Goal: Transaction & Acquisition: Purchase product/service

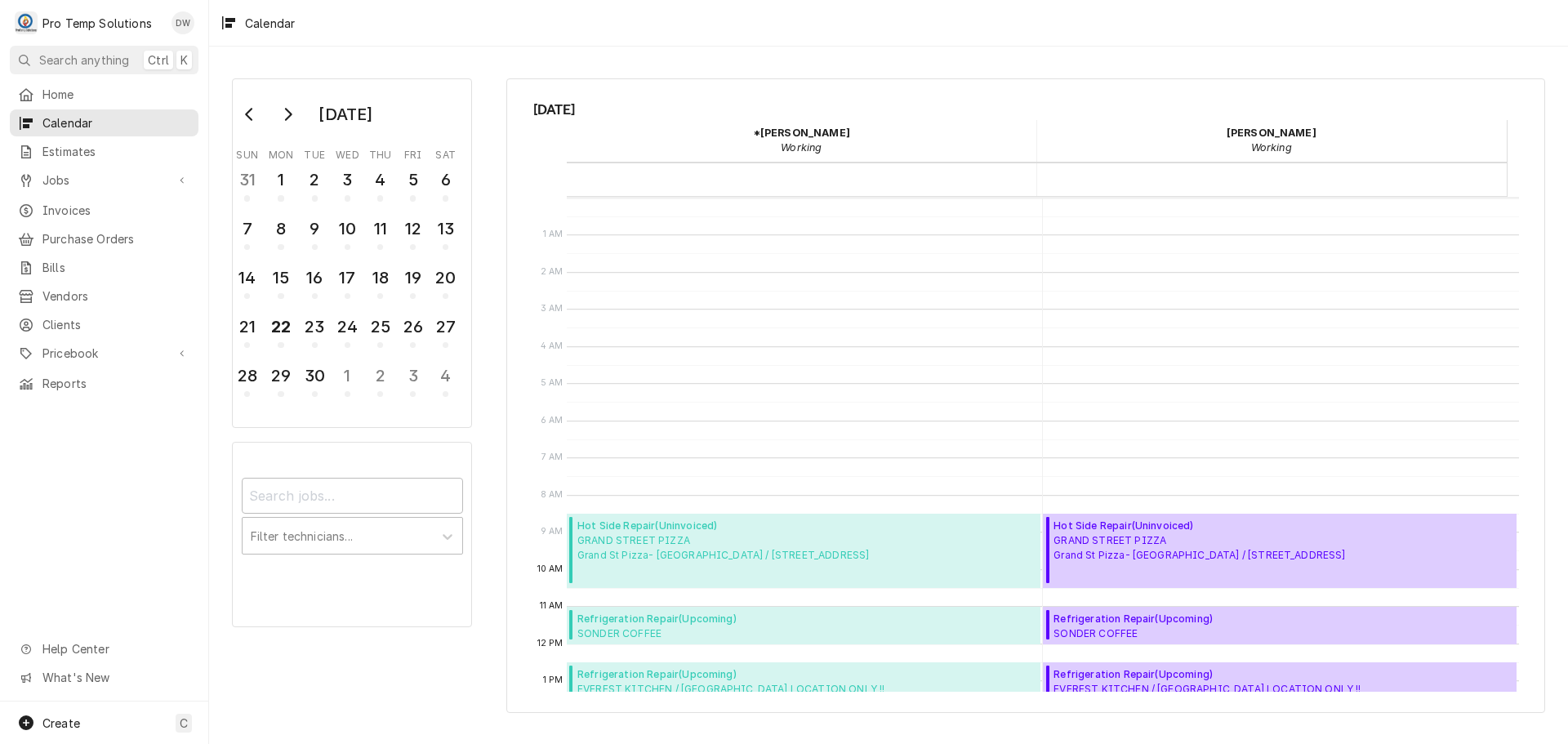
scroll to position [327, 0]
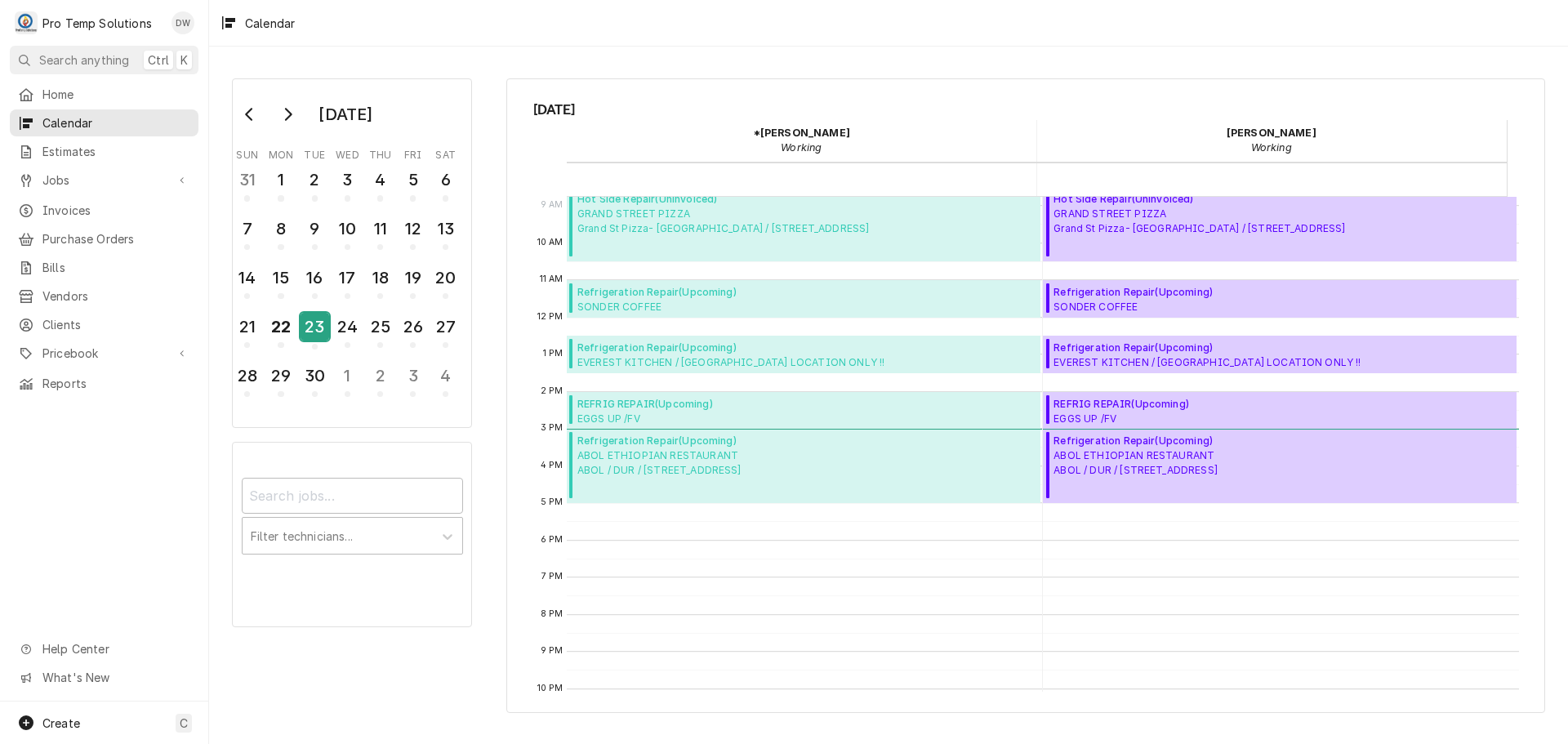
click at [325, 327] on div "23" at bounding box center [315, 327] width 29 height 28
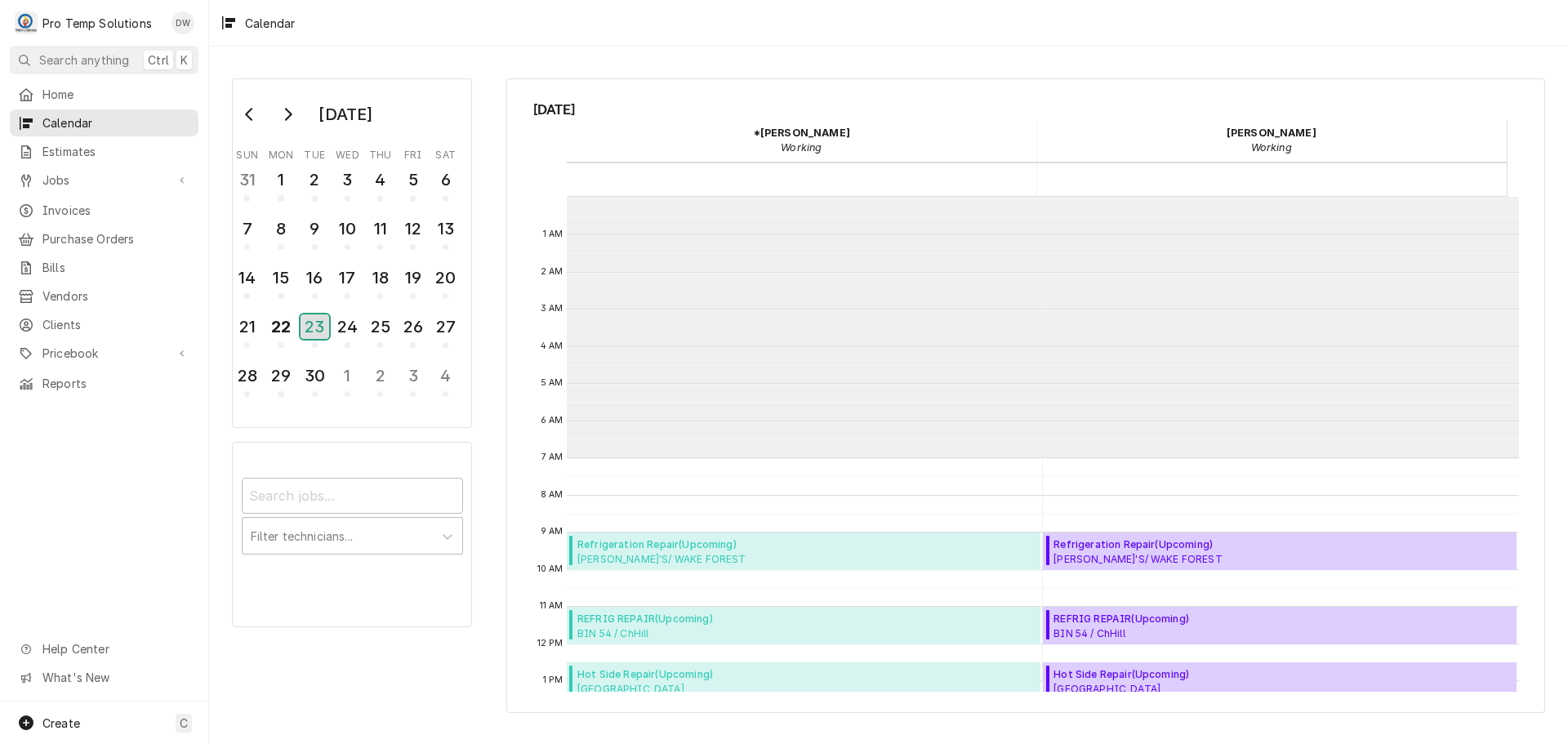
scroll to position [261, 0]
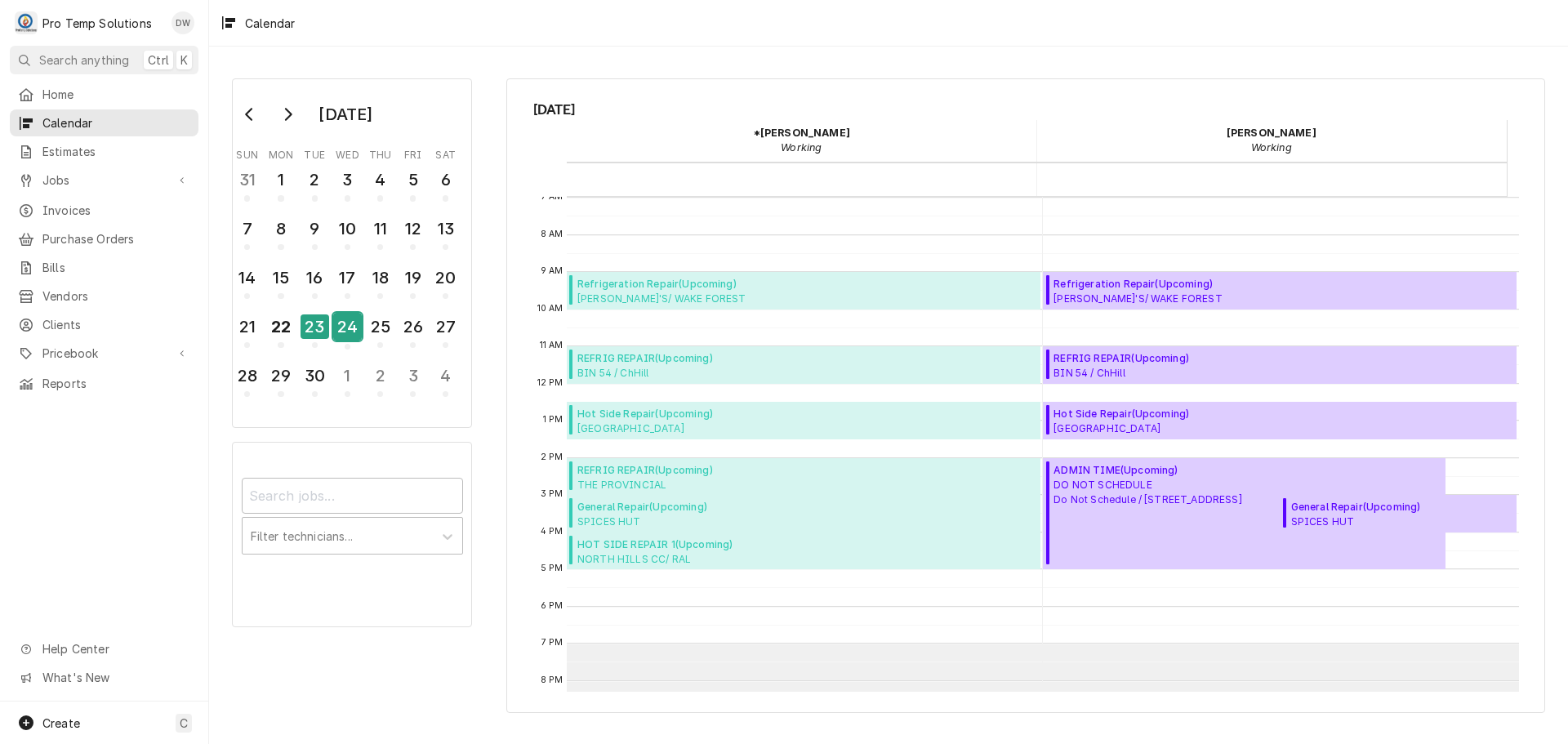
click at [344, 325] on div "24" at bounding box center [348, 327] width 29 height 28
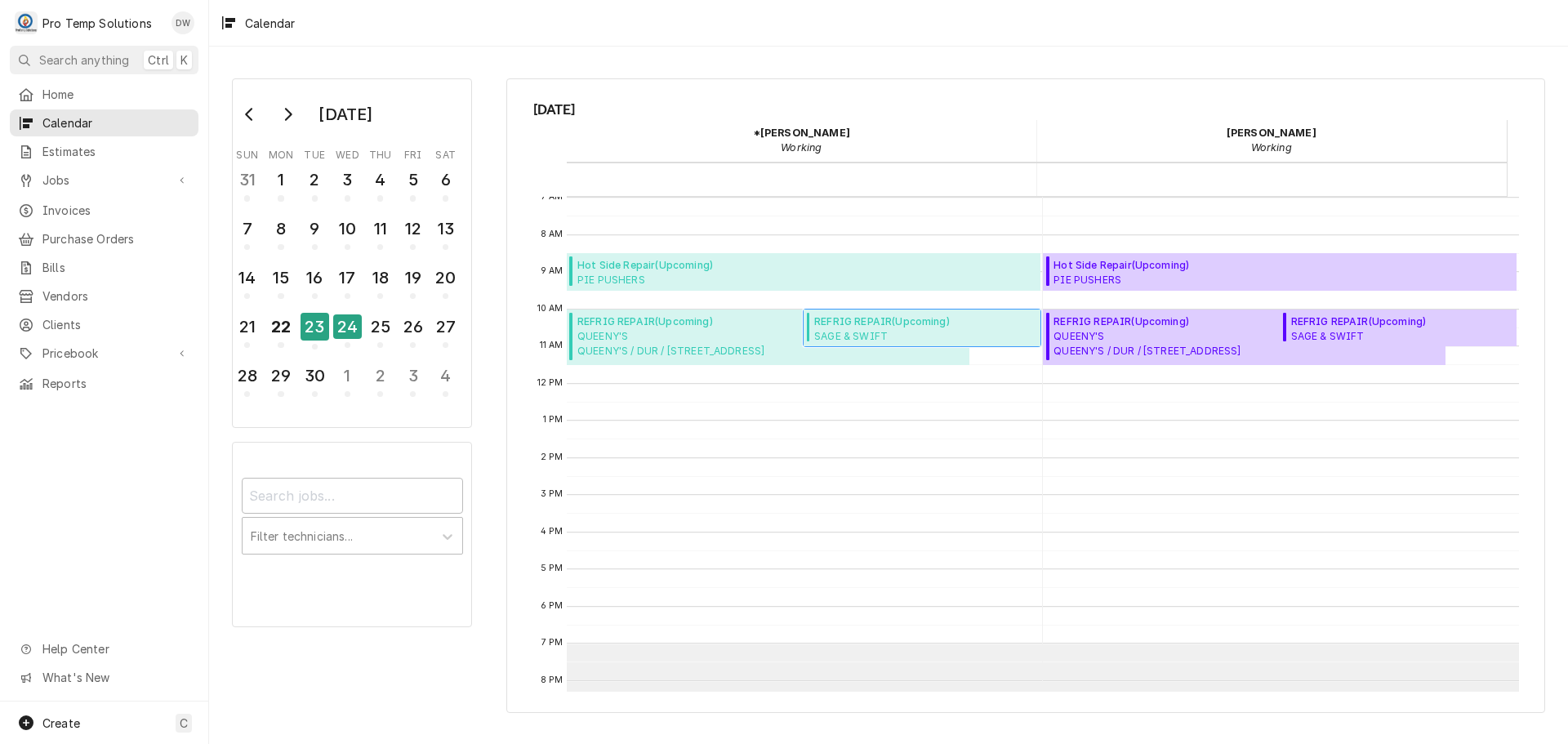
click at [882, 327] on span "REFRIG REPAIR ( Upcoming )" at bounding box center [925, 322] width 222 height 15
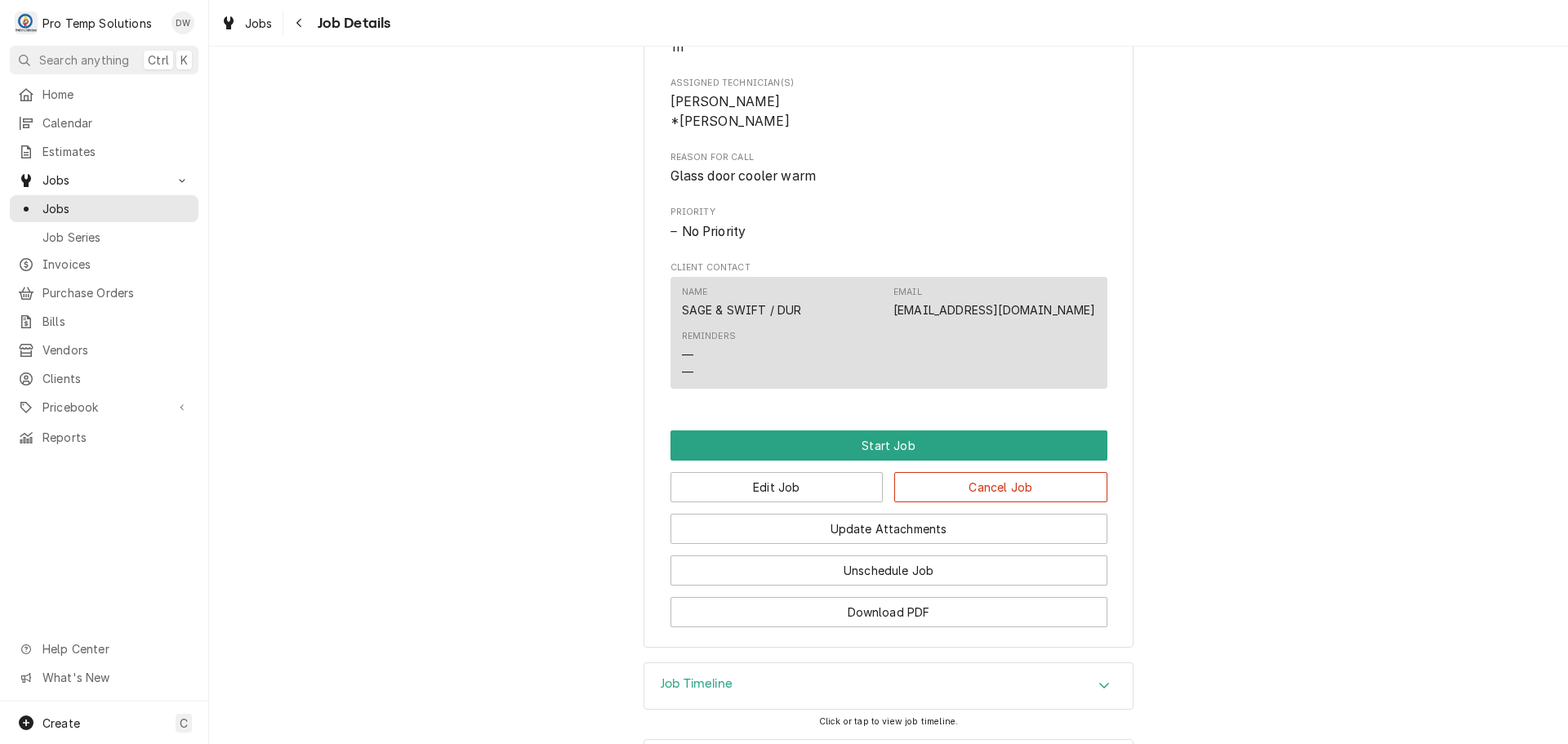
scroll to position [751, 0]
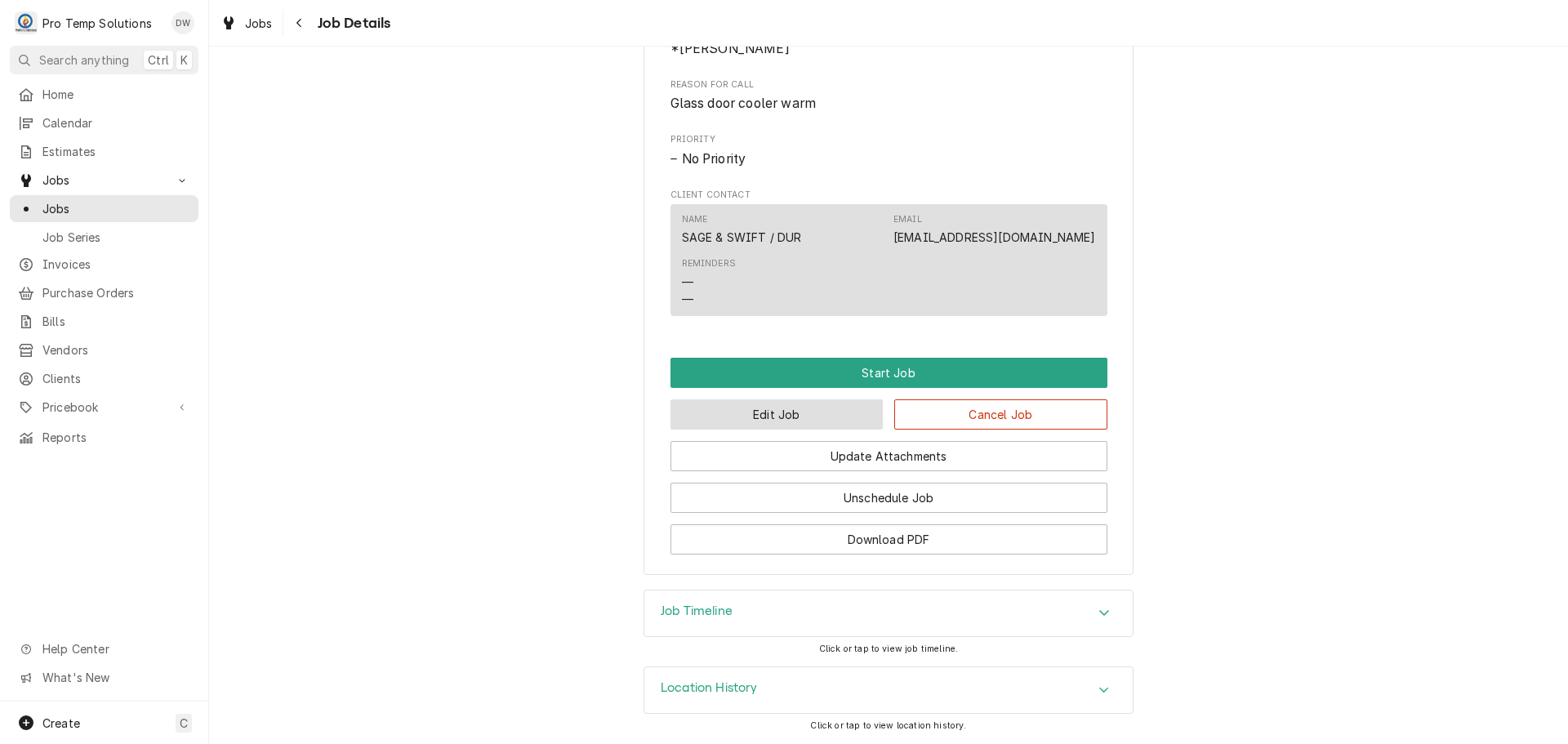
click at [773, 408] on button "Edit Job" at bounding box center [776, 414] width 213 height 30
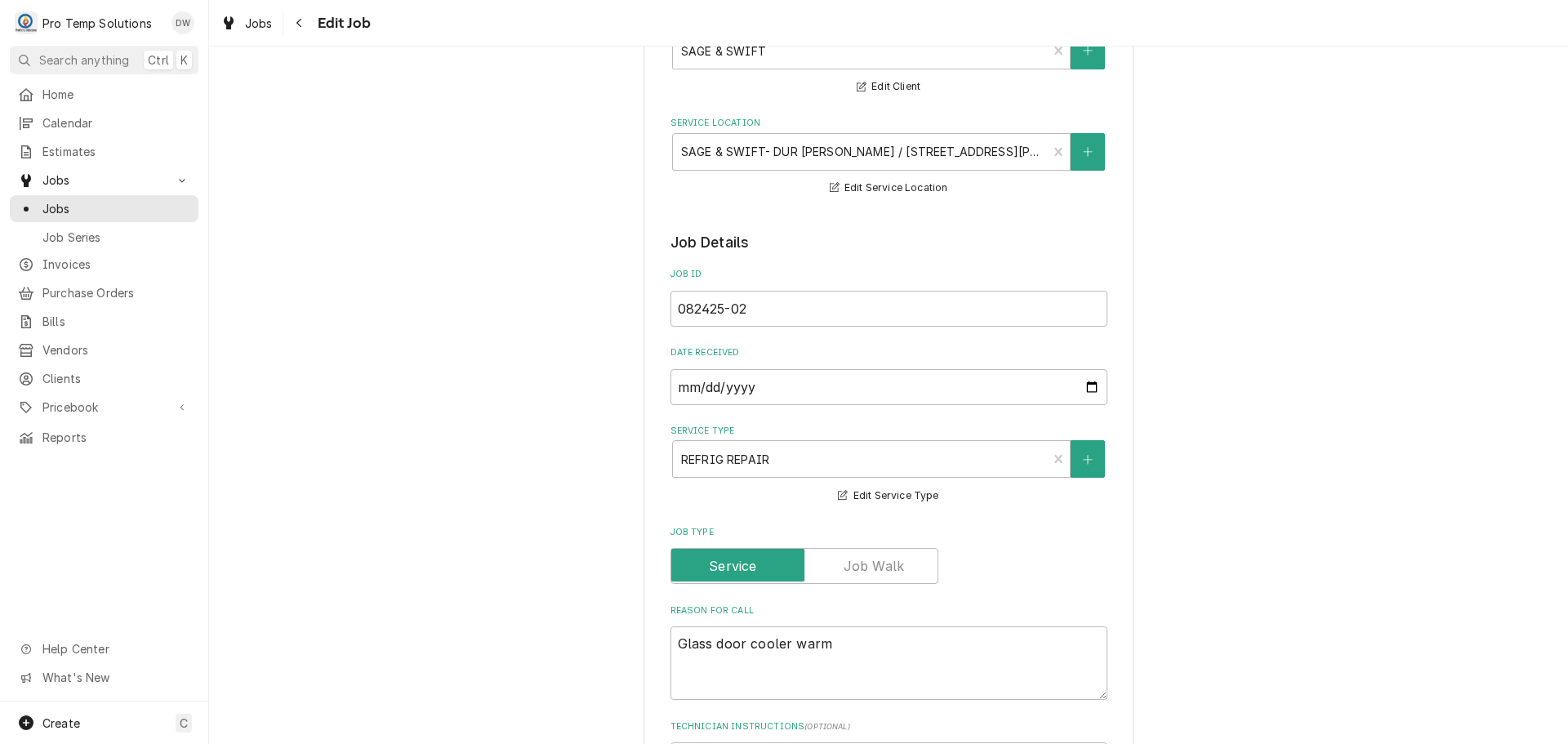
type textarea "x"
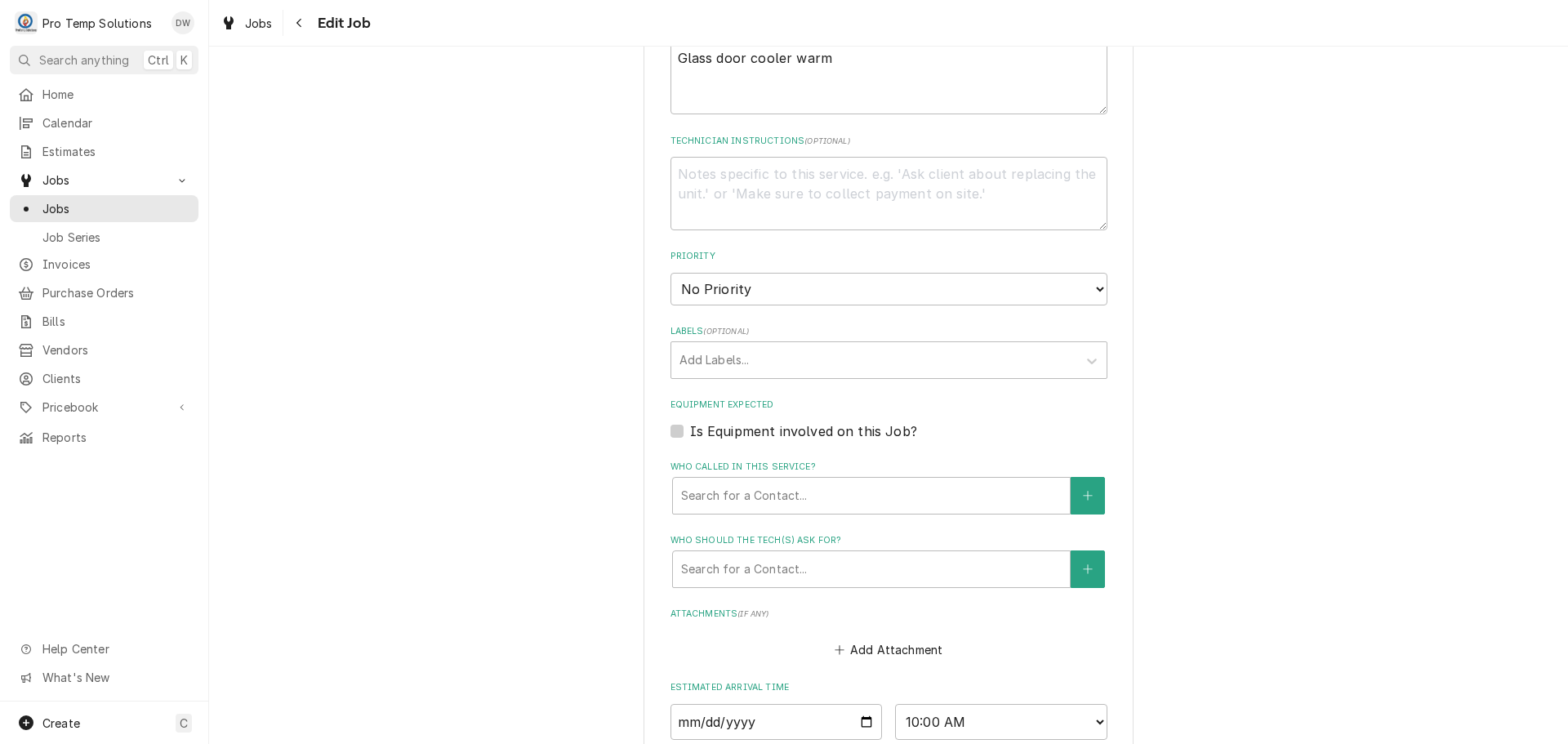
scroll to position [992, 0]
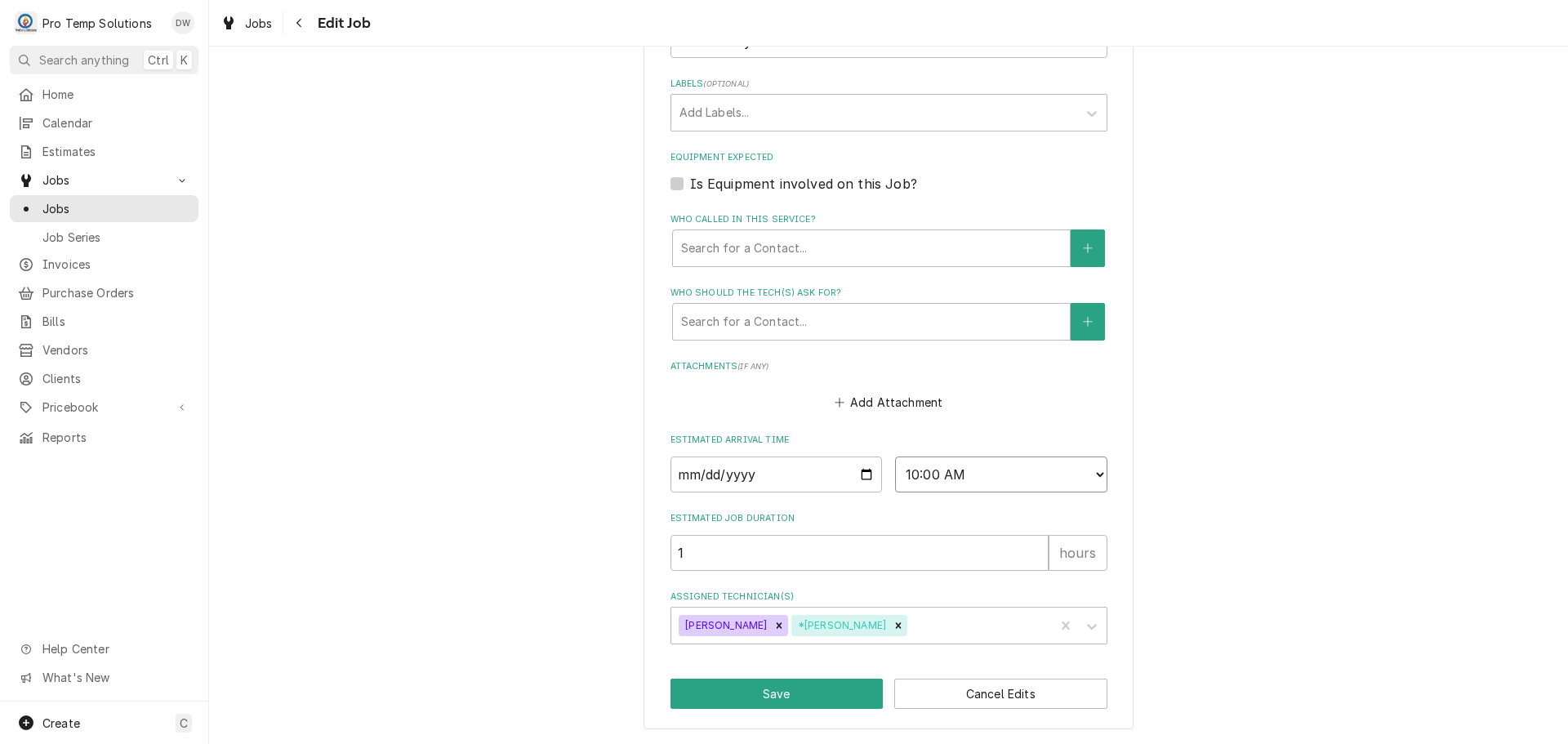
click at [1080, 472] on select "AM / PM 6:00 AM 6:15 AM 6:30 AM 6:45 AM 7:00 AM 7:15 AM 7:30 AM 7:45 AM 8:00 AM…" at bounding box center [1001, 474] width 213 height 36
select select "12:00:00"
click at [895, 456] on select "AM / PM 6:00 AM 6:15 AM 6:30 AM 6:45 AM 7:00 AM 7:15 AM 7:30 AM 7:45 AM 8:00 AM…" at bounding box center [1001, 474] width 213 height 36
click at [764, 698] on button "Save" at bounding box center [776, 694] width 213 height 30
type textarea "x"
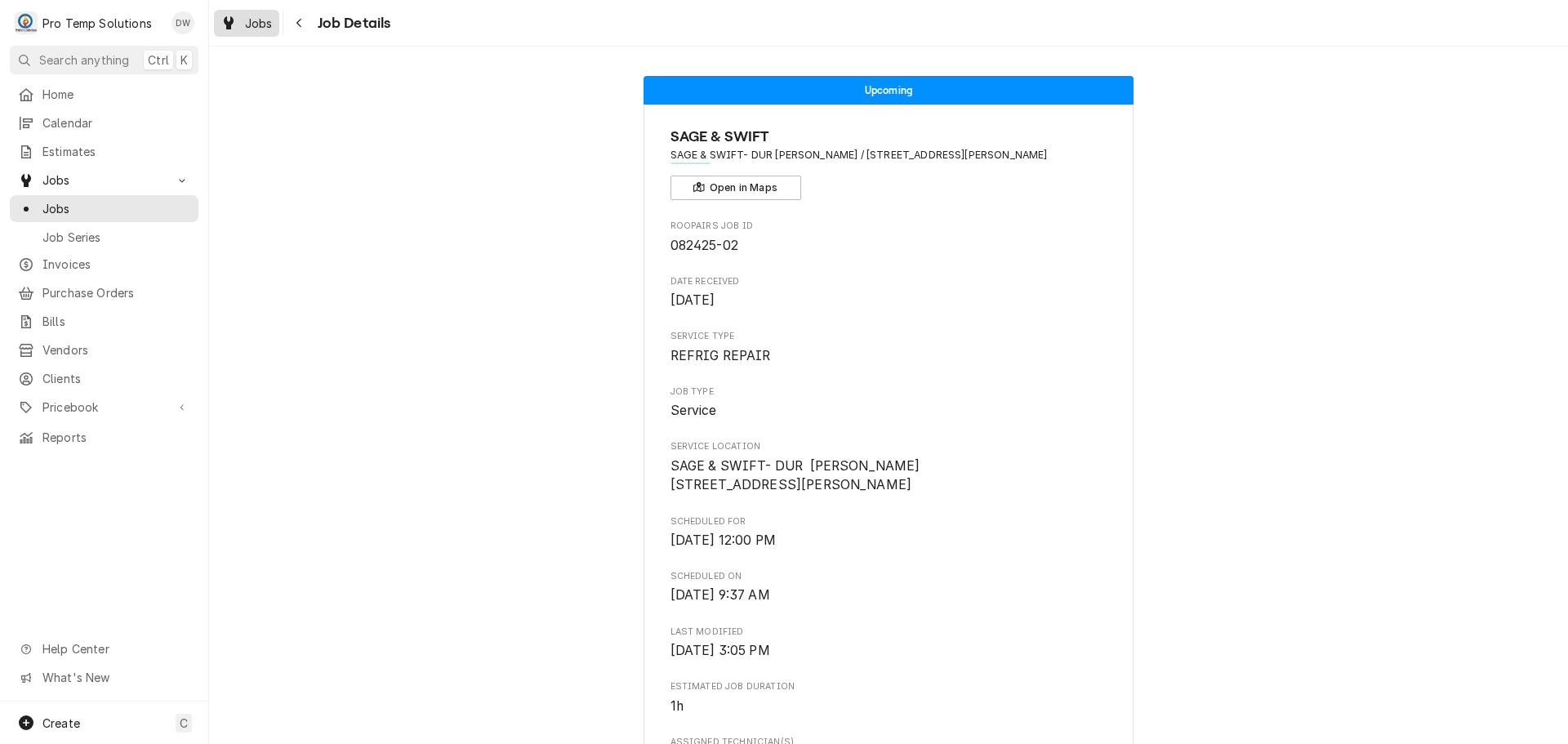
click at [253, 28] on span "Jobs" at bounding box center [259, 23] width 28 height 17
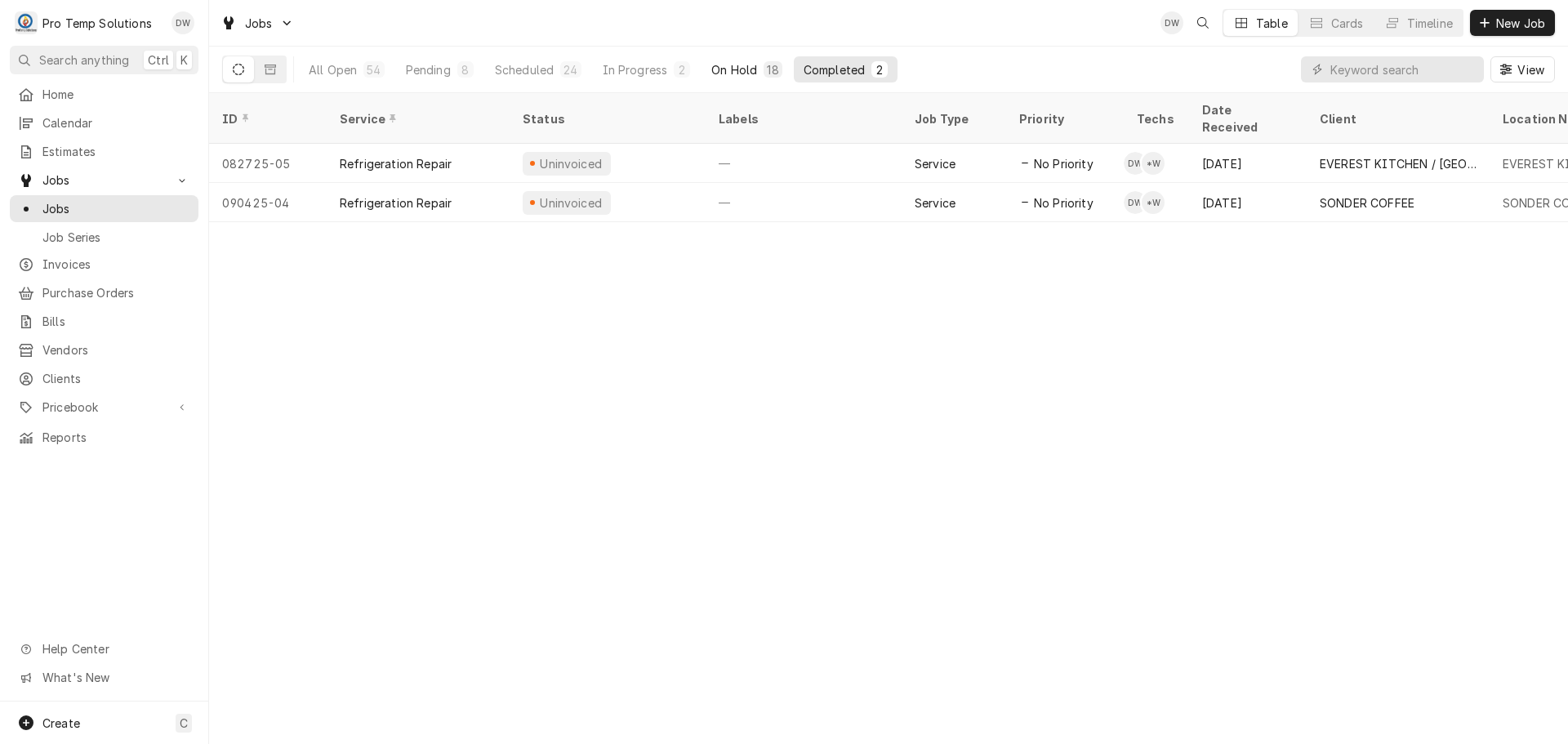
click at [738, 64] on div "On Hold" at bounding box center [734, 69] width 46 height 17
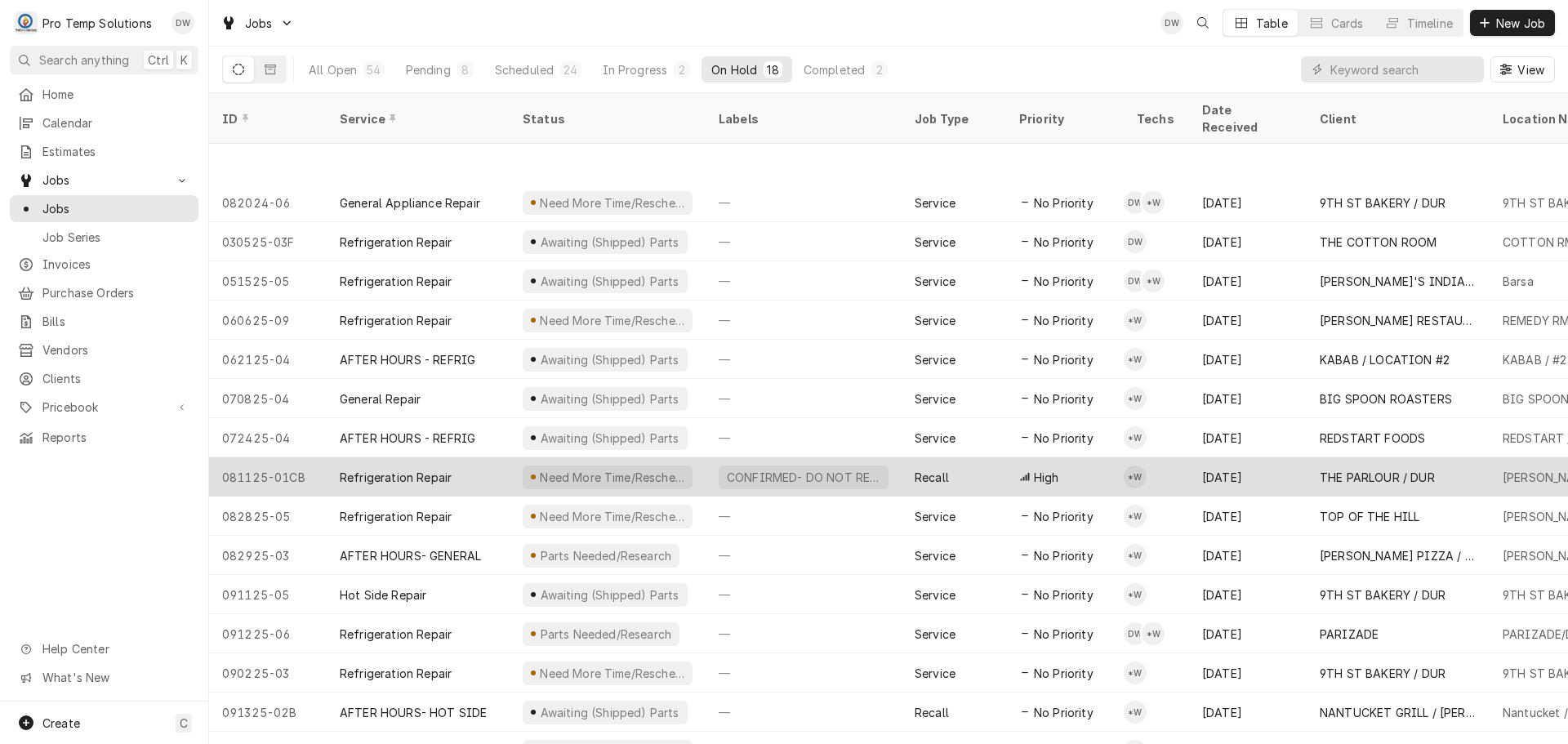
scroll to position [98, 0]
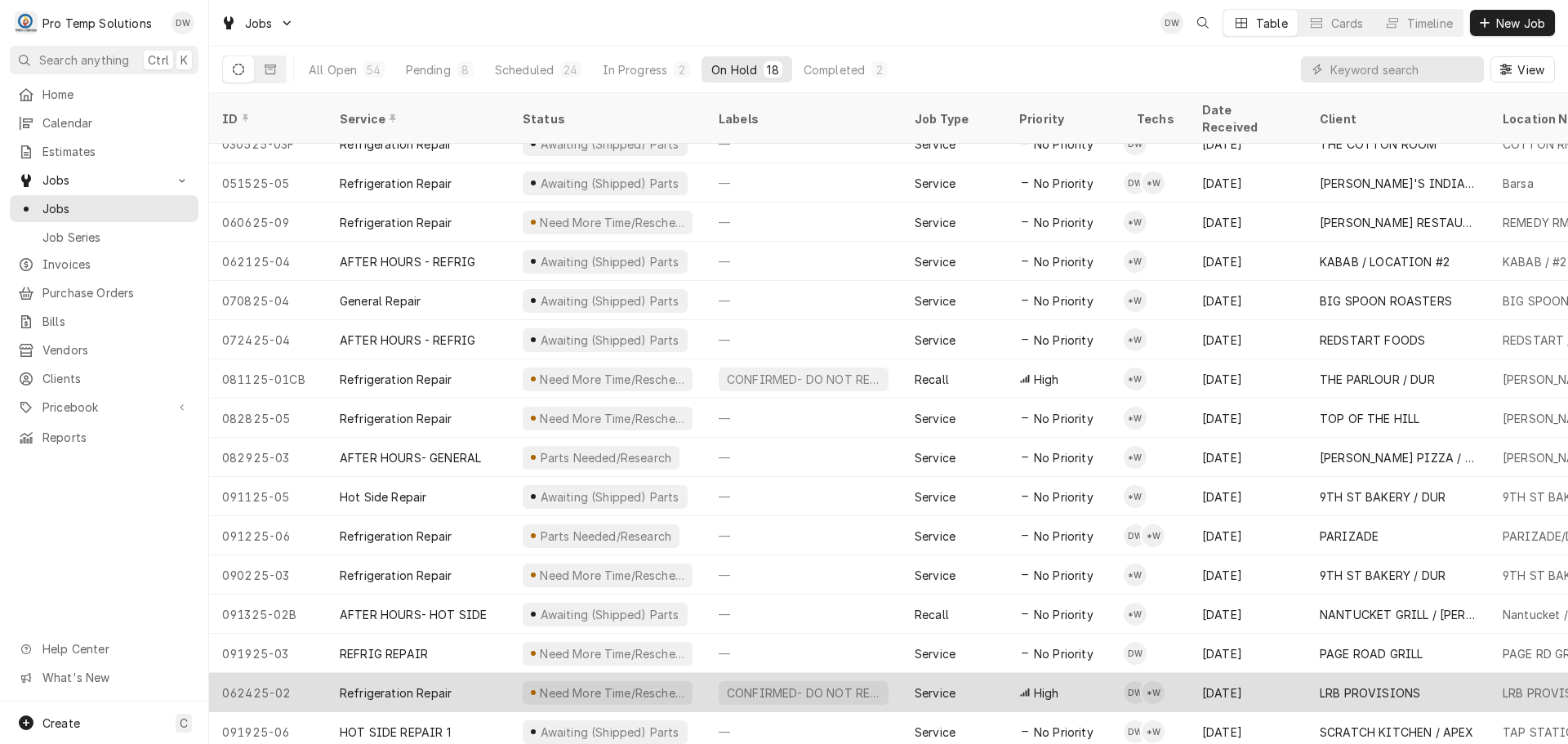
click at [863, 684] on div "CONFIRMED- DO NOT RESCHEDULE" at bounding box center [803, 692] width 157 height 17
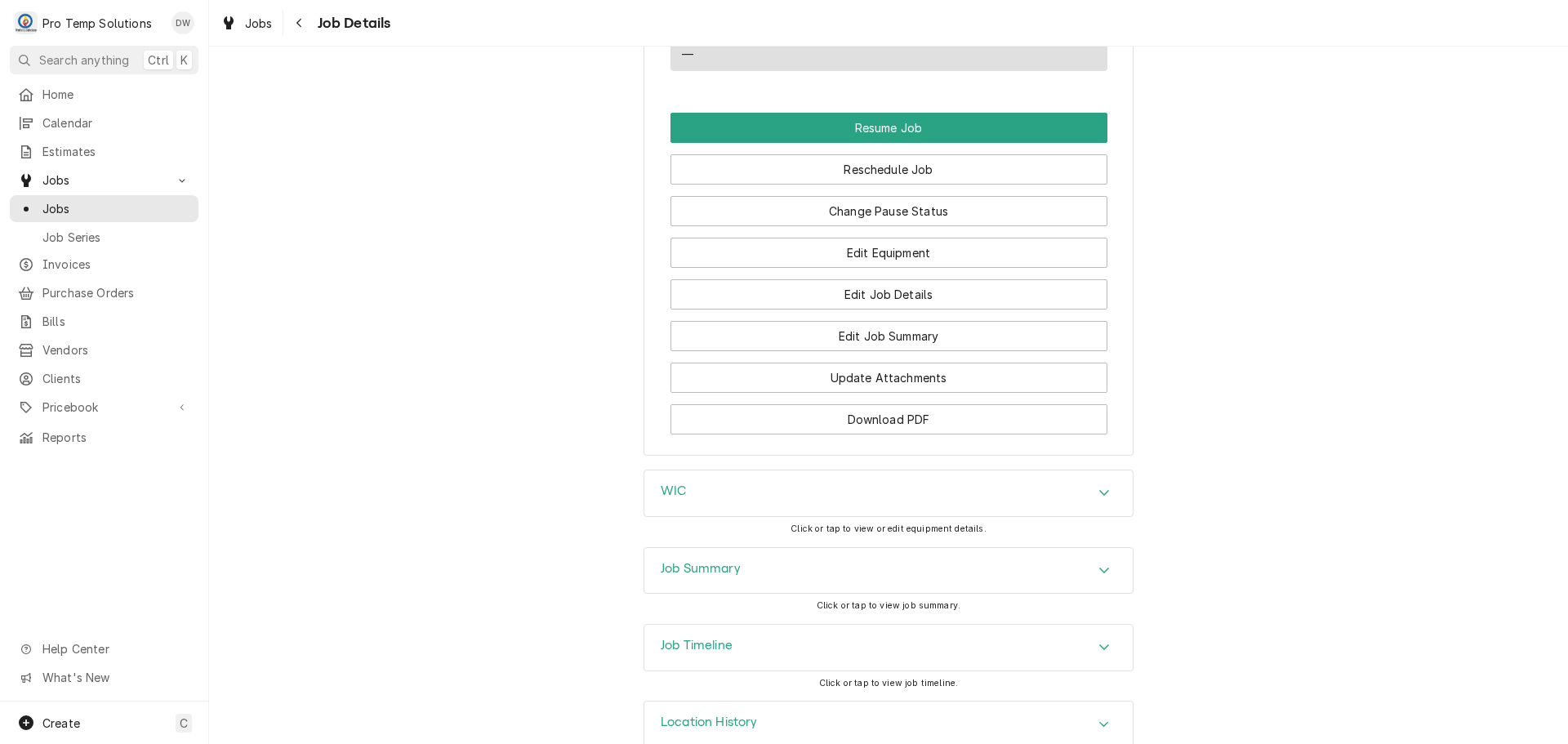
scroll to position [2268, 0]
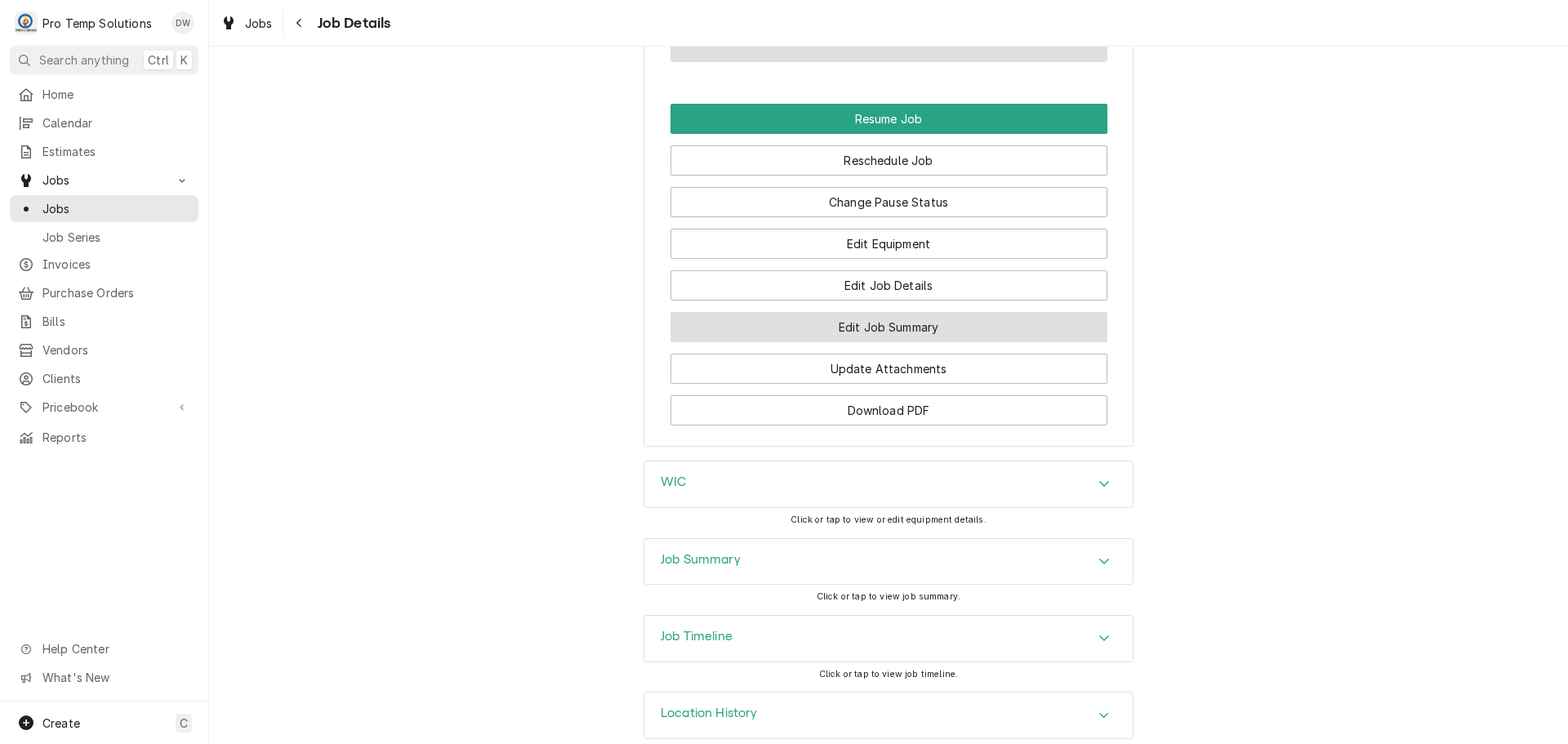
click at [879, 312] on button "Edit Job Summary" at bounding box center [888, 327] width 436 height 30
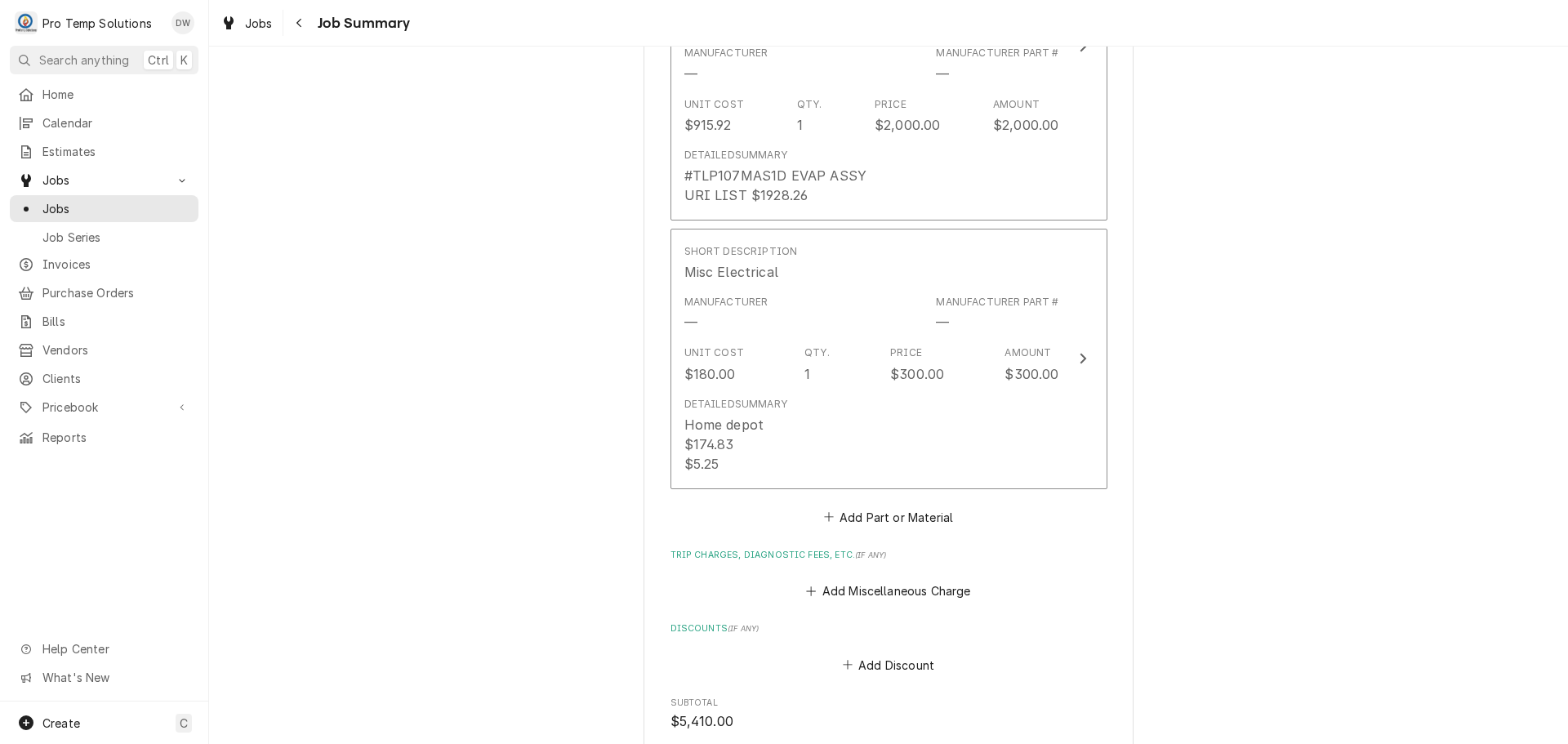
scroll to position [3593, 0]
click at [885, 507] on button "Add Part or Material" at bounding box center [888, 518] width 135 height 23
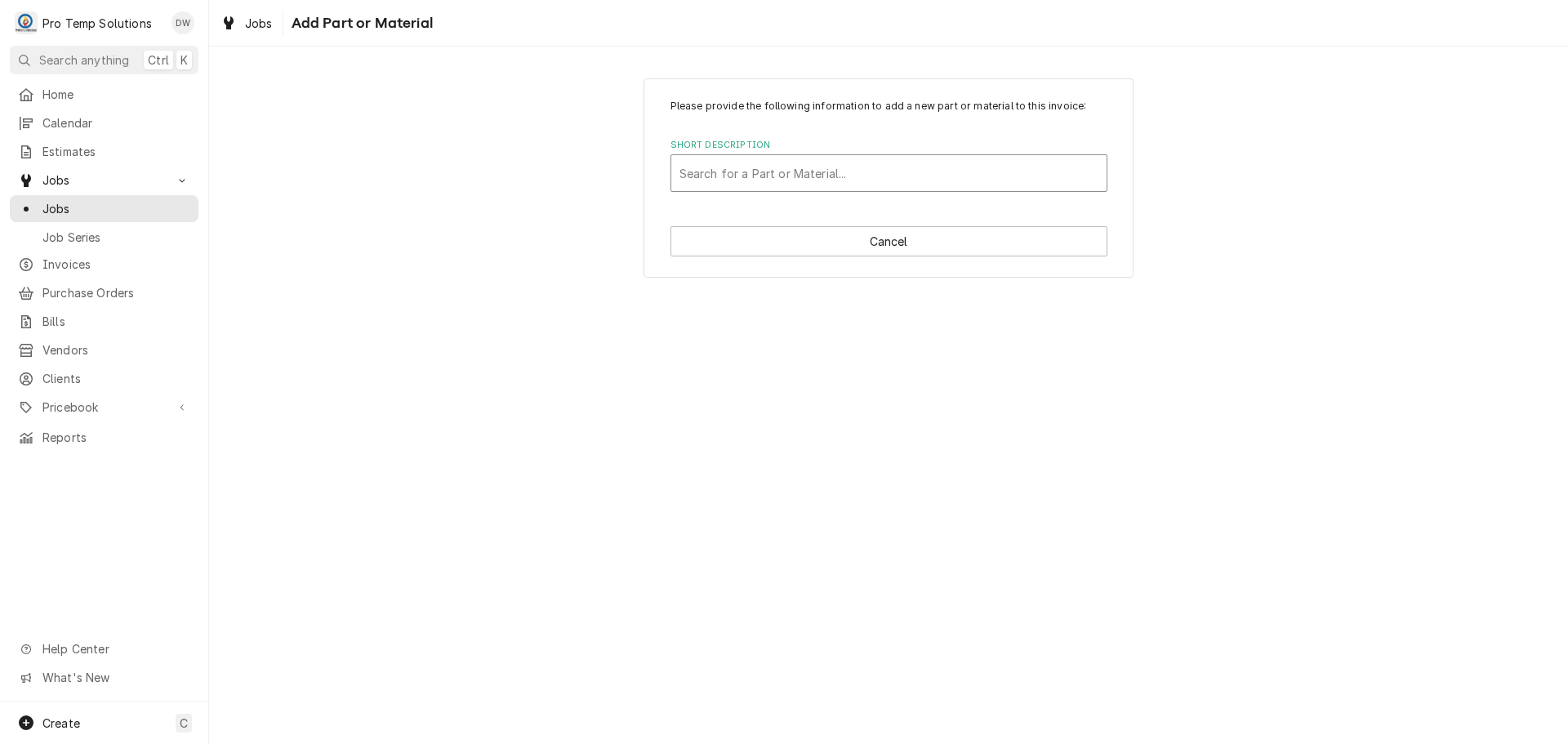
click at [779, 176] on div "Short Description" at bounding box center [889, 173] width 419 height 29
type input "#20BB"
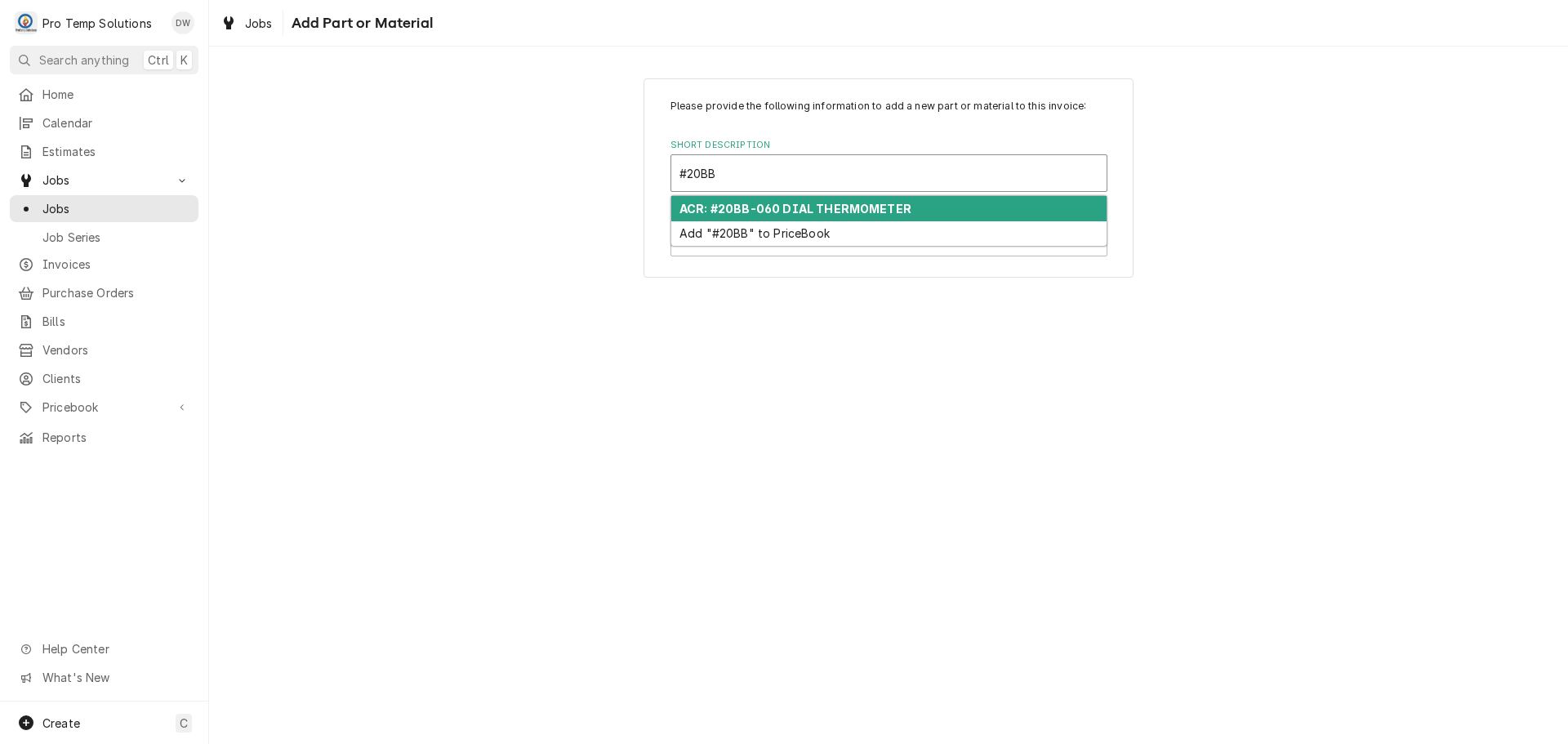
click at [848, 200] on div "ACR: #20BB-060 DIAL THERMOMETER" at bounding box center [889, 208] width 435 height 25
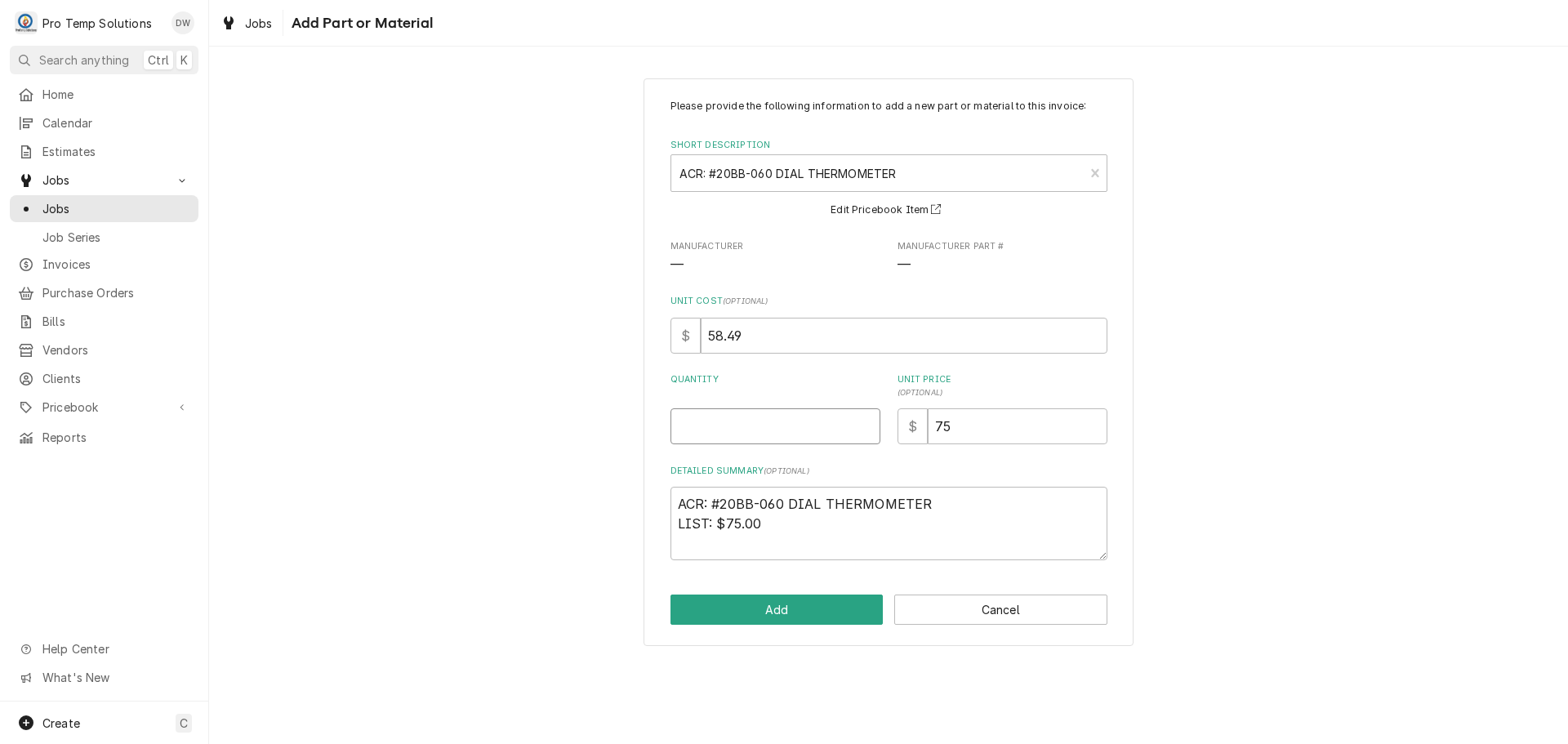
click at [833, 420] on input "Quantity" at bounding box center [775, 426] width 210 height 36
type textarea "x"
type input "1"
click at [784, 602] on button "Add" at bounding box center [776, 609] width 213 height 30
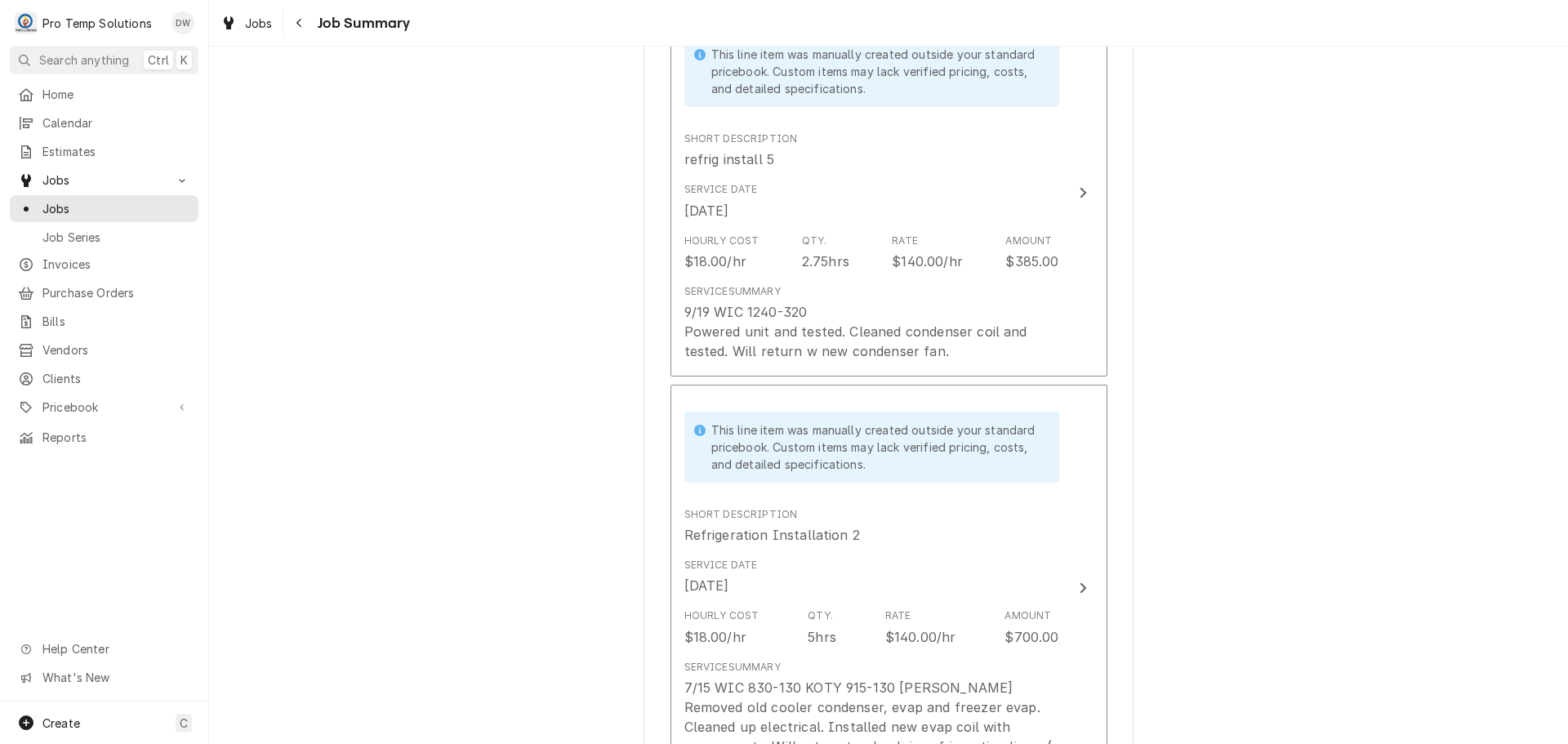
scroll to position [1408, 0]
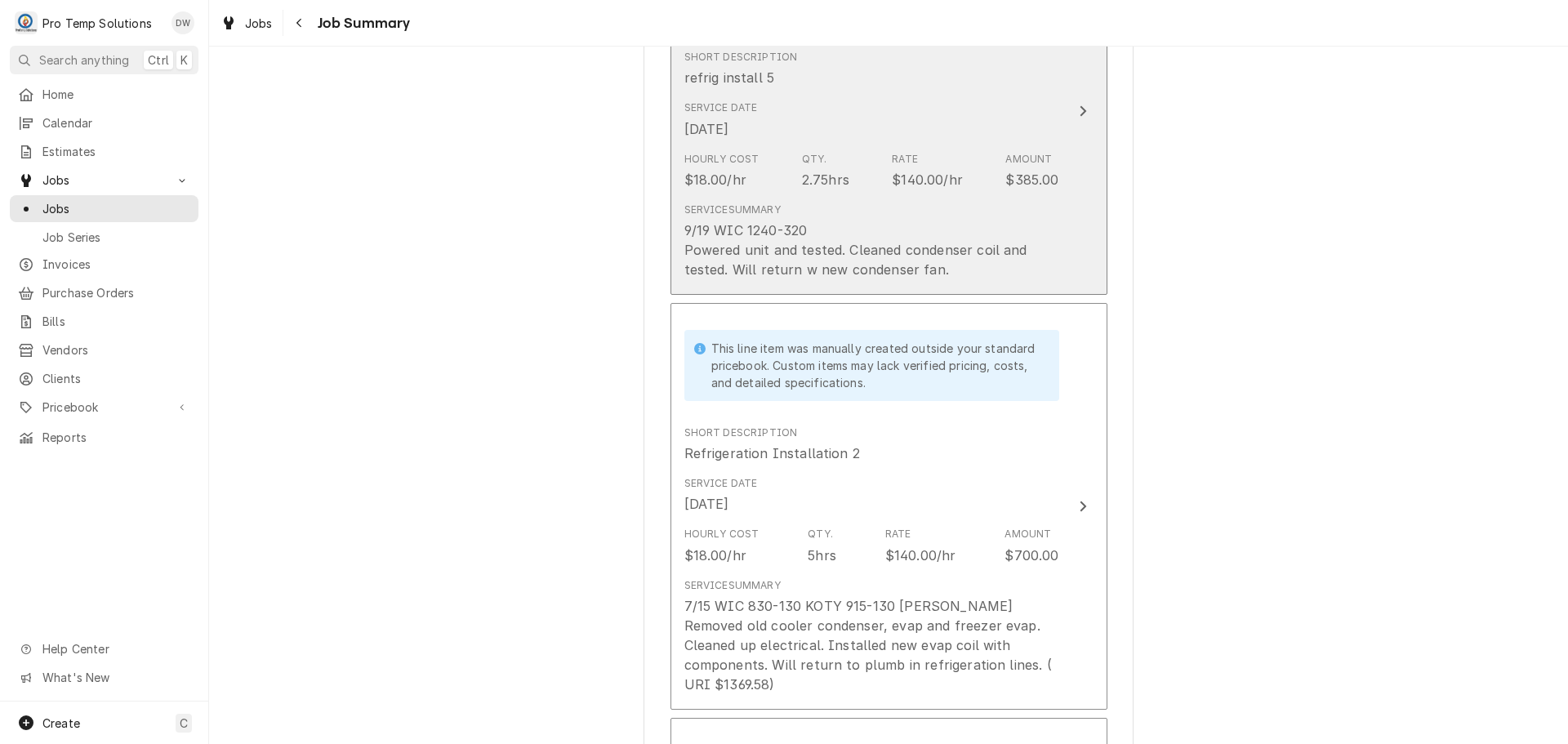
click at [1079, 110] on icon "Update Line Item" at bounding box center [1083, 111] width 8 height 13
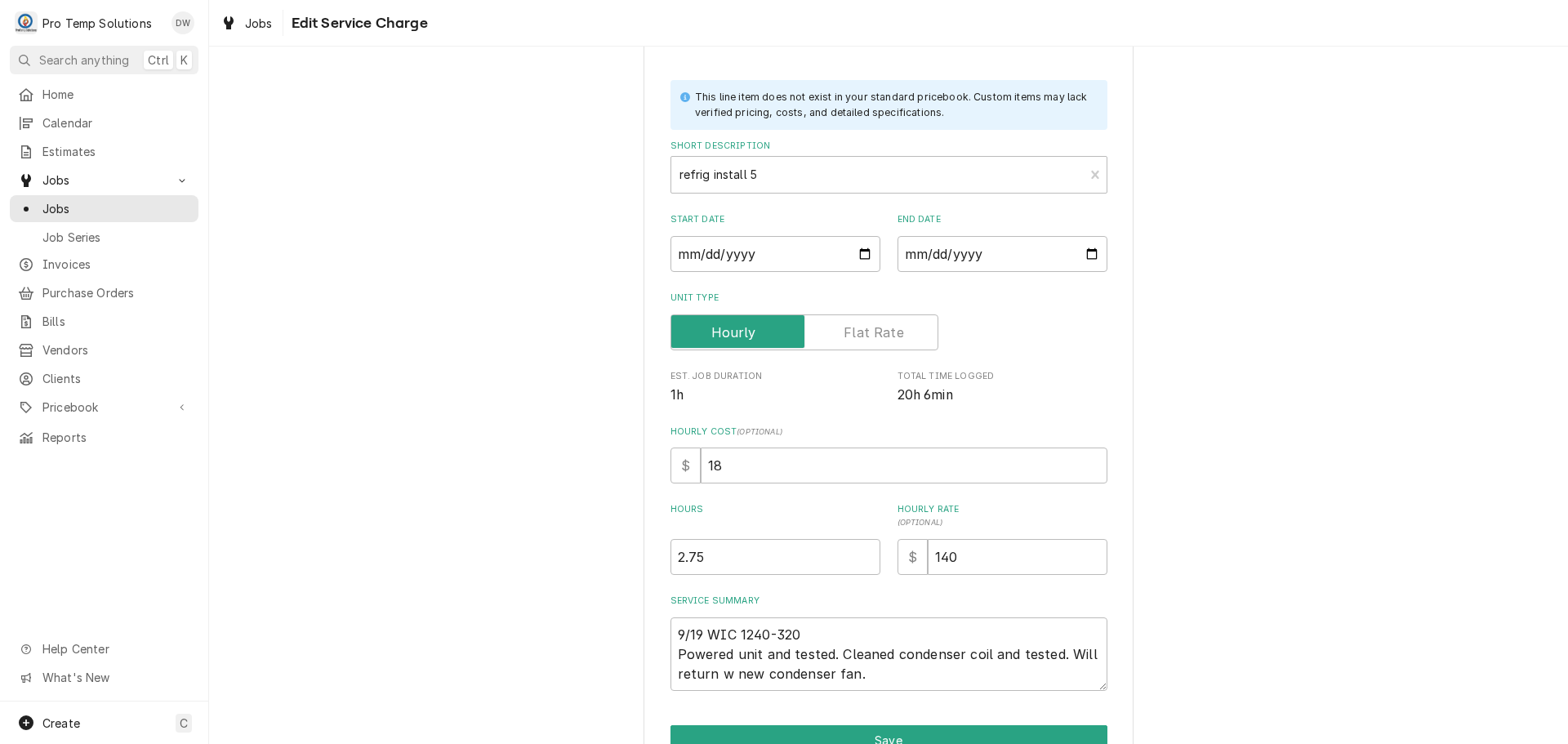
scroll to position [157, 0]
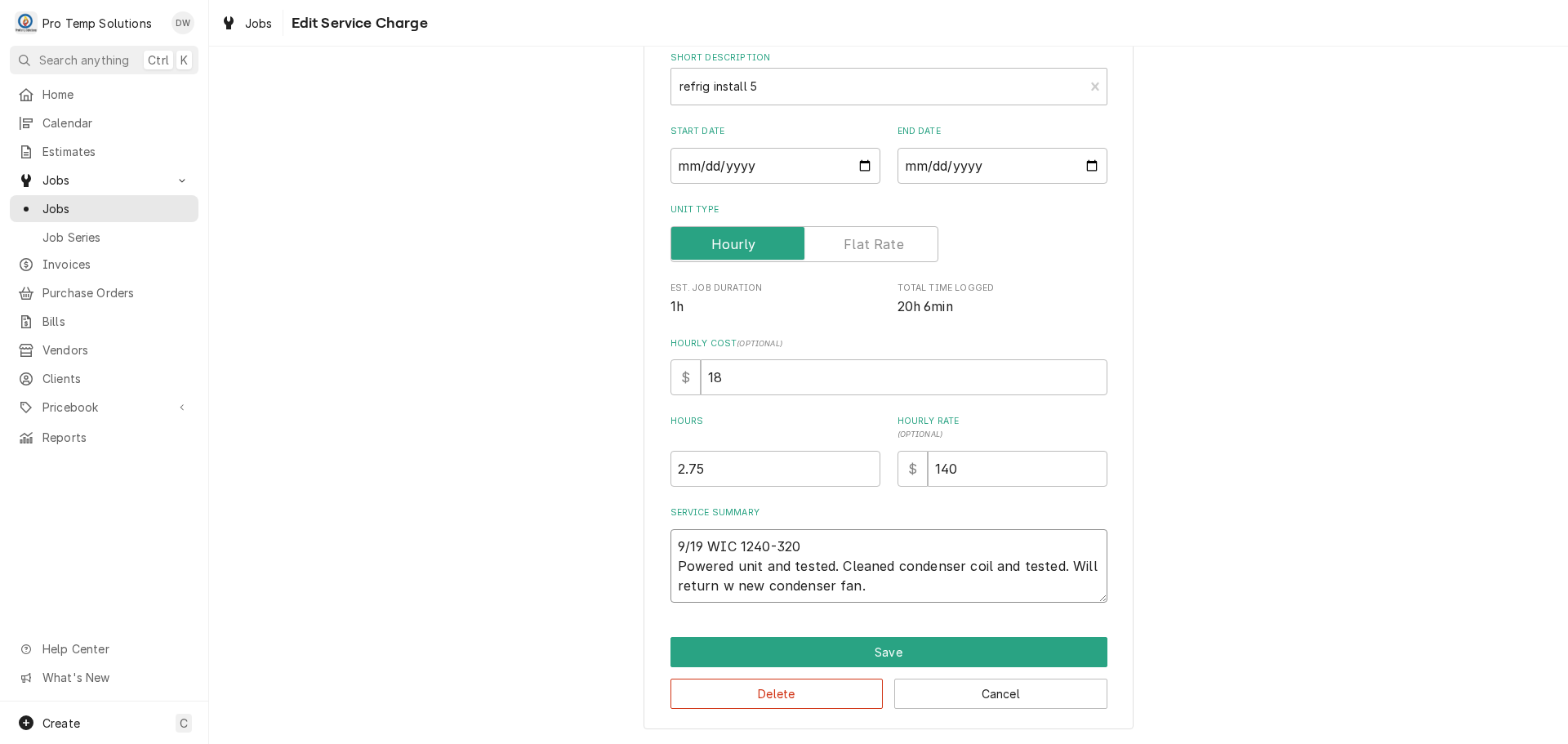
click at [1060, 566] on textarea "9/19 WIC 1240-320 Powered unit and tested. Cleaned condenser coil and tested. W…" at bounding box center [888, 566] width 436 height 74
type textarea "x"
type textarea "9/19 WIC 1240-320 Powered unit and tested. Cleaned condenser coil and tested. I…"
type textarea "x"
type textarea "9/19 WIC 1240-320 Powered unit and tested. Cleaned condenser coil and tested. I…"
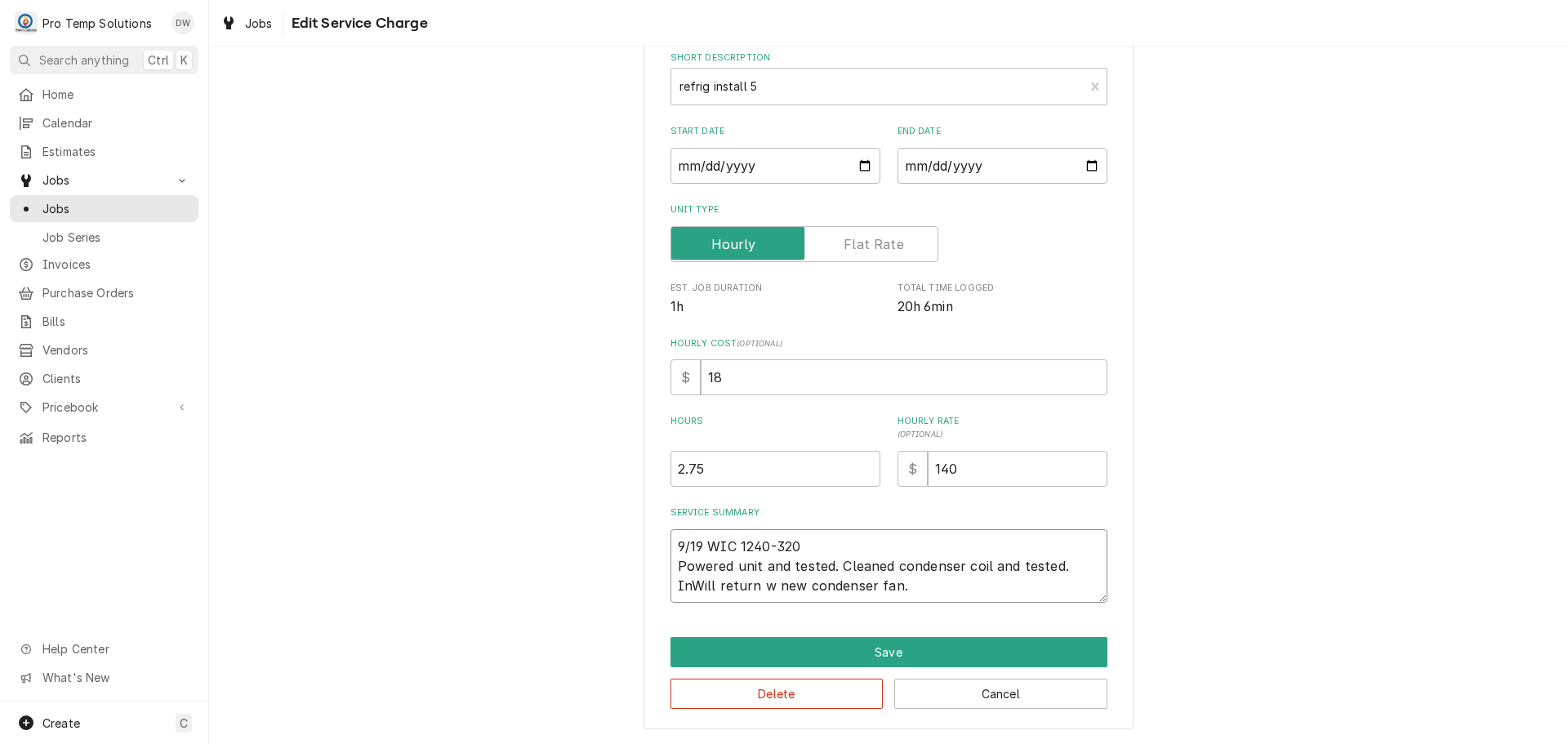
type textarea "x"
type textarea "9/19 WIC 1240-320 Powered unit and tested. Cleaned condenser coil and tested. I…"
type textarea "x"
type textarea "9/19 WIC 1240-320 Powered unit and tested. Cleaned condenser coil and tested. I…"
type textarea "x"
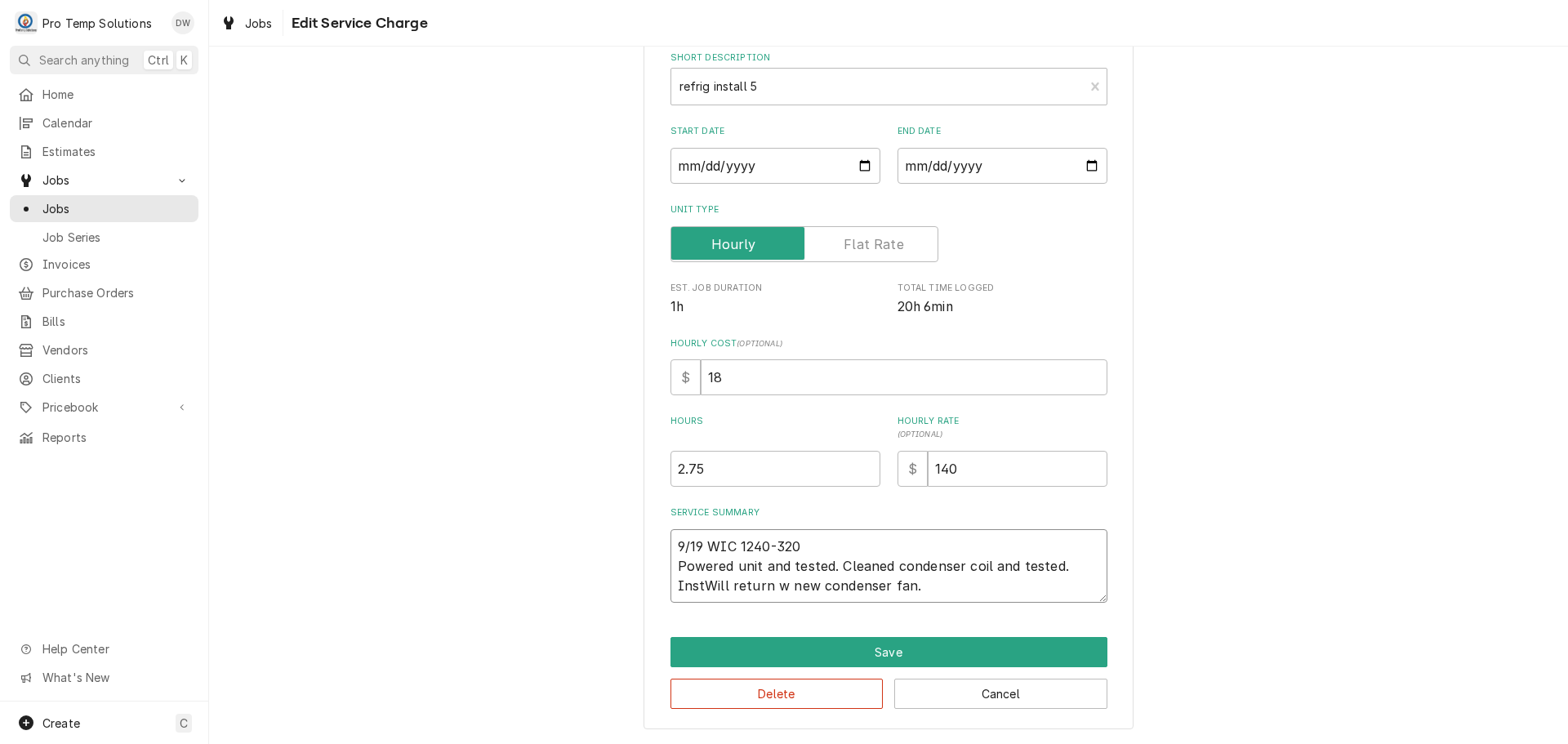
type textarea "9/19 WIC 1240-320 Powered unit and tested. Cleaned condenser coil and tested. I…"
type textarea "x"
type textarea "9/19 WIC 1240-320 Powered unit and tested. Cleaned condenser coil and tested. I…"
type textarea "x"
type textarea "9/19 WIC 1240-320 Powered unit and tested. Cleaned condenser coil and tested. I…"
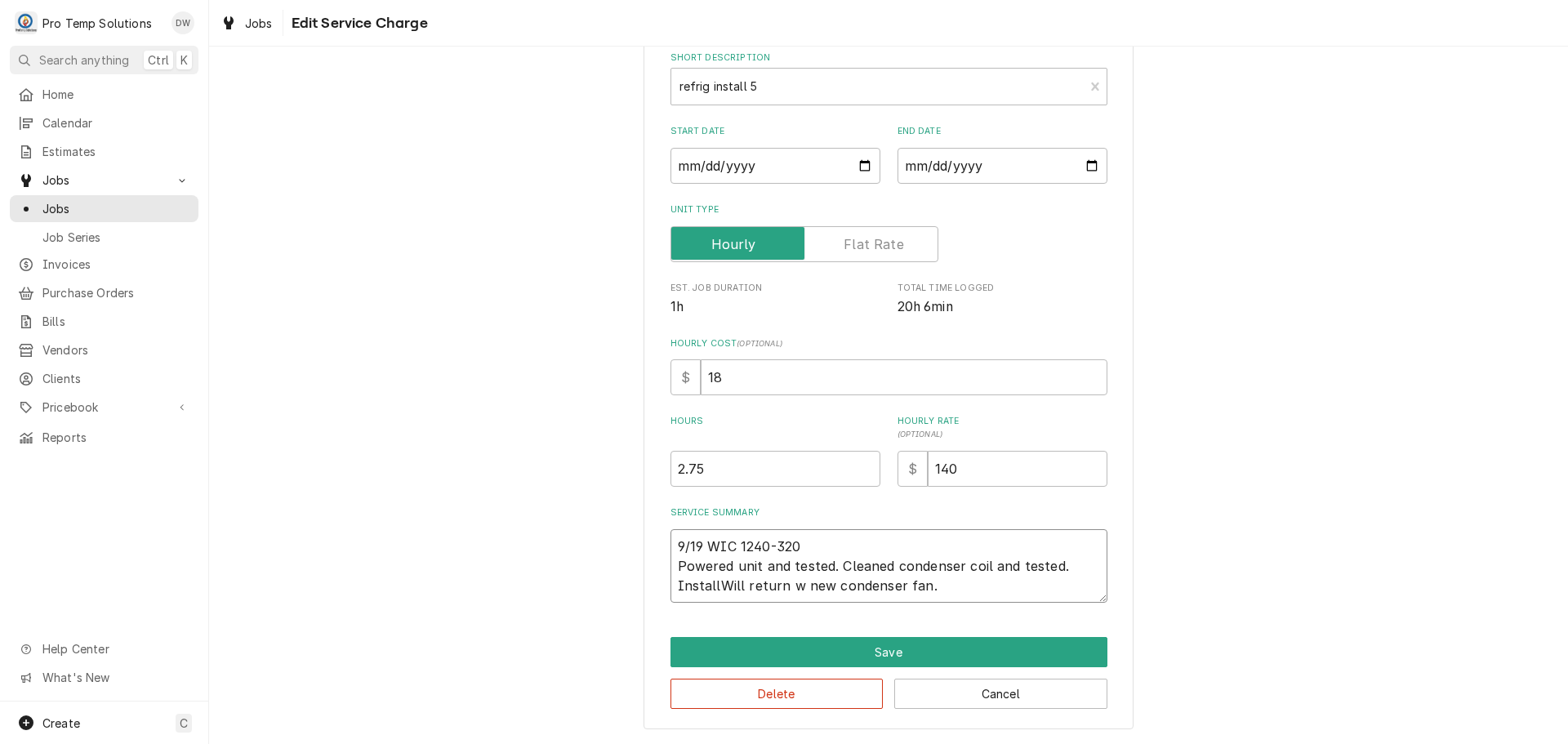
type textarea "x"
type textarea "9/19 WIC 1240-320 Powered unit and tested. Cleaned condenser coil and tested. I…"
type textarea "x"
type textarea "9/19 WIC 1240-320 Powered unit and tested. Cleaned condenser coil and tested. I…"
type textarea "x"
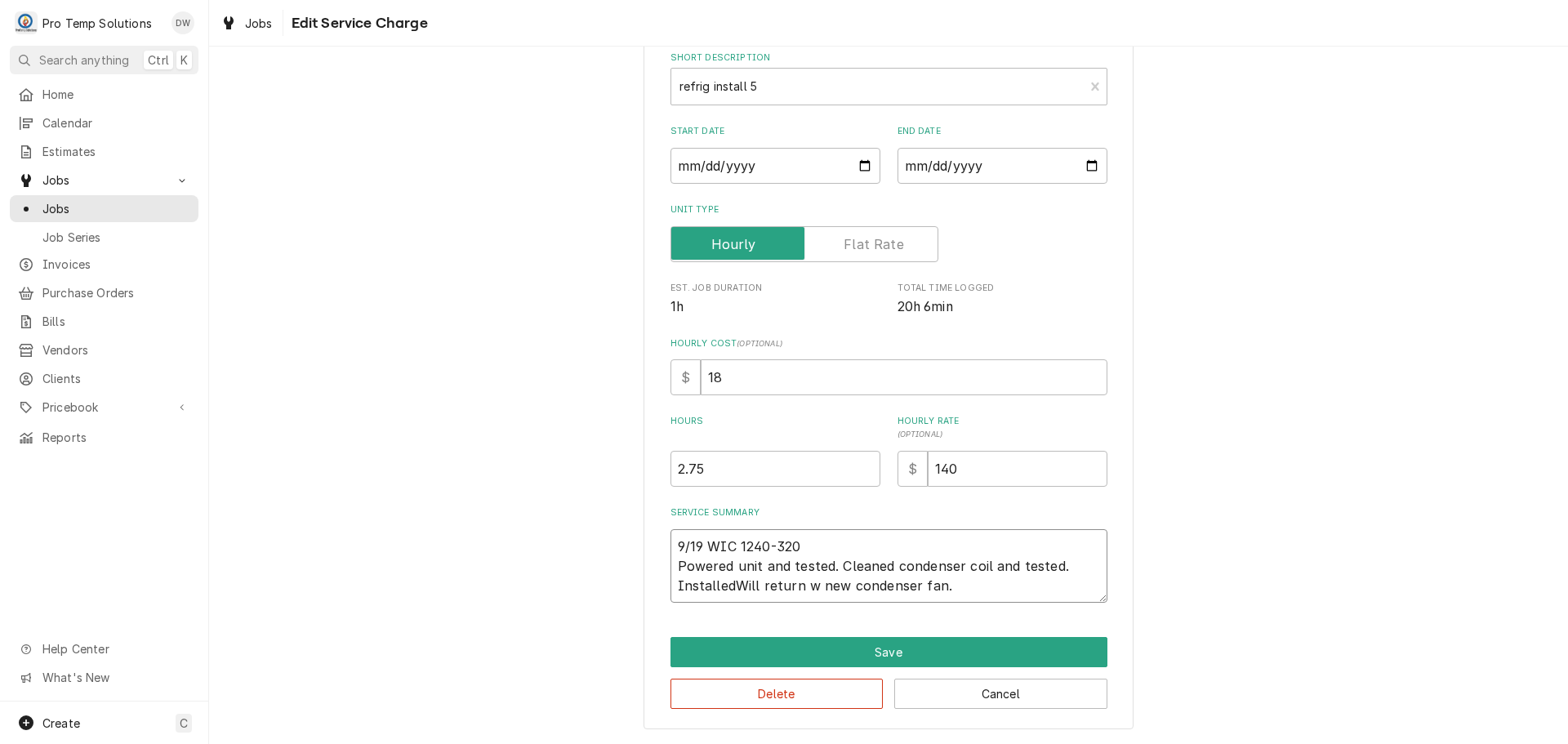
type textarea "9/19 WIC 1240-320 Powered unit and tested. Cleaned condenser coil and tested. I…"
type textarea "x"
type textarea "9/19 WIC 1240-320 Powered unit and tested. Cleaned condenser coil and tested. I…"
type textarea "x"
type textarea "9/19 WIC 1240-320 Powered unit and tested. Cleaned condenser coil and tested. I…"
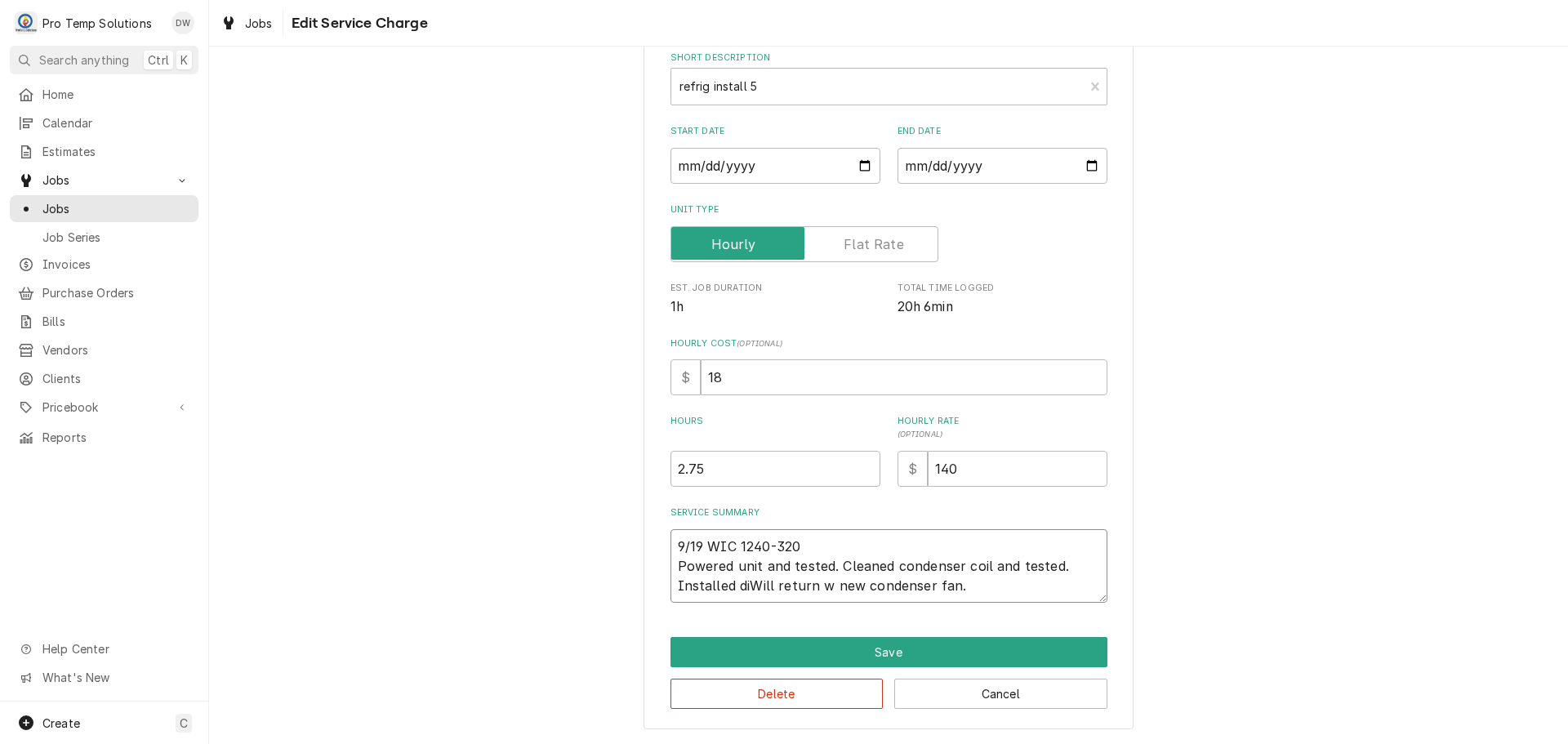
type textarea "x"
type textarea "9/19 WIC 1240-320 Powered unit and tested. Cleaned condenser coil and tested. I…"
type textarea "x"
type textarea "9/19 WIC 1240-320 Powered unit and tested. Cleaned condenser coil and tested. I…"
type textarea "x"
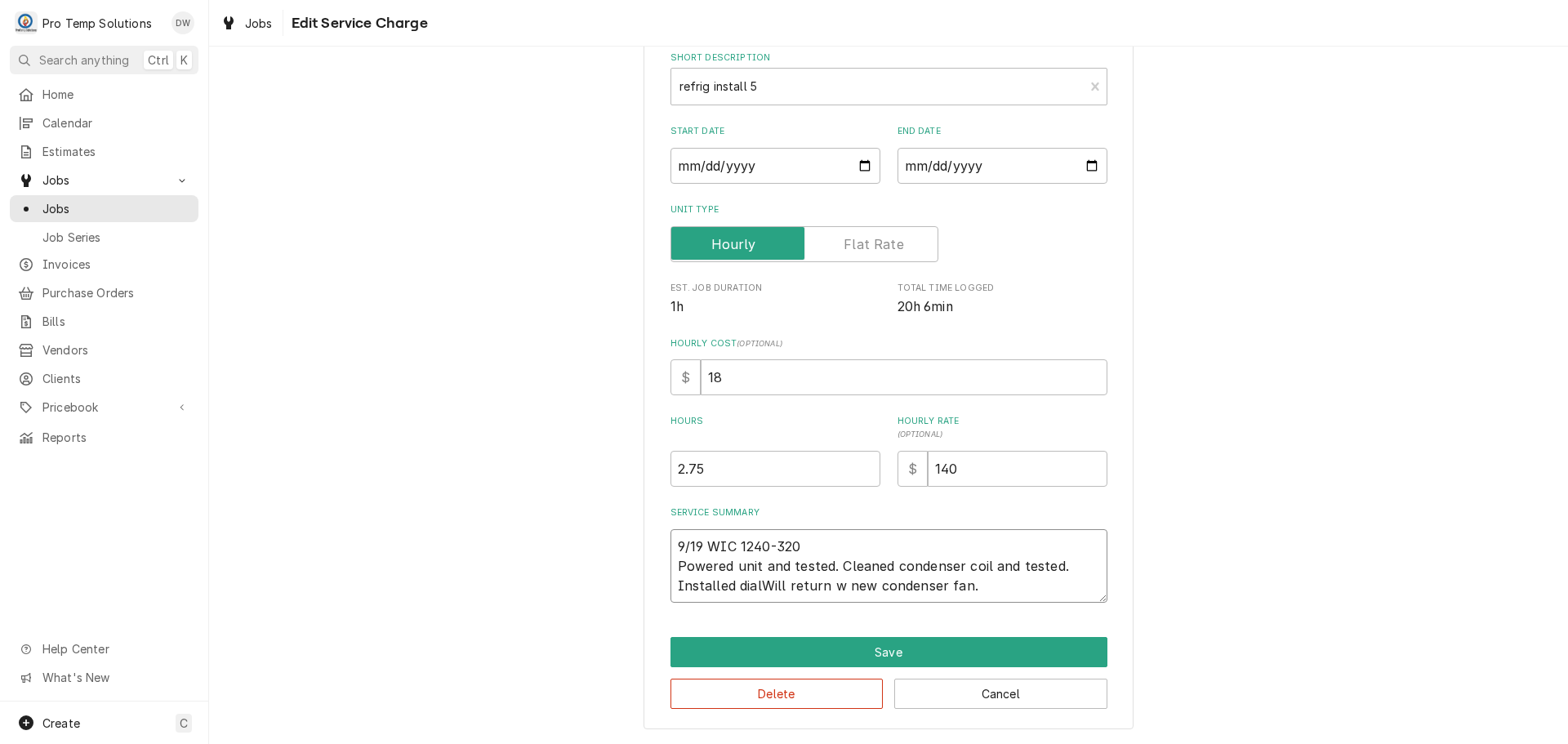
type textarea "9/19 WIC 1240-320 Powered unit and tested. Cleaned condenser coil and tested. I…"
type textarea "x"
type textarea "9/19 WIC 1240-320 Powered unit and tested. Cleaned condenser coil and tested. I…"
type textarea "x"
type textarea "9/19 WIC 1240-320 Powered unit and tested. Cleaned condenser coil and tested. I…"
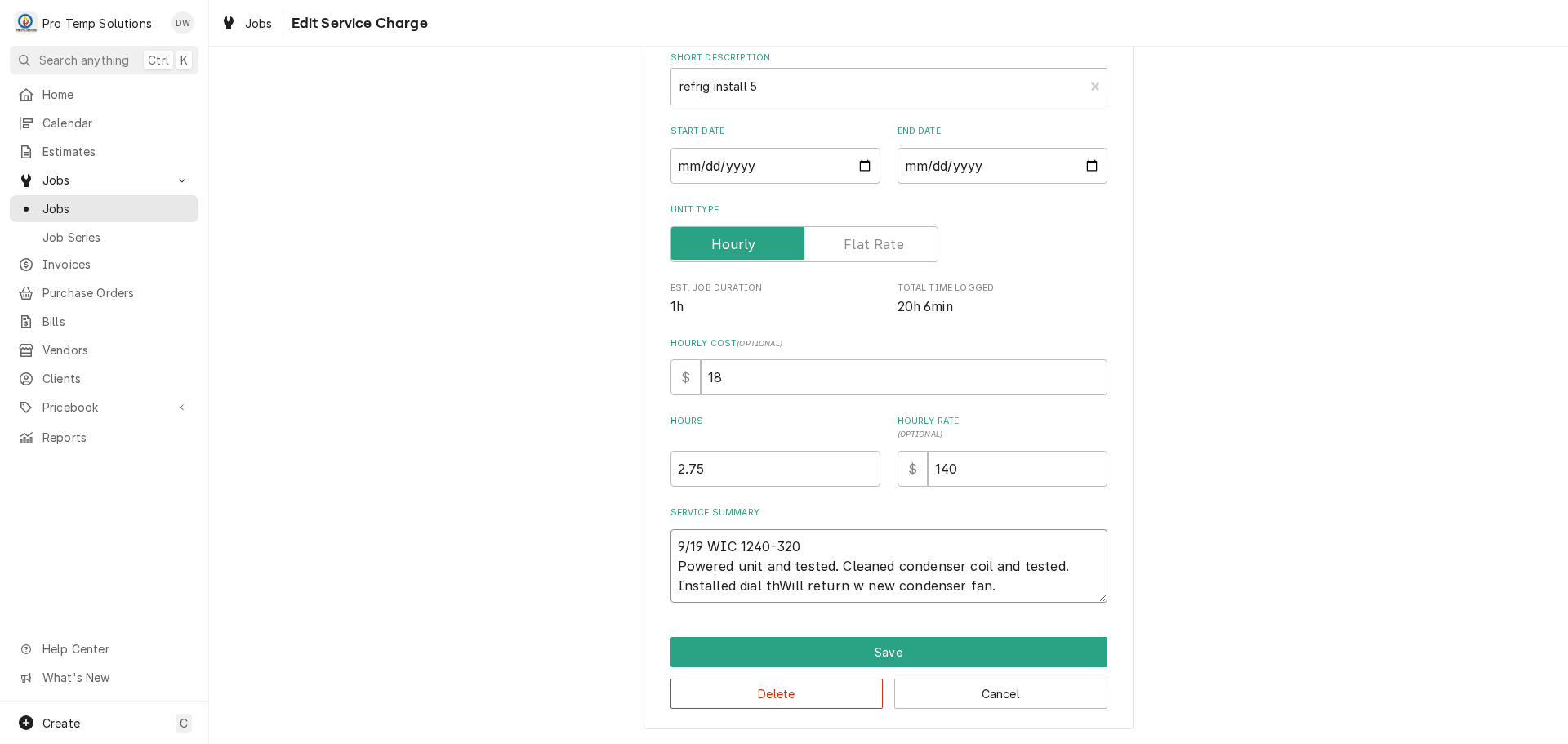
type textarea "x"
type textarea "9/19 WIC 1240-320 Powered unit and tested. Cleaned condenser coil and tested. I…"
type textarea "x"
type textarea "9/19 WIC 1240-320 Powered unit and tested. Cleaned condenser coil and tested. I…"
type textarea "x"
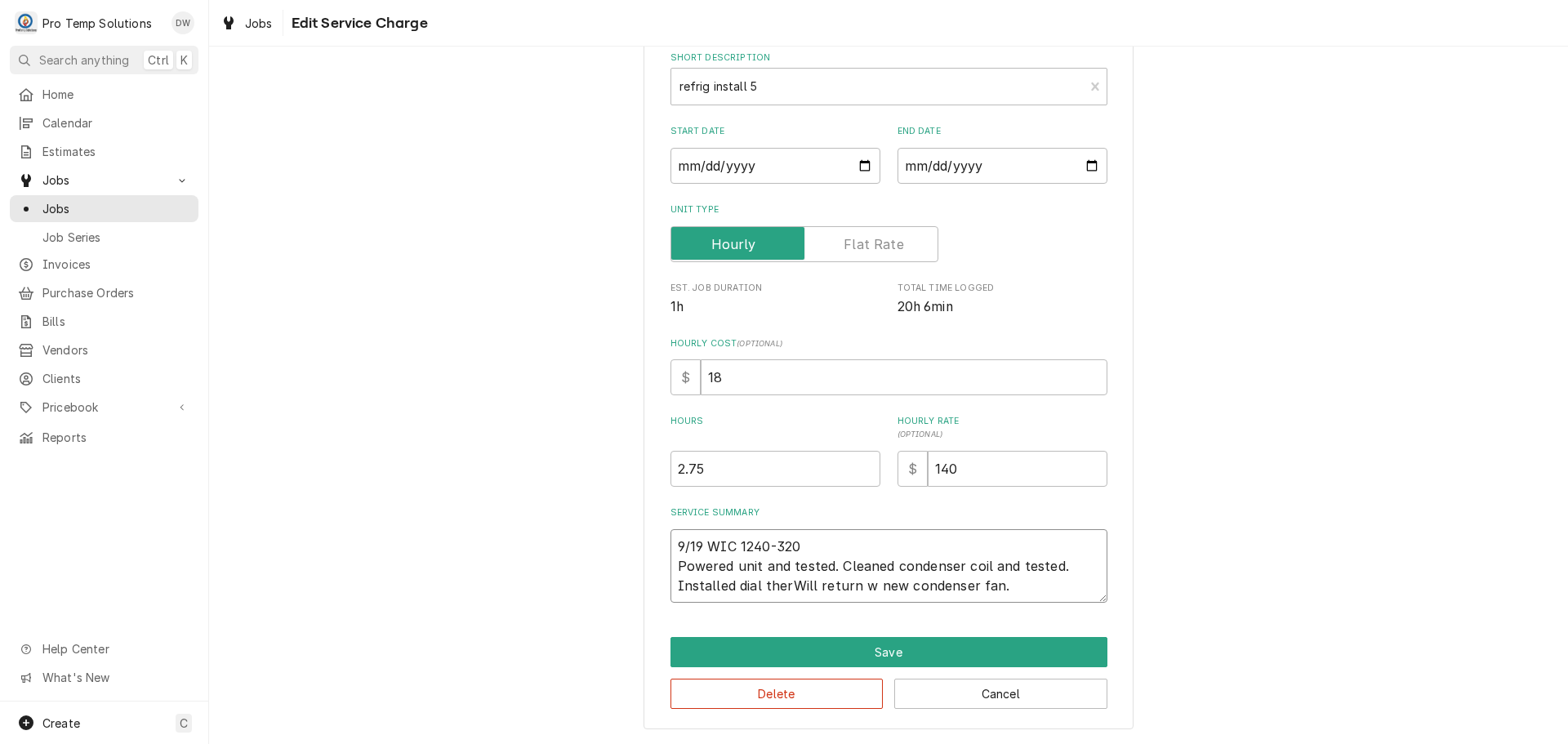
type textarea "9/19 WIC 1240-320 Powered unit and tested. Cleaned condenser coil and tested. I…"
type textarea "x"
type textarea "9/19 WIC 1240-320 Powered unit and tested. Cleaned condenser coil and tested. I…"
type textarea "x"
type textarea "9/19 WIC 1240-320 Powered unit and tested. Cleaned condenser coil and tested. I…"
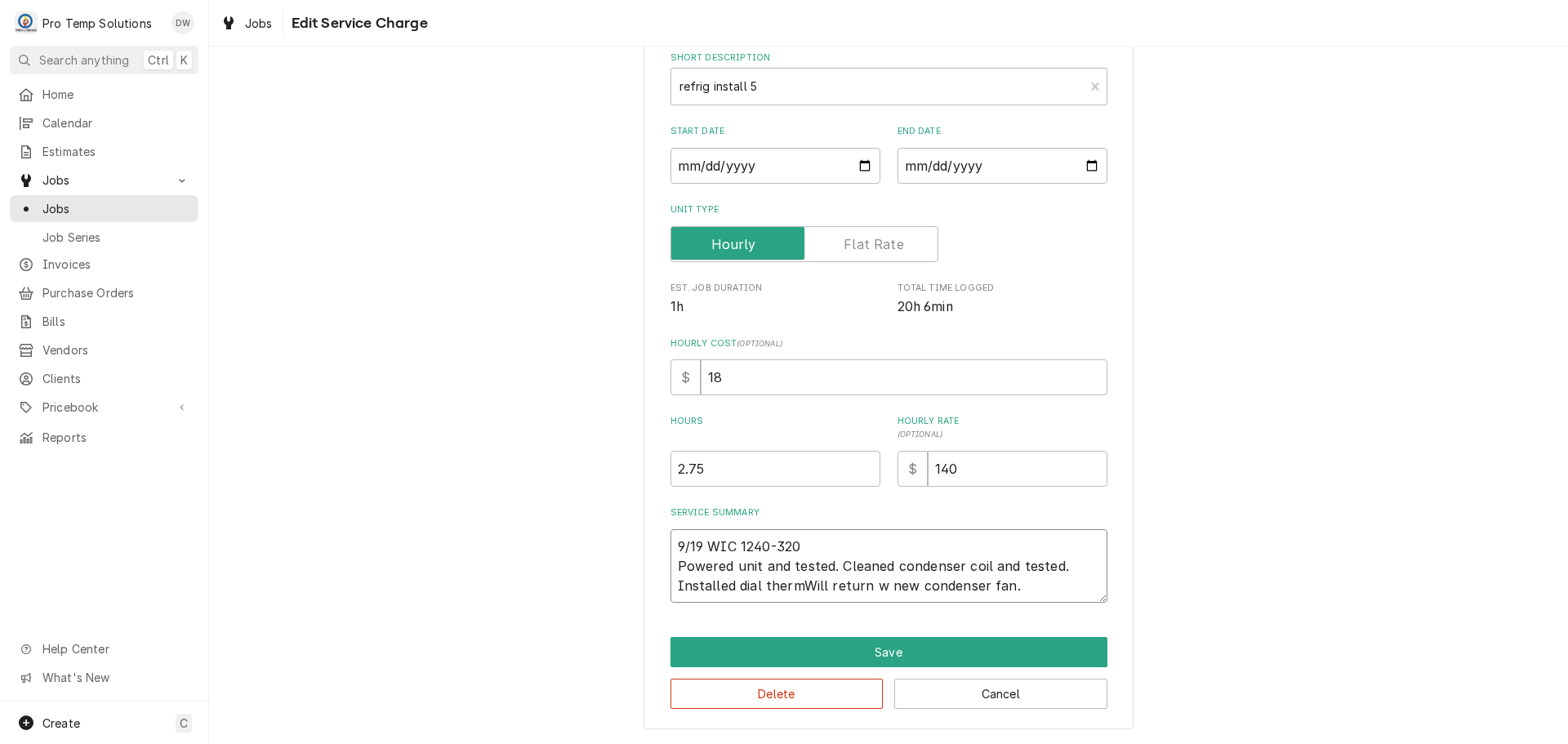
type textarea "x"
type textarea "9/19 WIC 1240-320 Powered unit and tested. Cleaned condenser coil and tested. I…"
type textarea "x"
type textarea "9/19 WIC 1240-320 Powered unit and tested. Cleaned condenser coil and tested. I…"
type textarea "x"
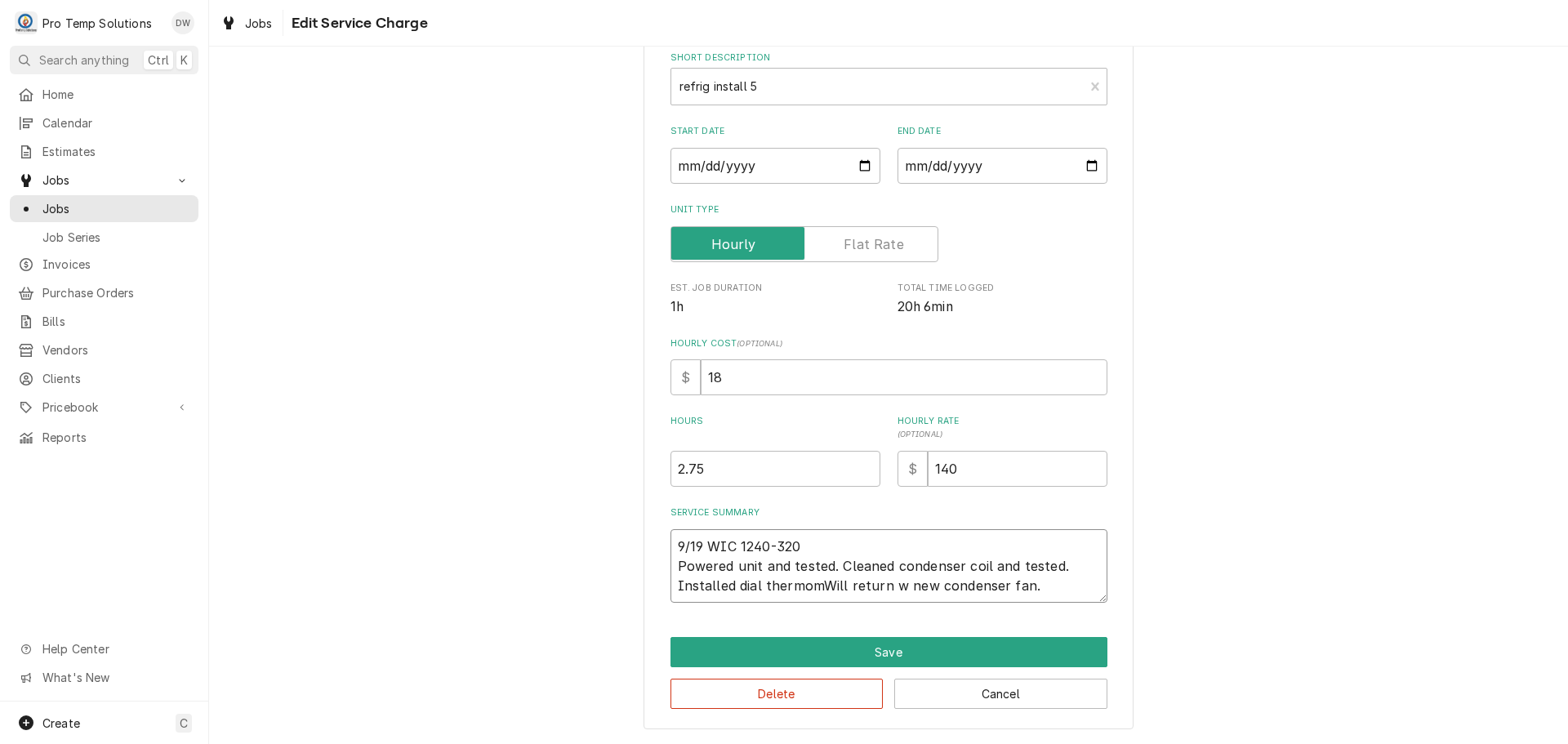
type textarea "9/19 WIC 1240-320 Powered unit and tested. Cleaned condenser coil and tested. I…"
type textarea "x"
type textarea "9/19 WIC 1240-320 Powered unit and tested. Cleaned condenser coil and tested. I…"
type textarea "x"
type textarea "9/19 WIC 1240-320 Powered unit and tested. Cleaned condenser coil and tested. I…"
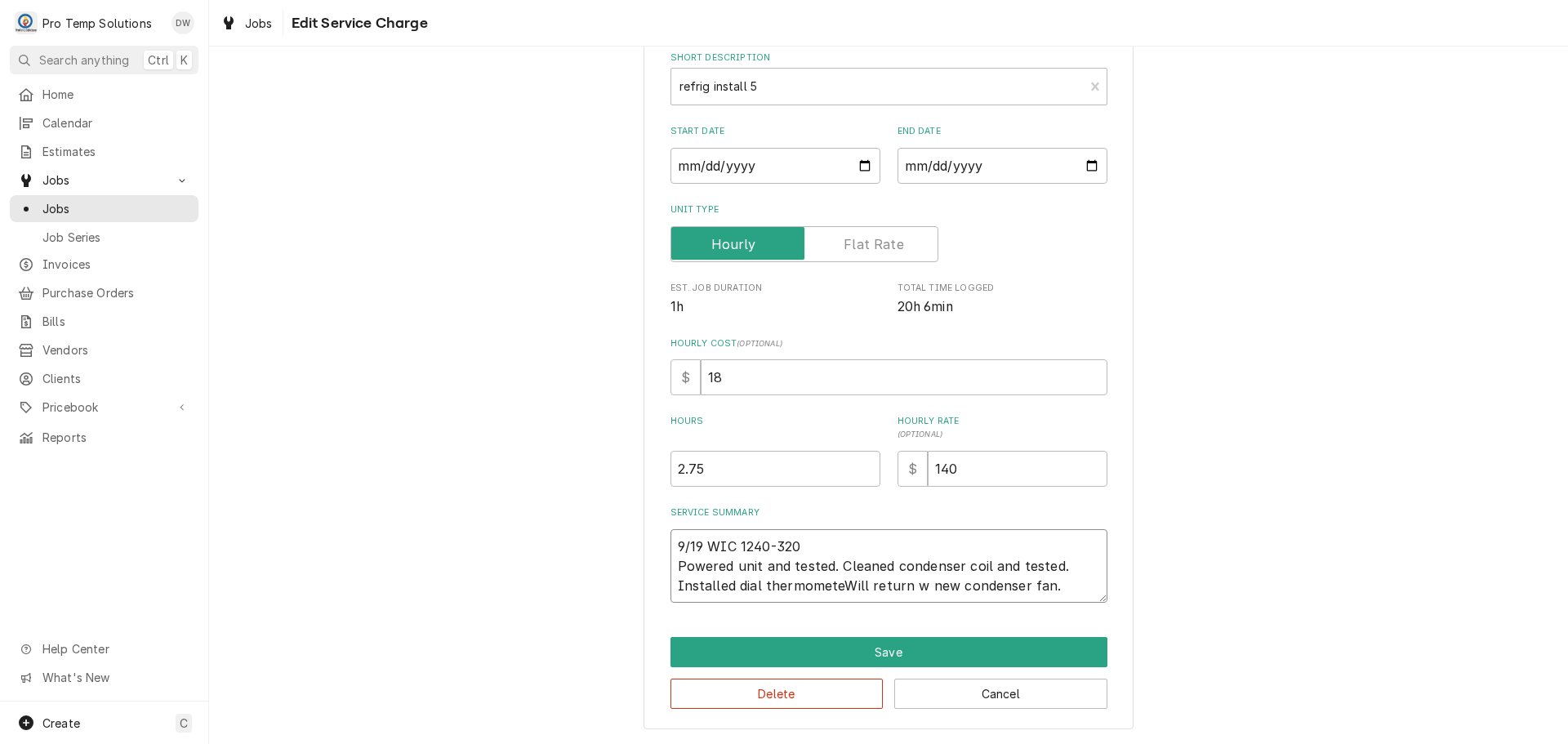
type textarea "x"
type textarea "9/19 WIC 1240-320 Powered unit and tested. Cleaned condenser coil and tested. I…"
type textarea "x"
type textarea "9/19 WIC 1240-320 Powered unit and tested. Cleaned condenser coil and tested. I…"
type textarea "x"
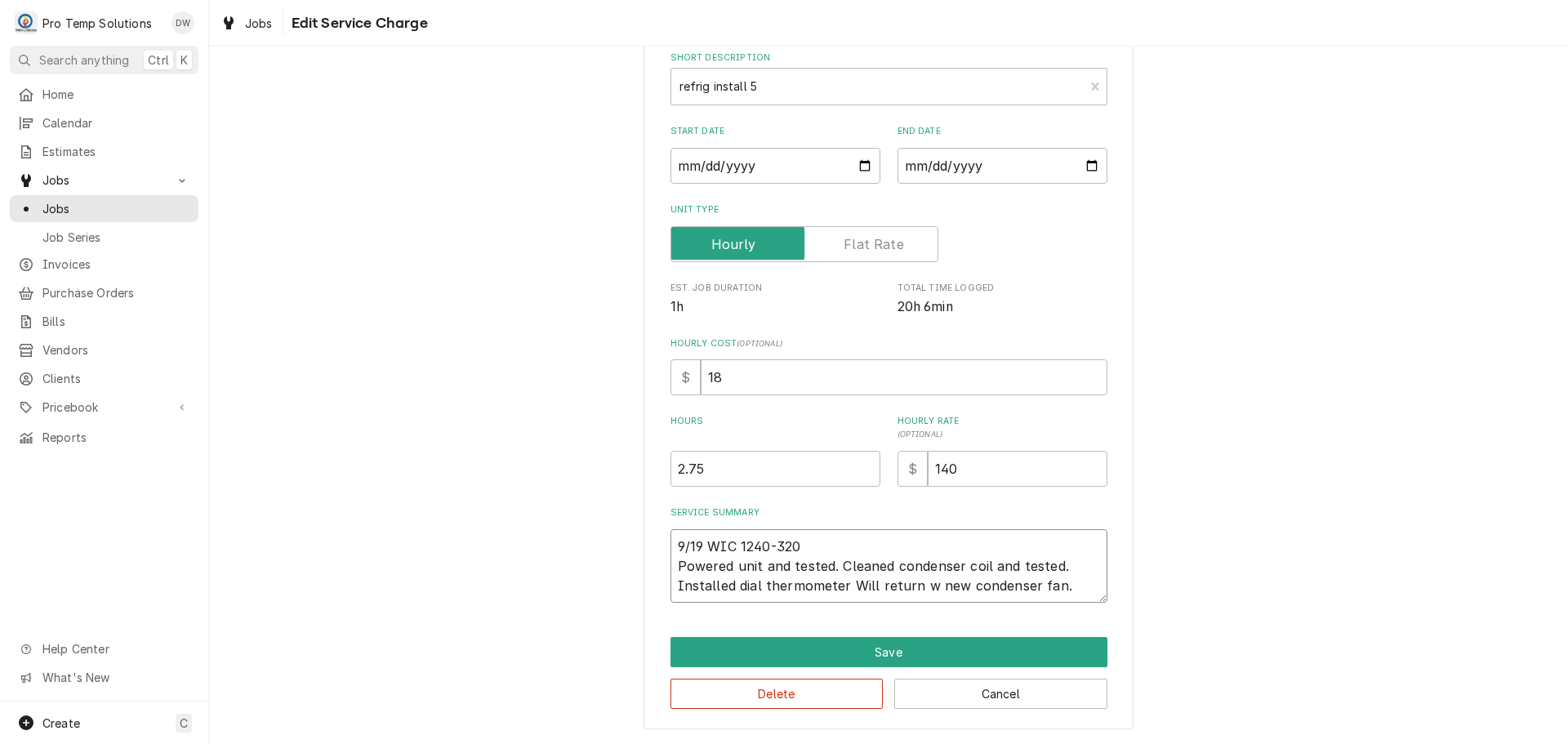
type textarea "9/19 WIC 1240-320 Powered unit and tested. Cleaned condenser coil and tested. I…"
type textarea "x"
type textarea "9/19 WIC 1240-320 Powered unit and tested. Cleaned condenser coil and tested. I…"
type textarea "x"
type textarea "9/19 WIC 1240-320 Powered unit and tested. Cleaned condenser coil and tested. I…"
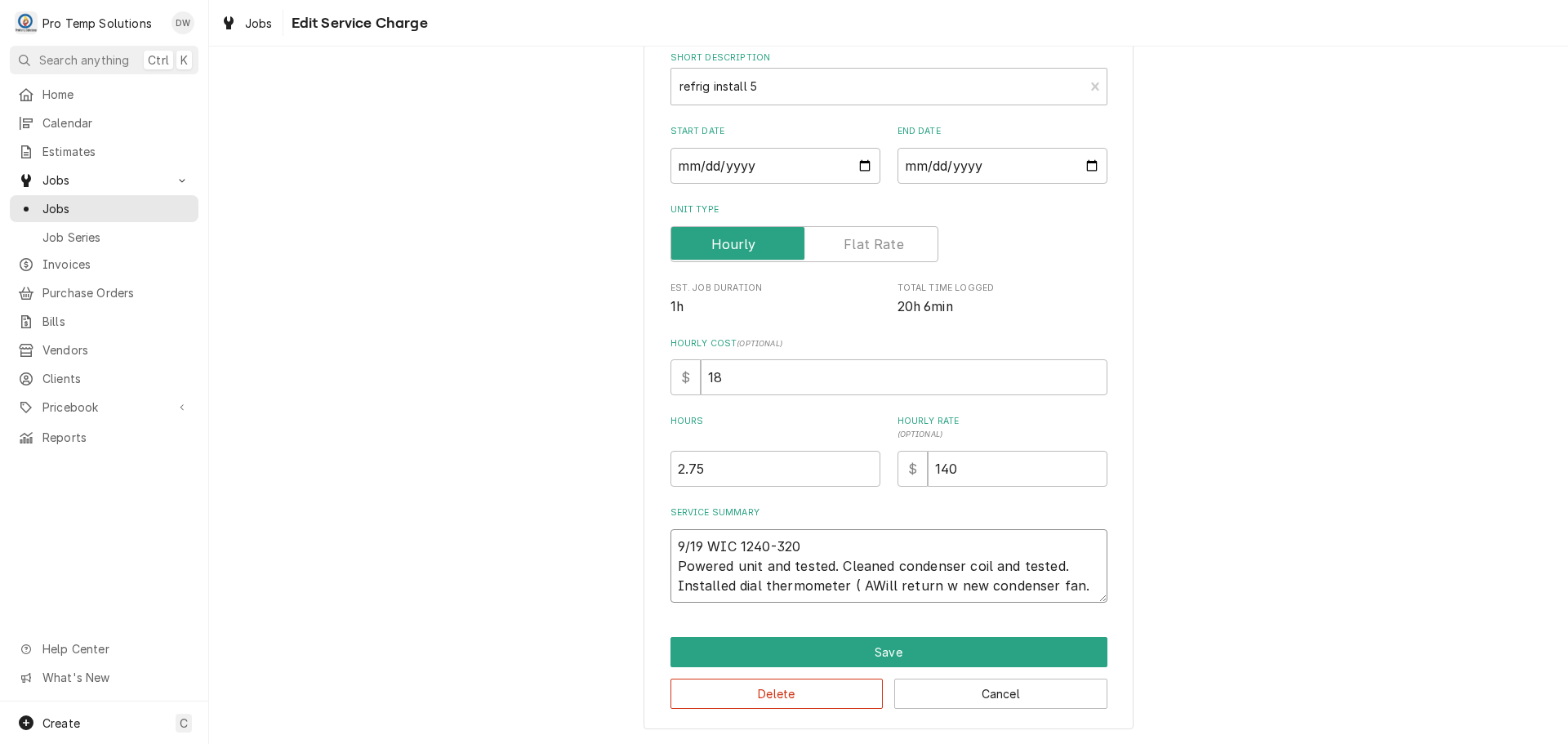
type textarea "x"
type textarea "9/19 WIC 1240-320 Powered unit and tested. Cleaned condenser coil and tested. I…"
type textarea "x"
type textarea "9/19 WIC 1240-320 Powered unit and tested. Cleaned condenser coil and tested. I…"
type textarea "x"
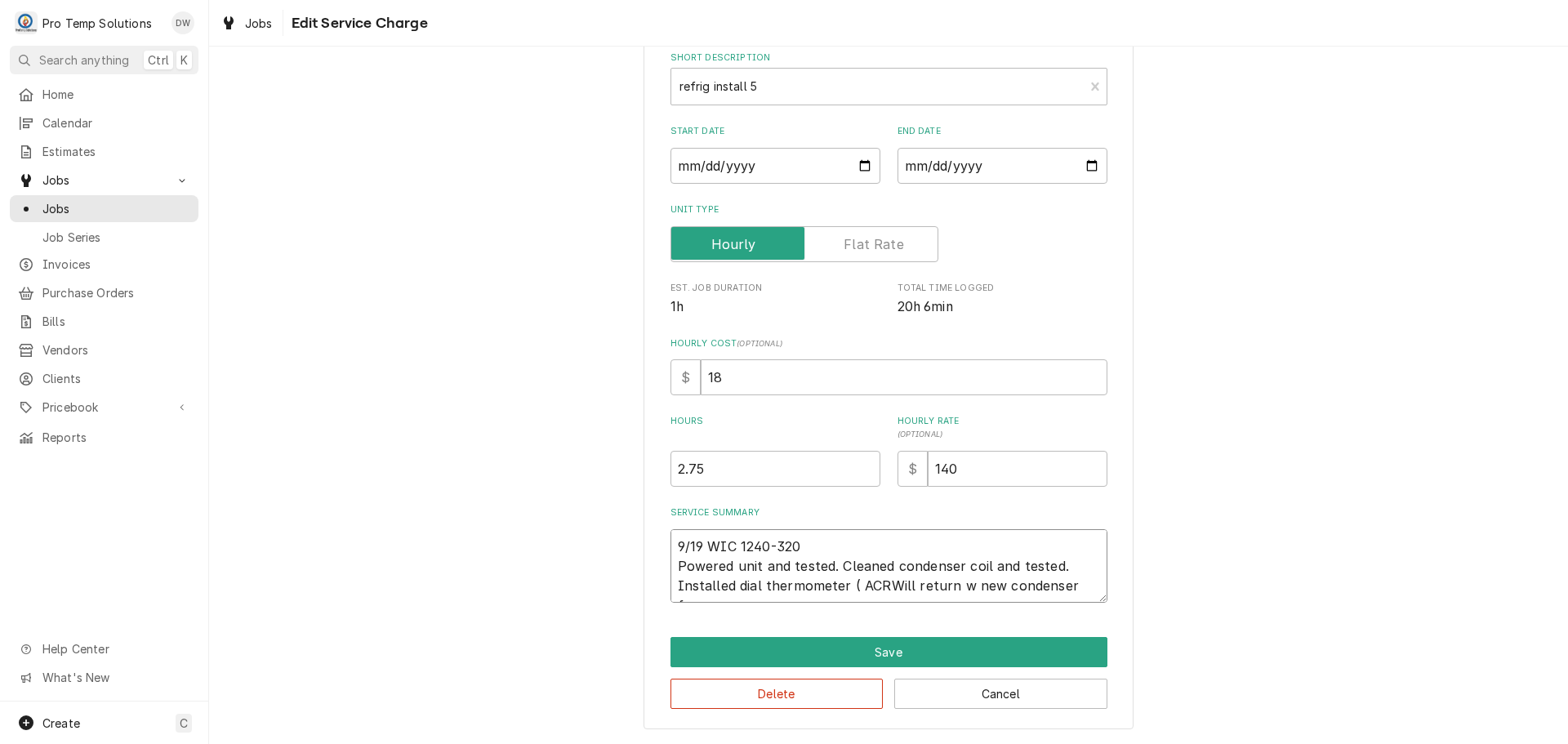
type textarea "9/19 WIC 1240-320 Powered unit and tested. Cleaned condenser coil and tested. I…"
type textarea "x"
type textarea "9/19 WIC 1240-320 Powered unit and tested. Cleaned condenser coil and tested. I…"
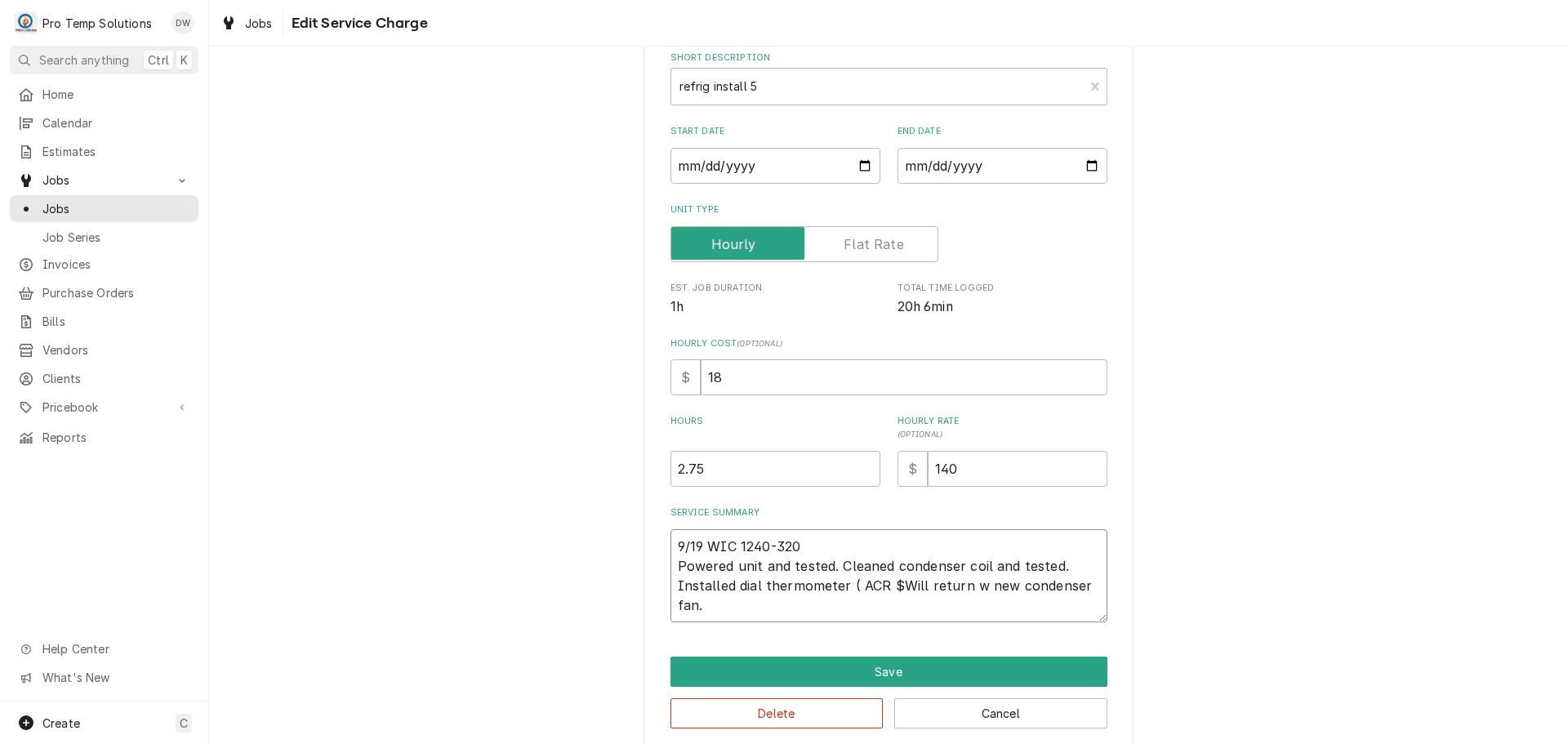
type textarea "x"
type textarea "9/19 WIC 1240-320 Powered unit and tested. Cleaned condenser coil and tested. I…"
type textarea "x"
type textarea "9/19 WIC 1240-320 Powered unit and tested. Cleaned condenser coil and tested. I…"
type textarea "x"
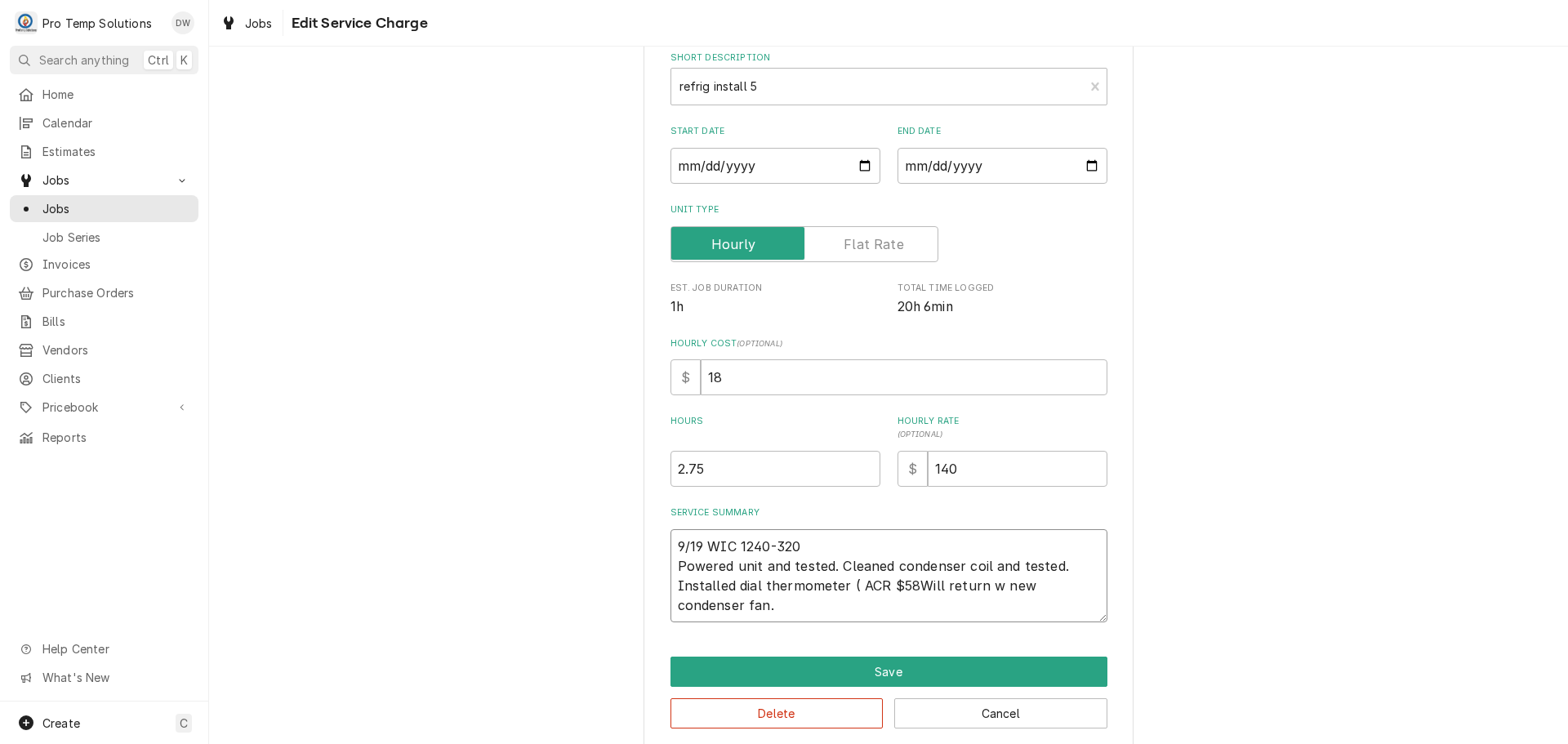
type textarea "9/19 WIC 1240-320 Powered unit and tested. Cleaned condenser coil and tested. I…"
type textarea "x"
type textarea "9/19 WIC 1240-320 Powered unit and tested. Cleaned condenser coil and tested. I…"
type textarea "x"
type textarea "9/19 WIC 1240-320 Powered unit and tested. Cleaned condenser coil and tested. I…"
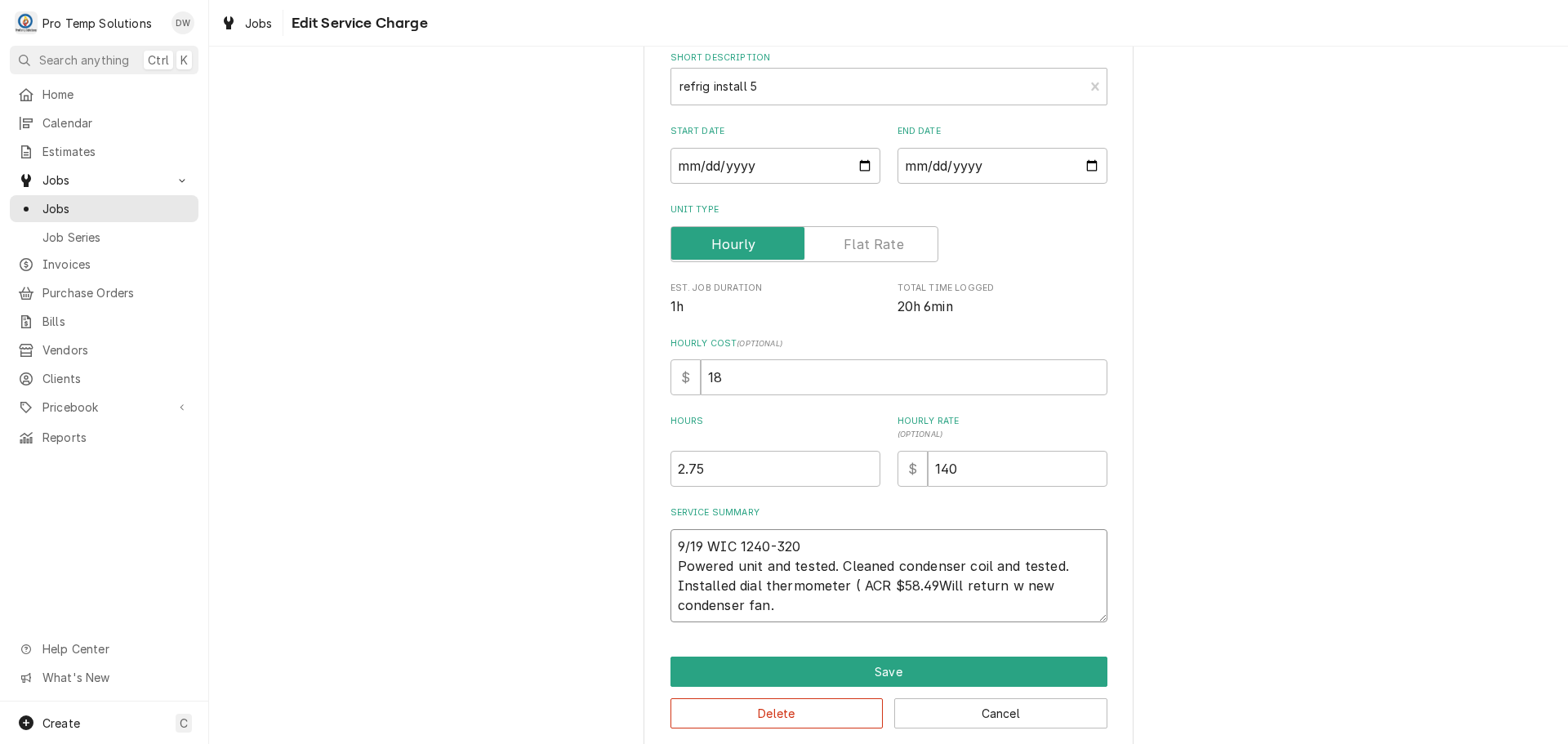
type textarea "x"
type textarea "9/19 WIC 1240-320 Powered unit and tested. Cleaned condenser coil and tested. I…"
type textarea "x"
type textarea "9/19 WIC 1240-320 Powered unit and tested. Cleaned condenser coil and tested. I…"
type textarea "x"
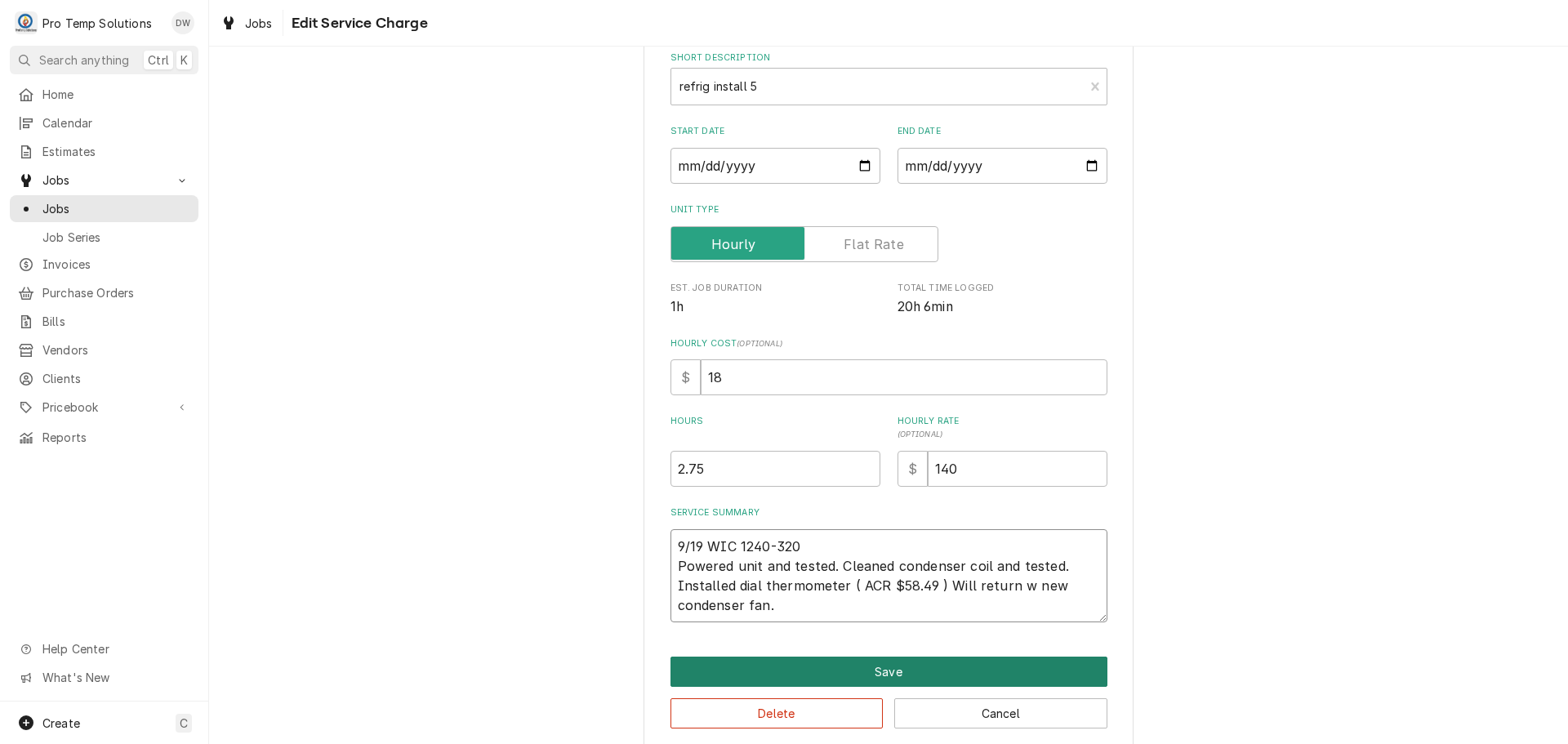
type textarea "9/19 WIC 1240-320 Powered unit and tested. Cleaned condenser coil and tested. I…"
click at [870, 670] on button "Save" at bounding box center [888, 671] width 436 height 30
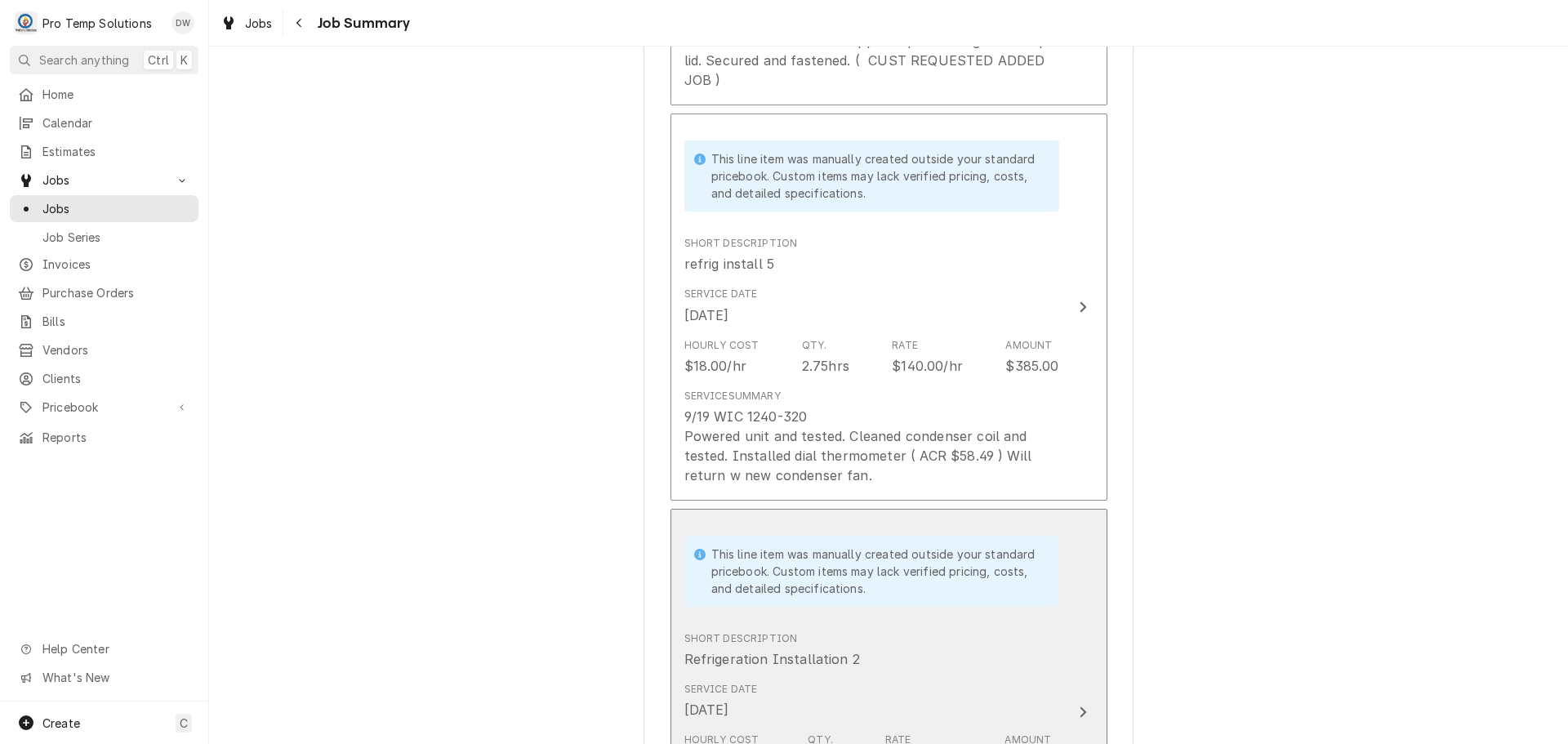
scroll to position [1182, 0]
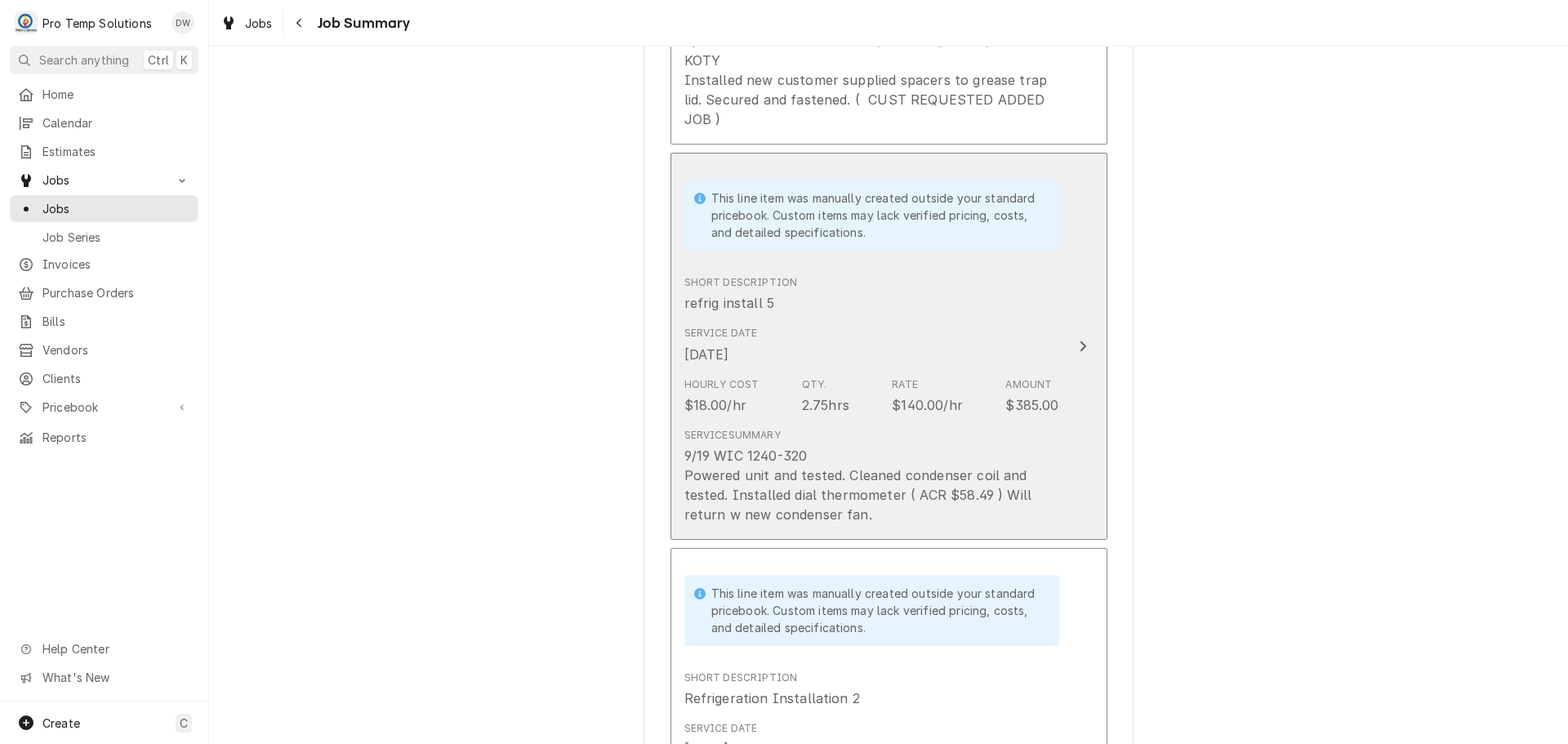
click at [1079, 348] on icon "Update Line Item" at bounding box center [1083, 346] width 8 height 13
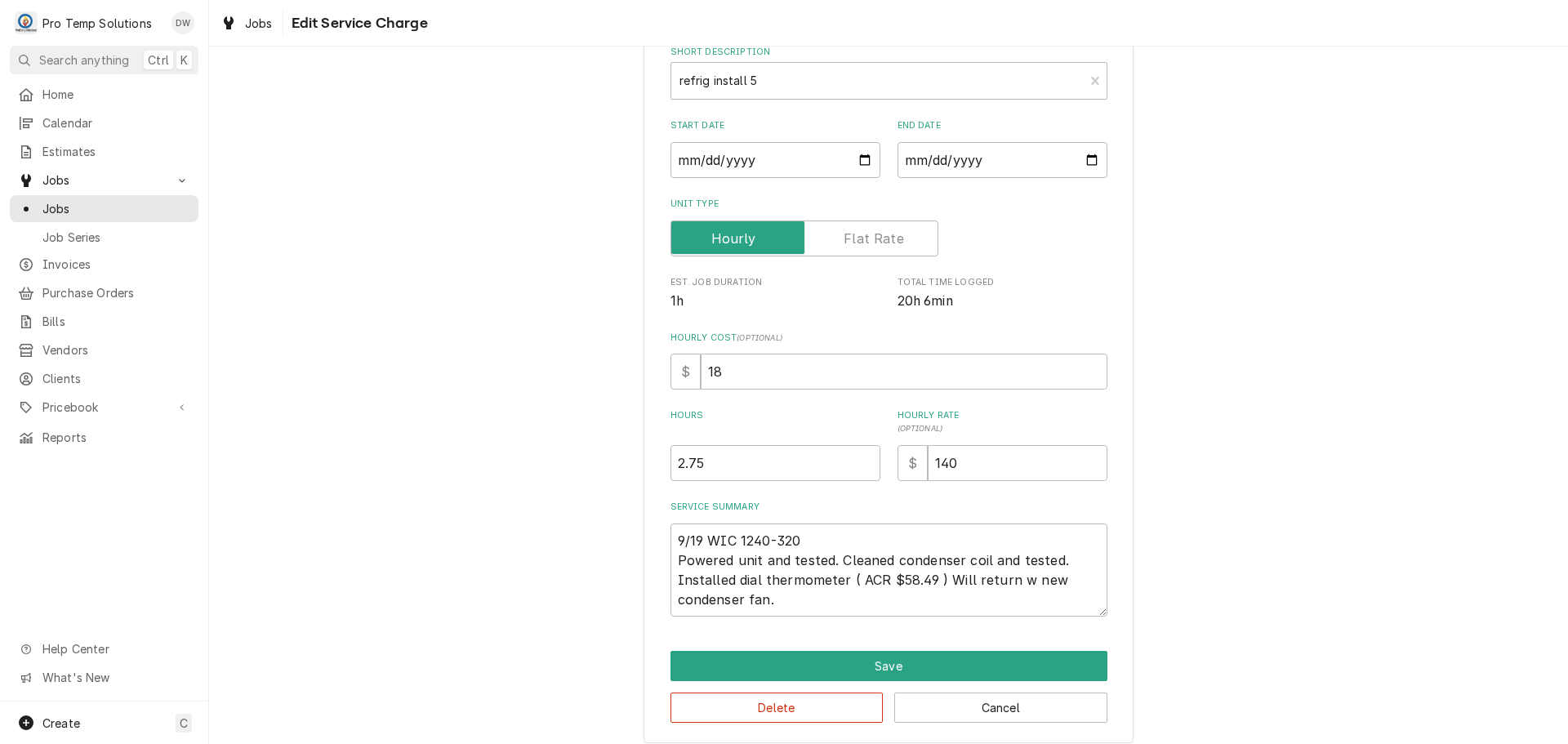
scroll to position [164, 0]
click at [854, 531] on textarea "9/19 WIC 1240-320 Powered unit and tested. Cleaned condenser coil and tested. I…" at bounding box center [888, 568] width 436 height 93
type textarea "x"
type textarea "9/19 WIC 1240-320 K Powered unit and tested. Cleaned condenser coil and tested.…"
type textarea "x"
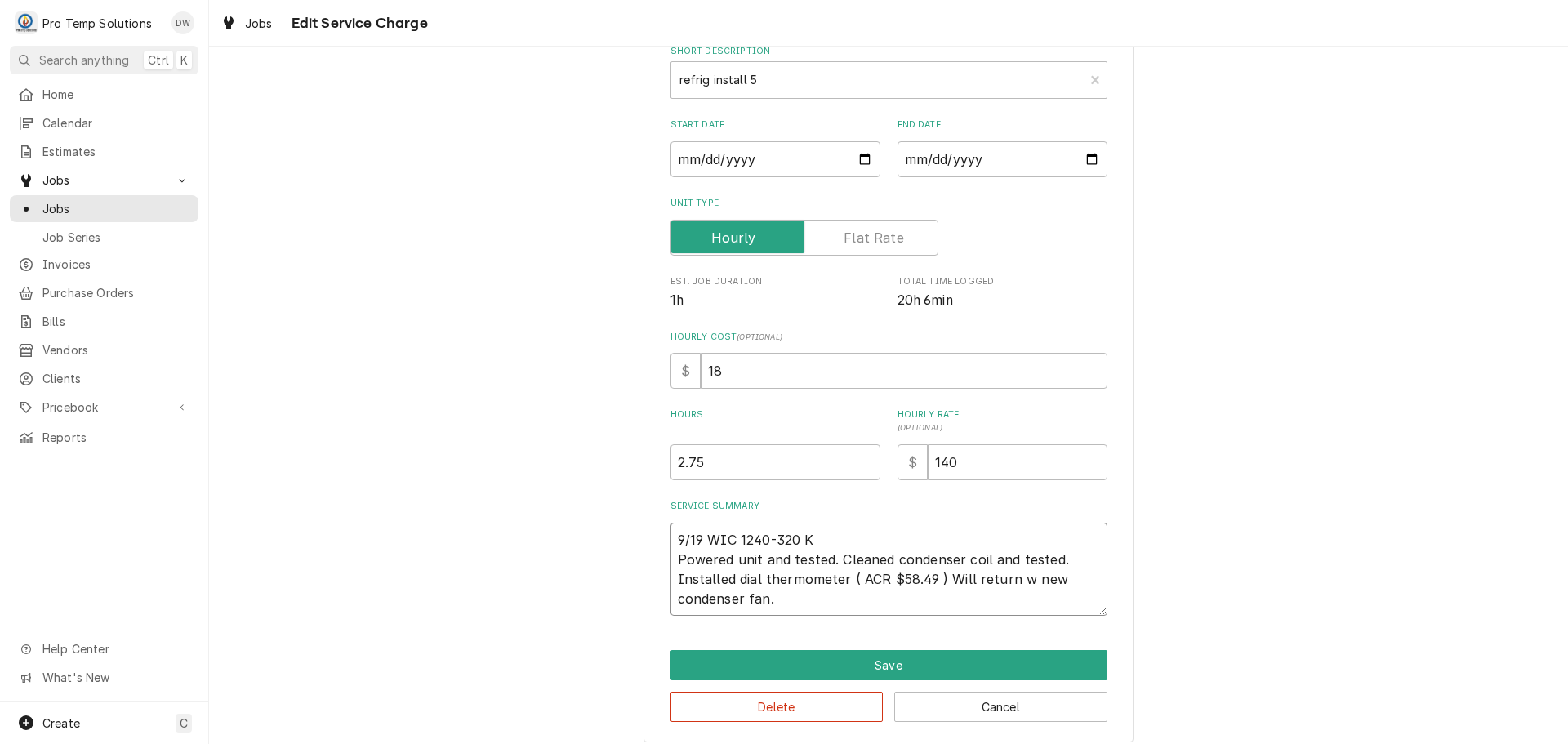
type textarea "9/19 WIC 1240-320 KE Powered unit and tested. Cleaned condenser coil and tested…"
type textarea "x"
type textarea "9/19 WIC 1240-320 KEV Powered unit and tested. Cleaned condenser coil and teste…"
type textarea "x"
type textarea "9/19 WIC 1240-320 KEVI Powered unit and tested. Cleaned condenser coil and test…"
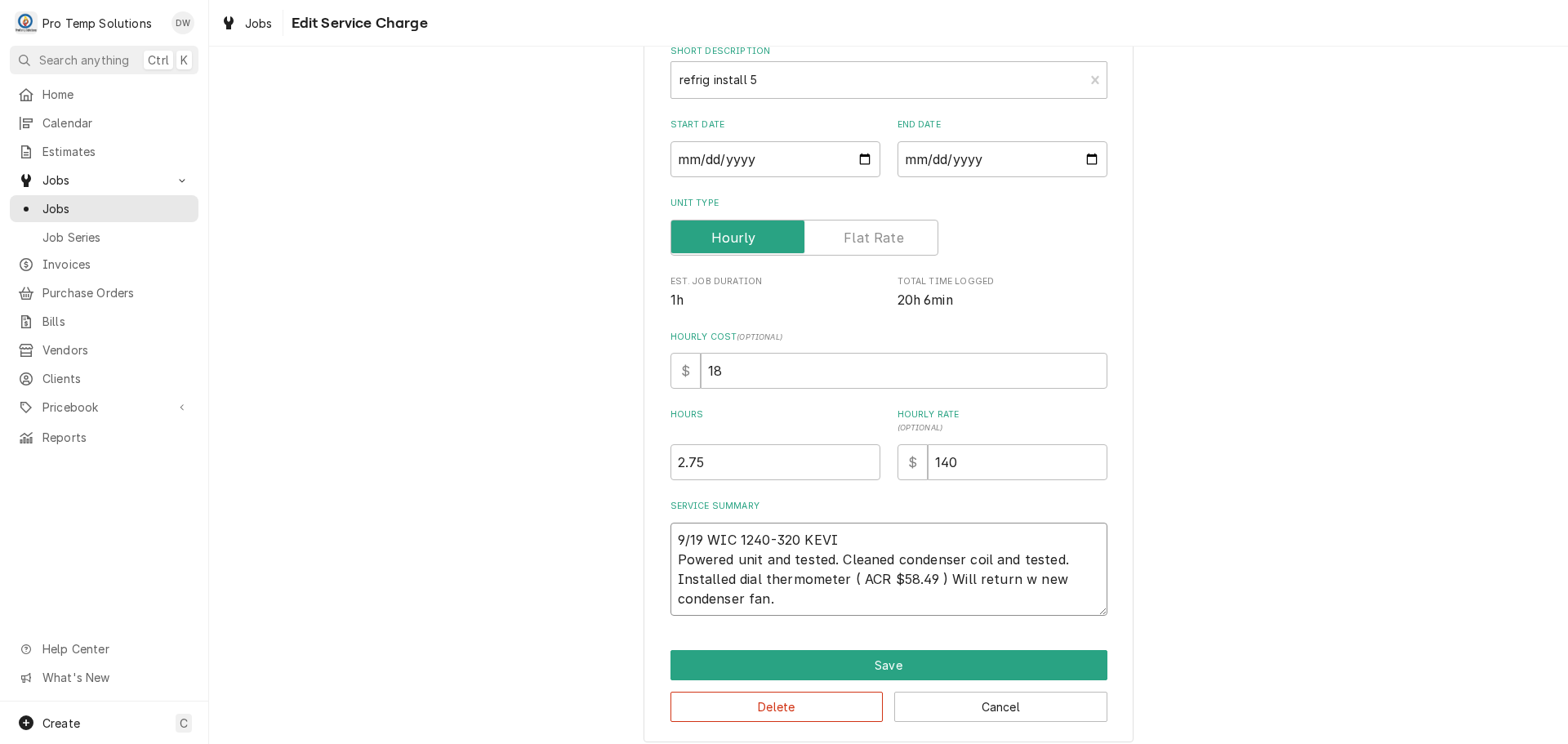
type textarea "x"
type textarea "9/19 WIC 1240-320 KEVIN Powered unit and tested. Cleaned condenser coil and tes…"
type textarea "x"
type textarea "9/19 WIC 1240-320 KEVIN Powered unit and tested. Cleaned condenser coil and tes…"
type textarea "x"
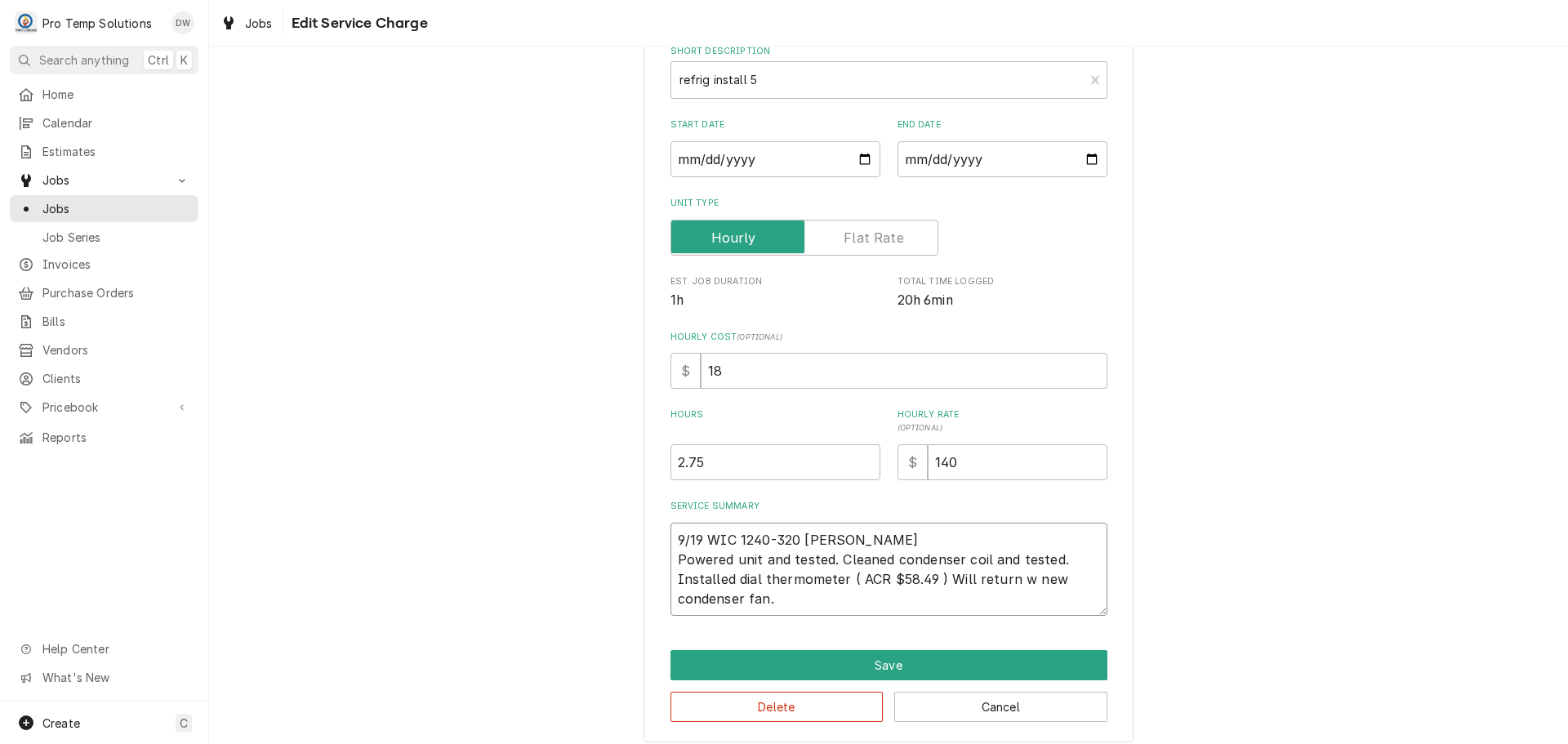
type textarea "9/19 WIC 1240-320 KEVIN K Powered unit and tested. Cleaned condenser coil and t…"
type textarea "x"
type textarea "9/19 WIC 1240-320 KEVIN KO Powered unit and tested. Cleaned condenser coil and …"
type textarea "x"
type textarea "9/19 WIC 1240-320 KEVIN KOT Powered unit and tested. Cleaned condenser coil and…"
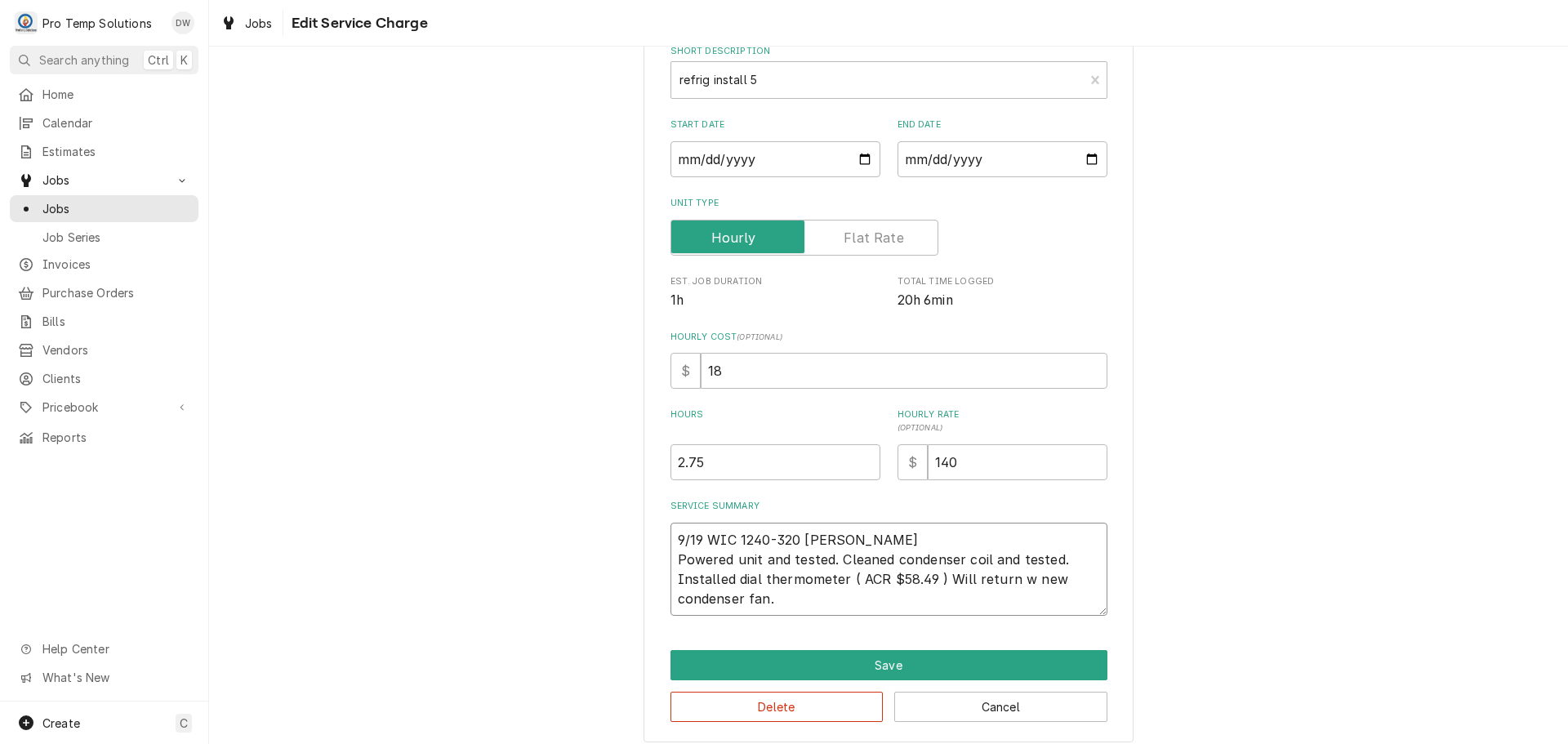
type textarea "x"
type textarea "9/19 WIC 1240-320 KEVIN KOTY Powered unit and tested. Cleaned condenser coil an…"
type textarea "x"
type textarea "9/19 WIC 1240-320 KEVIN KOTY Powered unit and tested. Cleaned condenser coil an…"
click at [884, 665] on button "Save" at bounding box center [888, 665] width 436 height 30
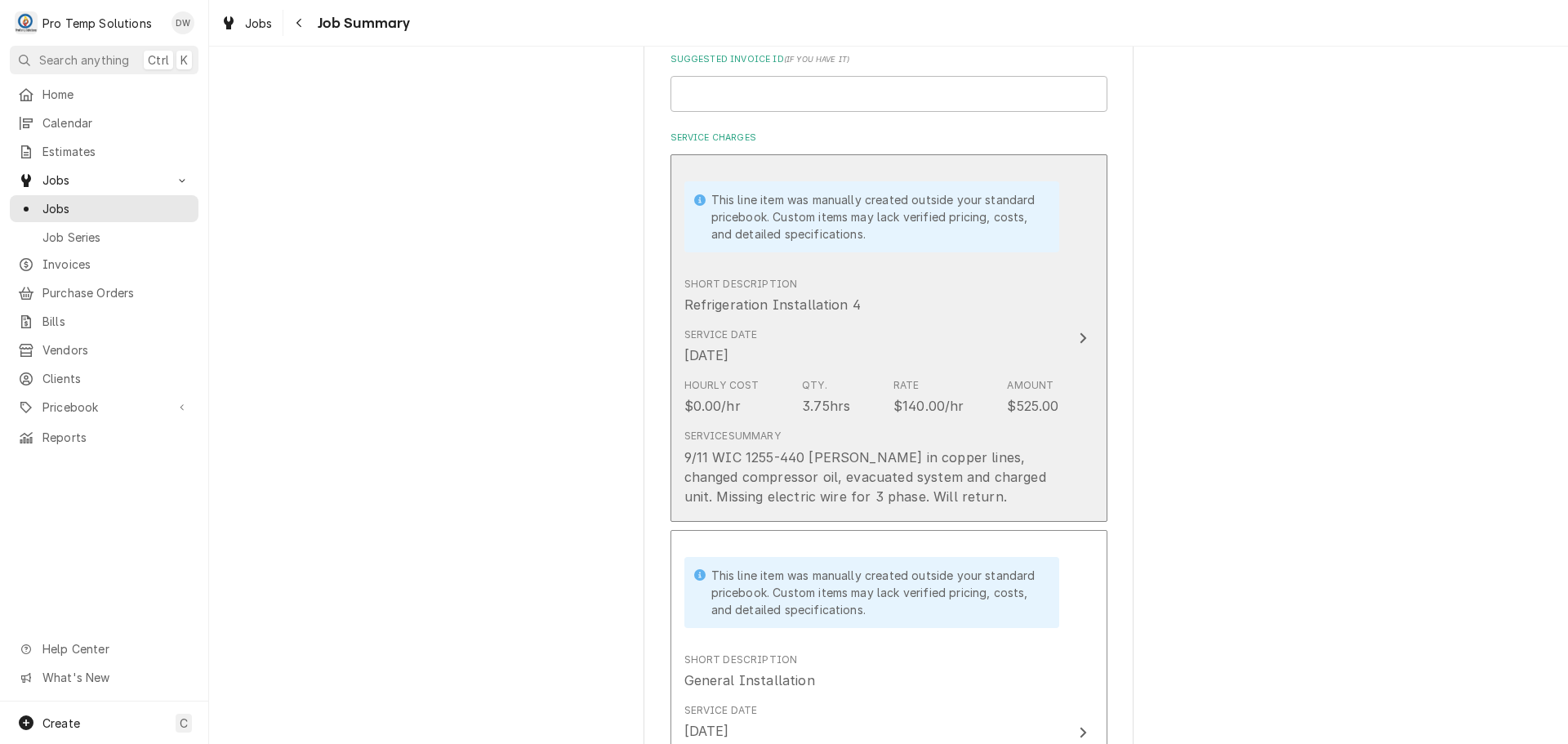
scroll to position [366, 0]
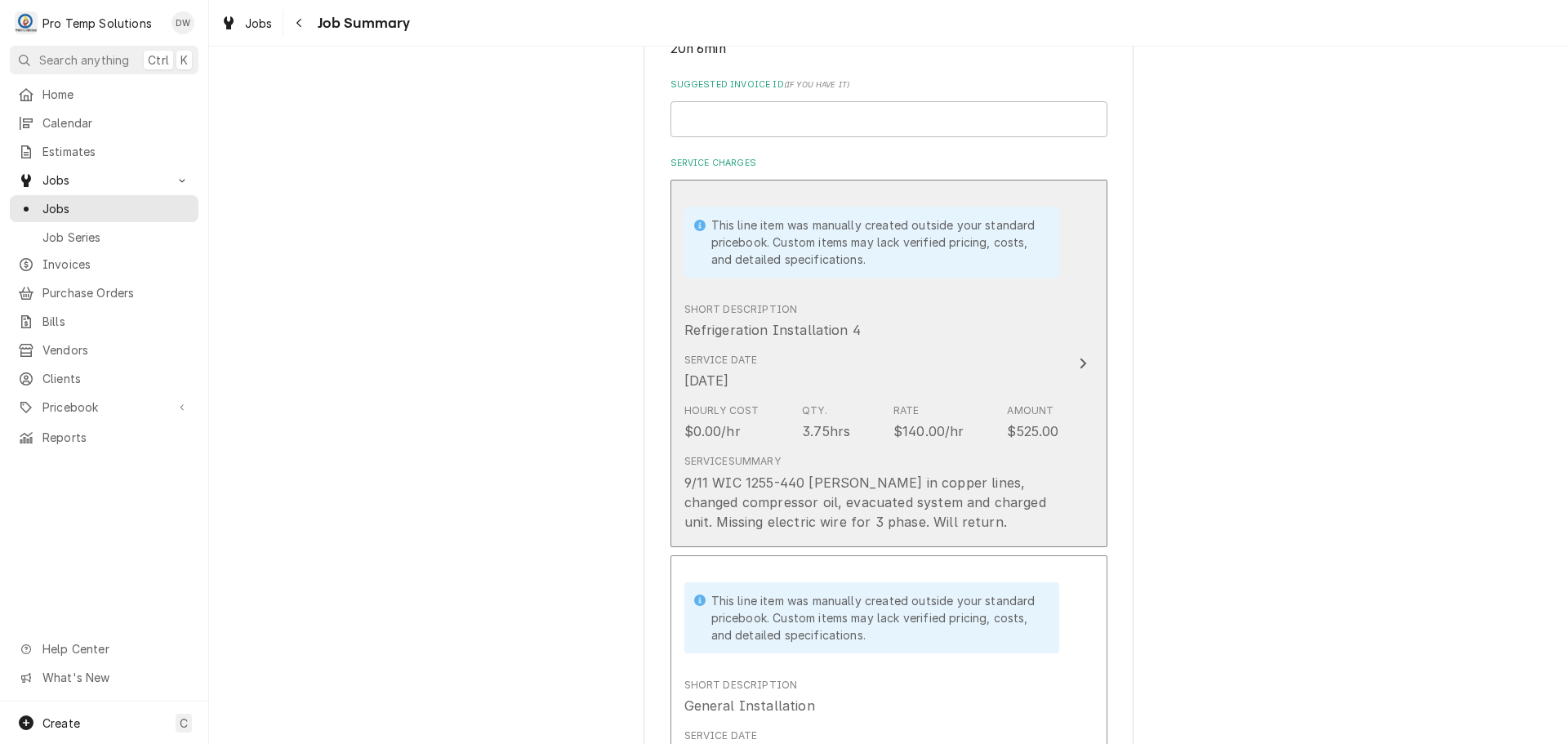
click at [1073, 370] on div "Update Line Item" at bounding box center [1083, 364] width 21 height 20
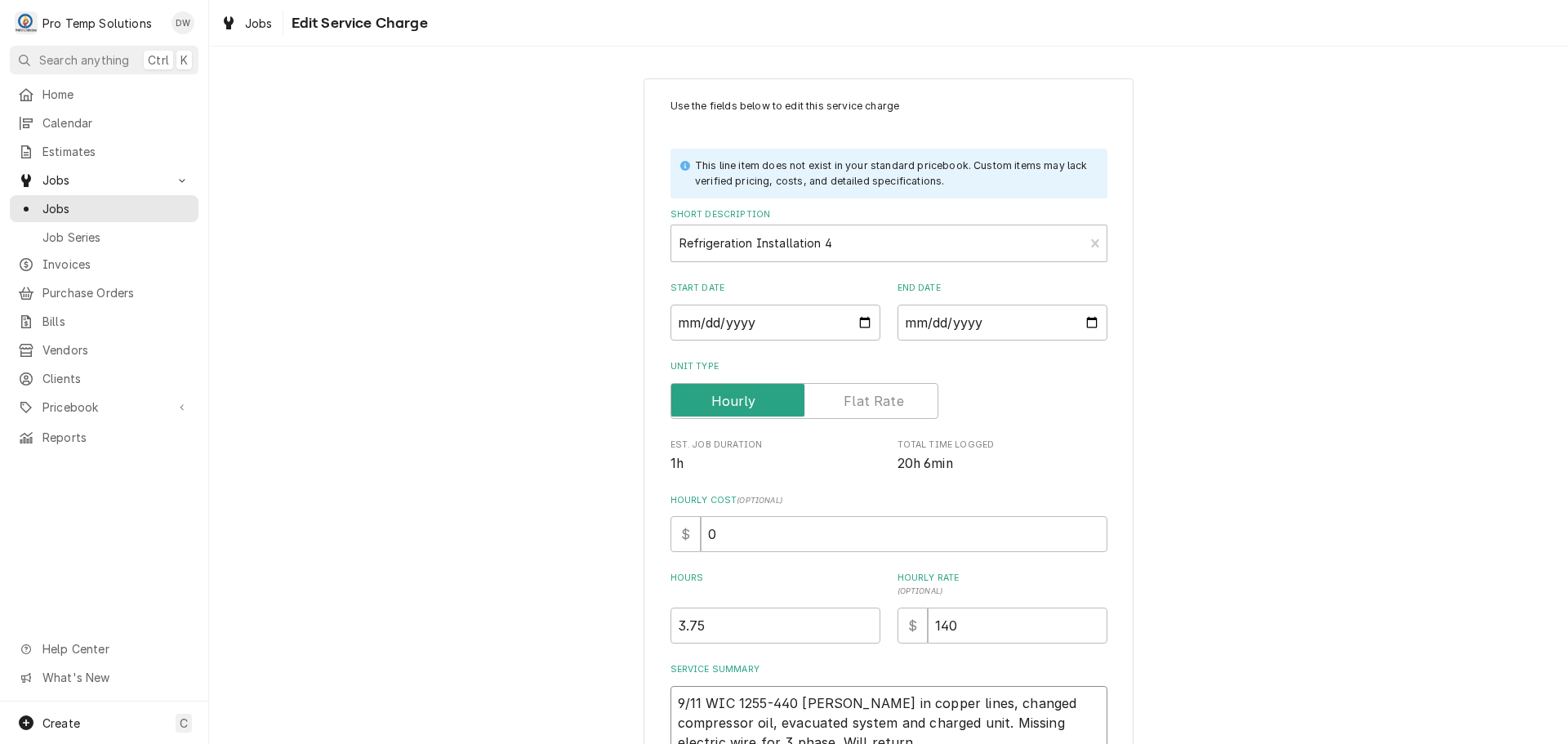
click at [901, 698] on textarea "9/11 WIC 1255-440 KEVIN Piped in copper lines, changed compressor oil, evacuate…" at bounding box center [888, 723] width 436 height 74
type textarea "x"
type textarea "9/11 WIC 1255-440 KEVIN ( Piped in copper lines, changed compressor oil, evacua…"
type textarea "x"
type textarea "9/11 WIC 1255-440 KEVIN ( Piped in copper lines, changed compressor oil, evacua…"
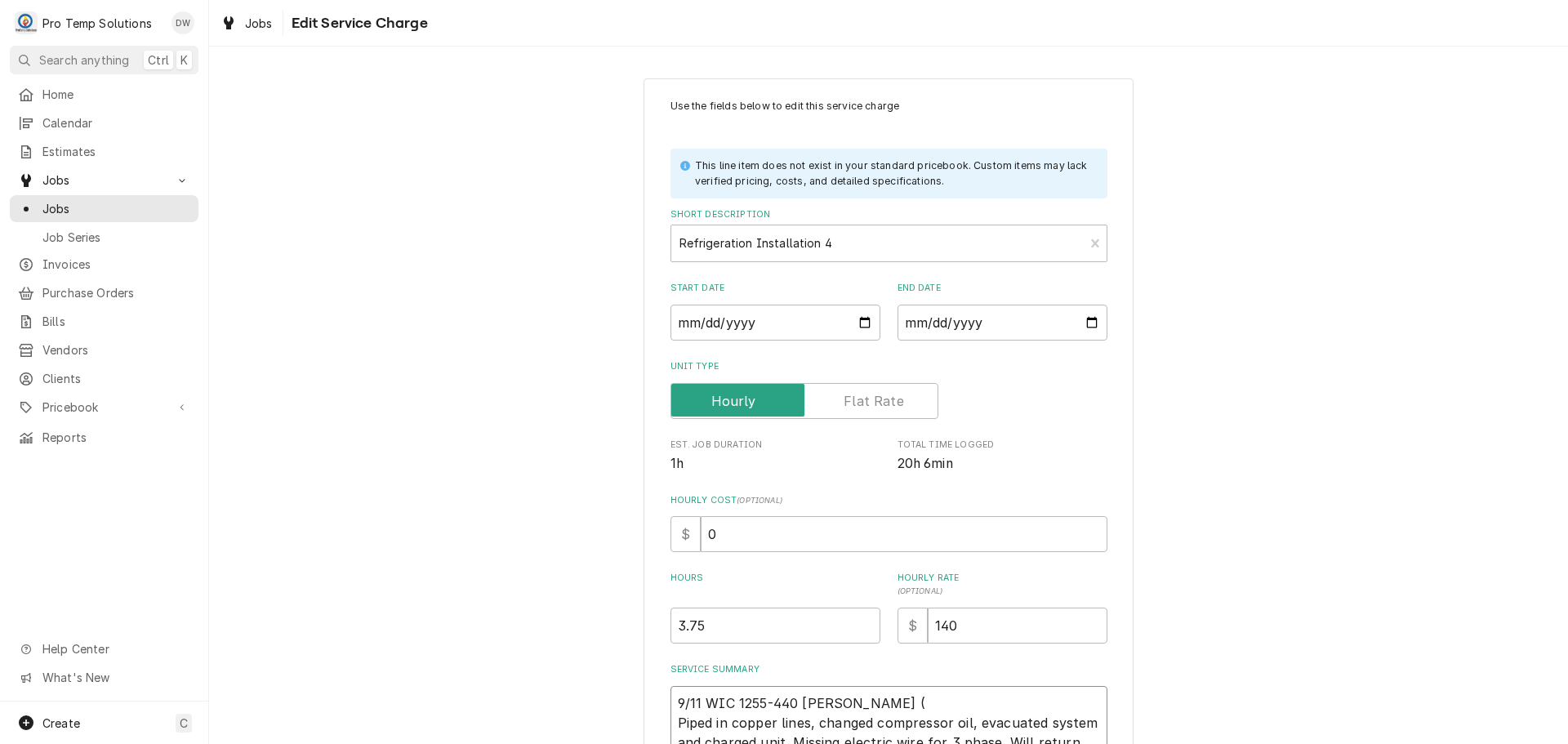
type textarea "x"
type textarea "9/11 WIC 1255-440 KEVIN ( K Piped in copper lines, changed compressor oil, evac…"
type textarea "x"
type textarea "9/11 WIC 1255-440 KEVIN ( KO Piped in copper lines, changed compressor oil, eva…"
type textarea "x"
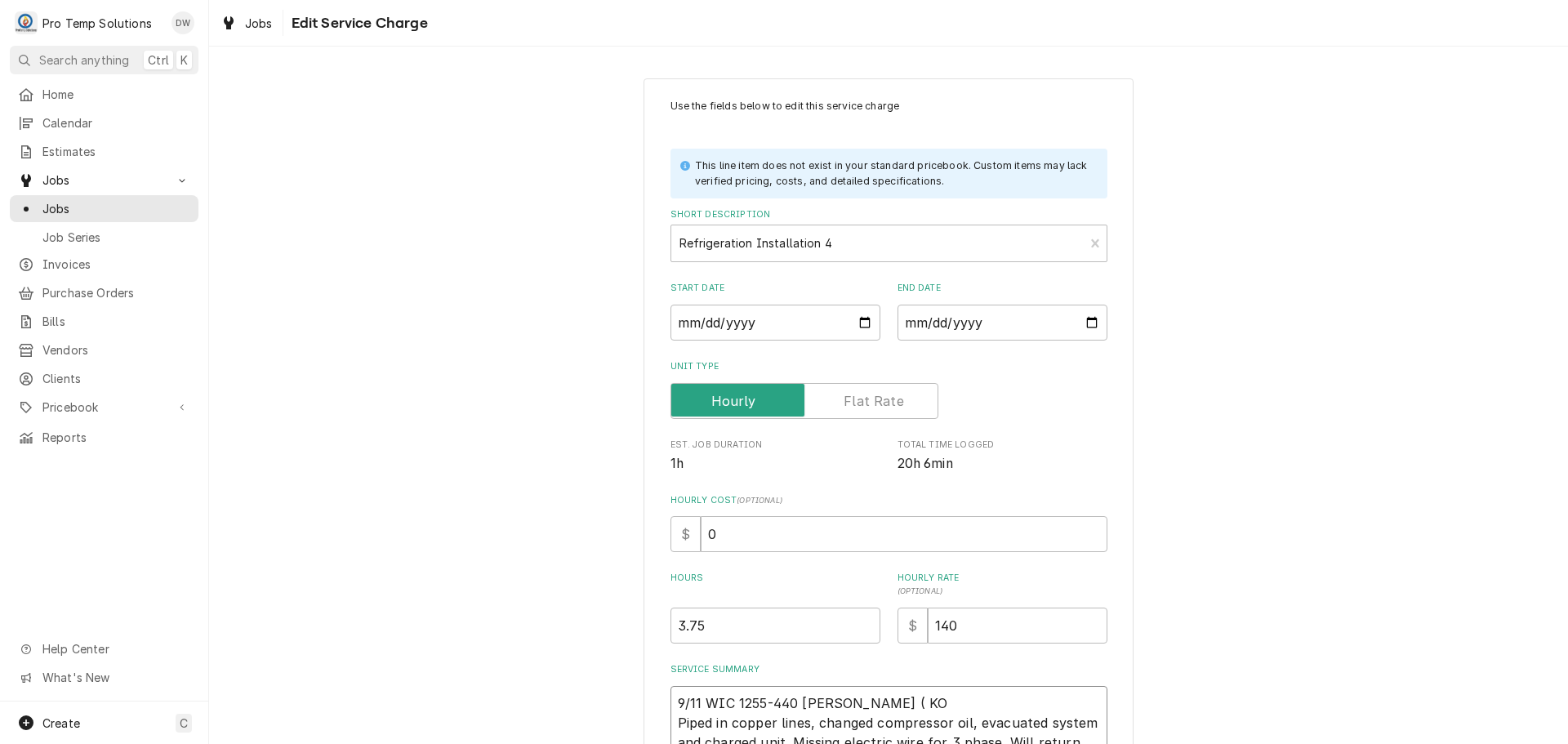
type textarea "9/11 WIC 1255-440 KEVIN ( KOT Piped in copper lines, changed compressor oil, ev…"
type textarea "x"
type textarea "9/11 WIC 1255-440 KEVIN ( KOTY Piped in copper lines, changed compressor oil, e…"
type textarea "x"
type textarea "9/11 WIC 1255-440 KEVIN ( KOTY Piped in copper lines, changed compressor oil, e…"
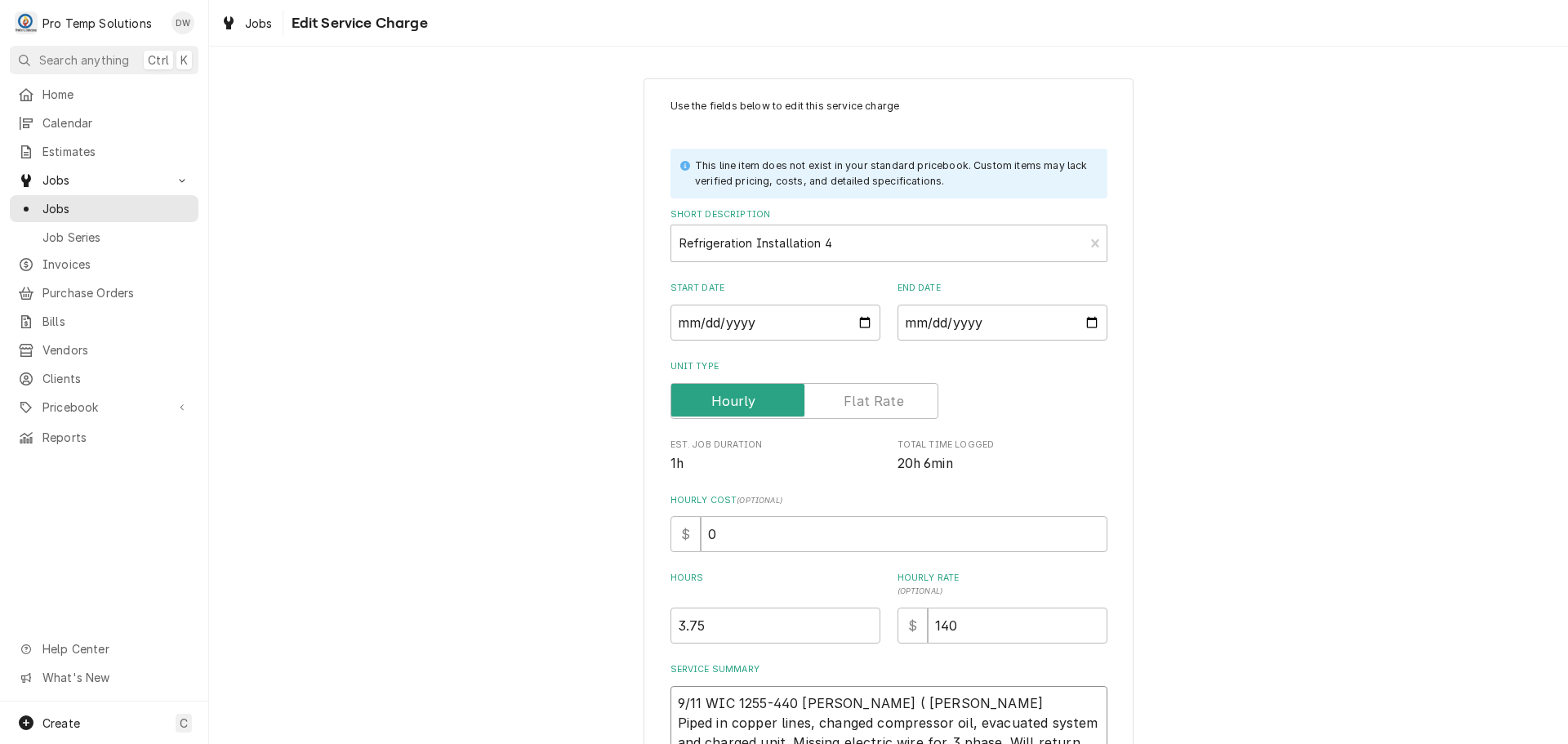
type textarea "x"
type textarea "9/11 WIC 1255-440 KEVIN ( KOTY O Piped in copper lines, changed compressor oil,…"
type textarea "x"
type textarea "9/11 WIC 1255-440 KEVIN ( KOTY OU Piped in copper lines, changed compressor oil…"
type textarea "x"
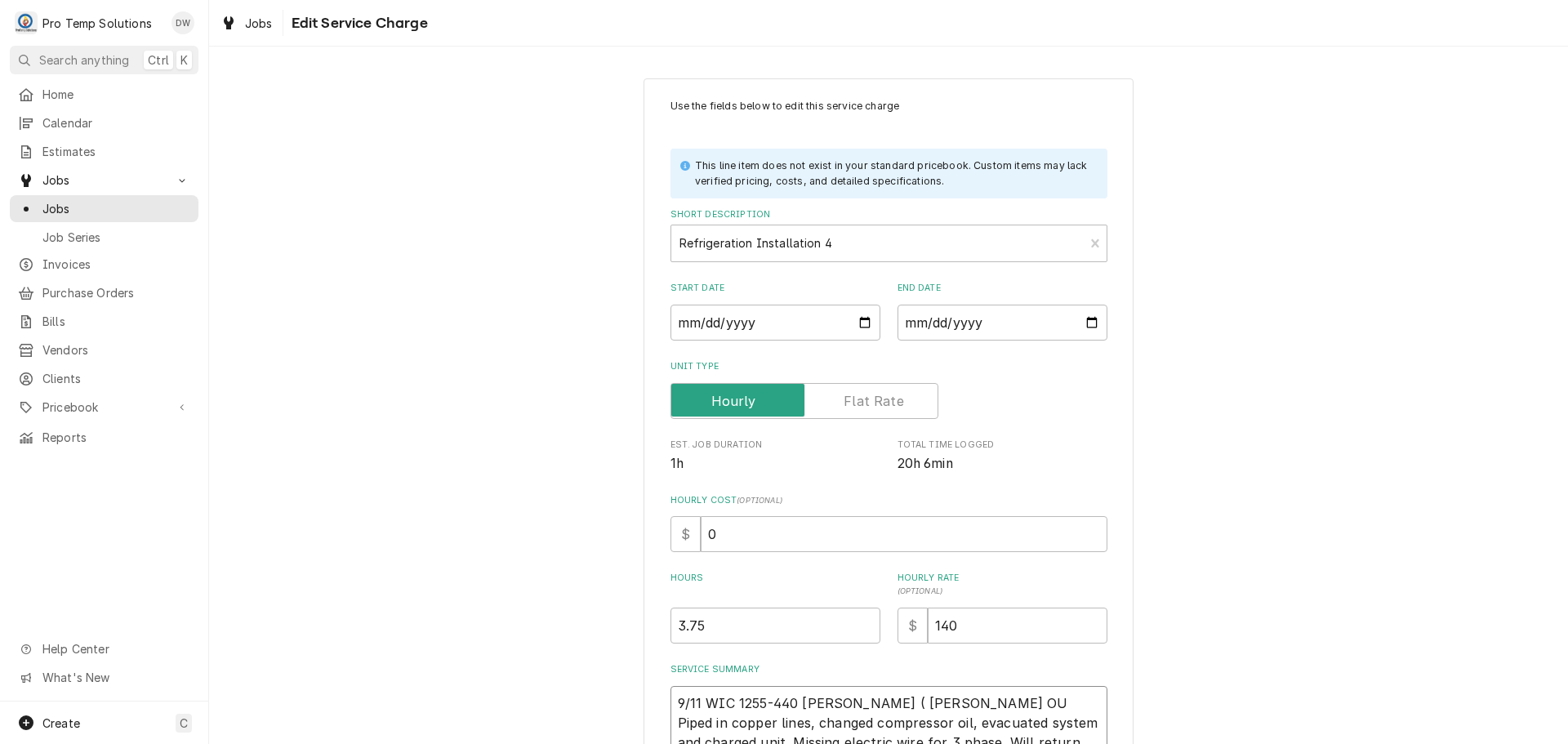
type textarea "9/11 WIC 1255-440 KEVIN ( KOTY OUT Piped in copper lines, changed compressor oi…"
type textarea "x"
type textarea "9/11 WIC 1255-440 KEVIN ( KOTY OUT A Piped in copper lines, changed compressor …"
type textarea "x"
type textarea "9/11 WIC 1255-440 KEVIN ( KOTY OUT AS Piped in copper lines, changed compressor…"
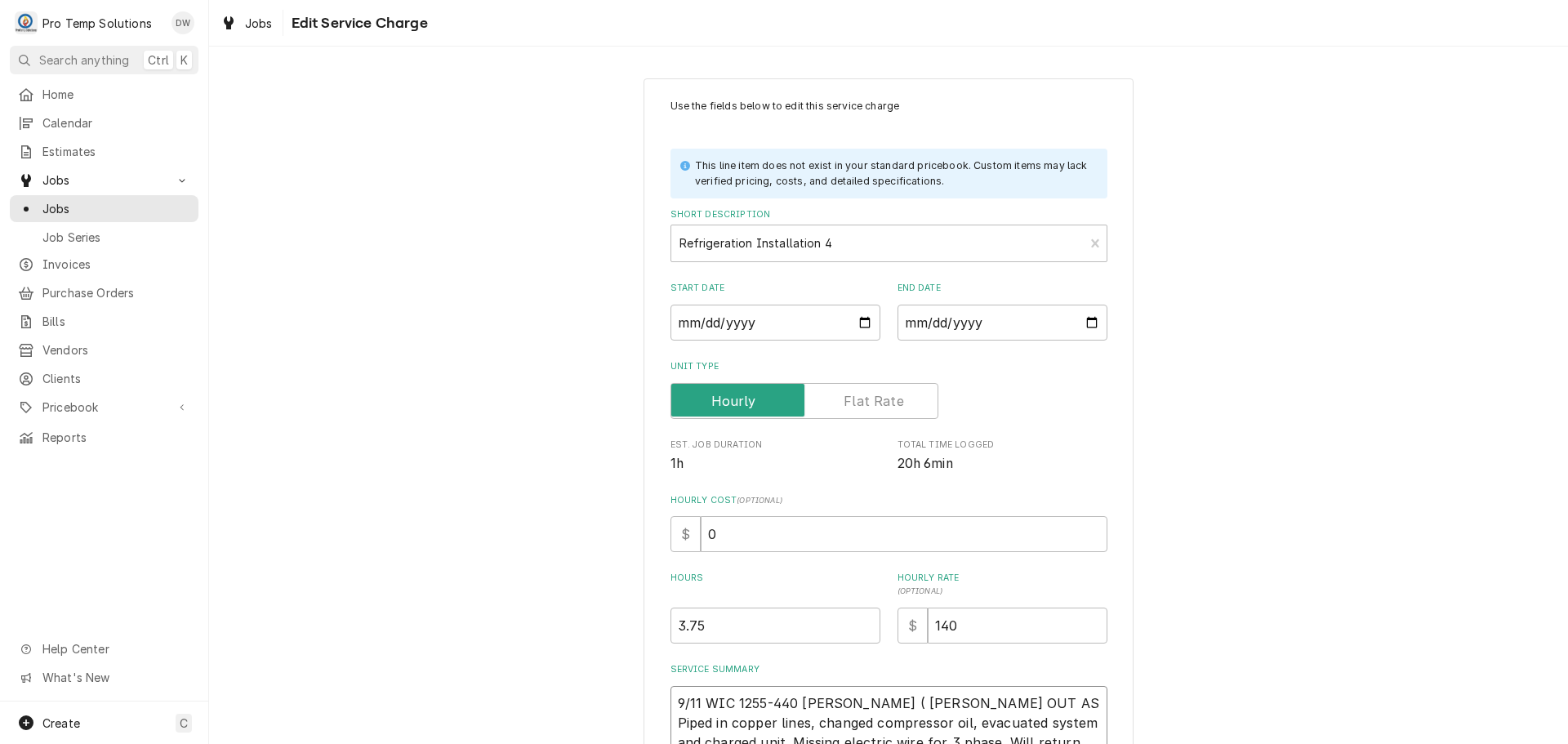
type textarea "x"
type textarea "9/11 WIC 1255-440 KEVIN ( KOTY OUT ASI Piped in copper lines, changed compresso…"
type textarea "x"
type textarea "9/11 WIC 1255-440 KEVIN ( KOTY OUT ASIC Piped in copper lines, changed compress…"
type textarea "x"
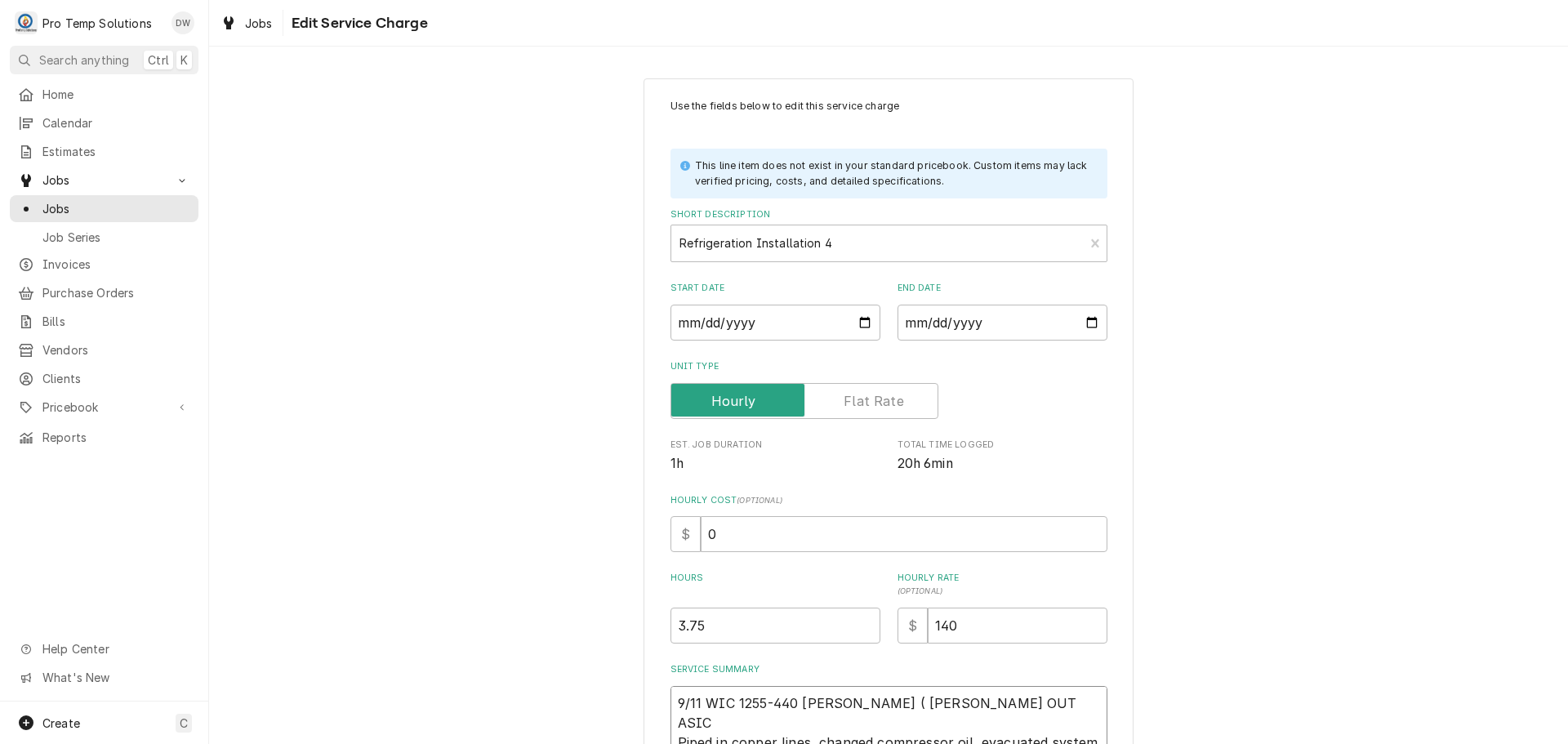
type textarea "9/11 WIC 1255-440 KEVIN ( KOTY OUT ASICK Piped in copper lines, changed compres…"
type textarea "x"
type textarea "9/11 WIC 1255-440 KEVIN ( KOTY OUT ASICK Piped in copper lines, changed compres…"
type textarea "x"
type textarea "9/11 WIC 1255-440 KEVIN ( KOTY OUT SICK Piped in copper lines, changed compress…"
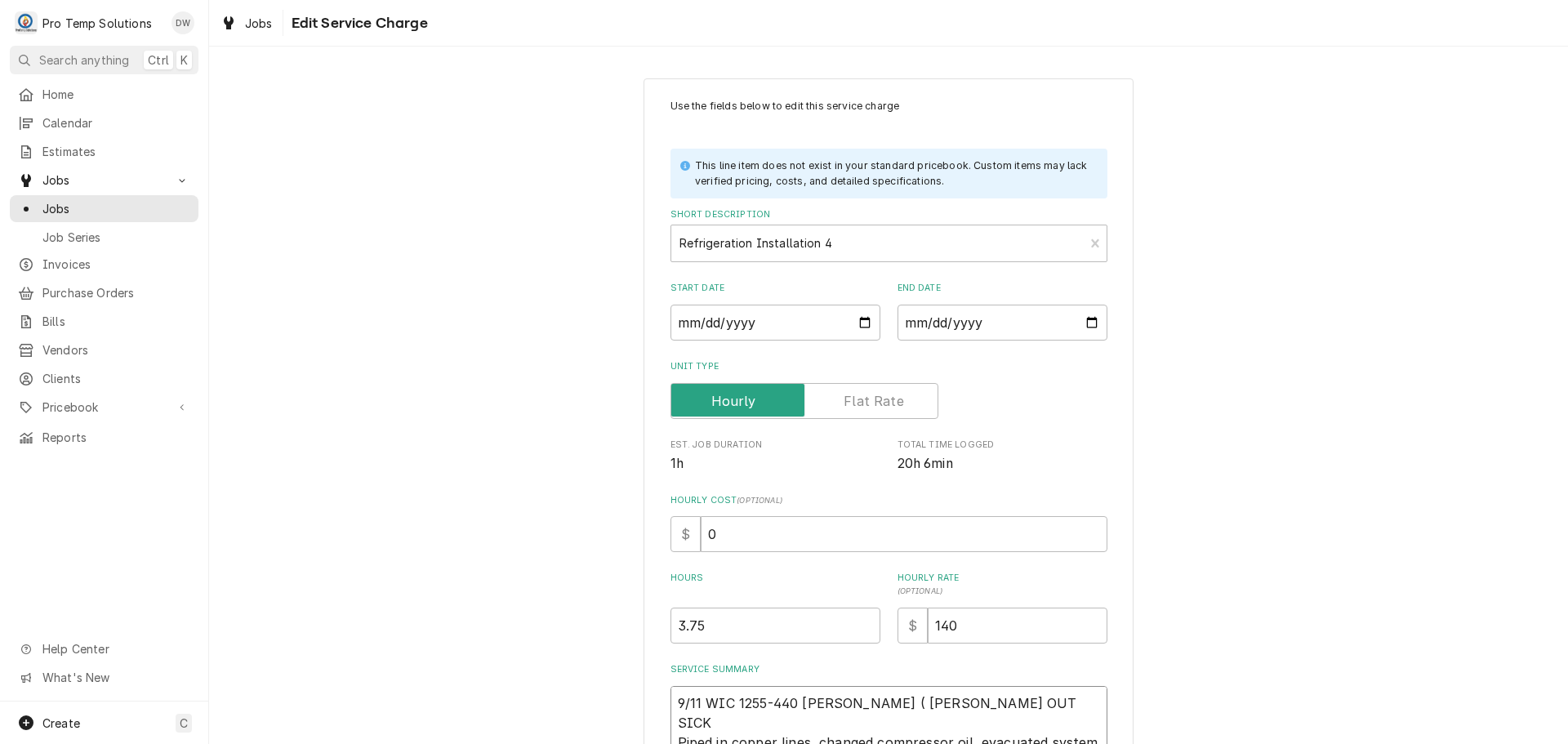
type textarea "x"
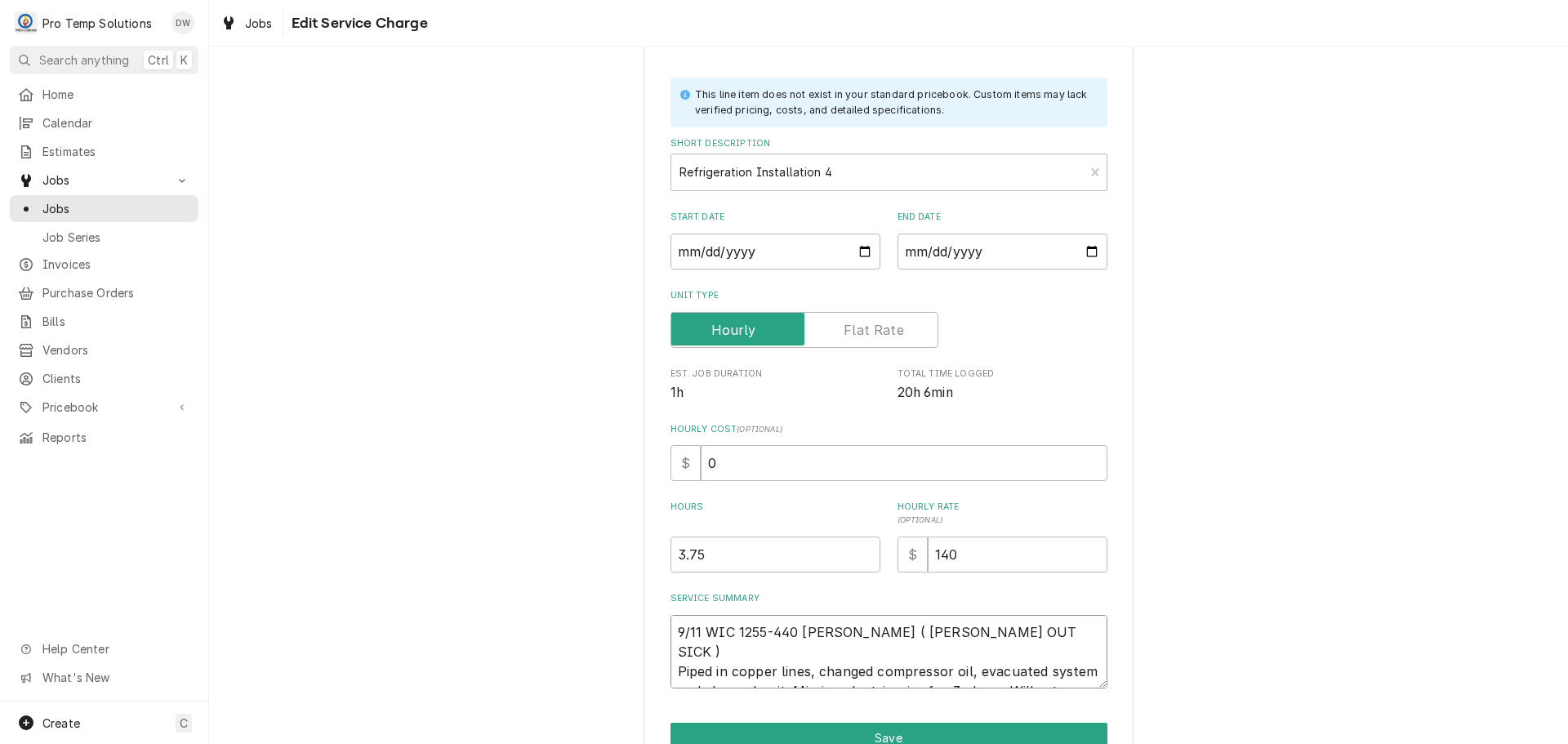
scroll to position [157, 0]
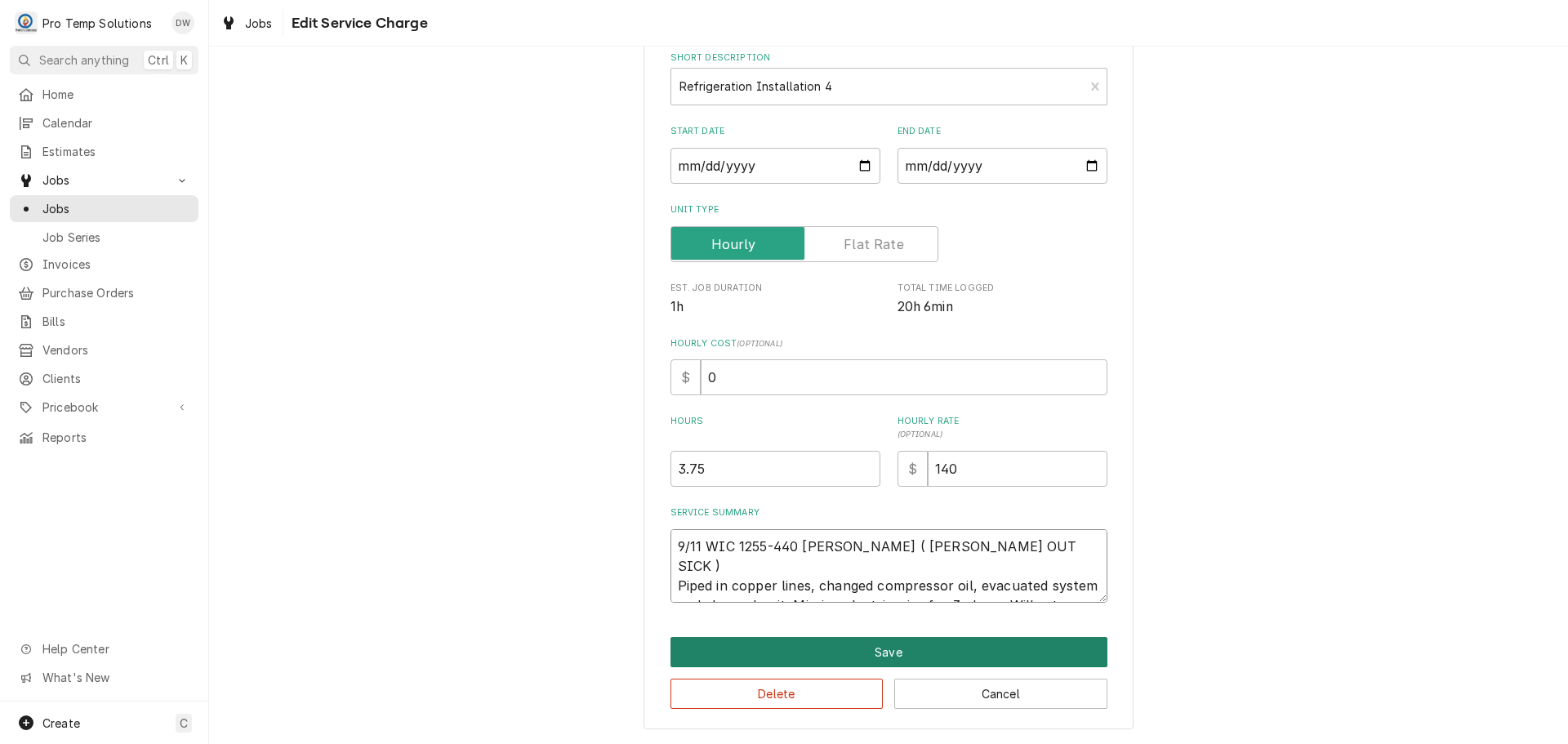
type textarea "9/11 WIC 1255-440 KEVIN ( KOTY OUT SICK ) Piped in copper lines, changed compre…"
click at [864, 650] on button "Save" at bounding box center [888, 652] width 436 height 30
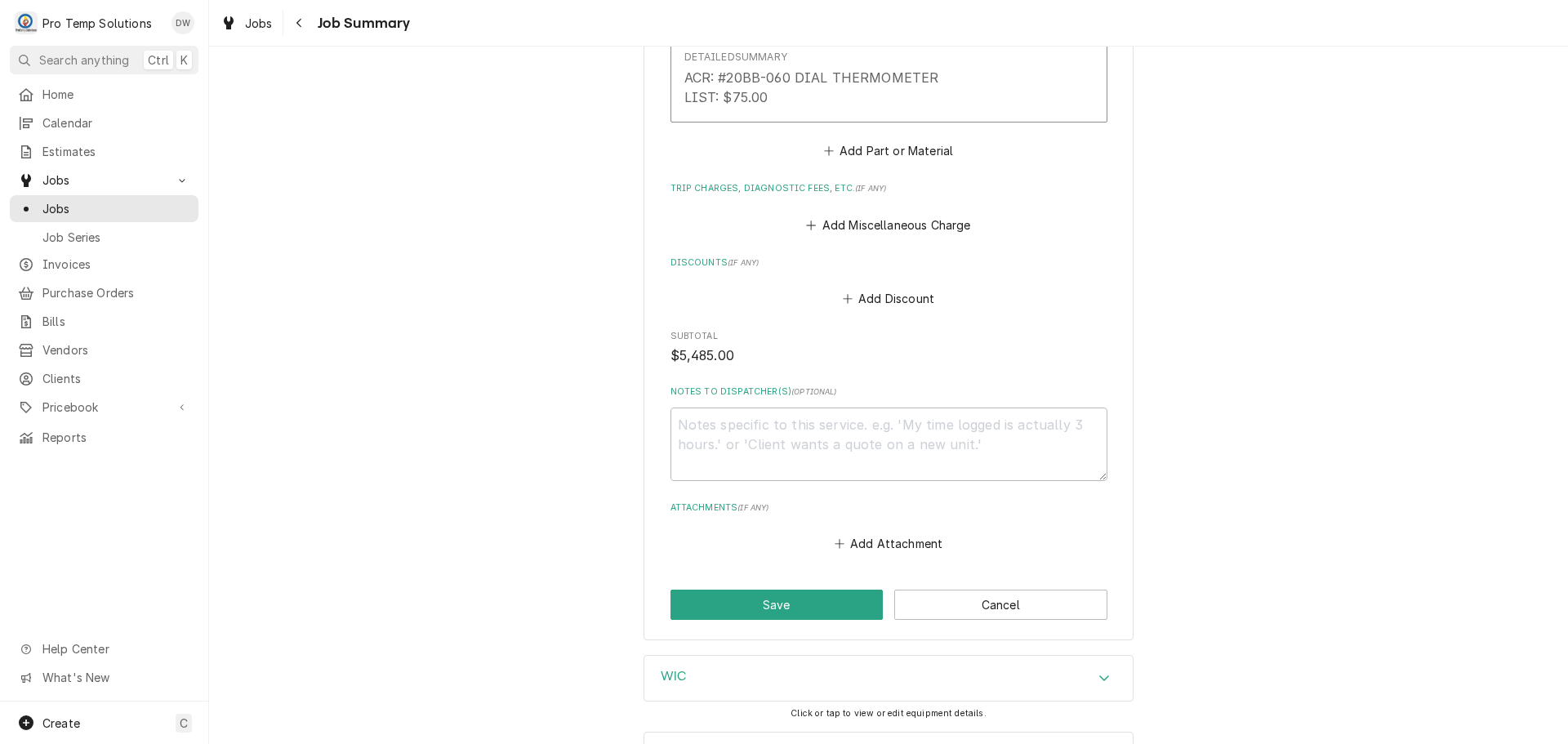
scroll to position [4274, 0]
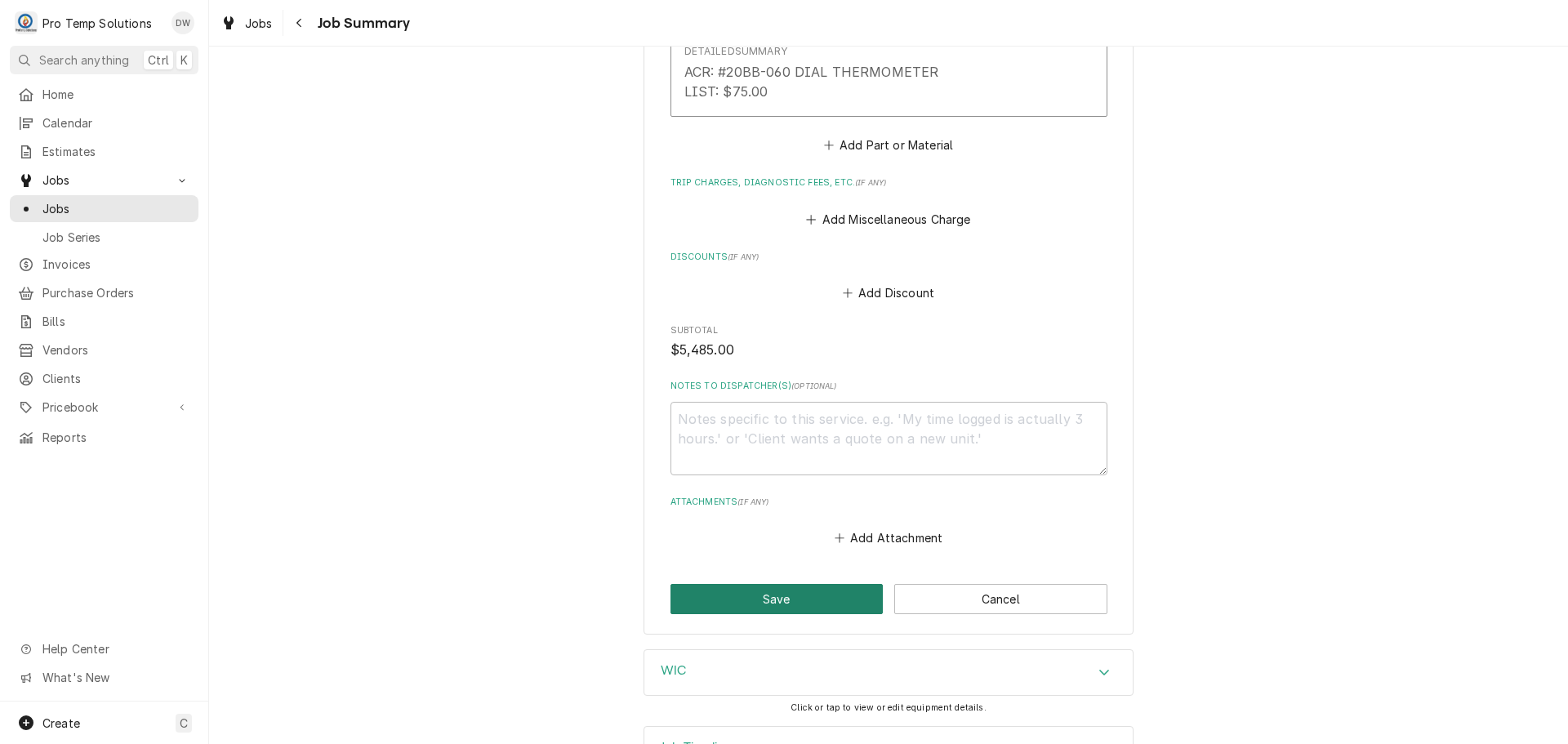
click at [773, 584] on button "Save" at bounding box center [776, 599] width 213 height 30
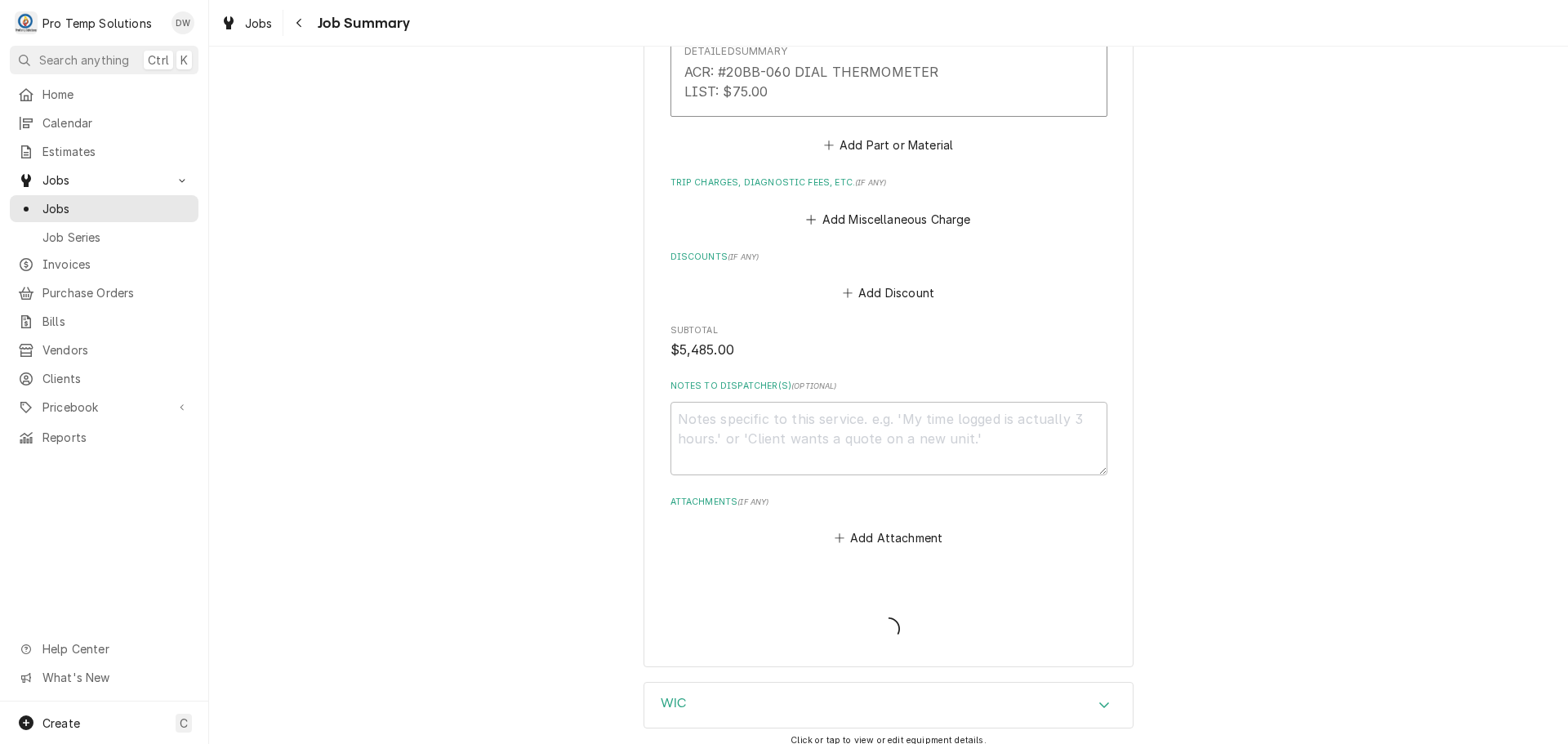
type textarea "x"
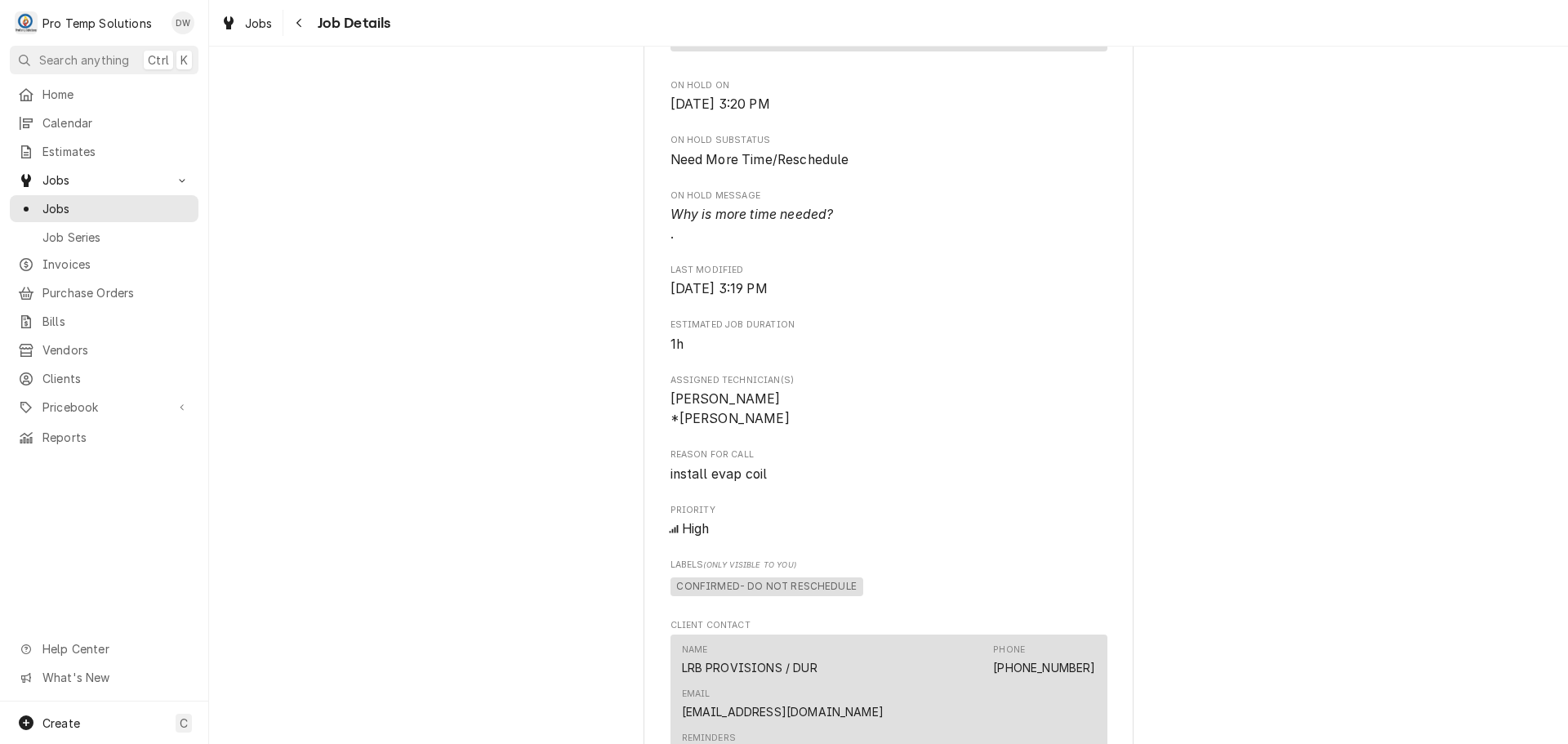
scroll to position [1552, 0]
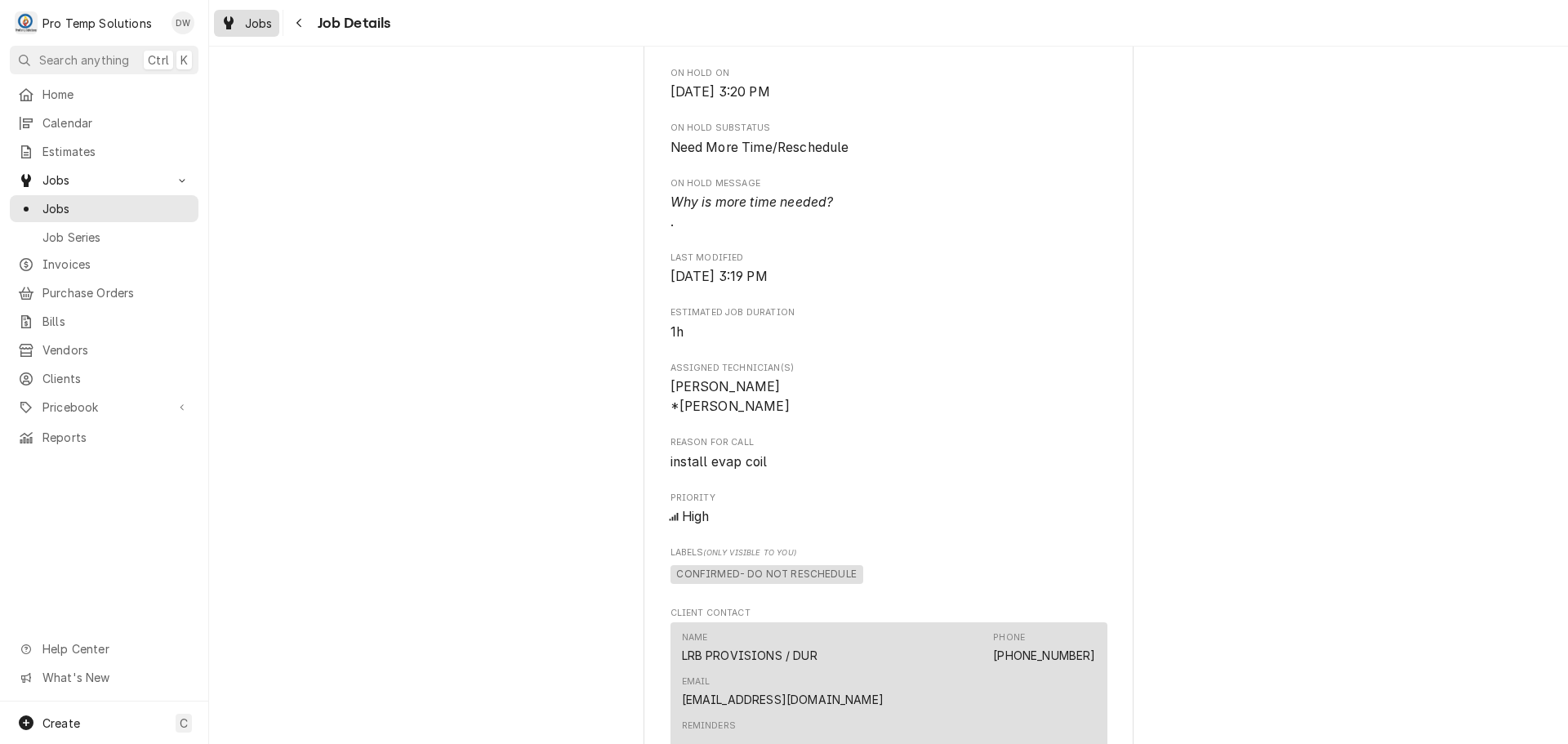
click at [257, 24] on span "Jobs" at bounding box center [259, 23] width 28 height 17
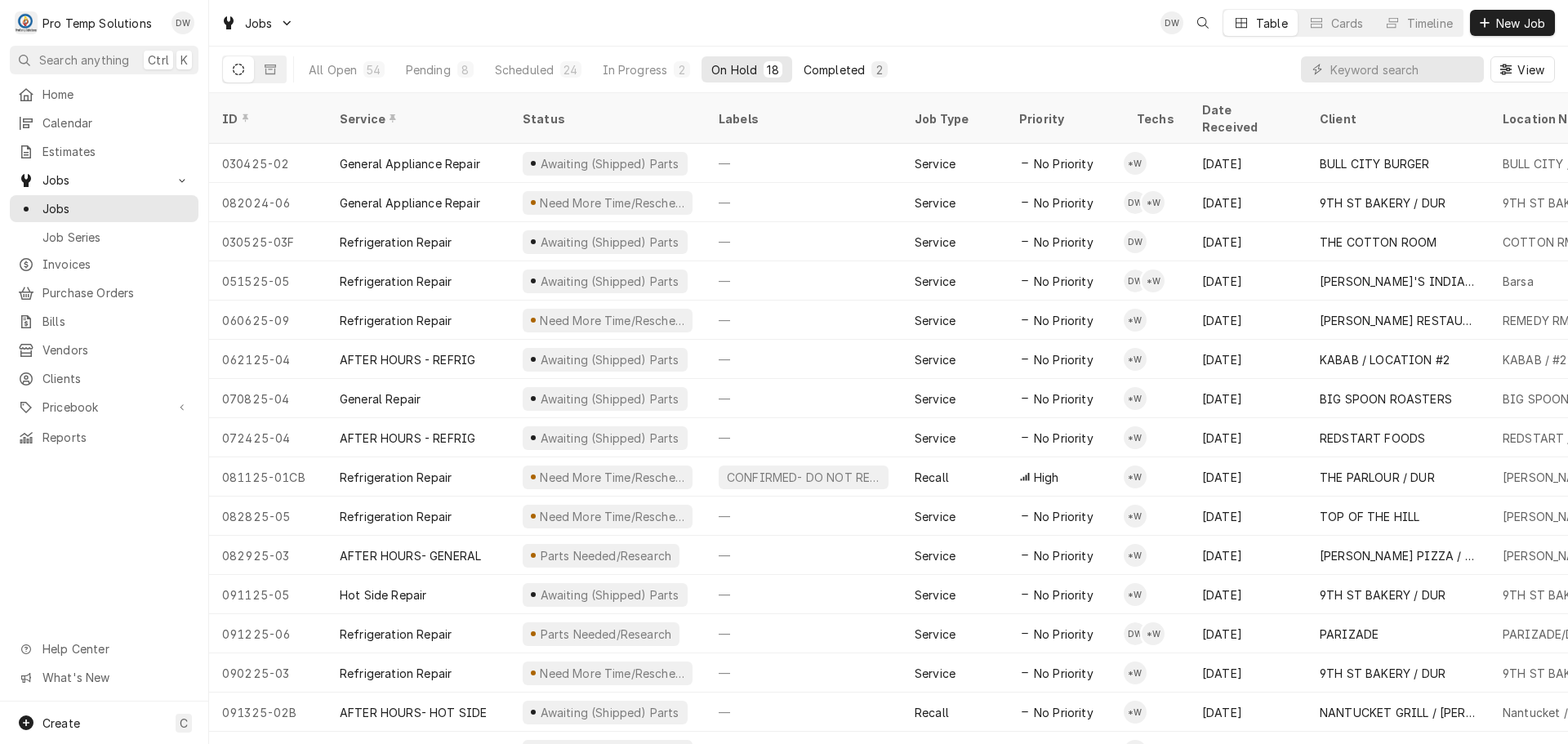
click at [846, 73] on div "Completed" at bounding box center [834, 69] width 61 height 17
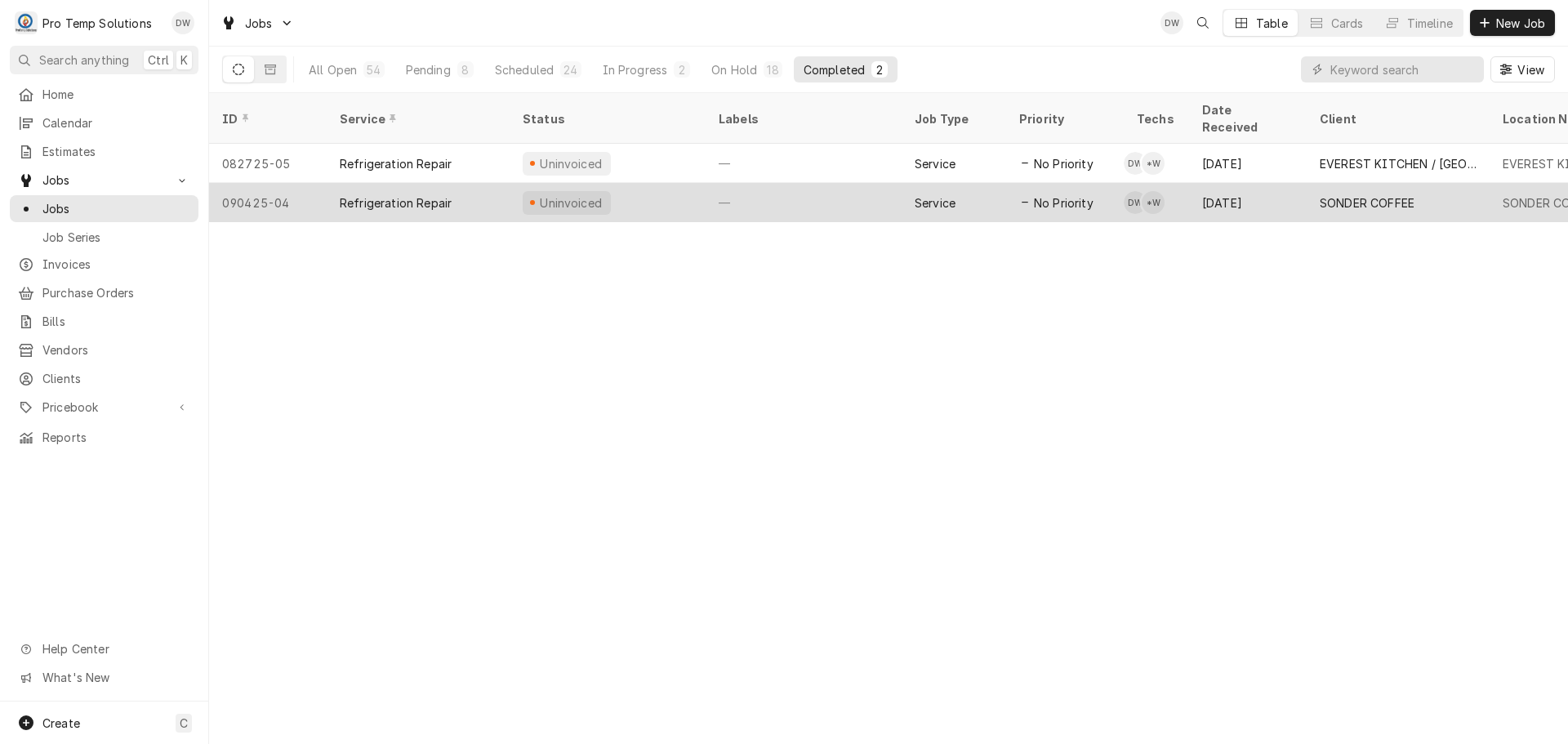
click at [845, 183] on div "—" at bounding box center [804, 202] width 196 height 39
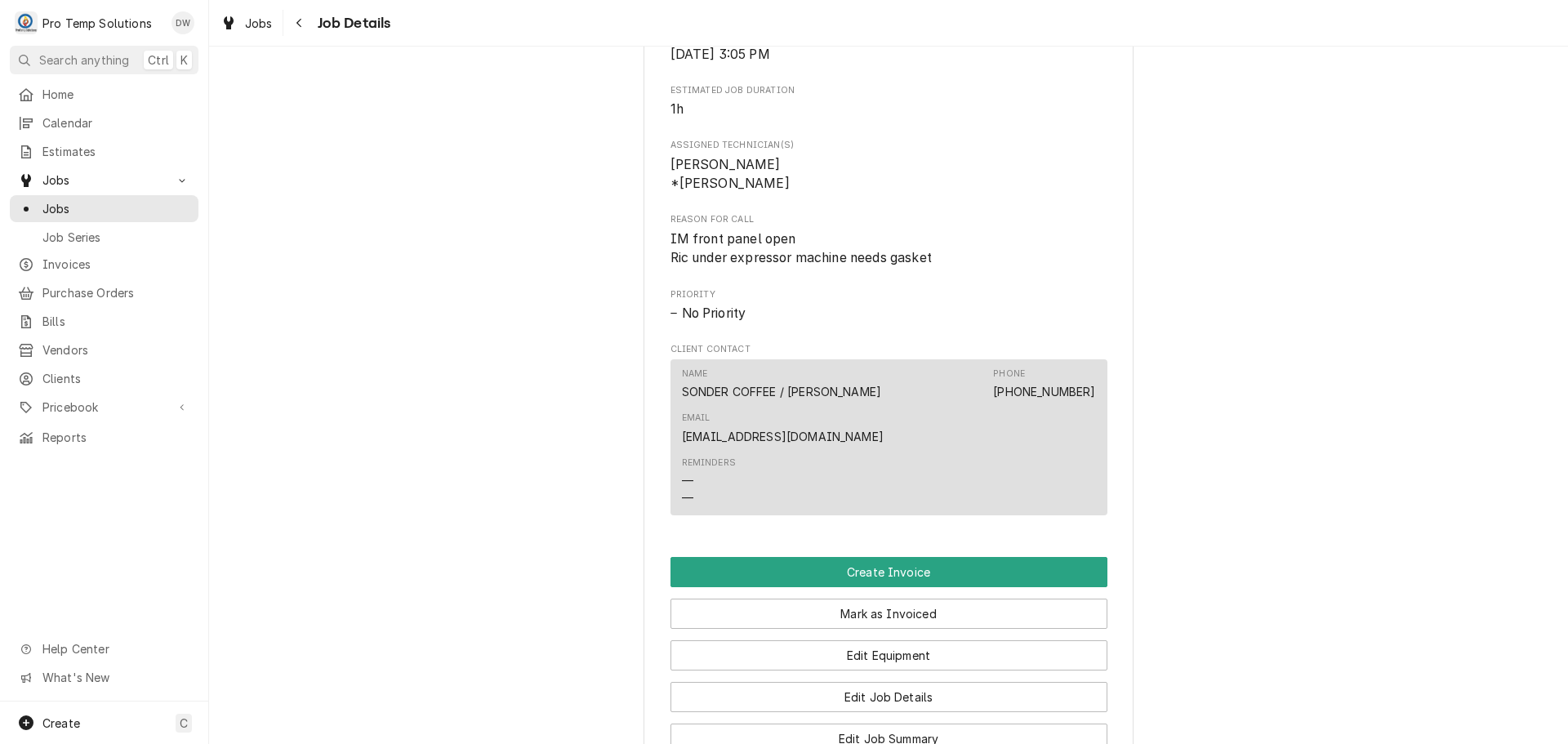
scroll to position [980, 0]
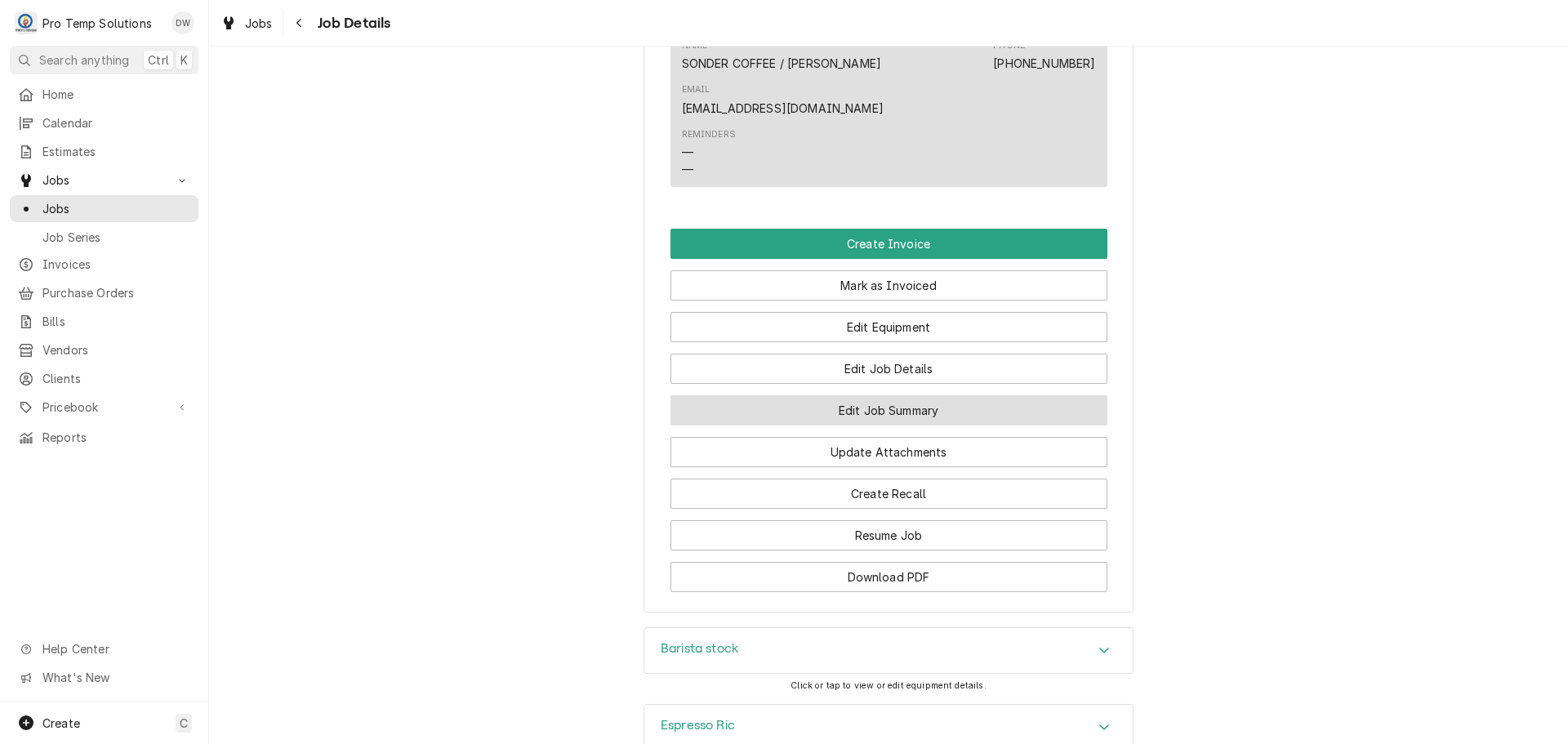
click at [890, 395] on button "Edit Job Summary" at bounding box center [888, 410] width 436 height 30
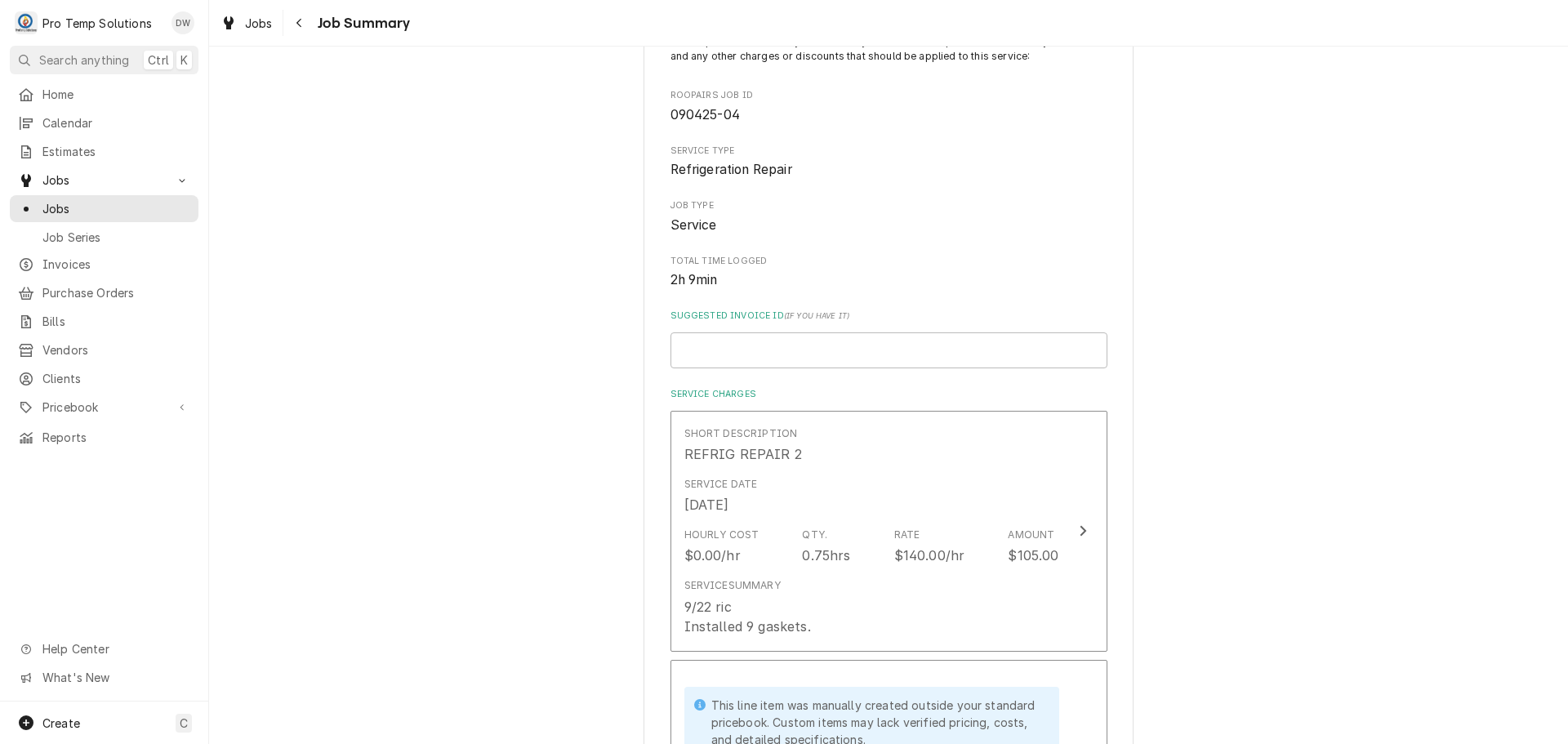
scroll to position [490, 0]
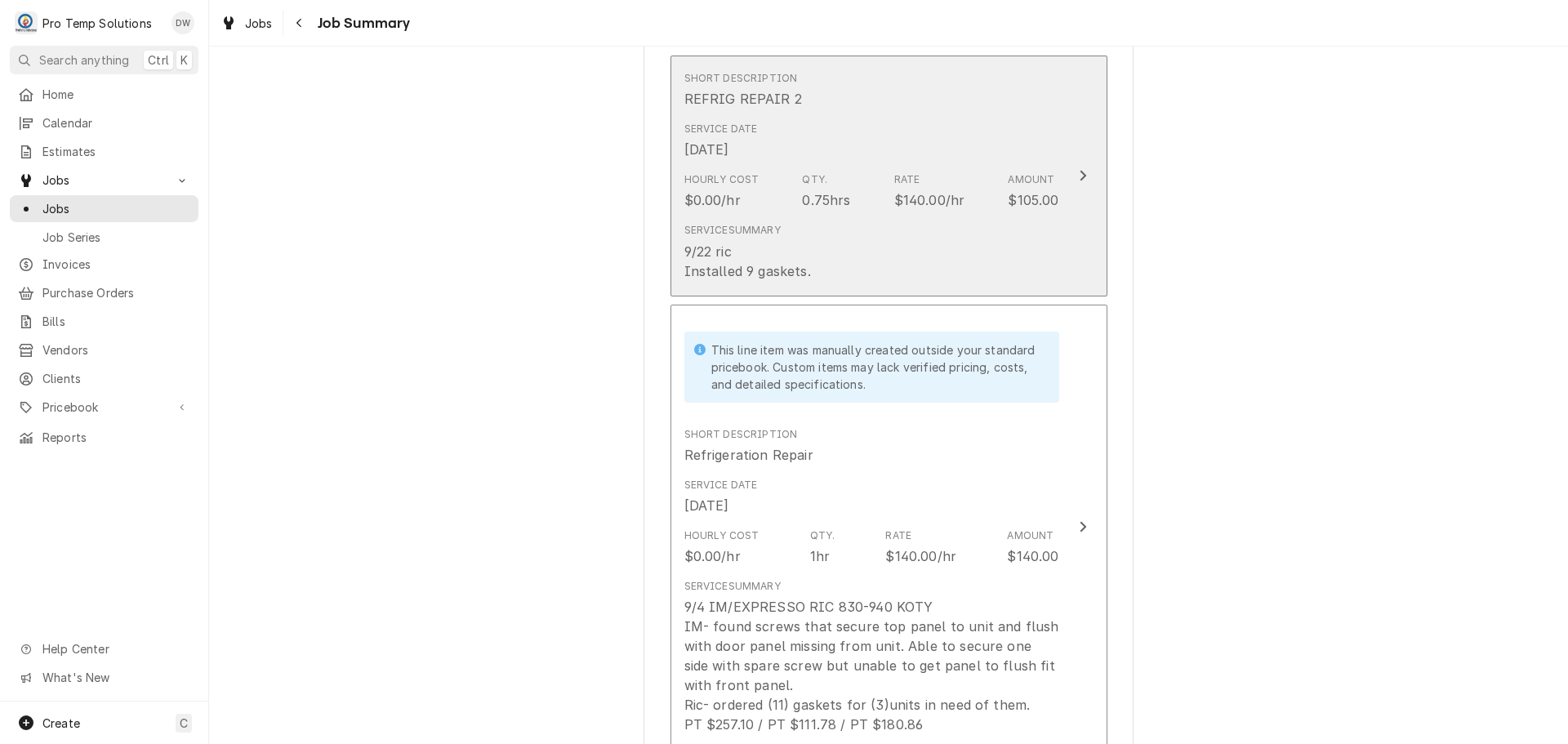
click at [1079, 173] on icon "Update Line Item" at bounding box center [1083, 175] width 8 height 13
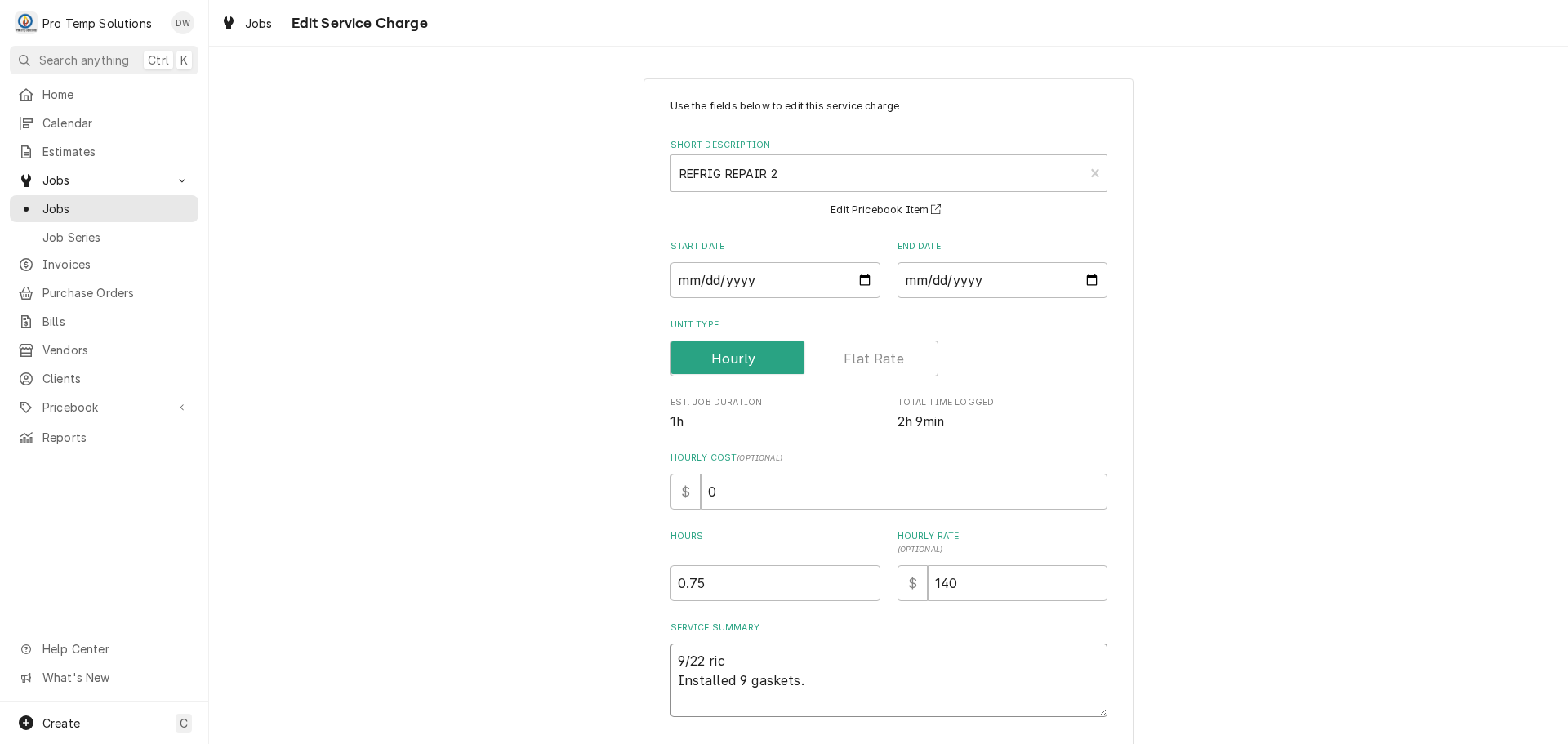
click at [741, 649] on textarea "9/22 ric Installed 9 gaskets." at bounding box center [888, 680] width 436 height 74
type textarea "x"
type textarea "9/22 ri Installed 9 gaskets."
type textarea "x"
type textarea "9/22 r Installed 9 gaskets."
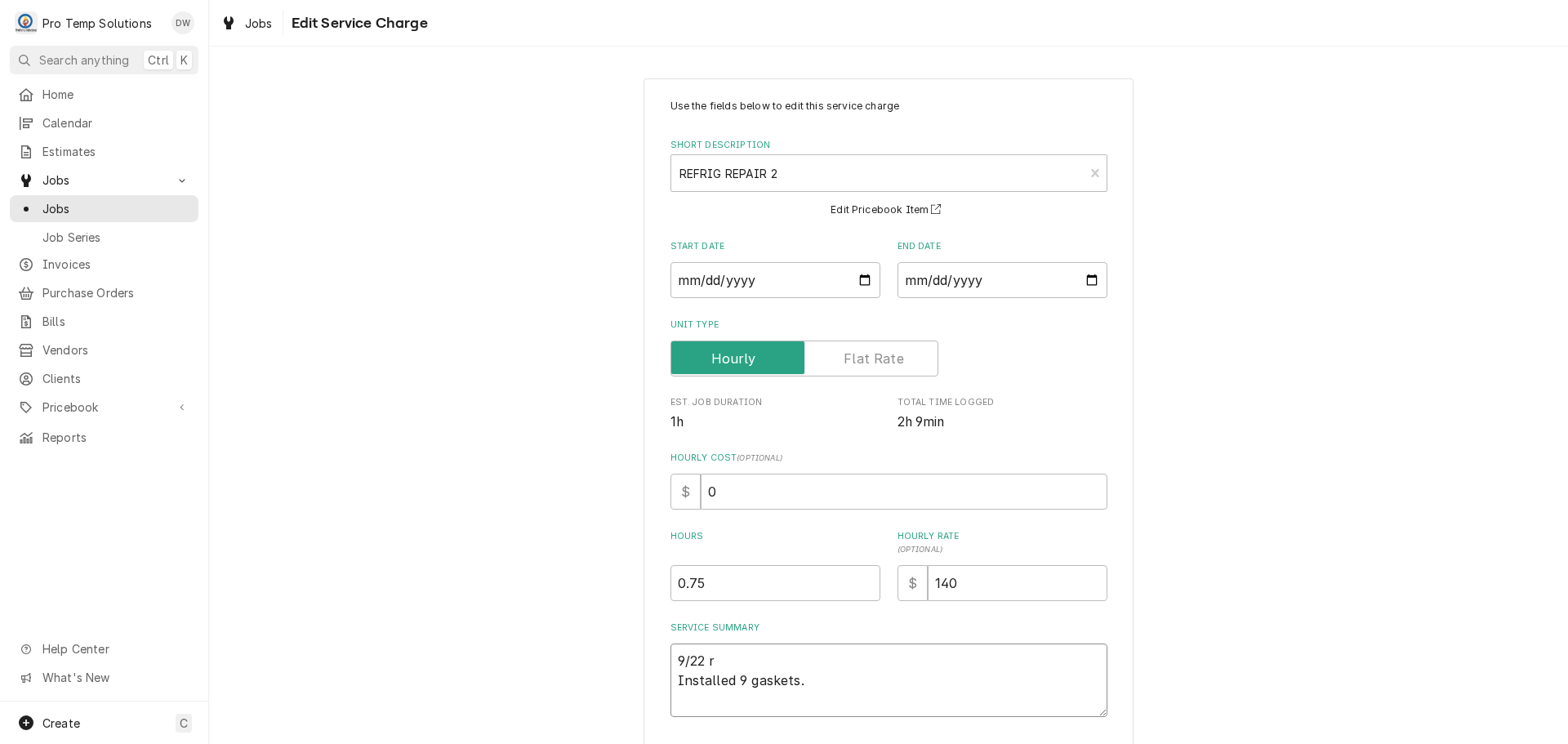
type textarea "x"
type textarea "9/22 Installed 9 gaskets."
type textarea "x"
type textarea "9/22 G Installed 9 gaskets."
type textarea "x"
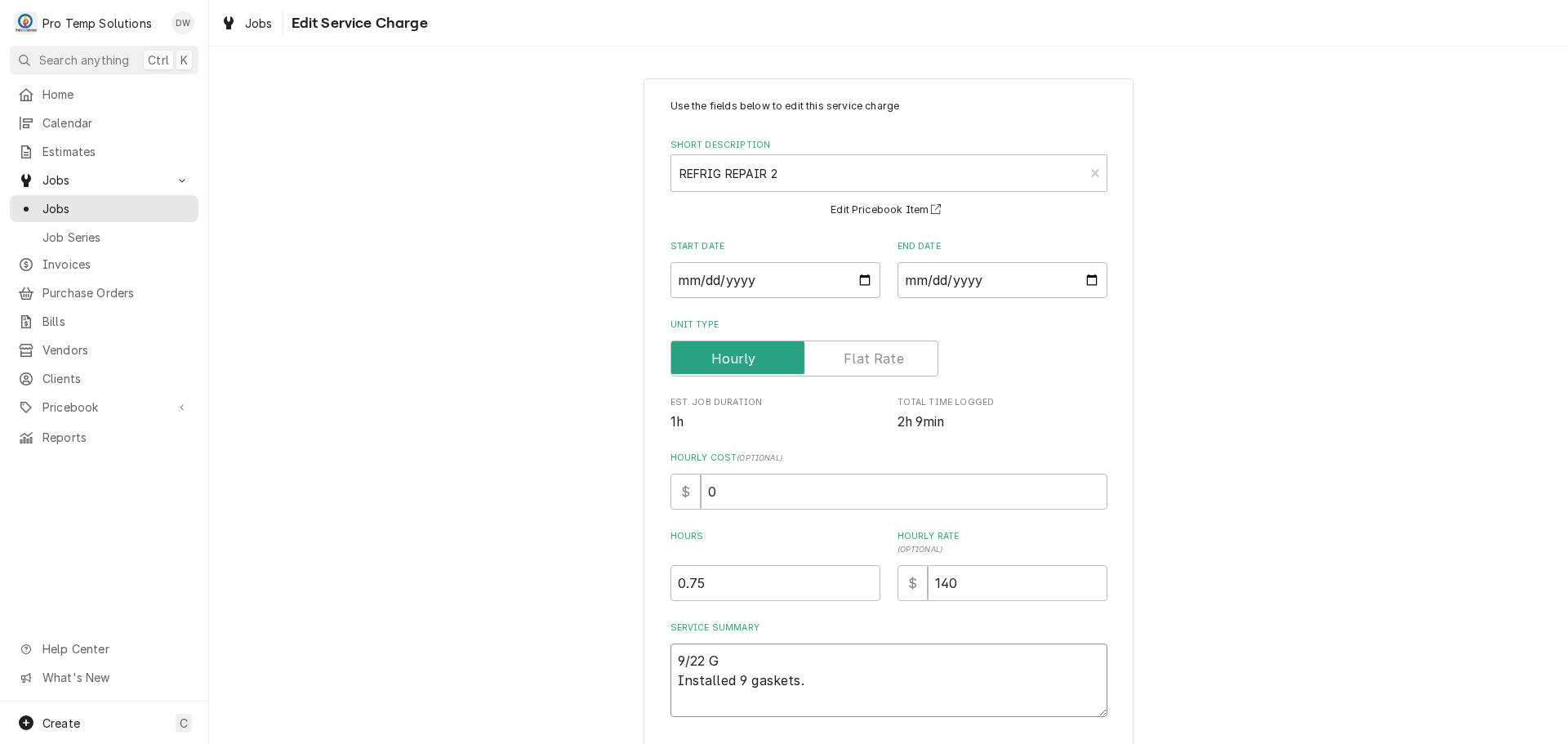
type textarea "9/22 GA Installed 9 gaskets."
type textarea "x"
type textarea "9/22 GAS Installed 9 gaskets."
type textarea "x"
type textarea "9/22 GASK Installed 9 gaskets."
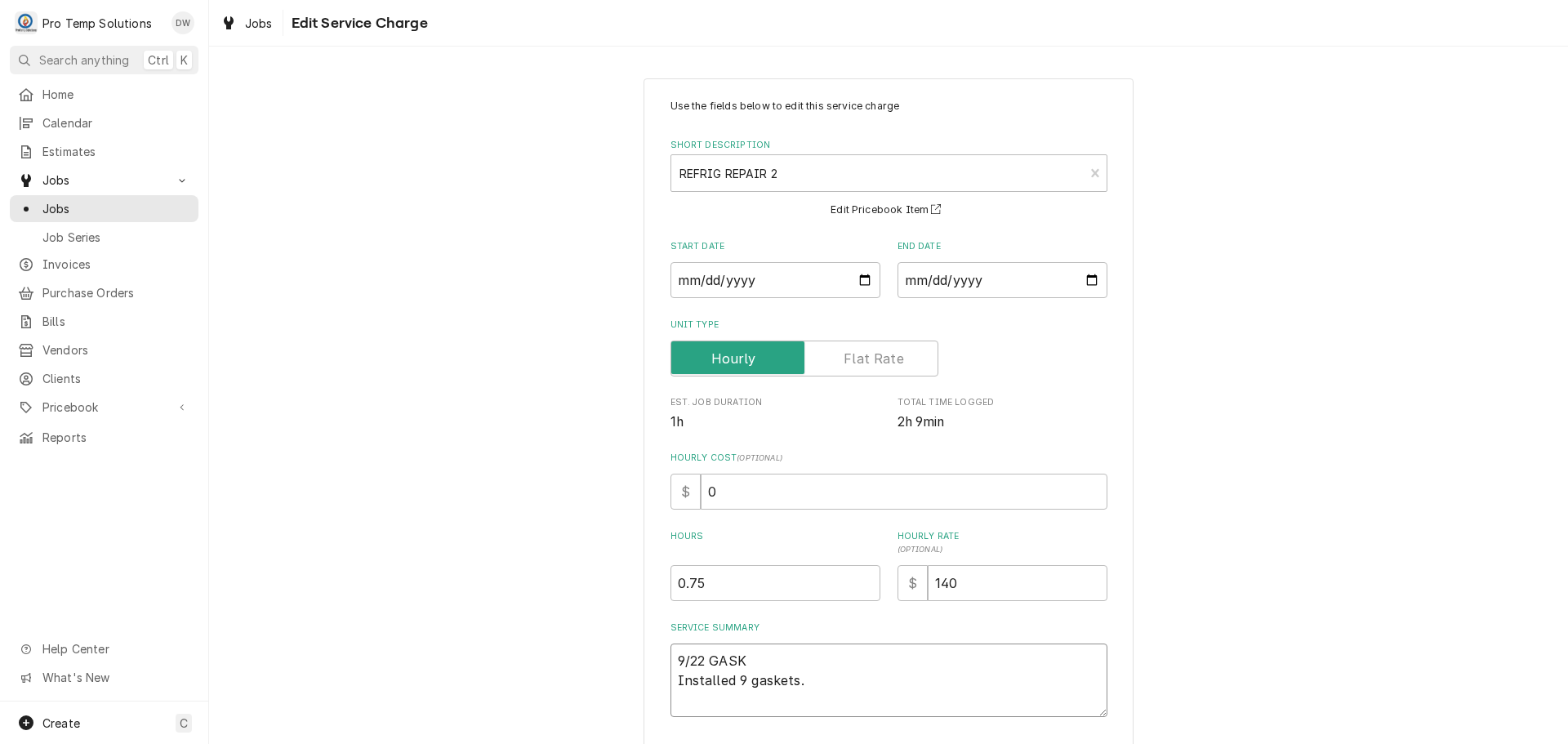
type textarea "x"
type textarea "9/22 GASKE Installed 9 gaskets."
type textarea "x"
type textarea "9/22 GASKET Installed 9 gaskets."
type textarea "x"
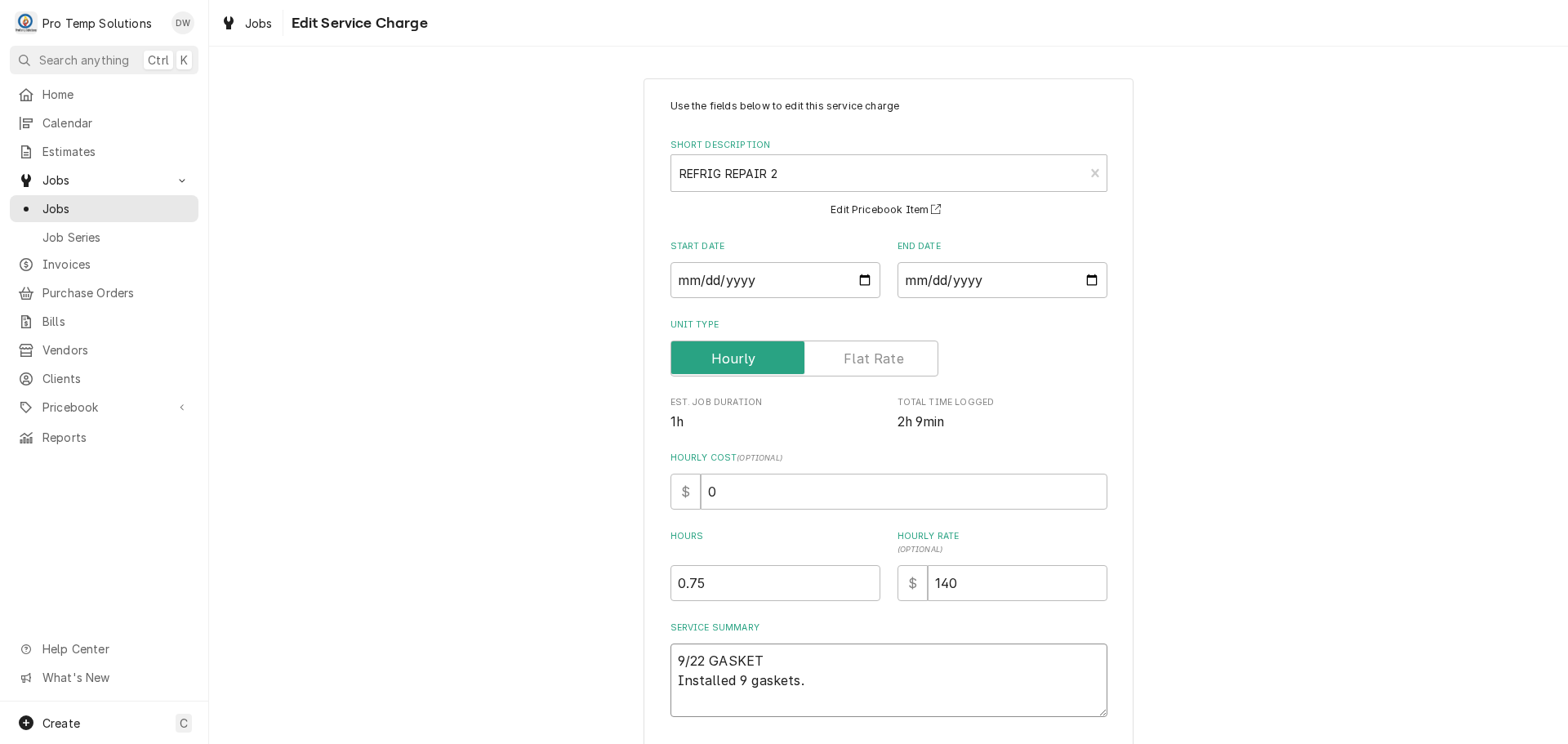
type textarea "9/22 GASKET Installed 9 gaskets."
type textarea "x"
type textarea "9/22 GASKET I Installed 9 gaskets."
type textarea "x"
type textarea "9/22 GASKET IN Installed 9 gaskets."
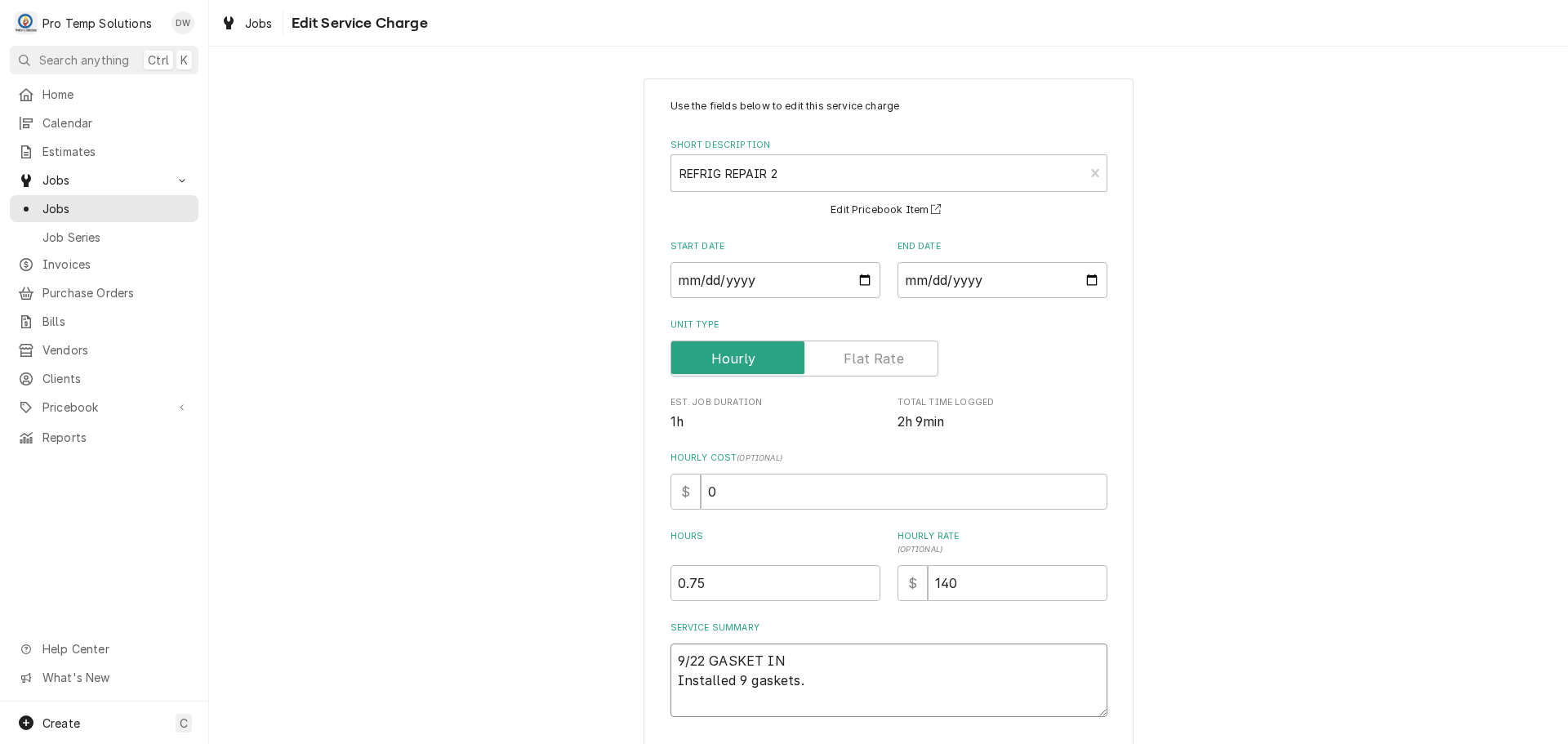
type textarea "x"
type textarea "9/22 GASKET INS Installed 9 gaskets."
type textarea "x"
type textarea "9/22 GASKET INST Installed 9 gaskets."
type textarea "x"
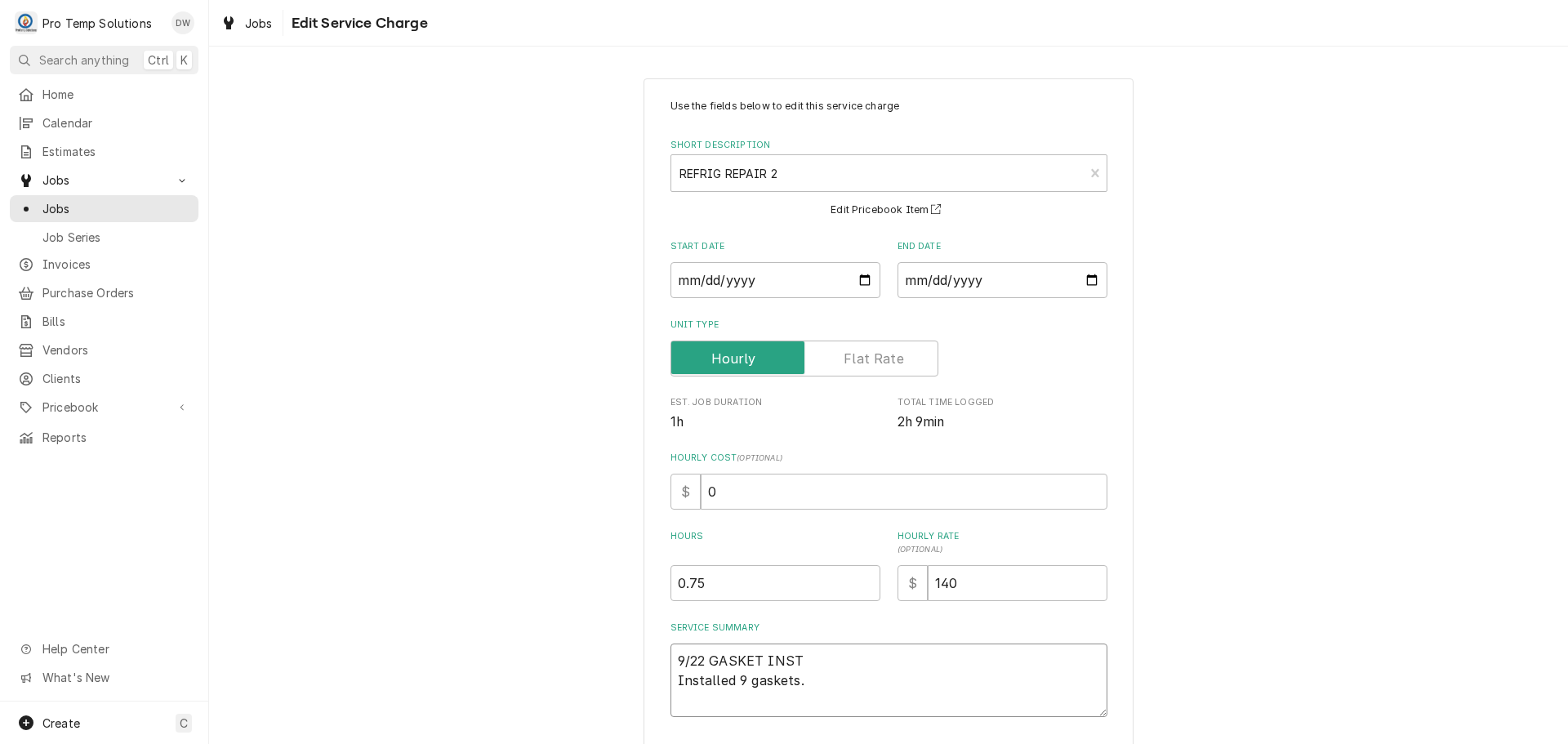
type textarea "9/22 GASKET INSTA Installed 9 gaskets."
type textarea "x"
type textarea "9/22 GASKET INSTAL Installed 9 gaskets."
type textarea "x"
type textarea "9/22 GASKET INSTALL Installed 9 gaskets."
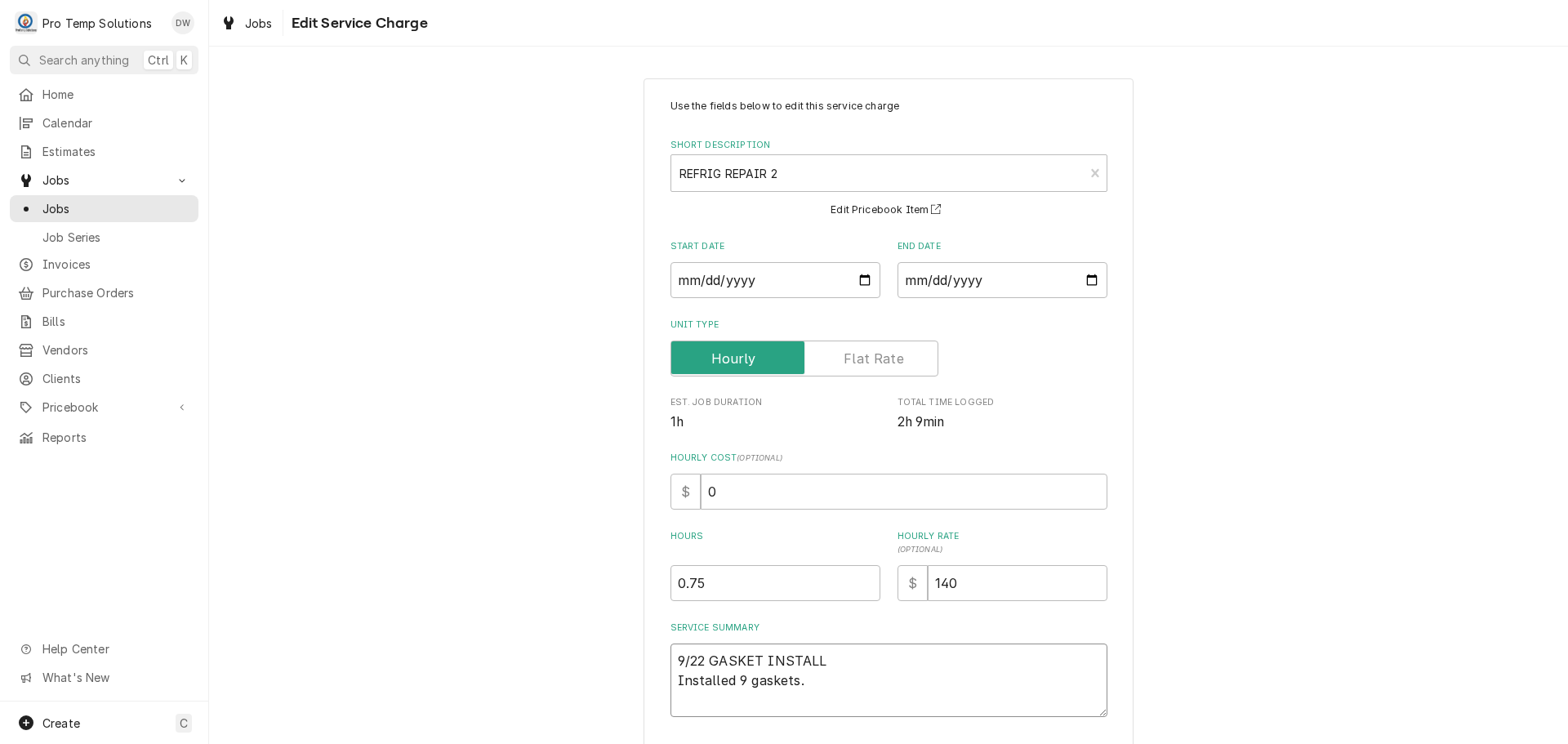
type textarea "x"
type textarea "9/22 GASKET INSTALL Installed 9 gaskets."
type textarea "x"
type textarea "9/22 GASKET INSTALL 9 Installed 9 gaskets."
type textarea "x"
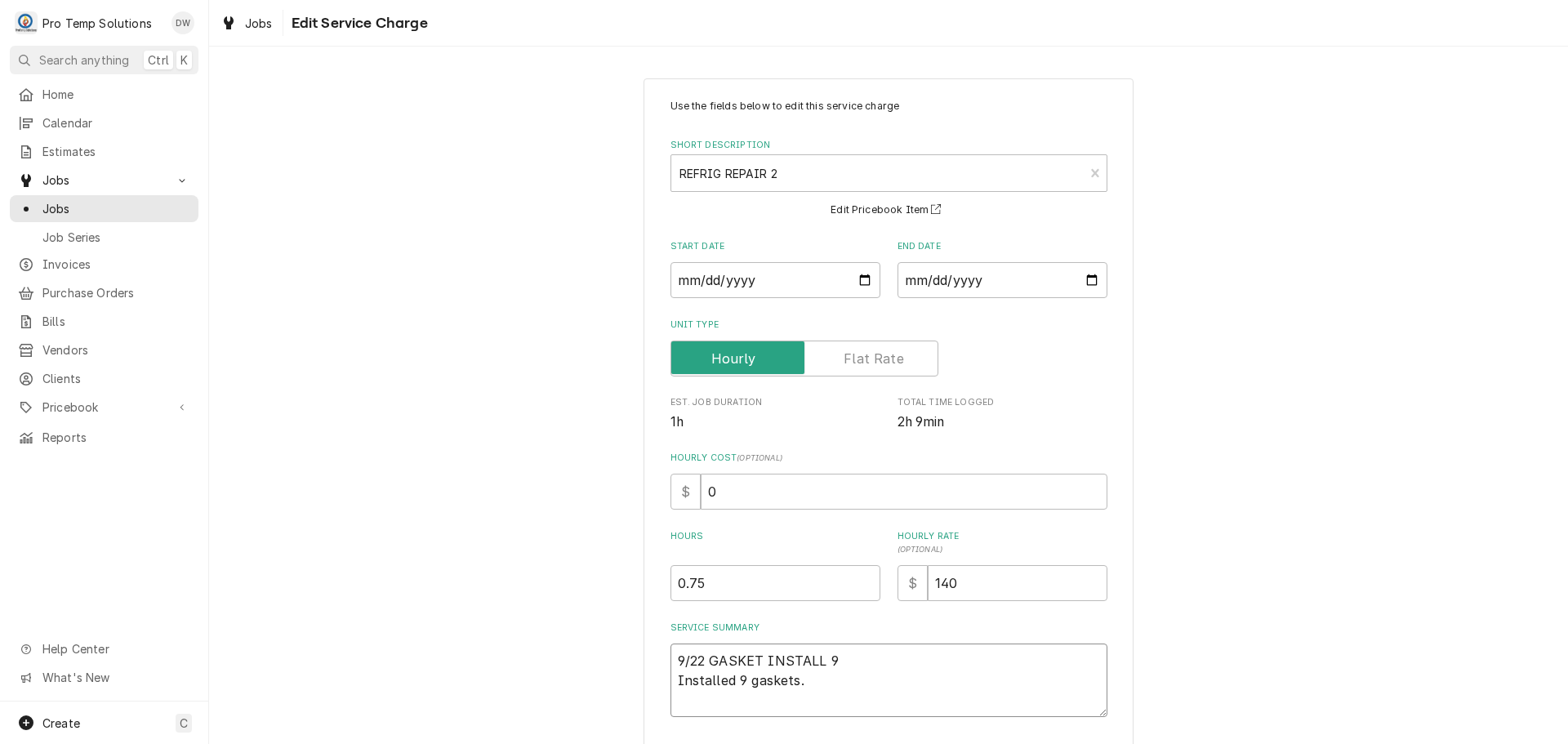
type textarea "9/22 GASKET INSTALL 95 Installed 9 gaskets."
type textarea "x"
type textarea "9/22 GASKET INSTALL 955 Installed 9 gaskets."
type textarea "x"
type textarea "9/22 GASKET INSTALL 955- Installed 9 gaskets."
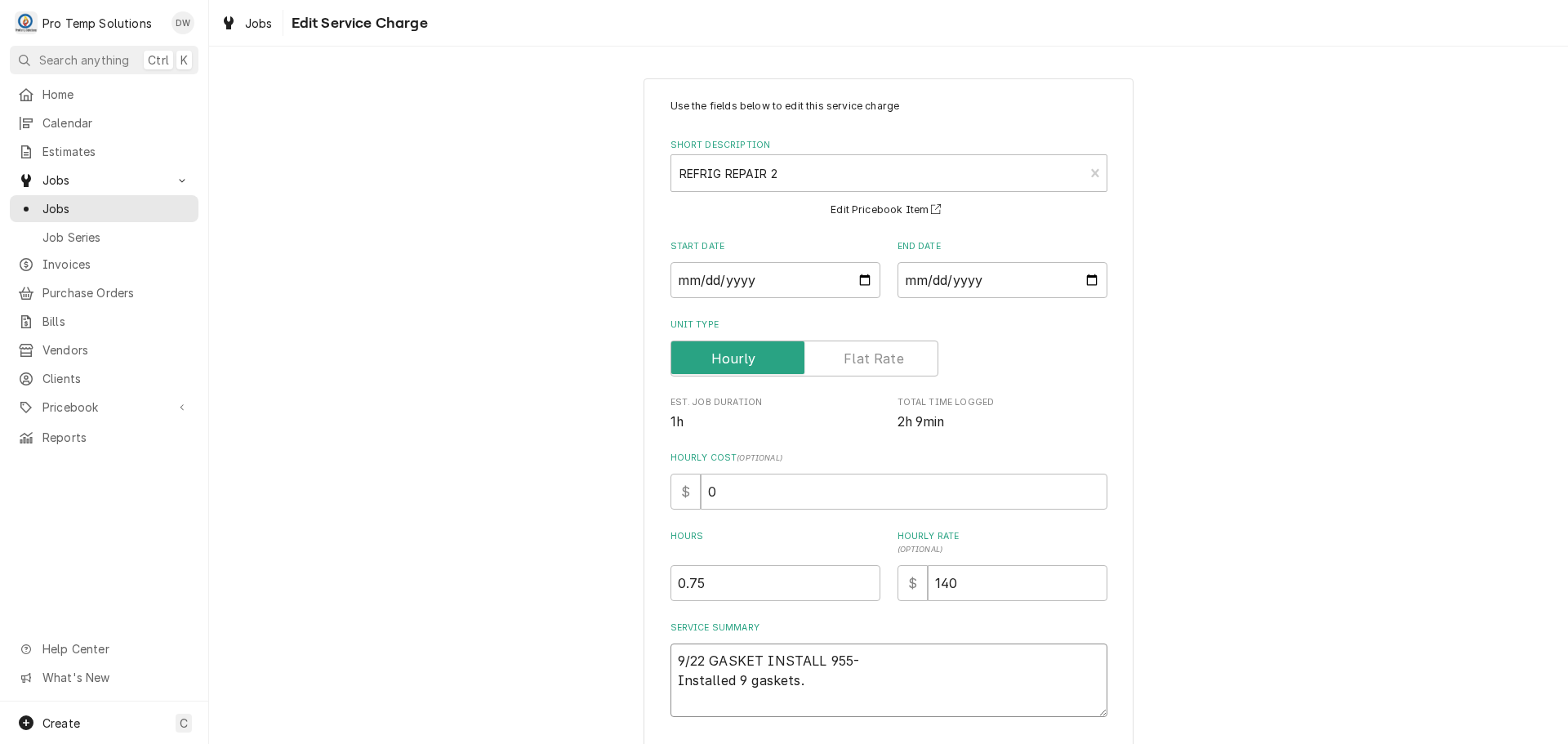
type textarea "x"
type textarea "9/22 GASKET INSTALL 955-1 Installed 9 gaskets."
type textarea "x"
type textarea "9/22 GASKET INSTALL 955-10 Installed 9 gaskets."
type textarea "x"
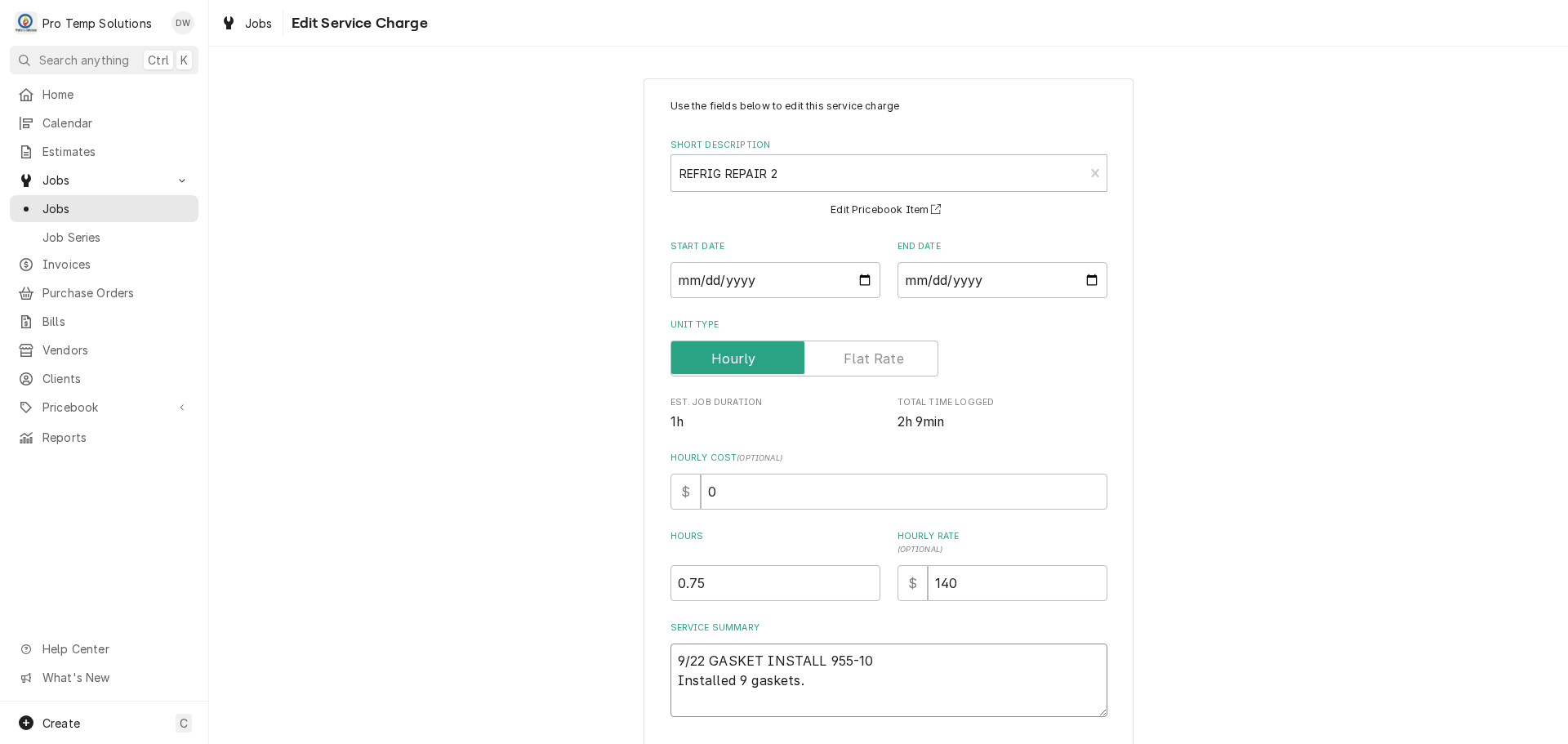
type textarea "9/22 GASKET INSTALL 955-105 Installed 9 gaskets."
type textarea "x"
type textarea "9/22 GASKET INSTALL 955-1050 Installed 9 gaskets."
type textarea "x"
type textarea "9/22 GASKET INSTALL 955-1050 Installed 9 gaskets."
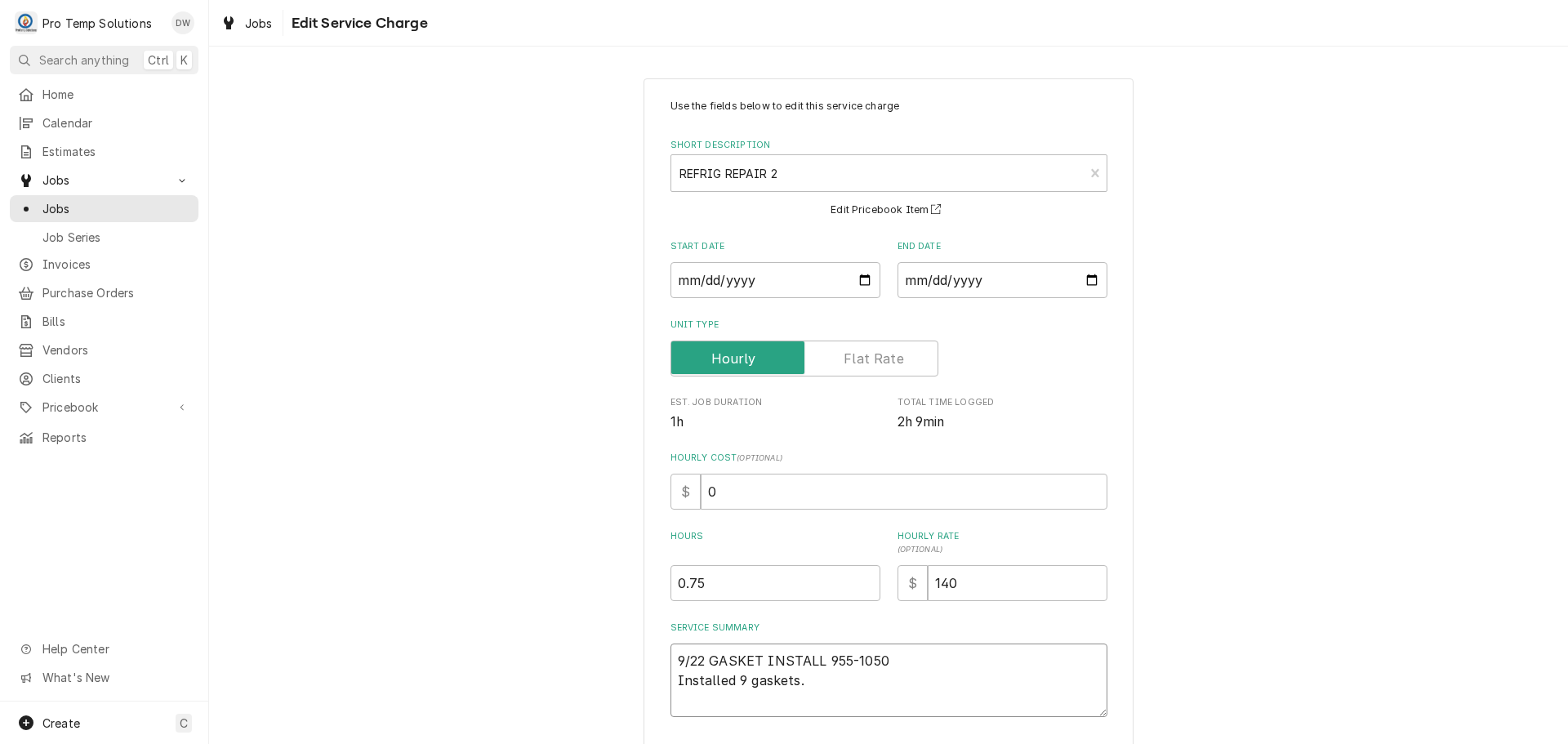
click at [844, 660] on textarea "9/22 GASKET INSTALL 955-1050 Installed 9 gaskets." at bounding box center [888, 680] width 436 height 74
type textarea "x"
type textarea "9/22 GASKET INSTALL 95-1050 Installed 9 gaskets."
type textarea "x"
type textarea "9/22 GASKET INSTALL 950-1050 Installed 9 gaskets."
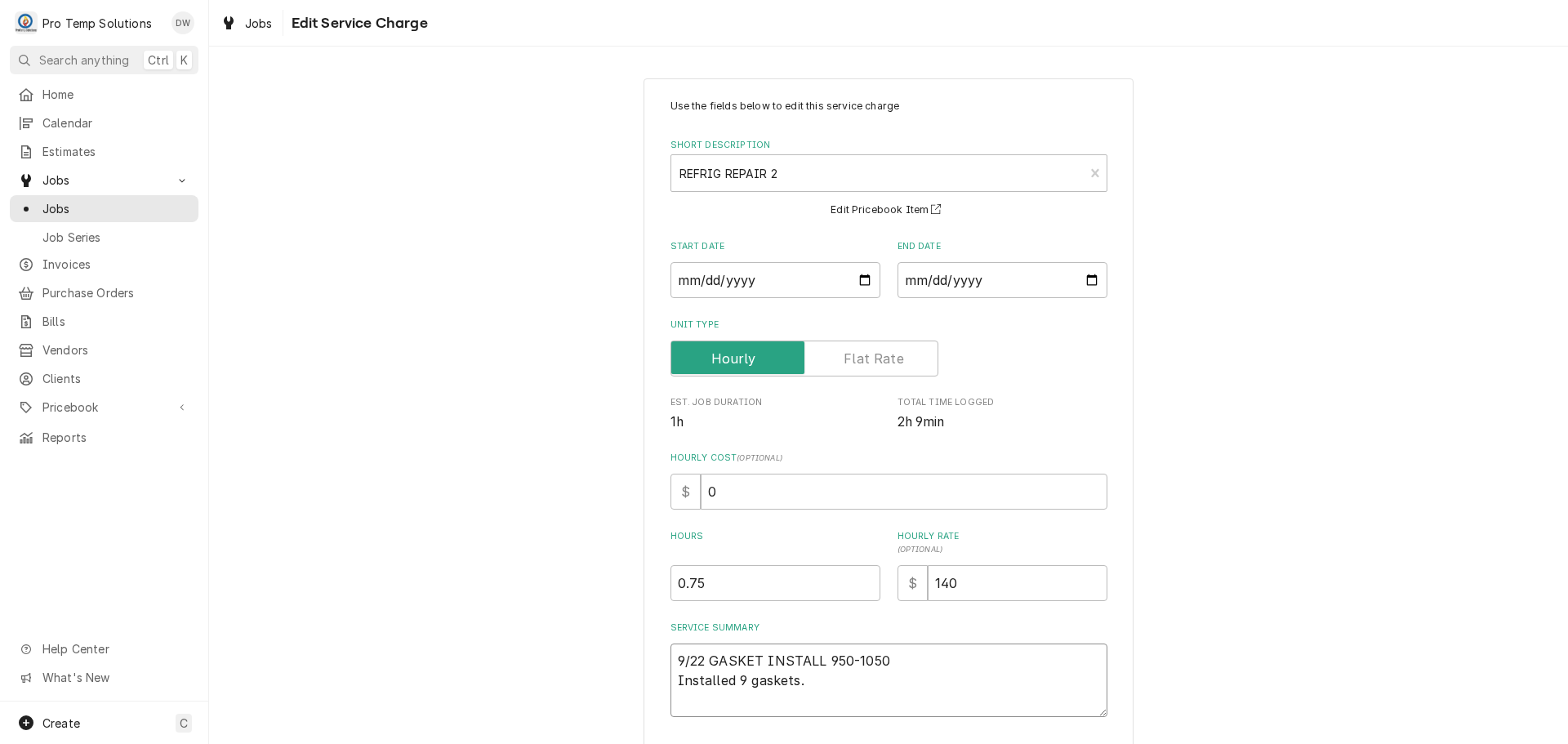
type textarea "x"
type textarea "9/22 GASKET INSTALL 950--1050 Installed 9 gaskets."
click at [879, 662] on textarea "9/22 GASKET INSTALL 950--1050 Installed 9 gaskets." at bounding box center [888, 680] width 436 height 74
type textarea "x"
type textarea "9/22 GASKET INSTALL 950--100 Installed 9 gaskets."
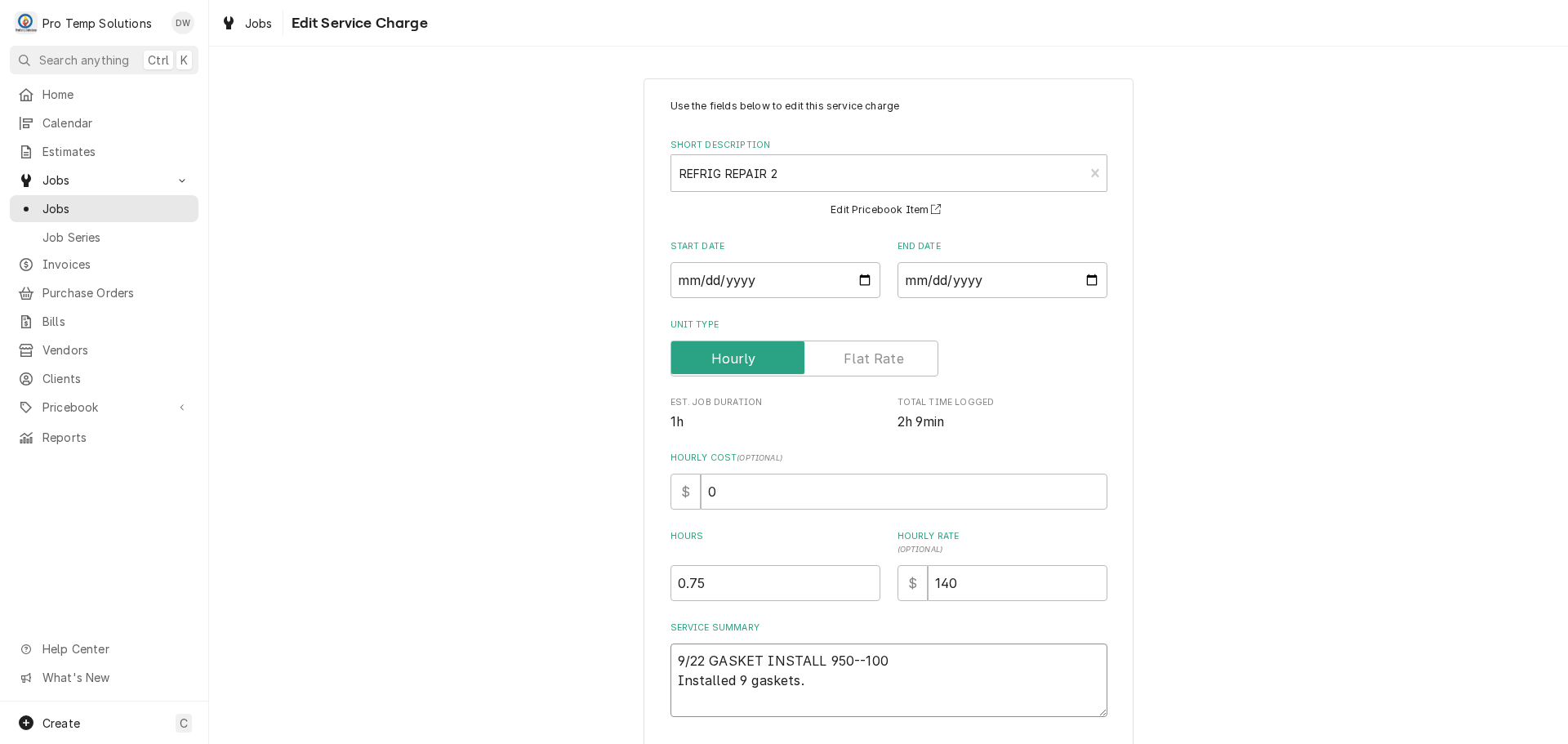
type textarea "x"
type textarea "9/22 GASKET INSTALL 950--1040 Installed 9 gaskets."
type textarea "x"
type textarea "9/22 GASKET INSTALL 950--10450 Installed 9 gaskets."
type textarea "x"
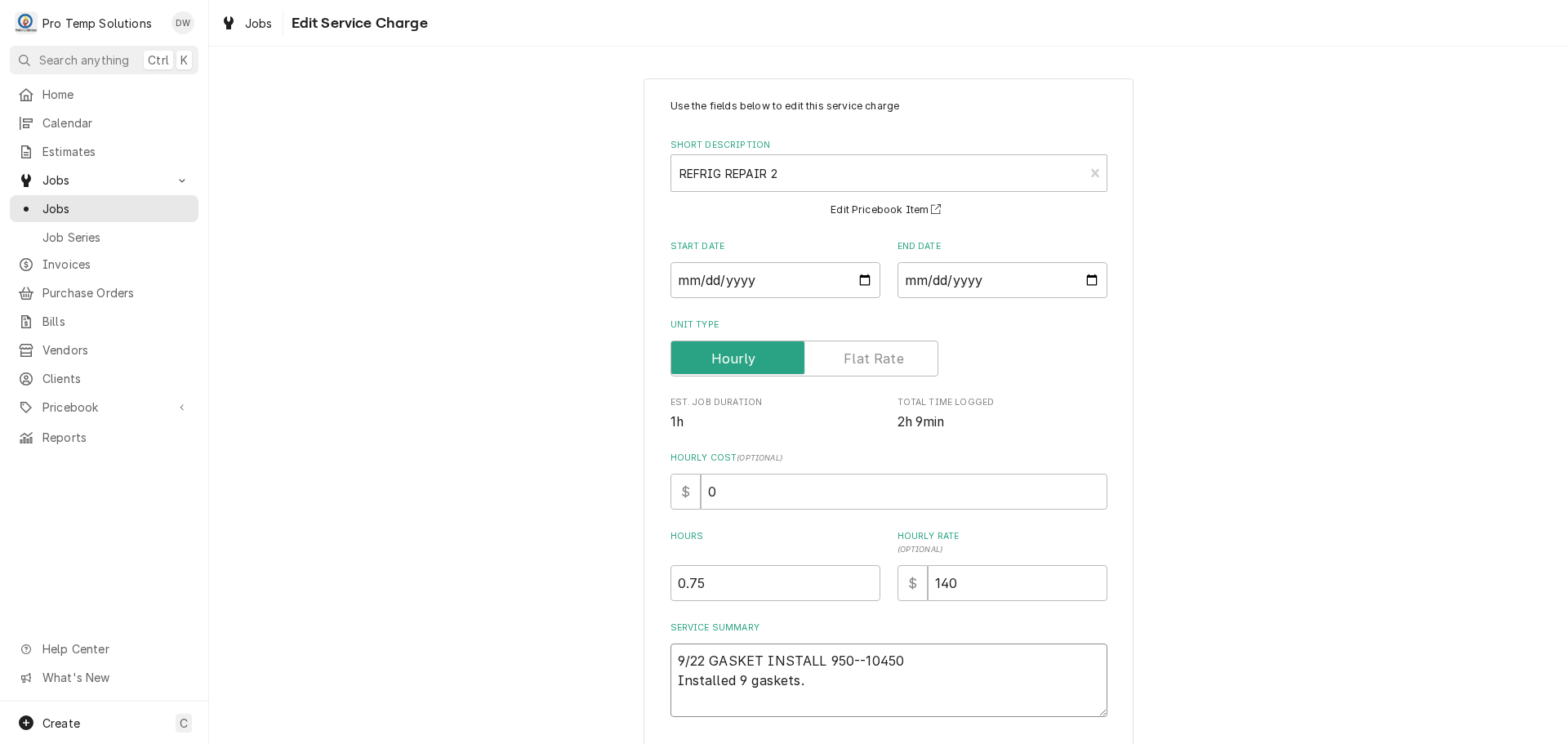
type textarea "9/22 GASKET INSTALL 950--1045 0 Installed 9 gaskets."
type textarea "x"
type textarea "9/22 GASKET INSTALL 950--1045 Installed 9 gaskets."
type textarea "x"
type textarea "9/22 GASKET INSTALL 950--1045 Installed 9 gaskets."
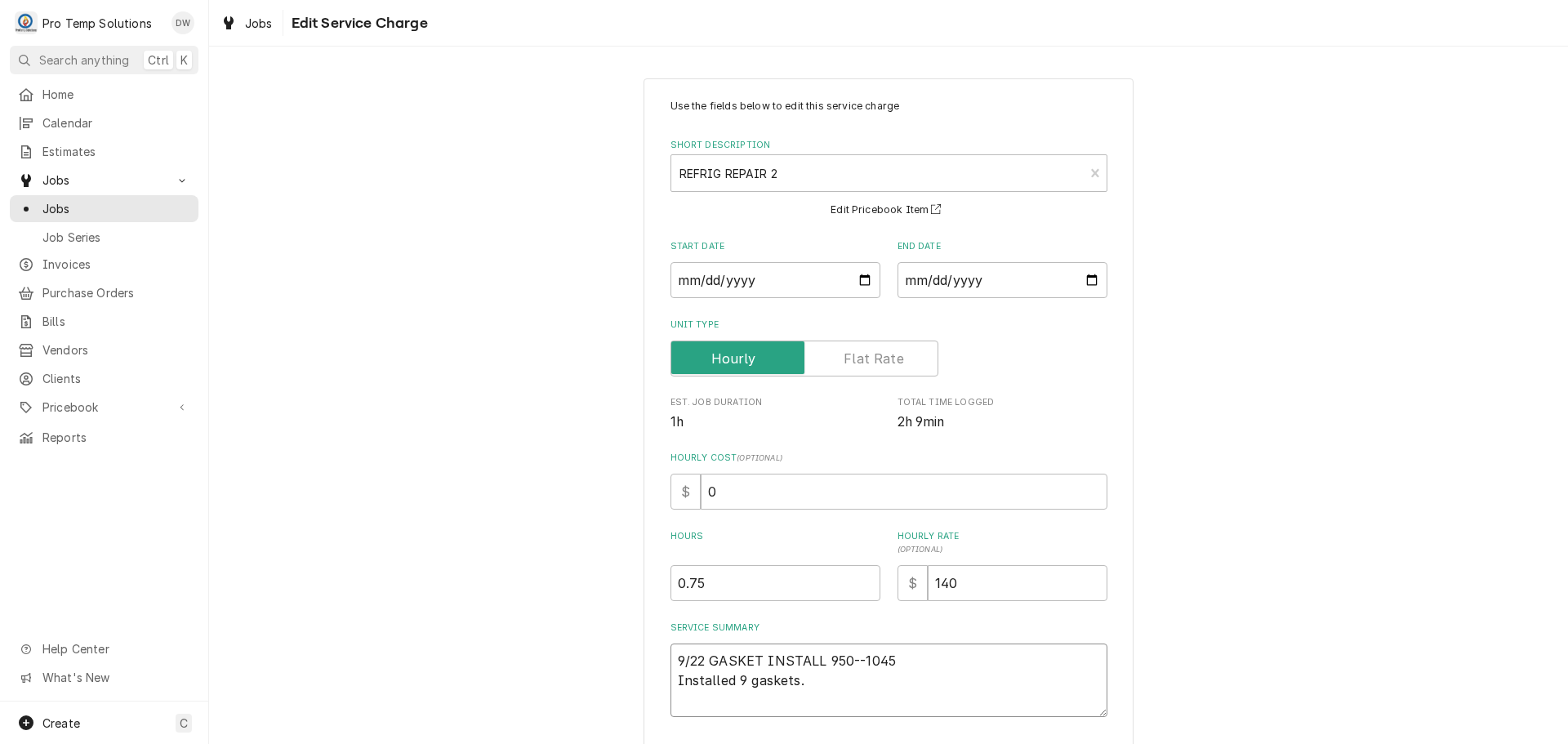
type textarea "x"
type textarea "9/22 GASKET INSTALL 950--1045 9 Installed 9 gaskets."
type textarea "x"
type textarea "9/22 GASKET INSTALL 950--1045 95 Installed 9 gaskets."
type textarea "x"
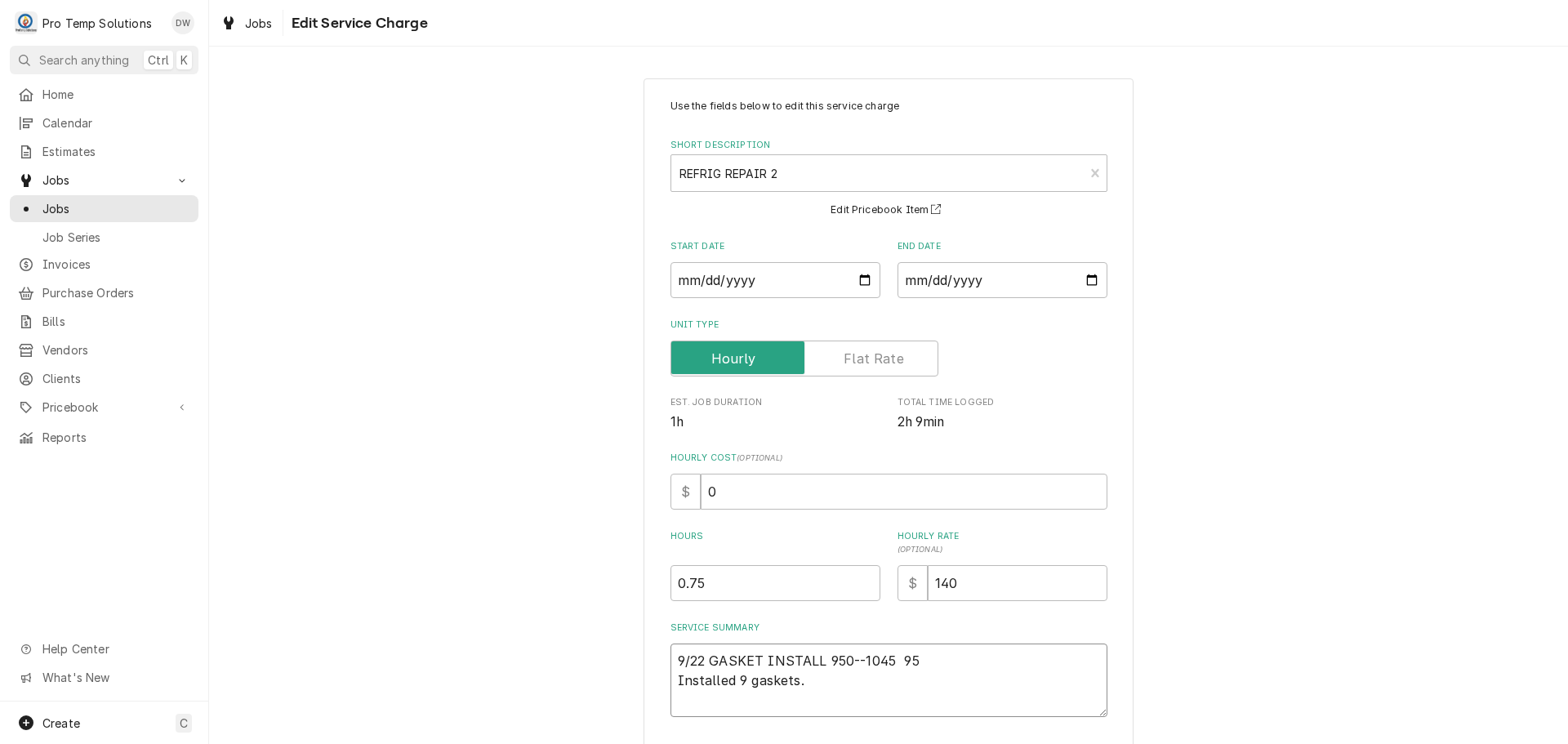
type textarea "9/22 GASKET INSTALL 950--1045 955 Installed 9 gaskets."
type textarea "x"
type textarea "9/22 GASKET INSTALL 950--1045 955- Installed 9 gaskets."
type textarea "x"
type textarea "9/22 GASKET INSTALL 950--1045 955-1 Installed 9 gaskets."
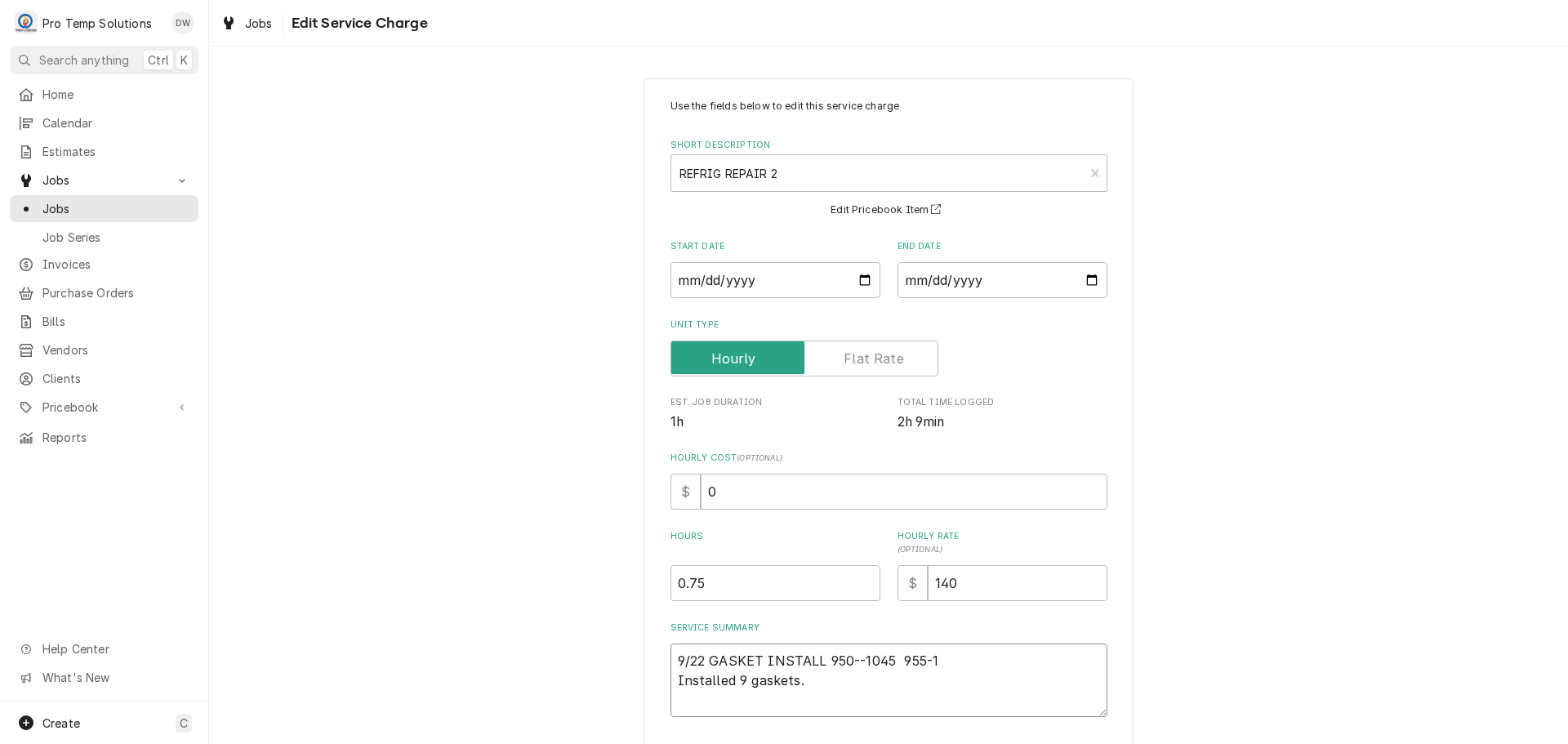
type textarea "x"
type textarea "9/22 GASKET INSTALL 950--1045 955-10 Installed 9 gaskets."
type textarea "x"
type textarea "9/22 GASKET INSTALL 950--1045 955-105 Installed 9 gaskets."
type textarea "x"
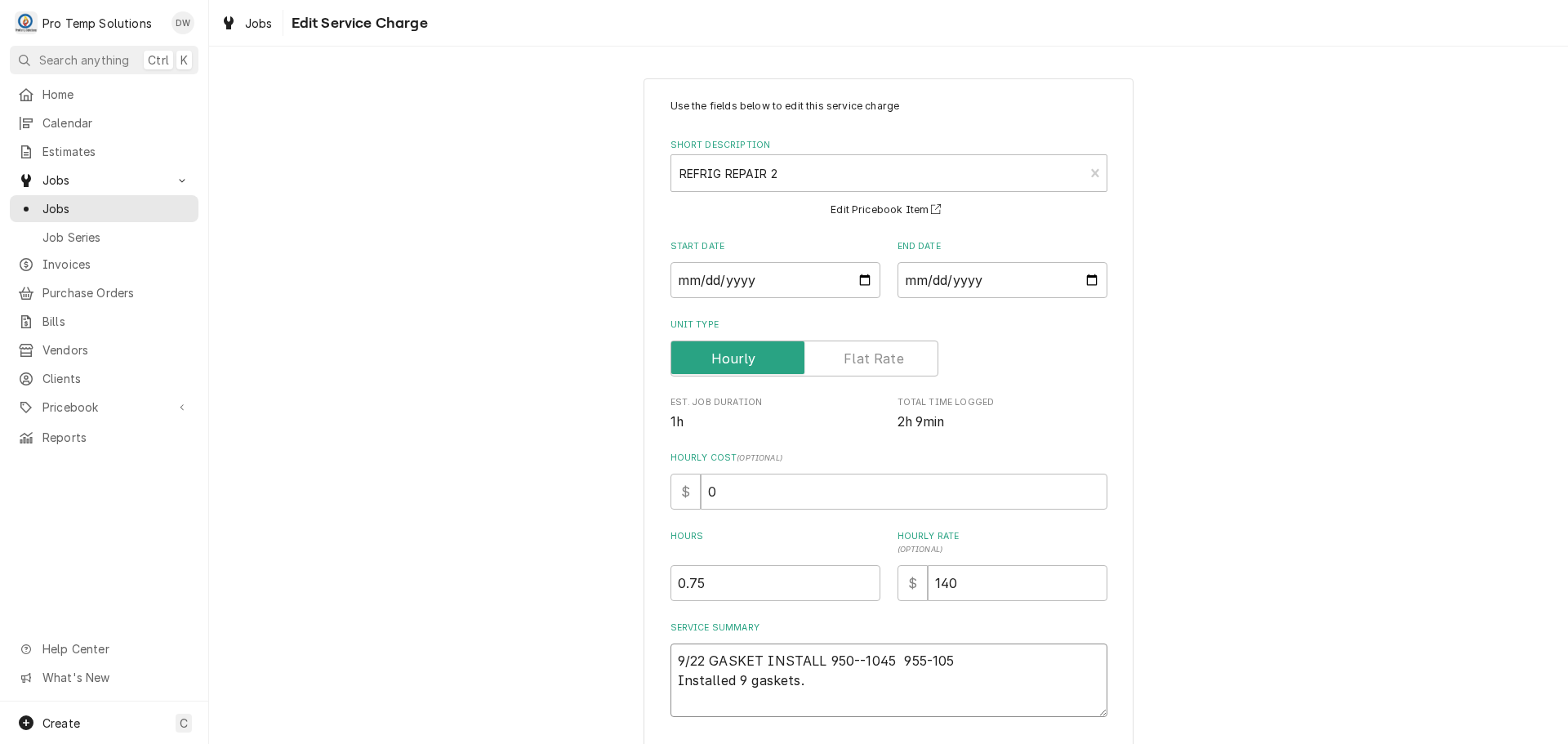
type textarea "9/22 GASKET INSTALL 950--1045 955-1055 Installed 9 gaskets."
type textarea "x"
type textarea "9/22 GASKET INSTALL 950--1045 955-1055 Installed 9 gaskets."
type textarea "x"
type textarea "9/22 GASKET INSTALL 950--1045 955-1055 K Installed 9 gaskets."
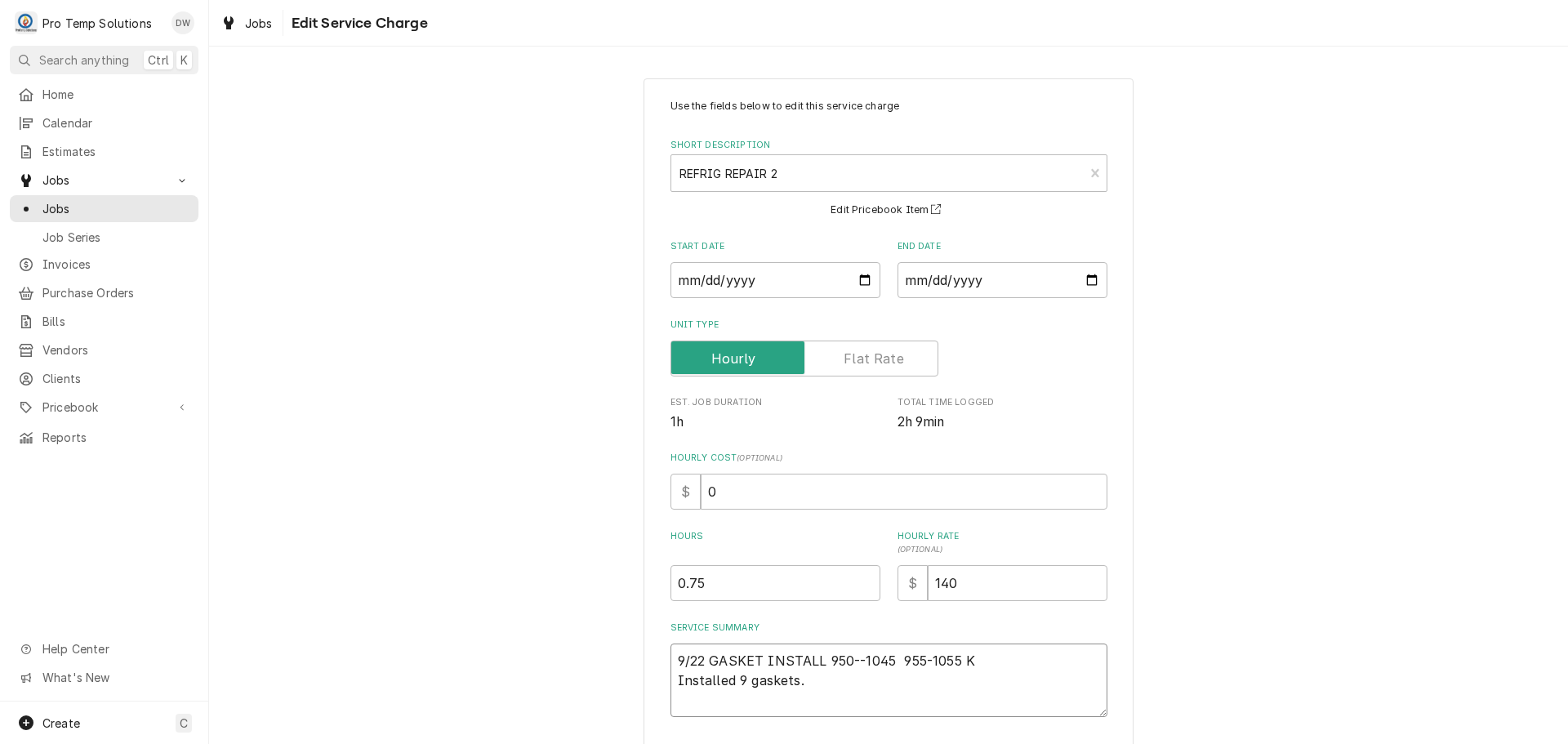
type textarea "x"
type textarea "9/22 GASKET INSTALL 950--1045 955-1055 KO Installed 9 gaskets."
type textarea "x"
type textarea "9/22 GASKET INSTALL 950--1045 955-1055 KOT Installed 9 gaskets."
type textarea "x"
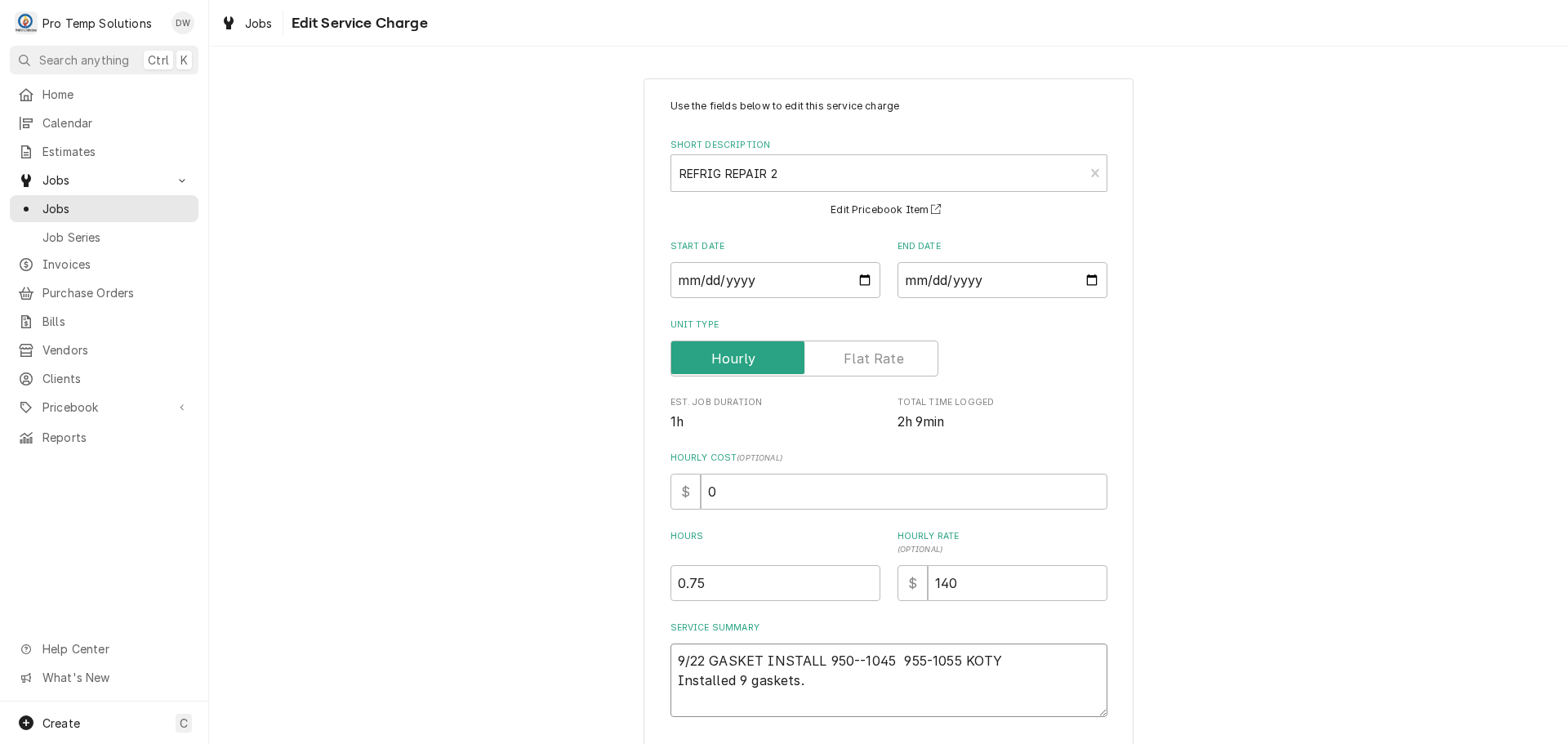
type textarea "9/22 GASKET INSTALL 950--1045 955-1055 KOTY Installed 9 gaskets."
click at [815, 675] on textarea "9/22 GASKET INSTALL 950--1045 955-1055 KOTY Installed 9 gaskets." at bounding box center [888, 680] width 436 height 74
type textarea "x"
type textarea "9/22 GASKET INSTALL 950--1045 955-1055 KOTY Installed 9 gaskets."
type textarea "x"
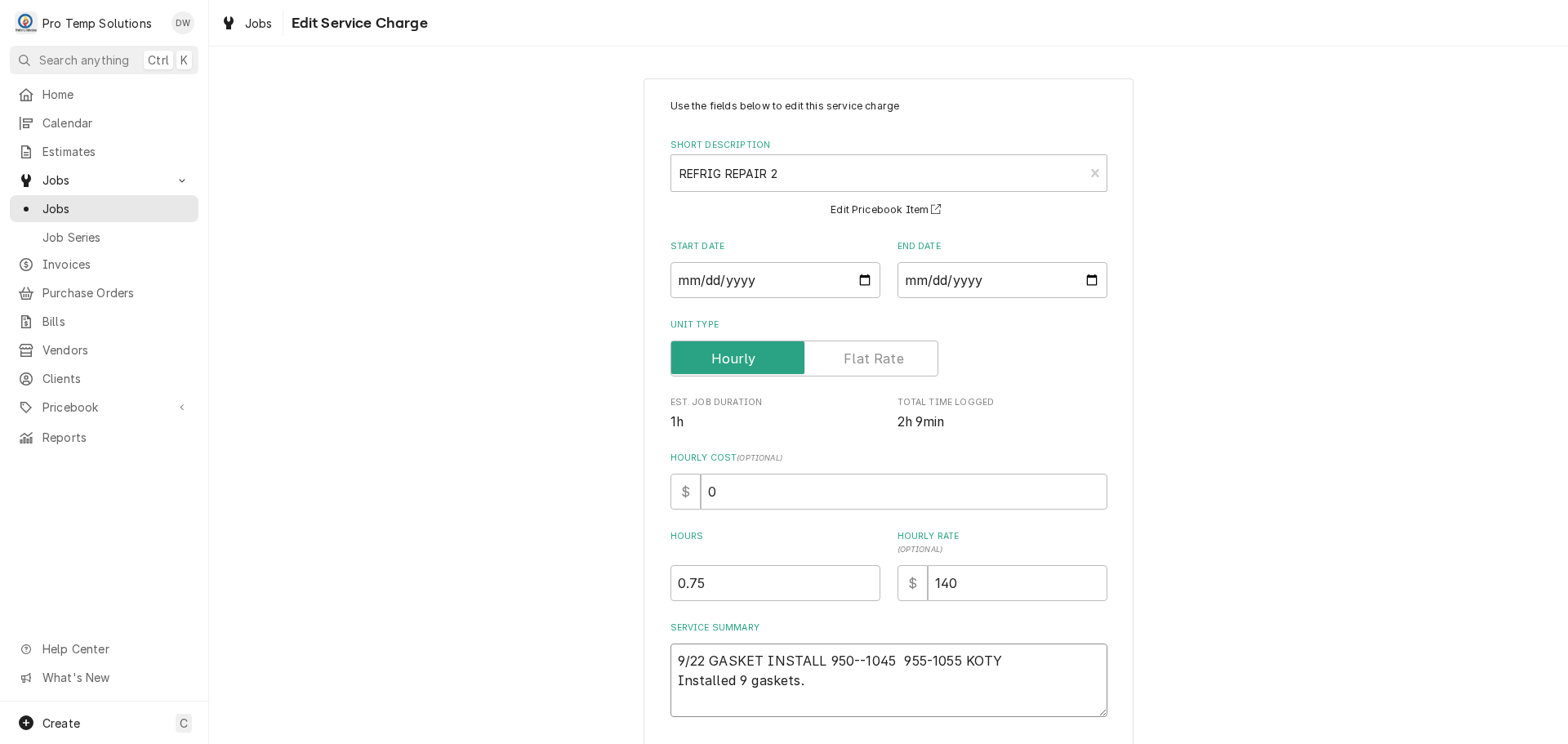
type textarea "9/22 GASKET INSTALL 950--1045 955-1055 KOTY Installed 9 gaskets. ("
type textarea "x"
type textarea "9/22 GASKET INSTALL 950--1045 955-1055 KOTY Installed 9 gaskets. ("
type textarea "x"
type textarea "9/22 GASKET INSTALL 950--1045 955-1055 KOTY Installed 9 gaskets. ( 4"
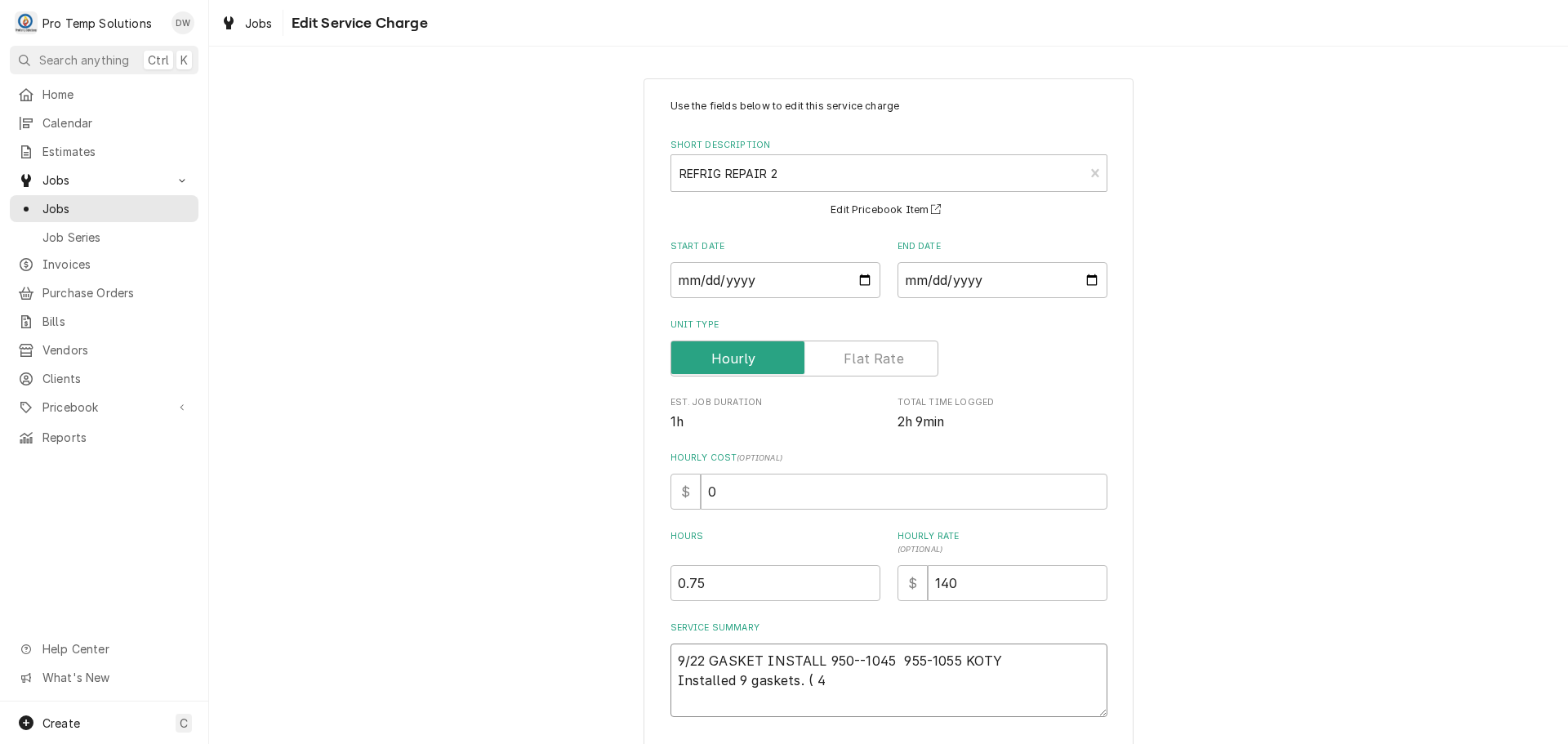
type textarea "x"
type textarea "9/22 GASKET INSTALL 950--1045 955-1055 KOTY Installed 9 gaskets. ( 4"
type textarea "x"
type textarea "9/22 GASKET INSTALL 950--1045 955-1055 KOTY Installed 9 gaskets. ( 4 P"
type textarea "x"
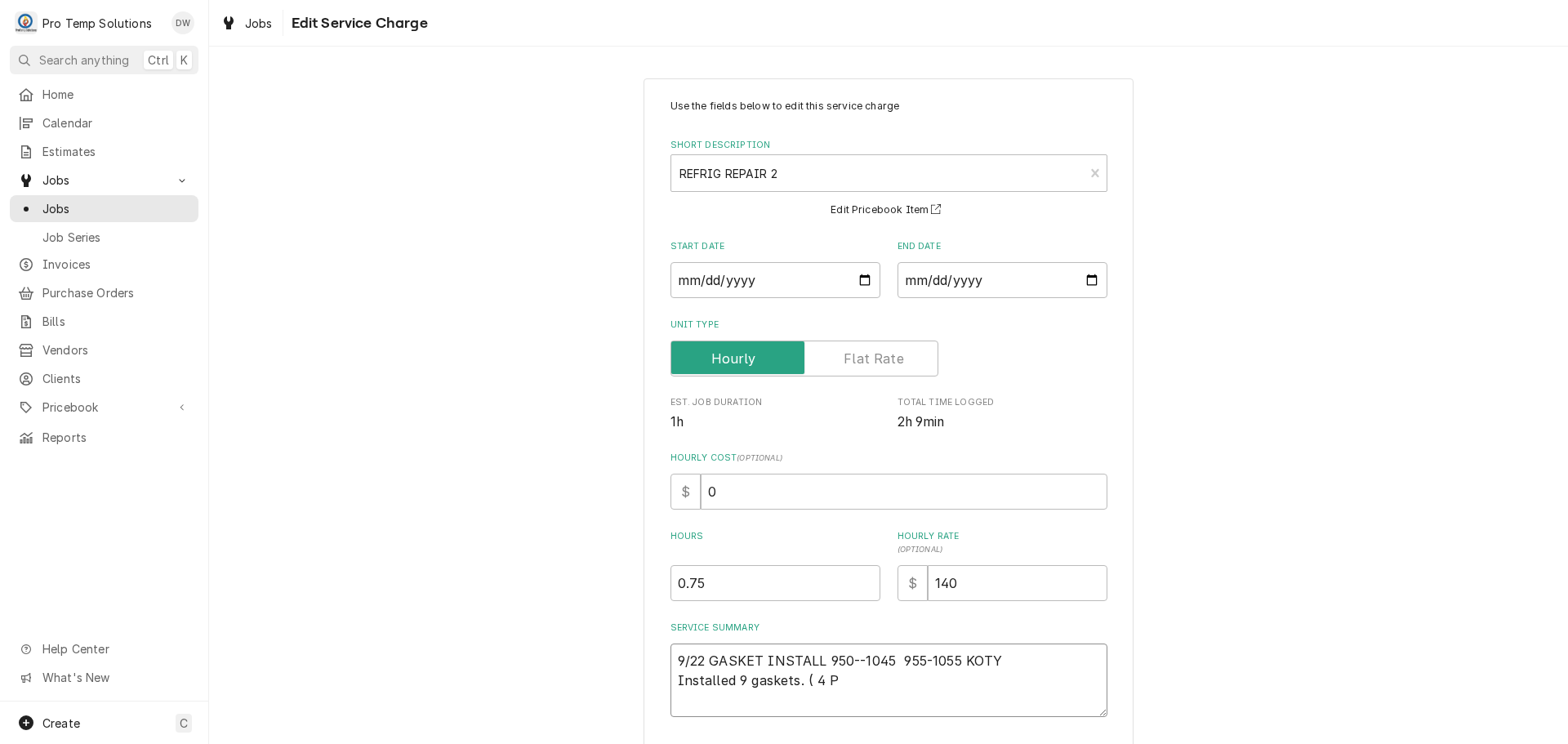
type textarea "9/22 GASKET INSTALL 950--1045 955-1055 KOTY Installed 9 gaskets. ( 4 PT"
type textarea "x"
type textarea "9/22 GASKET INSTALL 950--1045 955-1055 KOTY Installed 9 gaskets. ( 4 PT"
type textarea "x"
type textarea "9/22 GASKET INSTALL 950--1045 955-1055 KOTY Installed 9 gaskets. ( 4 PT I"
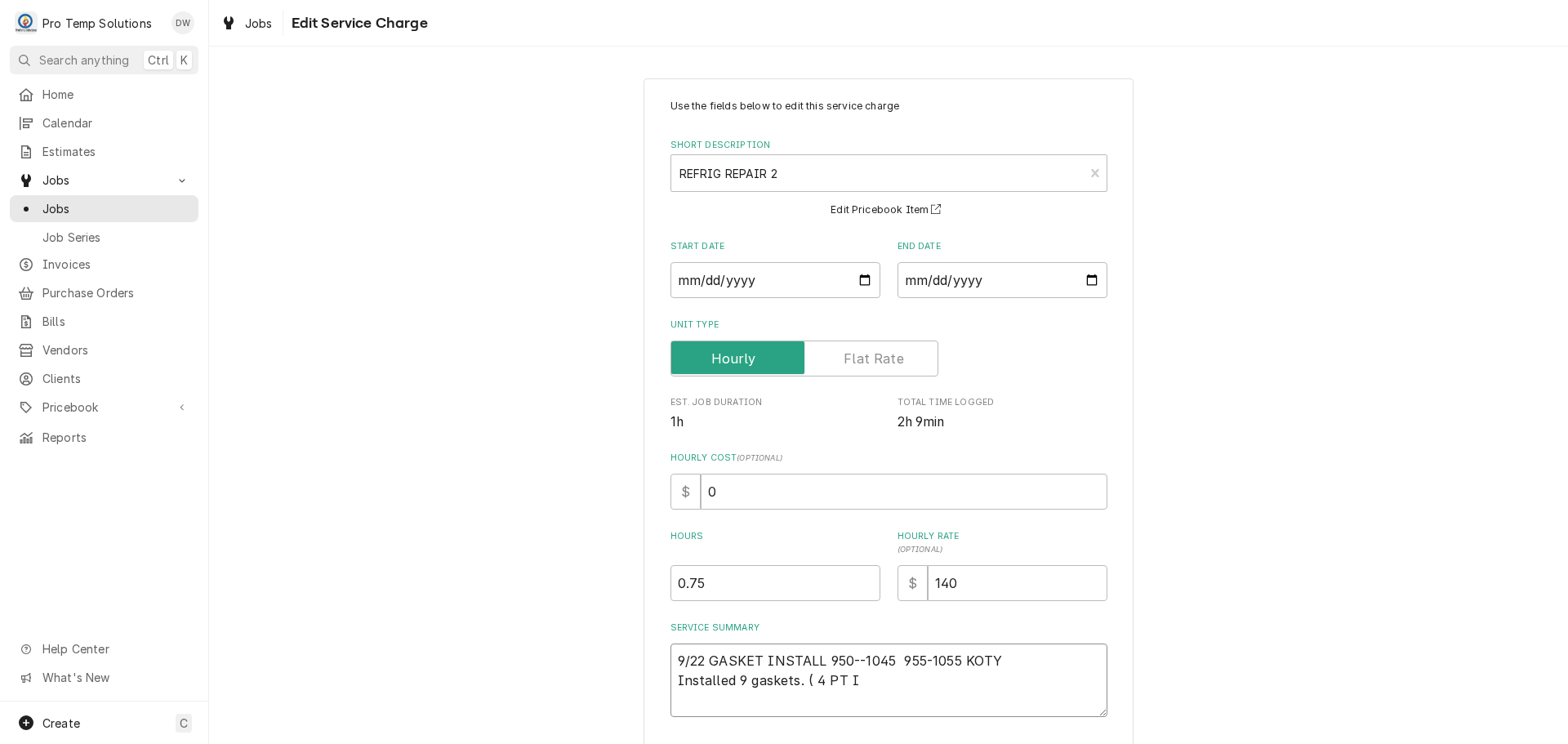
type textarea "x"
type textarea "9/22 GASKET INSTALL 950--1045 955-1055 KOTY Installed 9 gaskets. ( 4 PT IN"
type textarea "x"
type textarea "9/22 GASKET INSTALL 950--1045 955-1055 KOTY Installed 9 gaskets. ( 4 PT INV"
type textarea "x"
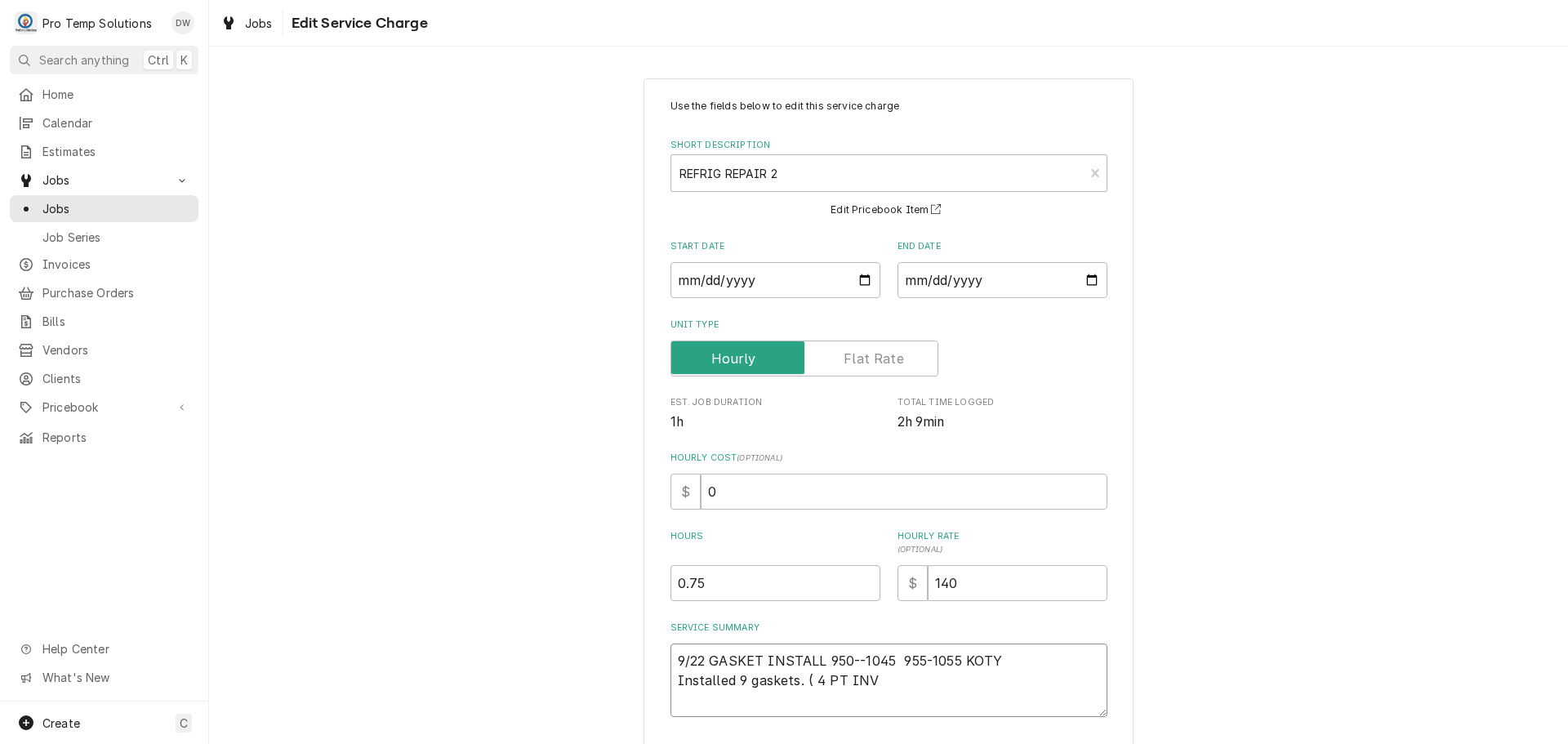
type textarea "9/22 GASKET INSTALL 950--1045 955-1055 KOTY Installed 9 gaskets. ( 4 PT INVS"
type textarea "x"
type textarea "9/22 GASKET INSTALL 950--1045 955-1055 KOTY Installed 9 gaskets. ( 4 PT INVS)"
type textarea "x"
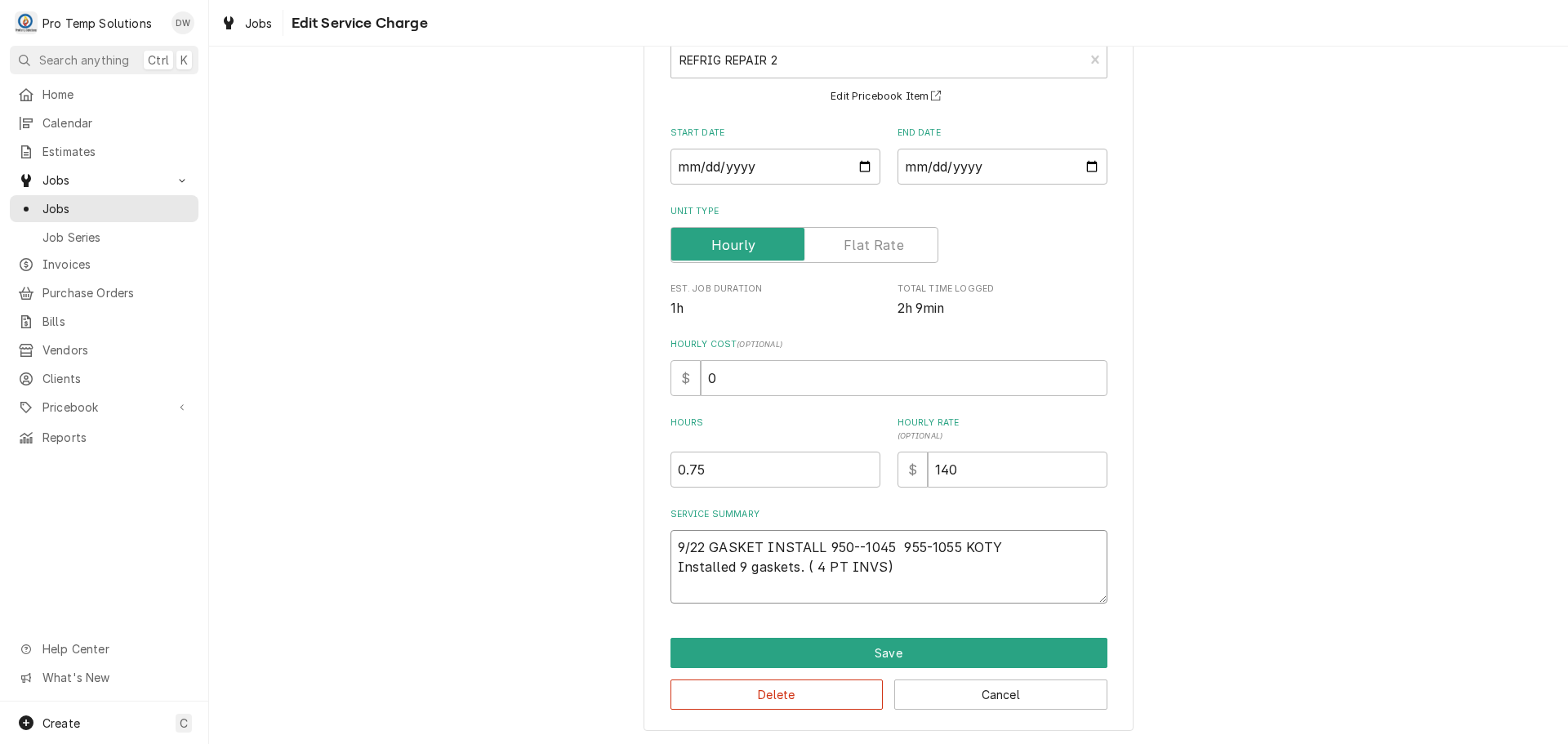
scroll to position [114, 0]
type textarea "9/22 GASKET INSTALL 950--1045 955-1055 KOTY Installed 9 gaskets. ( 4 PT INVS)"
click at [869, 650] on button "Save" at bounding box center [888, 652] width 436 height 30
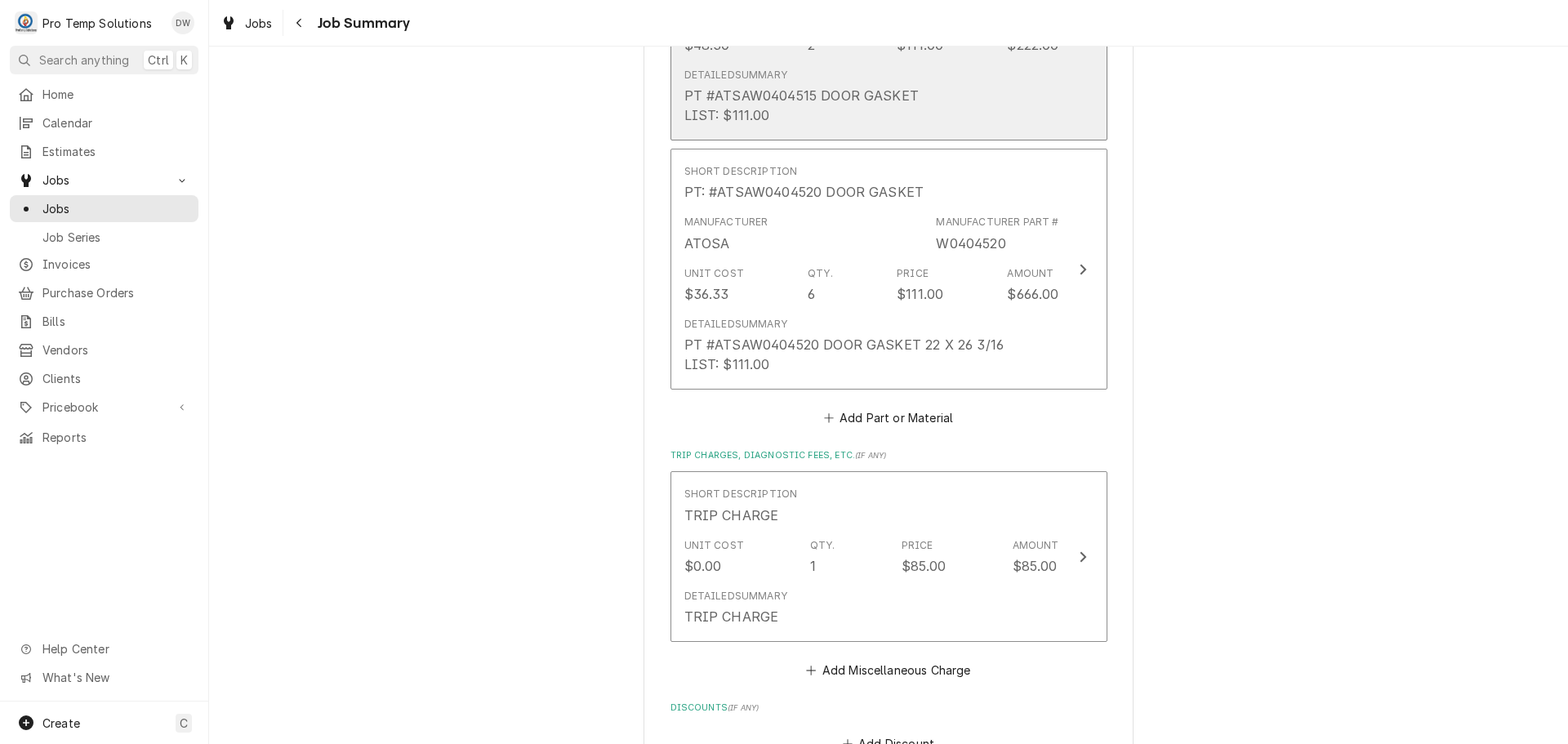
scroll to position [1715, 0]
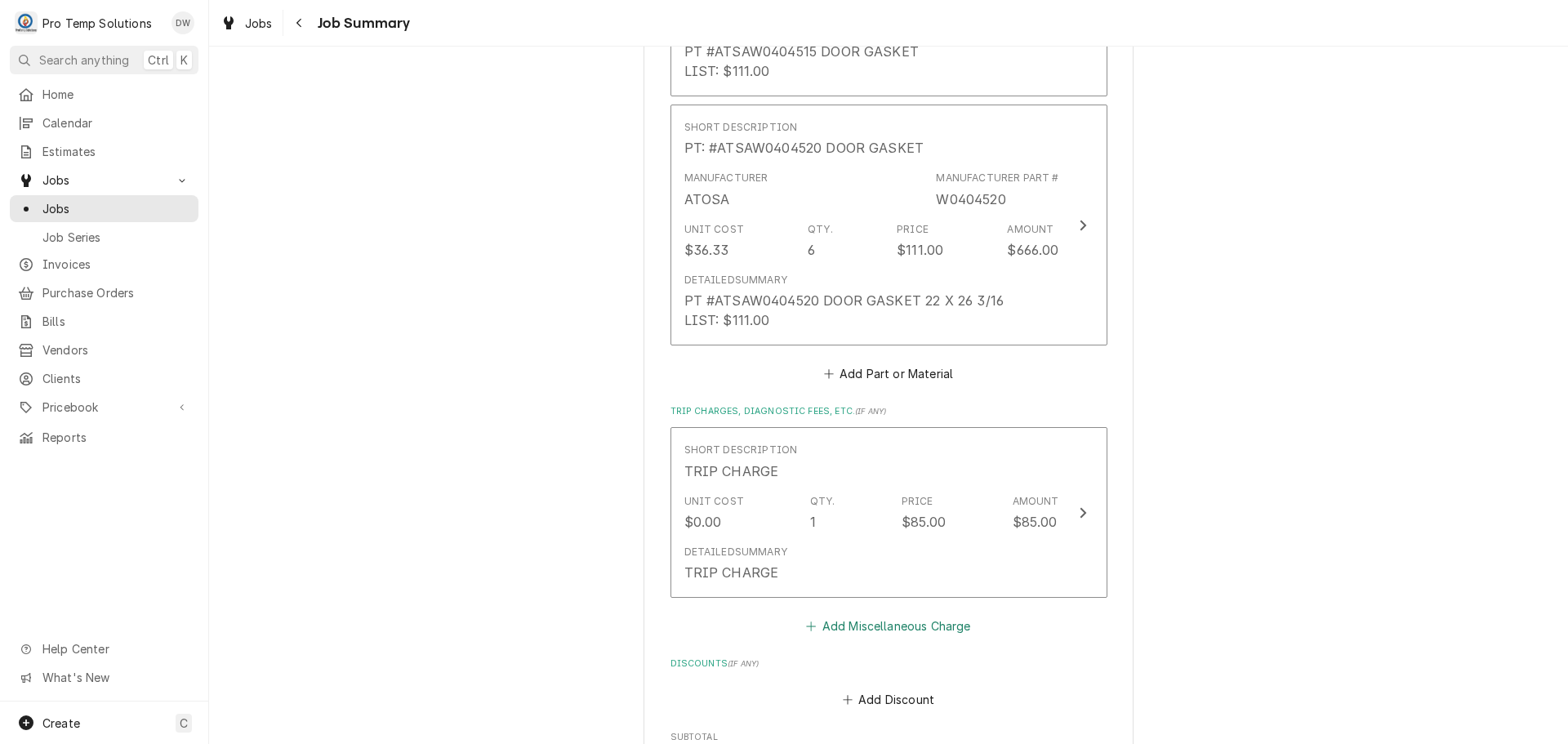
click at [876, 625] on button "Add Miscellaneous Charge" at bounding box center [889, 625] width 170 height 23
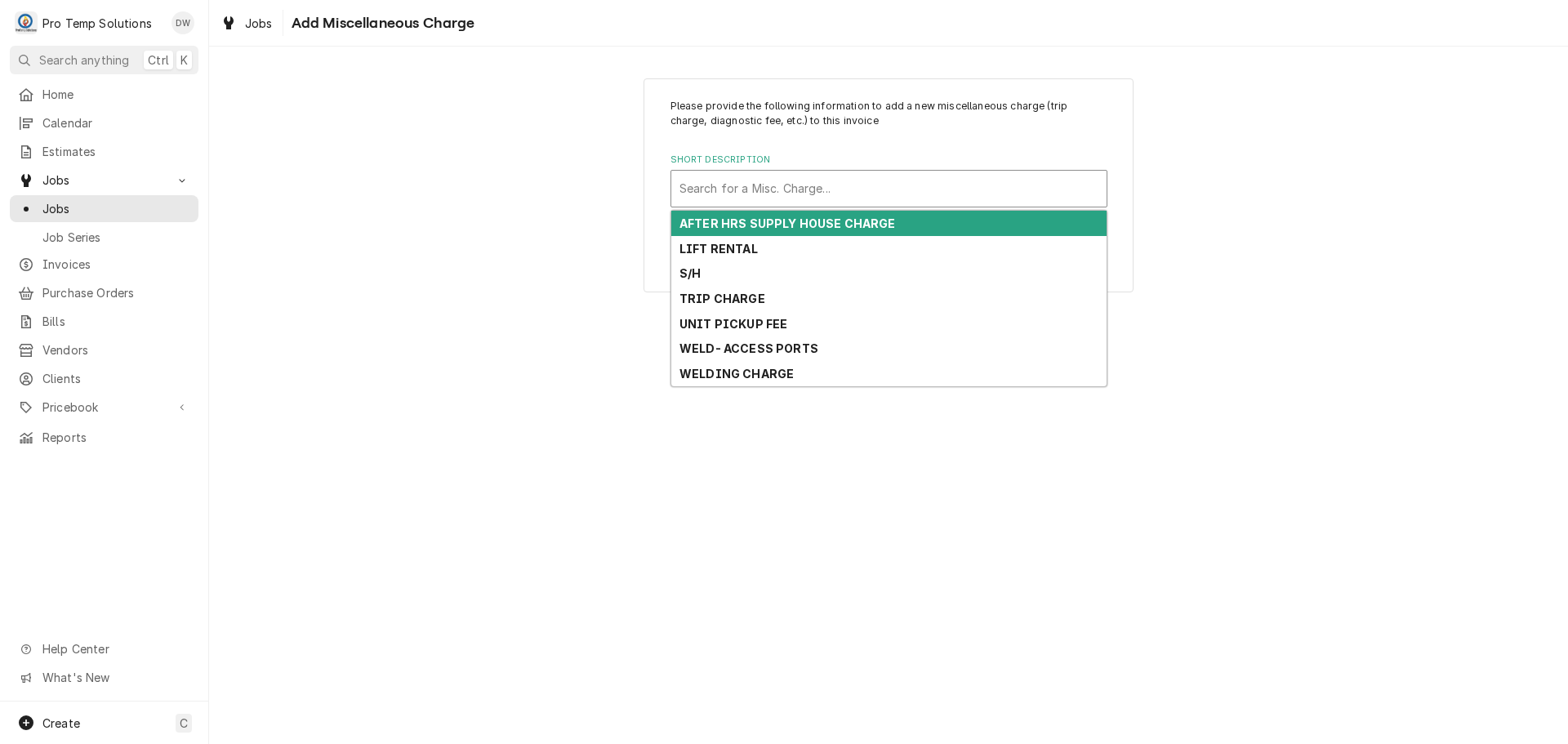
click at [813, 190] on div "Short Description" at bounding box center [889, 188] width 419 height 29
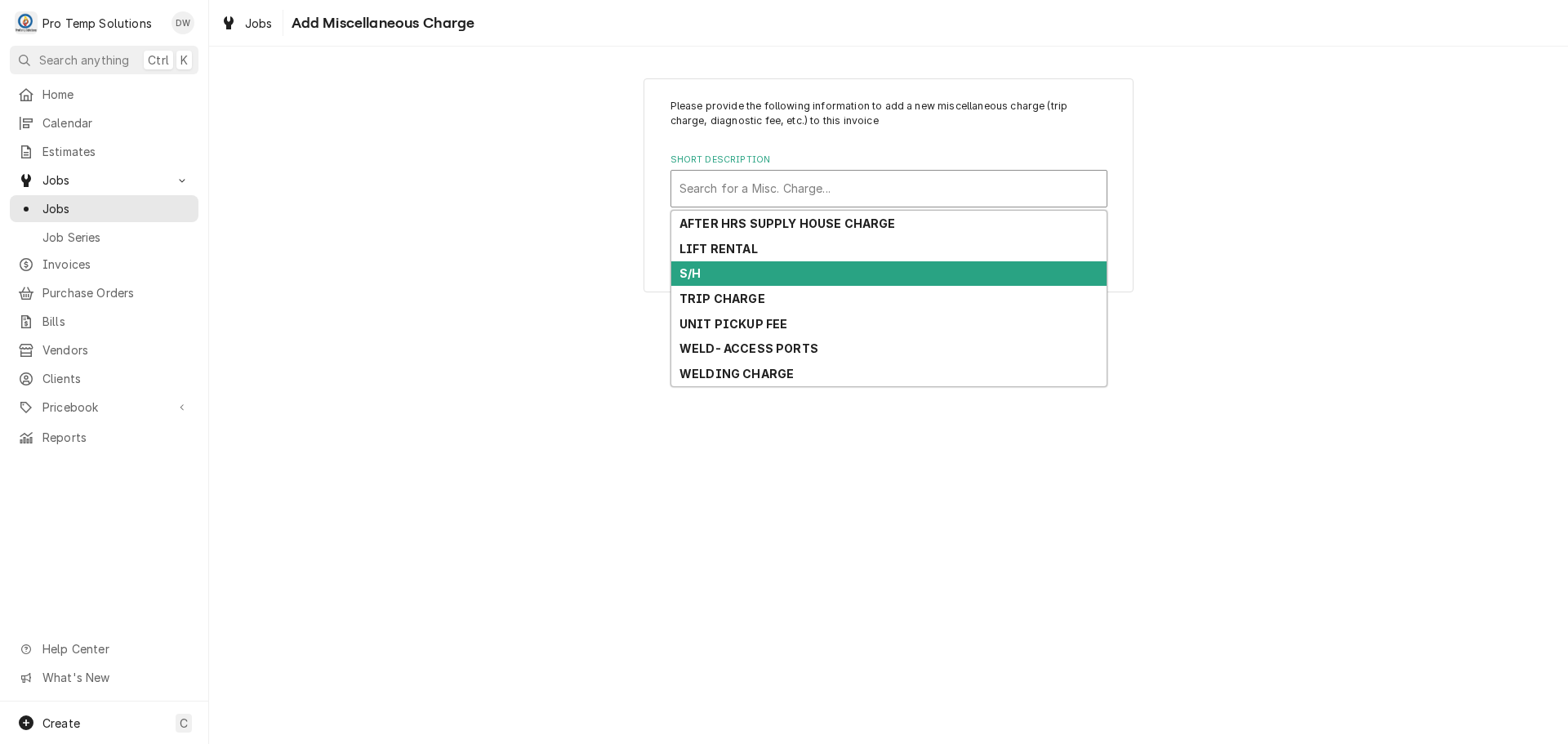
click at [803, 281] on div "S/H" at bounding box center [889, 274] width 435 height 25
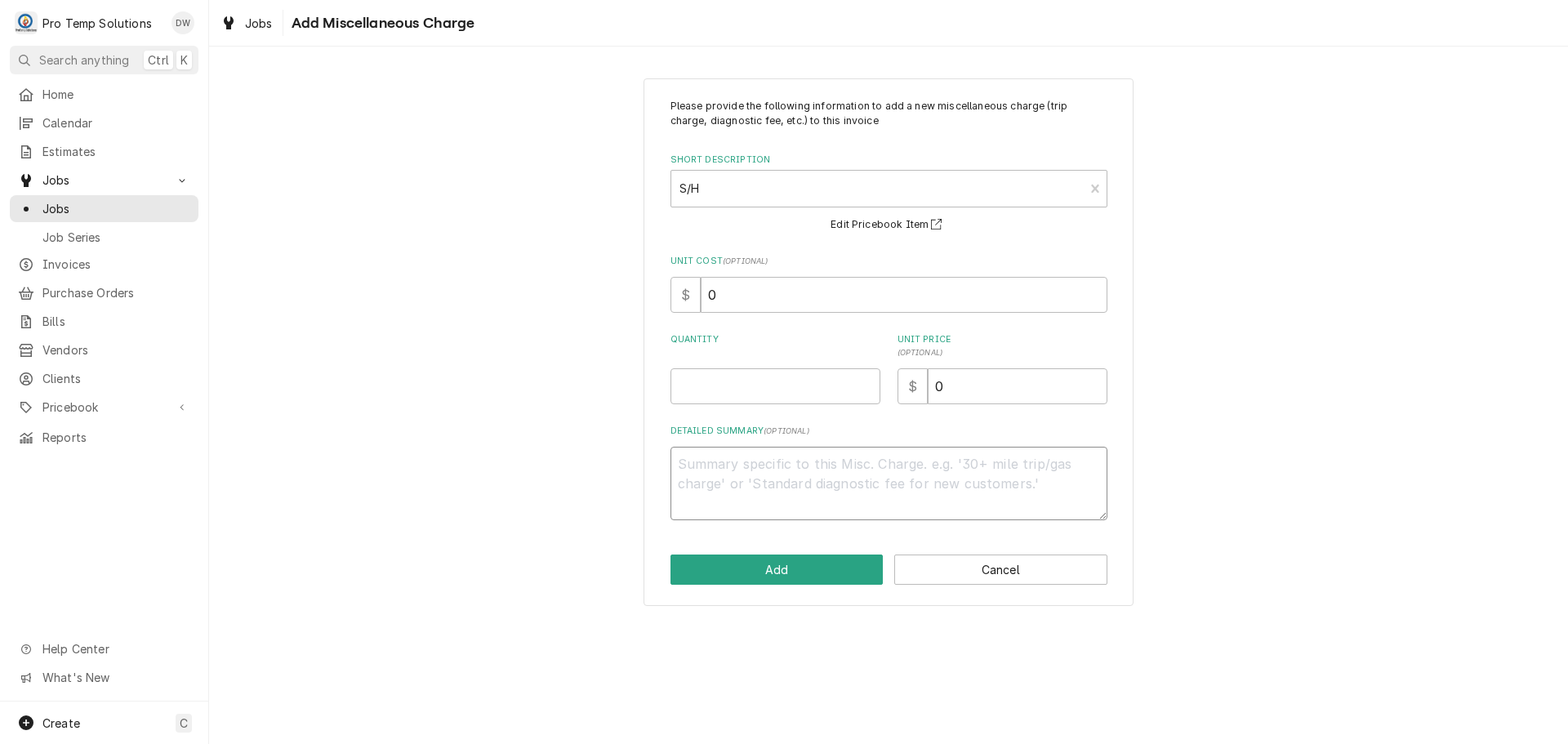
click at [748, 457] on textarea "Detailed Summary ( optional )" at bounding box center [888, 483] width 436 height 74
type textarea "x"
type textarea "I"
type textarea "x"
type textarea "IN"
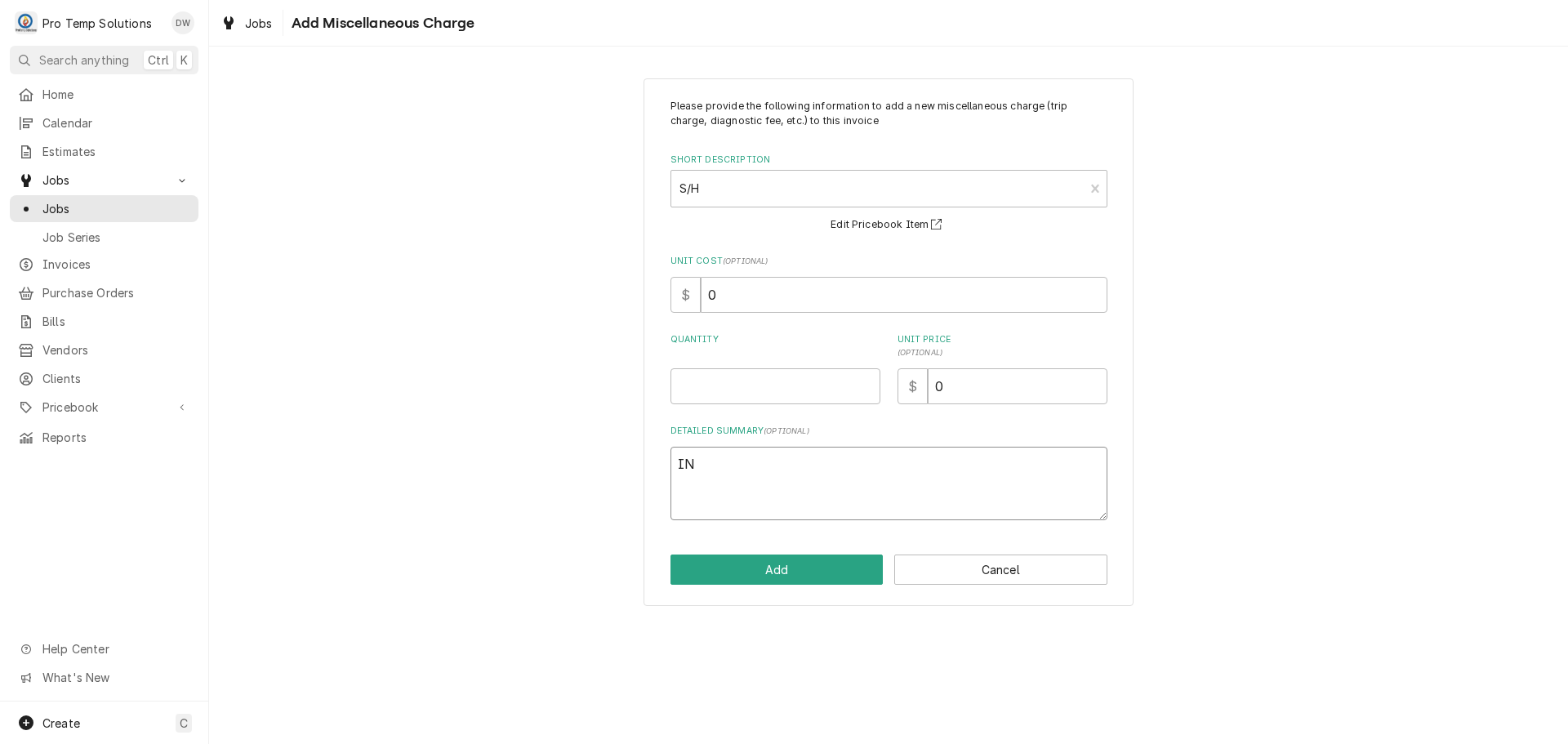
type textarea "x"
type textarea "INV"
type textarea "x"
type textarea "INV"
type textarea "x"
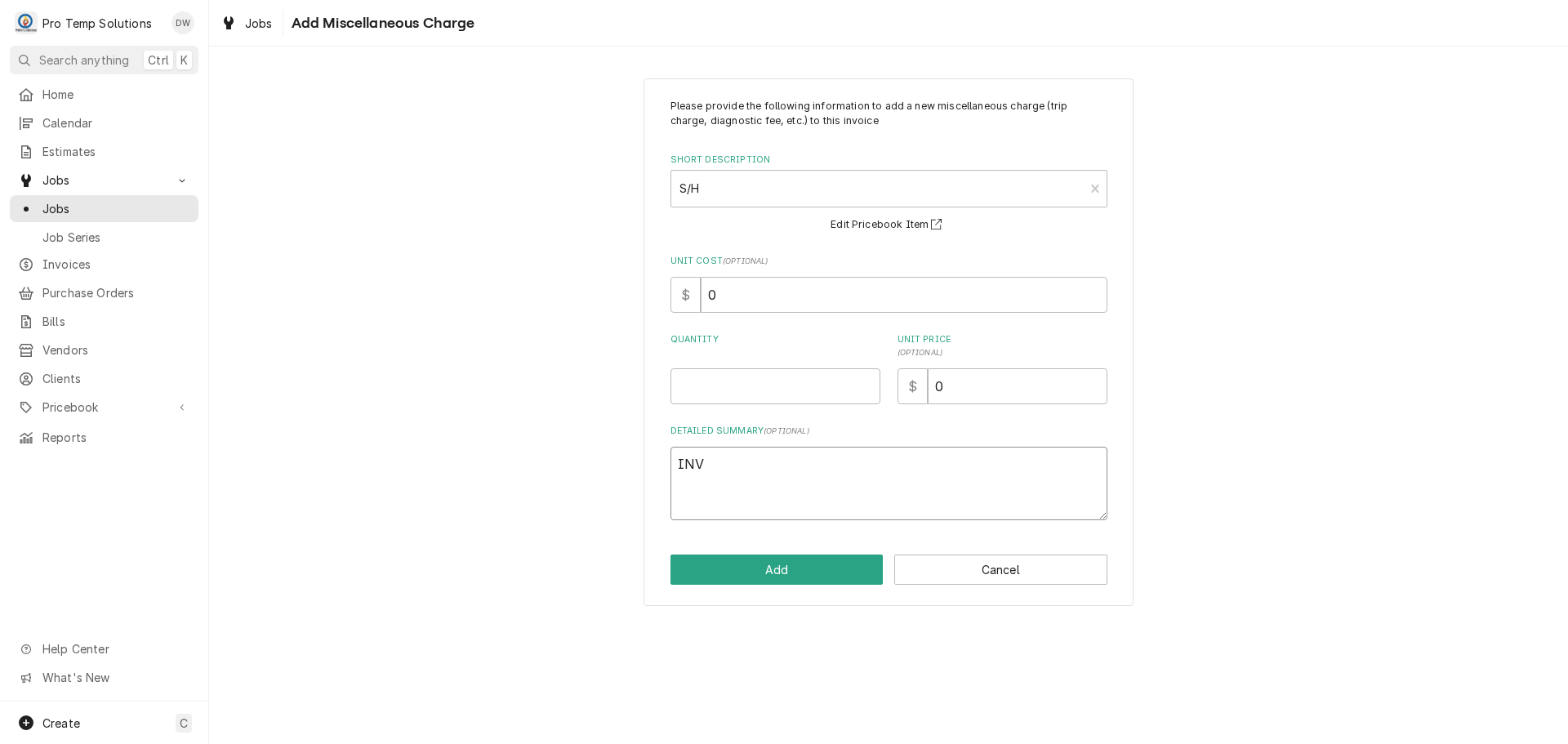
type textarea "INV #"
type textarea "x"
type textarea "INV #2"
type textarea "x"
type textarea "INV #26"
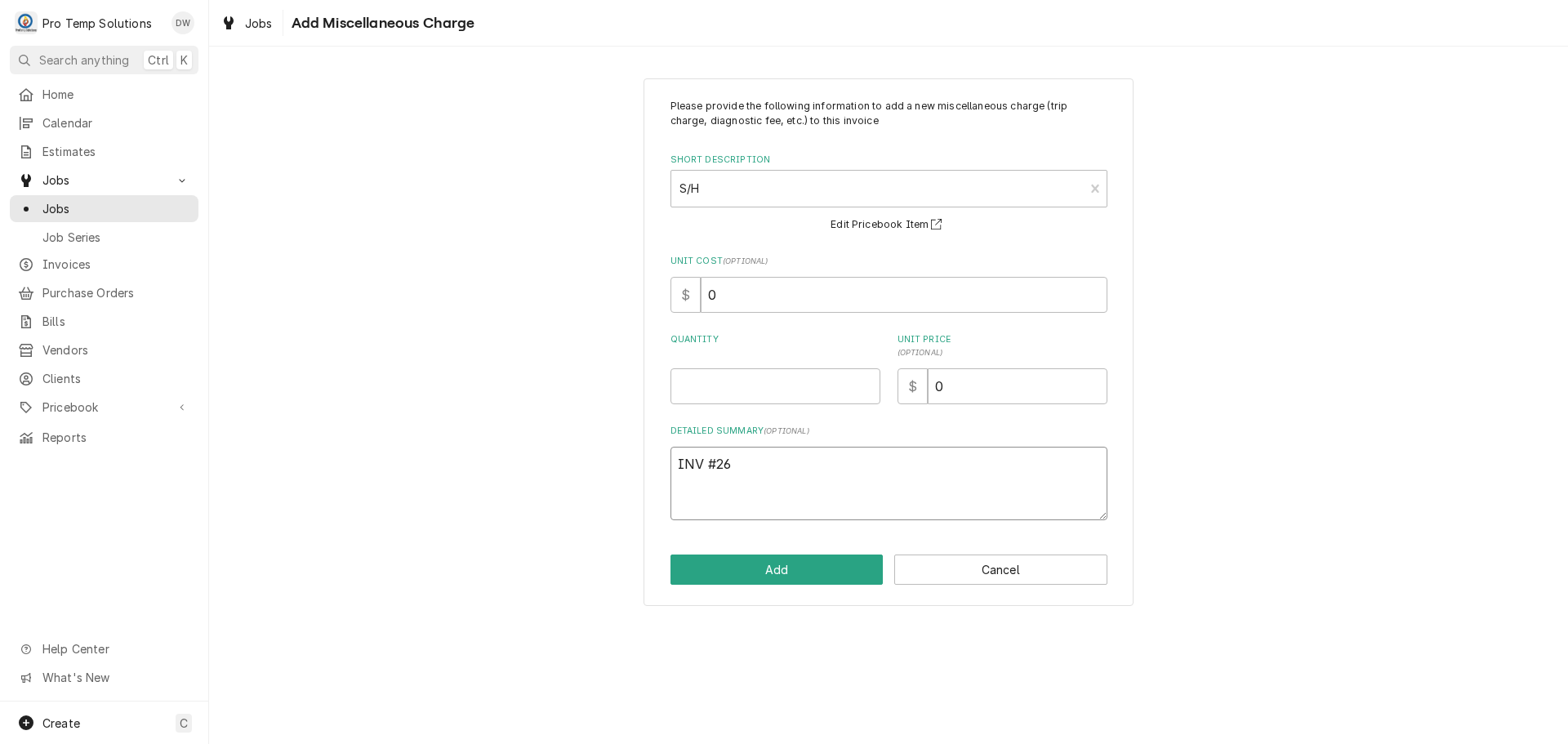
type textarea "x"
type textarea "INV #26."
type textarea "x"
type textarea "INV #26.0"
type textarea "x"
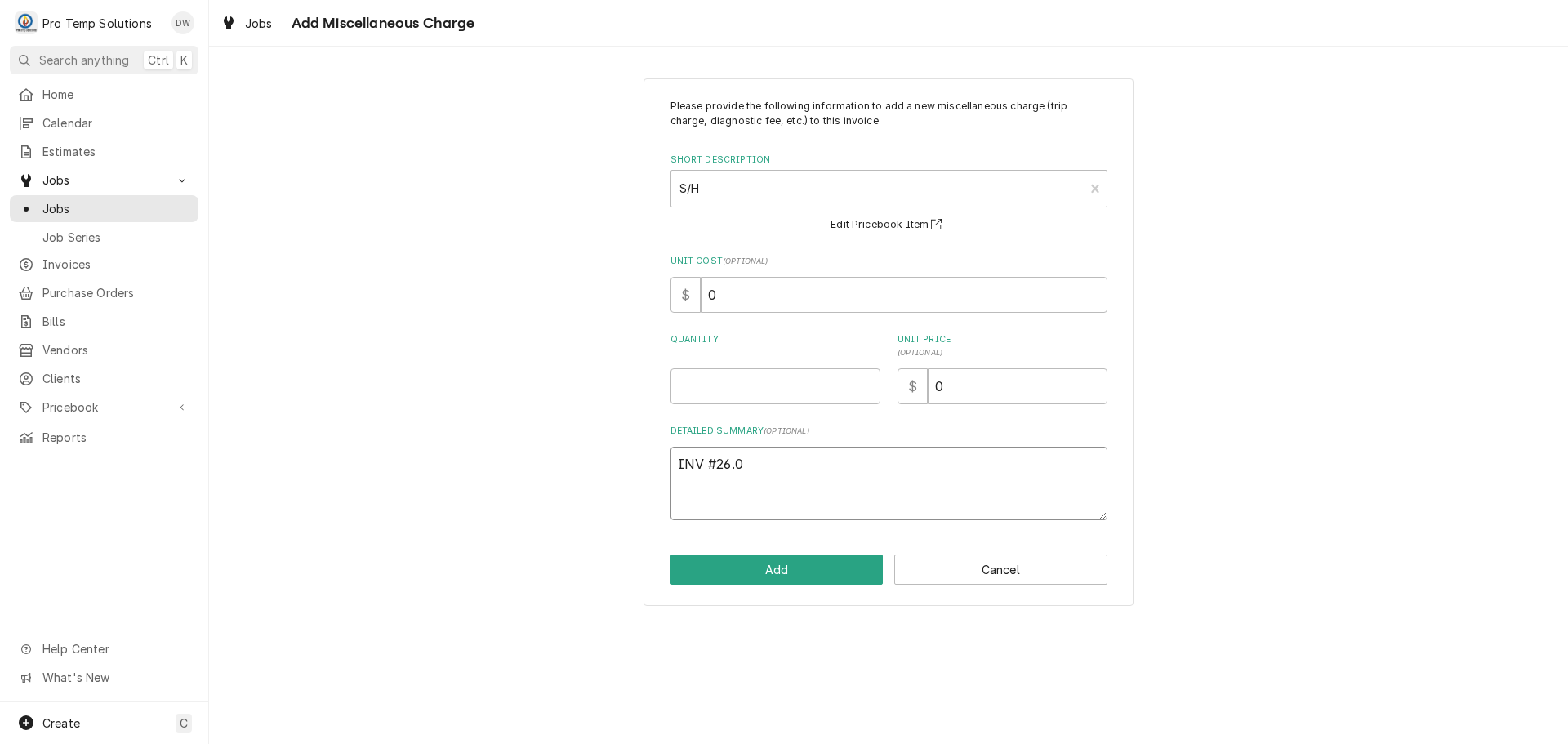
type textarea "INV #26.08"
type textarea "x"
type textarea "INV #26.0"
type textarea "x"
type textarea "INV #26."
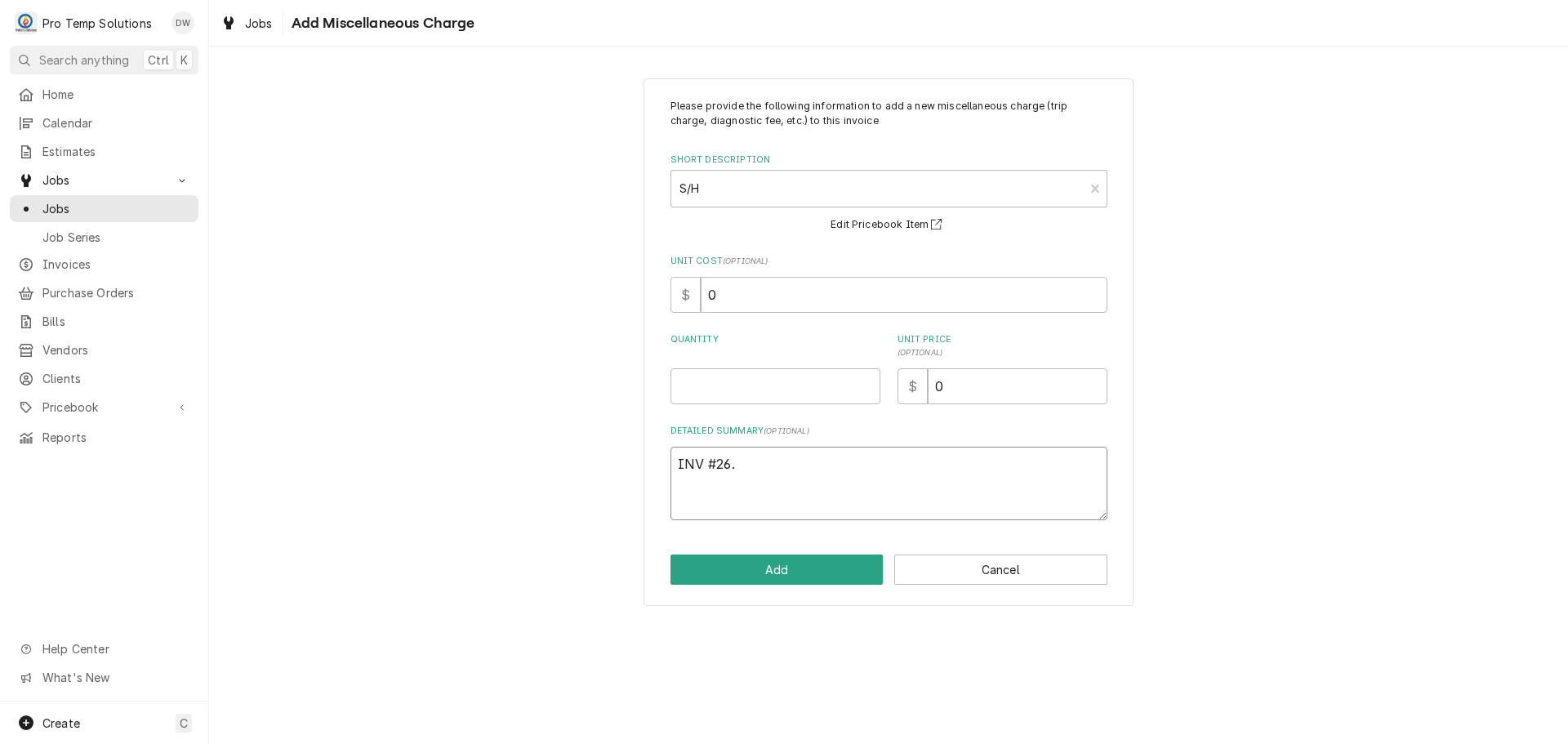
type textarea "x"
type textarea "INV #26"
type textarea "x"
type textarea "INV #2"
type textarea "x"
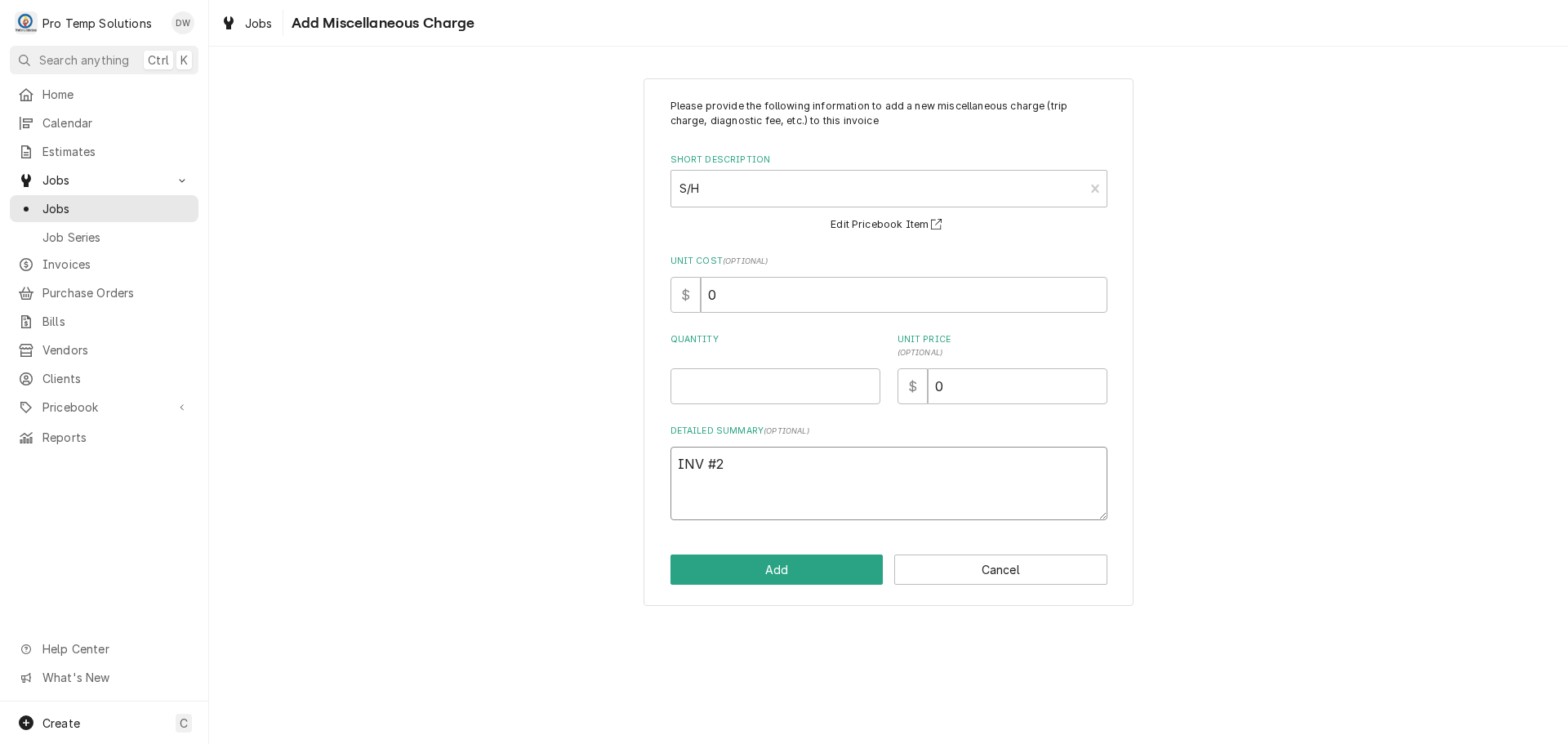
type textarea "INV #"
type textarea "x"
type textarea "INV"
type textarea "x"
type textarea "INV"
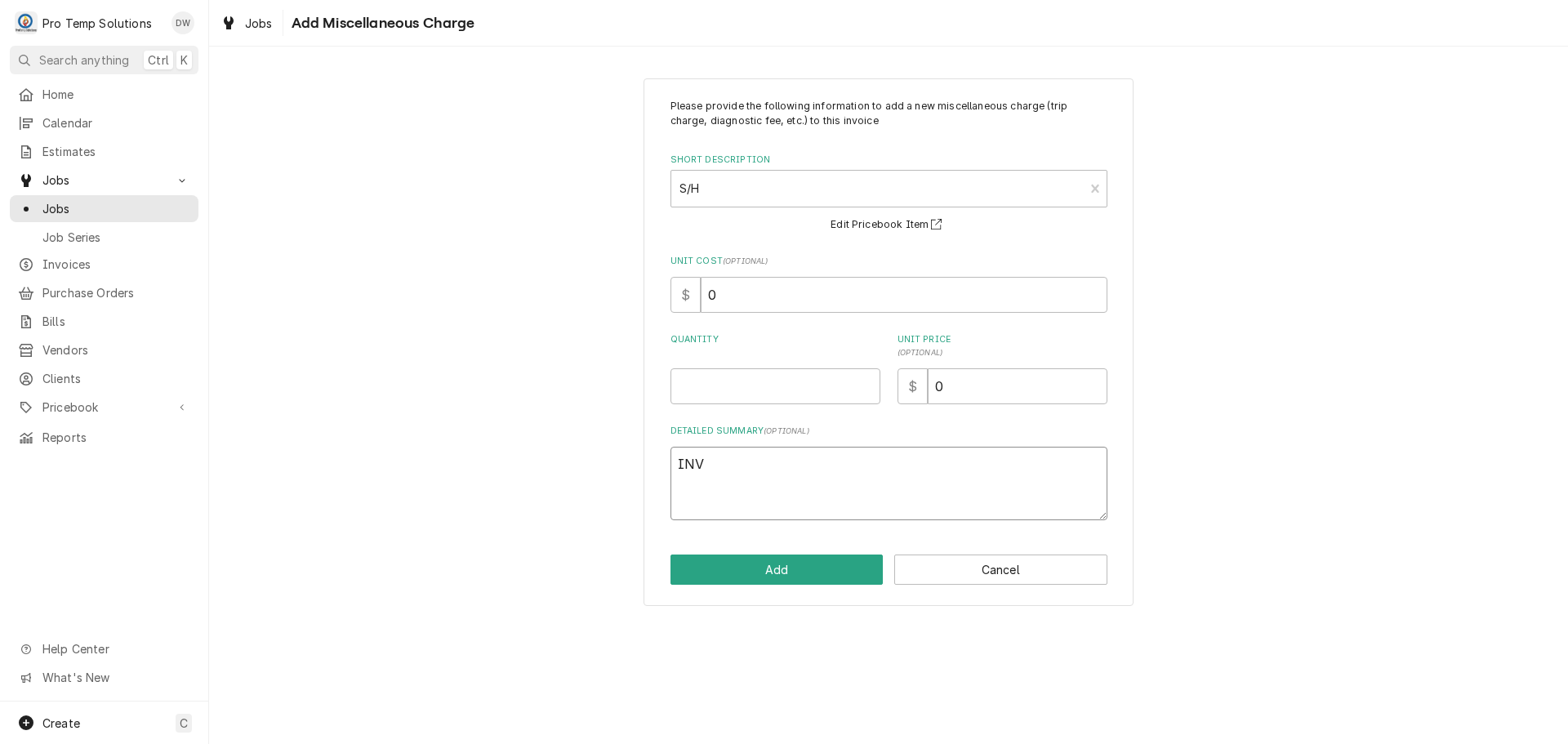
type textarea "x"
type textarea "IN"
type textarea "x"
type textarea "I"
type textarea "x"
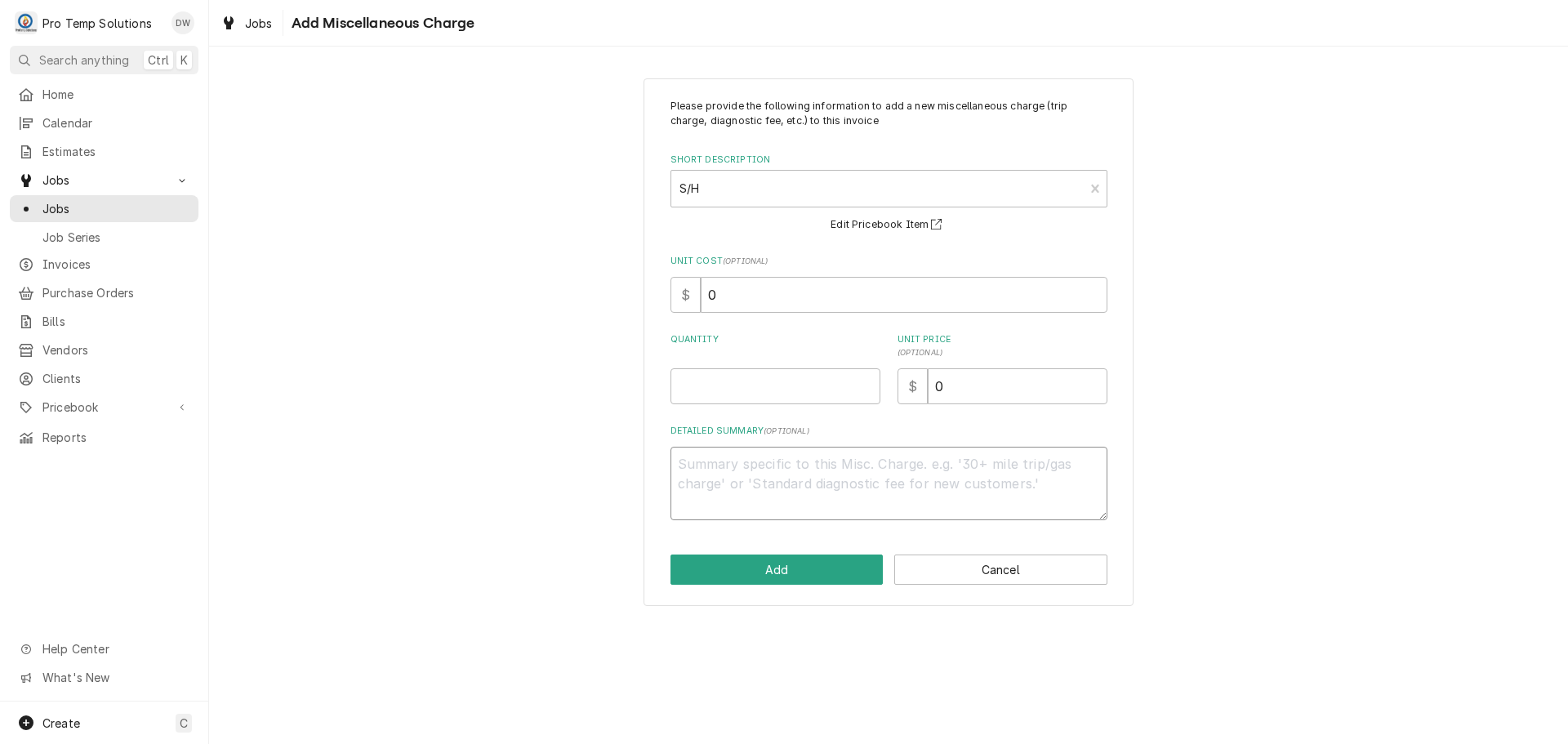
type textarea "x"
type textarea "O"
type textarea "x"
type textarea "OR"
type textarea "x"
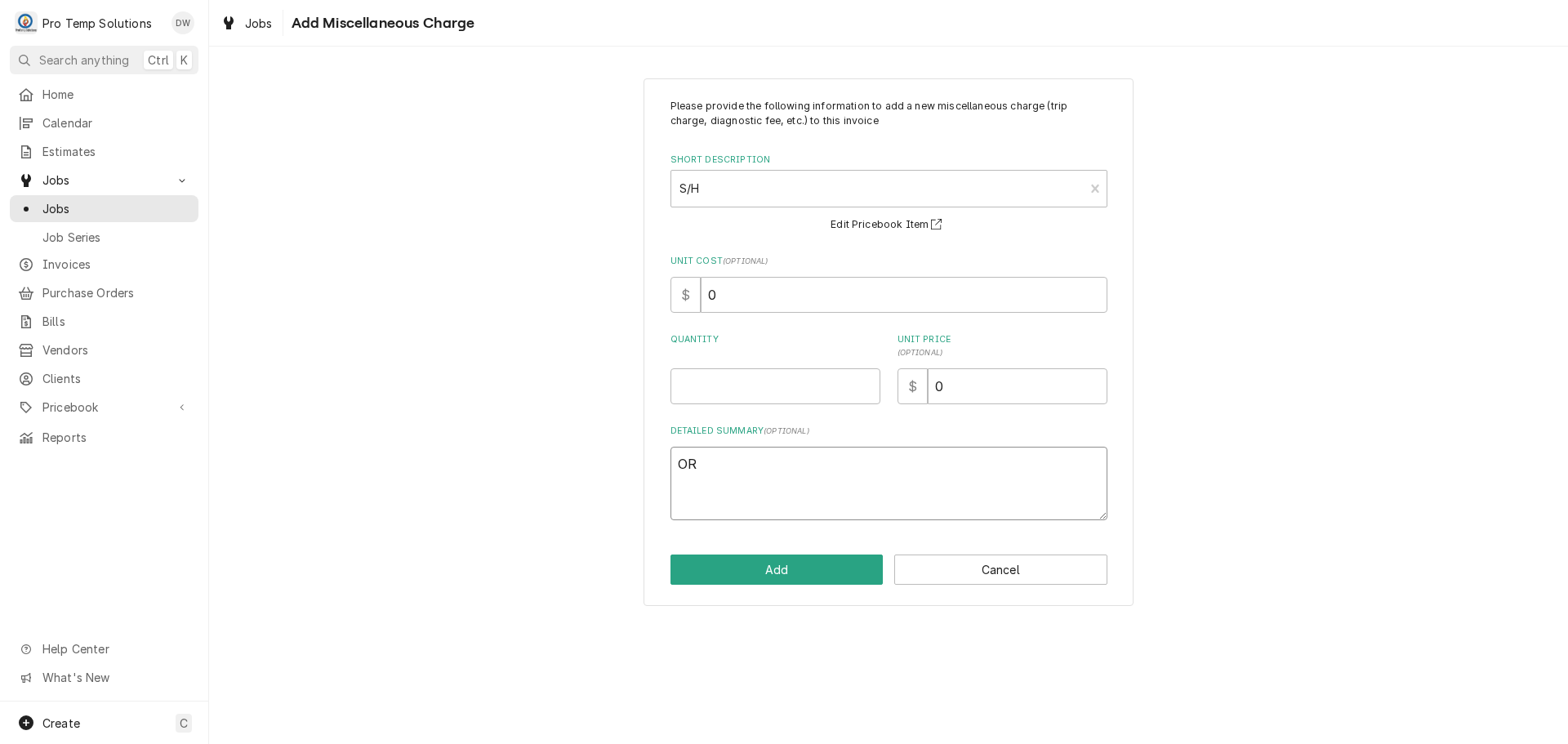
type textarea "ORD"
type textarea "x"
type textarea "ORDE"
type textarea "x"
type textarea "ORDER"
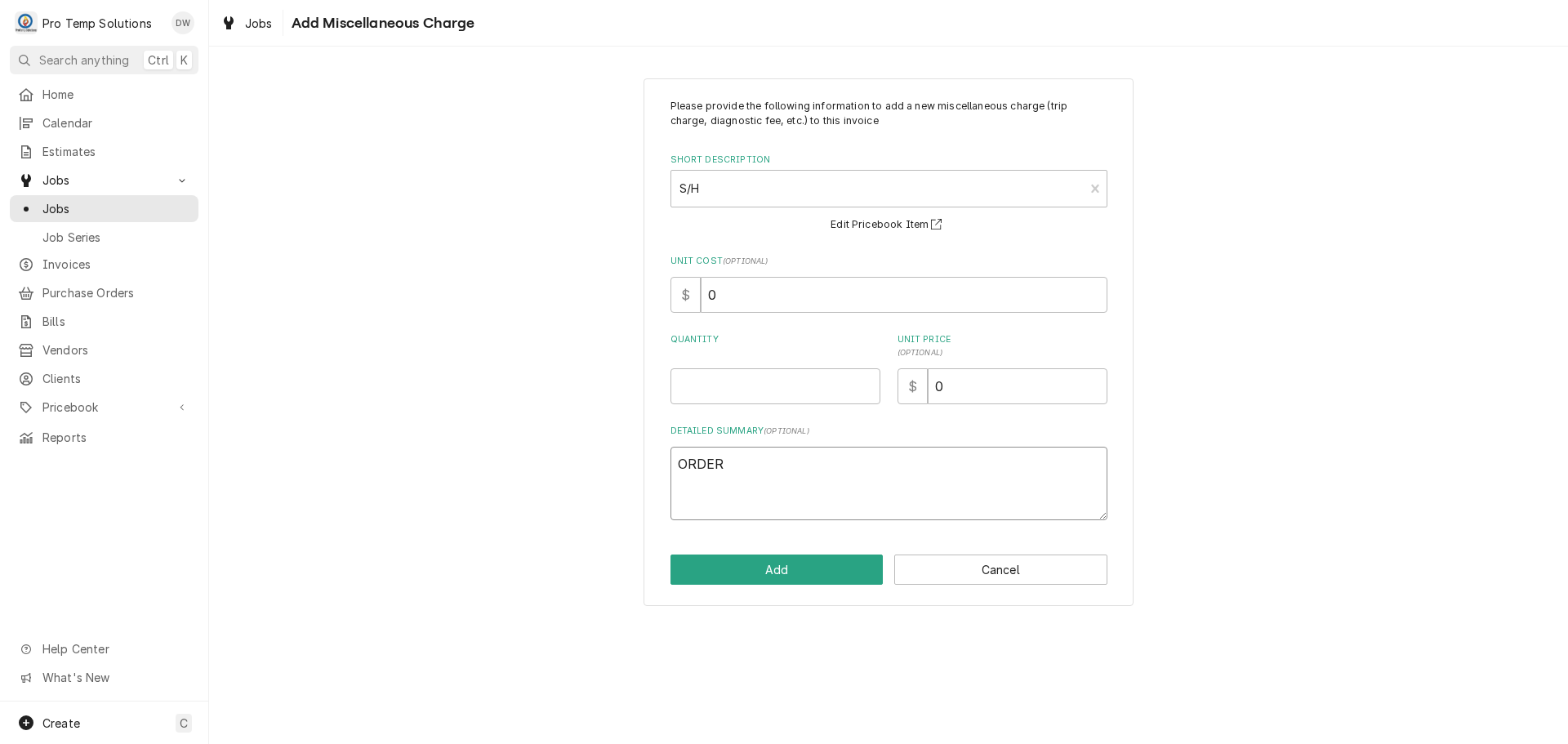
type textarea "x"
type textarea "ORDER #"
type textarea "x"
type textarea "ORDER #"
type textarea "x"
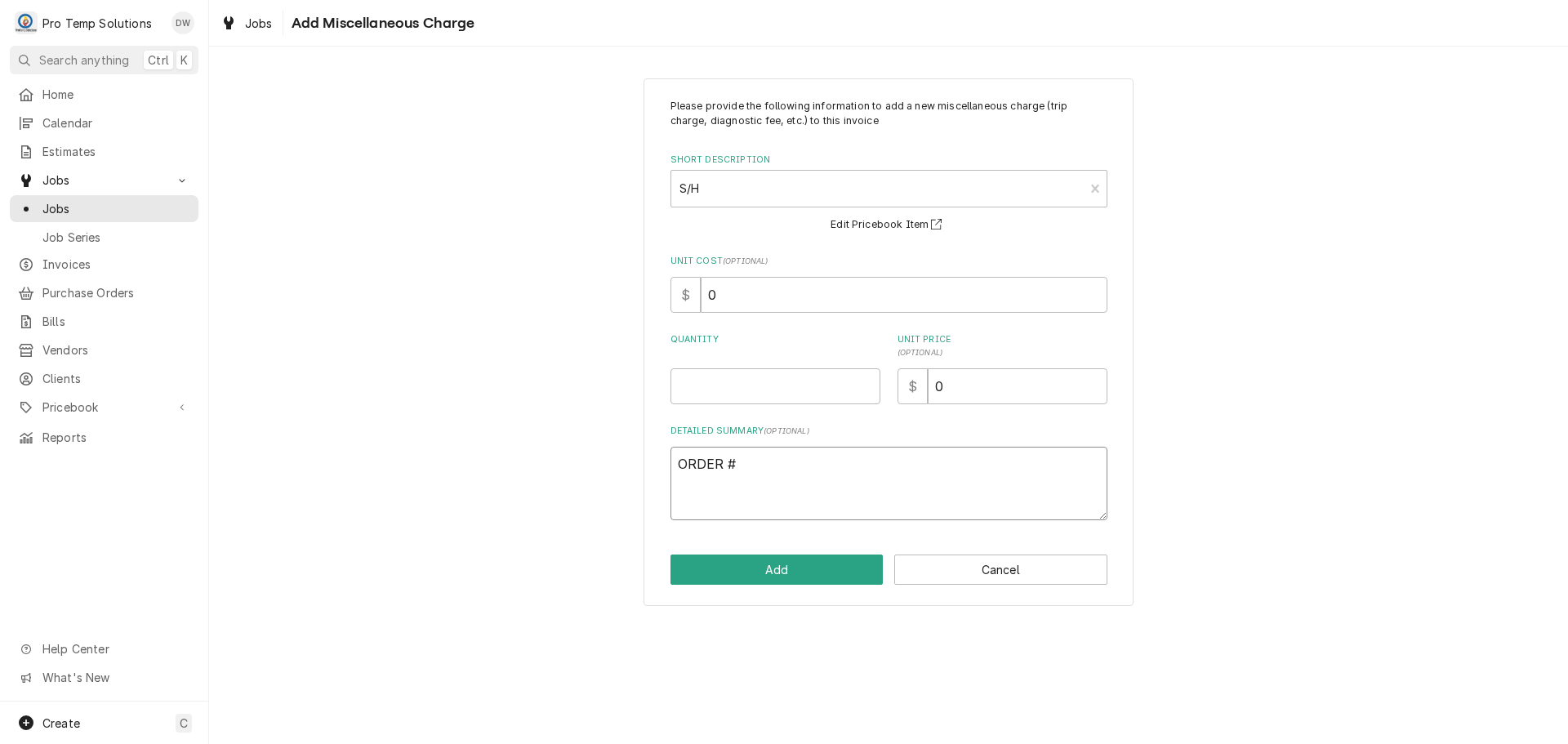
type textarea "ORDER # 1"
type textarea "x"
type textarea "ORDER # 1"
type textarea "x"
type textarea "ORDER # 1 $"
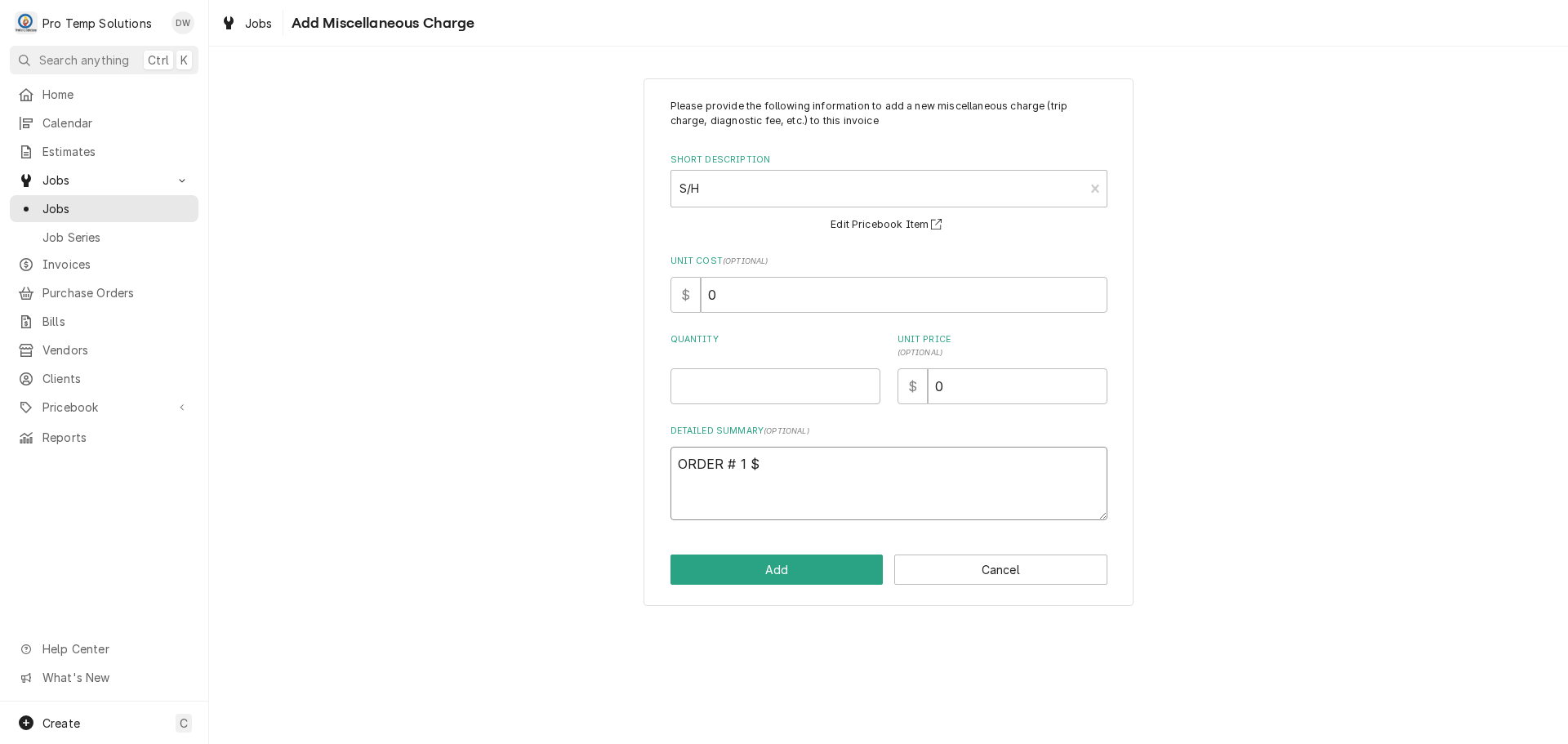
type textarea "x"
type textarea "ORDER # 1 $3"
type textarea "x"
type textarea "ORDER # 1 $39"
type textarea "x"
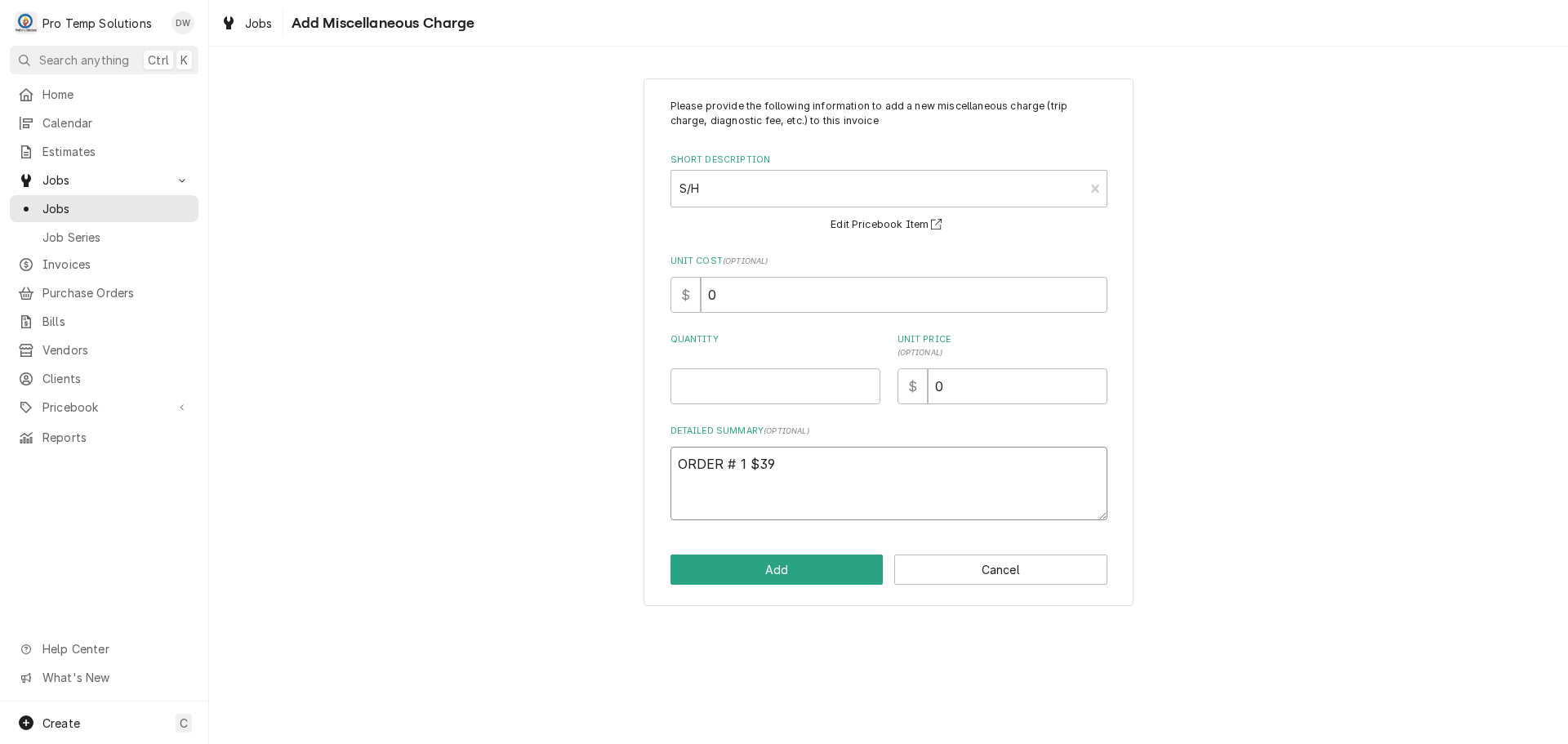
type textarea "ORDER # 1 $39."
type textarea "x"
type textarea "ORDER # 1 $39.1"
type textarea "x"
type textarea "ORDER # 1 $39.12"
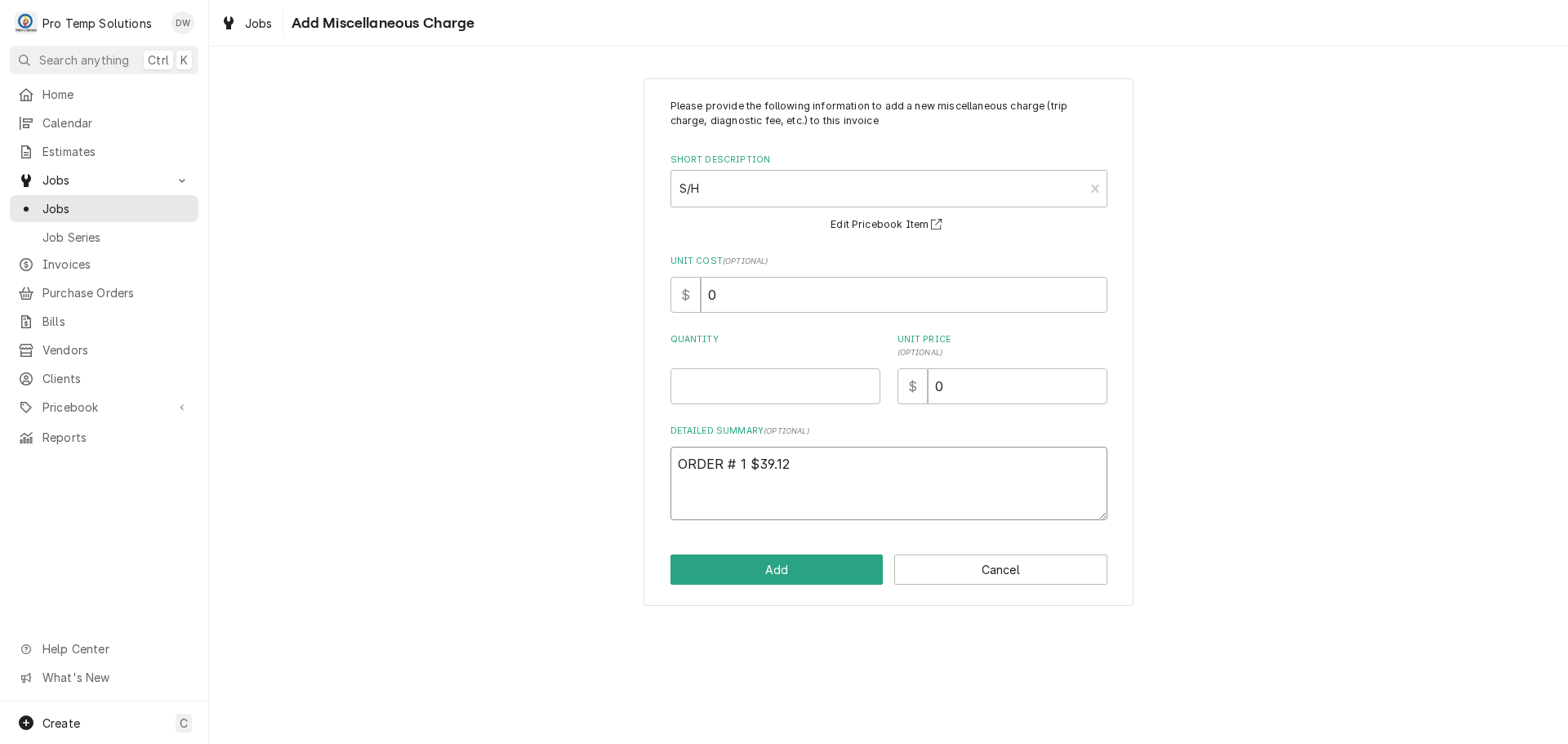
type textarea "x"
type textarea "ORDER # 1 $39.12"
type textarea "x"
type textarea "ORDER # 1 $39.12 O"
click at [966, 387] on input "0" at bounding box center [1018, 386] width 180 height 36
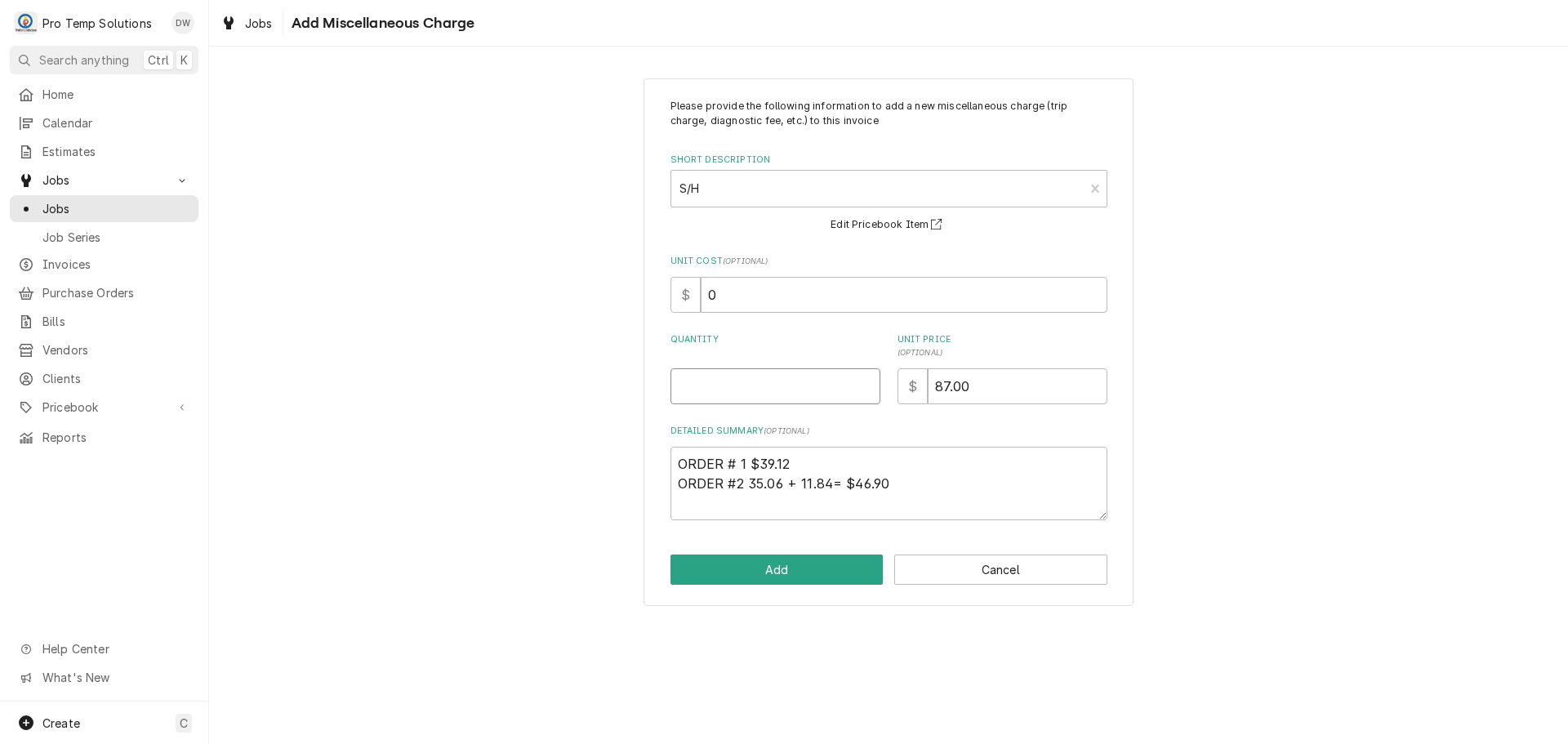
click at [786, 391] on input "Quantity" at bounding box center [775, 386] width 210 height 36
click at [738, 294] on input "0" at bounding box center [904, 295] width 406 height 36
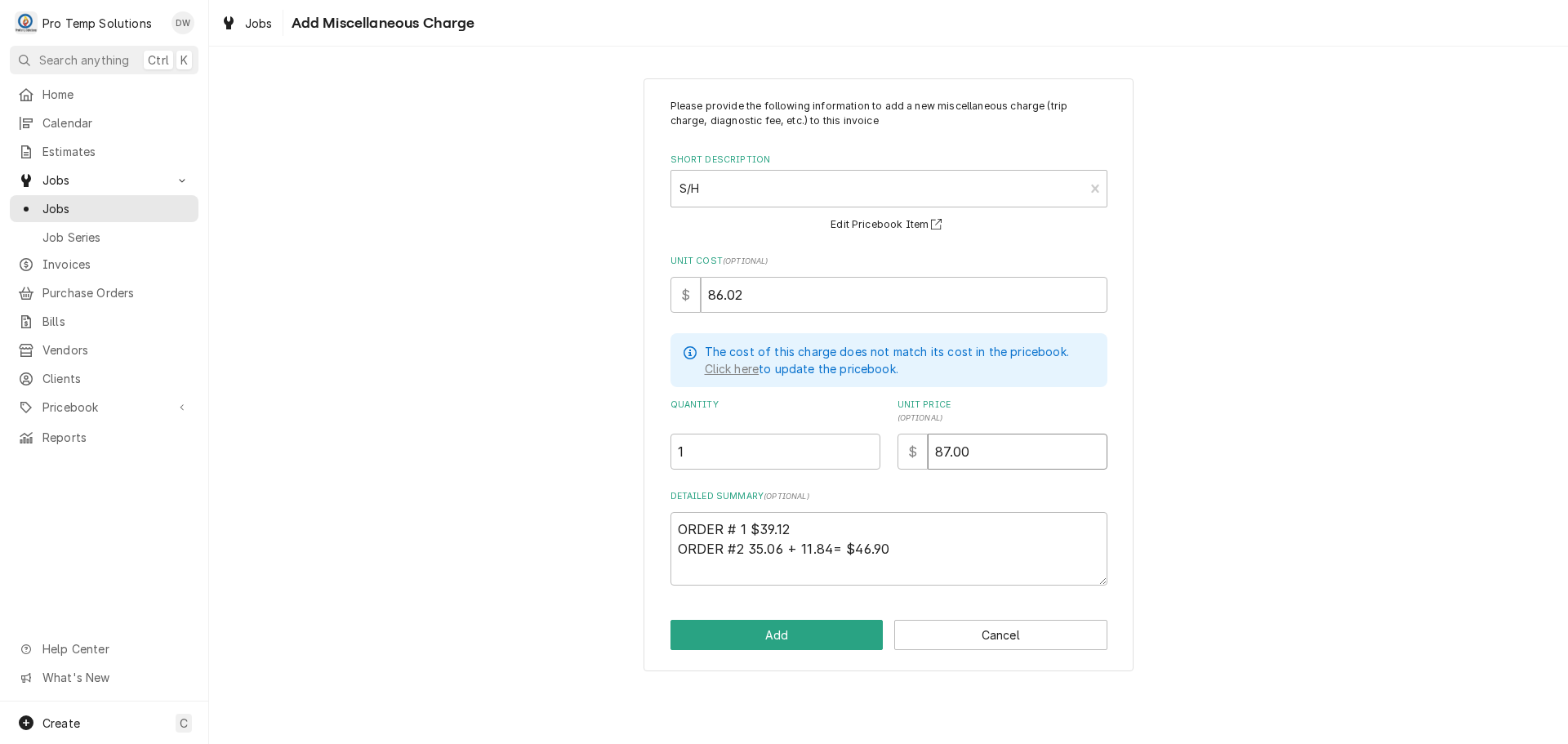
click at [948, 449] on input "87.00" at bounding box center [1018, 451] width 180 height 36
click at [775, 634] on button "Add" at bounding box center [776, 635] width 213 height 30
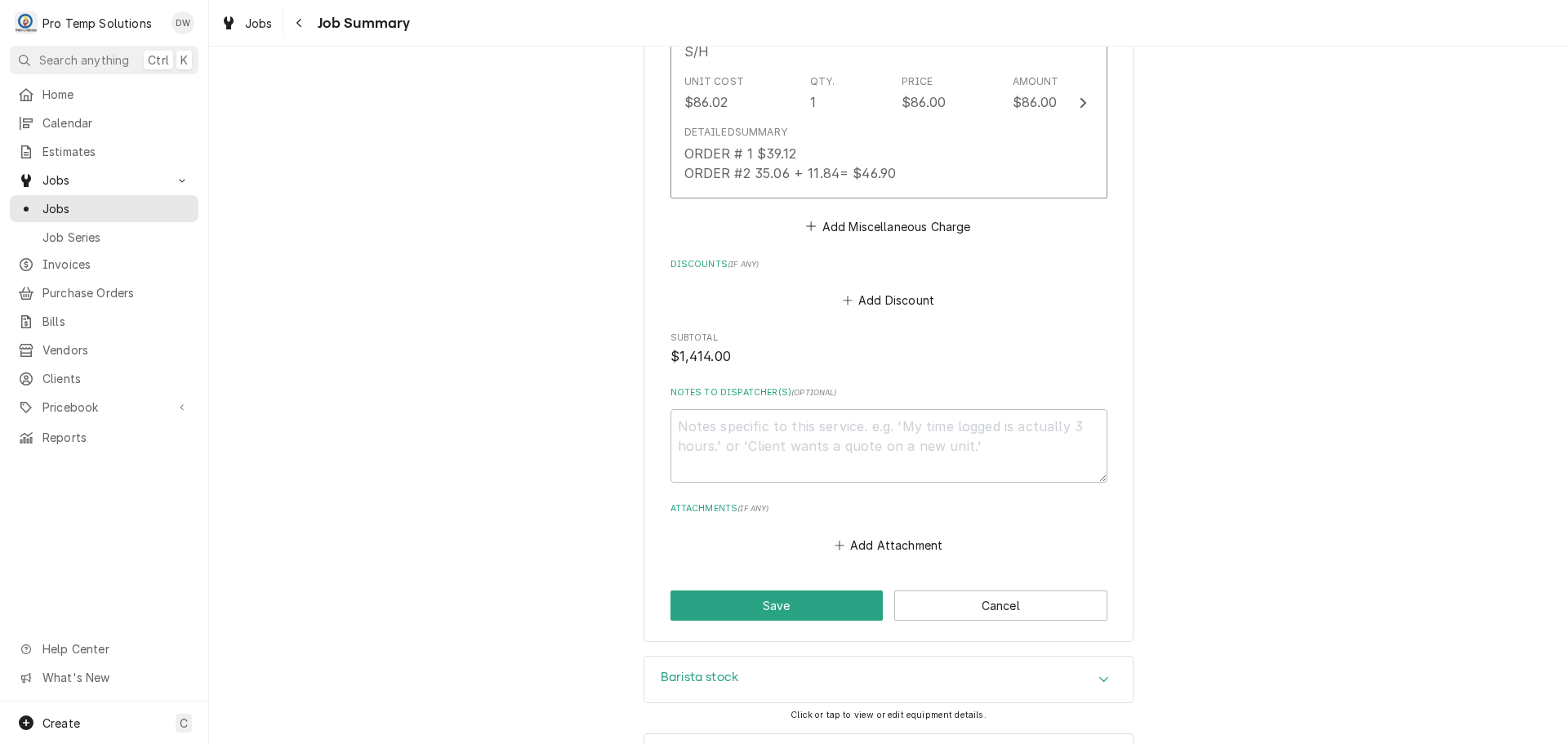
scroll to position [2368, 0]
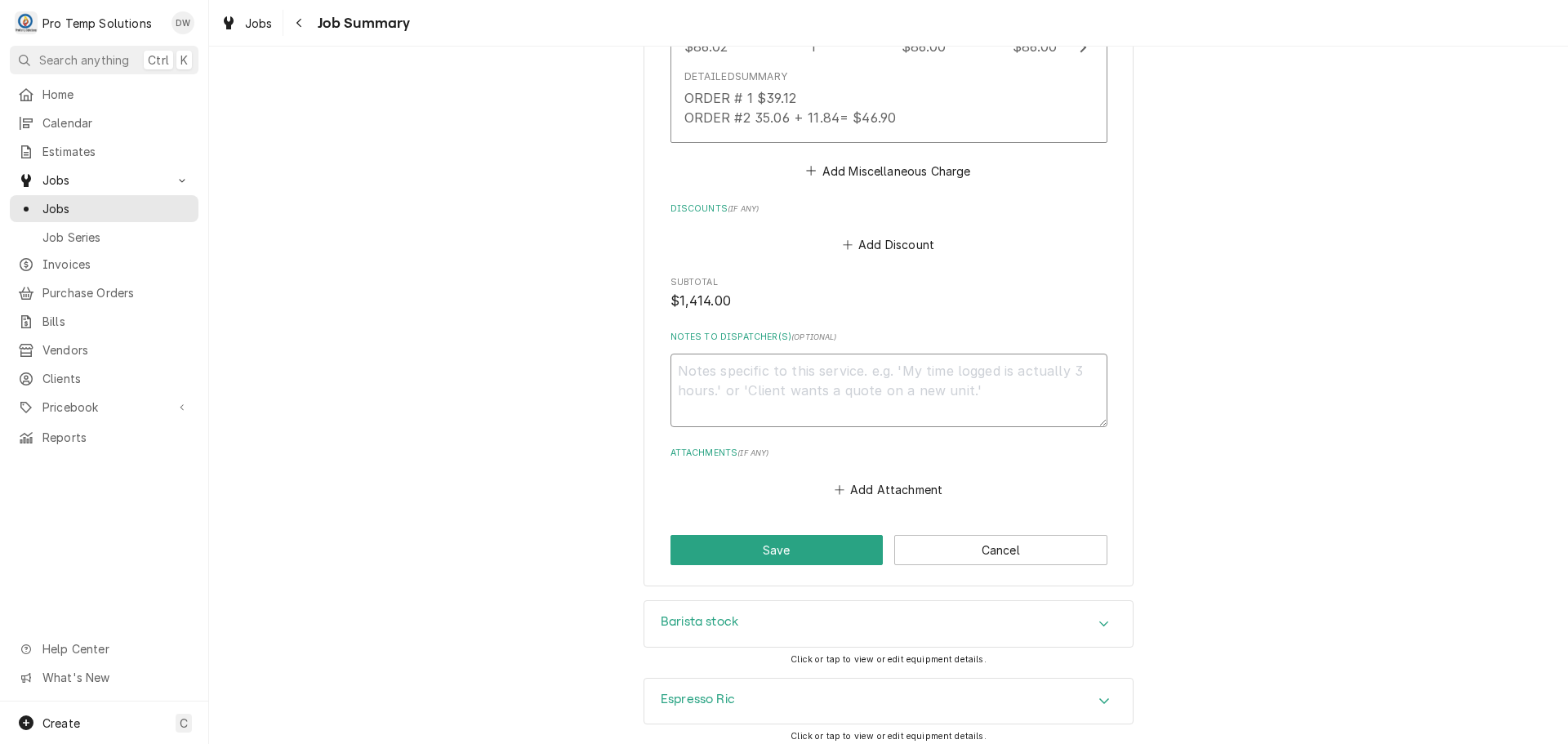
click at [810, 373] on textarea "Notes to Dispatcher(s) ( optional )" at bounding box center [888, 390] width 436 height 74
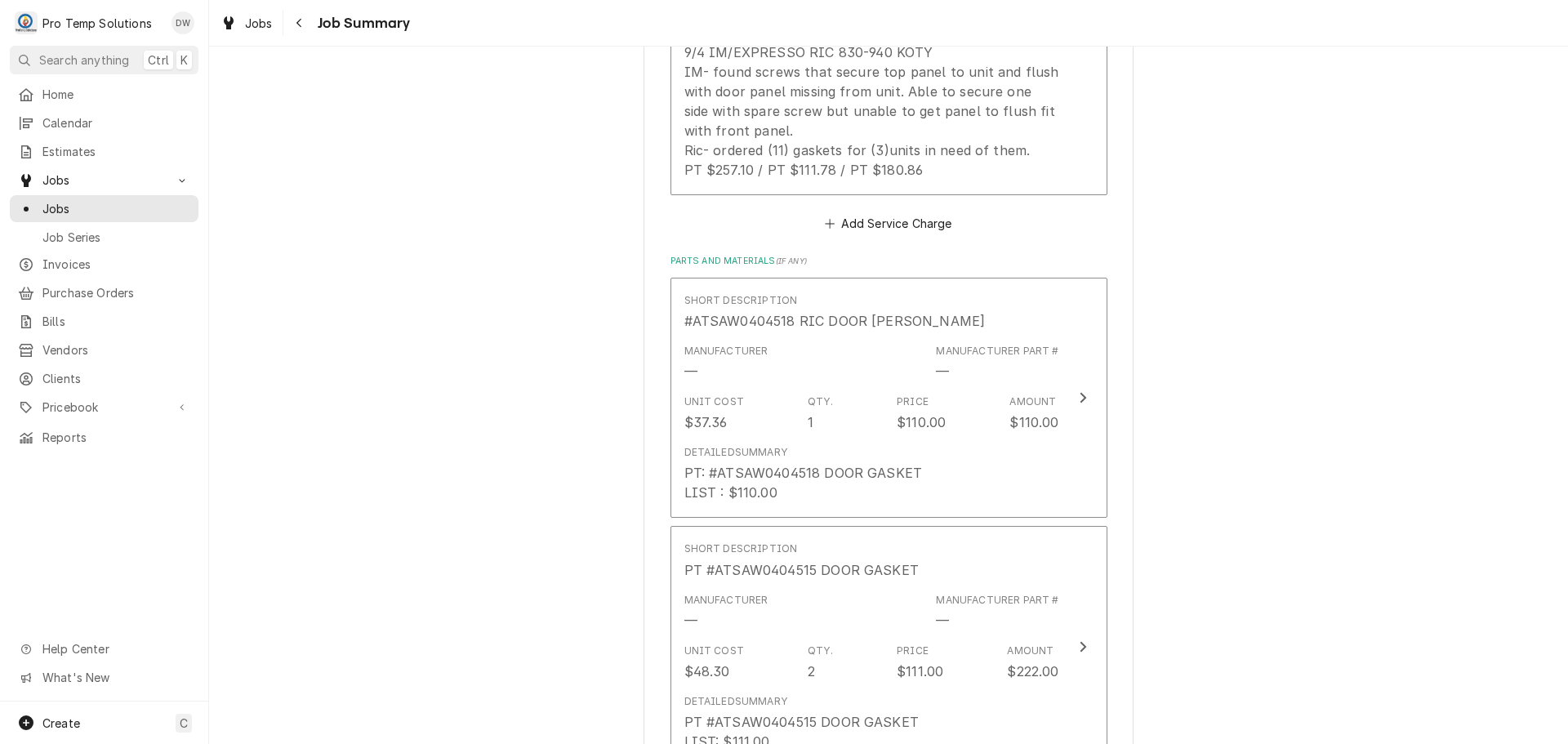
scroll to position [735, 0]
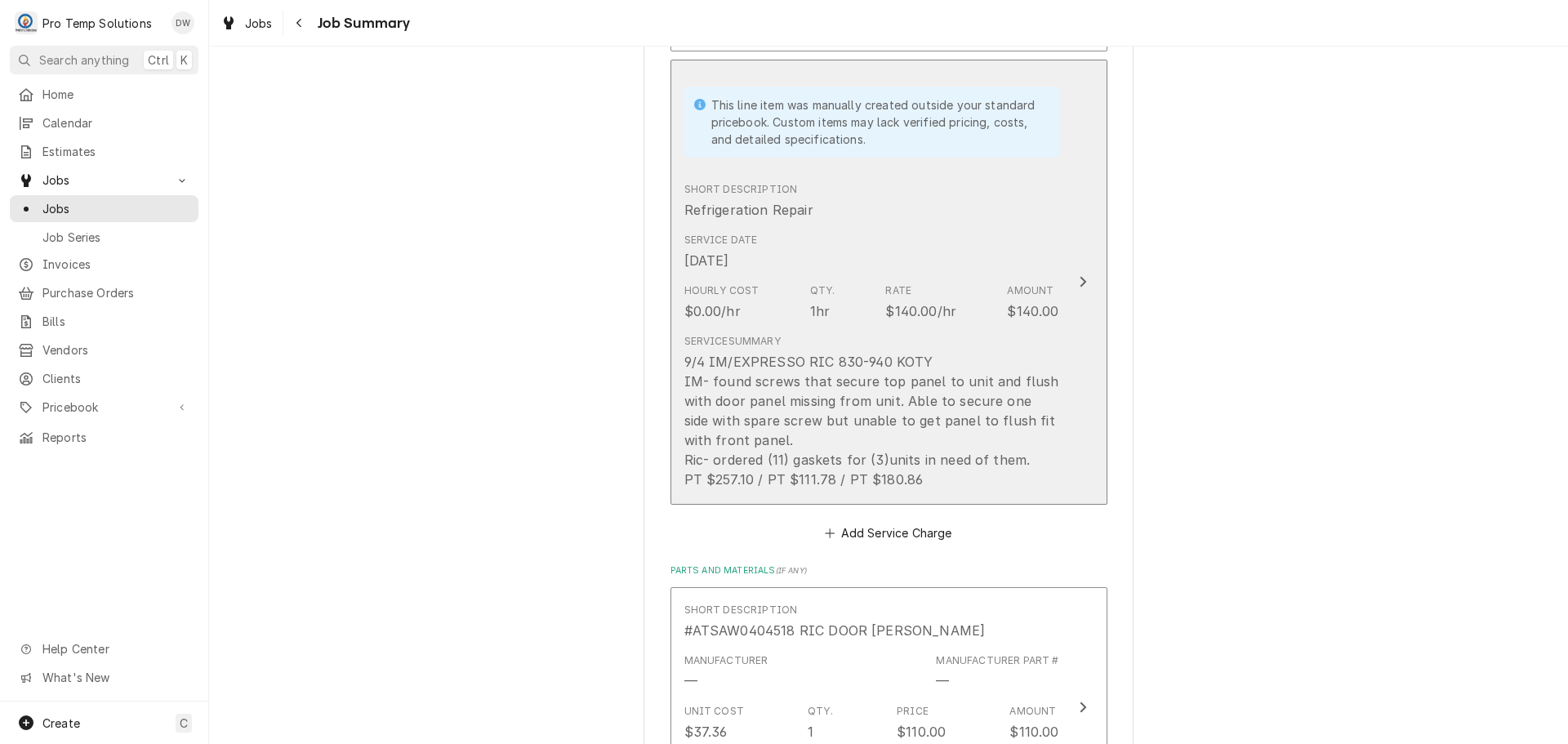
click at [1079, 282] on icon "Update Line Item" at bounding box center [1083, 282] width 8 height 13
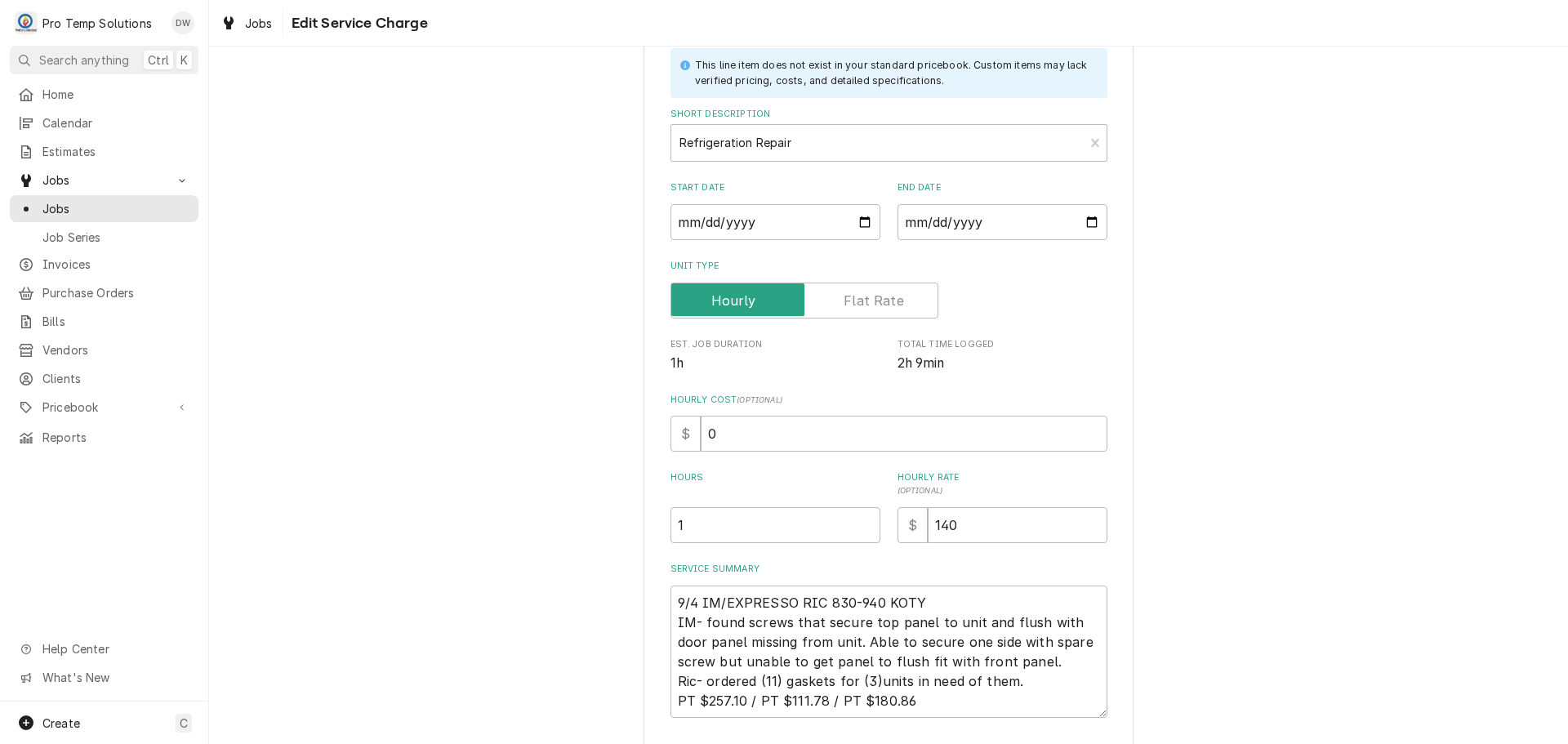
scroll to position [216, 0]
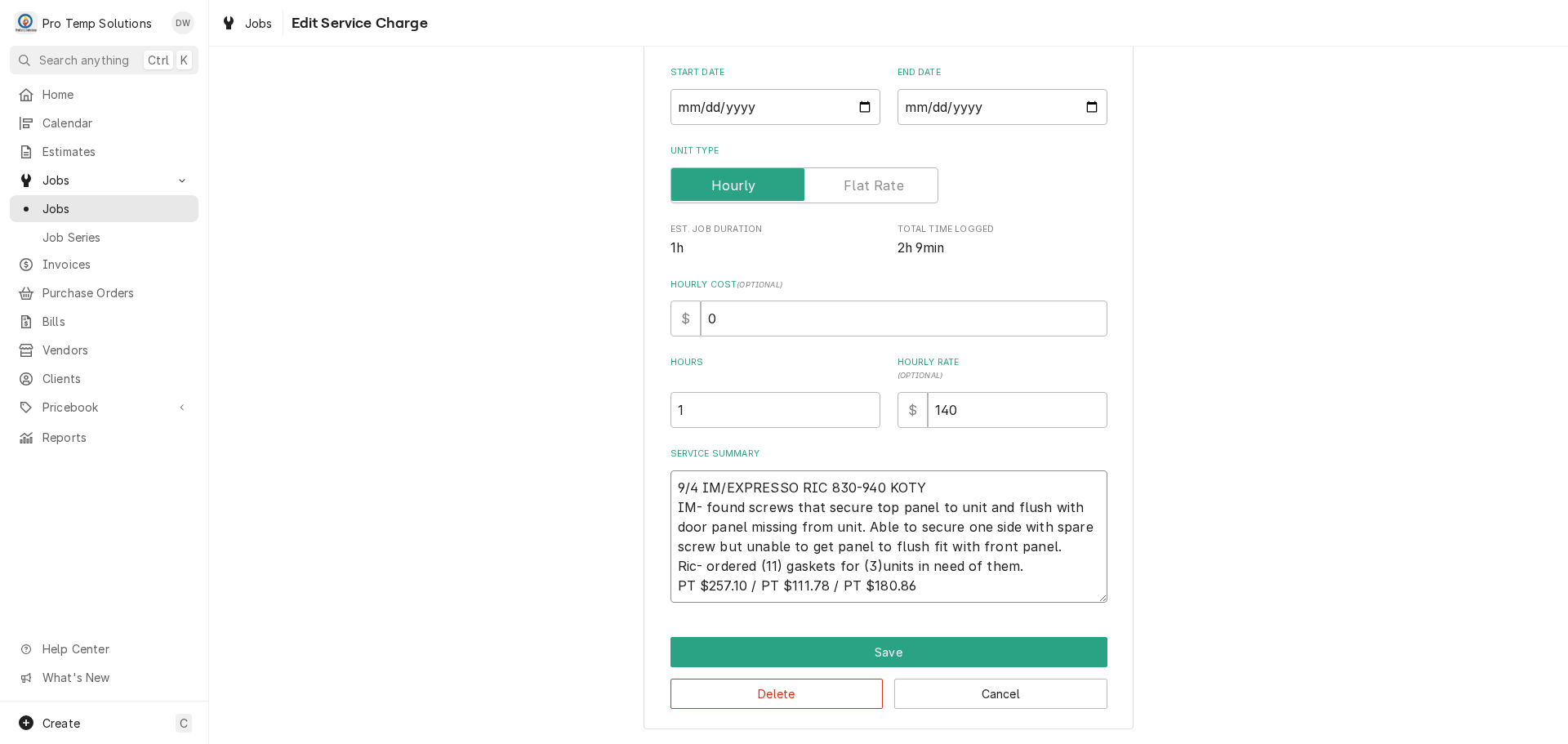
click at [770, 564] on textarea "9/4 IM/EXPRESSO RIC 830-940 KOTY IM- found screws that secure top panel to unit…" at bounding box center [888, 536] width 436 height 132
click at [741, 586] on textarea "9/4 IM/EXPRESSO RIC 830-940 KOTY IM- found screws that secure top panel to unit…" at bounding box center [888, 536] width 436 height 132
click at [819, 585] on textarea "9/4 IM/EXPRESSO RIC 830-940 KOTY IM- found screws that secure top panel to unit…" at bounding box center [888, 536] width 436 height 132
click at [899, 581] on textarea "9/4 IM/EXPRESSO RIC 830-940 KOTY IM- found screws that secure top panel to unit…" at bounding box center [888, 536] width 436 height 132
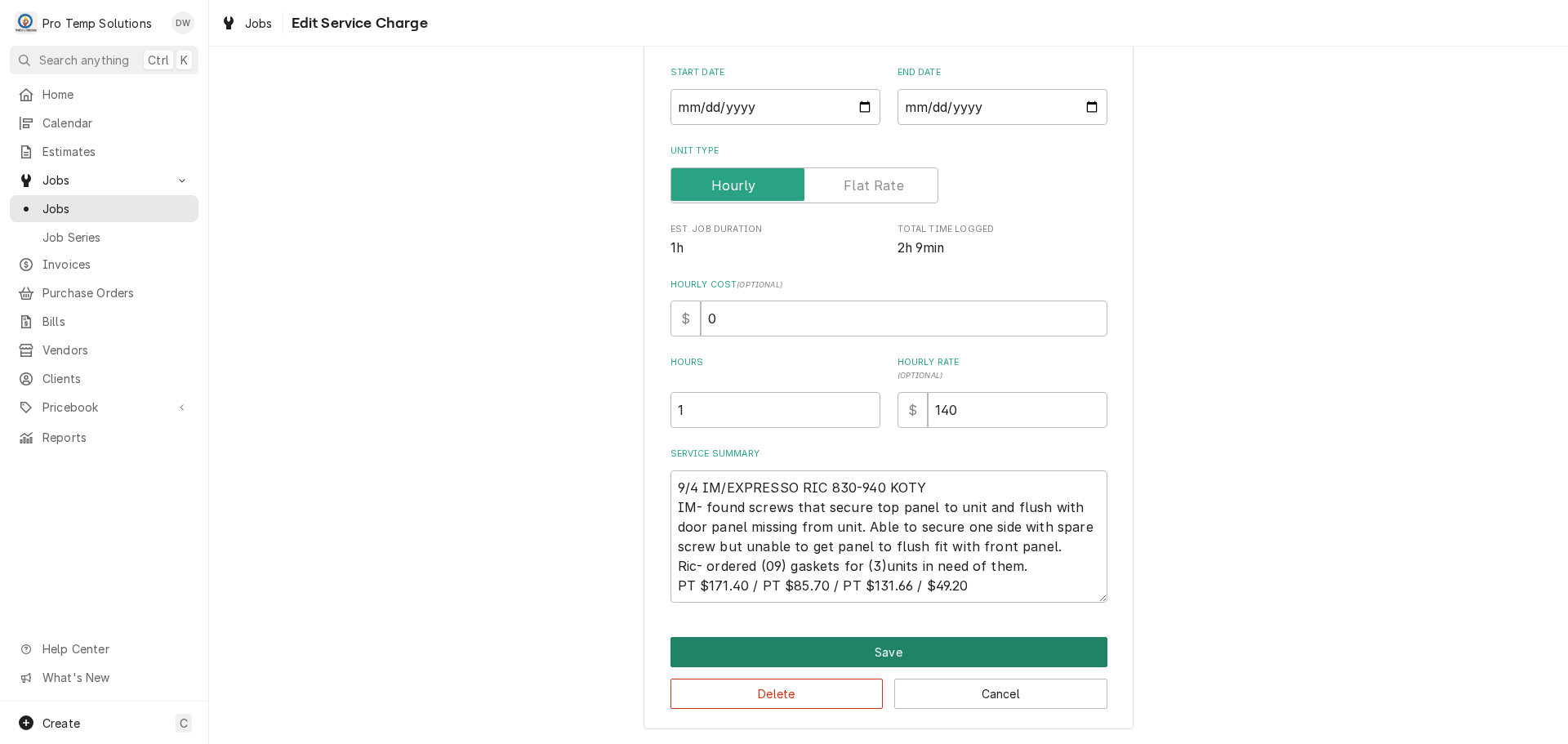
click at [870, 654] on button "Save" at bounding box center [888, 652] width 436 height 30
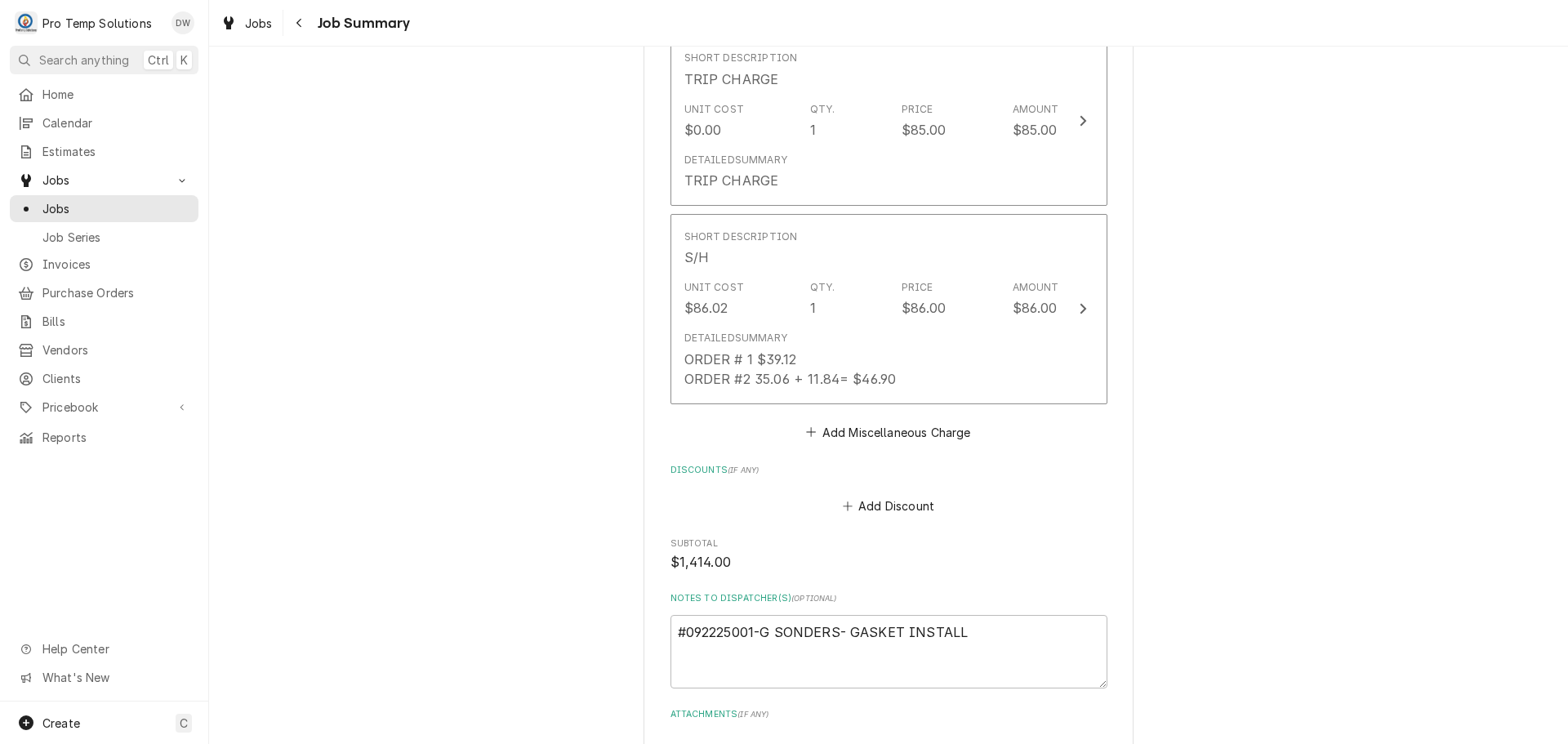
scroll to position [2368, 0]
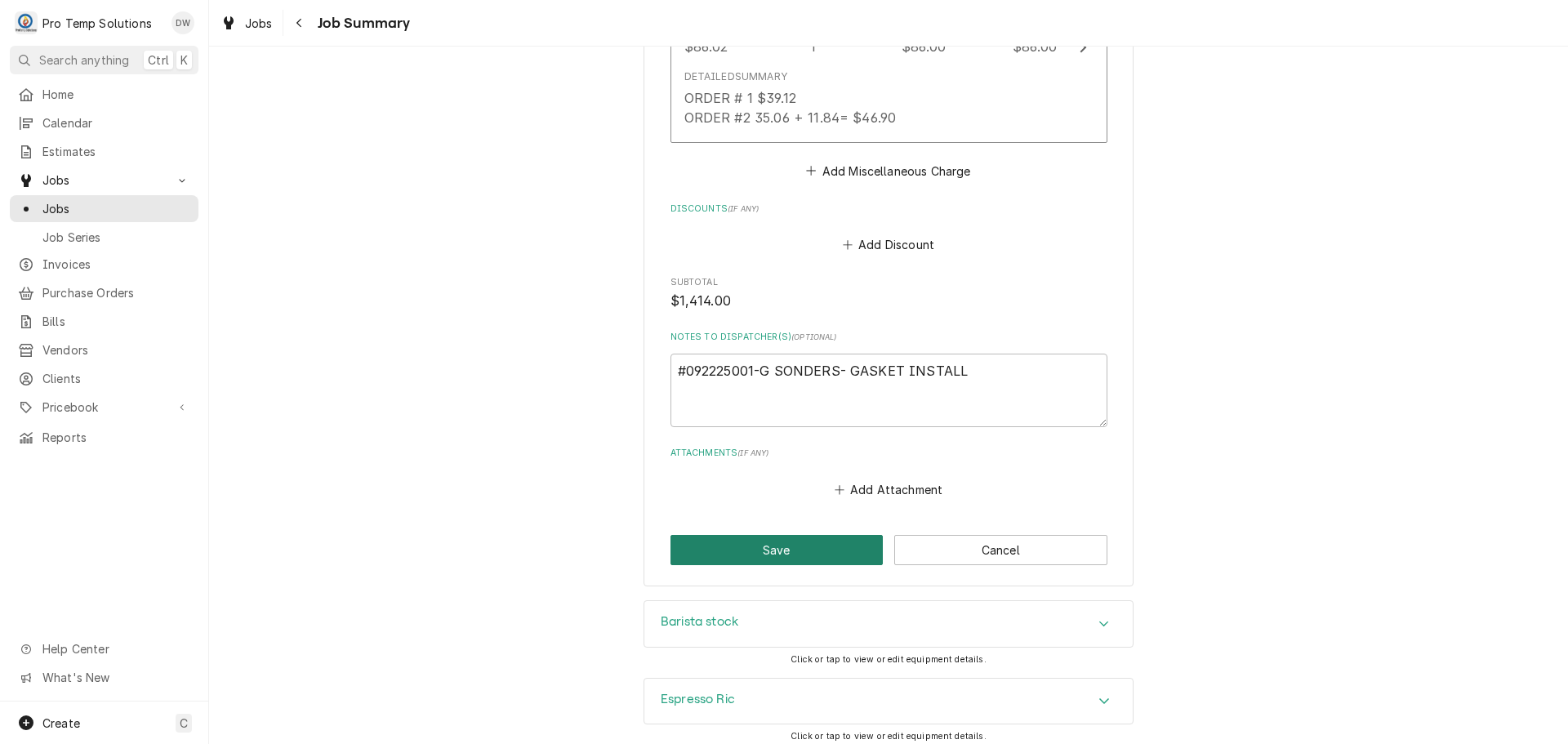
click at [770, 549] on button "Save" at bounding box center [776, 550] width 213 height 30
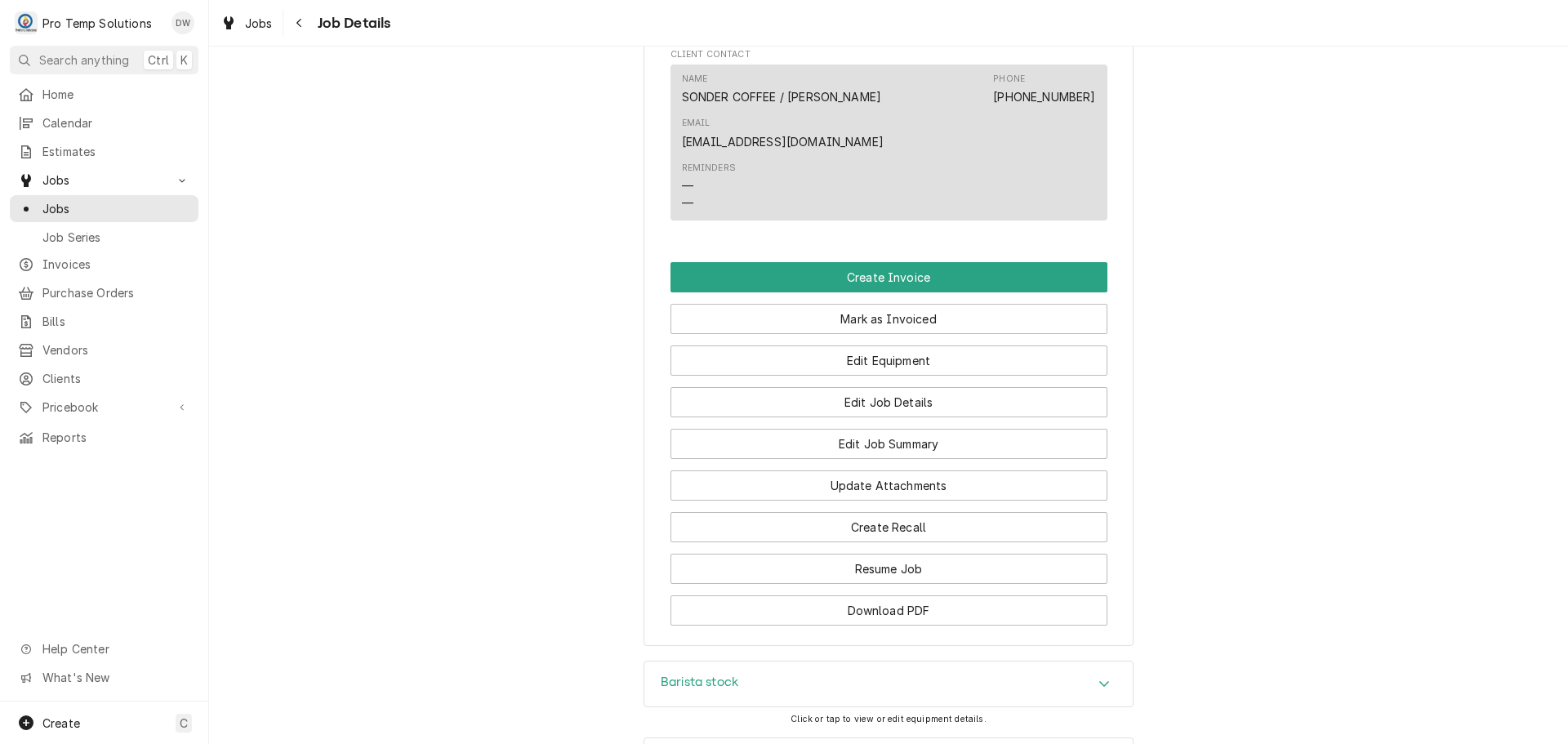
scroll to position [735, 0]
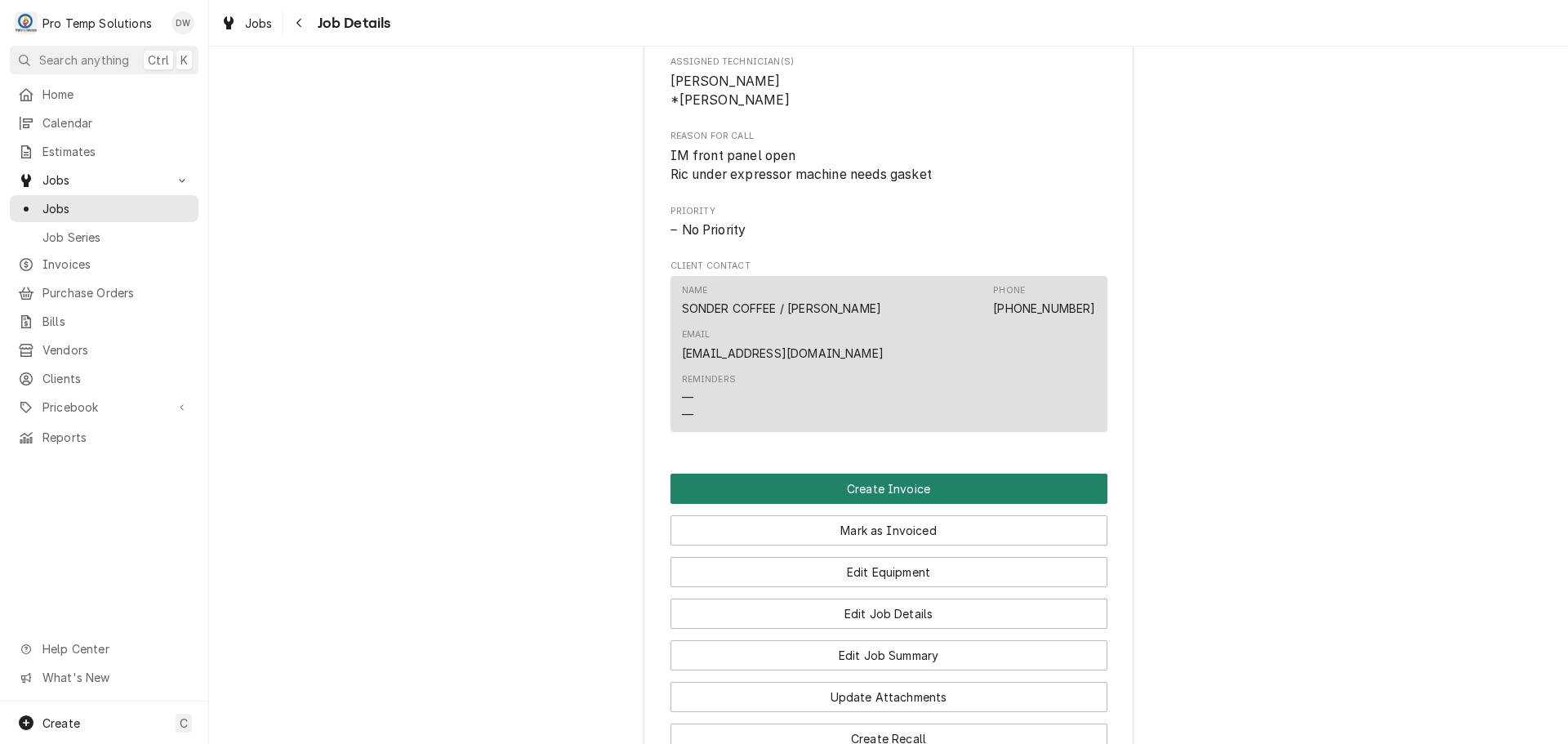
click at [876, 473] on button "Create Invoice" at bounding box center [888, 488] width 436 height 30
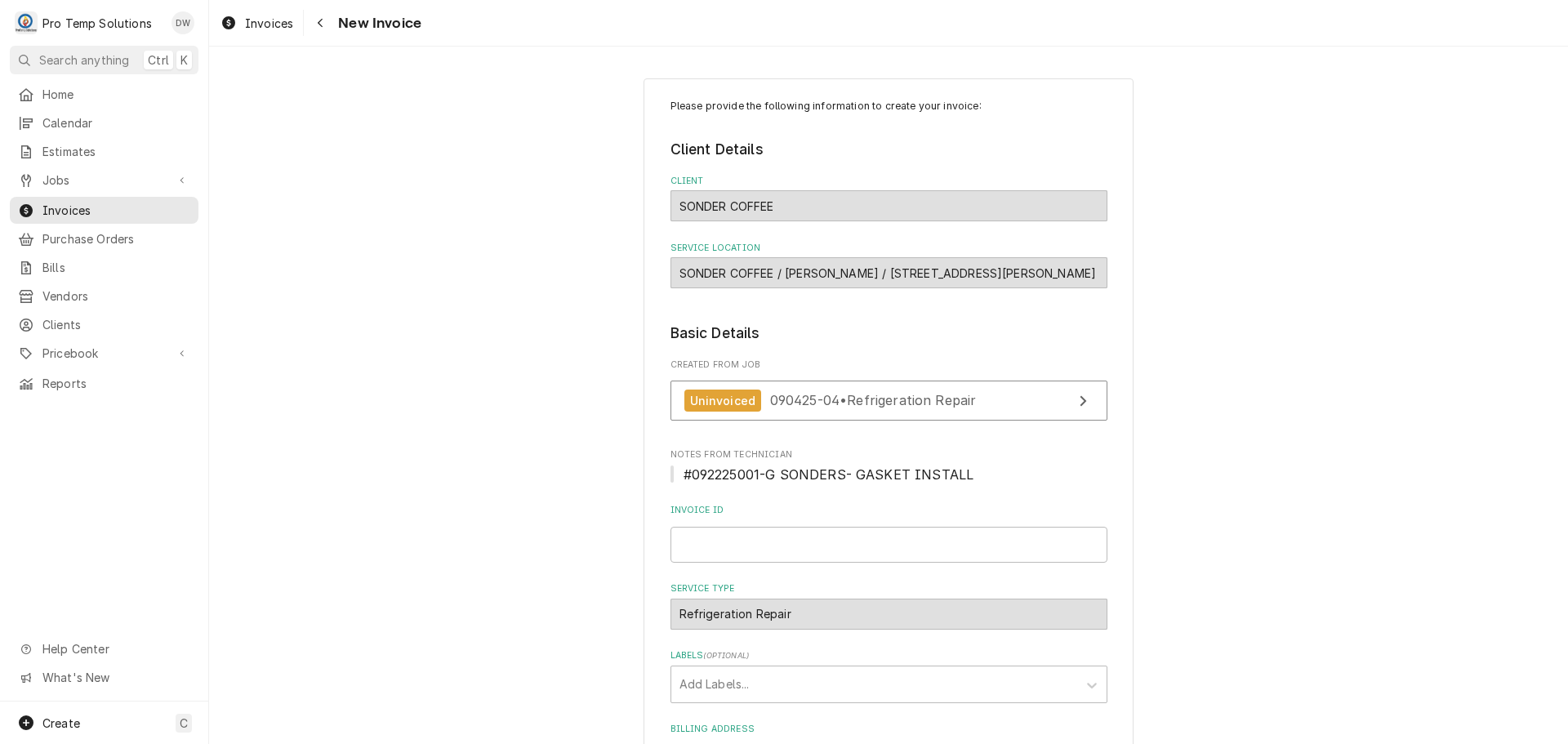
click at [43, 161] on div "Home Calendar Estimates Jobs Jobs Job Series Invoices Purchase Orders Bills Ven…" at bounding box center [104, 239] width 209 height 316
click at [51, 173] on span "Jobs" at bounding box center [104, 180] width 123 height 17
click at [50, 200] on span "Jobs" at bounding box center [117, 208] width 148 height 17
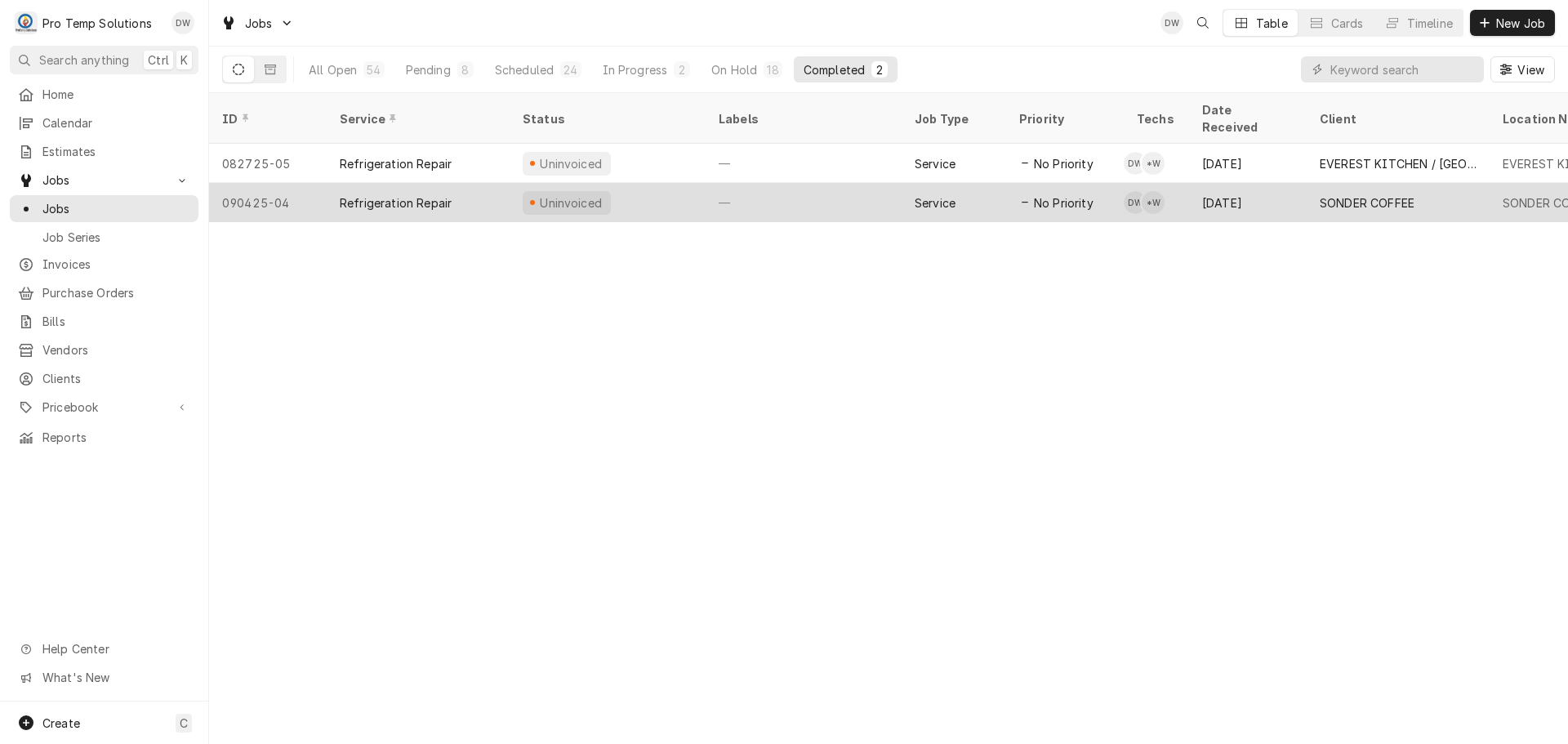
click at [822, 187] on div "—" at bounding box center [804, 202] width 196 height 39
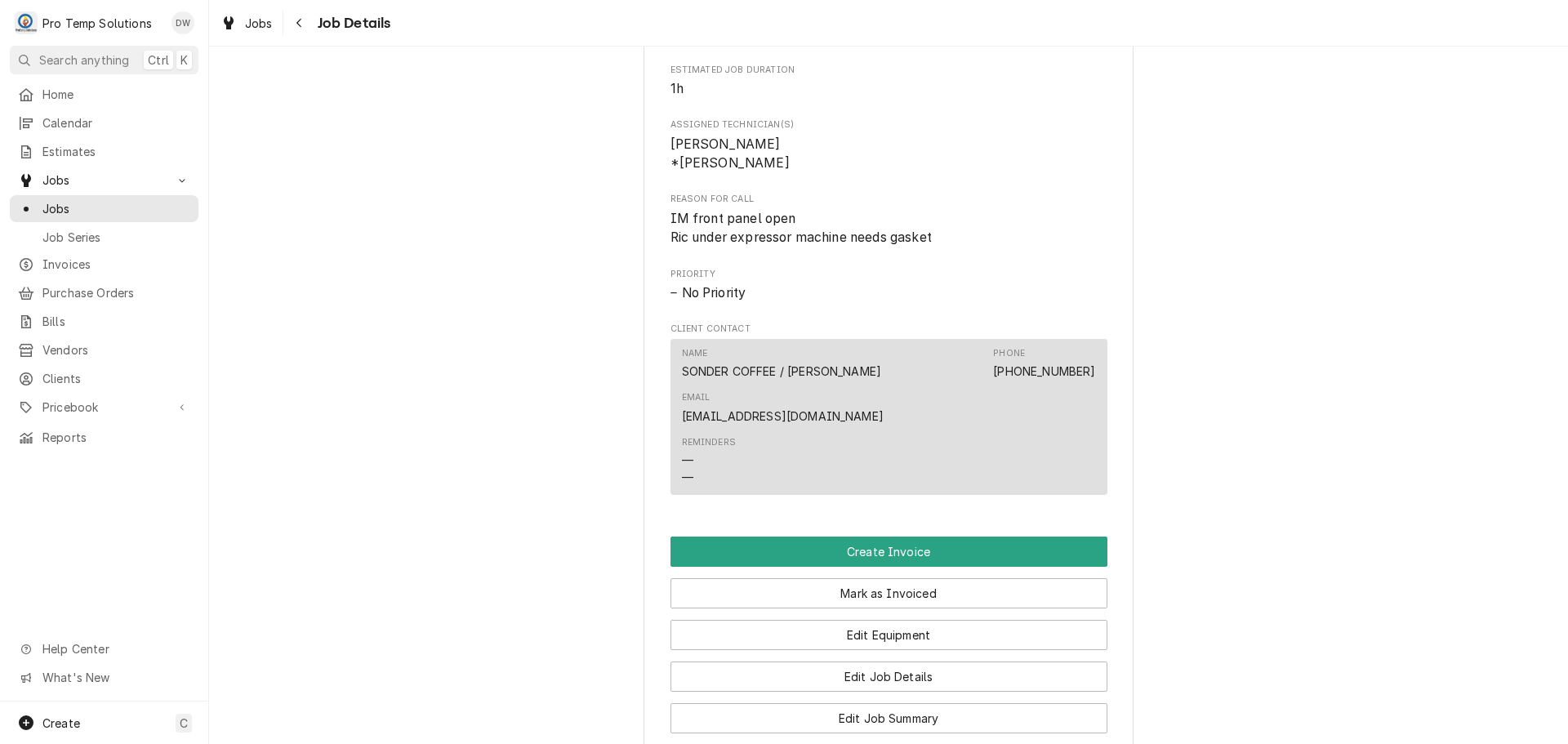
scroll to position [1062, 0]
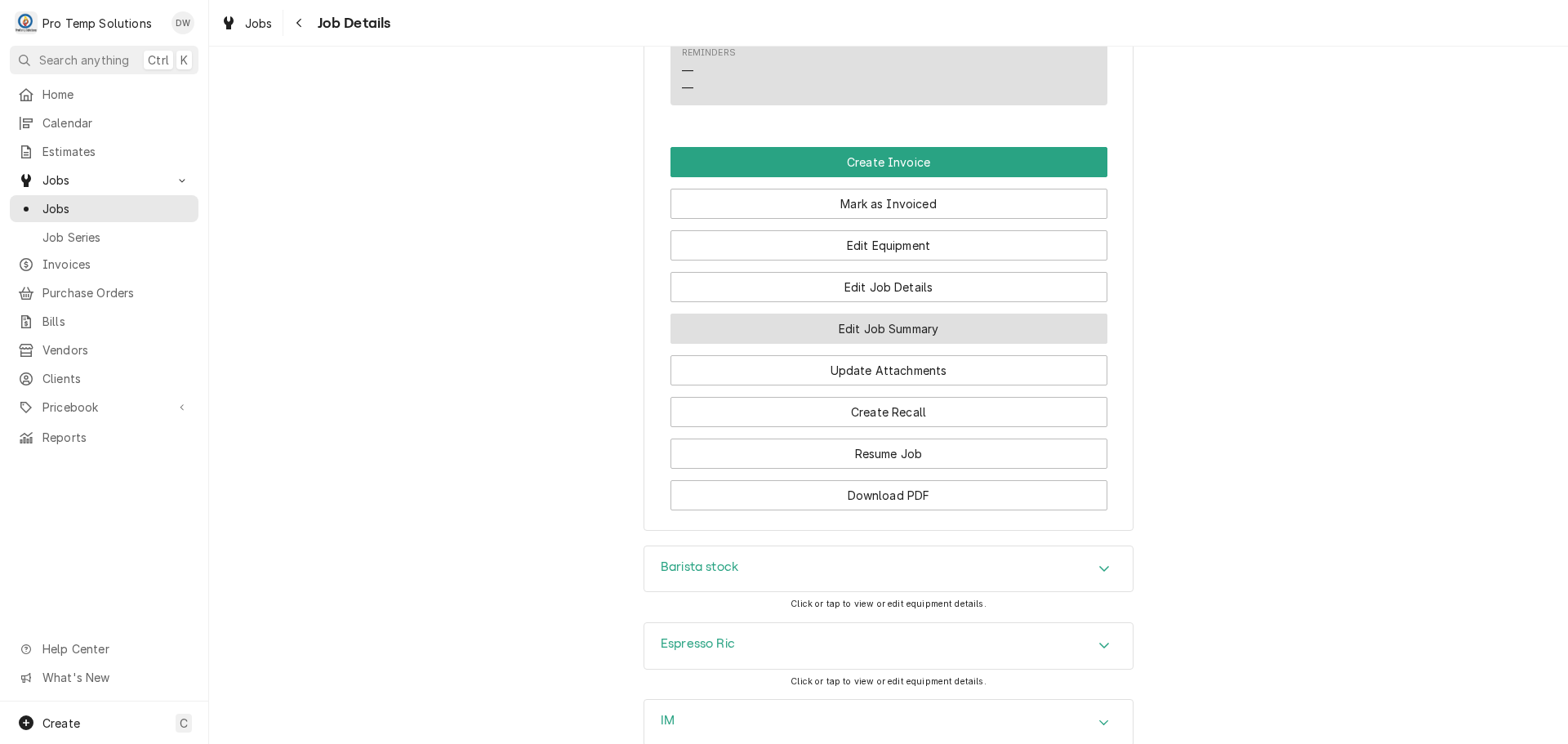
click at [859, 314] on button "Edit Job Summary" at bounding box center [888, 329] width 436 height 30
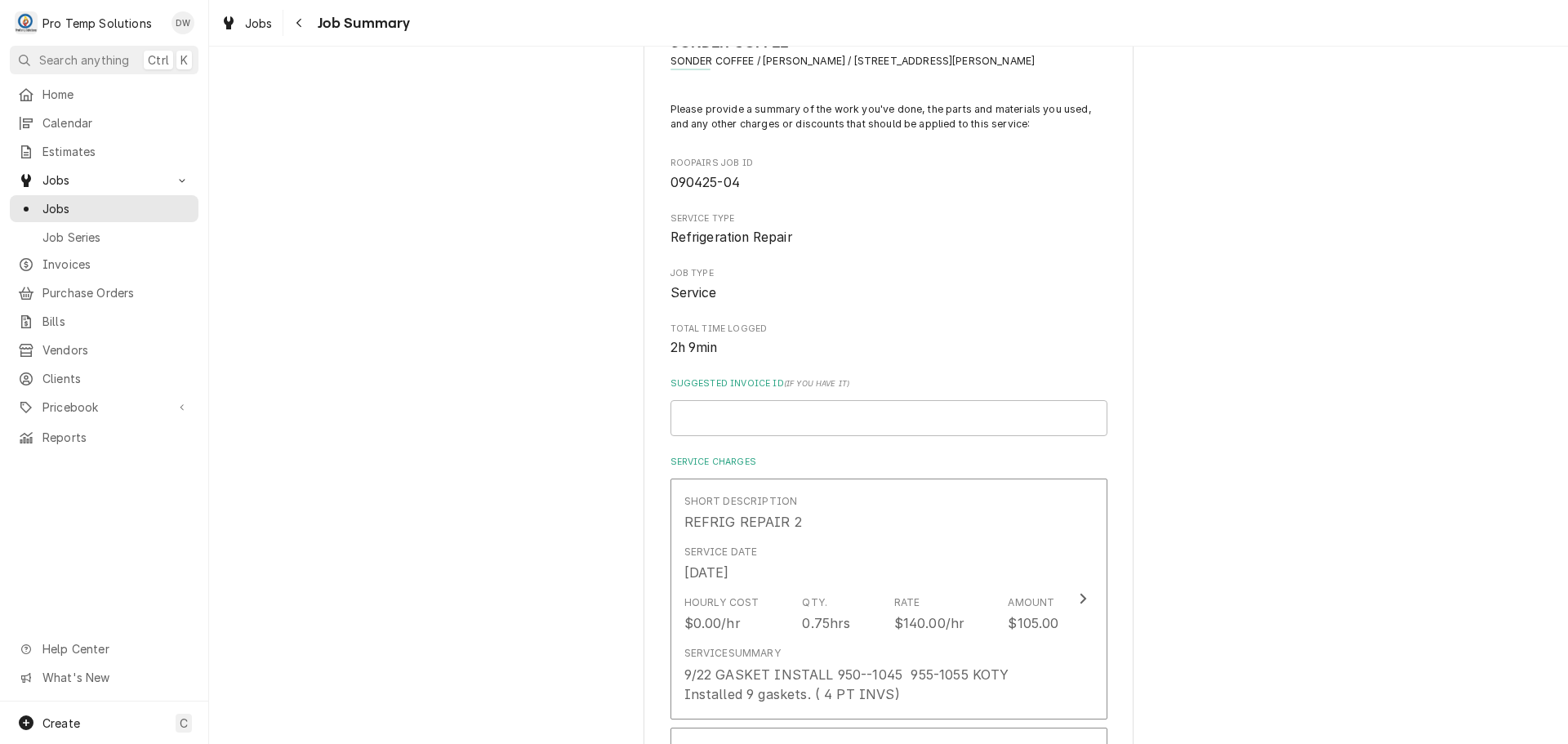
scroll to position [164, 0]
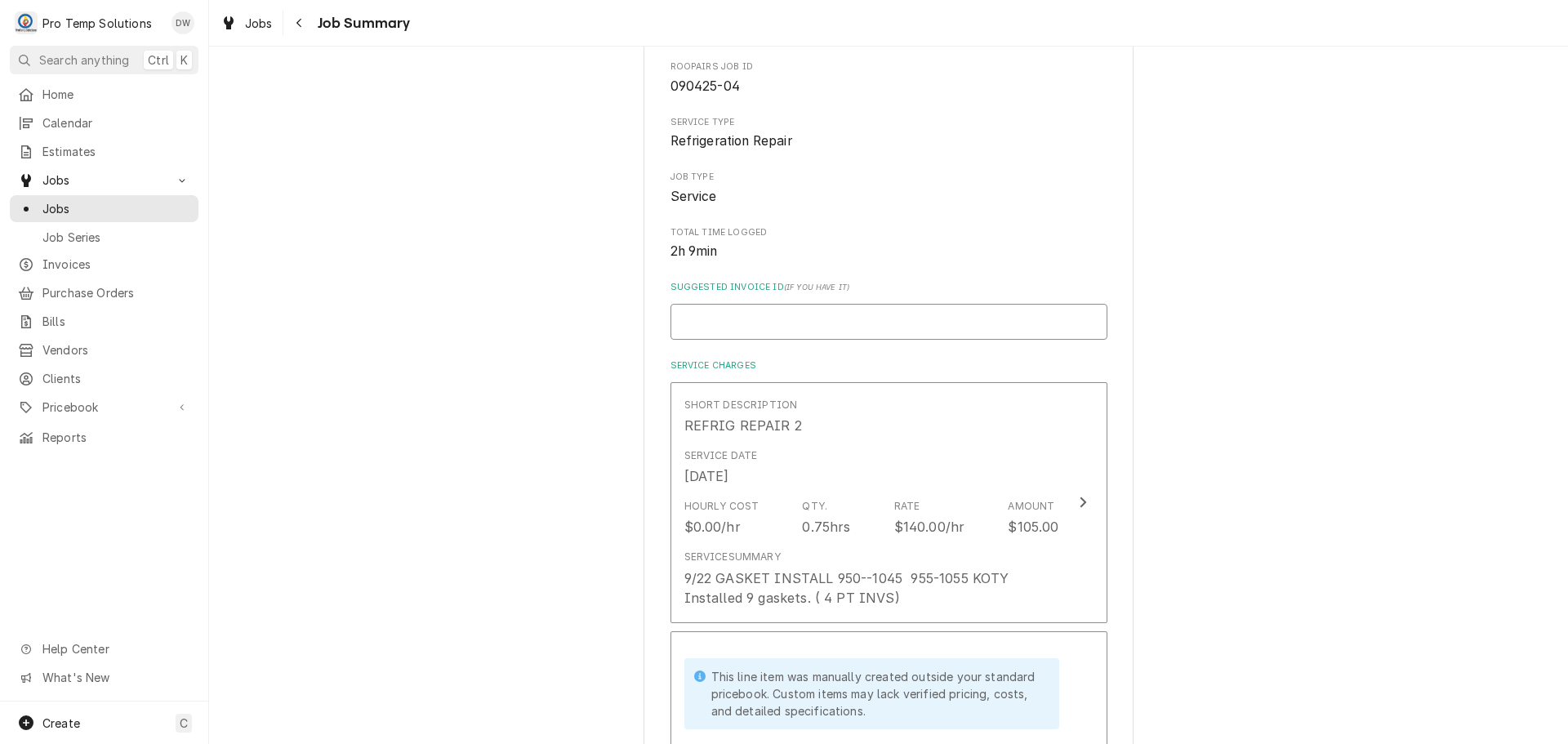
click at [850, 321] on input "Suggested Invoice ID ( if you have it )" at bounding box center [888, 322] width 436 height 36
type textarea "x"
type input "#"
type textarea "x"
type input "#0"
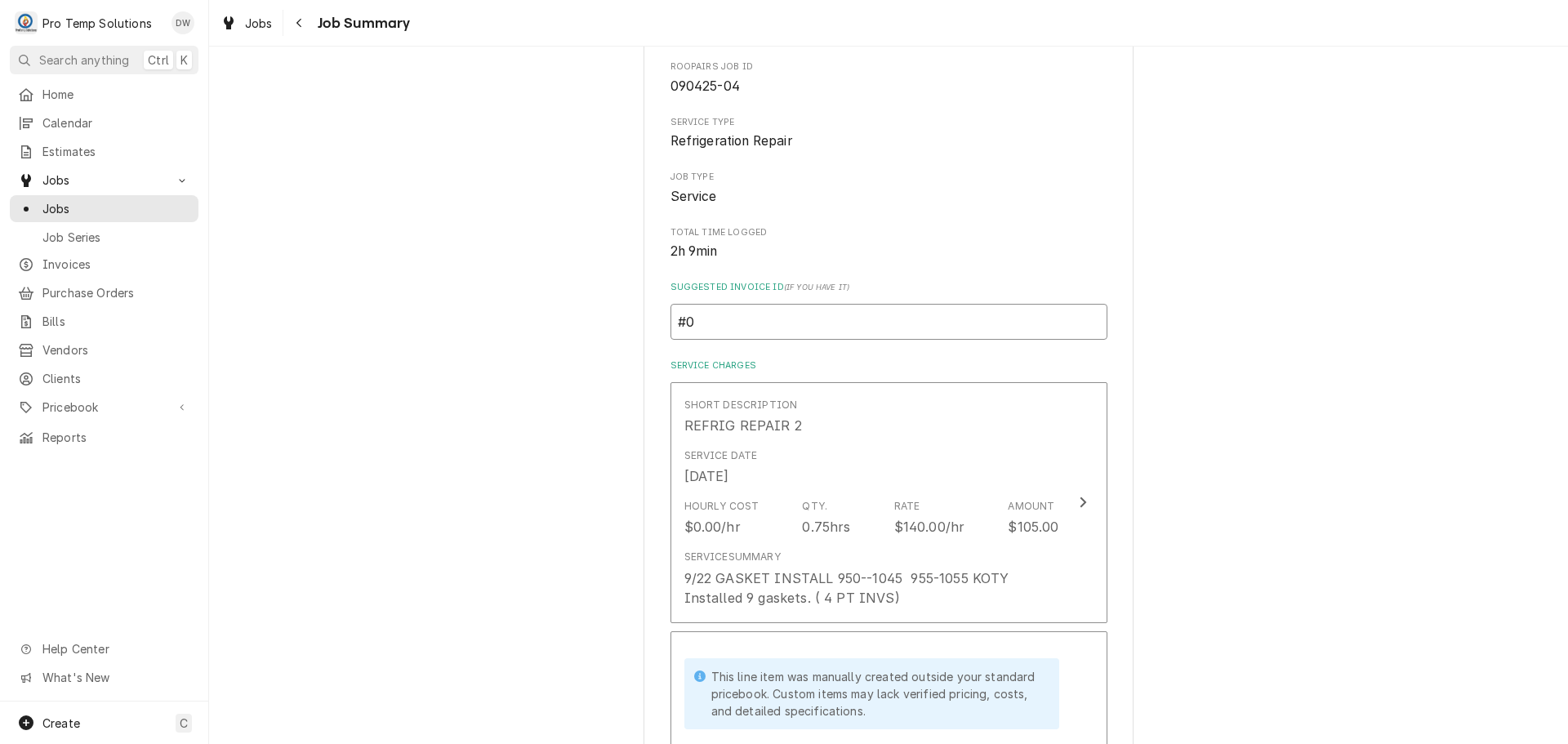
type textarea "x"
type input "#09"
type textarea "x"
type input "#092"
type textarea "x"
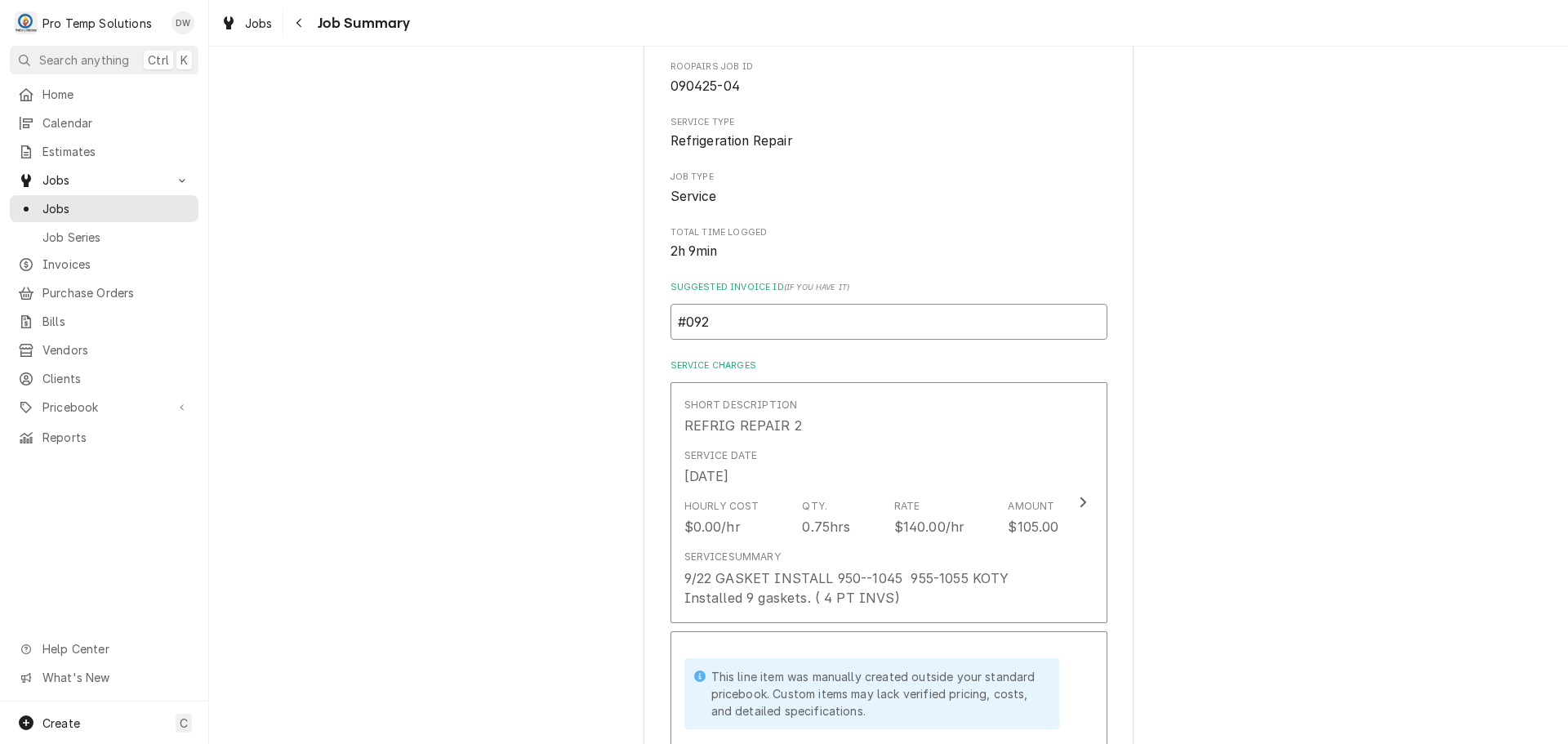
type input "#0922"
type textarea "x"
type input "#09222"
type textarea "x"
type input "#092225"
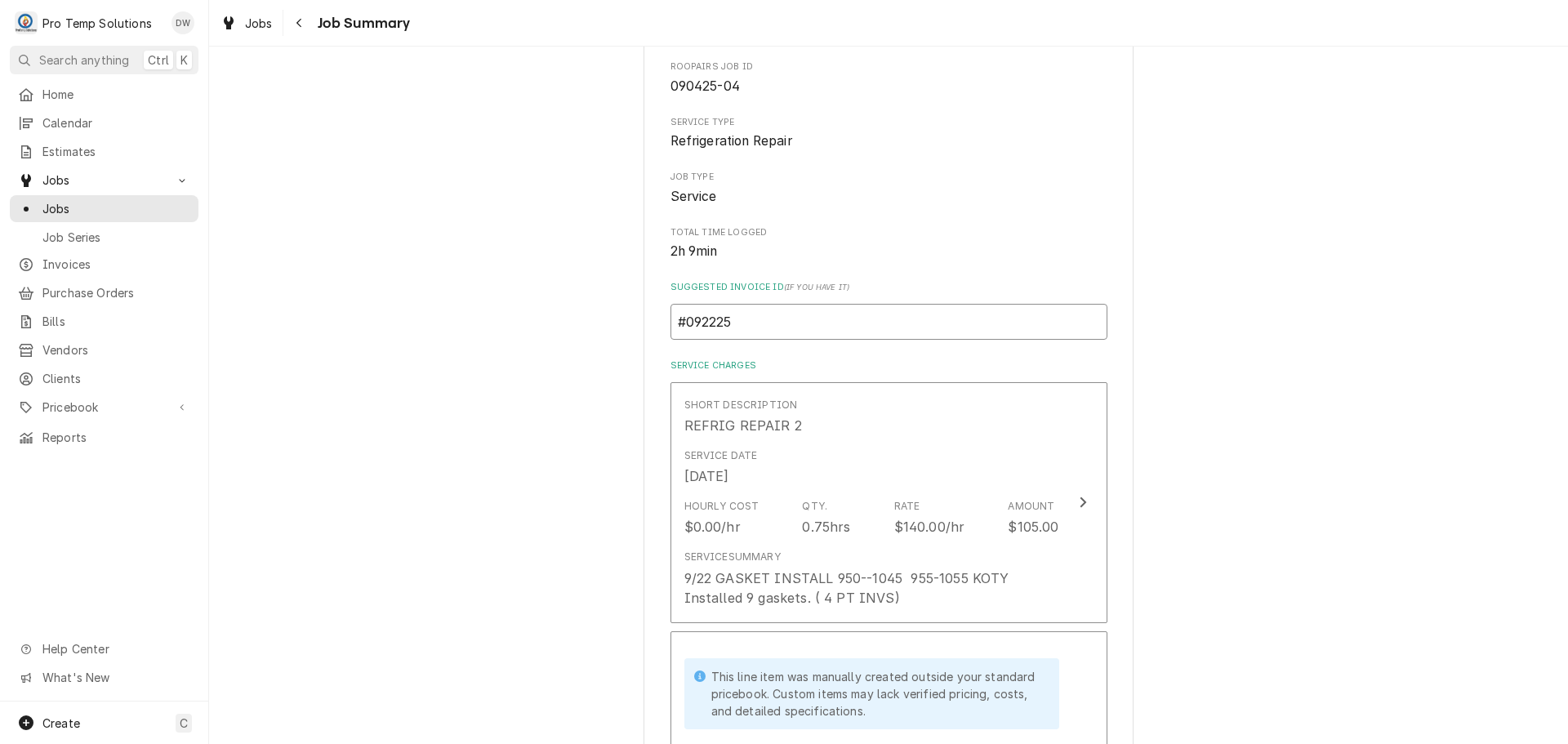
type textarea "x"
type input "#0922250"
type textarea "x"
type input "#09222500"
type textarea "x"
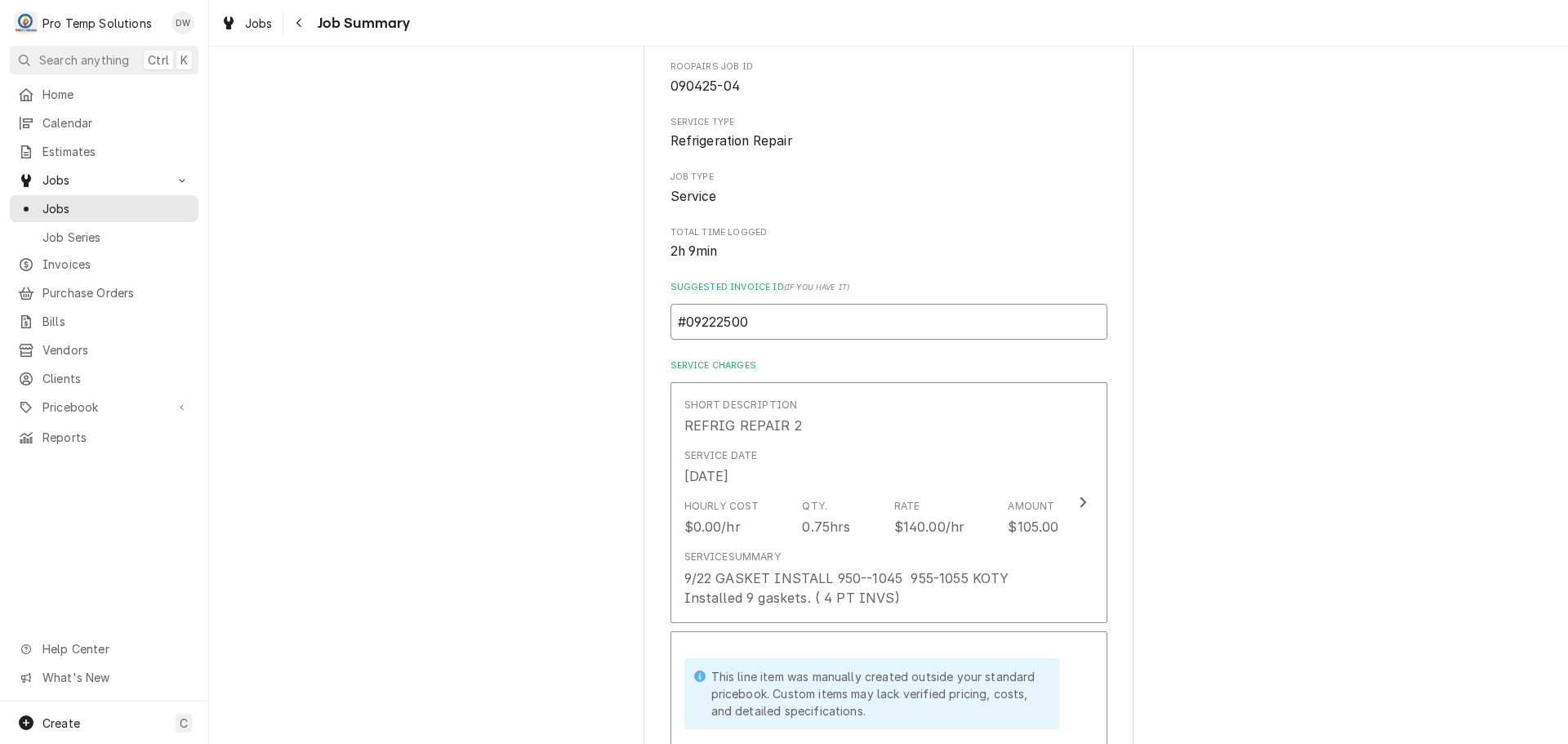
type input "#092225002"
type textarea "x"
type input "#092225002-"
type textarea "x"
type input "#092225002-G"
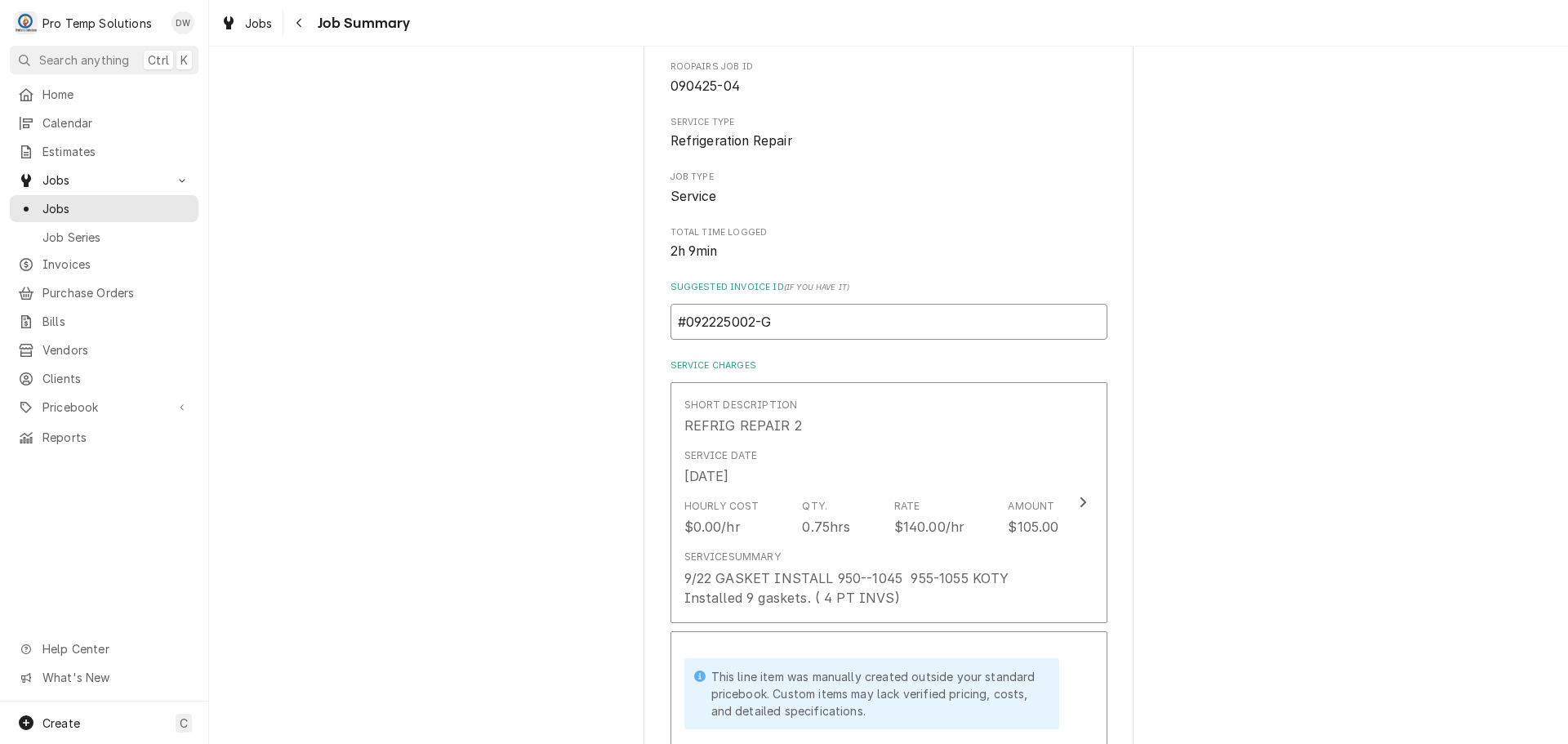
type textarea "x"
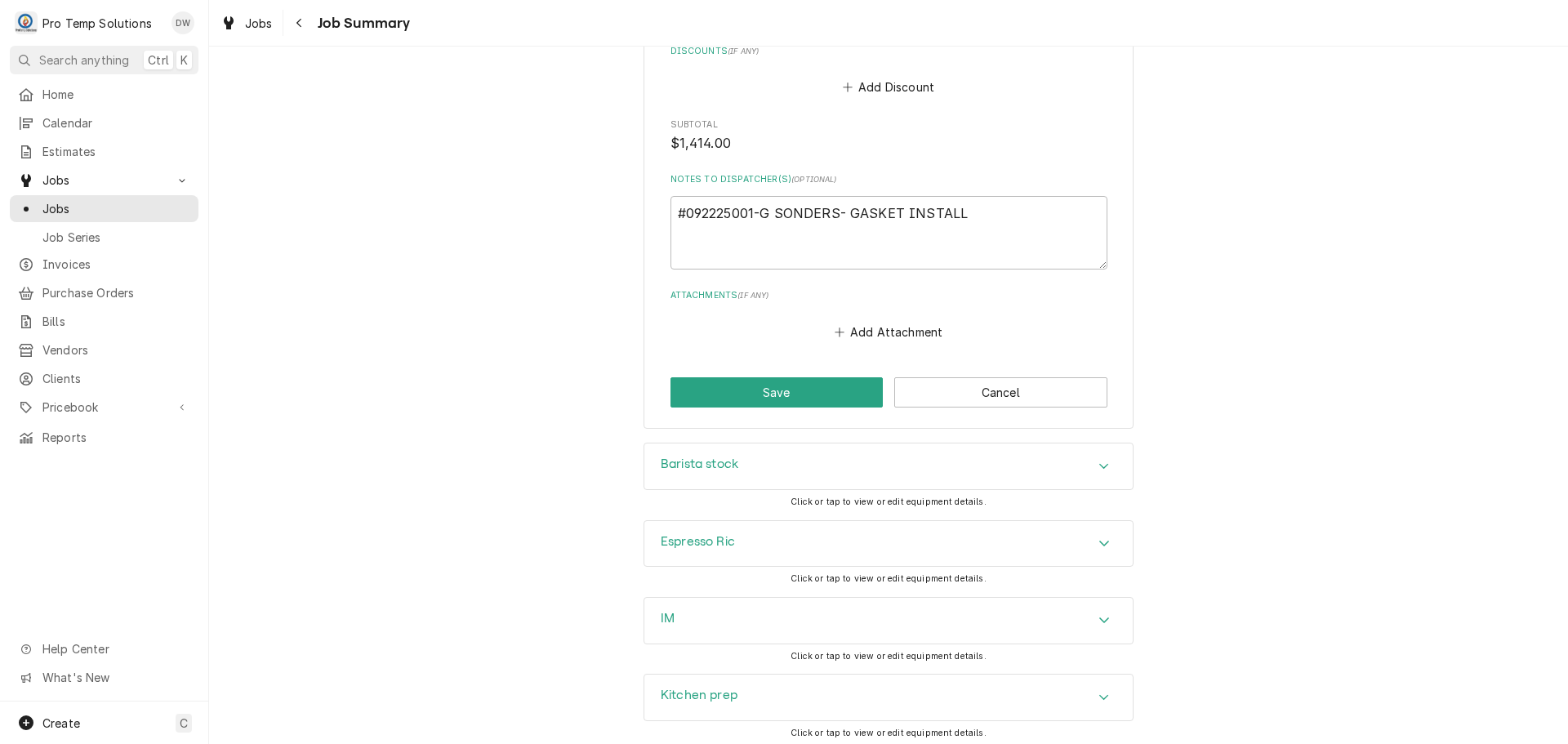
scroll to position [2532, 0]
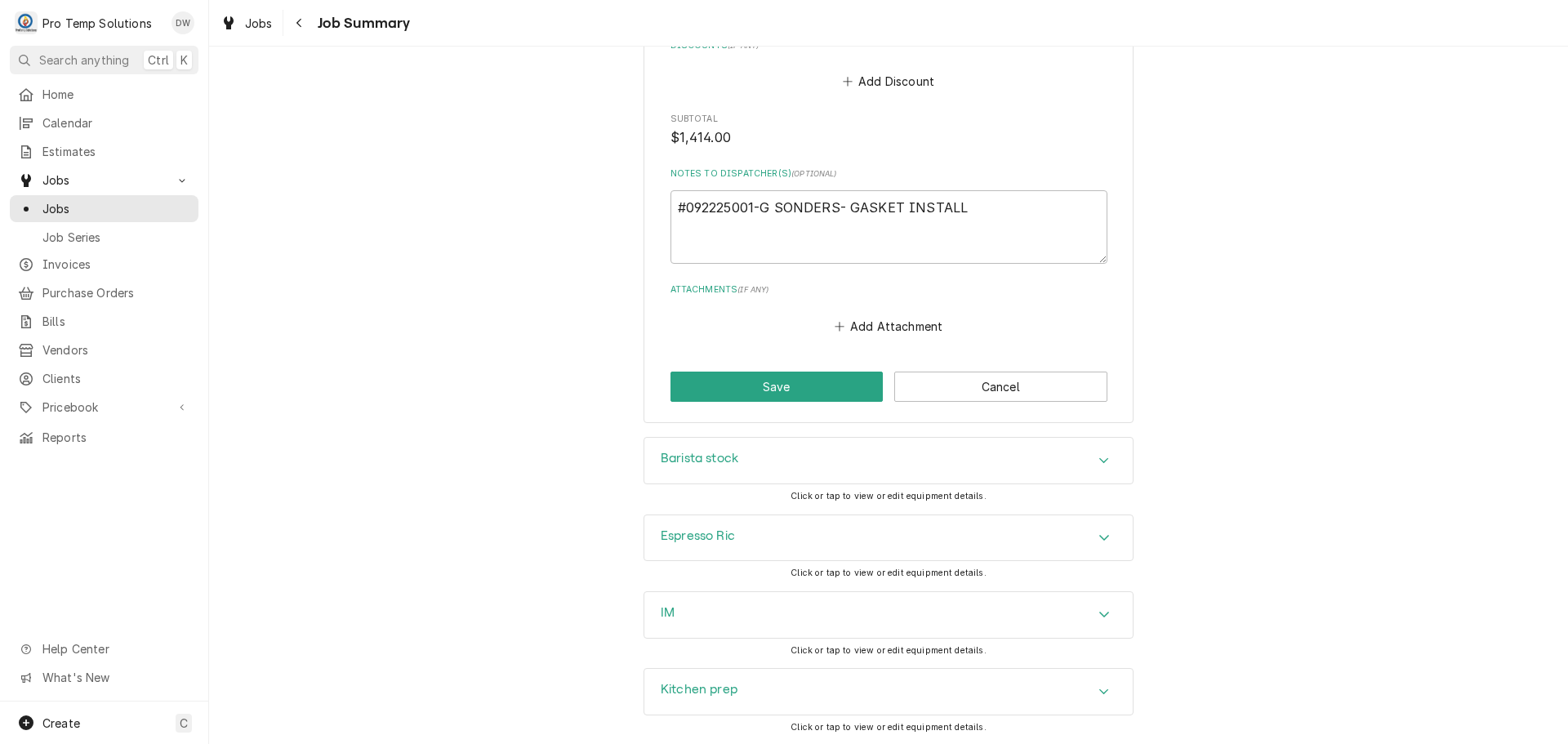
type input "#092225002-G"
click at [751, 206] on textarea "#092225001-G SONDERS- GASKET INSTALL" at bounding box center [888, 228] width 436 height 74
type textarea "x"
type textarea "#09222500-G SONDERS- GASKET INSTALL"
type textarea "x"
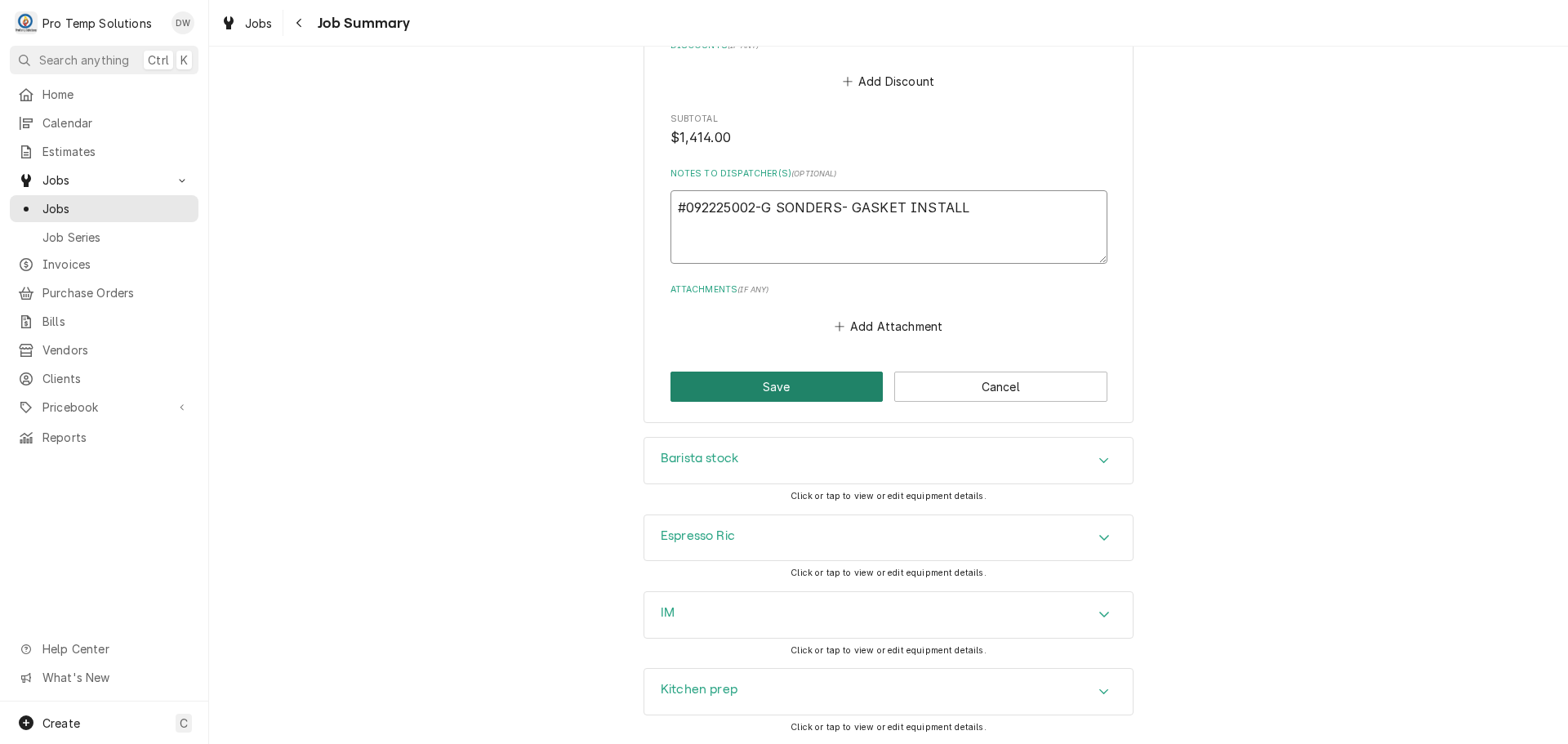
type textarea "#092225002-G SONDERS- GASKET INSTALL"
click at [780, 382] on button "Save" at bounding box center [776, 386] width 213 height 30
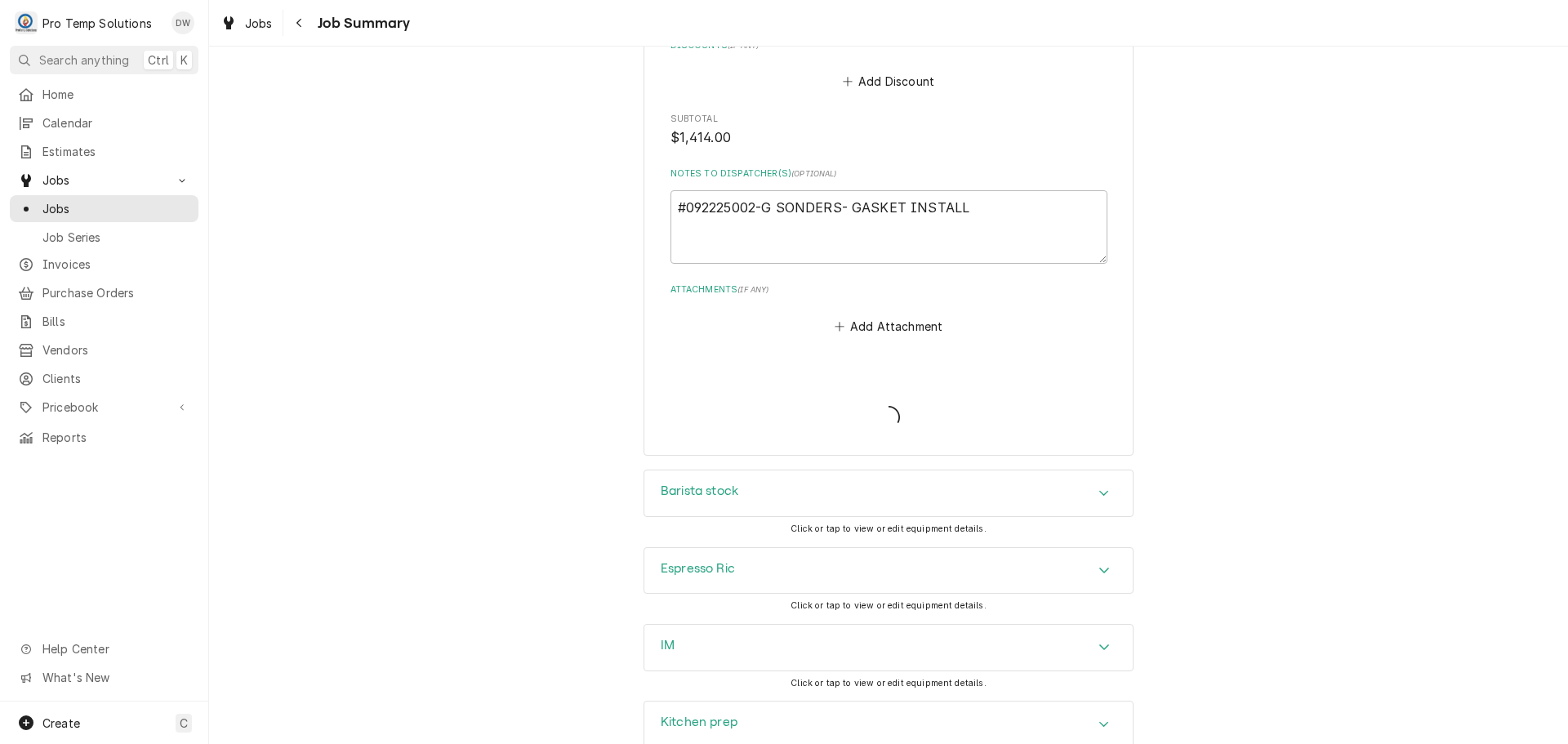
type textarea "x"
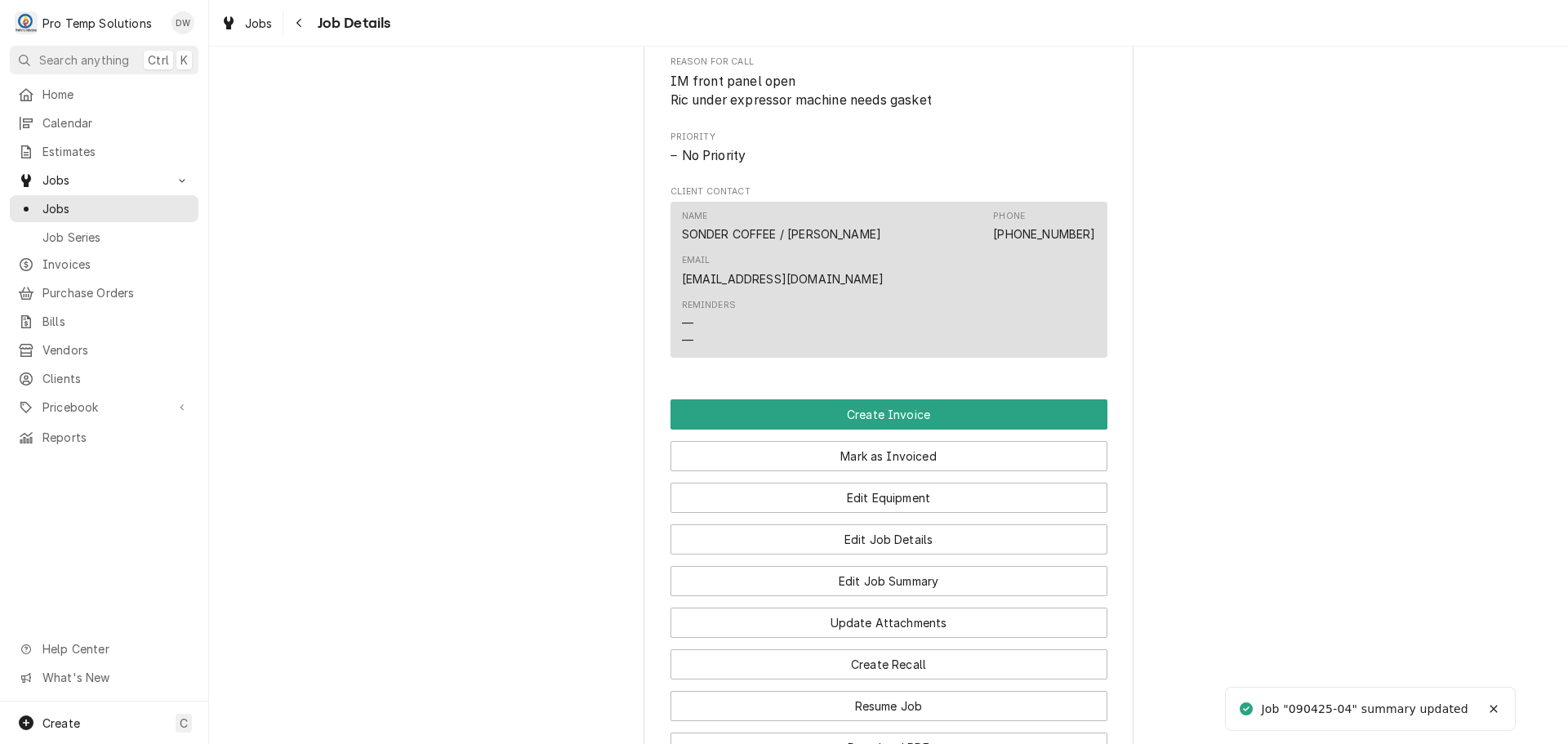
scroll to position [817, 0]
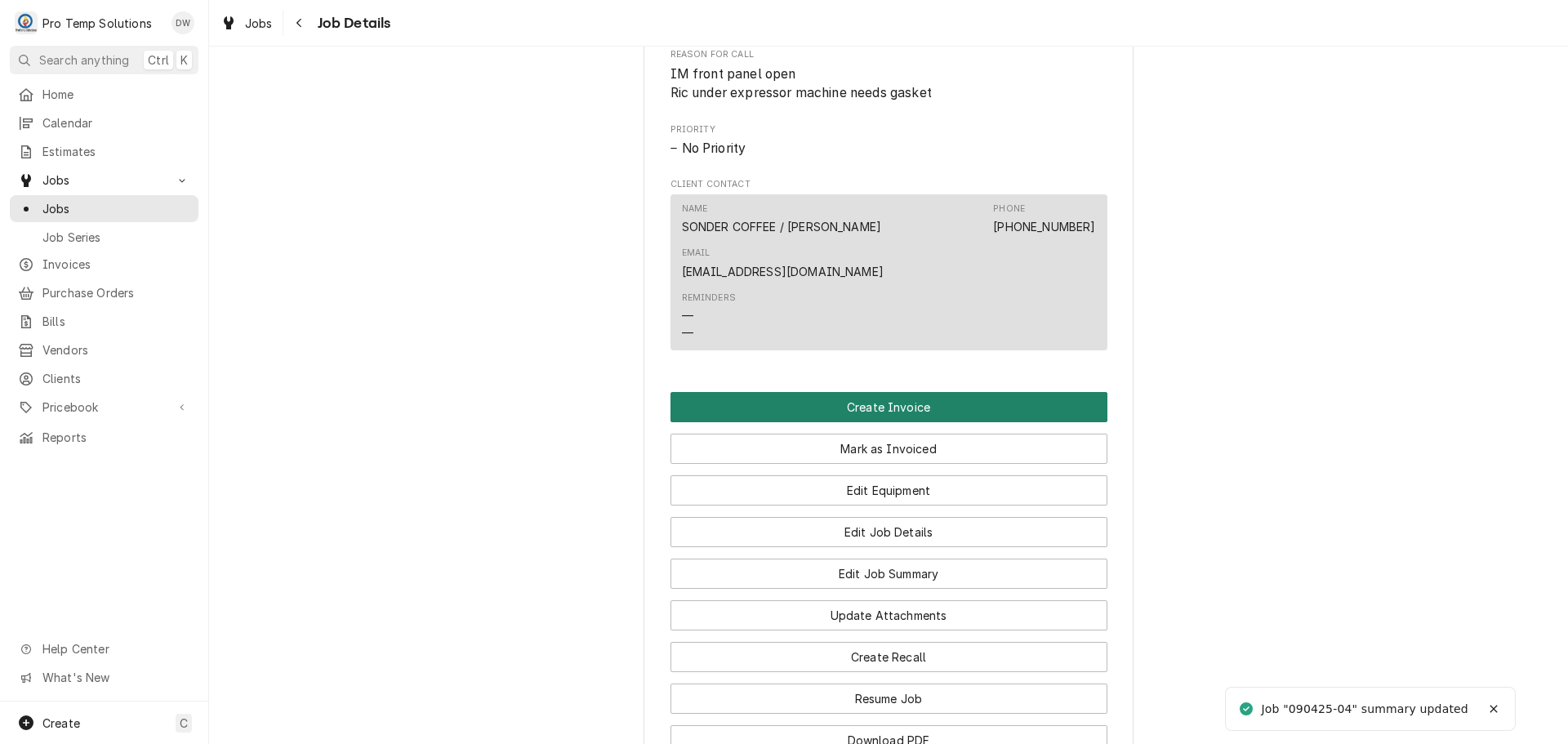
click at [867, 392] on button "Create Invoice" at bounding box center [888, 407] width 436 height 30
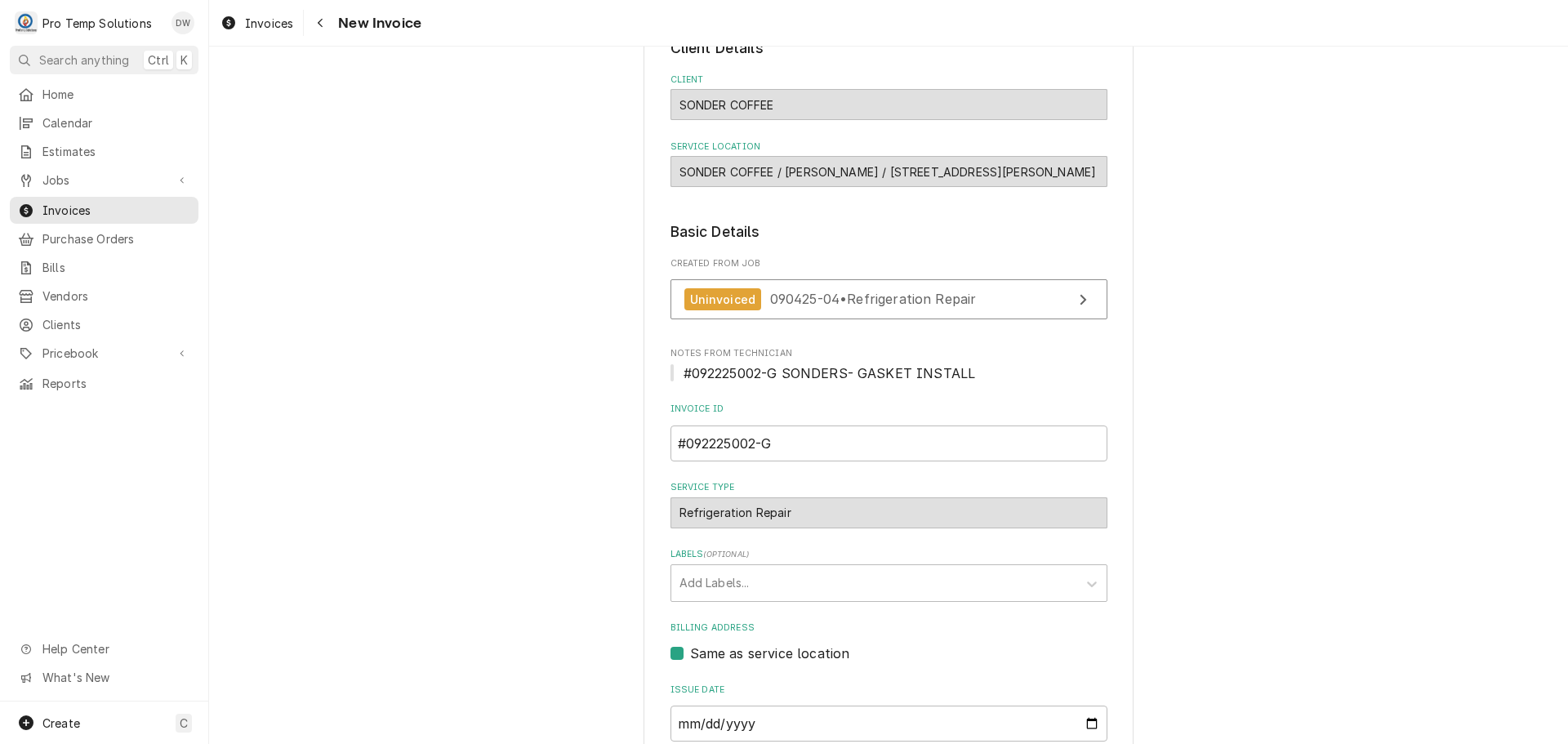
scroll to position [322, 0]
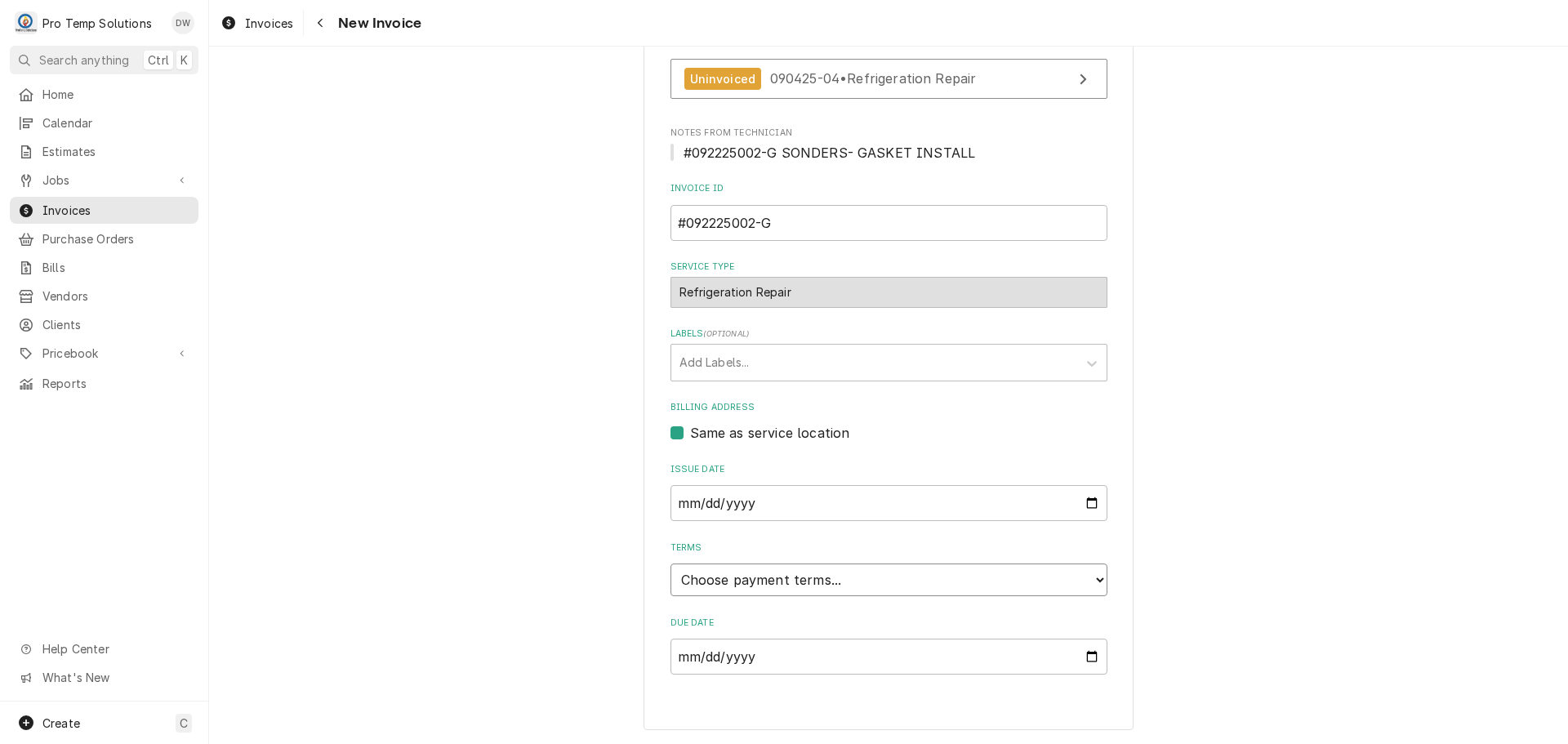
click at [724, 580] on select "Choose payment terms... Same Day Net 7 Net 14 Net 21 Net 30 Net 45 Net 60 Net 90" at bounding box center [888, 579] width 436 height 33
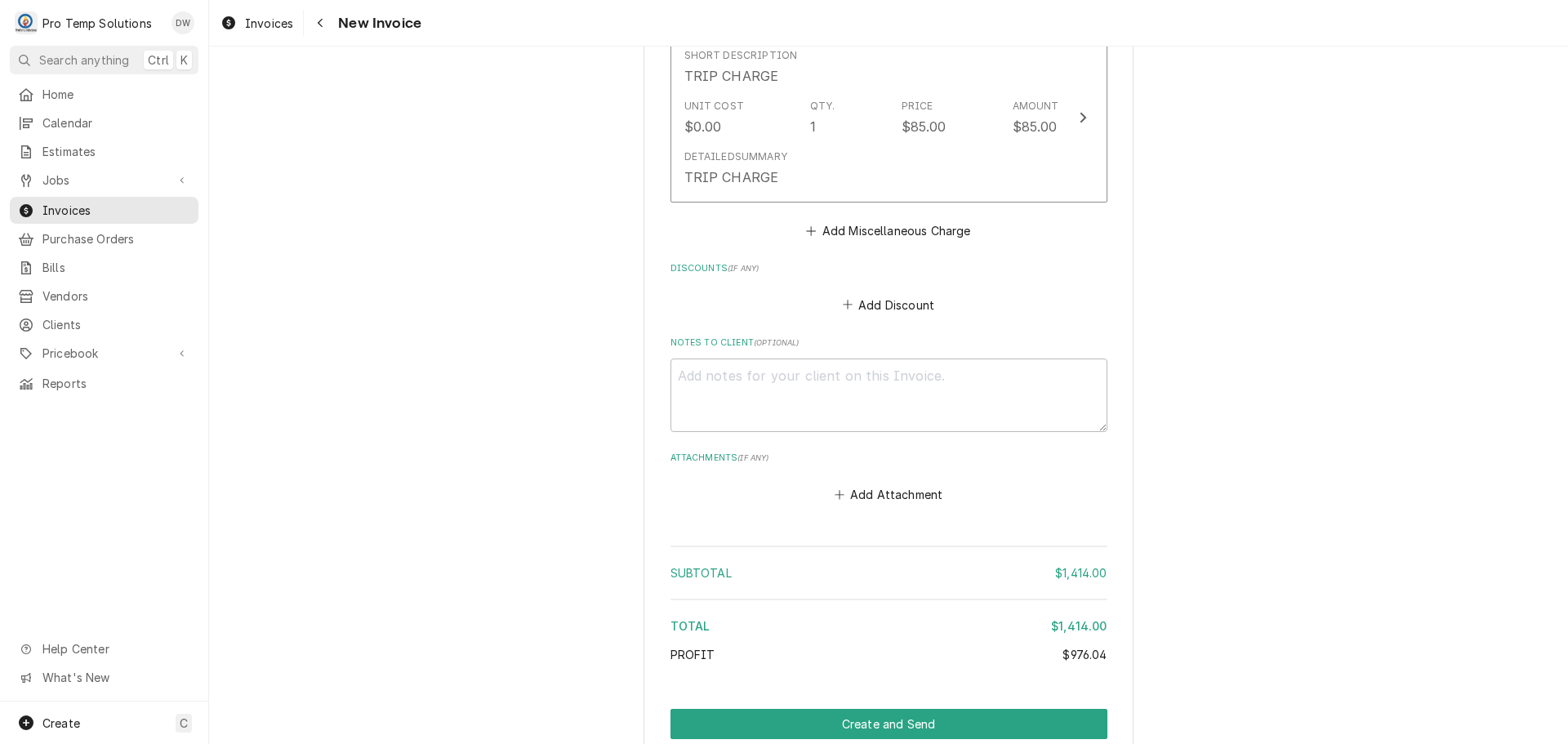
scroll to position [2853, 0]
click at [712, 370] on textarea "Notes to Client ( optional )" at bounding box center [888, 393] width 436 height 74
type textarea "x"
type textarea "#"
type textarea "x"
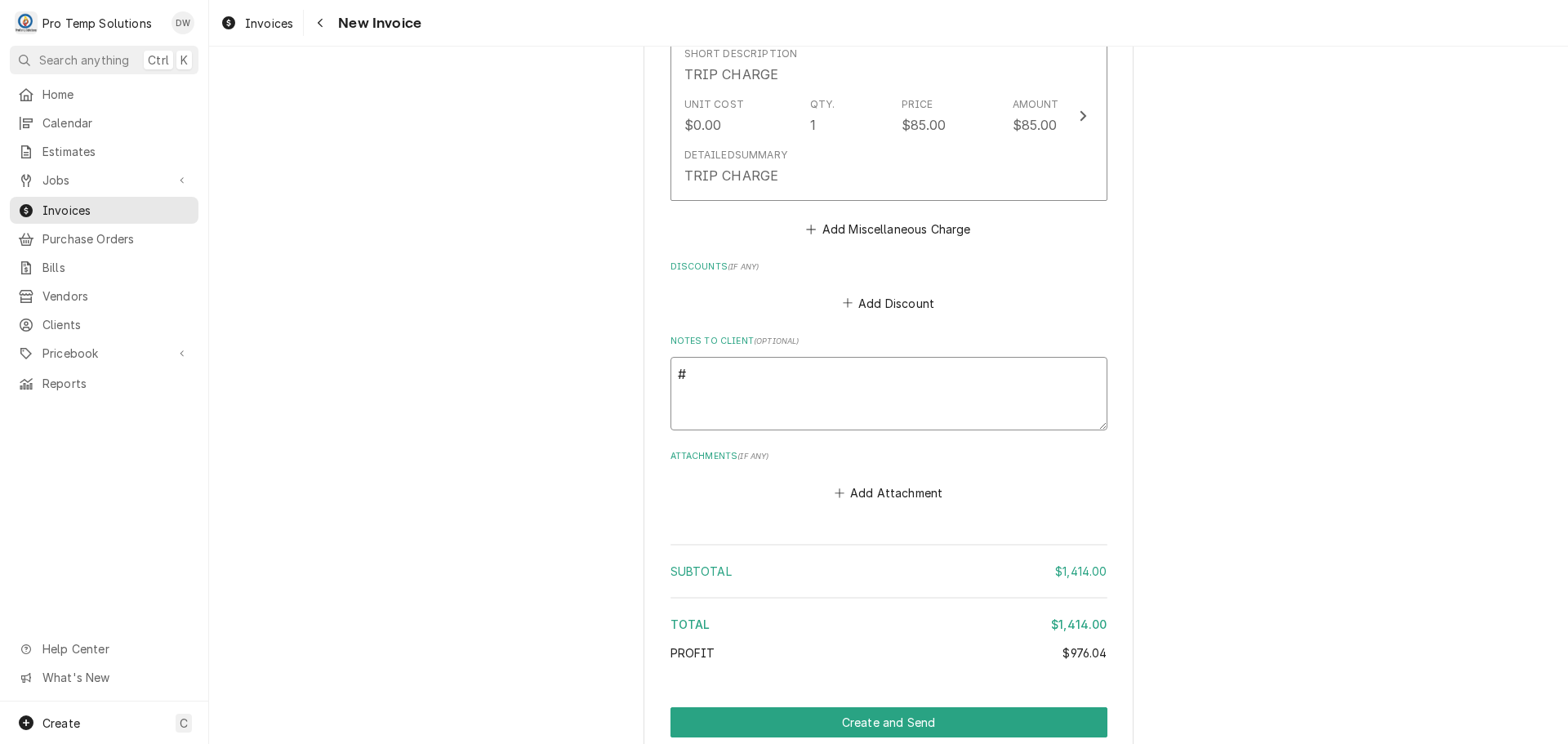
type textarea "#0"
type textarea "x"
type textarea "#09"
type textarea "x"
type textarea "#092"
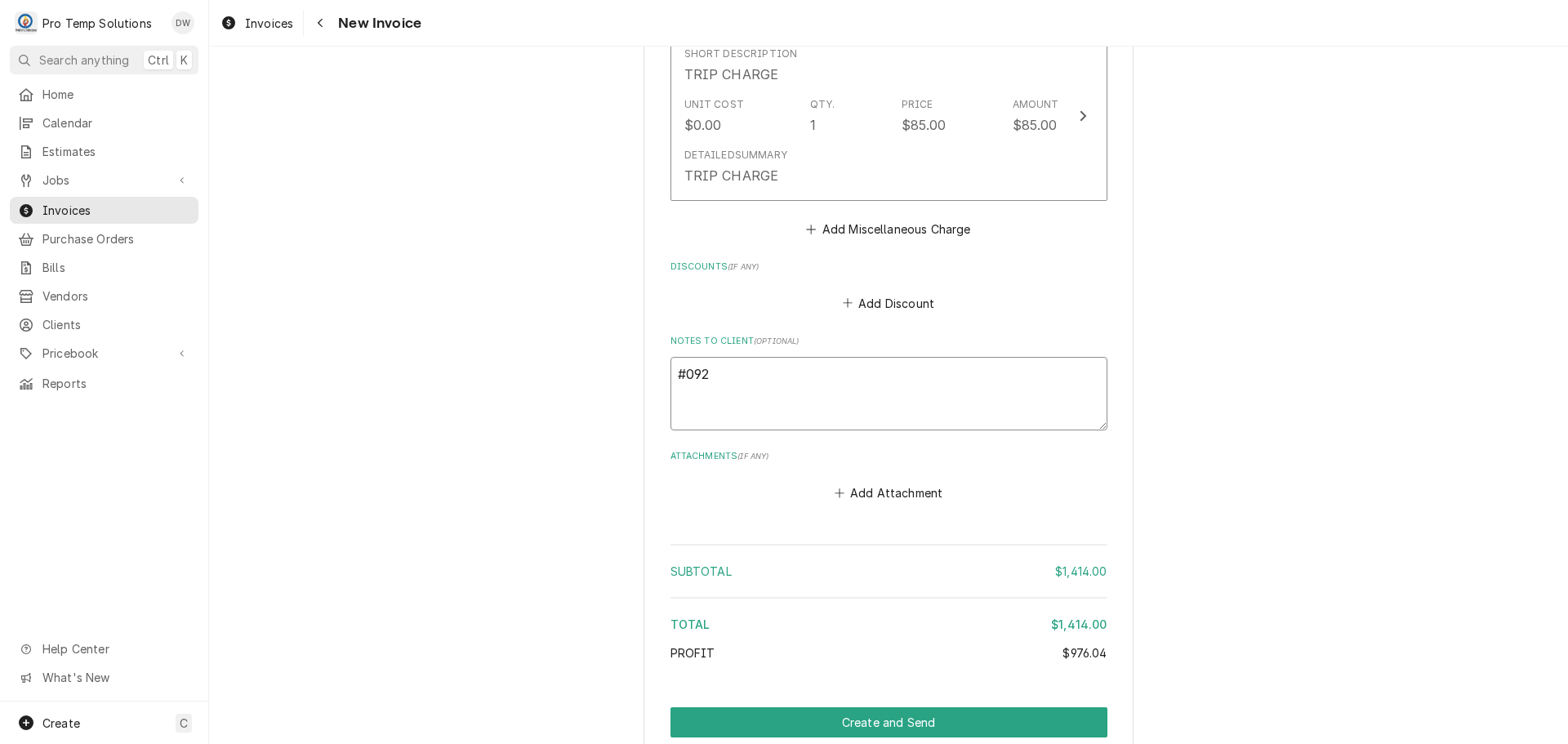
type textarea "x"
type textarea "#0922"
type textarea "x"
type textarea "#09222"
type textarea "x"
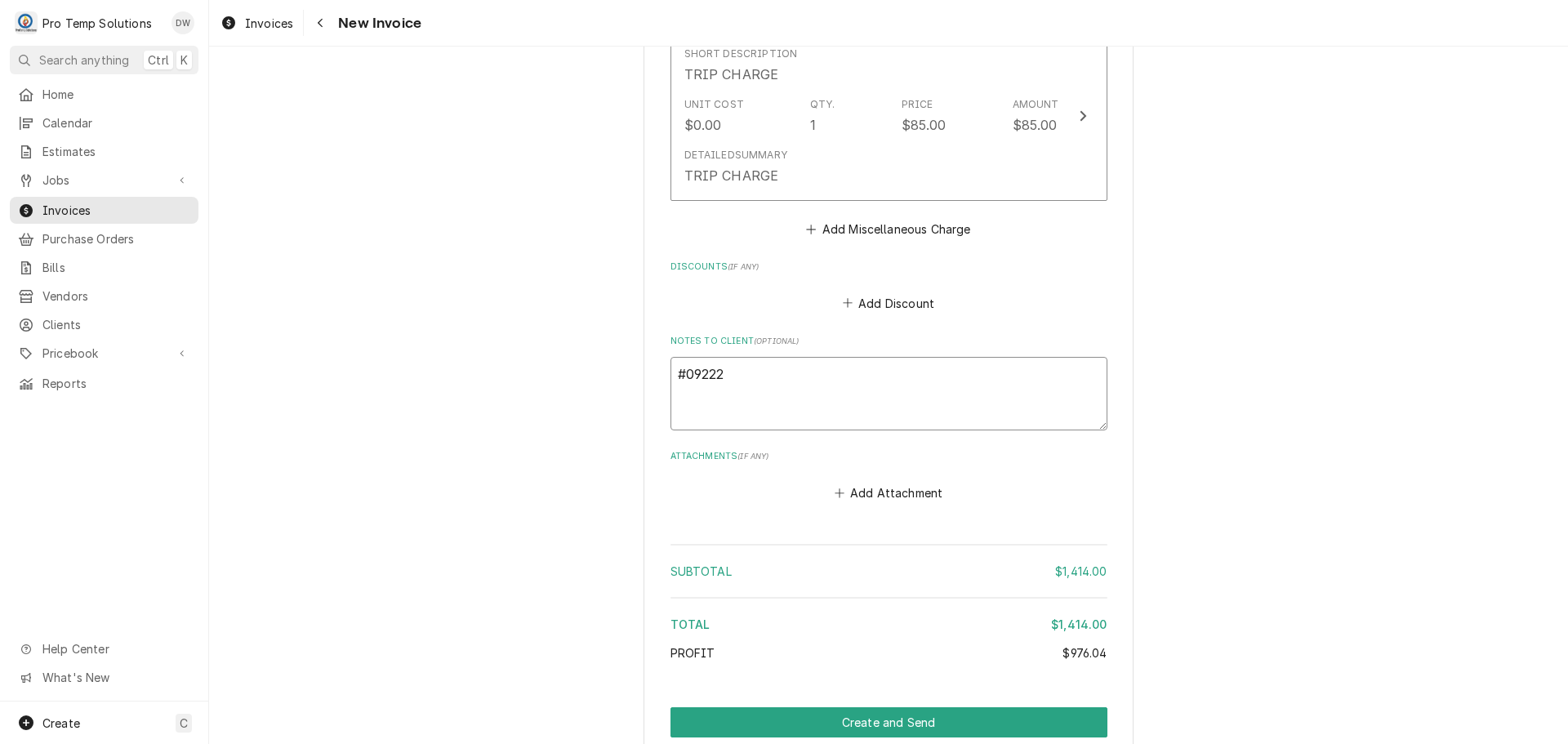
type textarea "#092225"
type textarea "x"
type textarea "#0922250"
type textarea "x"
type textarea "#09222500"
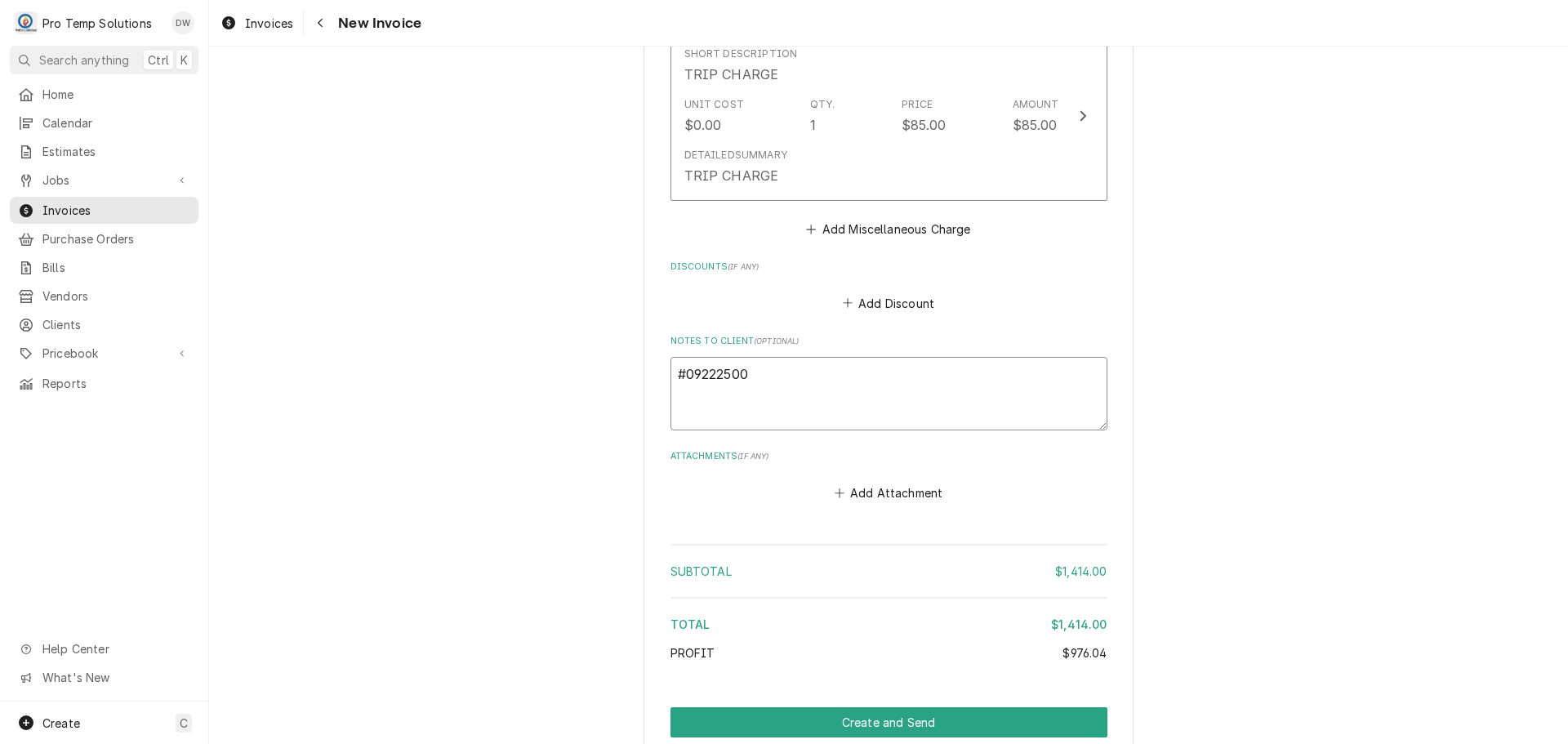
type textarea "x"
type textarea "#092225002"
type textarea "x"
type textarea "#092225002-"
type textarea "x"
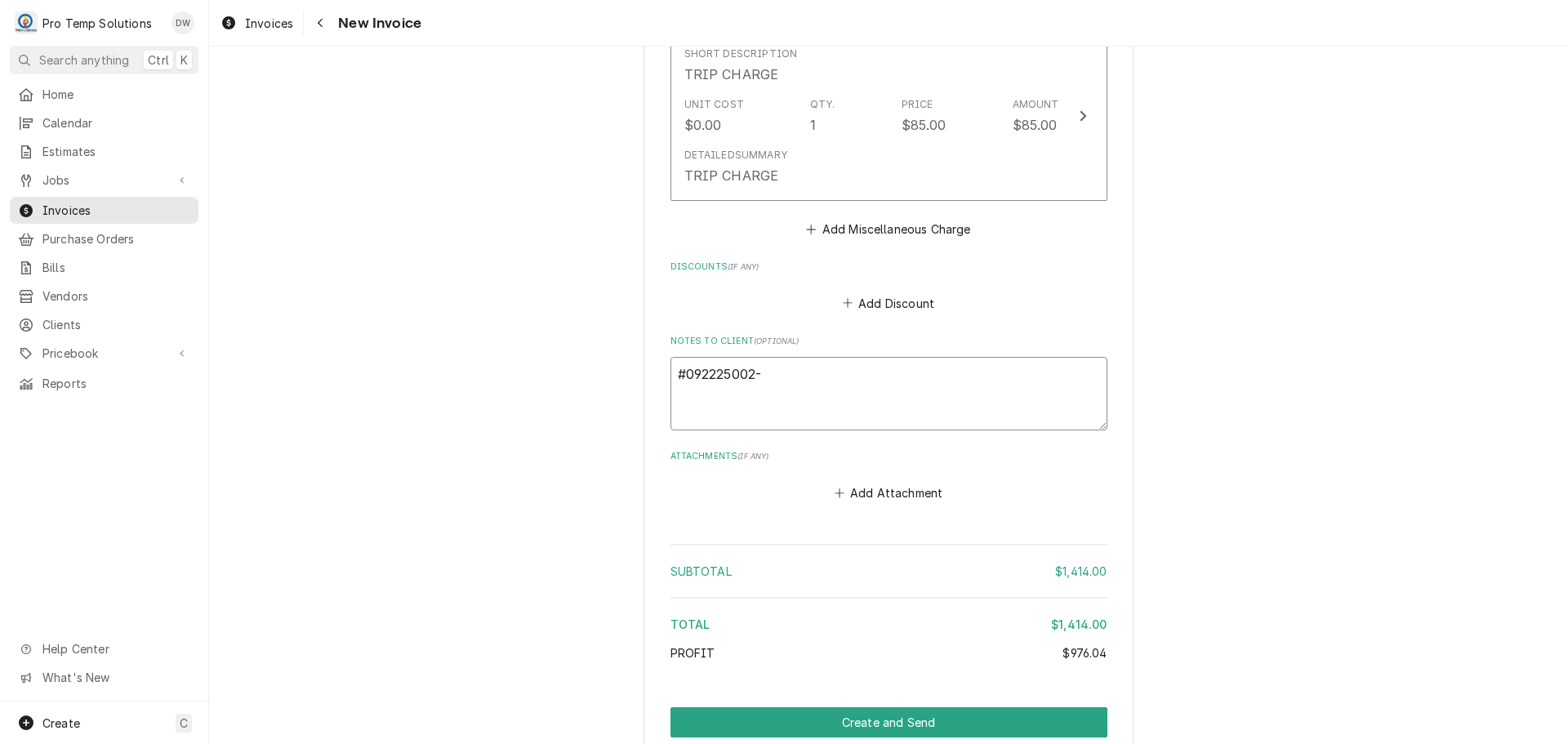
type textarea "#092225002-G"
type textarea "x"
type textarea "#092225002-G"
type textarea "x"
type textarea "#092225002-G S"
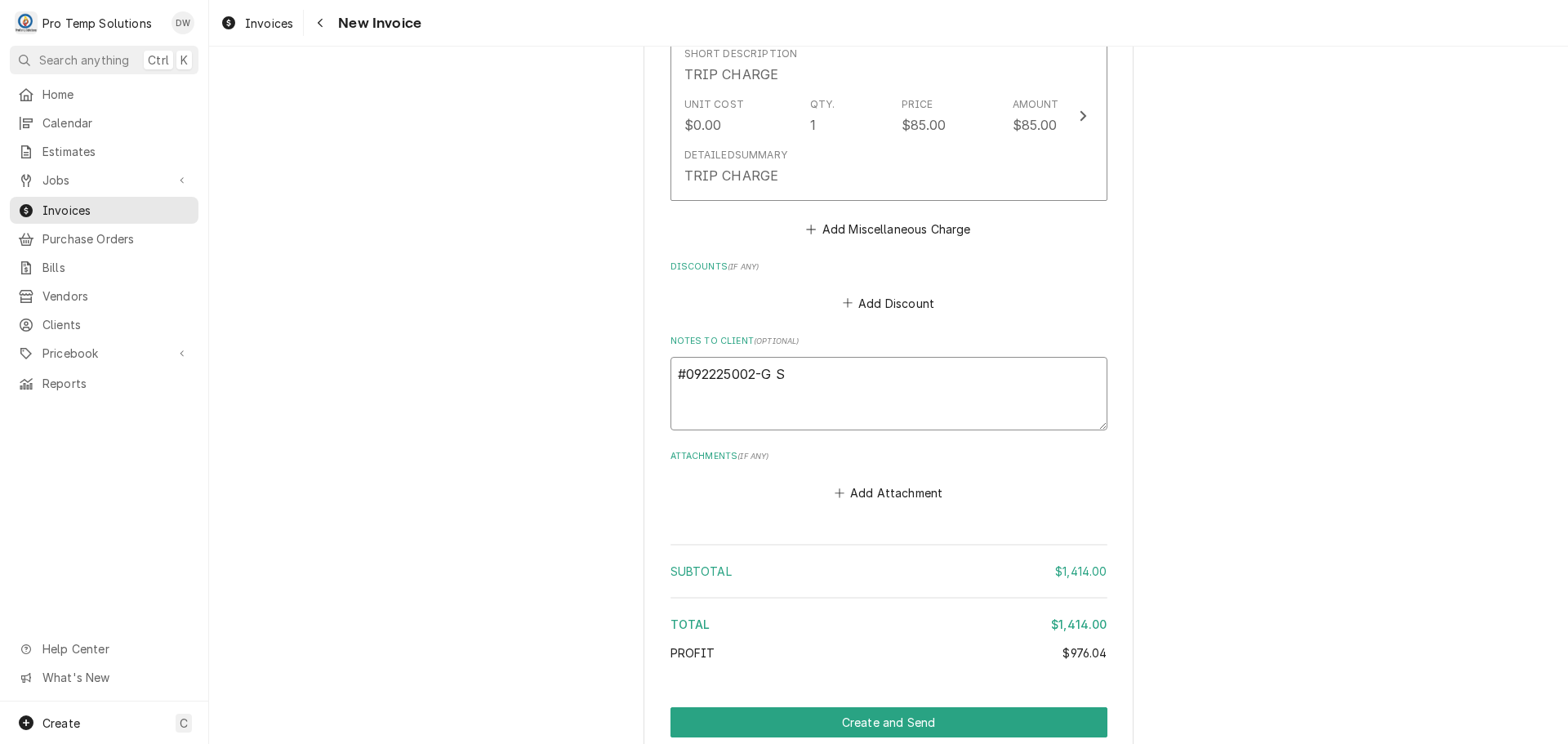
type textarea "x"
type textarea "#092225002-G SO"
type textarea "x"
type textarea "#092225002-G SON"
type textarea "x"
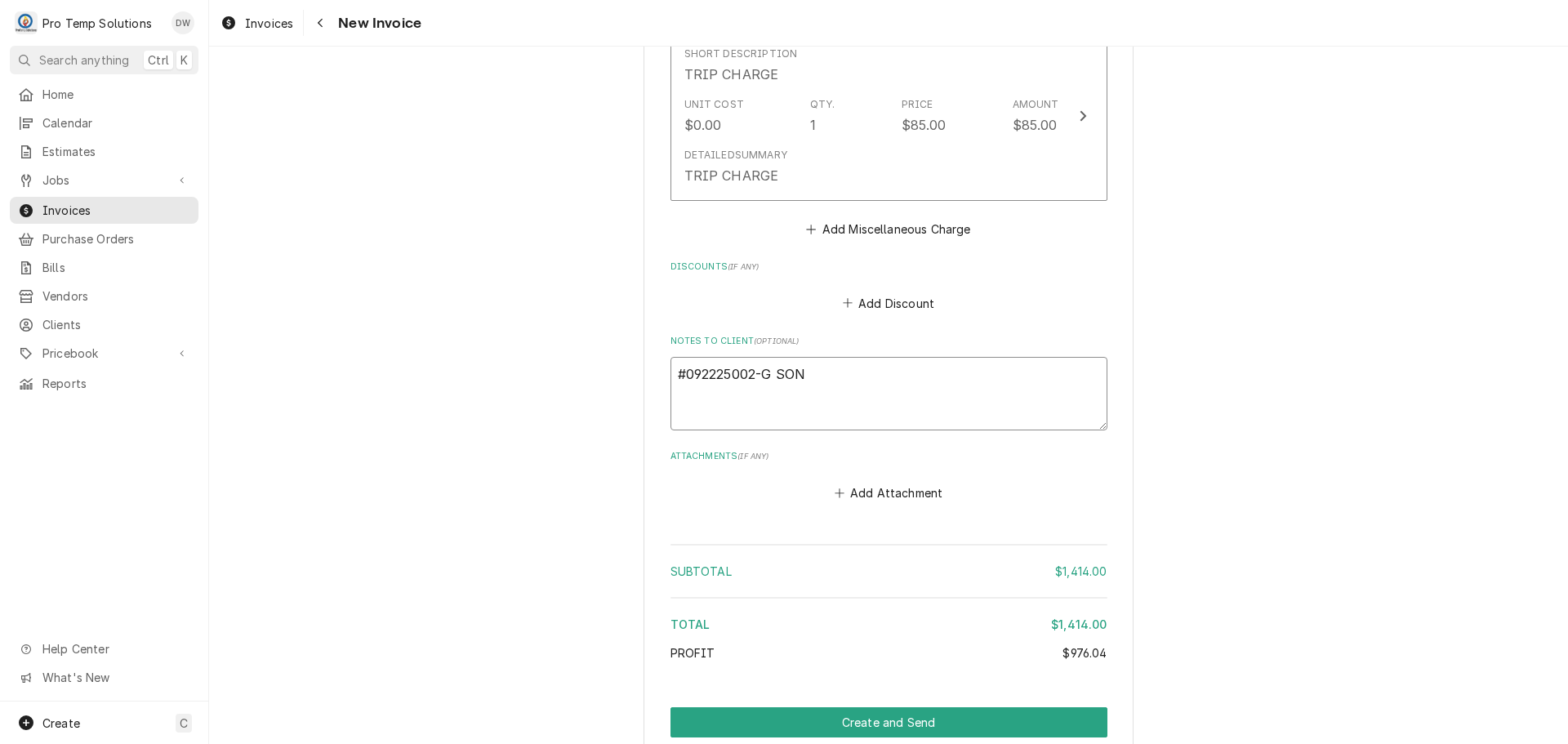
type textarea "#092225002-G SOND"
type textarea "x"
type textarea "#092225002-G SONDE"
type textarea "x"
type textarea "#092225002-G SONDER"
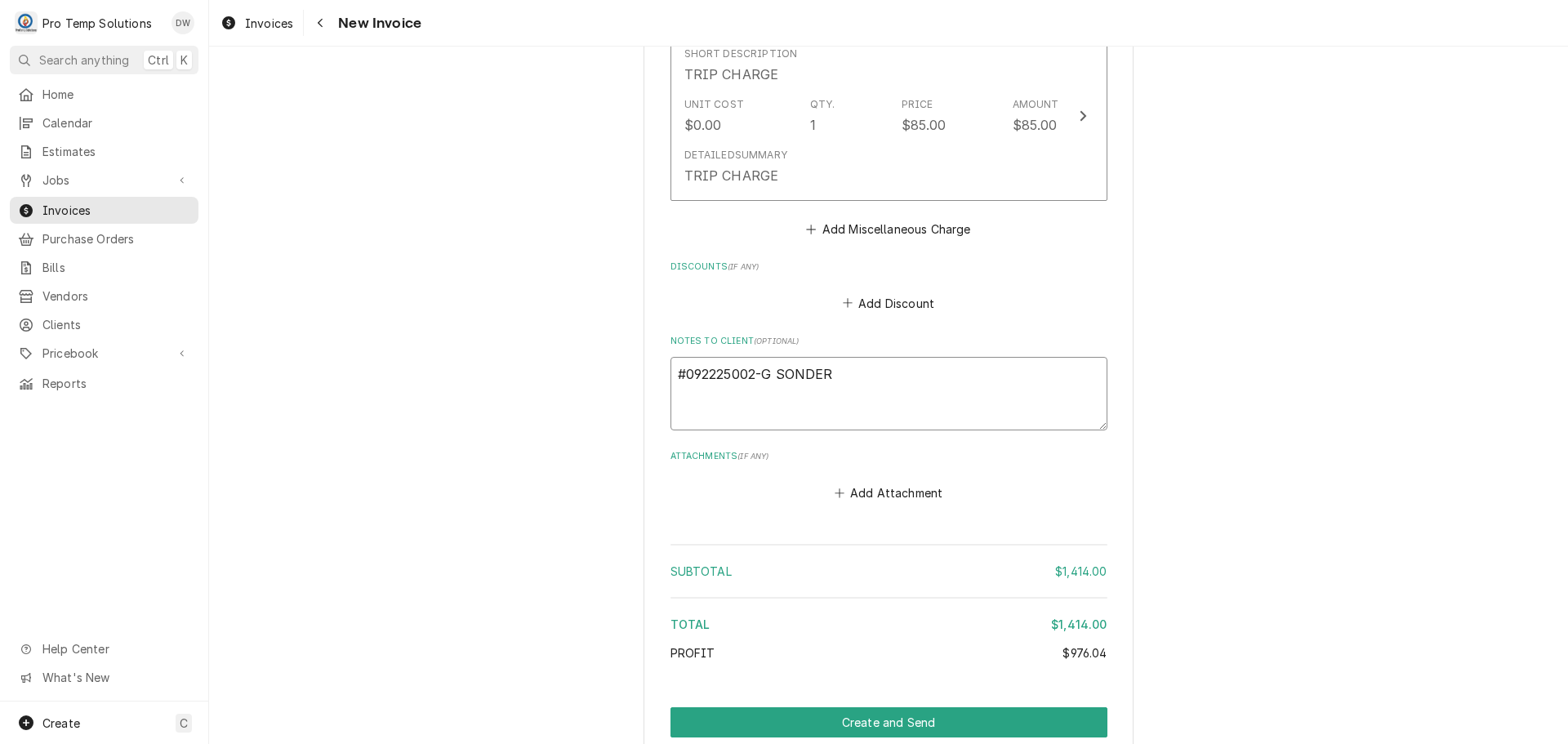
type textarea "x"
type textarea "#092225002-G SONDERS"
type textarea "x"
type textarea "#092225002-G SONDERS-"
type textarea "x"
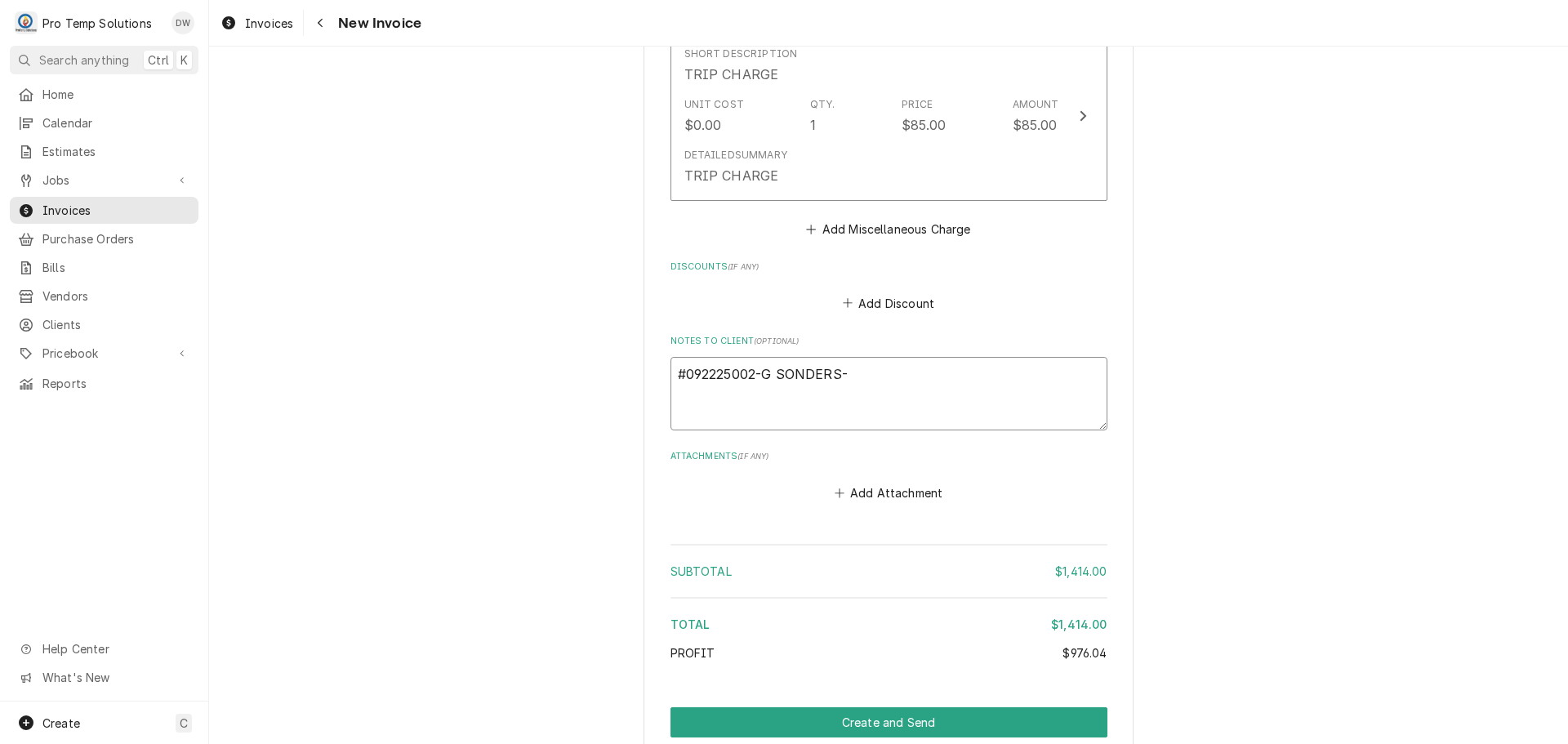
type textarea "#092225002-G SONDERS-"
type textarea "x"
type textarea "#092225002-G SONDERS- G"
type textarea "x"
type textarea "#092225002-G SONDERS- GA"
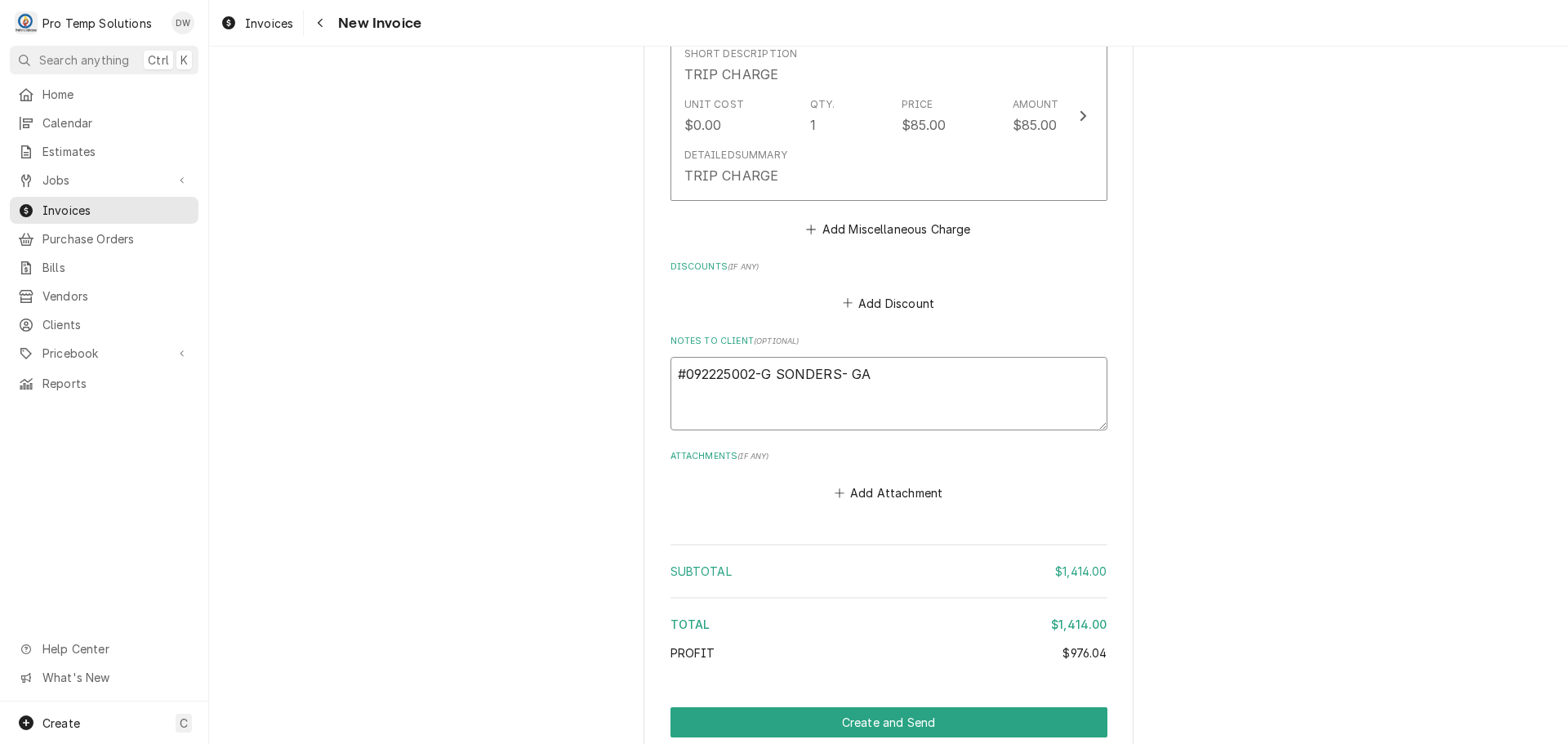
type textarea "x"
type textarea "#092225002-G SONDERS- GAS"
type textarea "x"
type textarea "#092225002-G SONDERS- GASK"
type textarea "x"
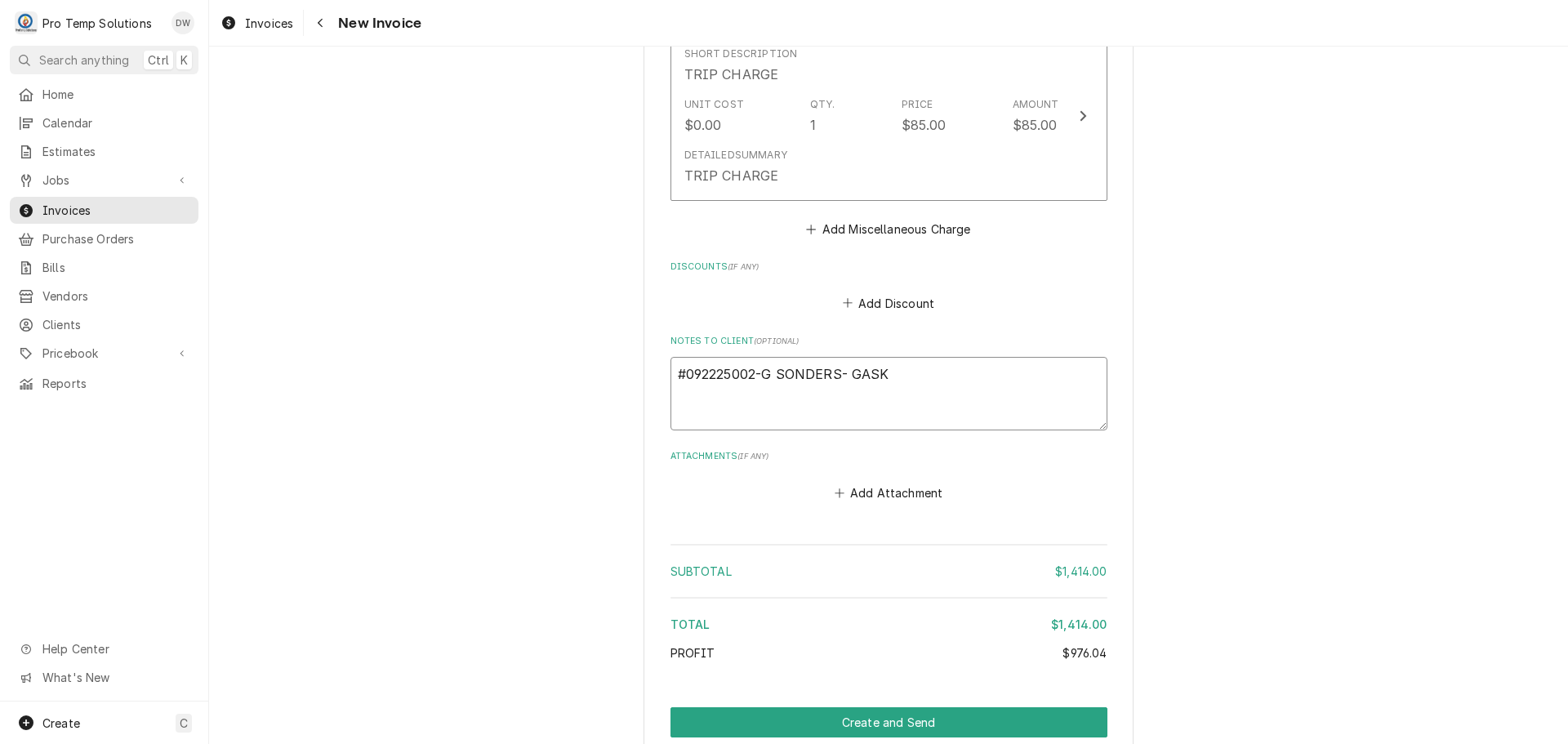
type textarea "#092225002-G SONDERS- GASKE"
type textarea "x"
type textarea "#092225002-G SONDERS- GASKET"
type textarea "x"
type textarea "#092225002-G SONDERS- GASKET"
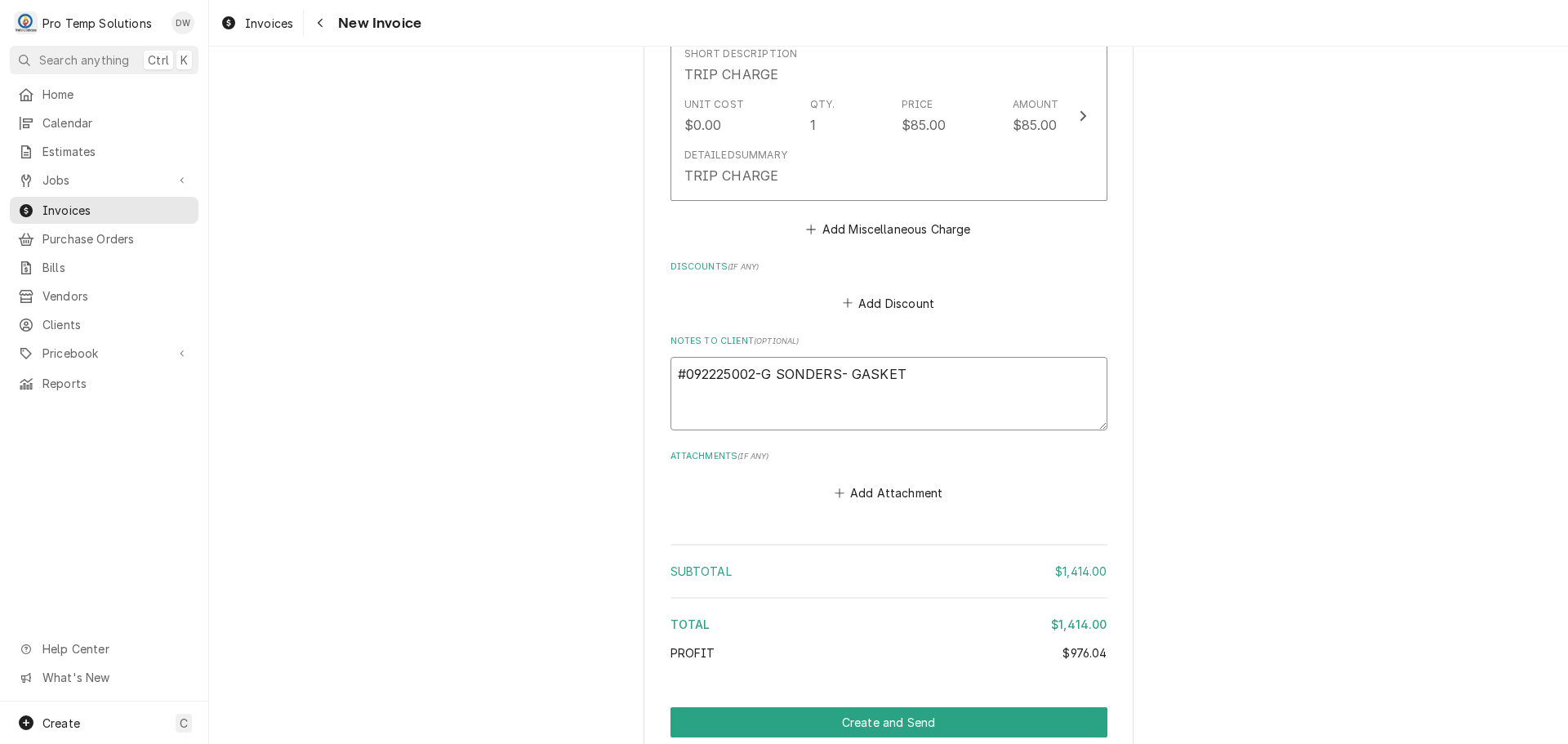
type textarea "x"
type textarea "#092225002-G SONDERS- GASKET I"
type textarea "x"
type textarea "#092225002-G SONDERS- GASKET IN"
type textarea "x"
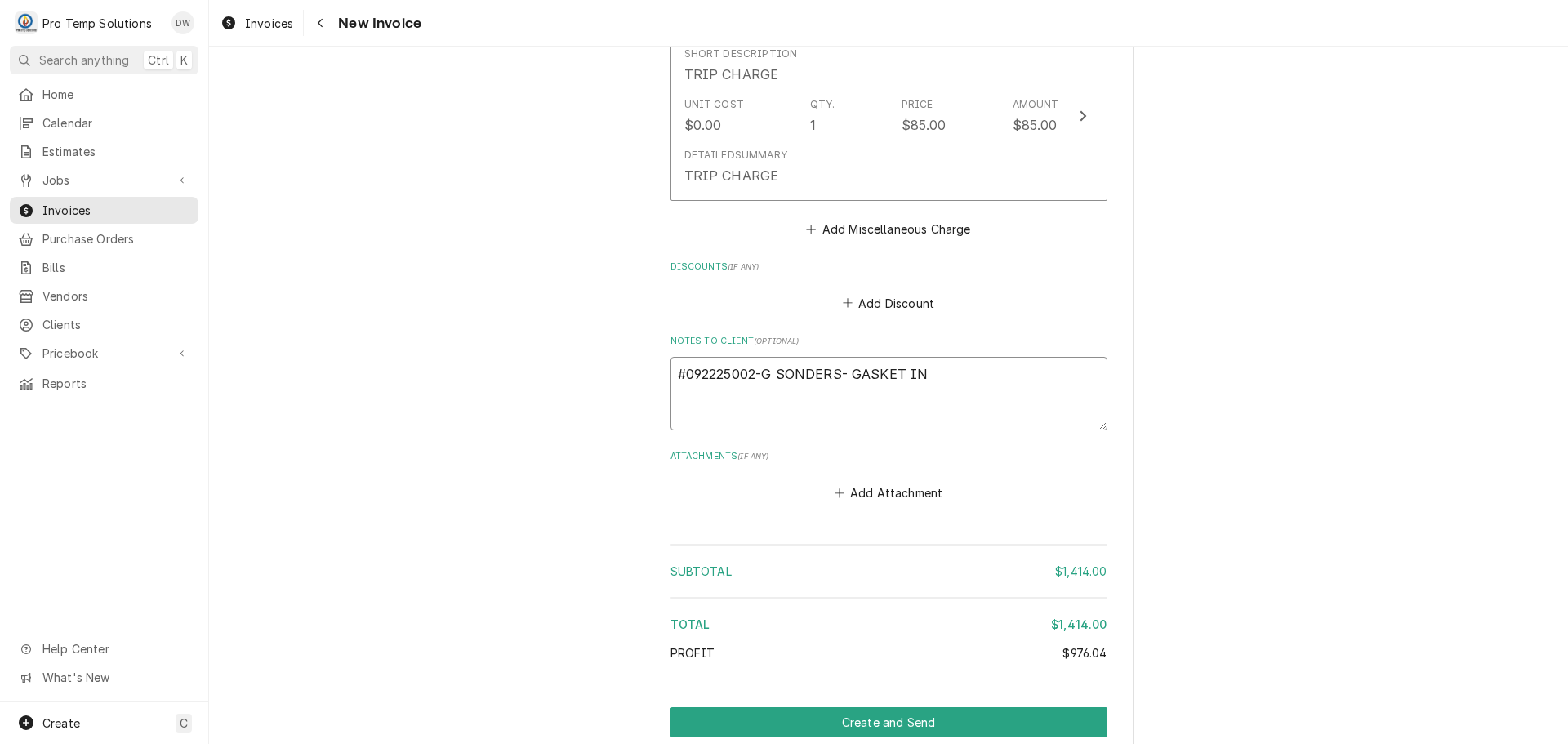
type textarea "#092225002-G SONDERS- GASKET INS"
type textarea "x"
type textarea "#092225002-G SONDERS- GASKET INST"
type textarea "x"
type textarea "#092225002-G SONDERS- GASKET INSTA"
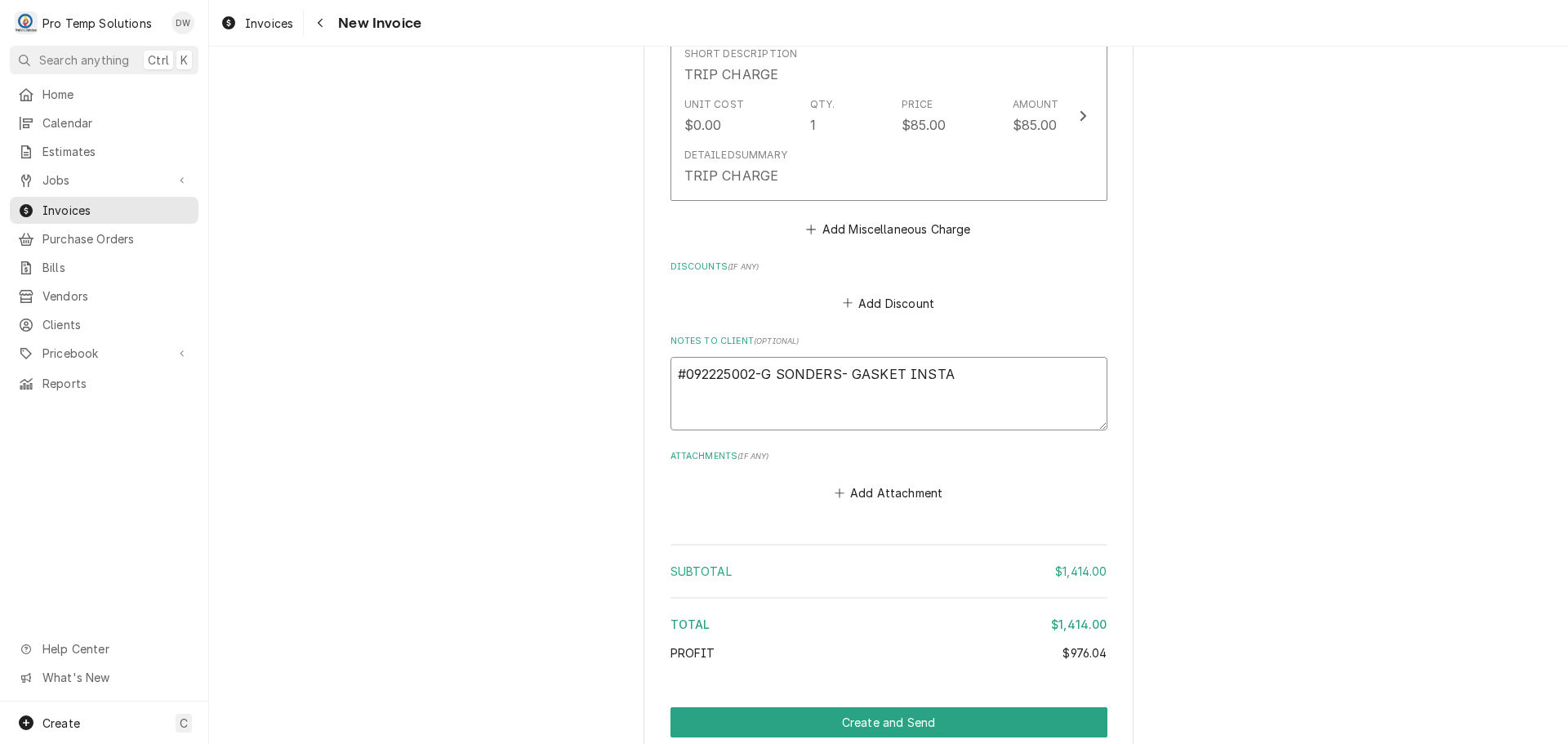
type textarea "x"
type textarea "#092225002-G SONDERS- GASKET INSTAL"
type textarea "x"
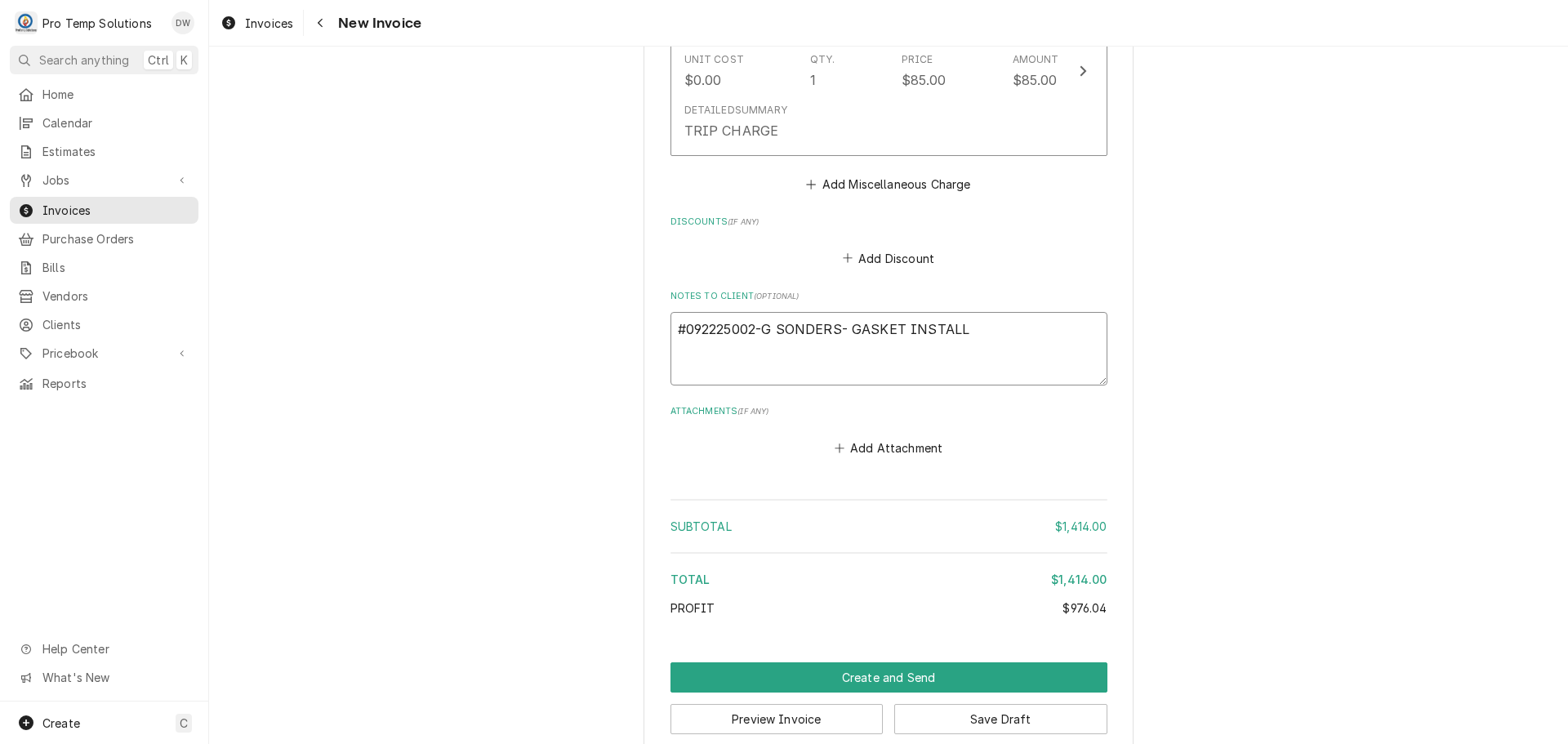
scroll to position [2924, 0]
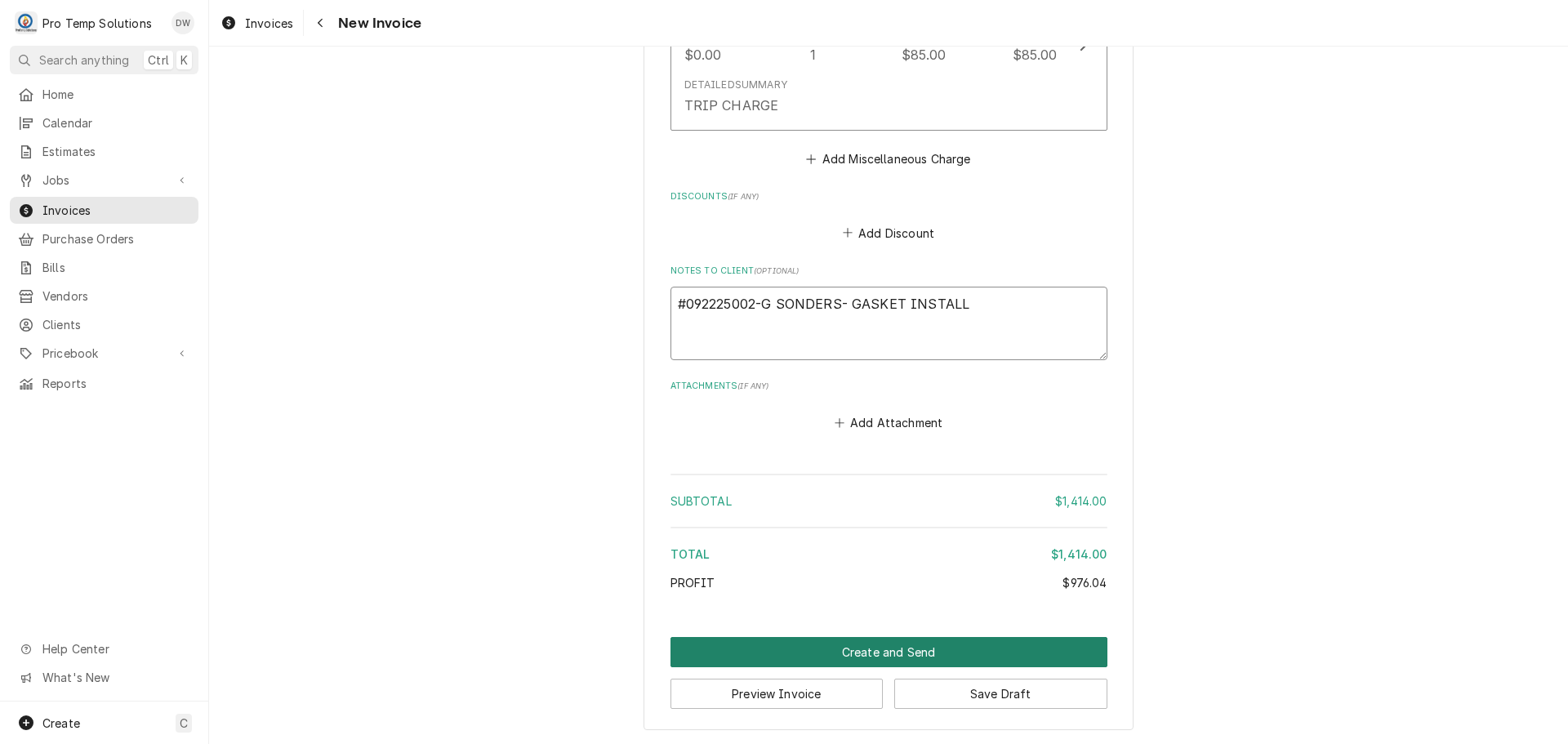
type textarea "#092225002-G SONDERS- GASKET INSTALL"
click at [872, 650] on button "Create and Send" at bounding box center [888, 652] width 436 height 30
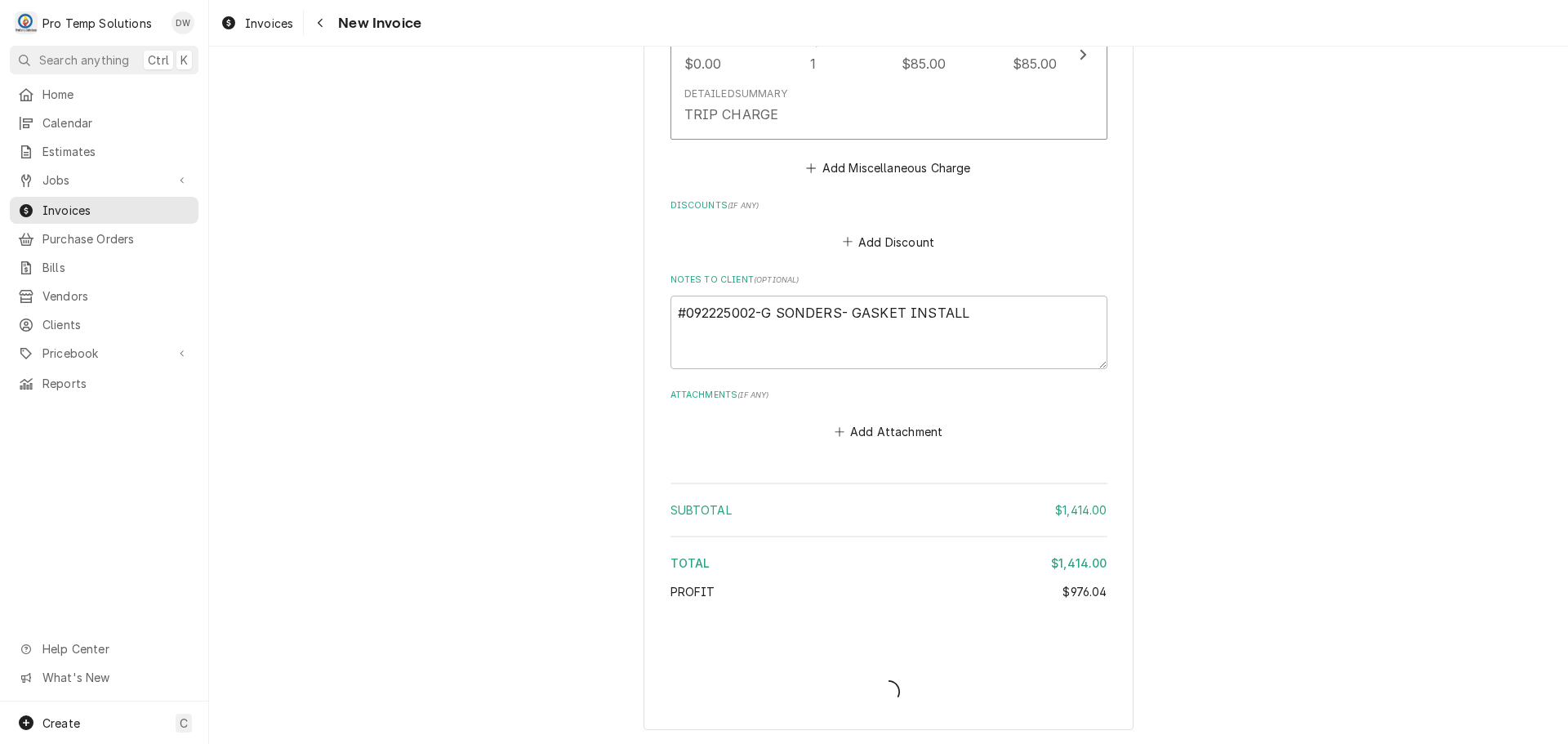
scroll to position [2915, 0]
type textarea "x"
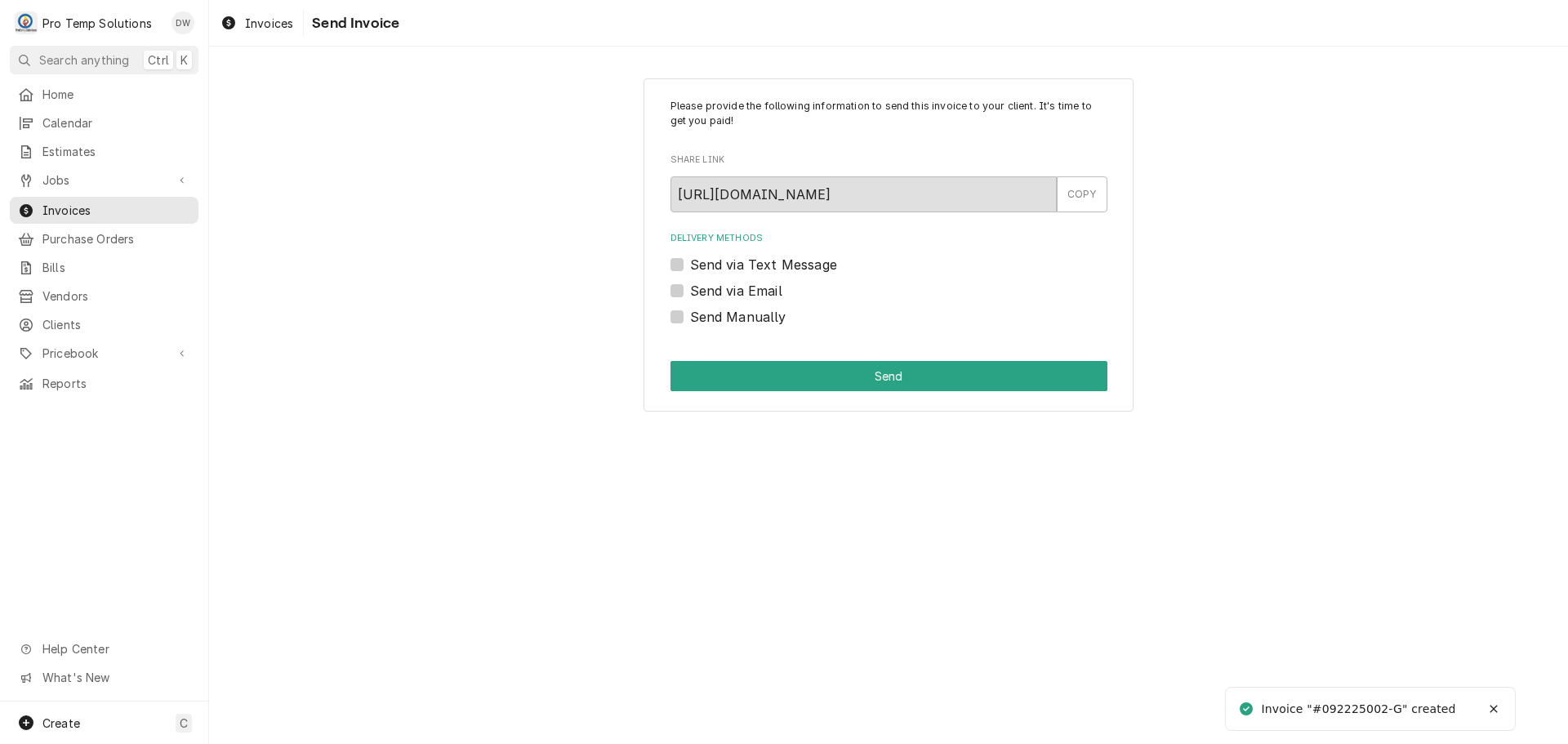
click at [690, 290] on label "Send via Email" at bounding box center [736, 291] width 92 height 20
click at [690, 290] on input "Send via Email" at bounding box center [908, 299] width 436 height 36
checkbox input "true"
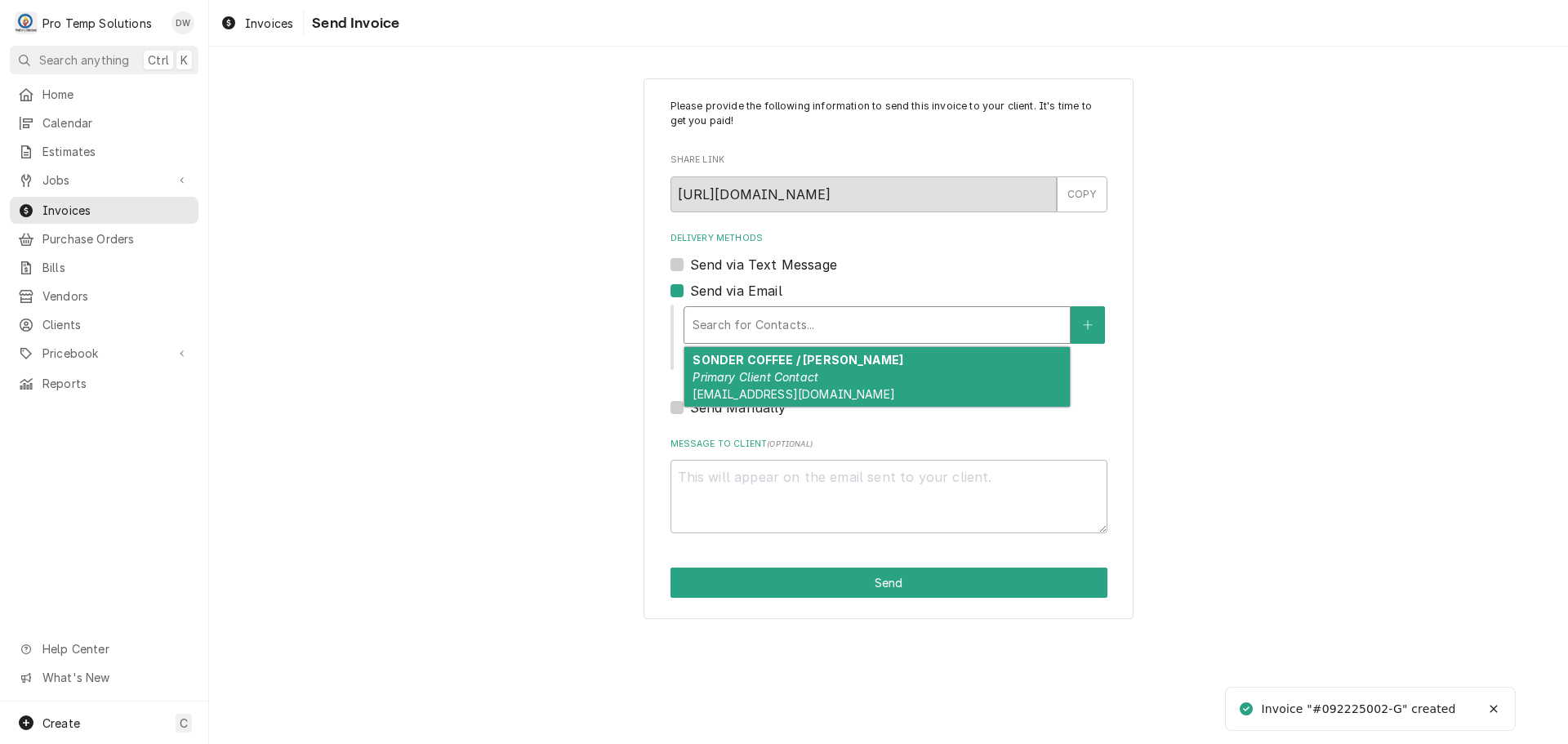
click at [824, 323] on div "Delivery Methods" at bounding box center [877, 325] width 370 height 29
click at [808, 369] on div "SONDER COFFEE / [PERSON_NAME] Primary Client Contact [EMAIL_ADDRESS][DOMAIN_NAM…" at bounding box center [877, 377] width 386 height 60
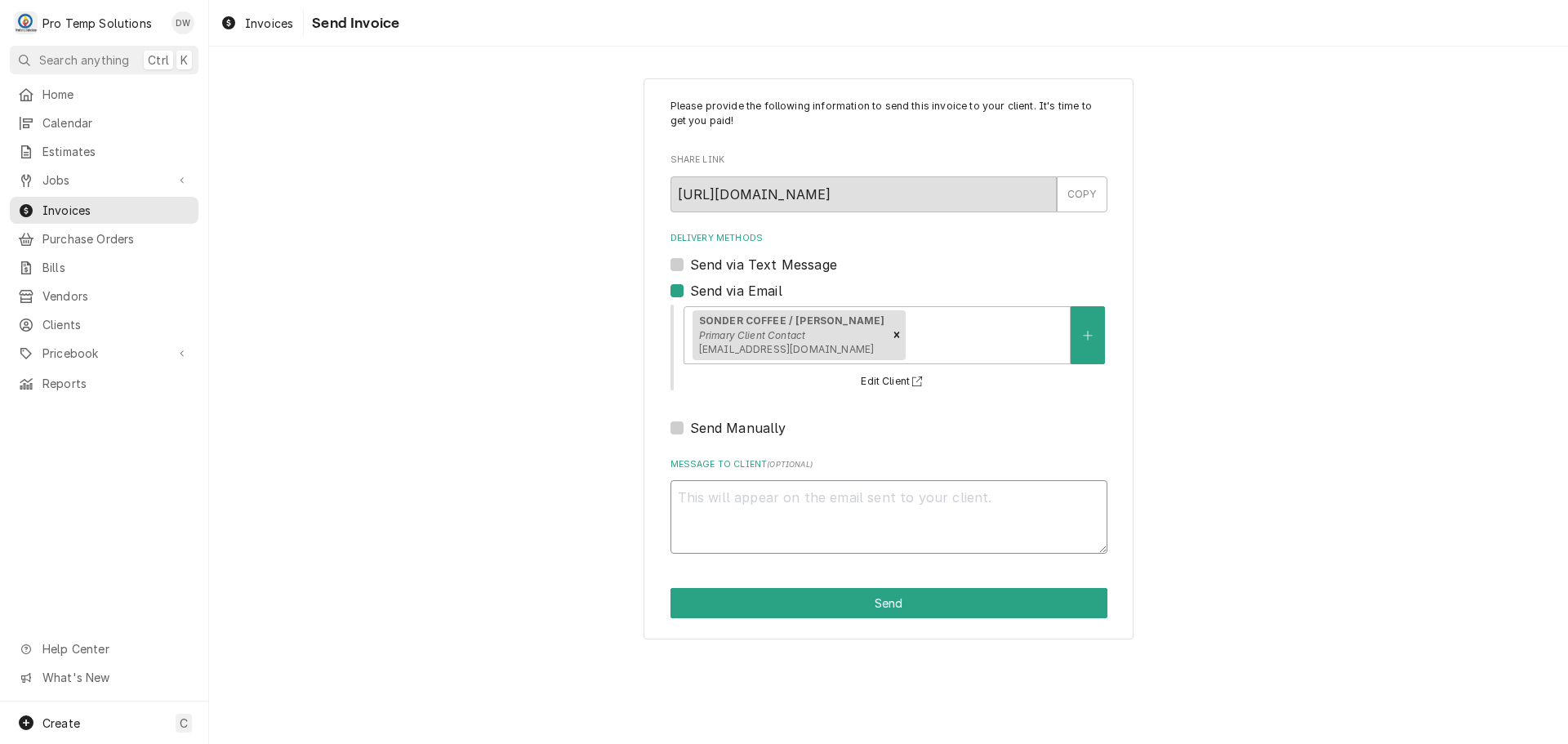
click at [778, 490] on textarea "Message to Client ( optional )" at bounding box center [888, 517] width 436 height 74
type textarea "x"
type textarea "#"
type textarea "x"
type textarea "#0"
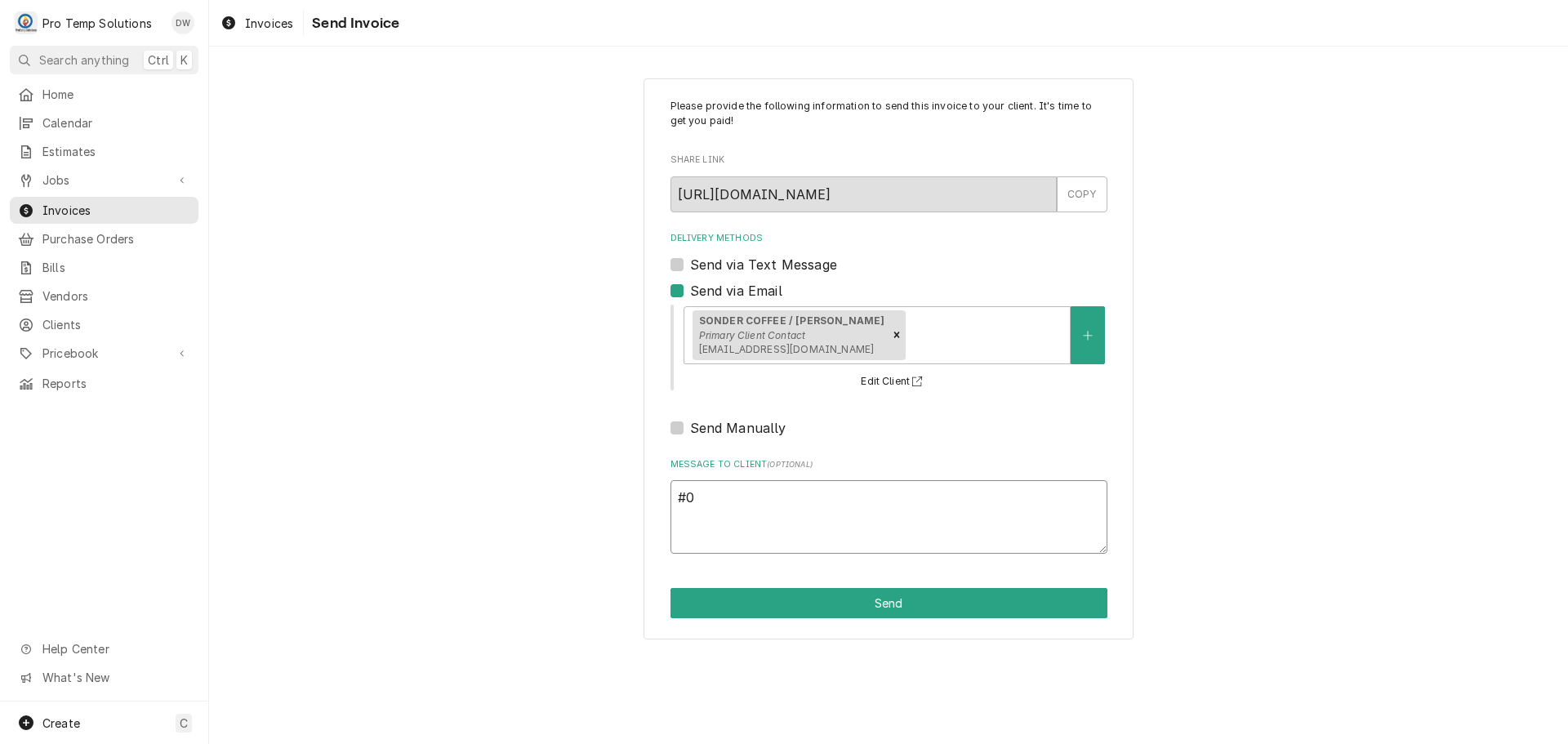
type textarea "x"
type textarea "#09"
type textarea "x"
type textarea "#092"
type textarea "x"
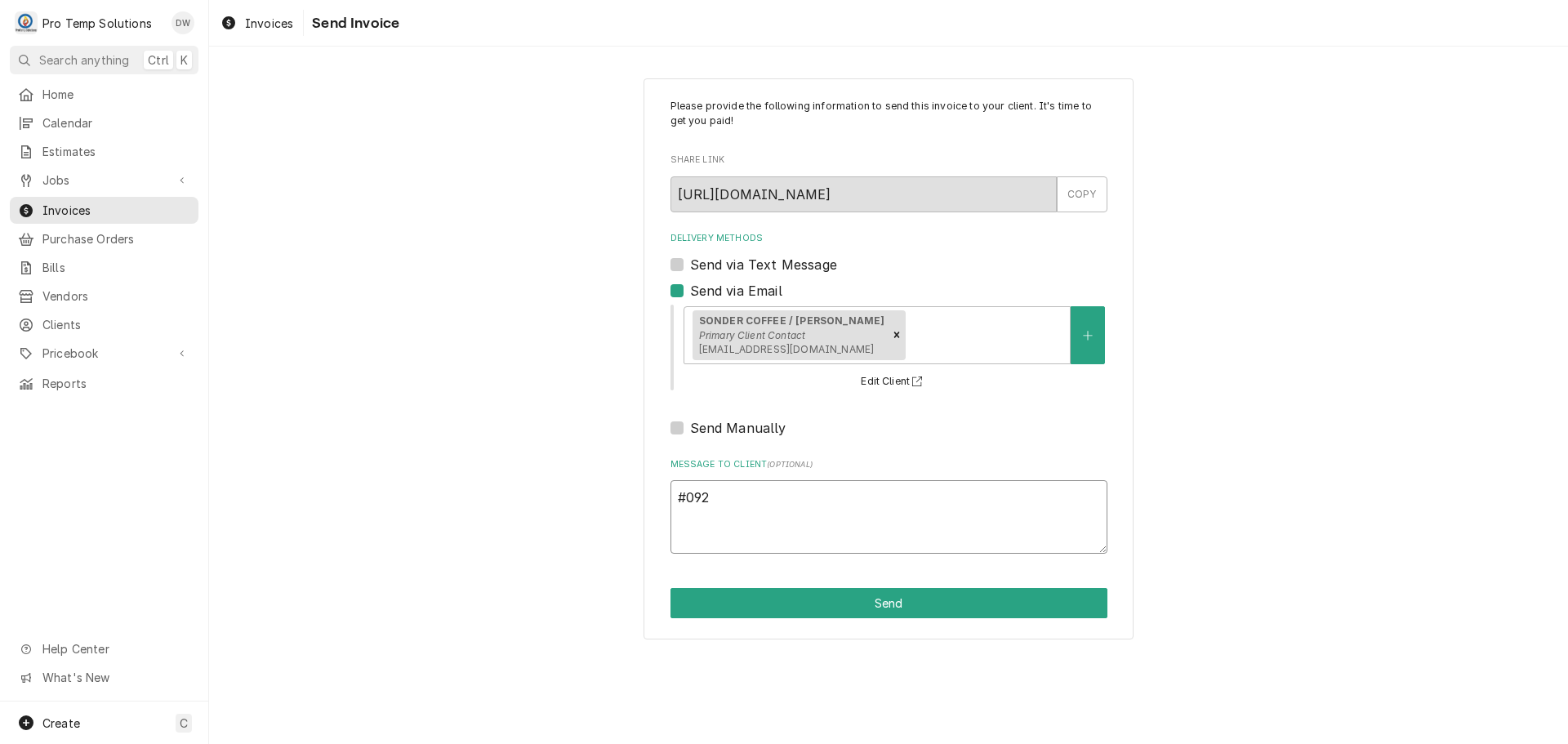
type textarea "#0922"
type textarea "x"
type textarea "#09222"
type textarea "x"
type textarea "#092225"
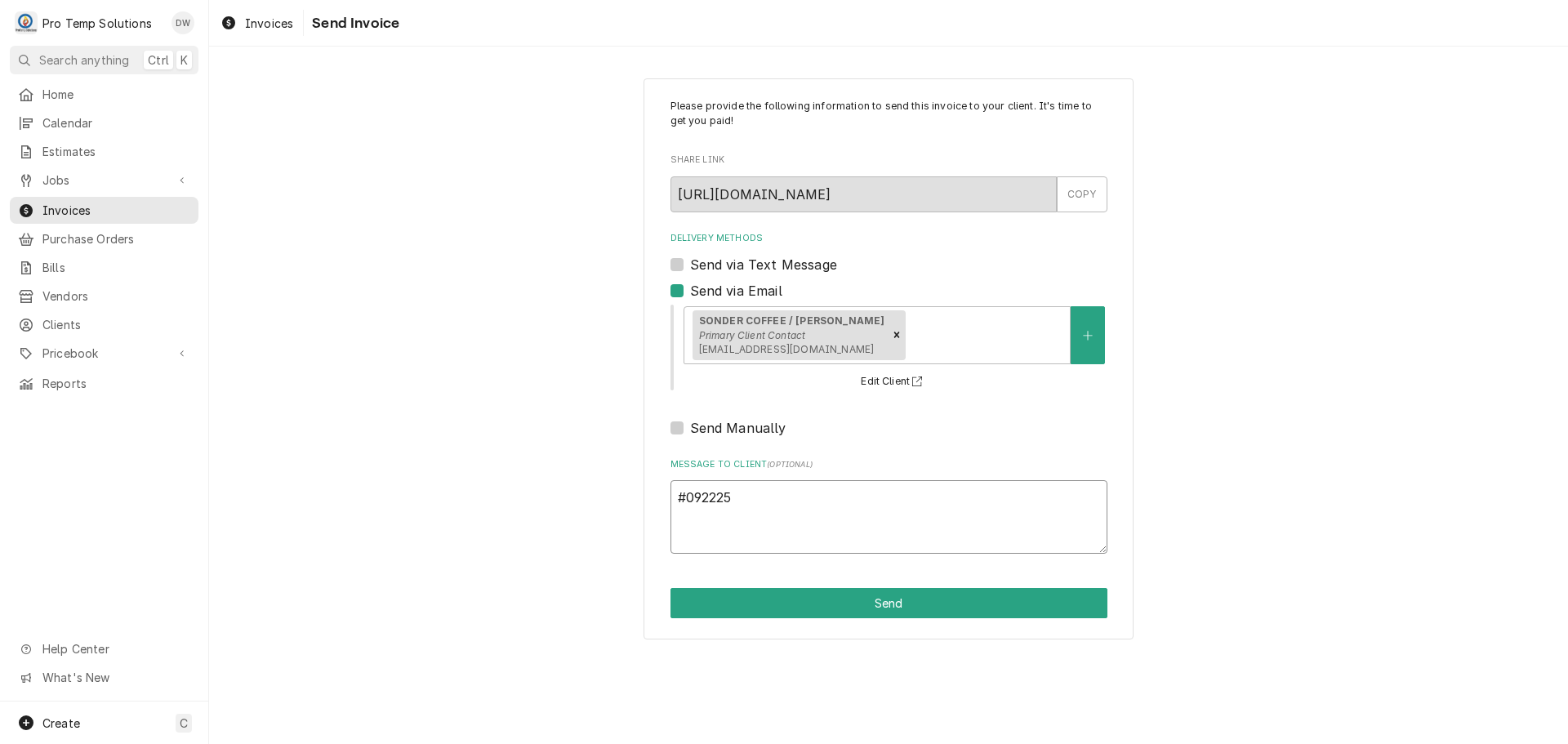
type textarea "x"
type textarea "#0922250"
type textarea "x"
type textarea "#09222500"
type textarea "x"
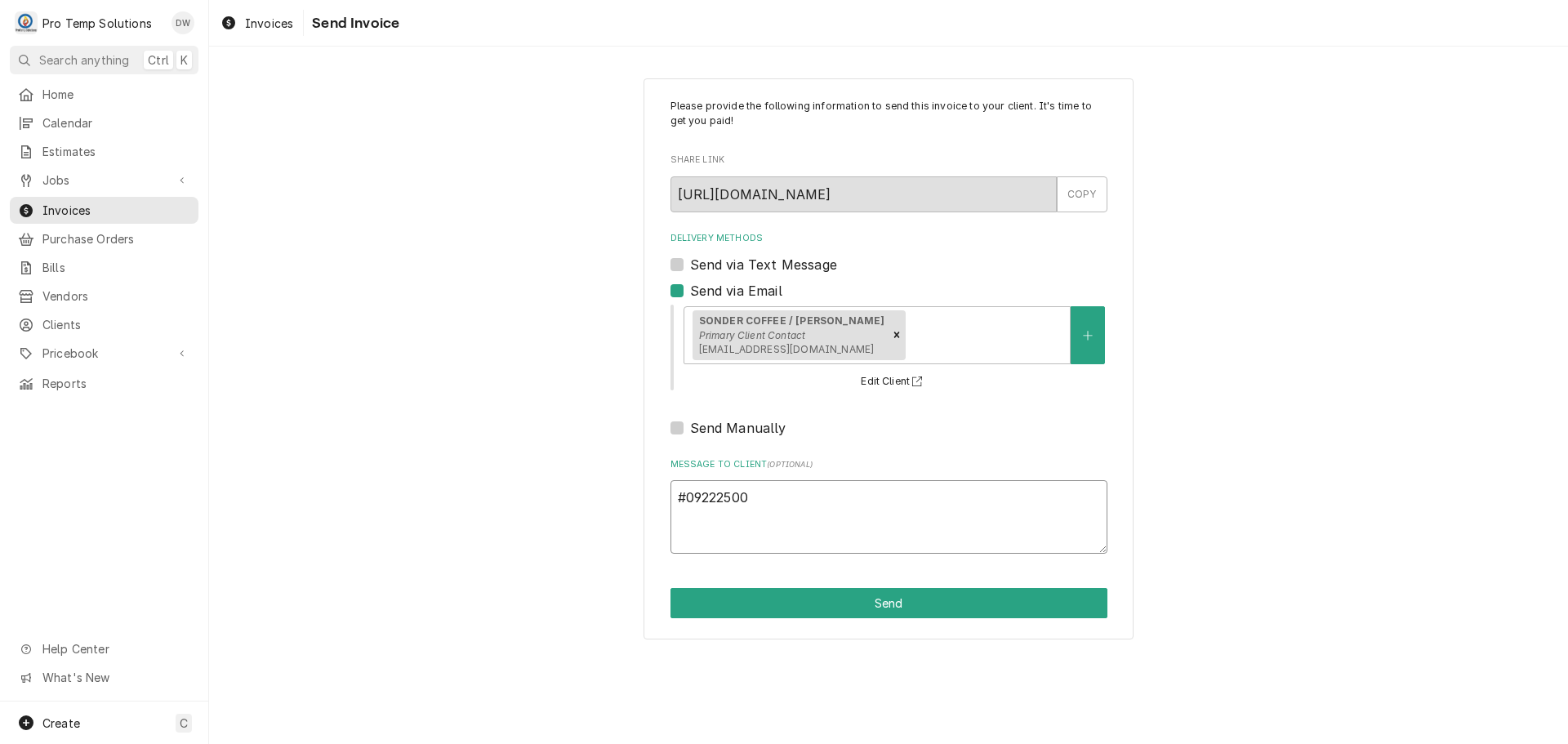
type textarea "#092225002"
type textarea "x"
type textarea "#092225002-"
type textarea "x"
type textarea "#092225002-G"
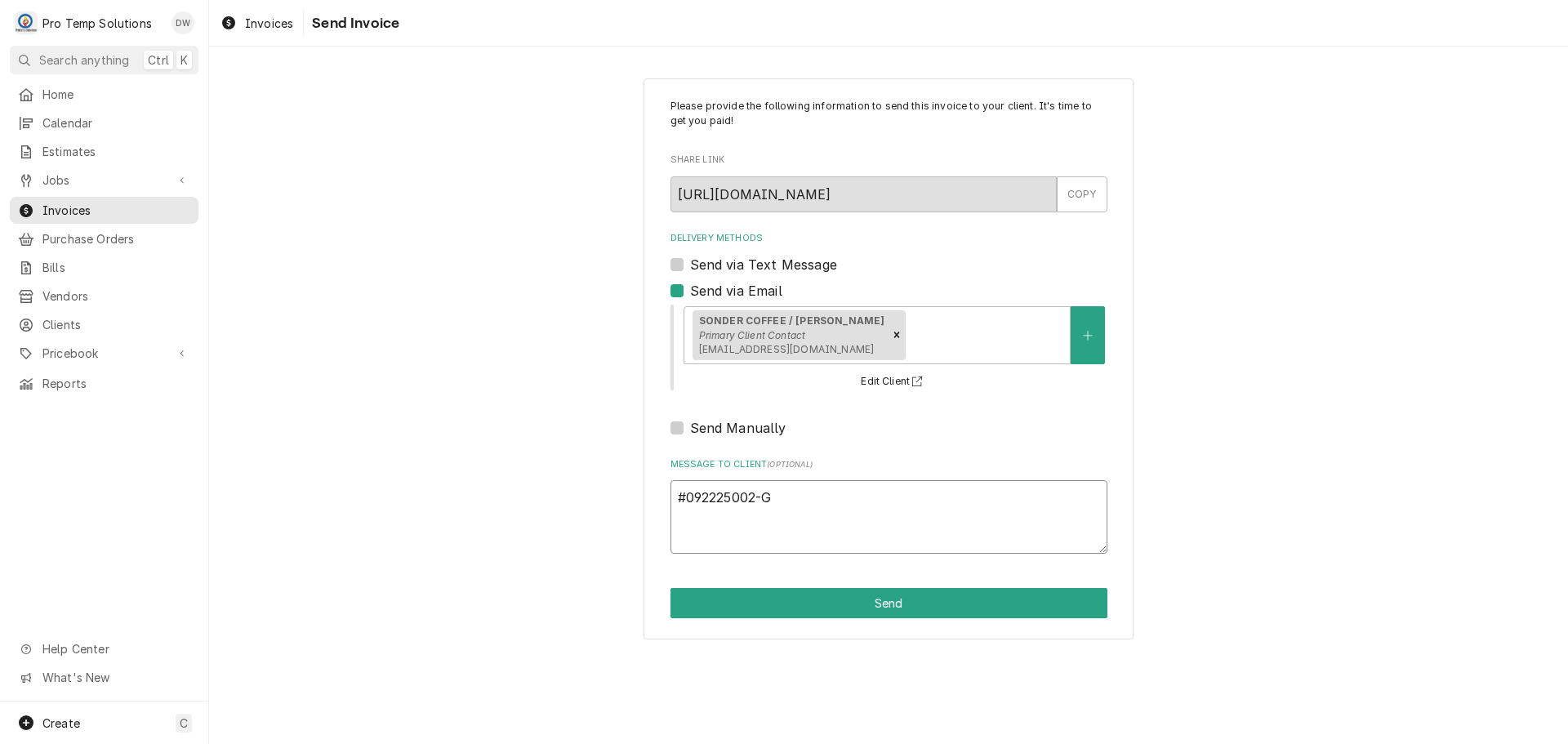
type textarea "x"
type textarea "#092225002-G"
type textarea "x"
type textarea "#092225002-G S"
type textarea "x"
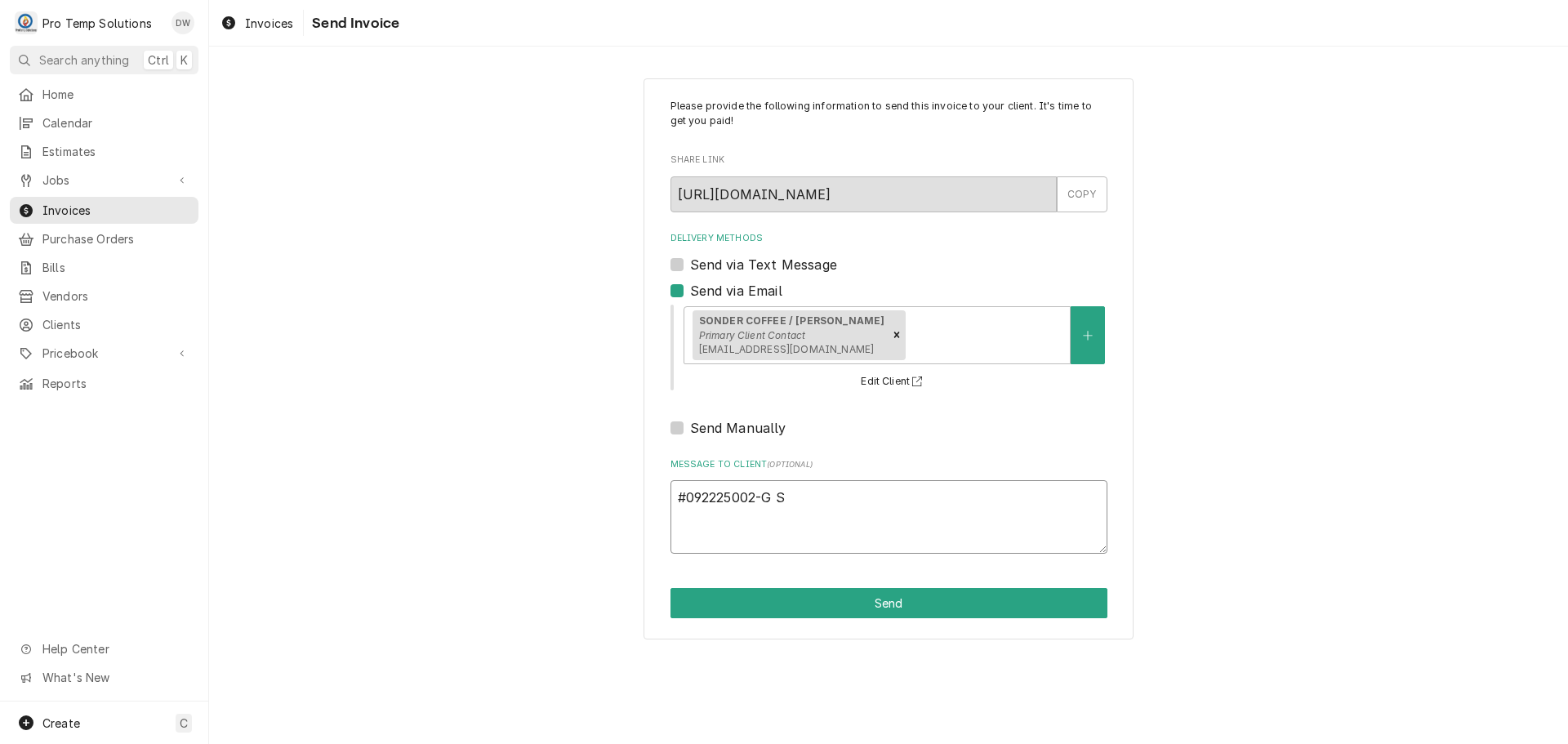
type textarea "#092225002-G SO"
type textarea "x"
type textarea "#092225002-G SON"
type textarea "x"
type textarea "#092225002-G SOND"
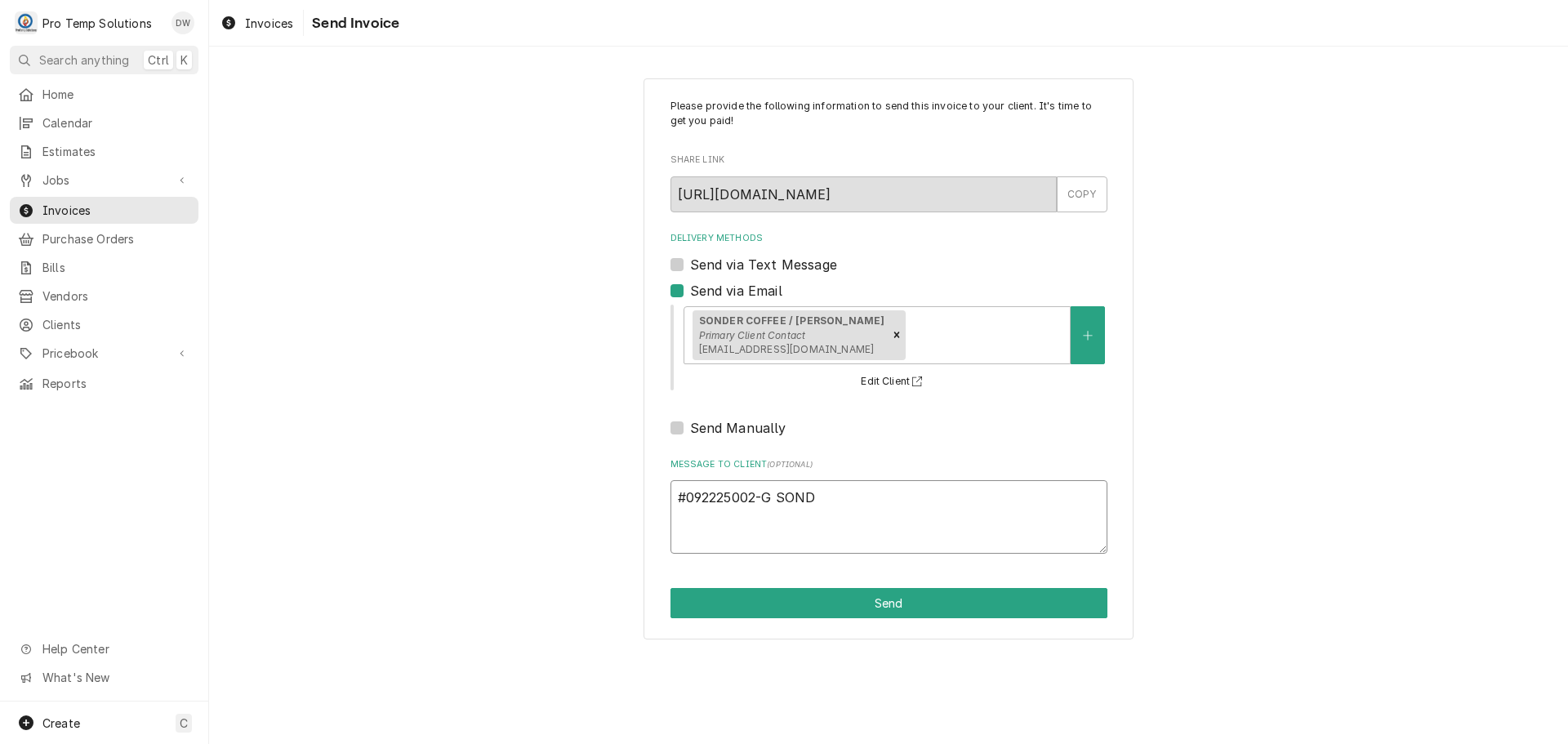
type textarea "x"
type textarea "#092225002-G SONDE"
type textarea "x"
type textarea "#092225002-G SONDER"
type textarea "x"
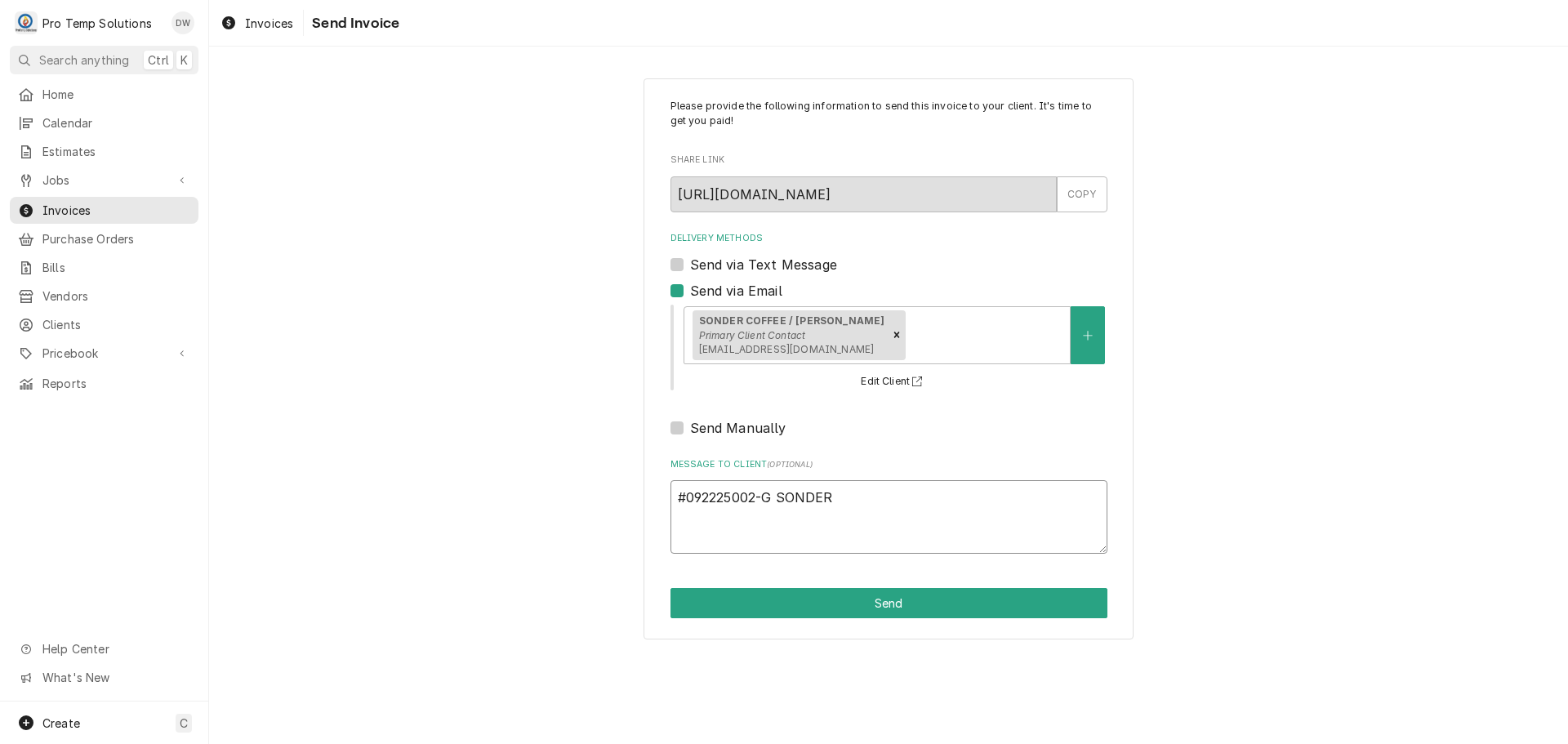
type textarea "#092225002-G SONDER"
type textarea "x"
type textarea "#092225002-G SONDER -"
type textarea "x"
type textarea "#092225002-G SONDER -"
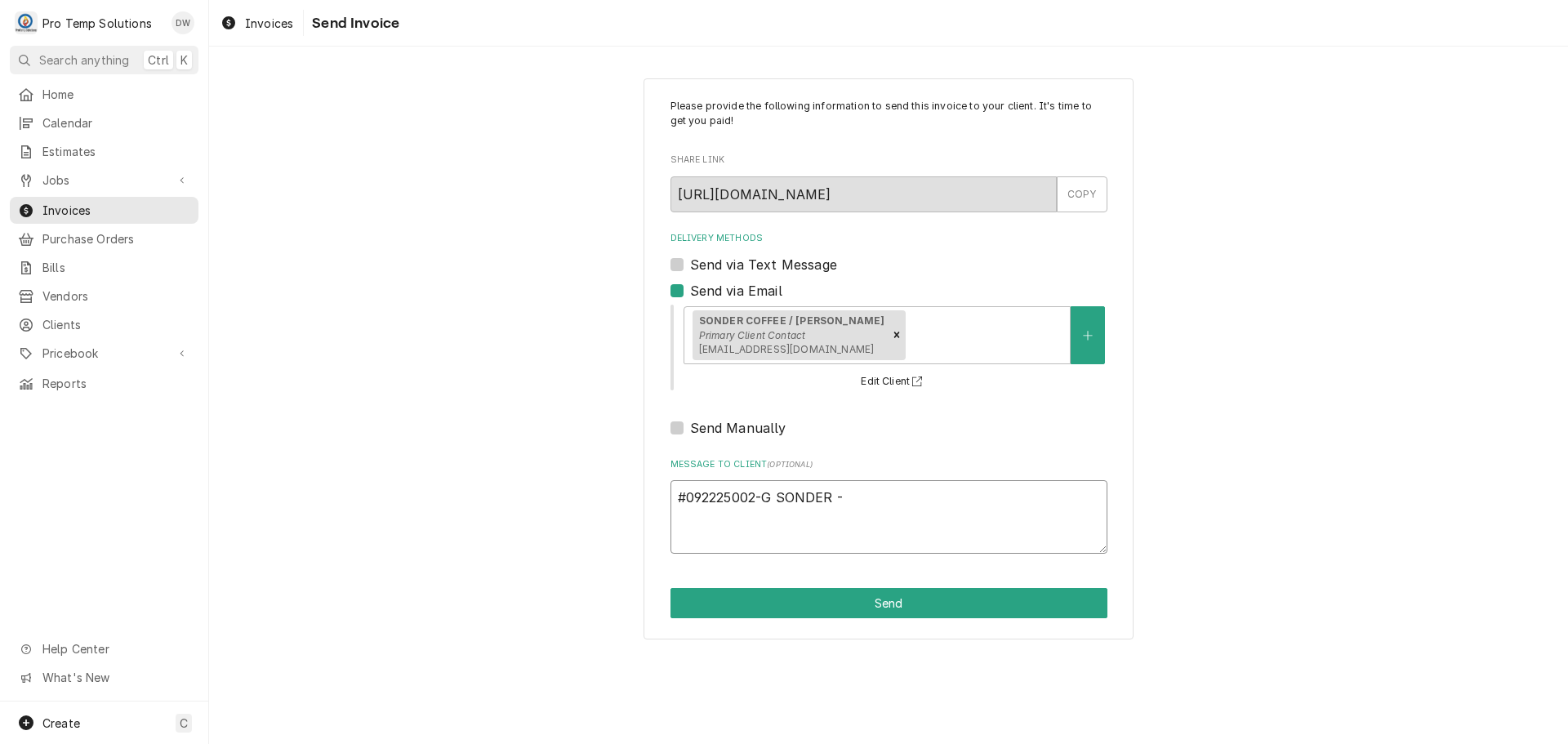
type textarea "x"
type textarea "#092225002-G SONDER - G"
type textarea "x"
type textarea "#092225002-G SONDER - GA"
type textarea "x"
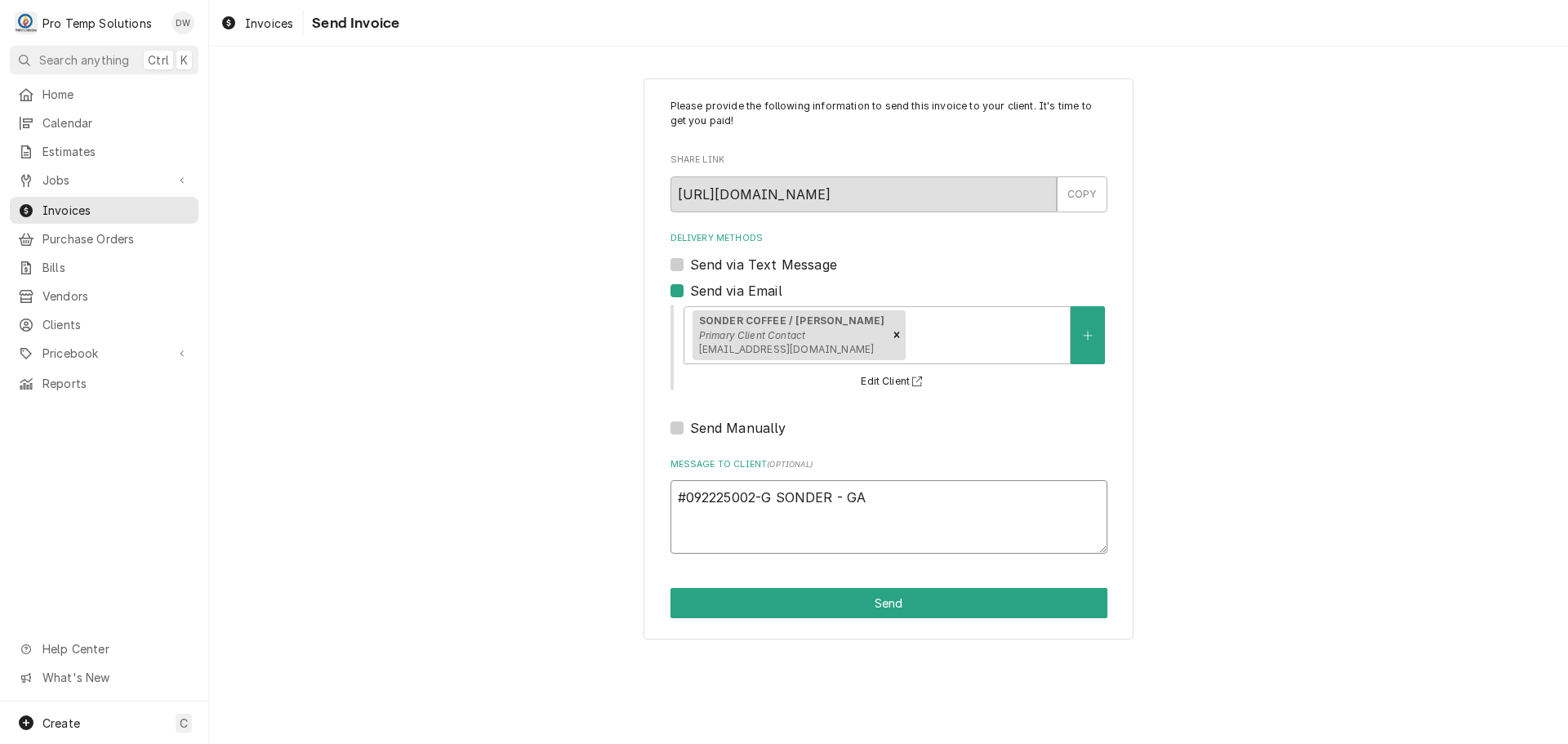
type textarea "#092225002-G SONDER - GAS"
type textarea "x"
type textarea "#092225002-G SONDER - GASK"
type textarea "x"
type textarea "#092225002-G [PERSON_NAME]"
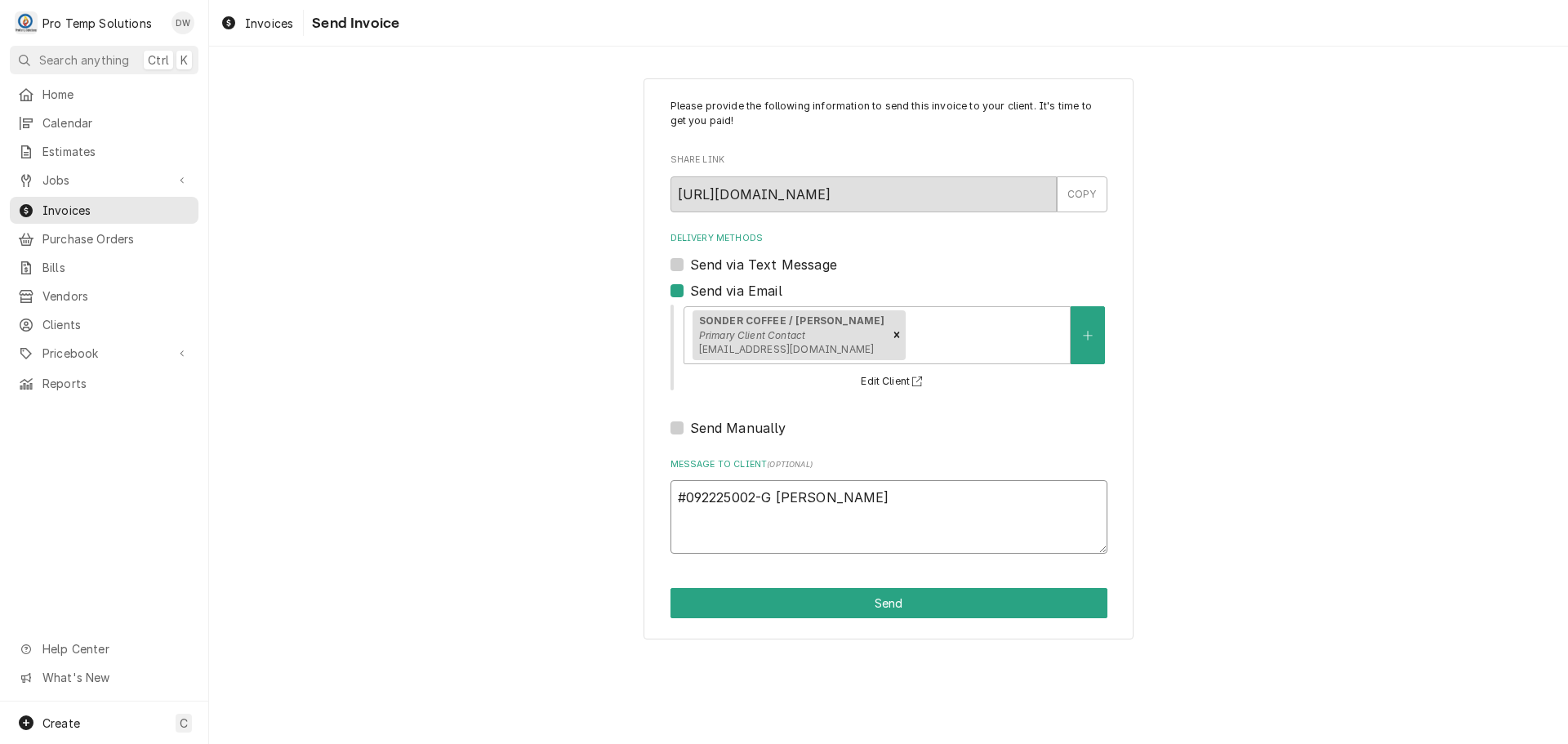
type textarea "x"
type textarea "#092225002-G SONDER - GASKET"
type textarea "x"
type textarea "#092225002-G SONDER - GASKET"
type textarea "x"
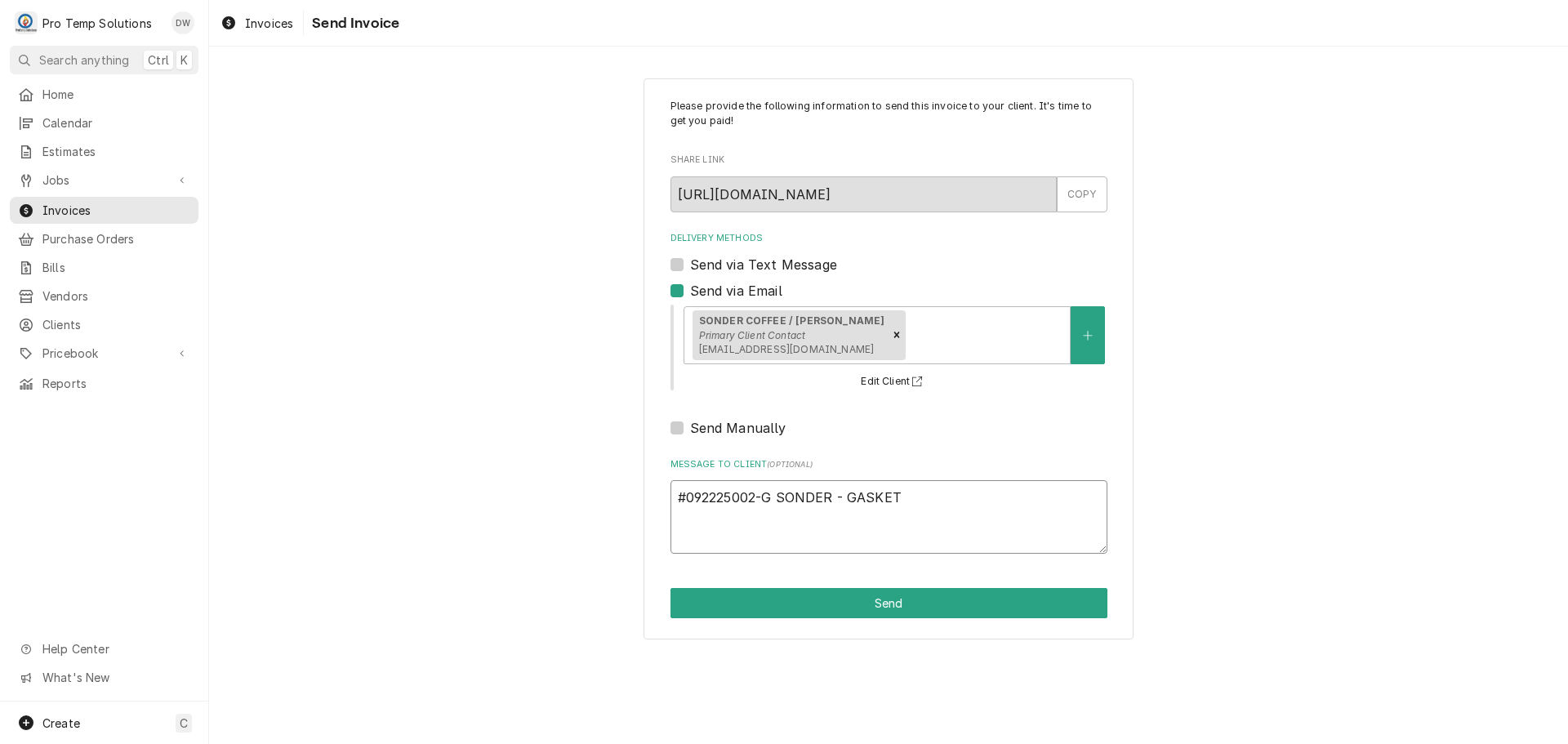
type textarea "#092225002-G SONDER - GASKET I"
type textarea "x"
type textarea "#092225002-G SONDER - GASKET IN"
type textarea "x"
type textarea "#092225002-G SONDER - GASKET INS"
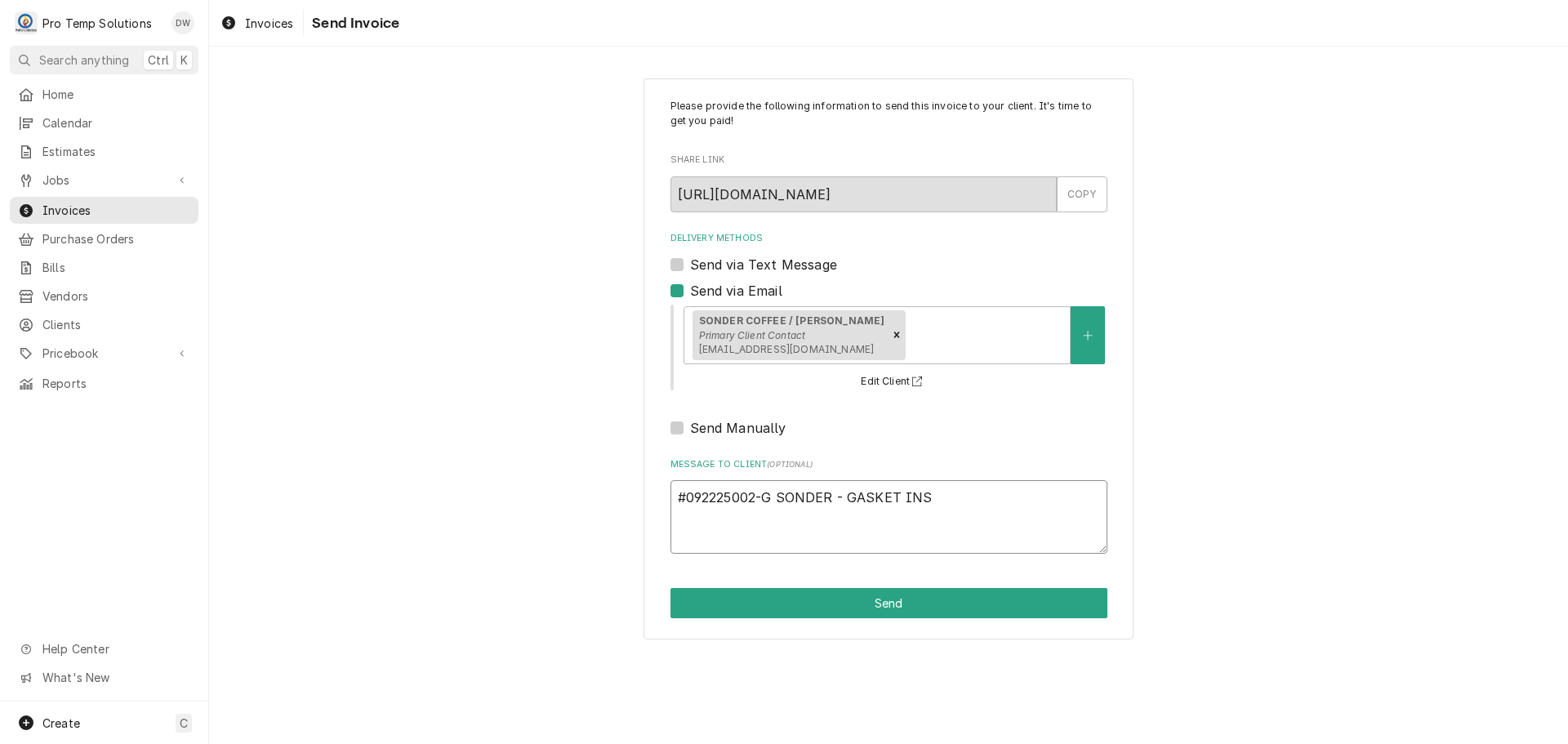
type textarea "x"
type textarea "#092225002-G SONDER - GASKET INST"
type textarea "x"
type textarea "#092225002-G SONDER - GASKET INSTA"
type textarea "x"
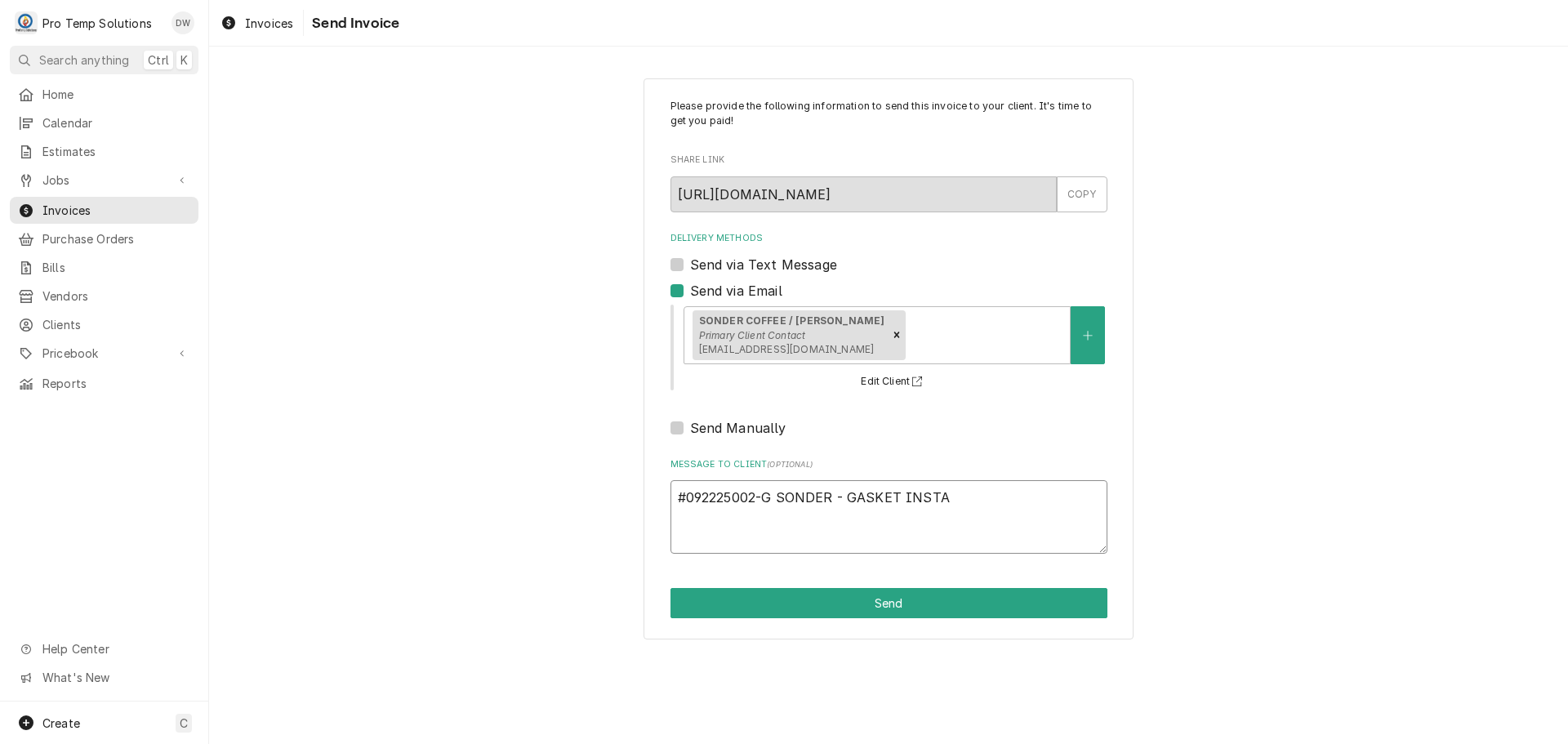
type textarea "#092225002-G SONDER - GASKET INSTAL"
type textarea "x"
type textarea "#092225002-G SONDER - GASKET INSTALL"
click at [889, 611] on button "Send" at bounding box center [888, 603] width 436 height 30
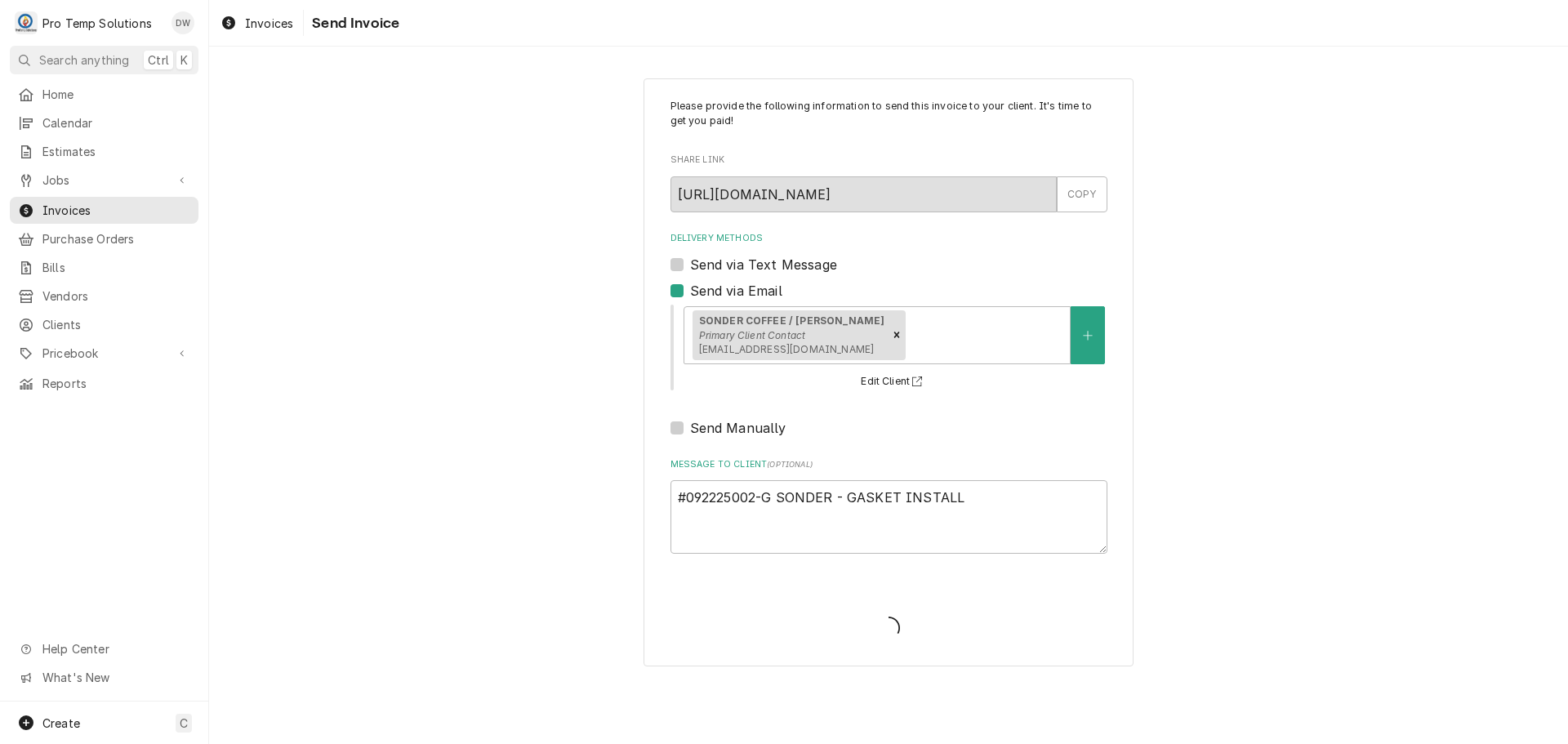
type textarea "x"
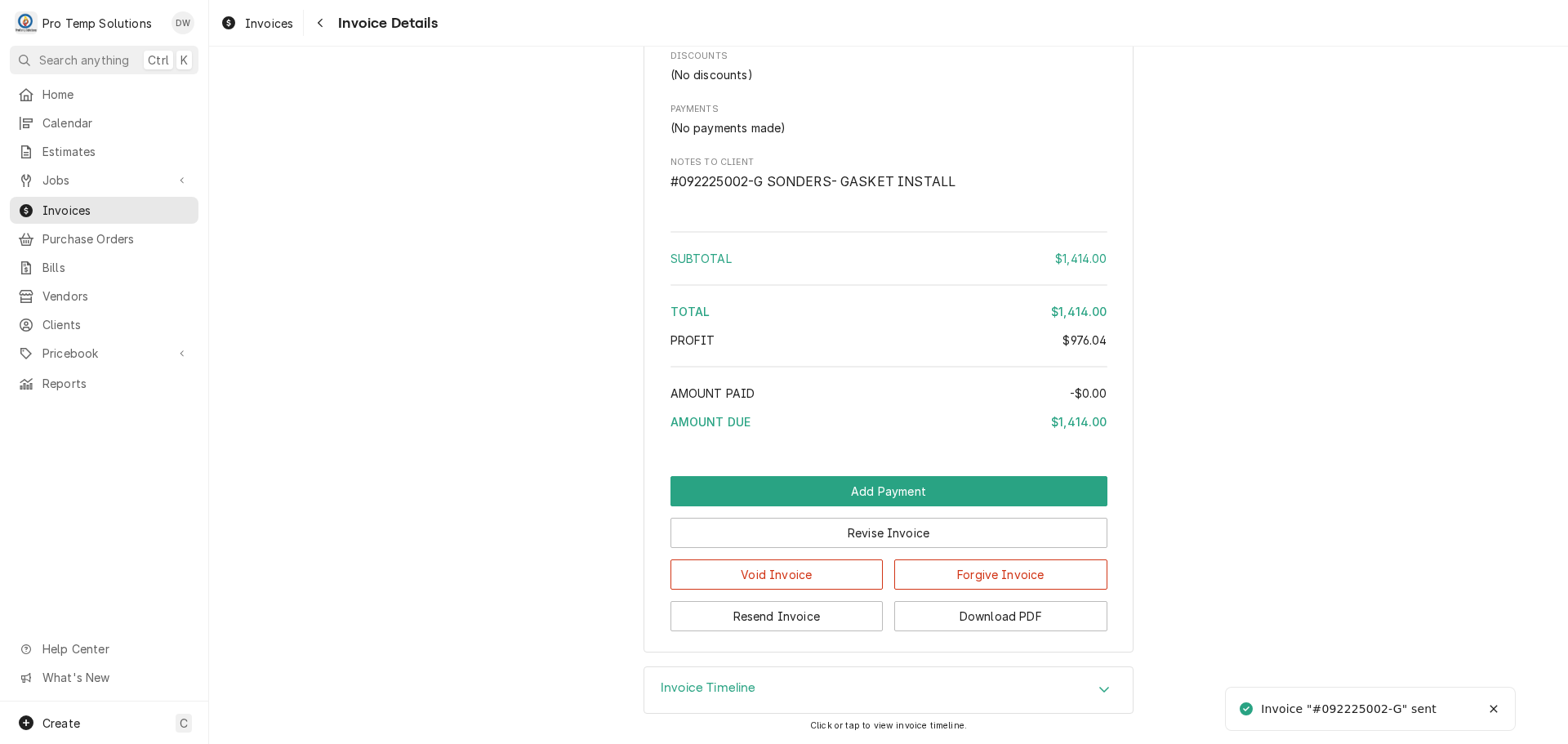
scroll to position [2642, 0]
click at [981, 617] on button "Download PDF" at bounding box center [1000, 616] width 213 height 30
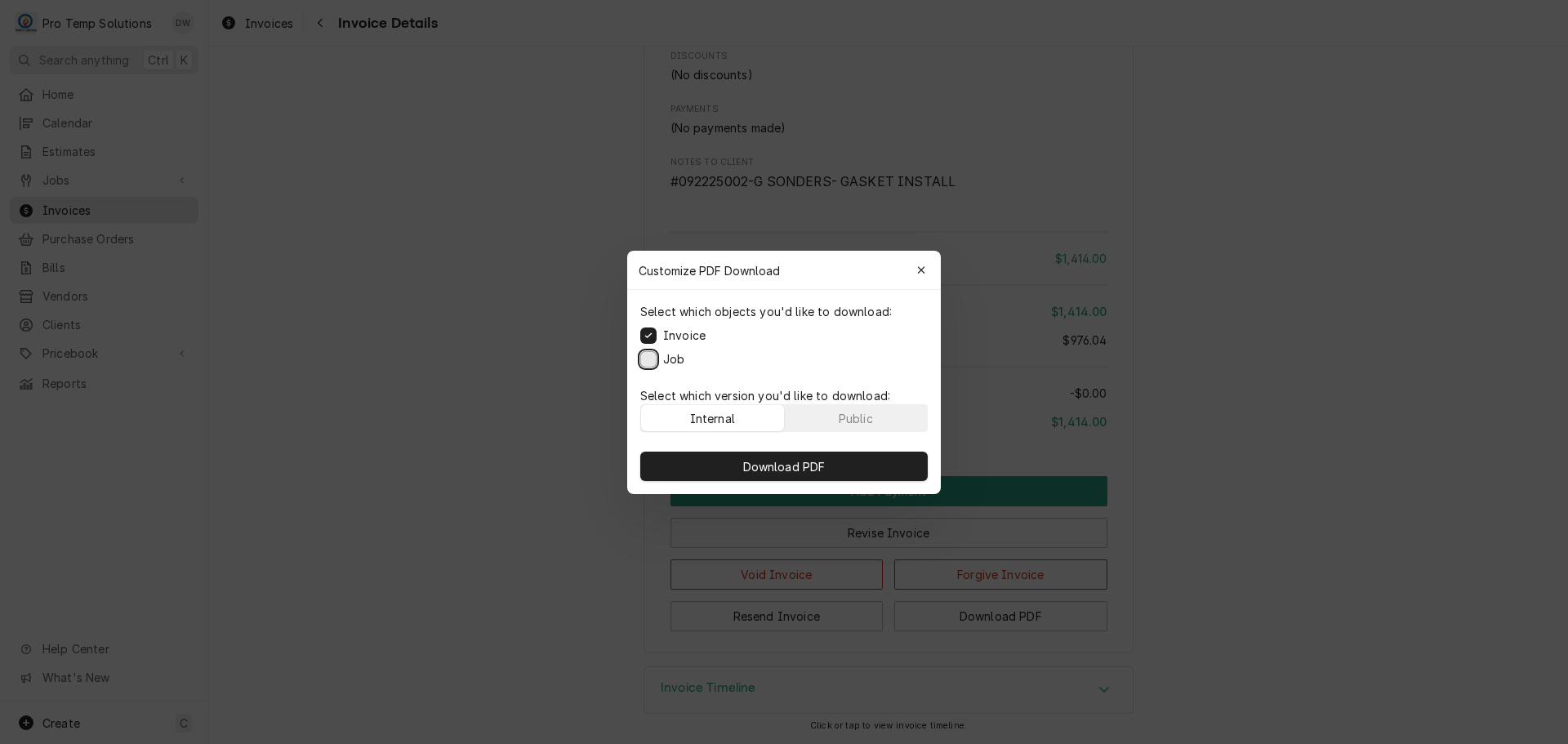
click at [647, 353] on button "Job" at bounding box center [648, 359] width 16 height 16
click at [777, 465] on span "Download PDF" at bounding box center [784, 465] width 89 height 17
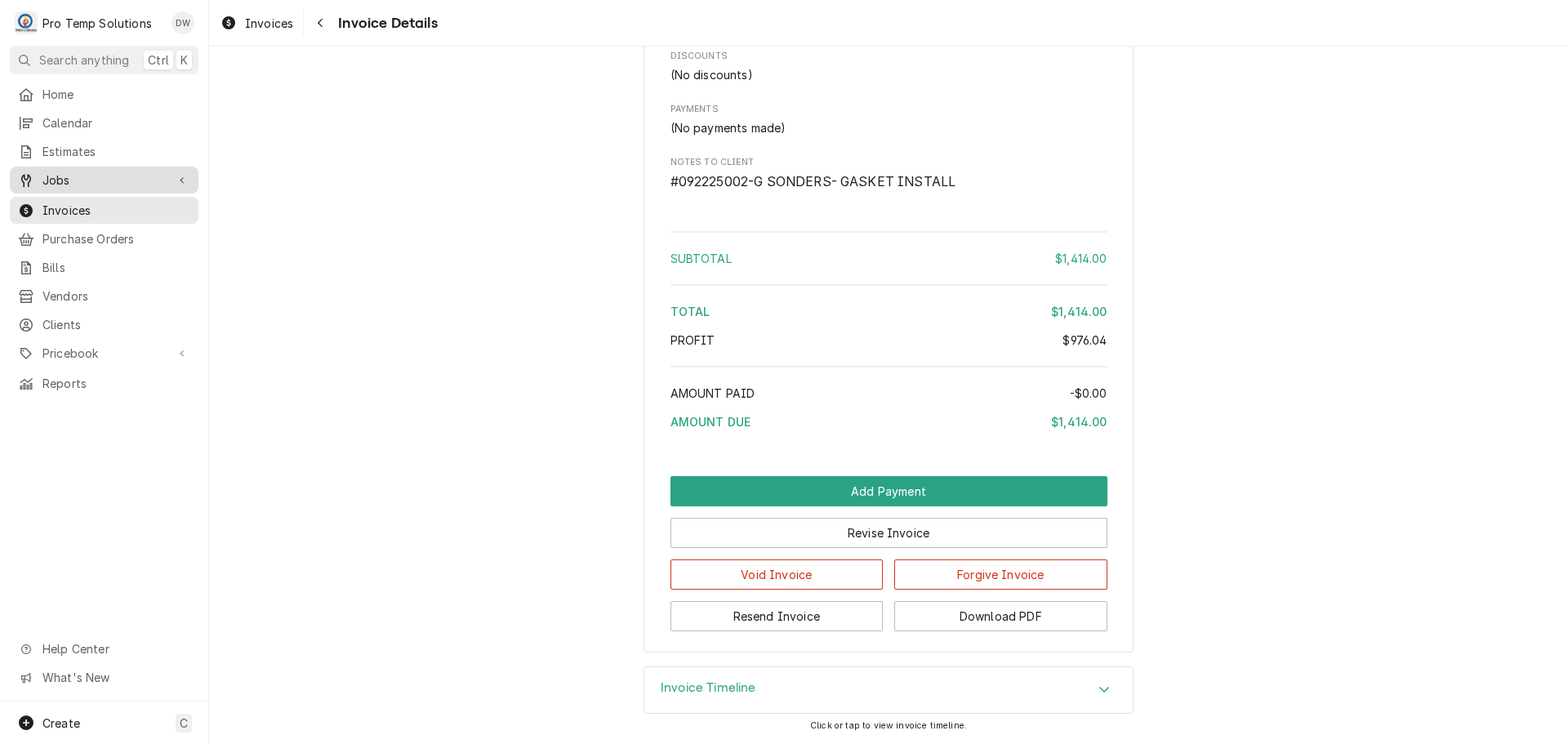
click at [74, 175] on span "Jobs" at bounding box center [104, 180] width 123 height 17
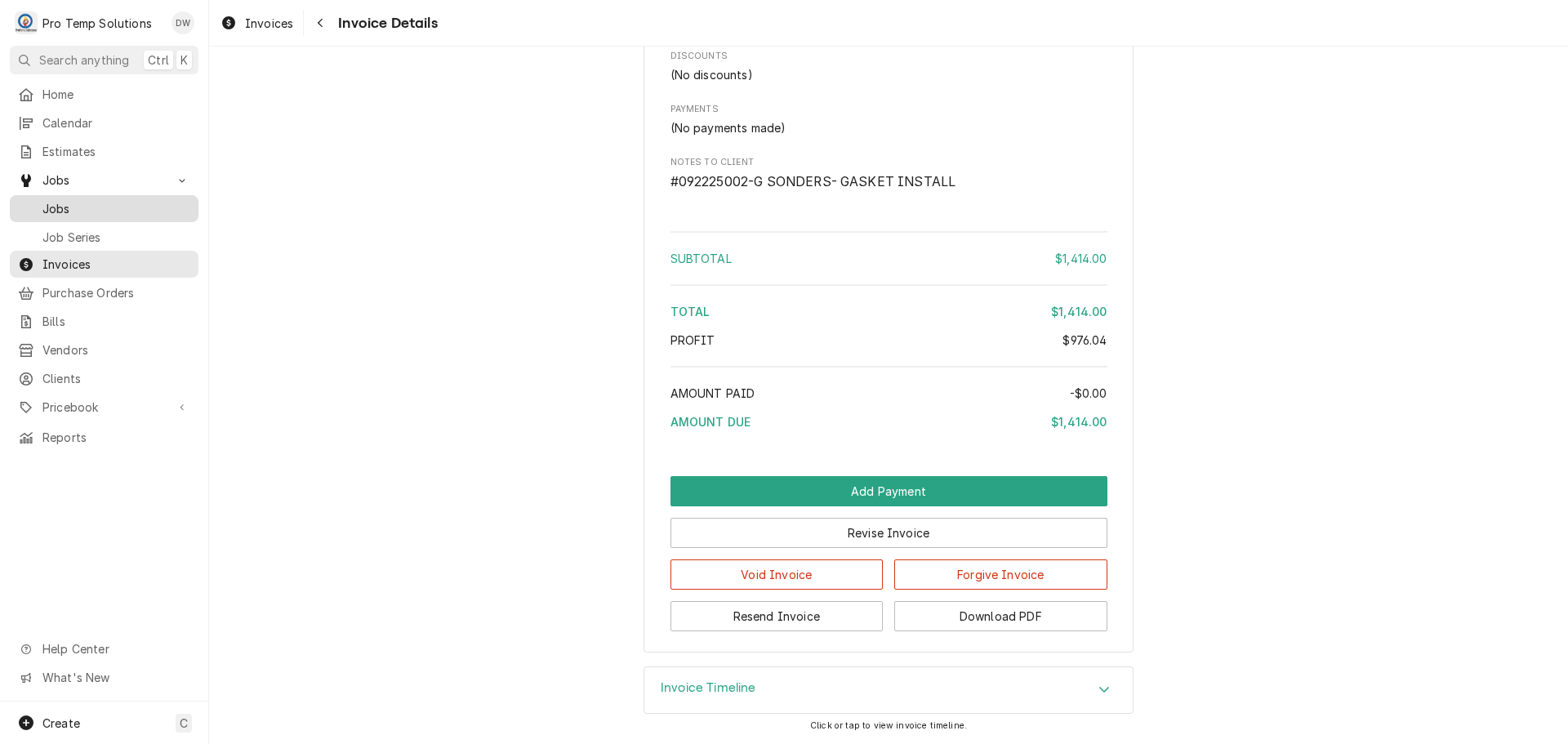
click at [67, 199] on div "Jobs" at bounding box center [104, 209] width 182 height 20
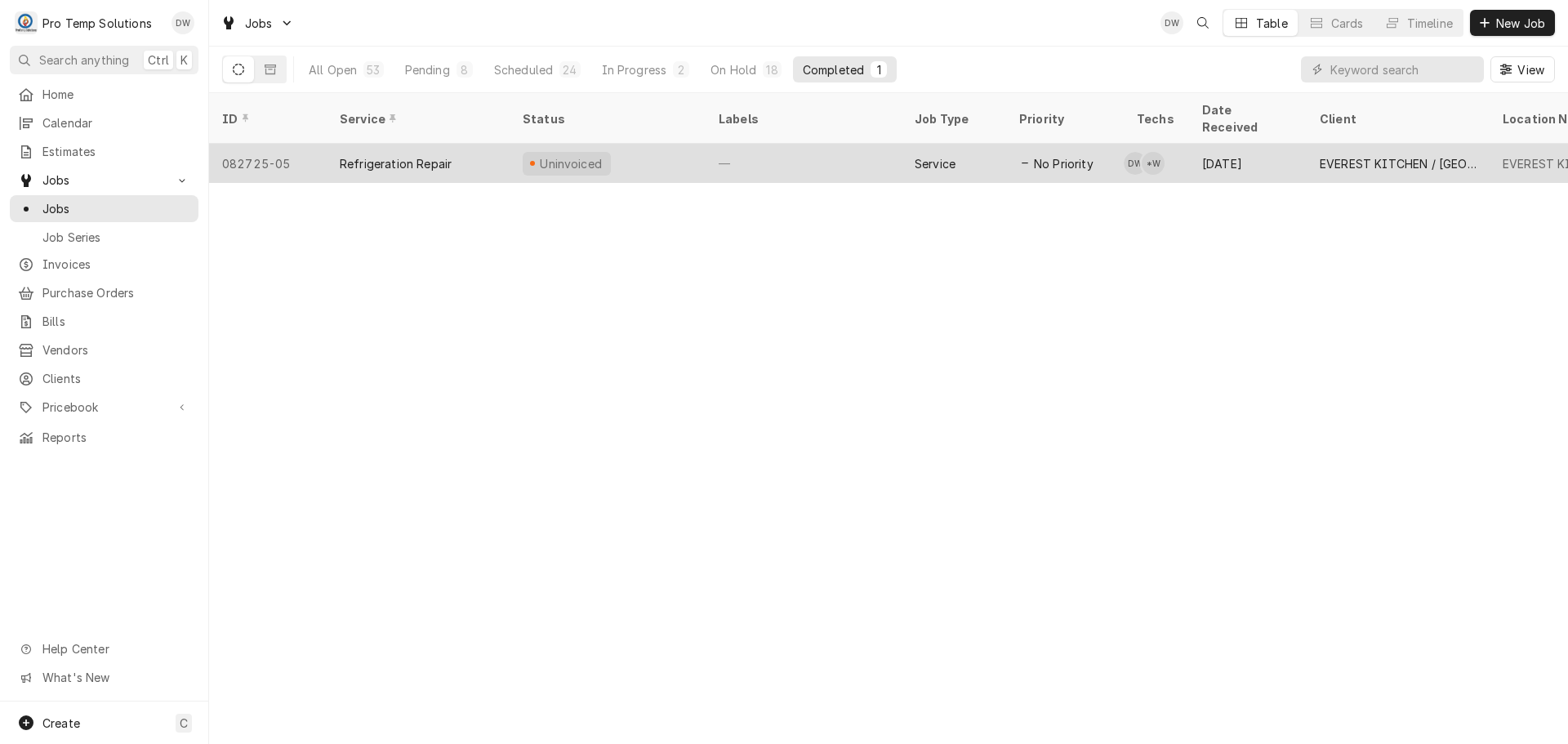
click at [822, 144] on div "—" at bounding box center [804, 163] width 196 height 39
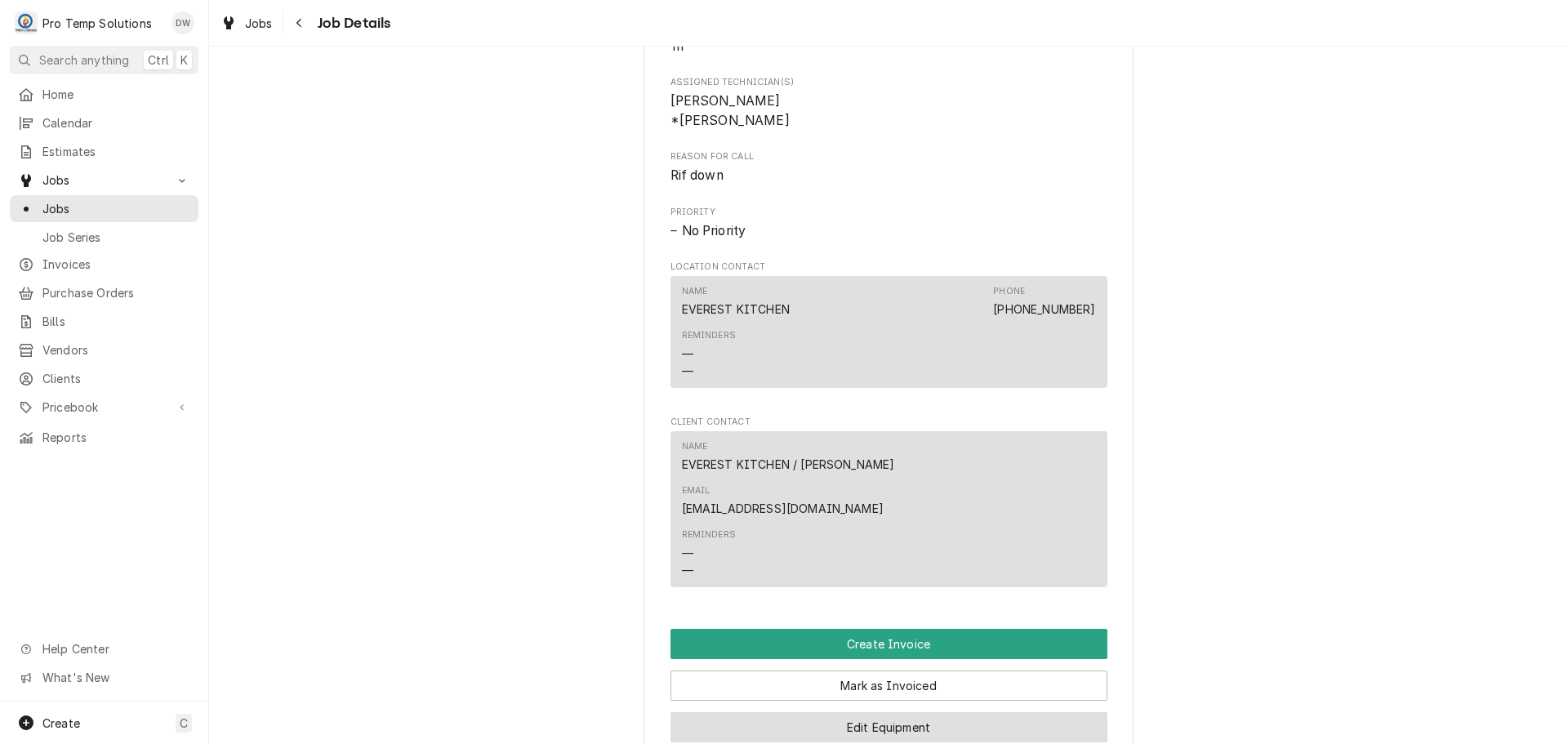
scroll to position [1143, 0]
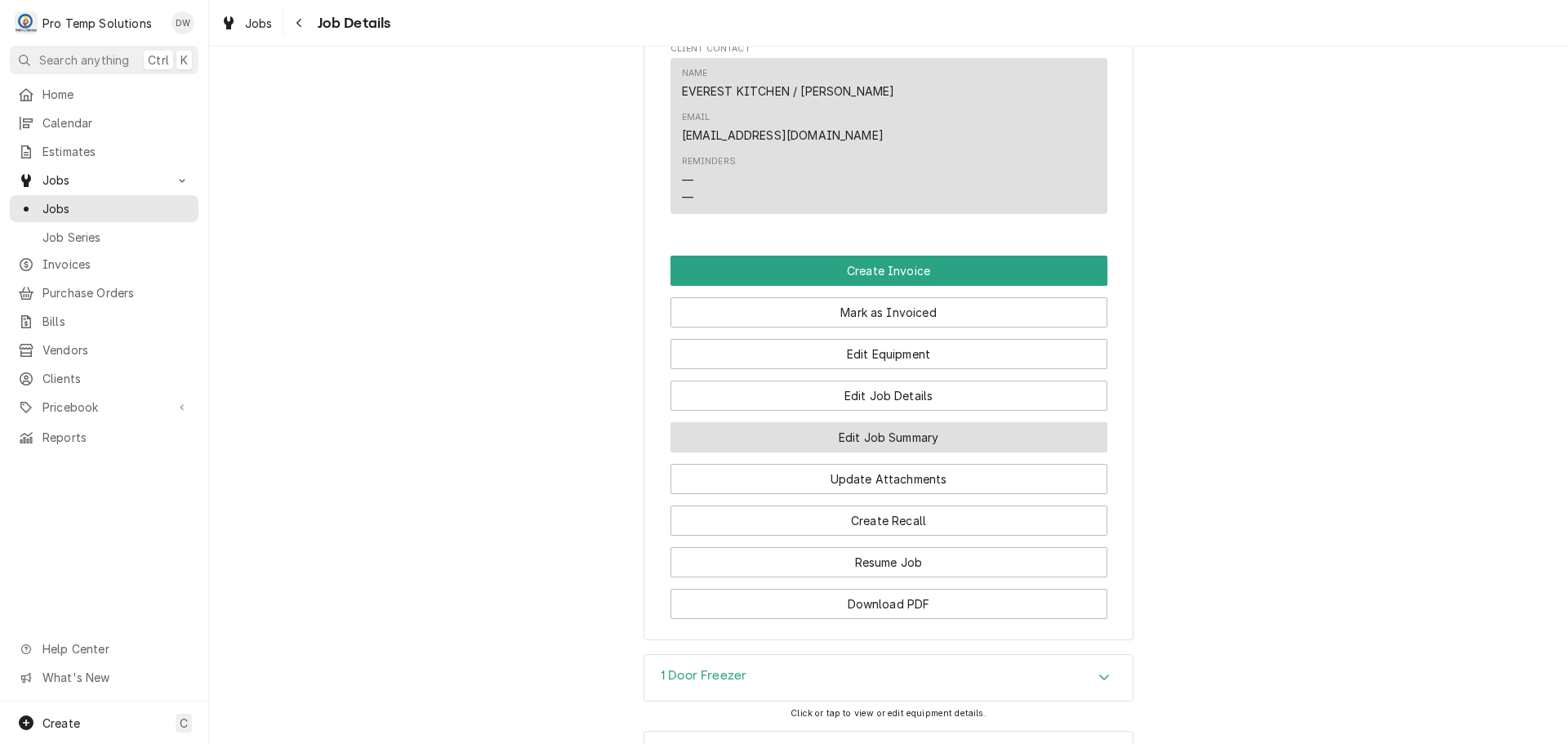
click at [887, 422] on button "Edit Job Summary" at bounding box center [888, 437] width 436 height 30
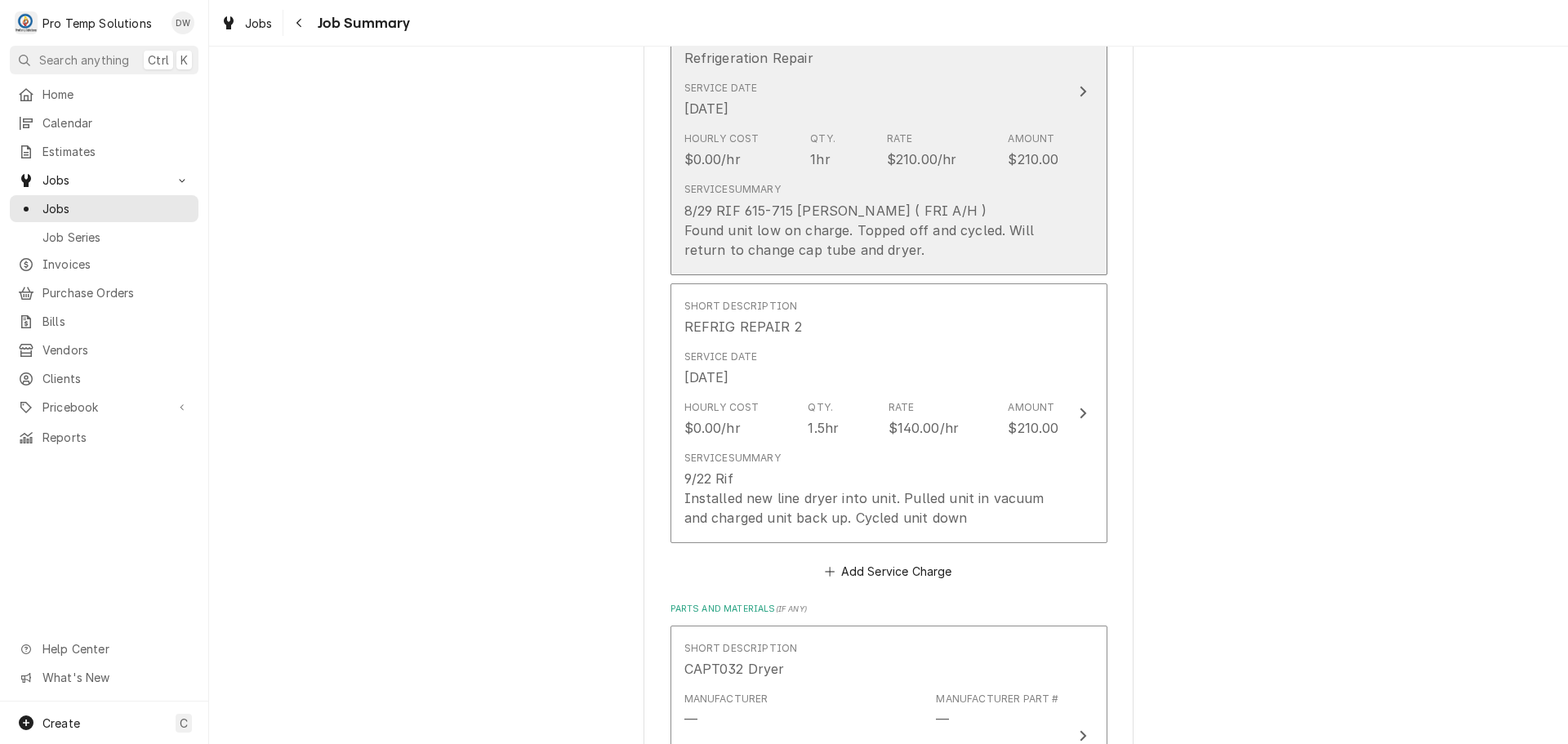
scroll to position [653, 0]
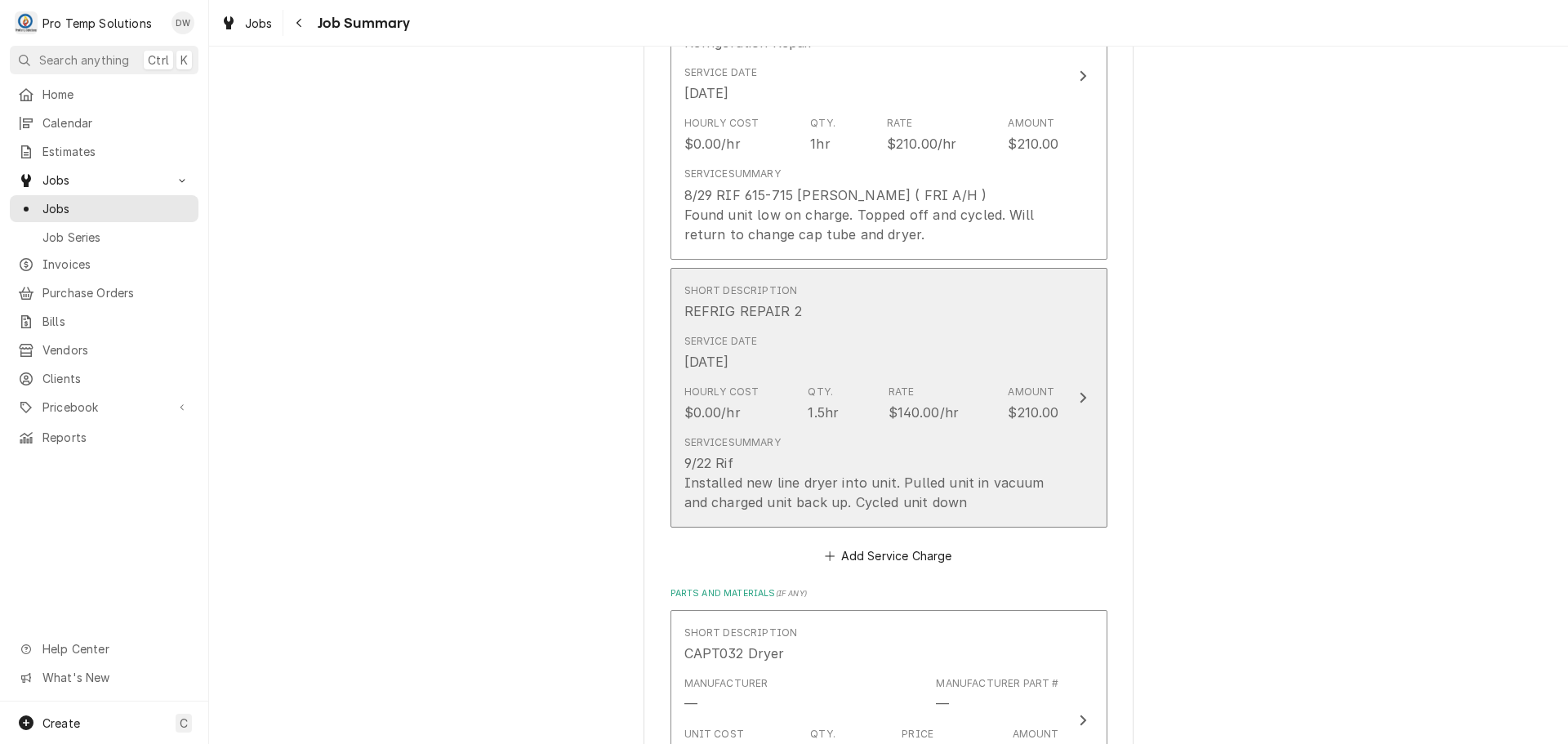
click at [1079, 391] on icon "Update Line Item" at bounding box center [1083, 397] width 8 height 13
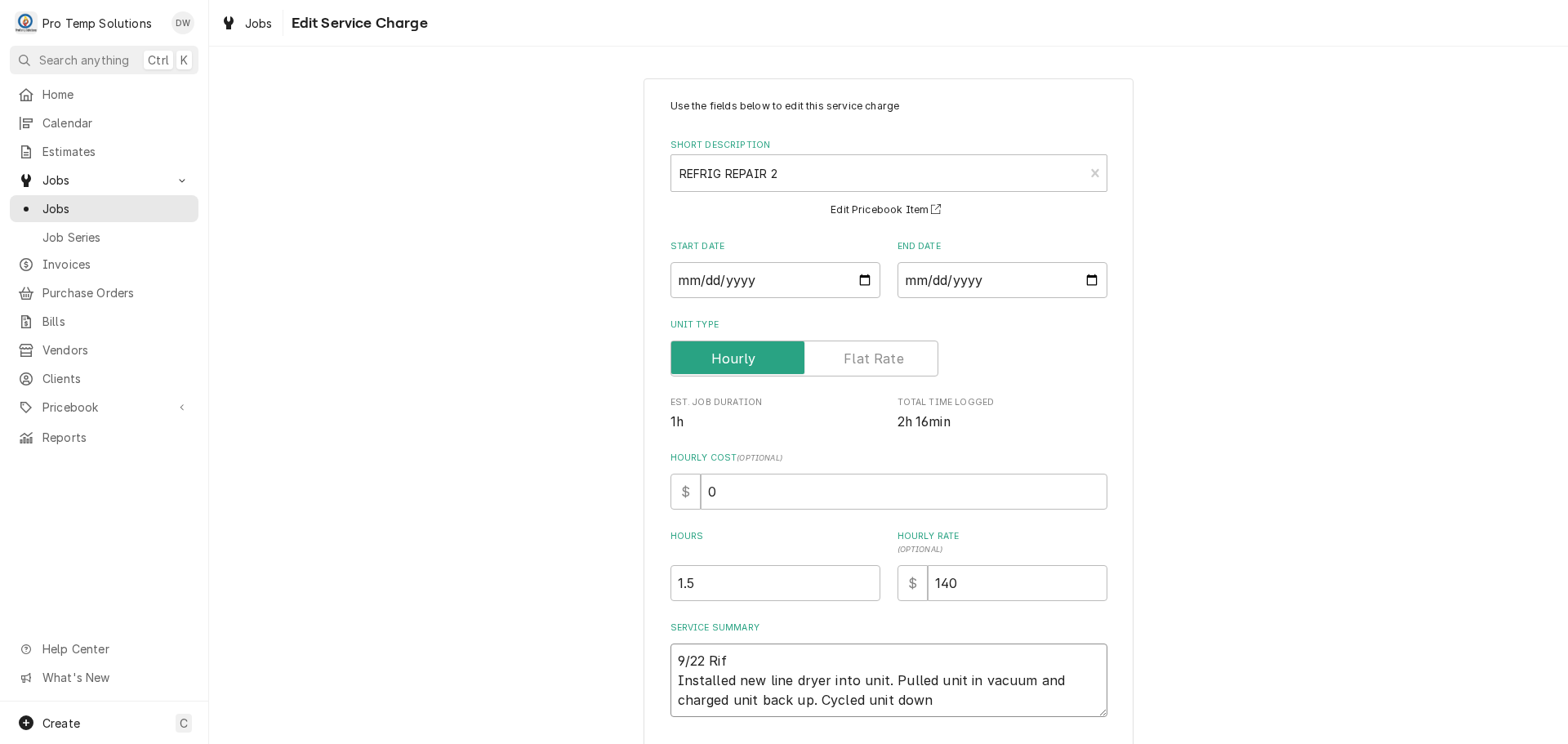
click at [757, 662] on textarea "9/22 Rif Installed new line dryer into unit. Pulled unit in vacuum and charged …" at bounding box center [888, 680] width 436 height 74
type textarea "x"
type textarea "9/22 Rif 1 Installed new line dryer into unit. Pulled unit in vacuum and charge…"
type textarea "x"
type textarea "9/22 Rif 11 Installed new line dryer into unit. Pulled unit in vacuum and charg…"
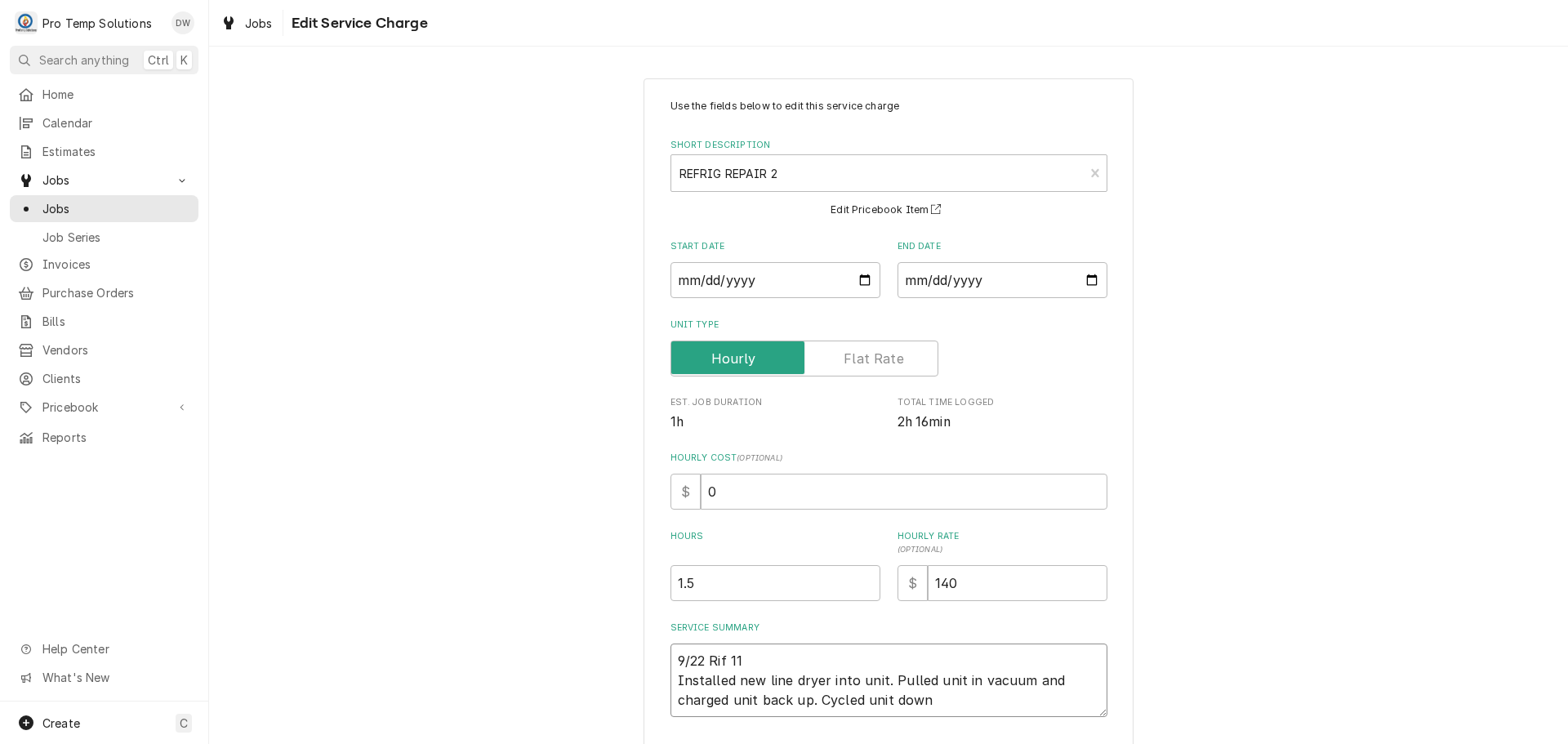
type textarea "x"
type textarea "9/22 Rif 110 Installed new line dryer into unit. Pulled unit in vacuum and char…"
type textarea "x"
type textarea "9/22 Rif 1100 Installed new line dryer into unit. Pulled unit in vacuum and cha…"
type textarea "x"
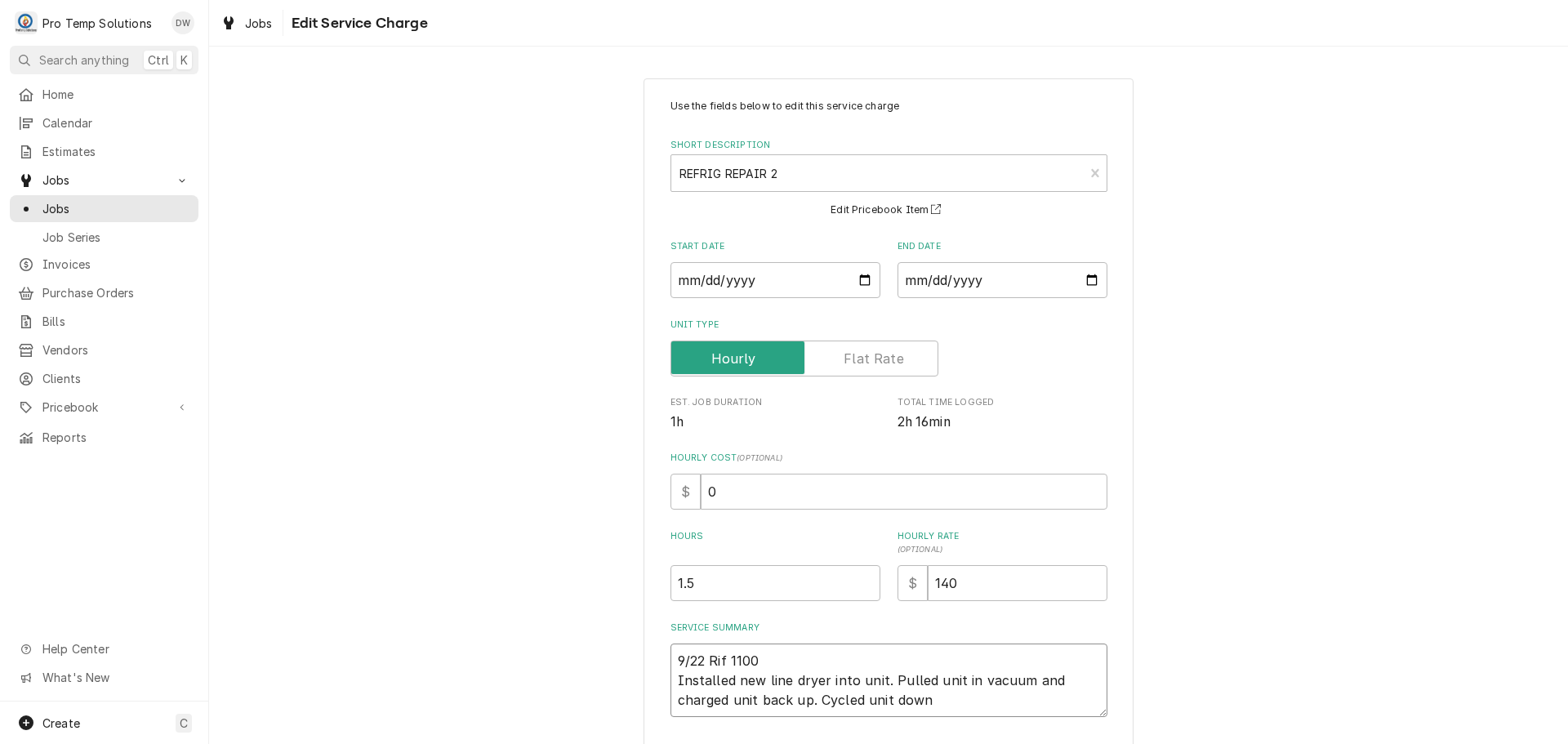
type textarea "9/22 Rif 1100- Installed new line dryer into unit. Pulled unit in vacuum and ch…"
type textarea "x"
type textarea "9/22 Rif 1100-1 Installed new line dryer into unit. Pulled unit in vacuum and c…"
type textarea "x"
type textarea "9/22 Rif 1100-12 Installed new line dryer into unit. Pulled unit in vacuum and …"
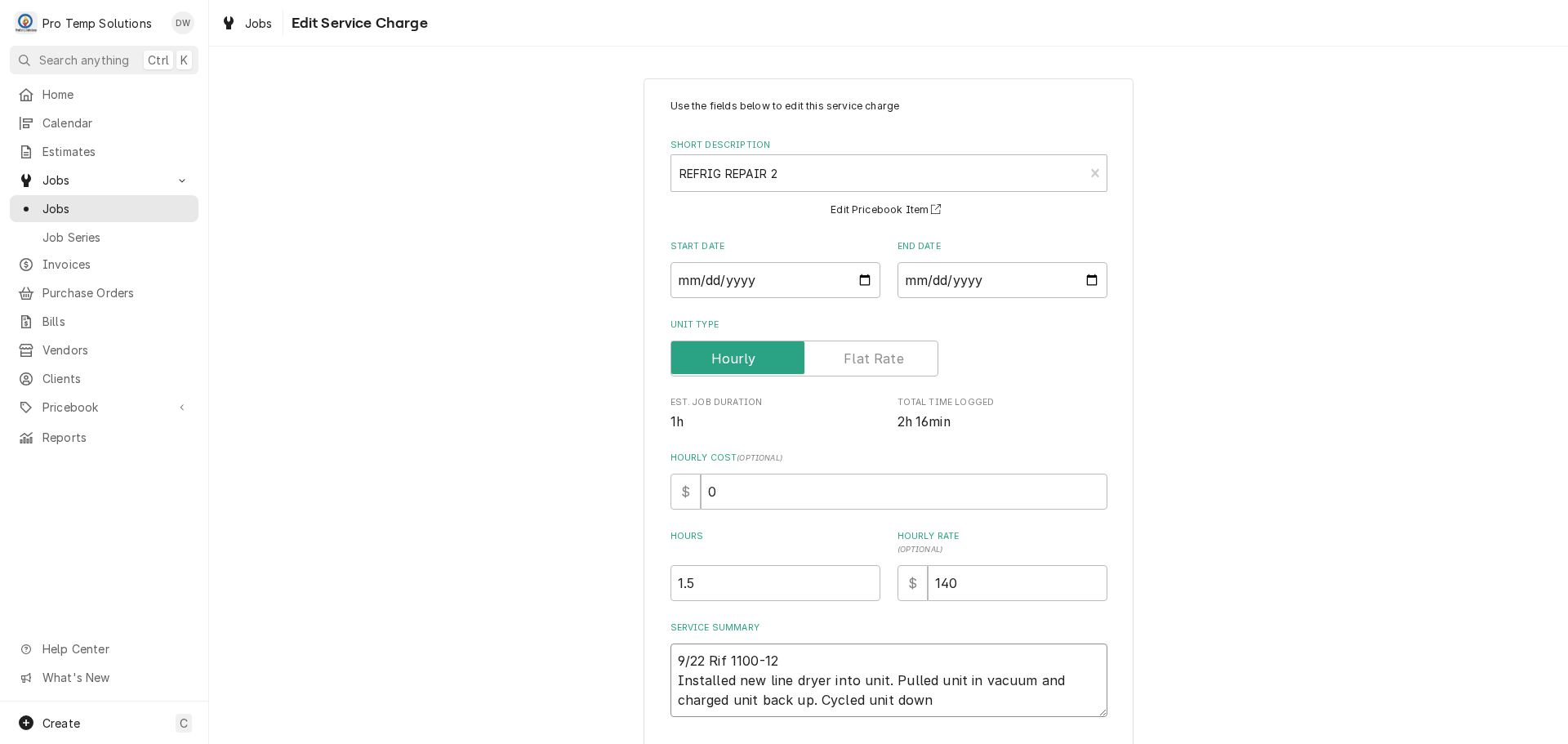
type textarea "x"
type textarea "9/22 Rif 1100-125 Installed new line dryer into unit. Pulled unit in vacuum and…"
type textarea "x"
type textarea "9/22 Rif 1100-1250 Installed new line dryer into unit. Pulled unit in vacuum an…"
type textarea "x"
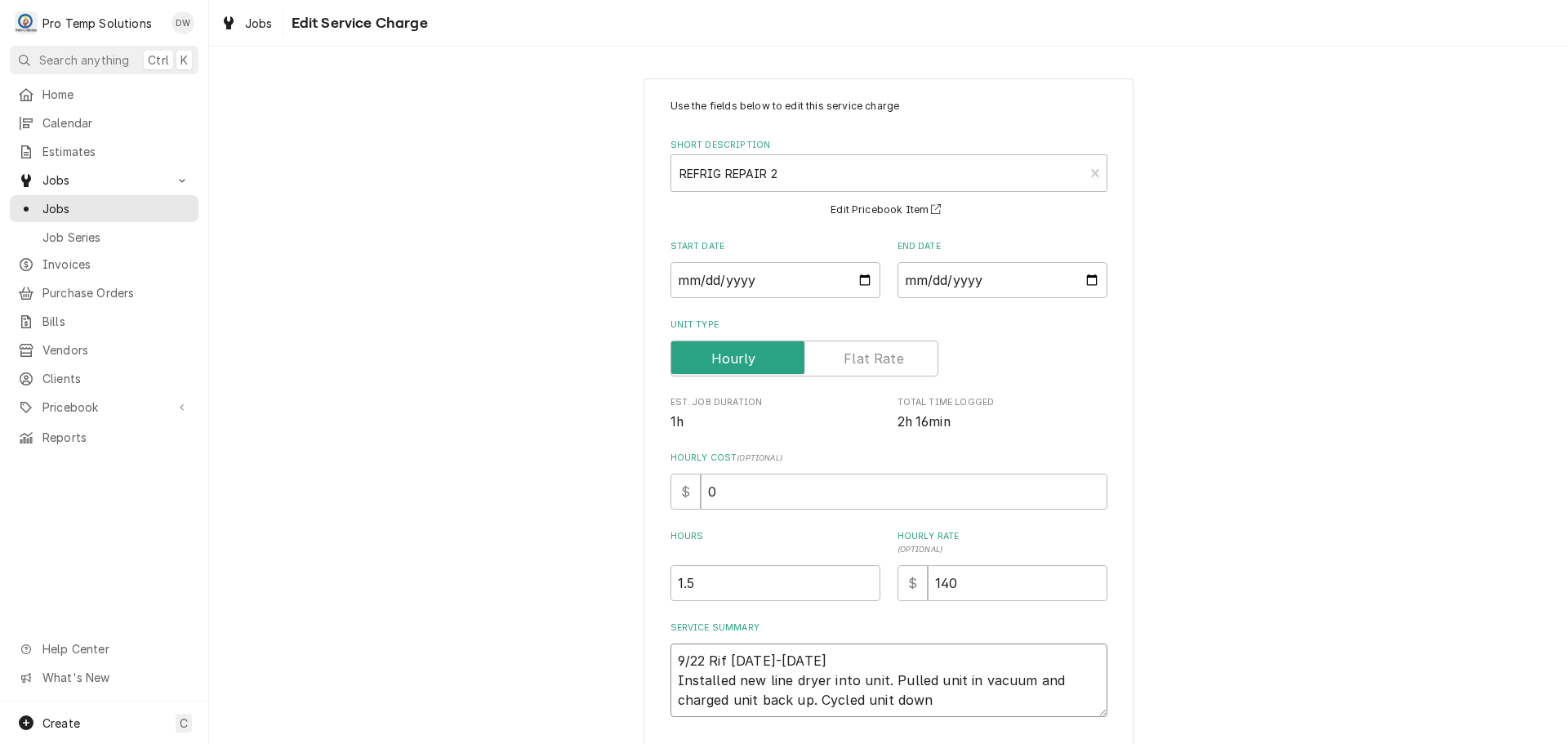
type textarea "9/22 Rif 1100-1250 Installed new line dryer into unit. Pulled unit in vacuum an…"
type textarea "x"
type textarea "9/22 Rif 1100-1250 K Installed new line dryer into unit. Pulled unit in vacuum …"
type textarea "x"
type textarea "9/22 Rif 1100-1250 KE Installed new line dryer into unit. Pulled unit in vacuum…"
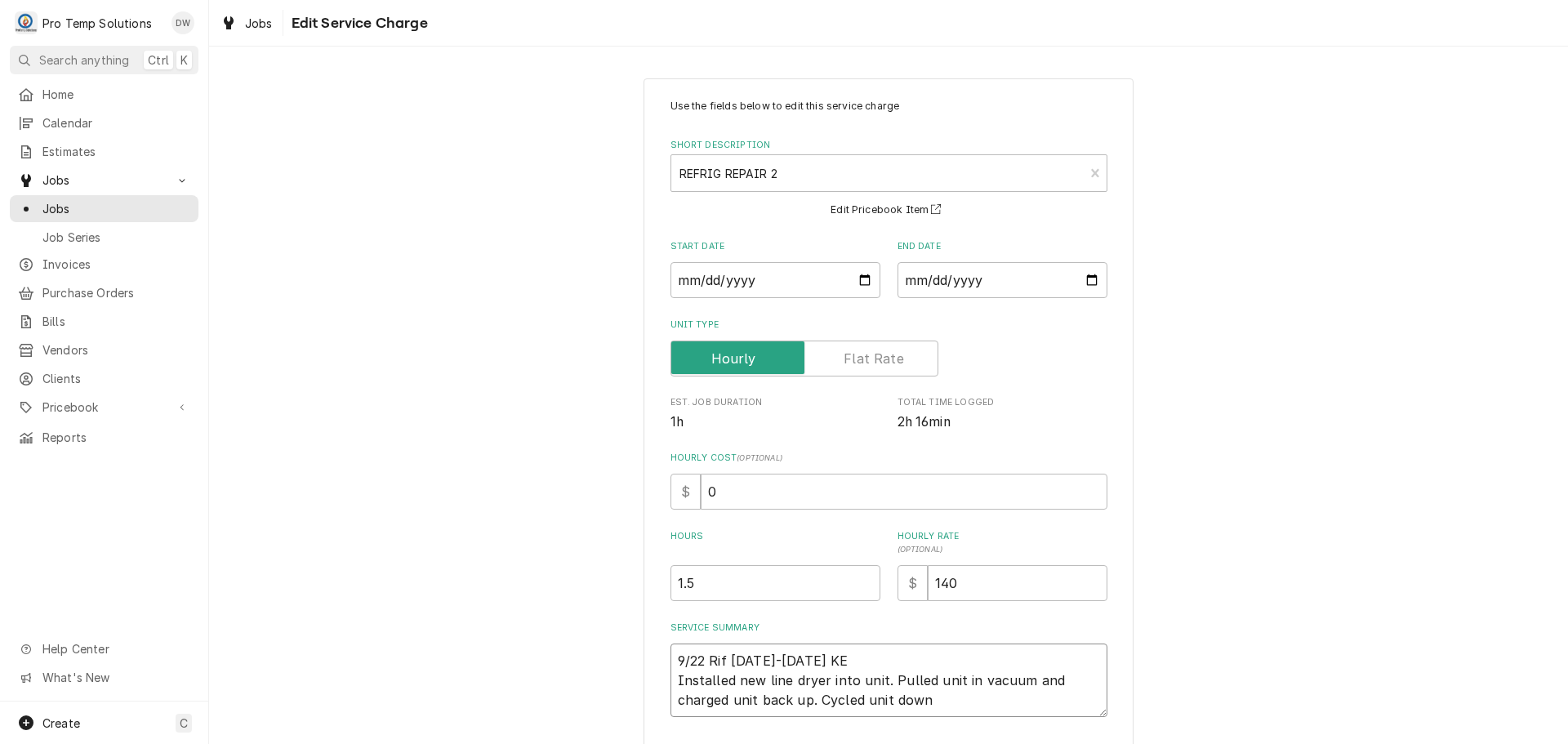
type textarea "x"
type textarea "9/22 Rif 1100-1250 KEV Installed new line dryer into unit. Pulled unit in vacuu…"
type textarea "x"
type textarea "9/22 Rif 1100-1250 KEVI Installed new line dryer into unit. Pulled unit in vacu…"
type textarea "x"
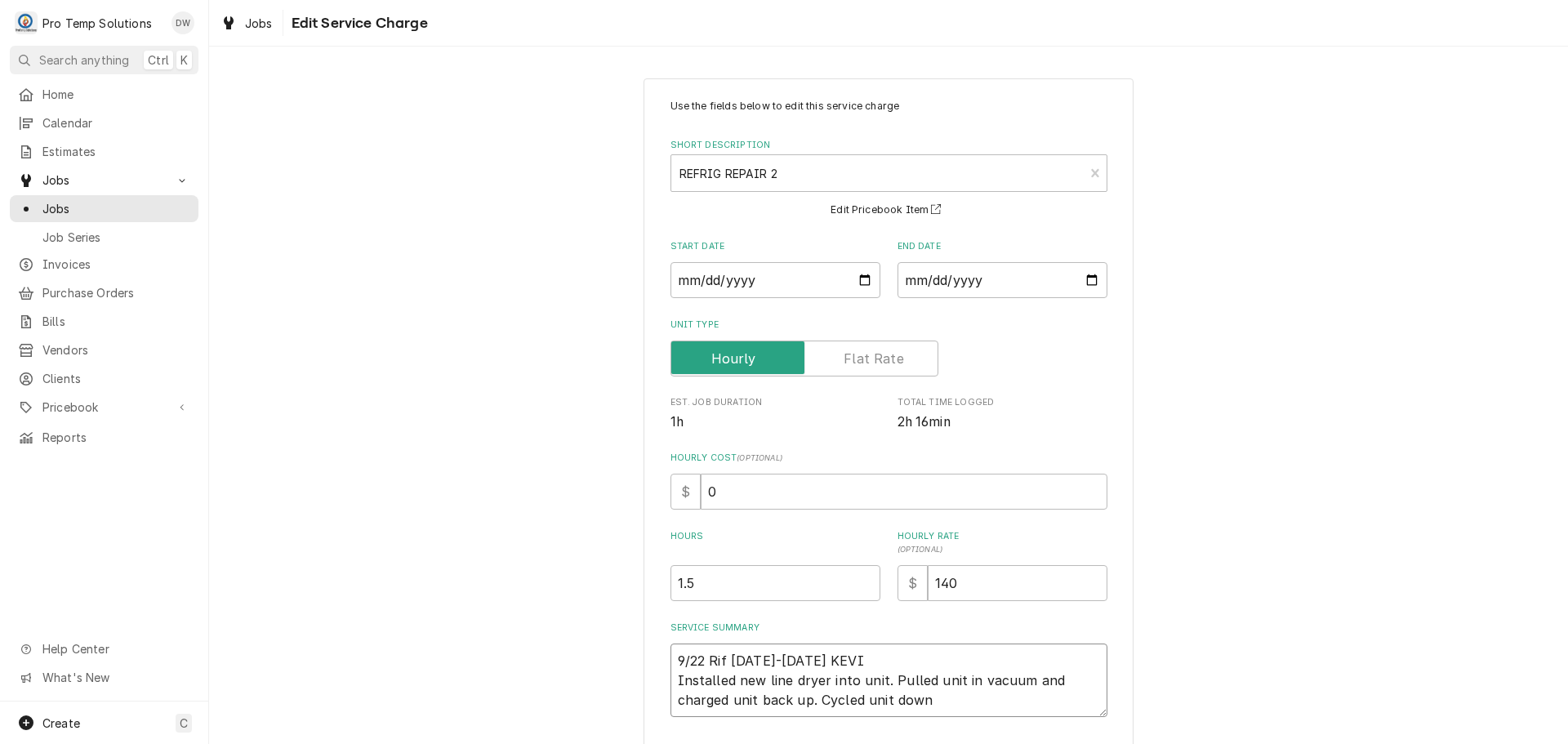
type textarea "9/22 Rif 1100-1250 KEVIN Installed new line dryer into unit. Pulled unit in vac…"
type textarea "x"
type textarea "9/22 Rif 1100-1250 KEVIN Installed new line dryer into unit. Pulled unit in vac…"
type textarea "x"
type textarea "9/22 Rif 1100-1250 KEVIN 1 Installed new line dryer into unit. Pulled unit in v…"
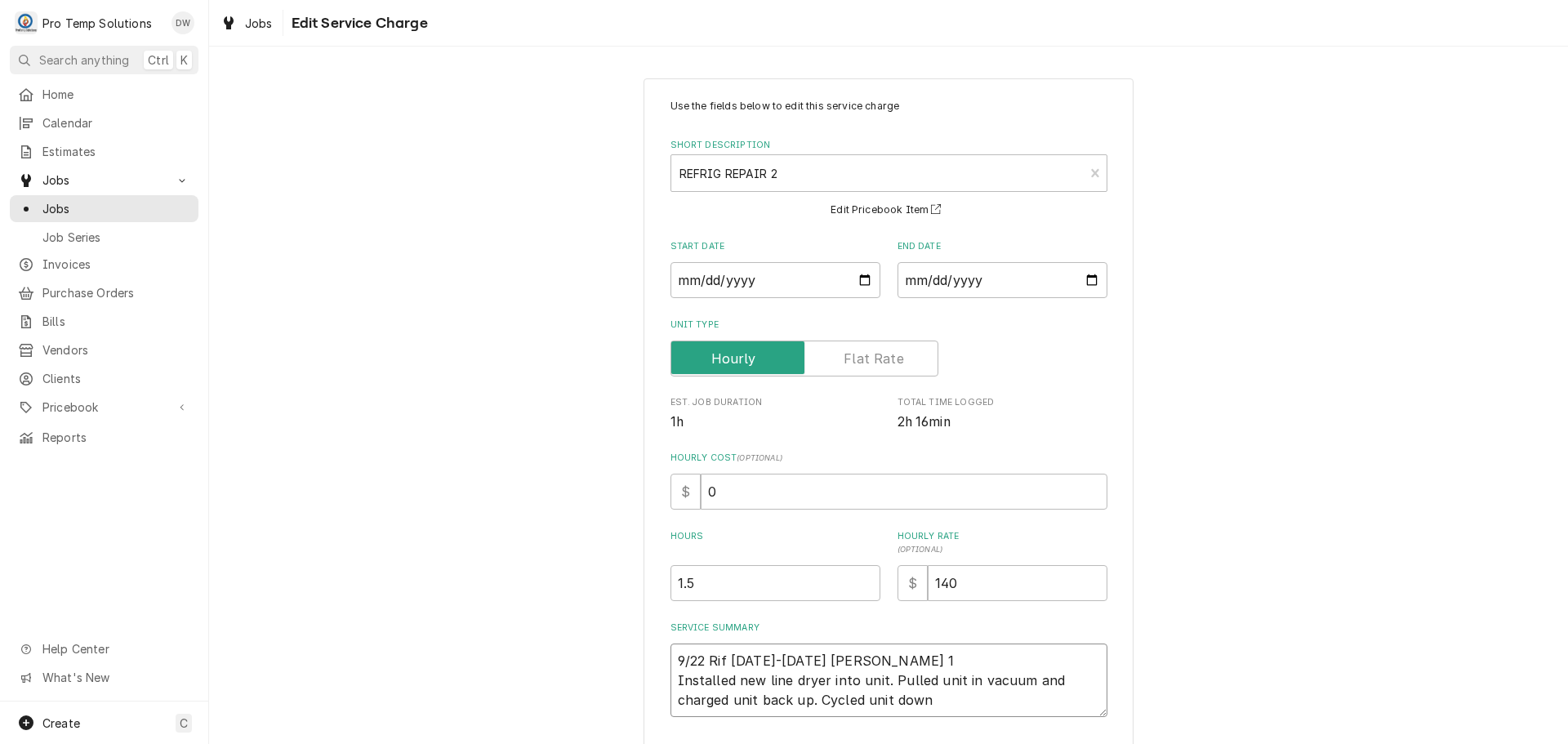
type textarea "x"
type textarea "9/22 Rif 1100-1250 KEVIN 11 Installed new line dryer into unit. Pulled unit in …"
type textarea "x"
type textarea "9/22 Rif 1100-1250 KEVIN 110 Installed new line dryer into unit. Pulled unit in…"
type textarea "x"
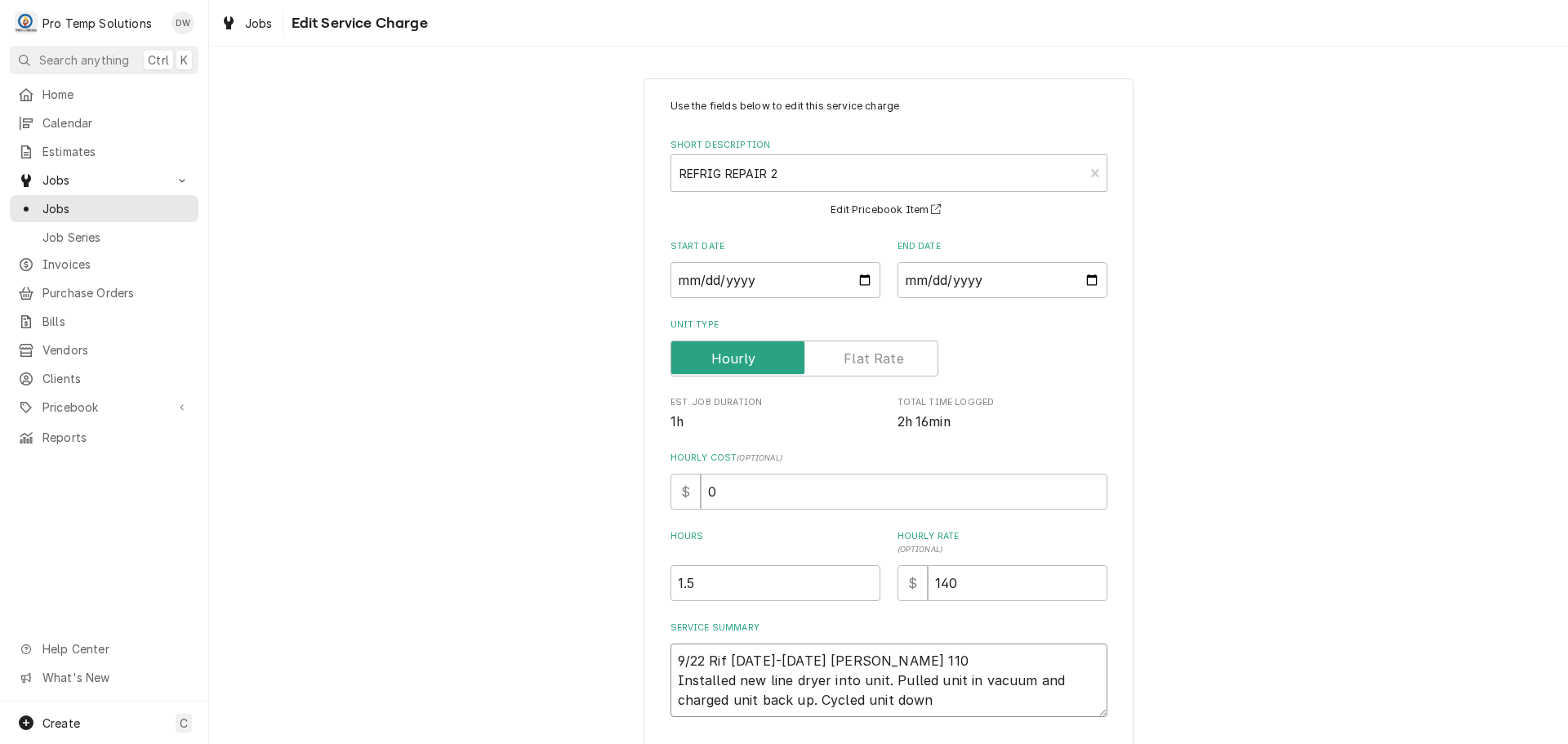
type textarea "9/22 Rif 1100-1250 KEVIN 1100 Installed new line dryer into unit. Pulled unit i…"
type textarea "x"
type textarea "9/22 Rif 1100-1250 KEVIN 1100- Installed new line dryer into unit. Pulled unit …"
type textarea "x"
type textarea "9/22 Rif 1100-1250 KEVIN 1100-1 Installed new line dryer into unit. Pulled unit…"
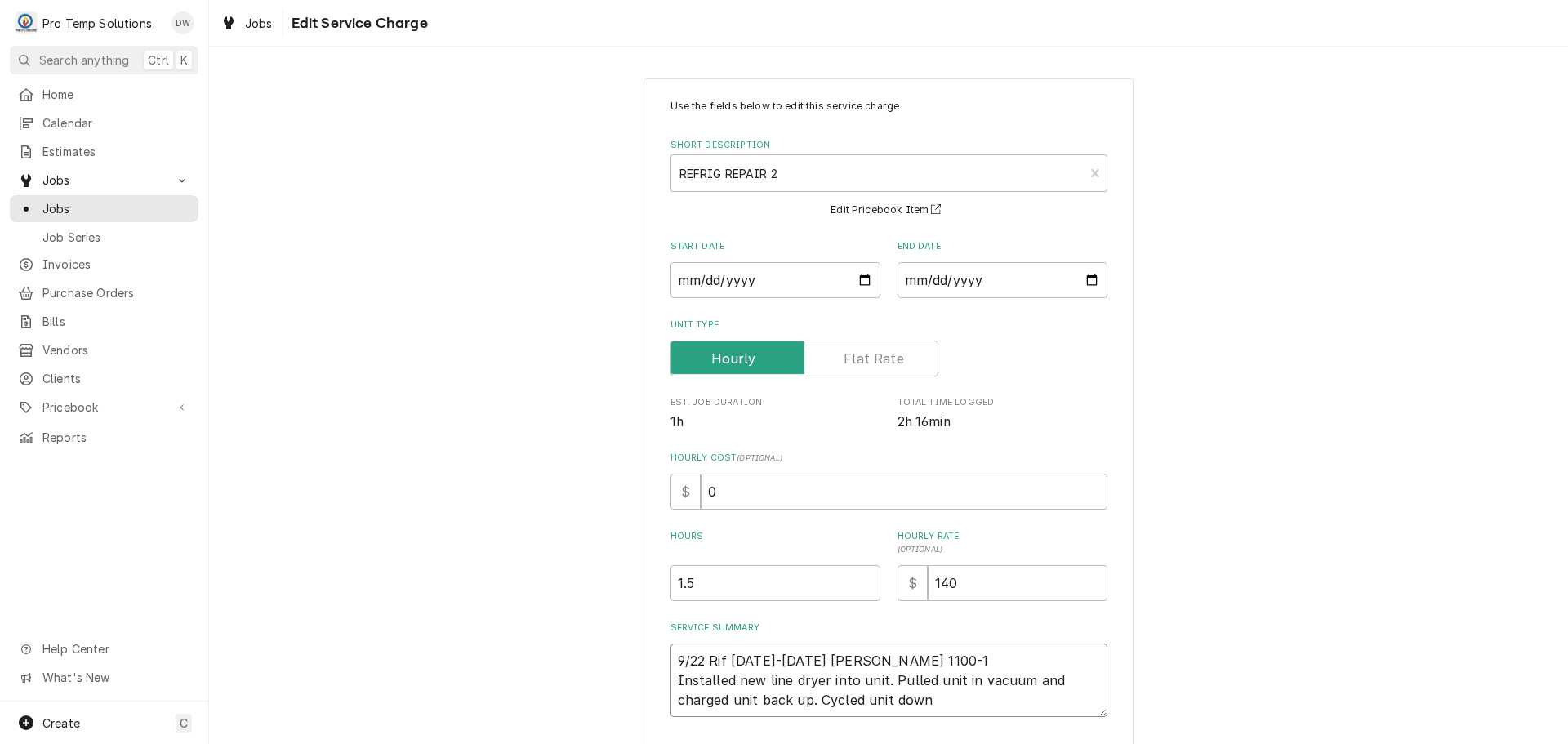
type textarea "x"
type textarea "9/22 Rif 1100-1250 KEVIN 1100-12 Installed new line dryer into unit. Pulled uni…"
type textarea "x"
type textarea "9/22 Rif 1100-1250 KEVIN 1100-122 Installed new line dryer into unit. Pulled un…"
type textarea "x"
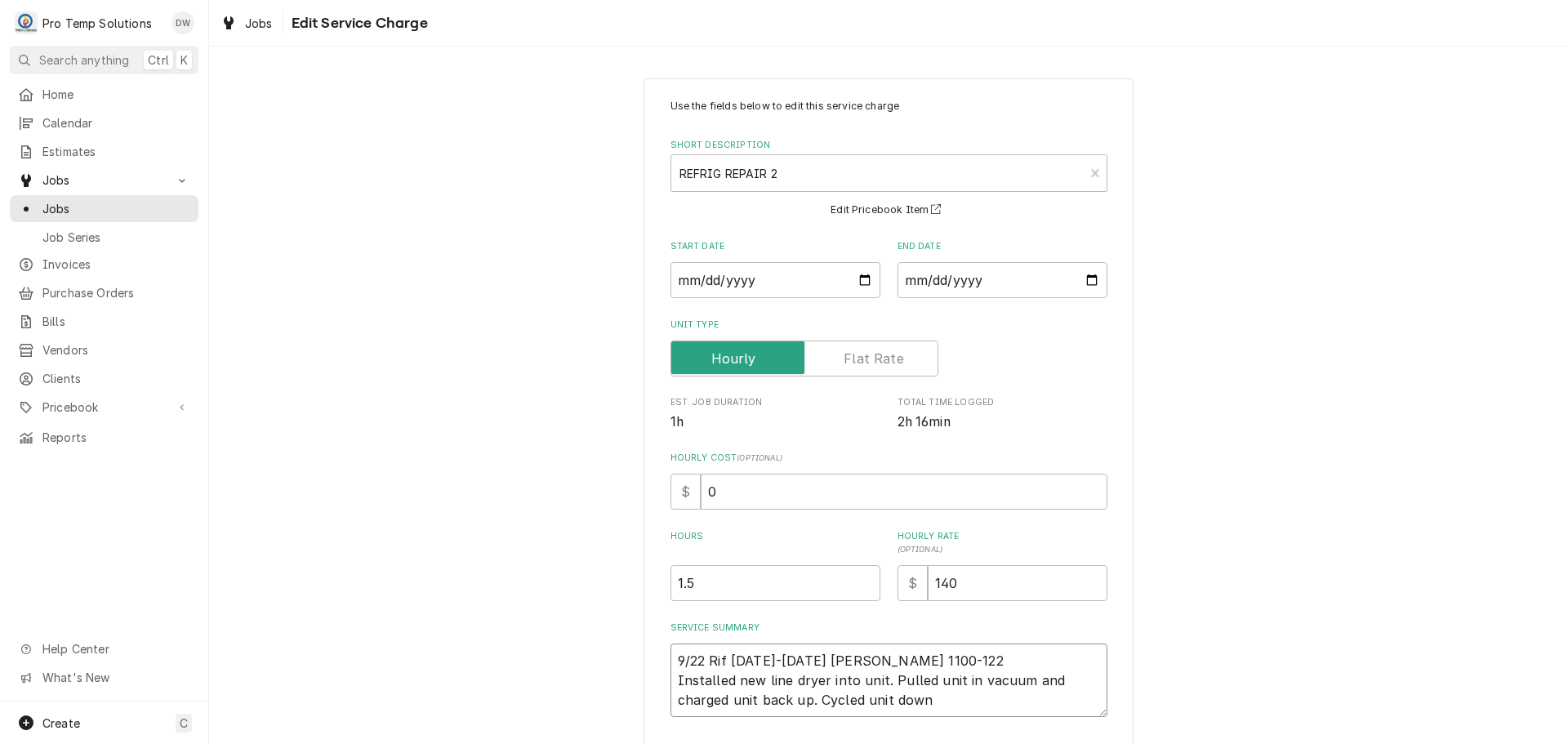
type textarea "9/22 Rif 1100-1250 KEVIN 1100-1225 Installed new line dryer into unit. Pulled u…"
type textarea "x"
type textarea "9/22 Rif 1100-1250 KEVIN 1100-1225 Installed new line dryer into unit. Pulled u…"
type textarea "x"
type textarea "9/22 Rif 1100-1250 KEVIN 1100-1225 K Installed new line dryer into unit. Pulled…"
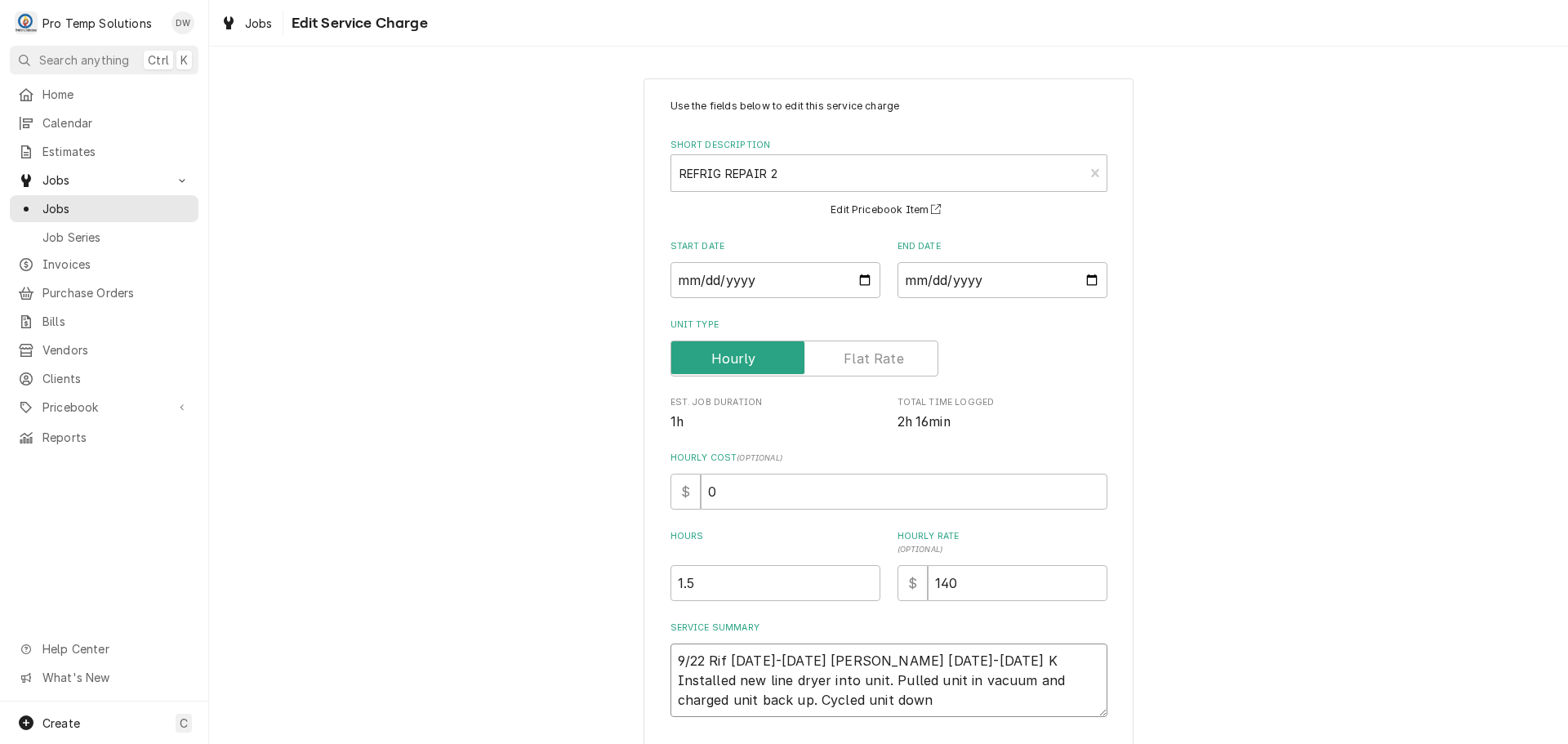
type textarea "x"
type textarea "9/22 Rif 1100-1250 KEVIN 1100-1225 KO Installed new line dryer into unit. Pulle…"
type textarea "x"
type textarea "9/22 Rif 1100-1250 KEVIN 1100-1225 KOT Installed new line dryer into unit. Pull…"
type textarea "x"
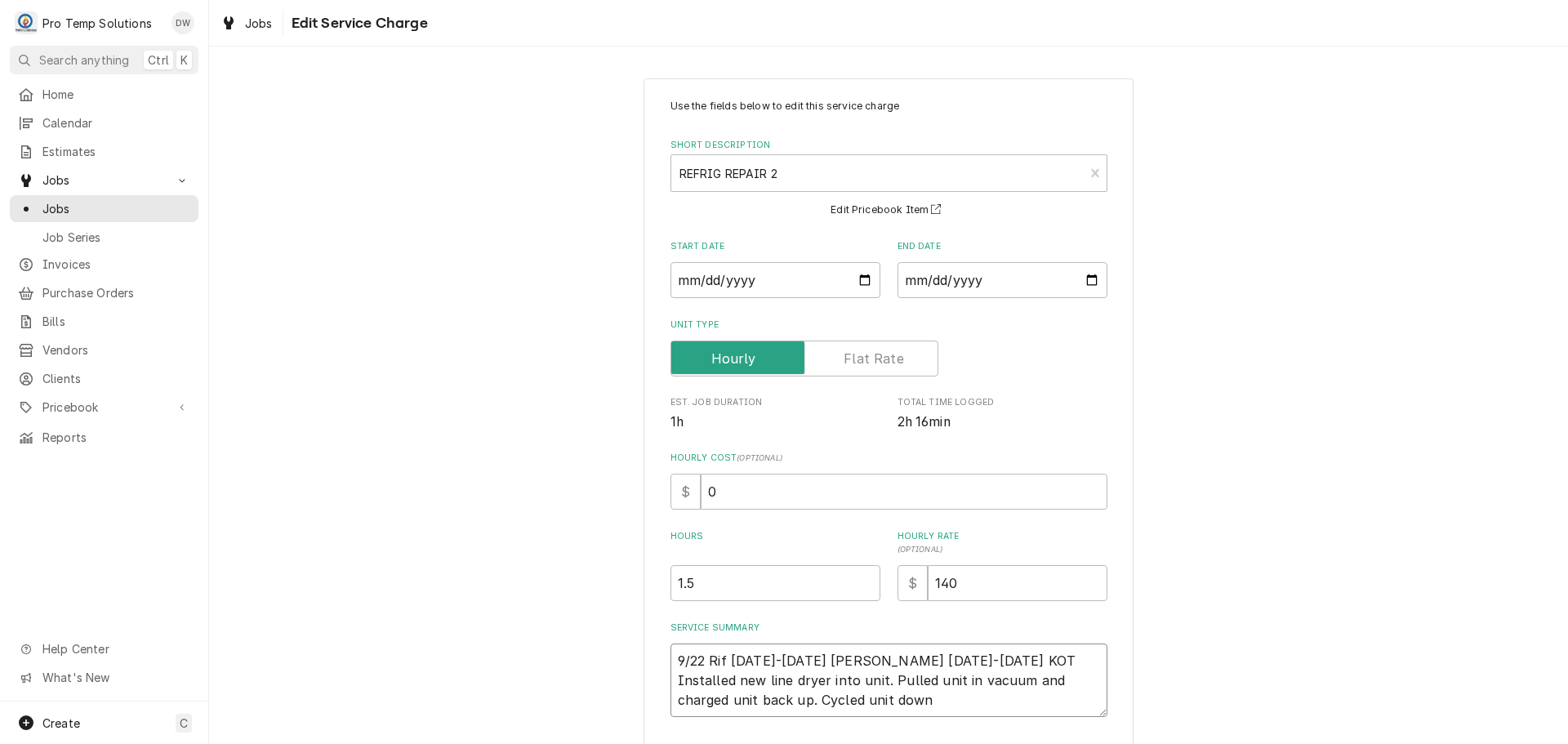
type textarea "9/22 Rif 1100-1250 KEVIN 1100-1225 KOTY Installed new line dryer into unit. Pul…"
type textarea "x"
type textarea "9/22 Rif 1100-1250 KEVIN 1100-1225 KOTY Installed new line dryer into unit. Pul…"
click at [683, 583] on input "1.5" at bounding box center [775, 583] width 210 height 36
type textarea "x"
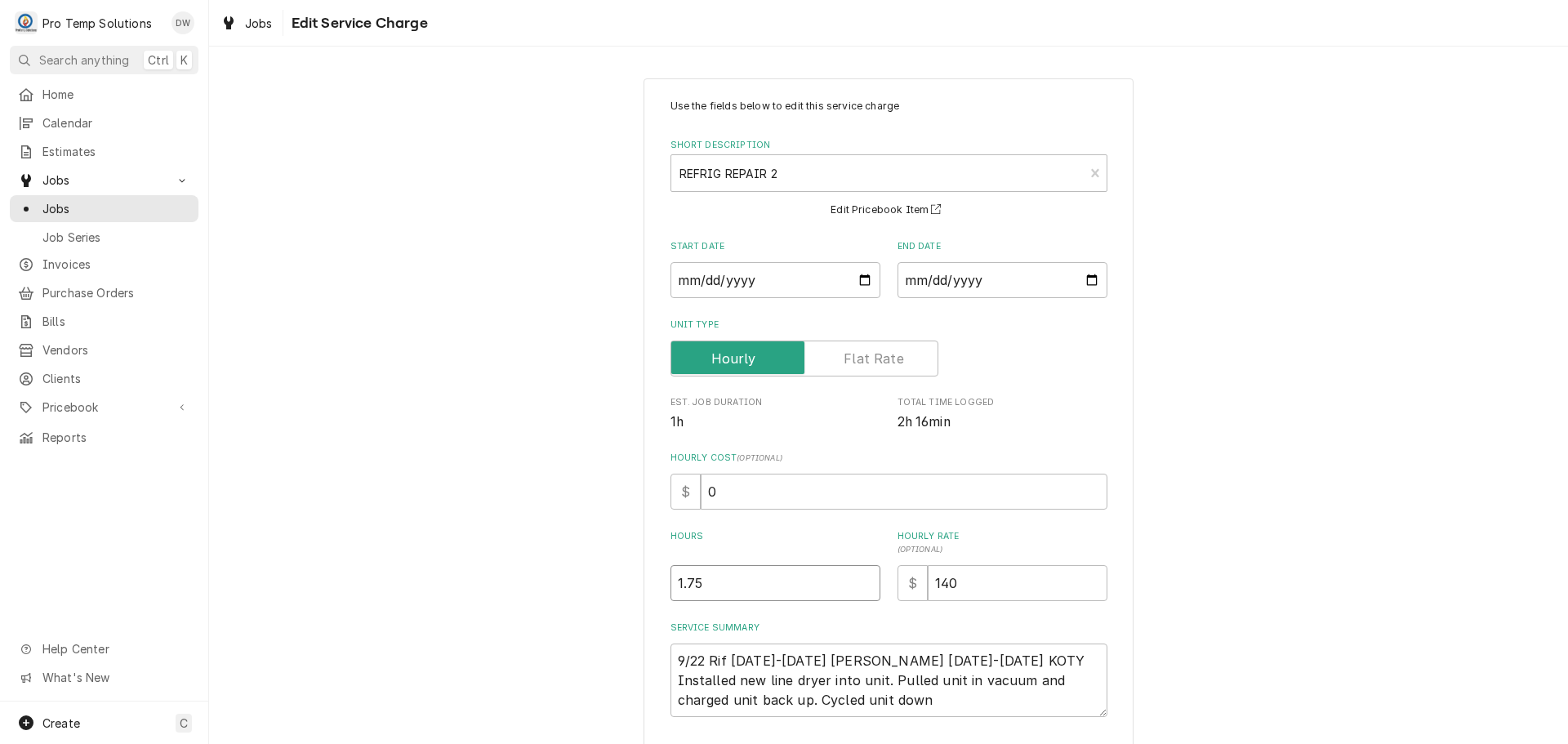
type input "1.75"
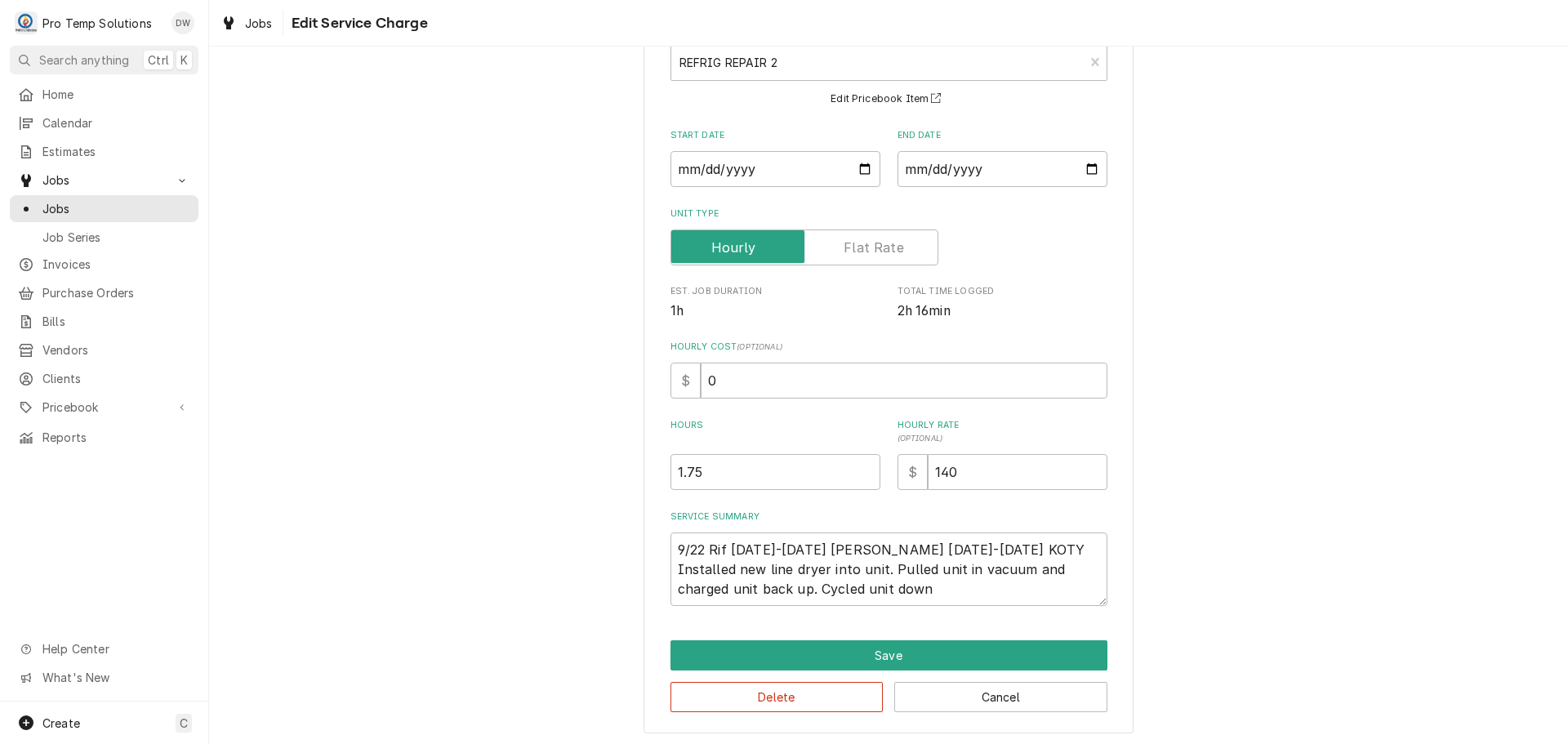
scroll to position [114, 0]
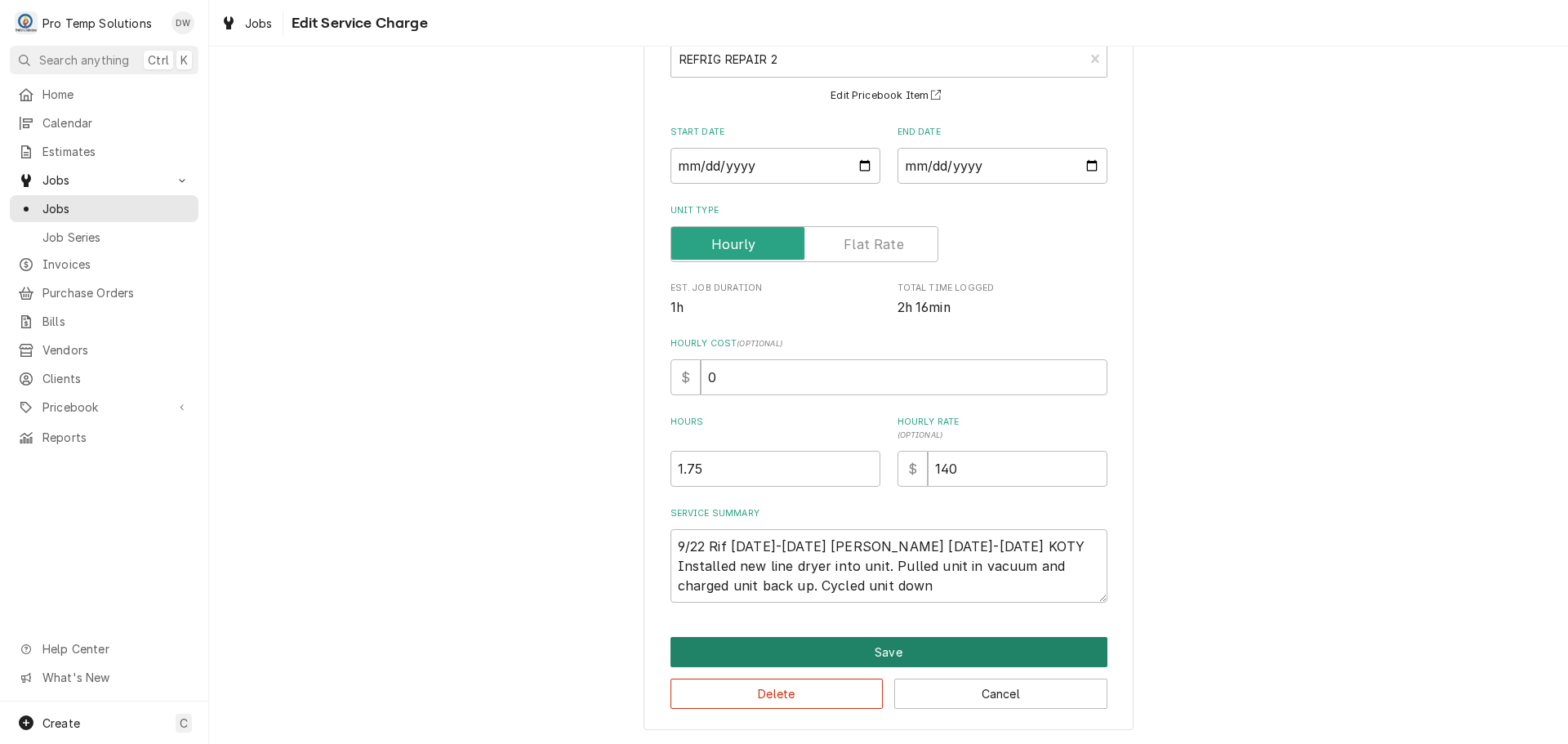
click at [876, 647] on button "Save" at bounding box center [888, 652] width 436 height 30
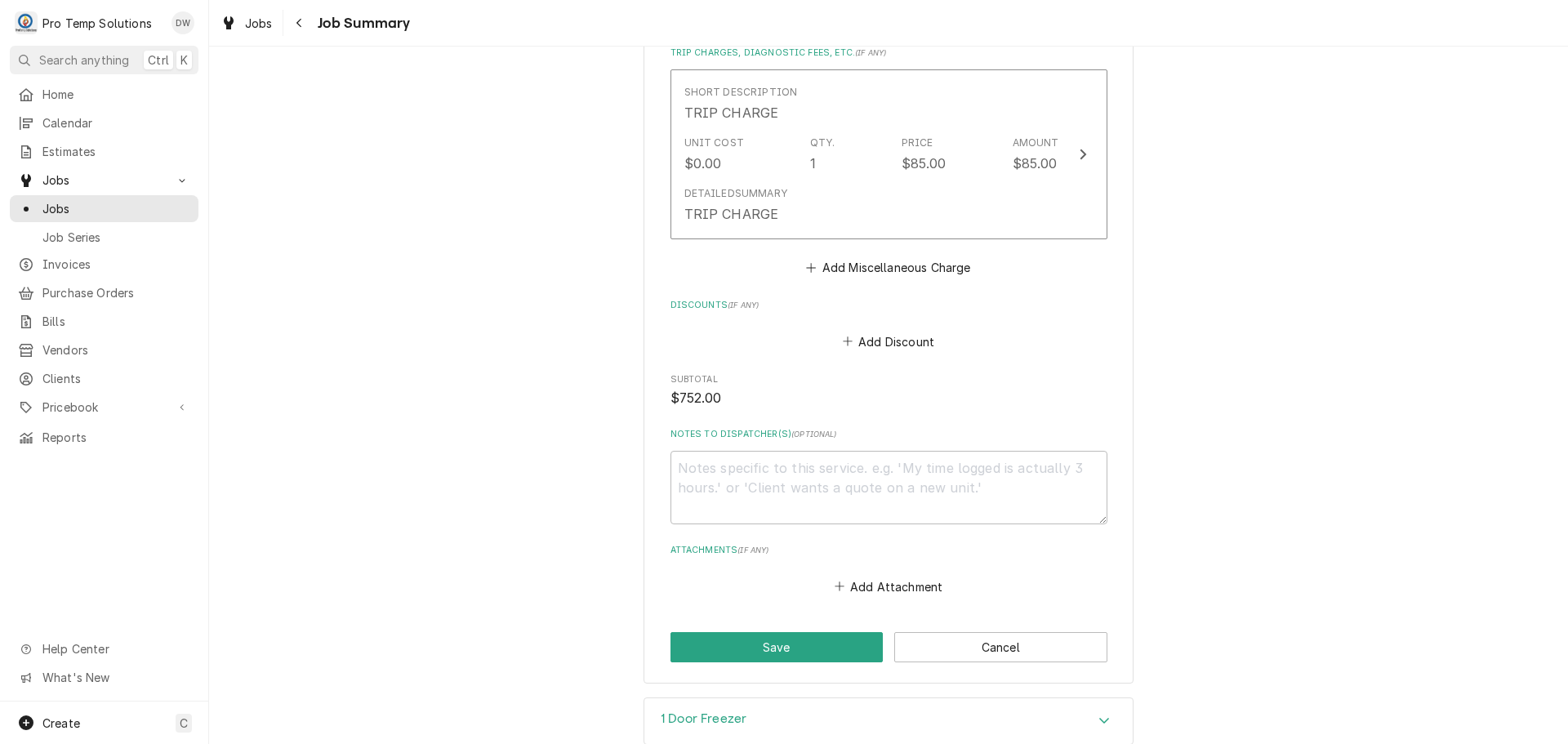
scroll to position [1797, 0]
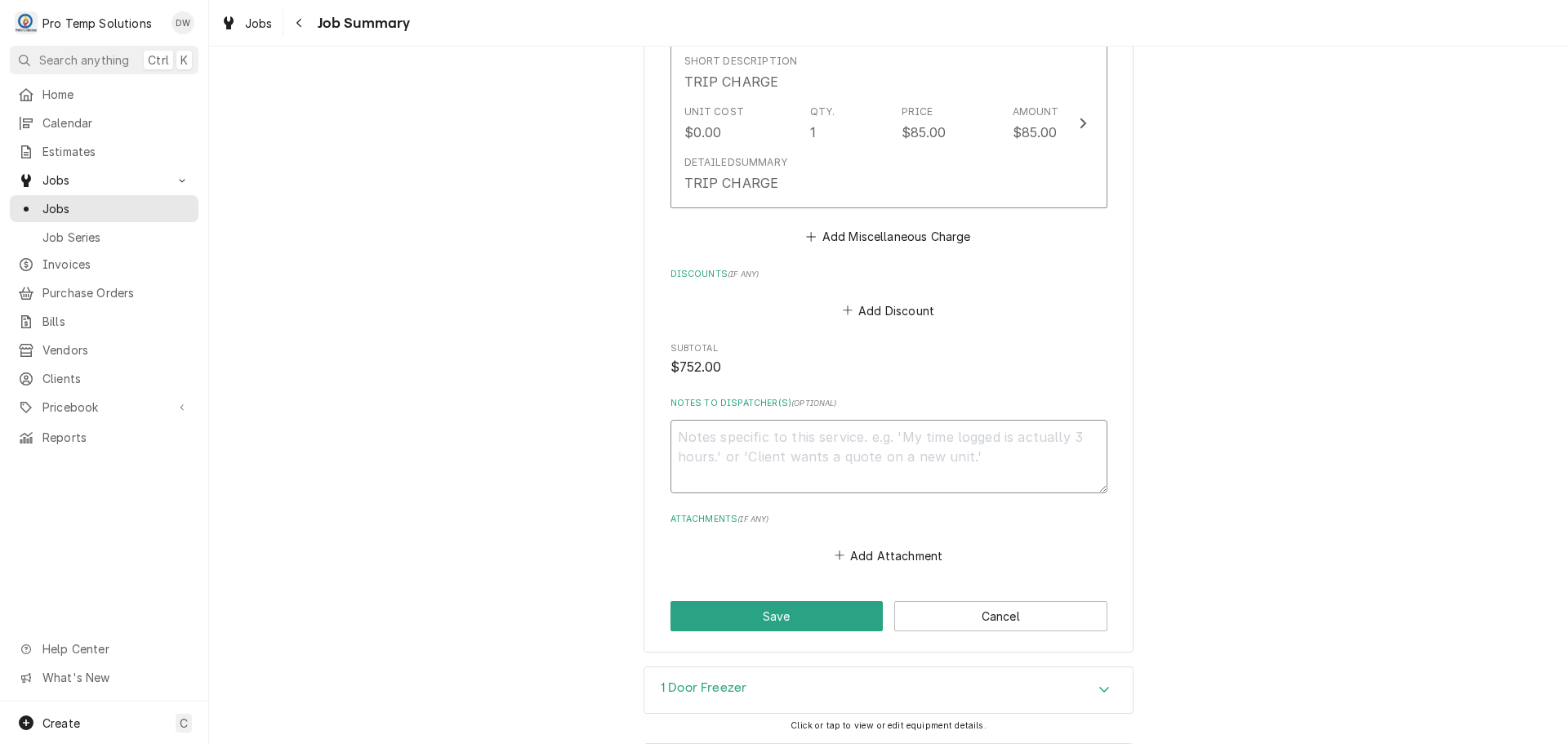
click at [735, 419] on textarea "Notes to Dispatcher(s) ( optional )" at bounding box center [888, 456] width 436 height 74
type textarea "x"
type textarea "#"
type textarea "x"
type textarea "#0"
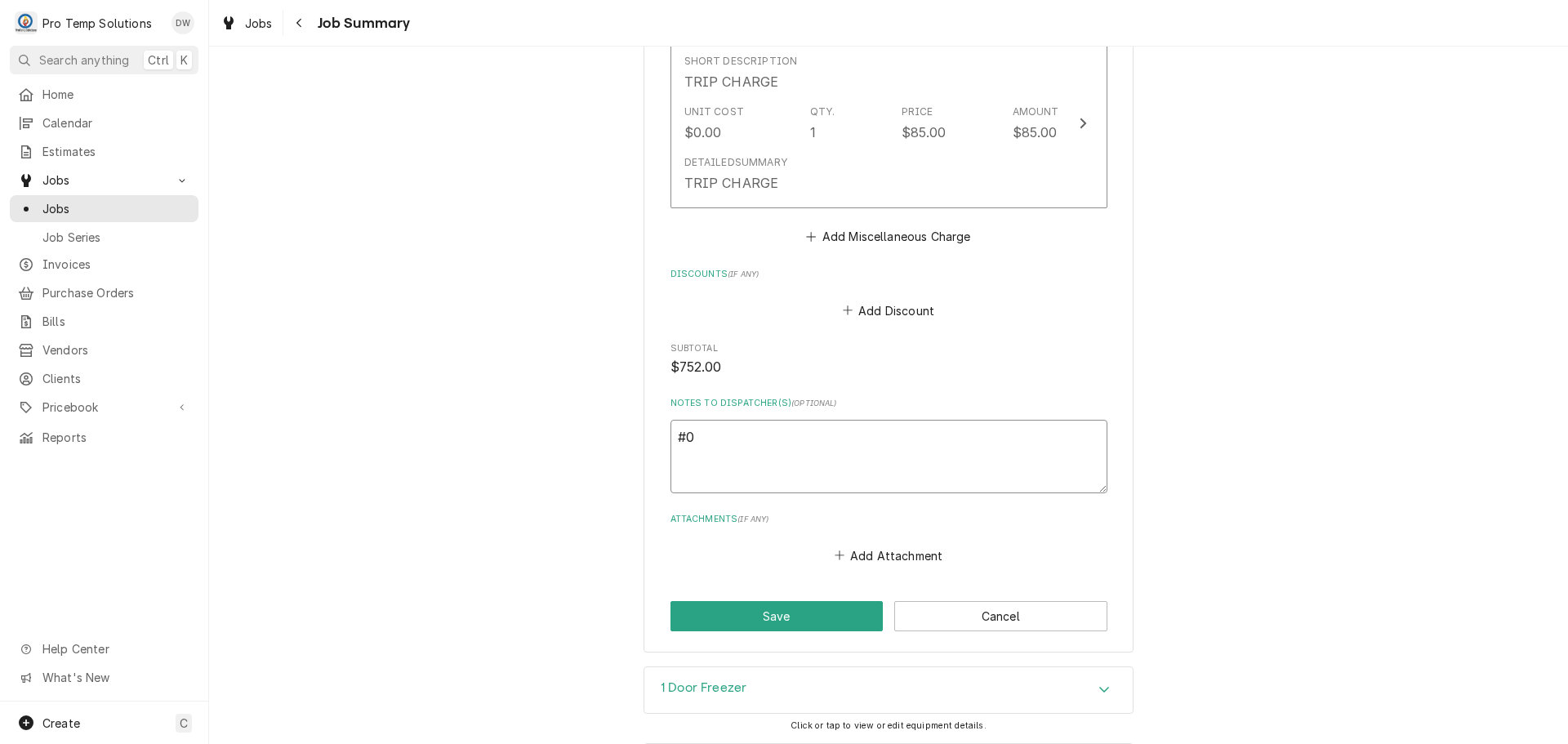
type textarea "x"
type textarea "#09"
type textarea "x"
type textarea "#092"
type textarea "x"
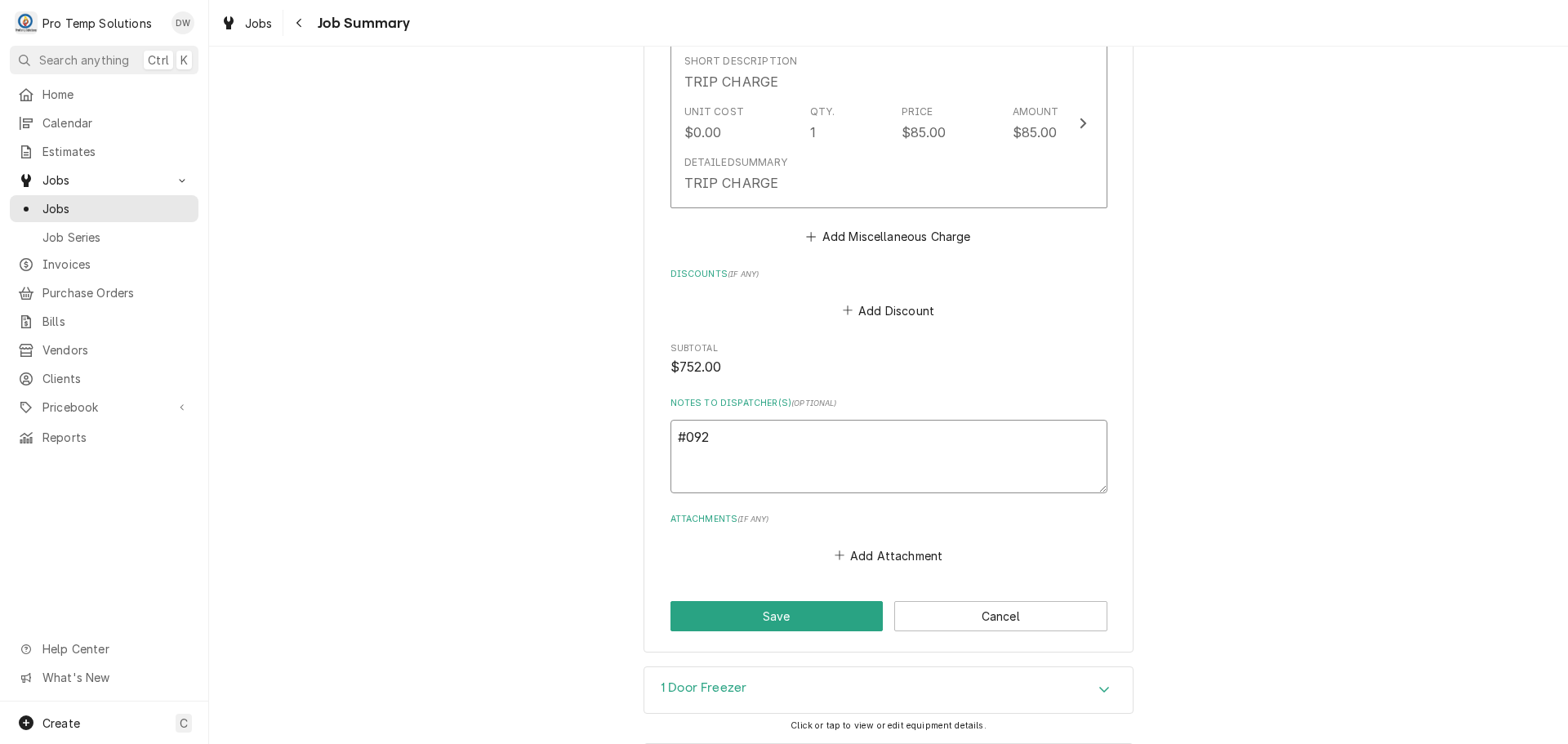
type textarea "#0922"
type textarea "x"
type textarea "#09222"
type textarea "x"
type textarea "#092225"
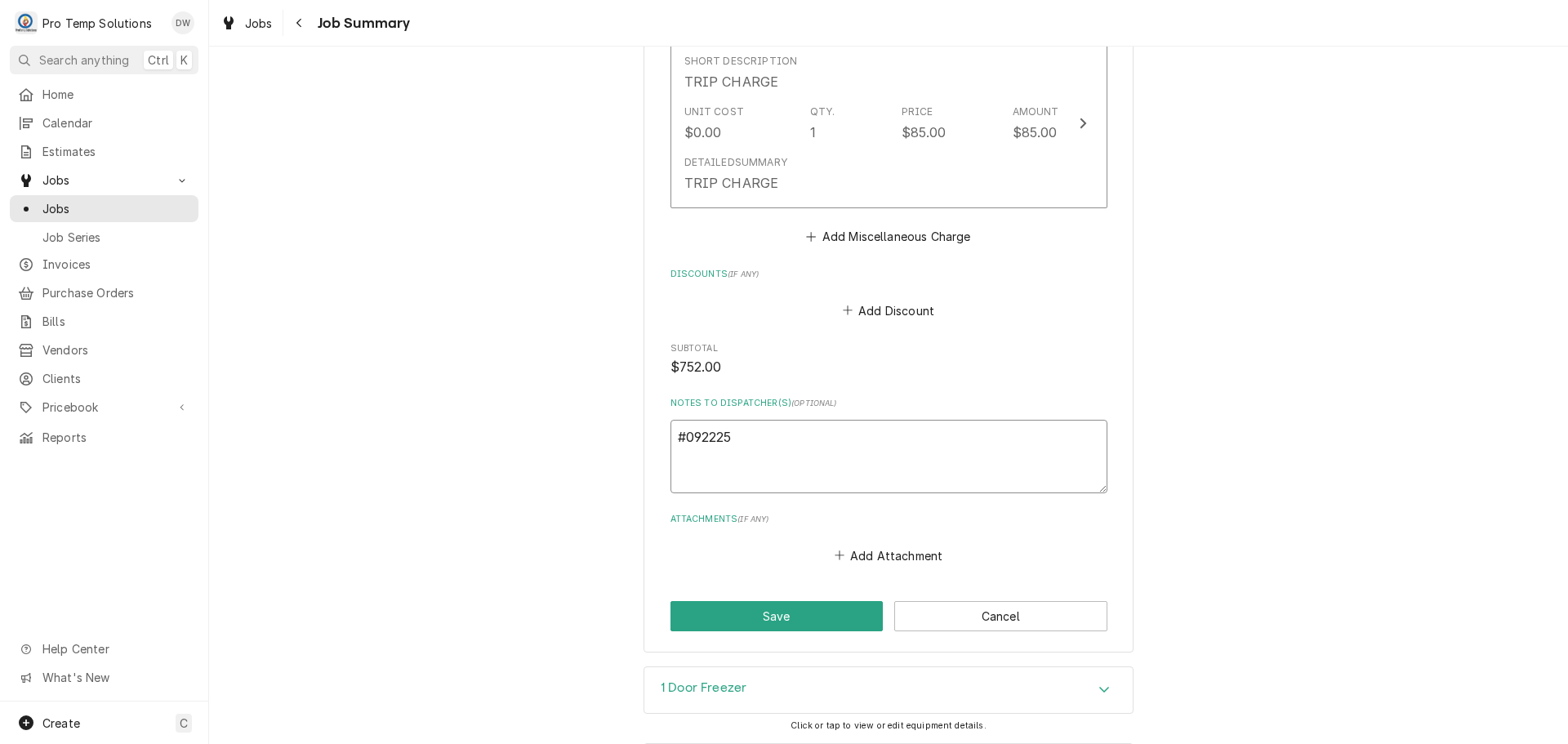
type textarea "x"
type textarea "#0922250"
type textarea "x"
type textarea "#09222500"
type textarea "x"
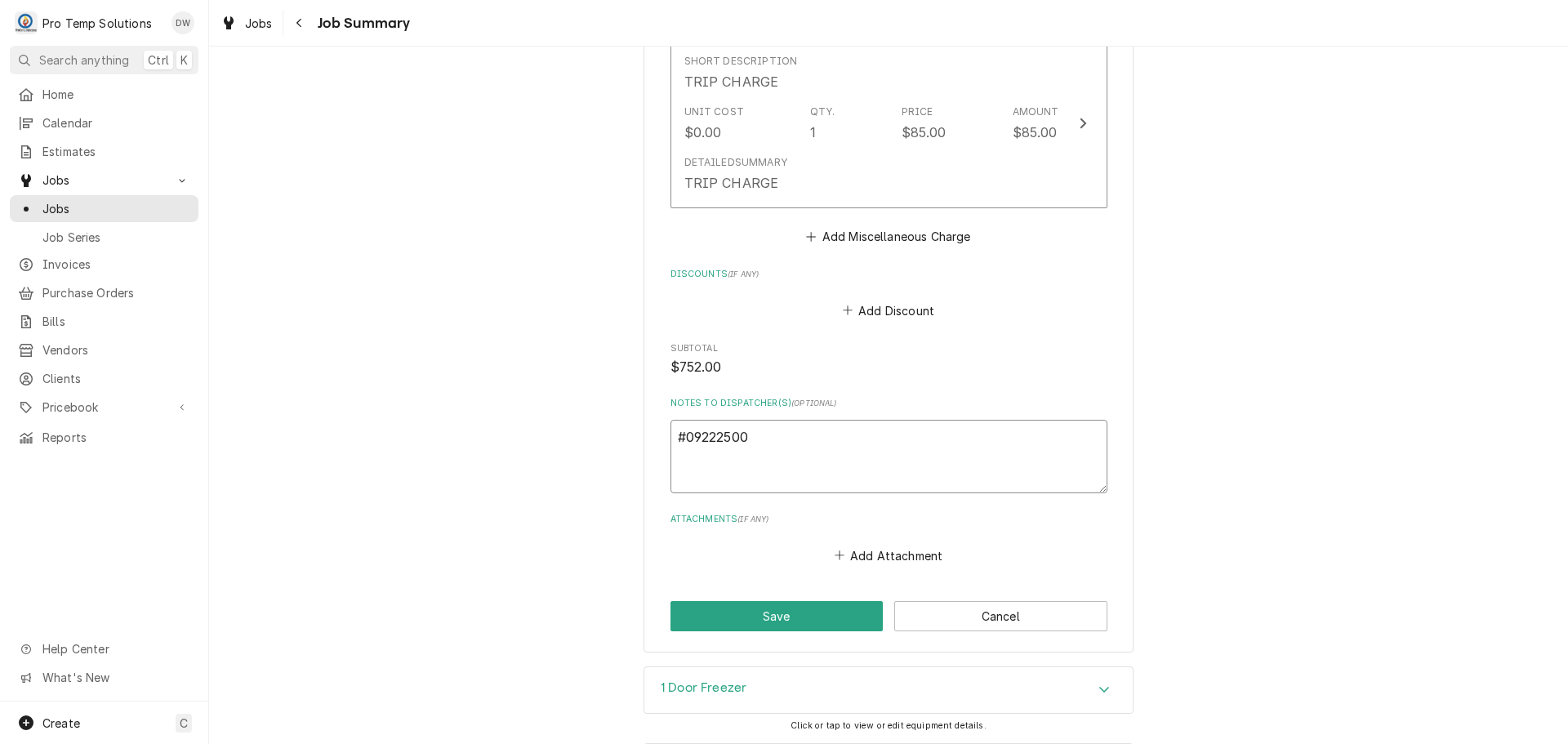
type textarea "#092225003"
type textarea "x"
type textarea "#092225003-"
type textarea "x"
type textarea "#092225003"
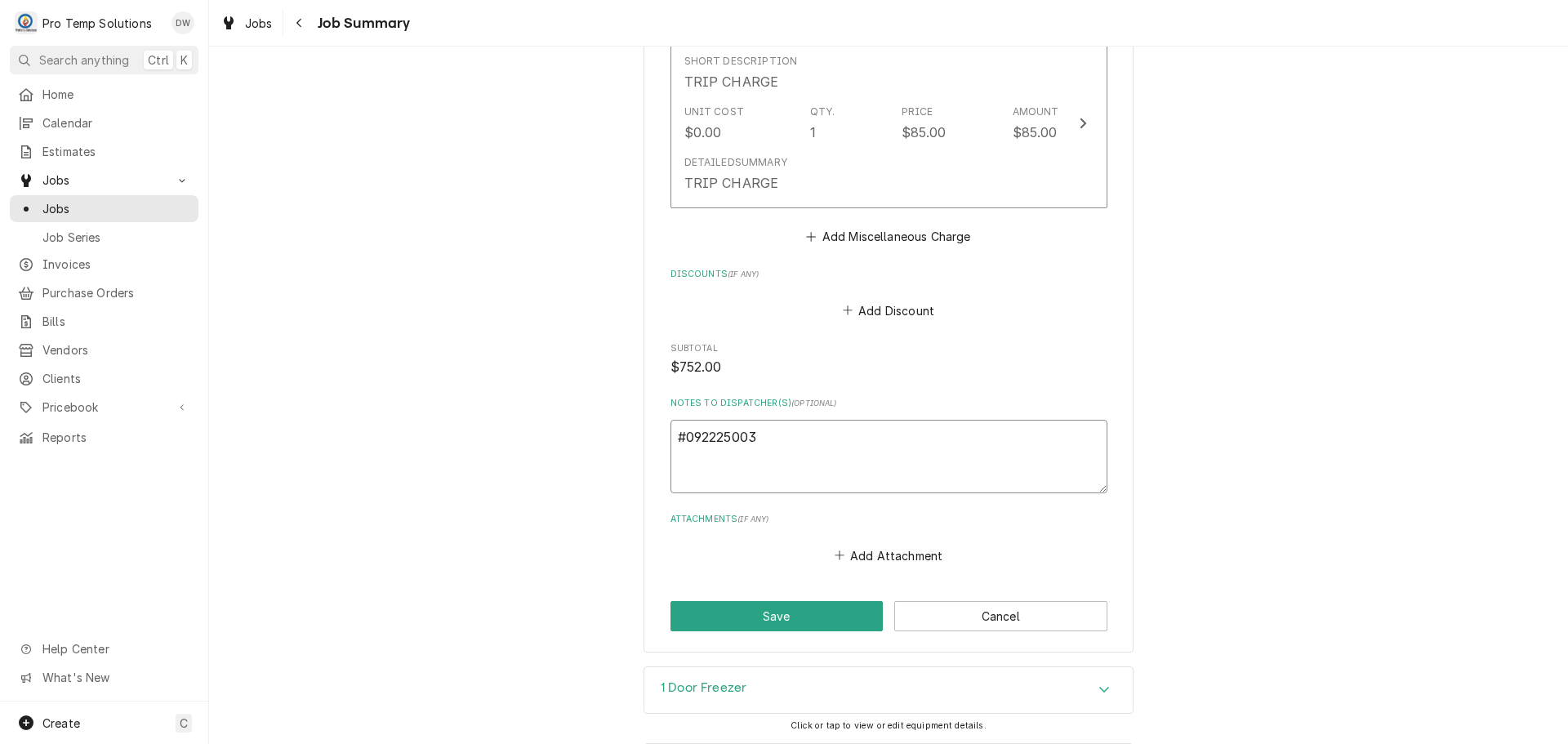
type textarea "x"
type textarea "#092225003"
type textarea "x"
type textarea "#092225003 E"
type textarea "x"
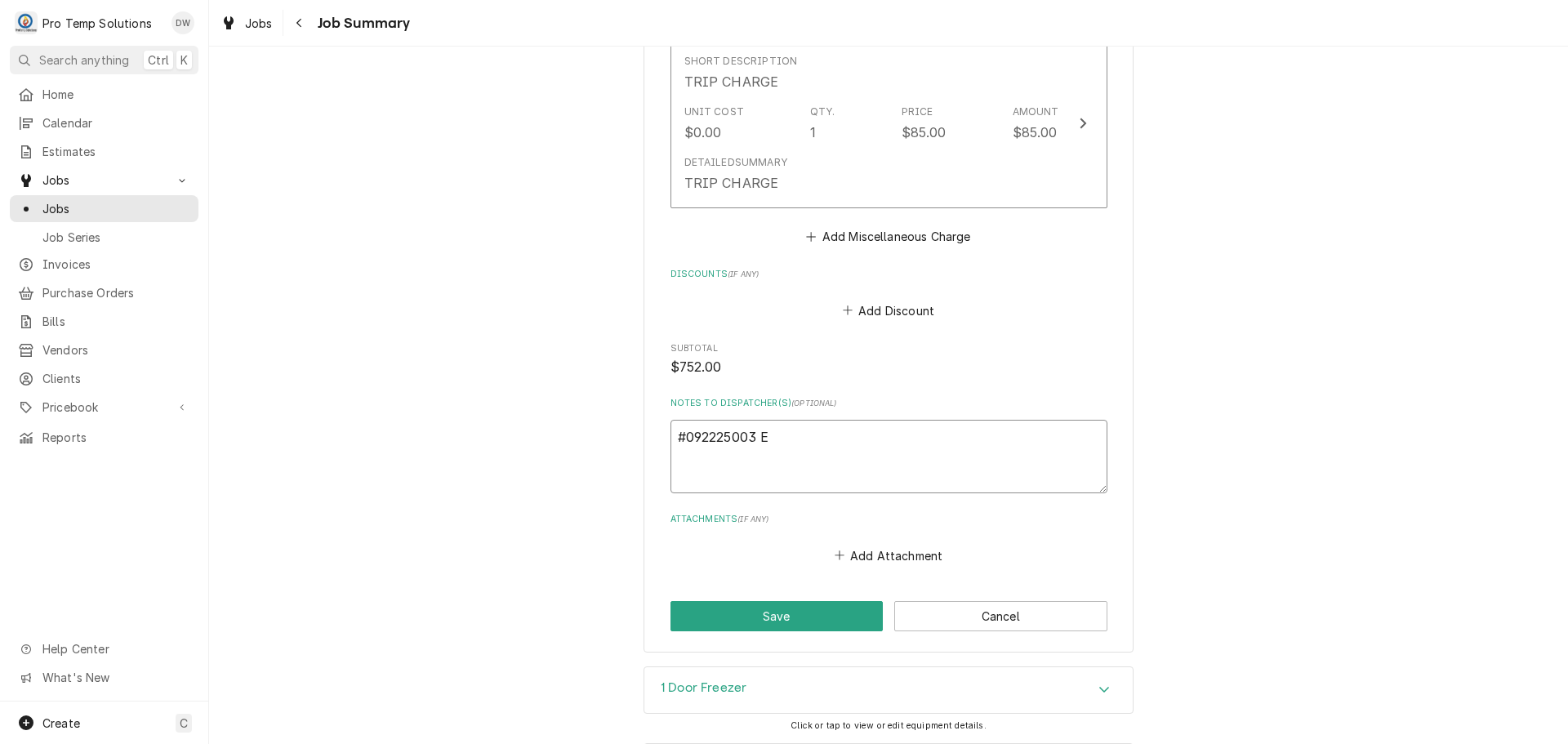
type textarea "#092225003 EV"
type textarea "x"
type textarea "#092225003 EVE"
type textarea "x"
type textarea "#092225003 EVER"
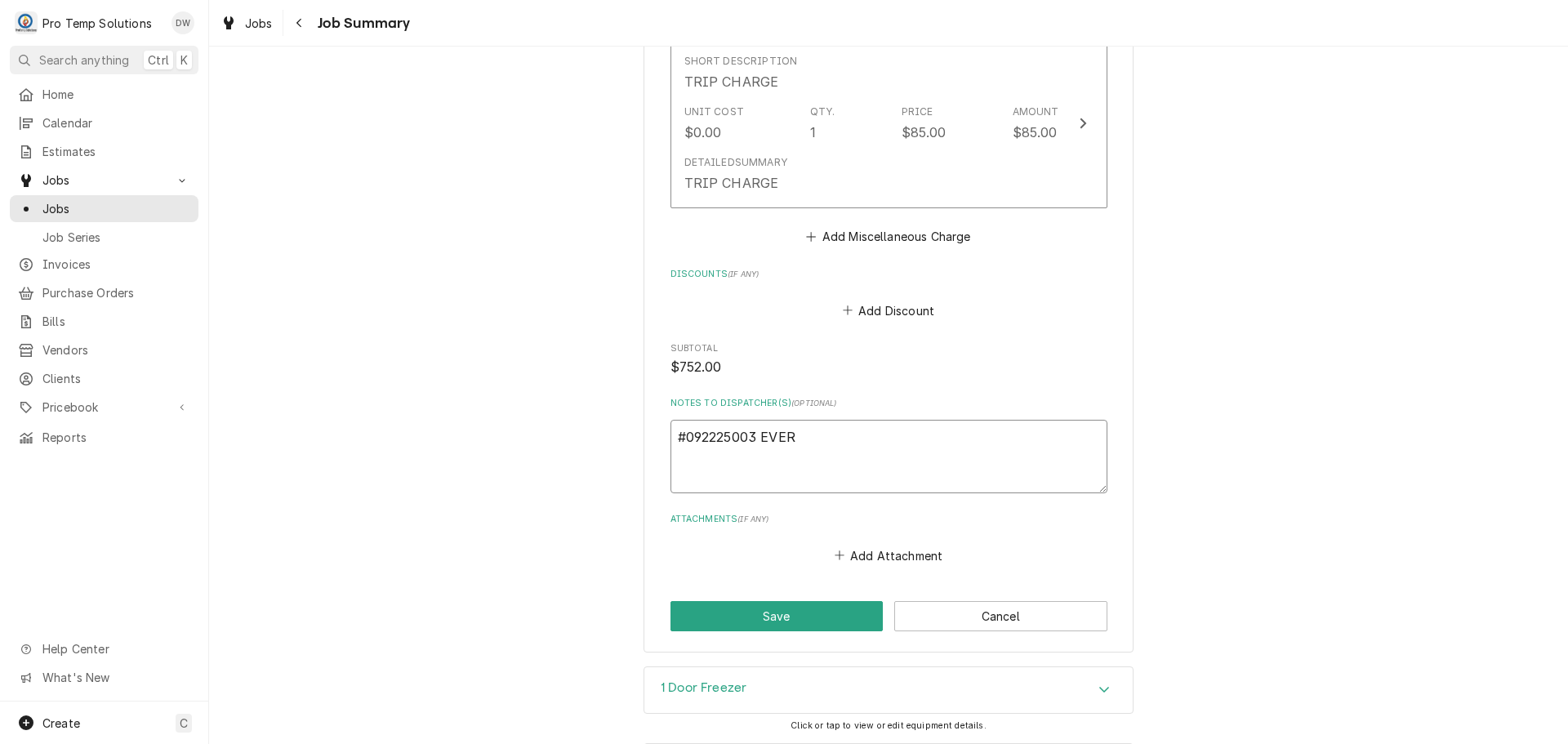
type textarea "x"
type textarea "#092225003 EVERE"
type textarea "x"
type textarea "#092225003 EVERES"
type textarea "x"
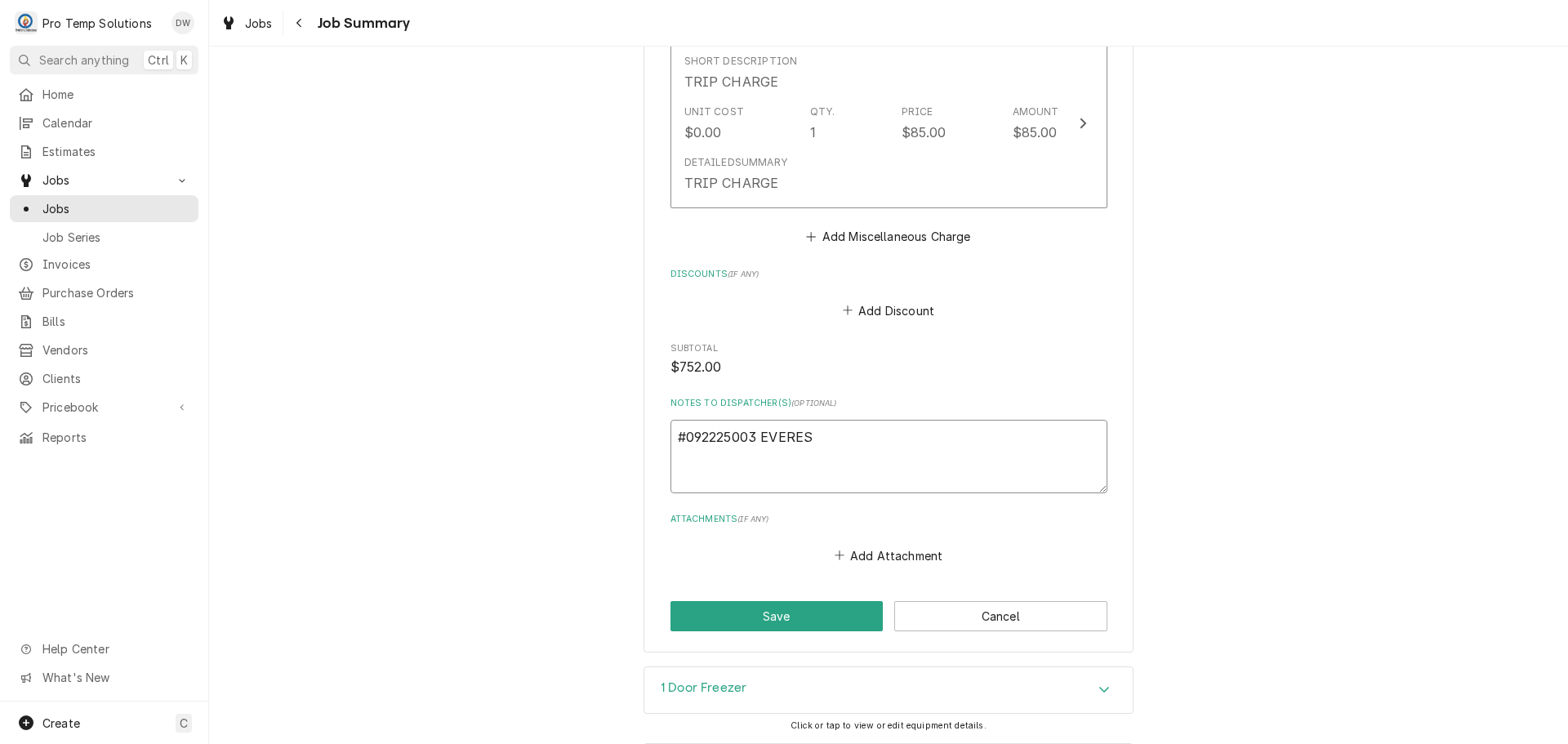
type textarea "#092225003 EVEREST"
type textarea "x"
type textarea "#092225003 EVEREST"
type textarea "x"
type textarea "#092225003 EVEREST K"
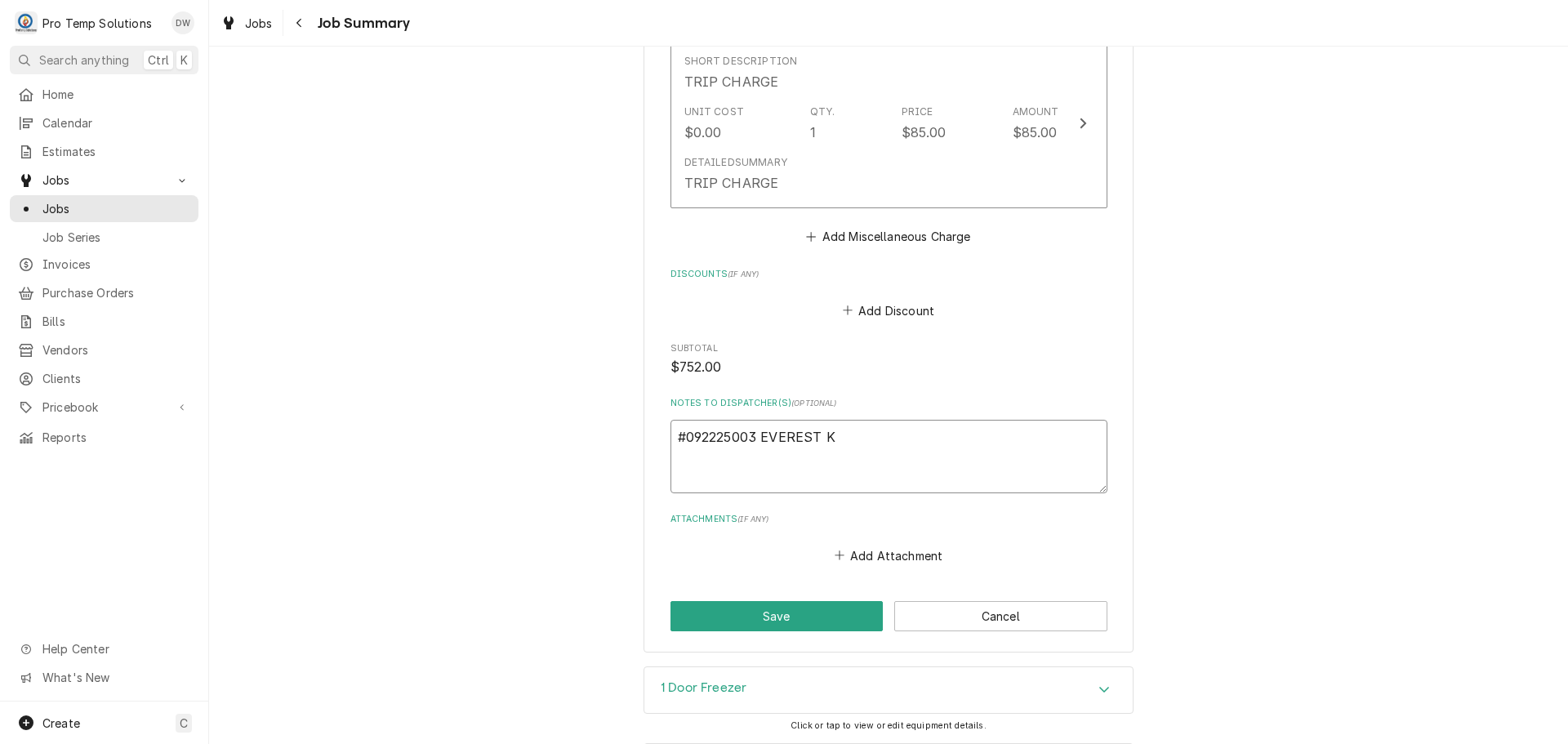
type textarea "x"
type textarea "#092225003 EVEREST KI"
type textarea "x"
type textarea "#092225003 EVEREST KIT"
type textarea "x"
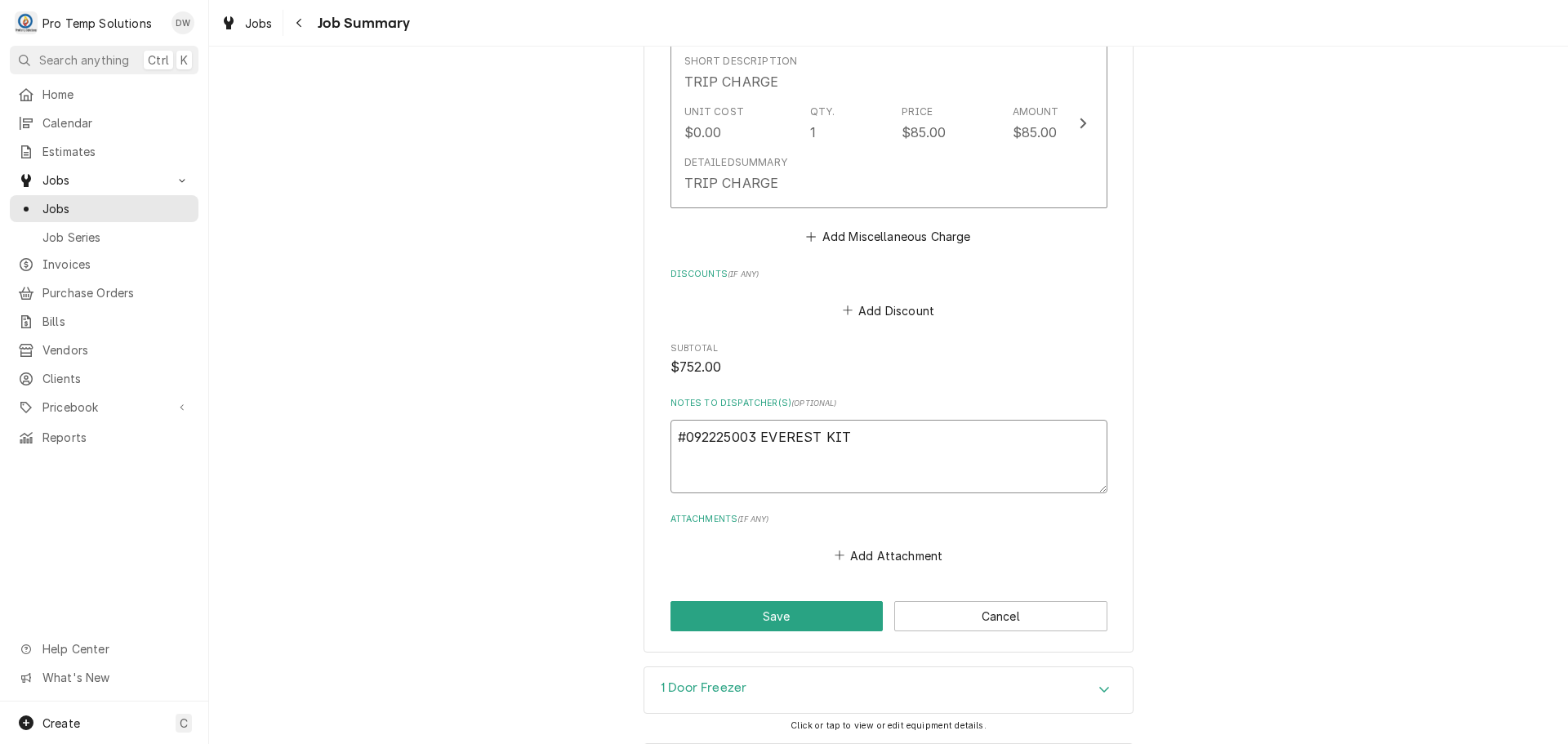
type textarea "#092225003 EVEREST KITC"
type textarea "x"
type textarea "#092225003 EVEREST KITCH"
type textarea "x"
type textarea "#092225003 EVEREST KITCHE"
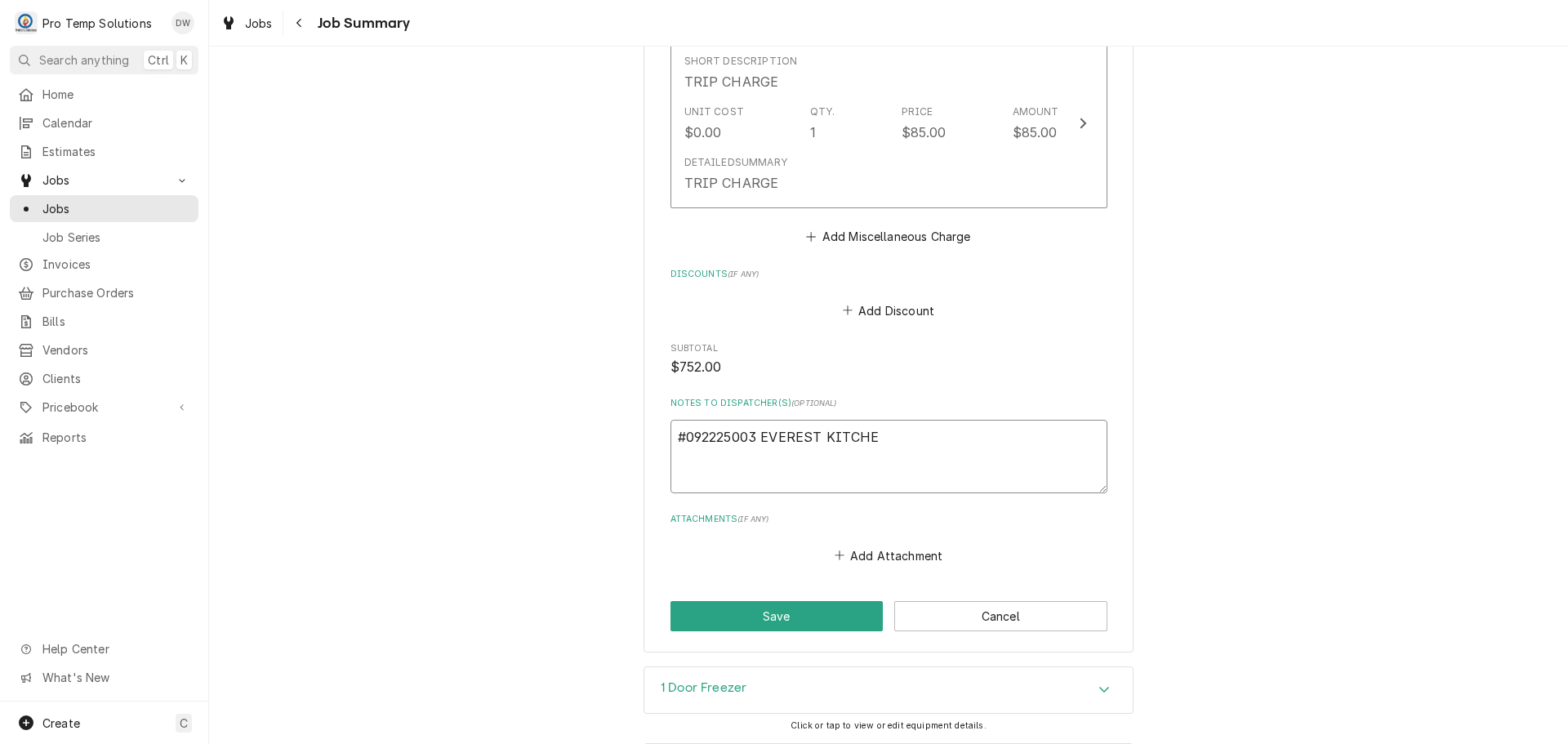
type textarea "x"
type textarea "#092225003 EVEREST KITCHEN"
type textarea "x"
type textarea "#092225003 EVEREST KITCHEN-"
type textarea "x"
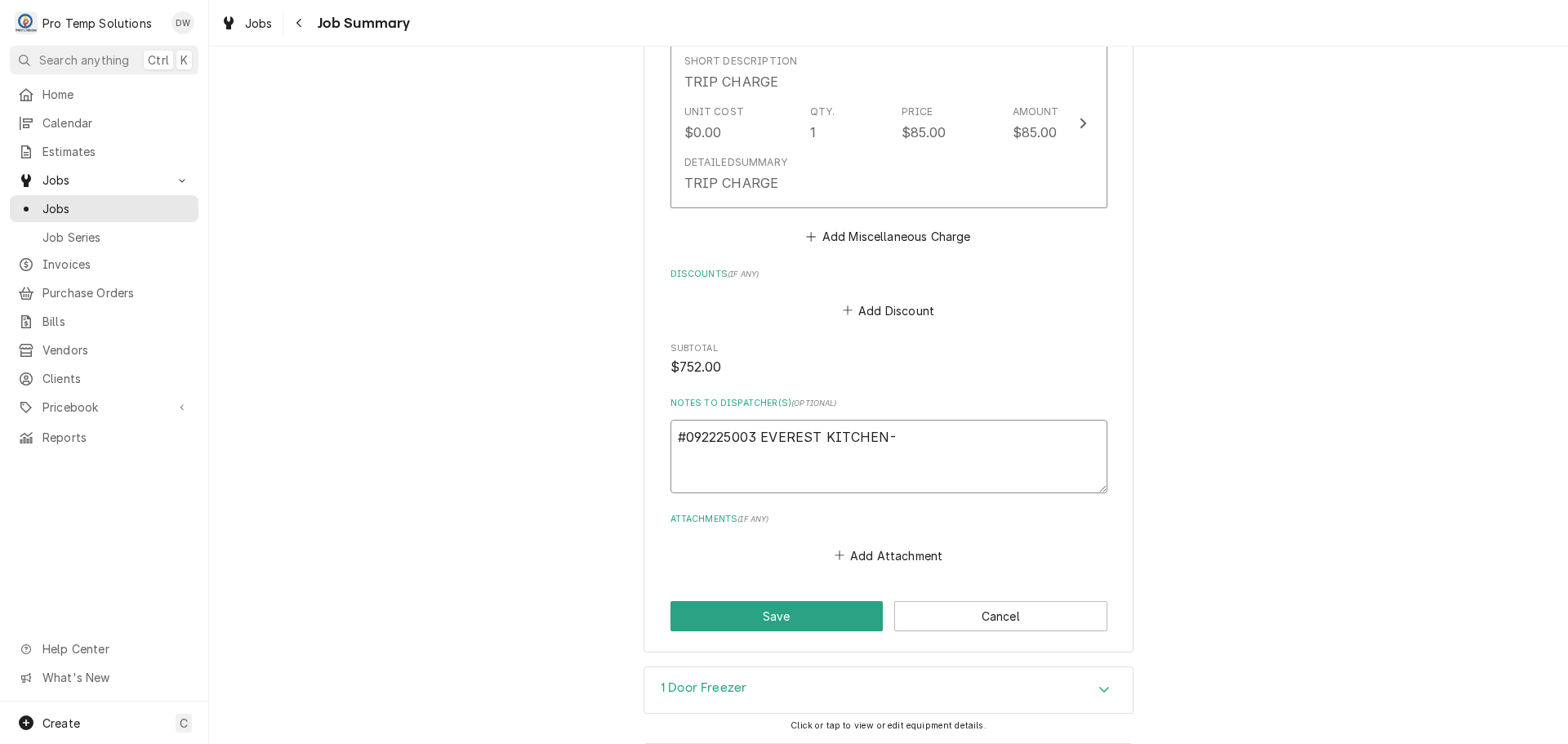
type textarea "#092225003 EVEREST KITCHEN-"
type textarea "x"
type textarea "#092225003 EVEREST KITCHEN- R"
type textarea "x"
type textarea "#092225003 EVEREST KITCHEN- [GEOGRAPHIC_DATA]"
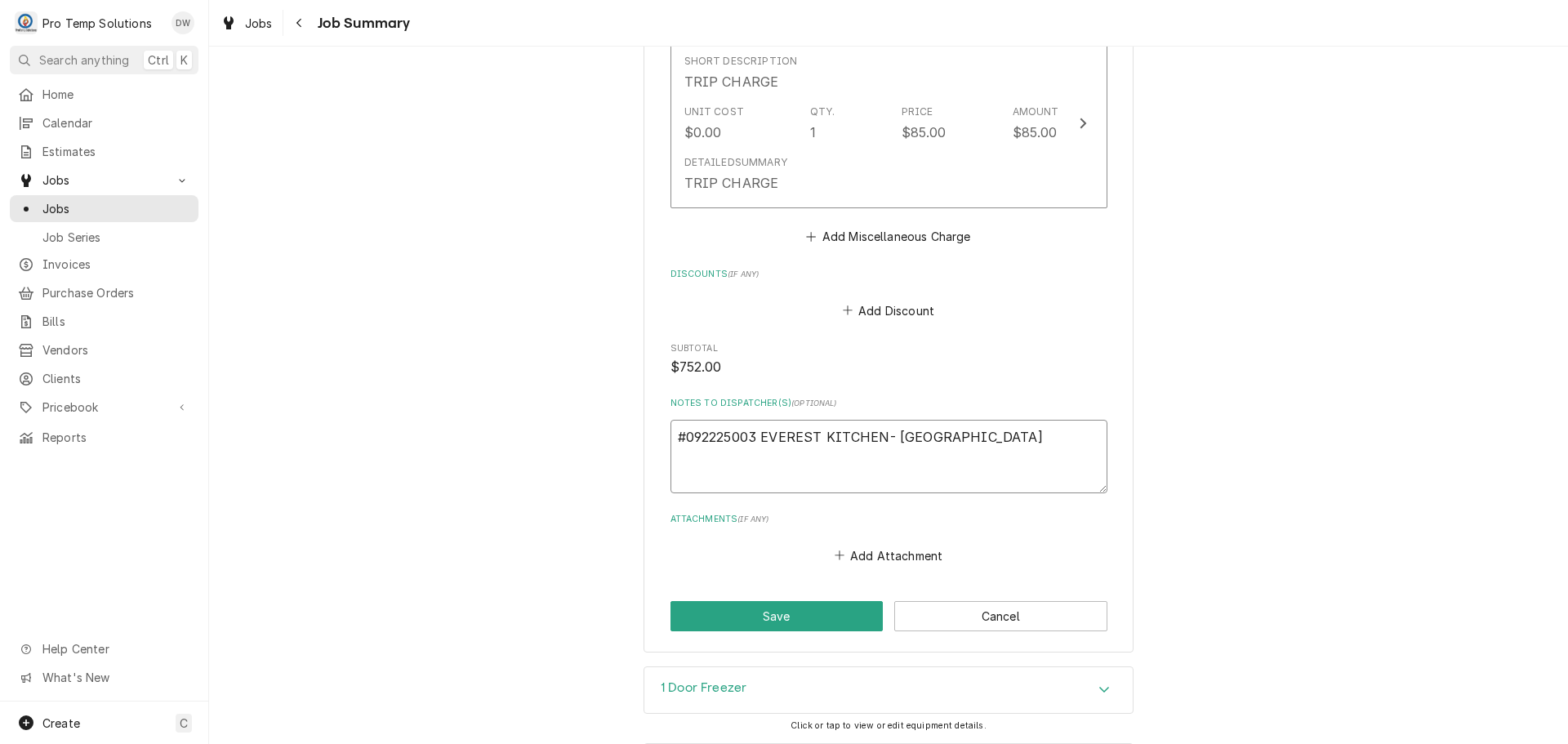
type textarea "x"
type textarea "#092225003 EVEREST KITCHEN- RIF"
type textarea "x"
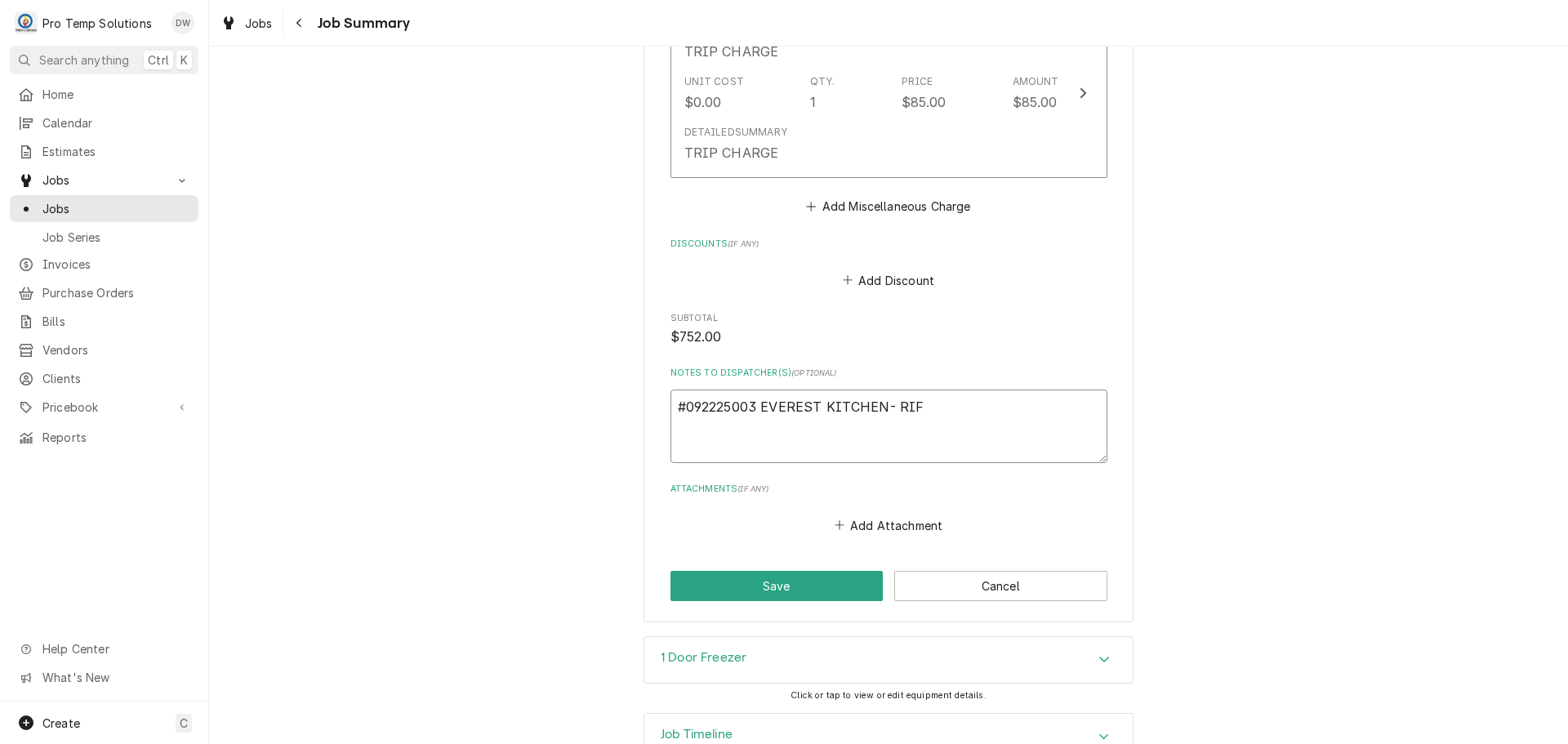
scroll to position [1854, 0]
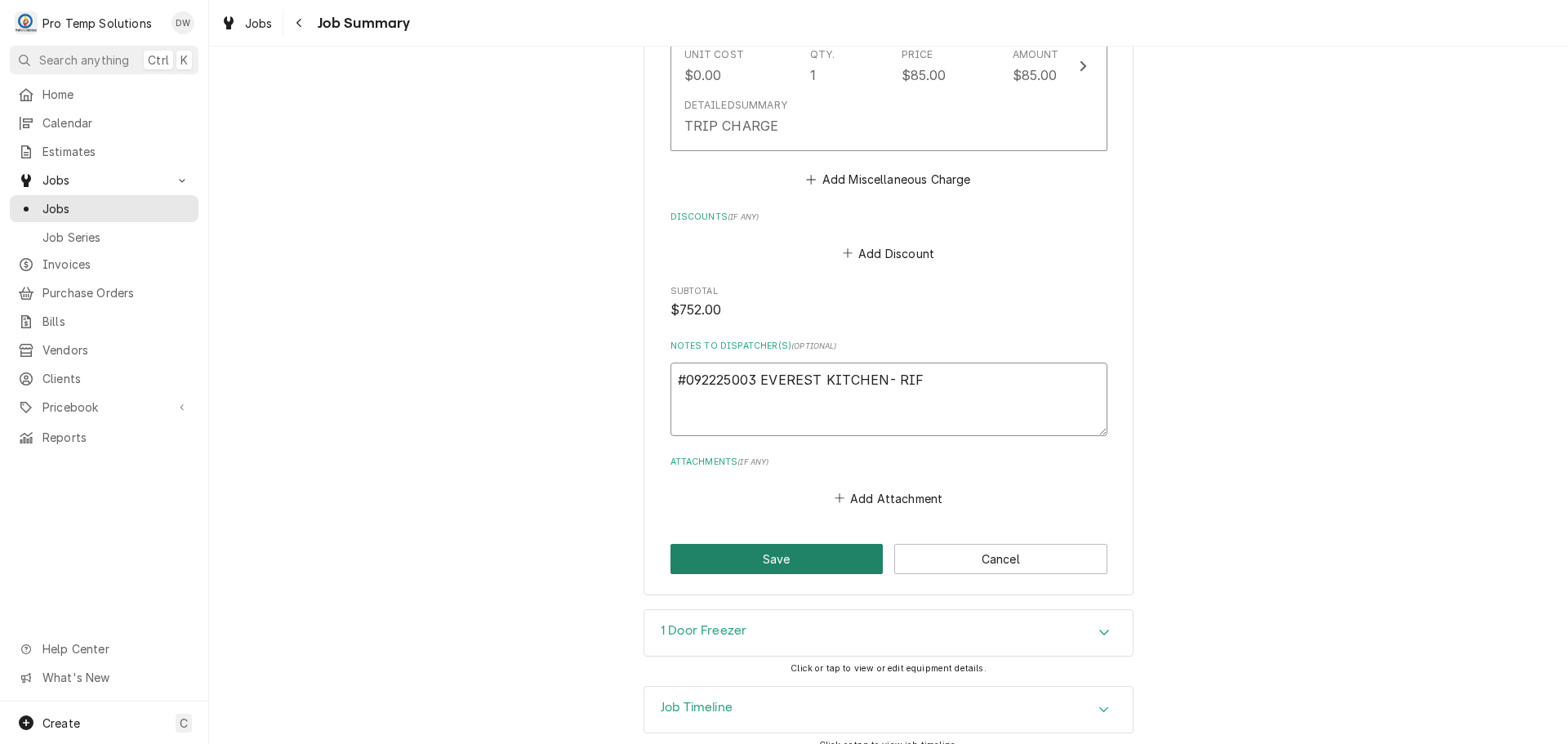
type textarea "#092225003 EVEREST KITCHEN- RIF"
click at [780, 544] on button "Save" at bounding box center [776, 559] width 213 height 30
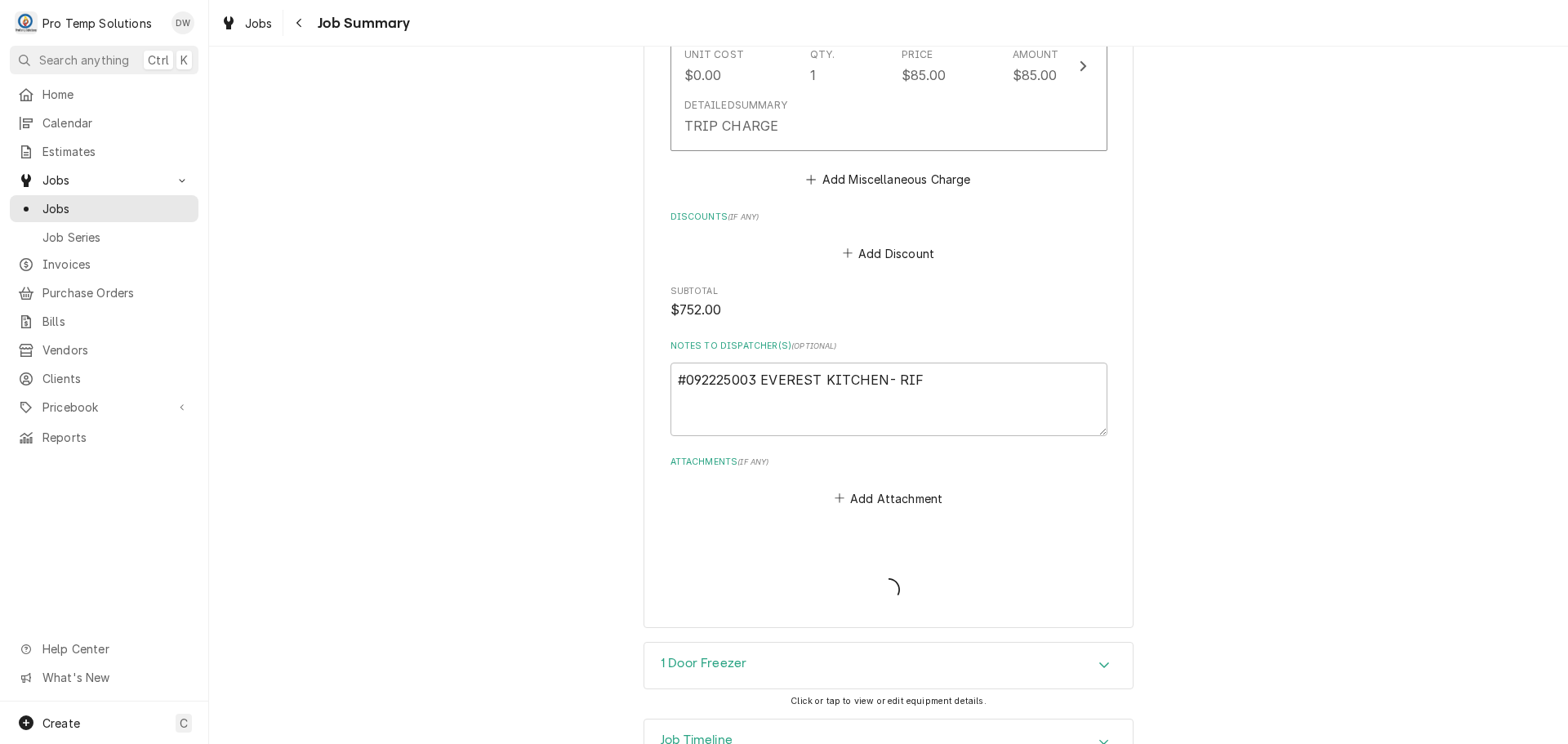
type textarea "x"
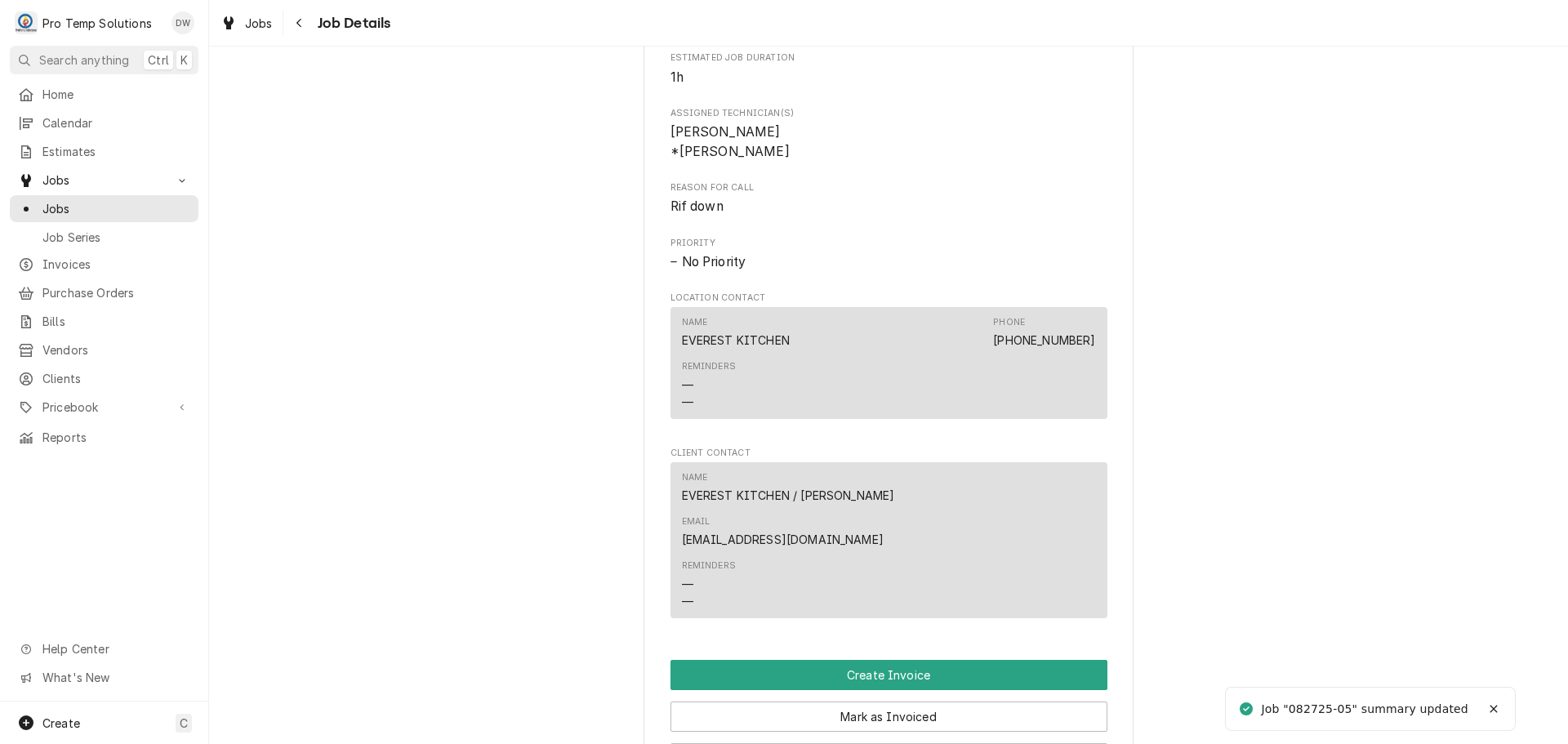
scroll to position [1225, 0]
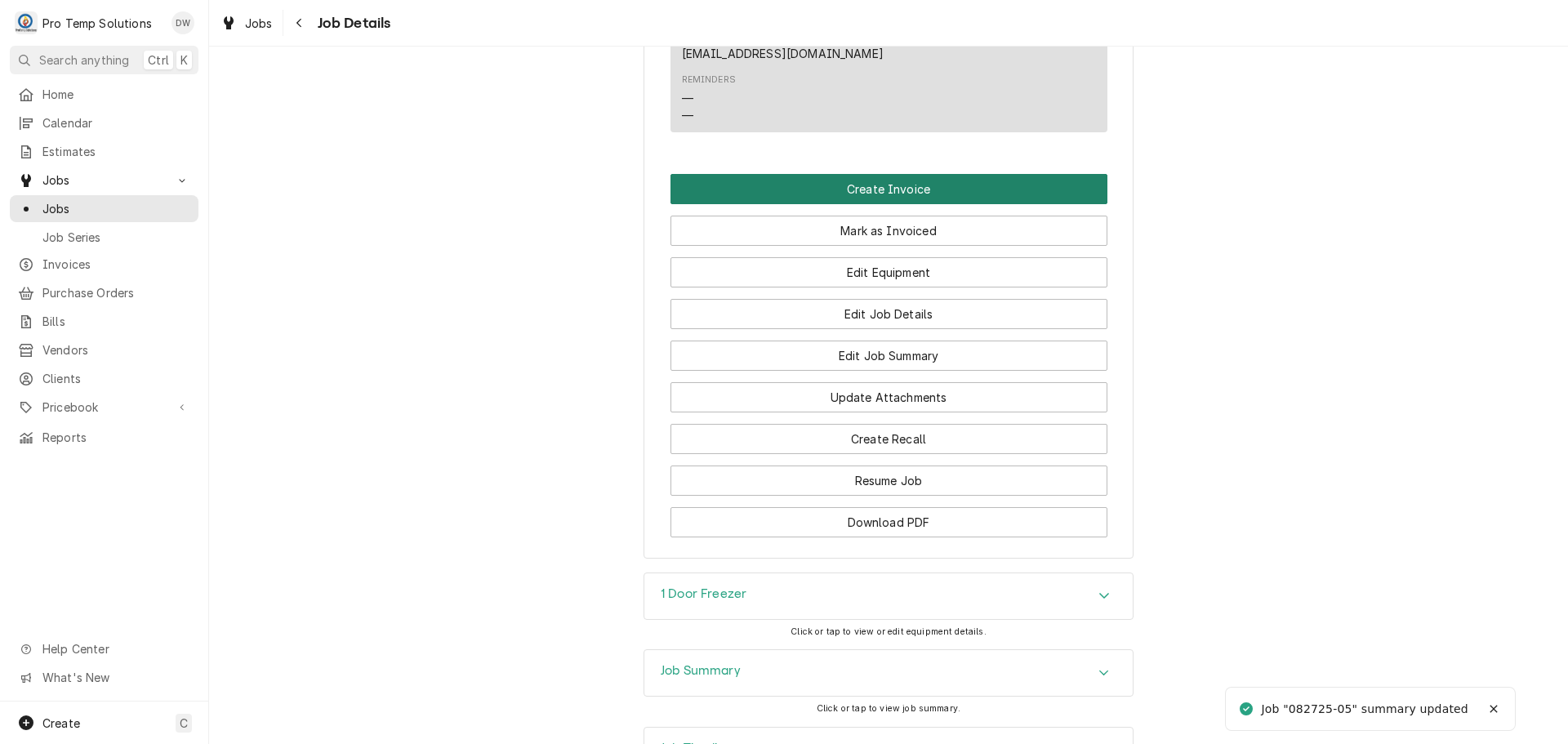
click at [872, 174] on button "Create Invoice" at bounding box center [888, 189] width 436 height 30
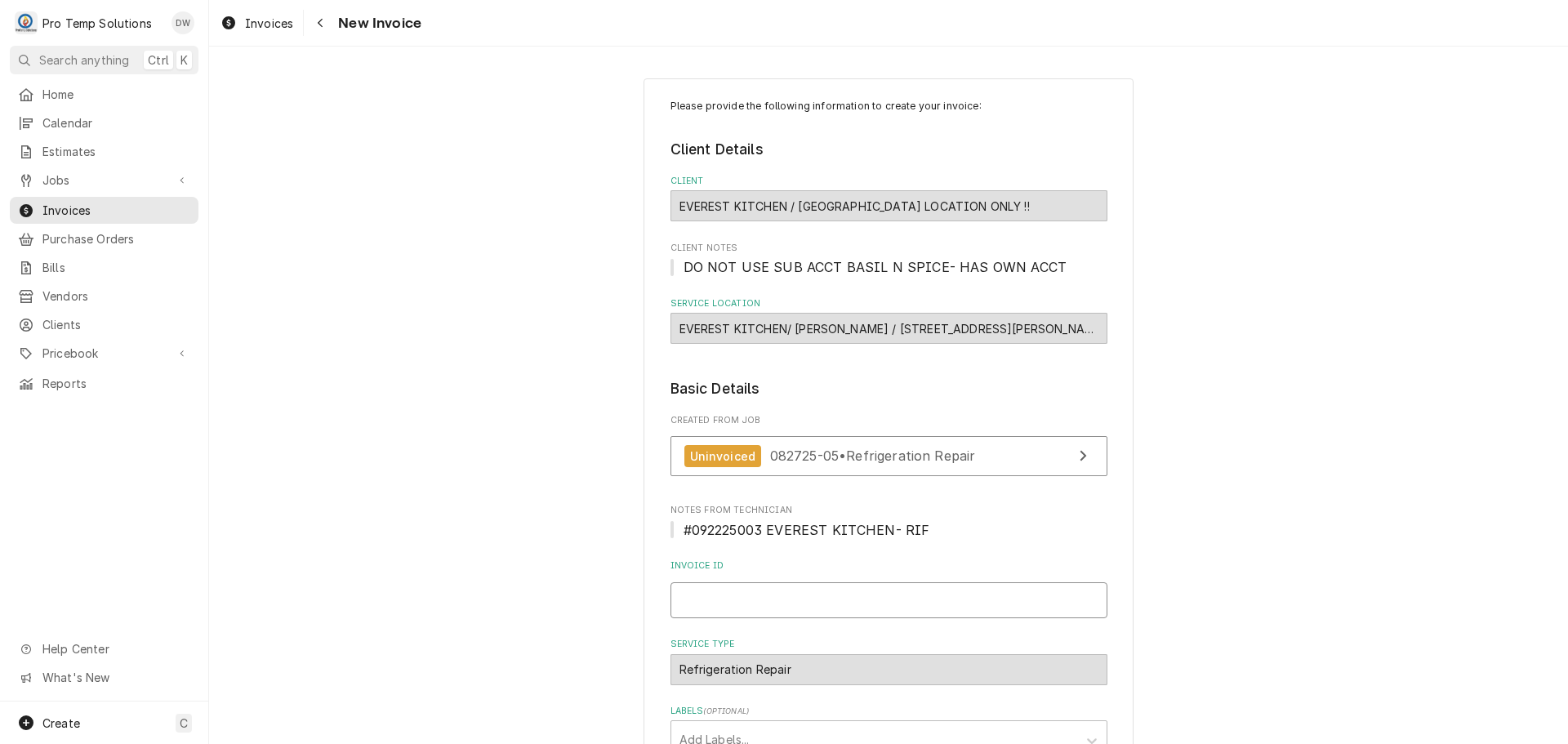
click at [751, 603] on input "Invoice ID" at bounding box center [888, 600] width 436 height 36
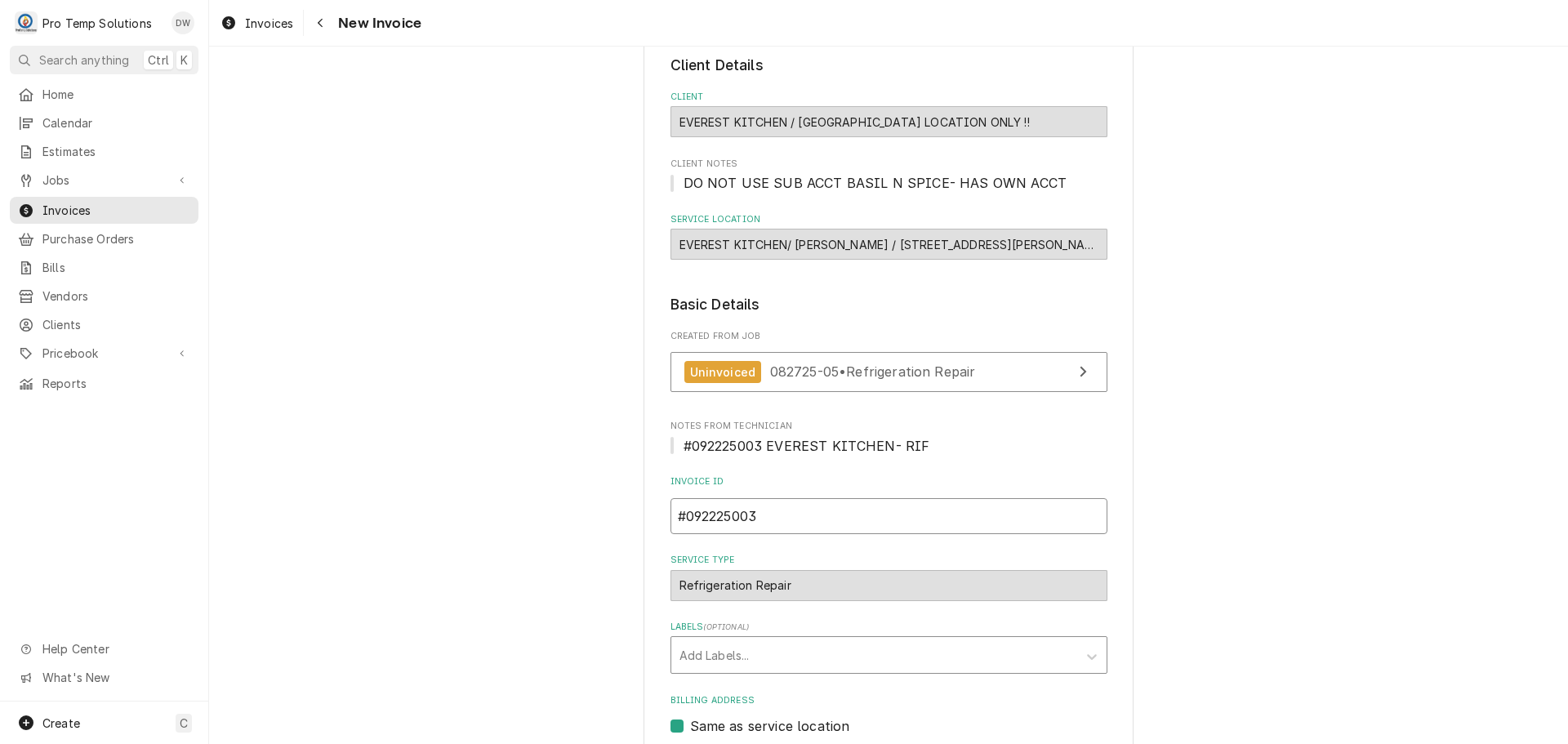
scroll to position [377, 0]
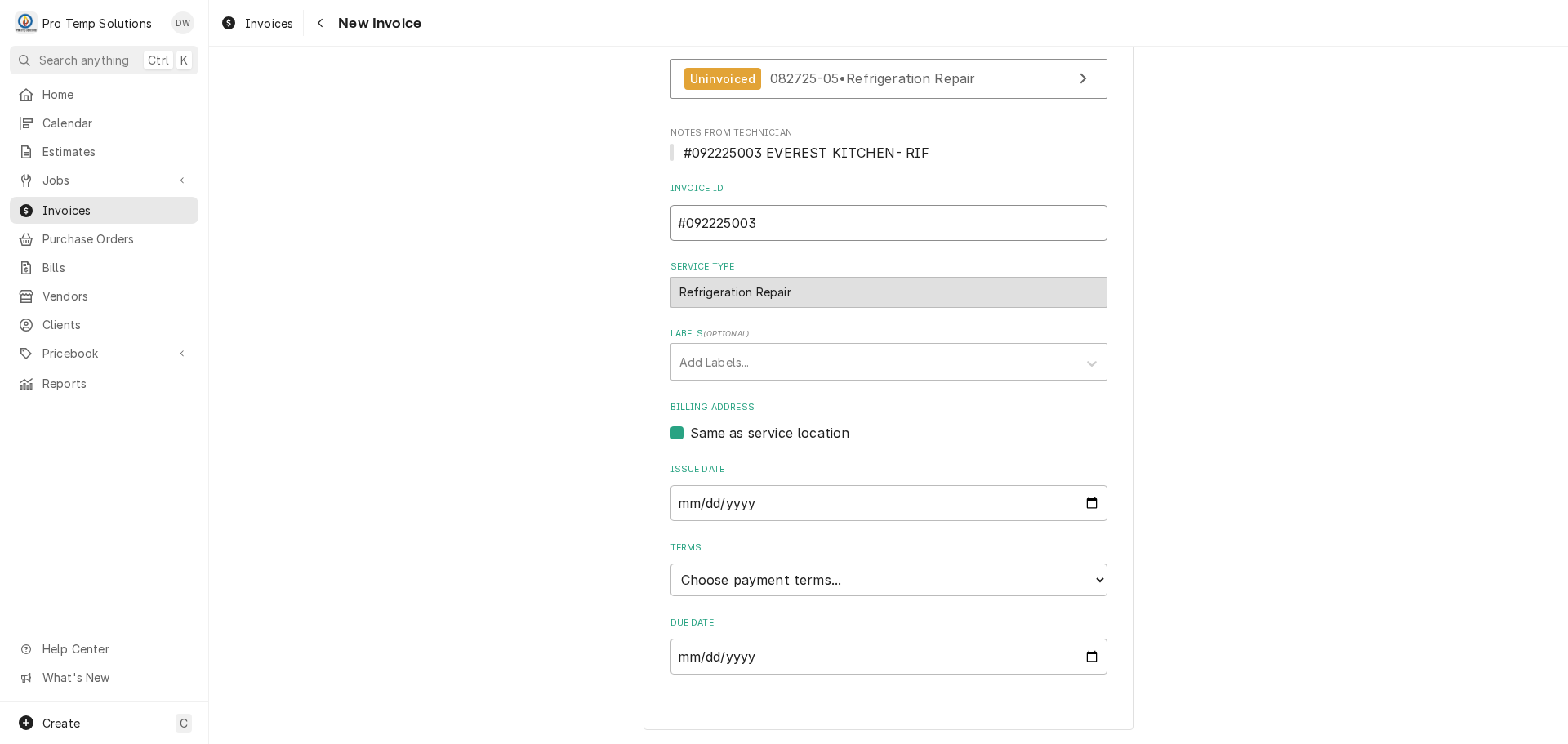
type input "#092225003"
click at [720, 577] on select "Choose payment terms... Same Day Net 7 Net 14 Net 21 Net 30 Net 45 Net 60 Net 90" at bounding box center [888, 579] width 436 height 33
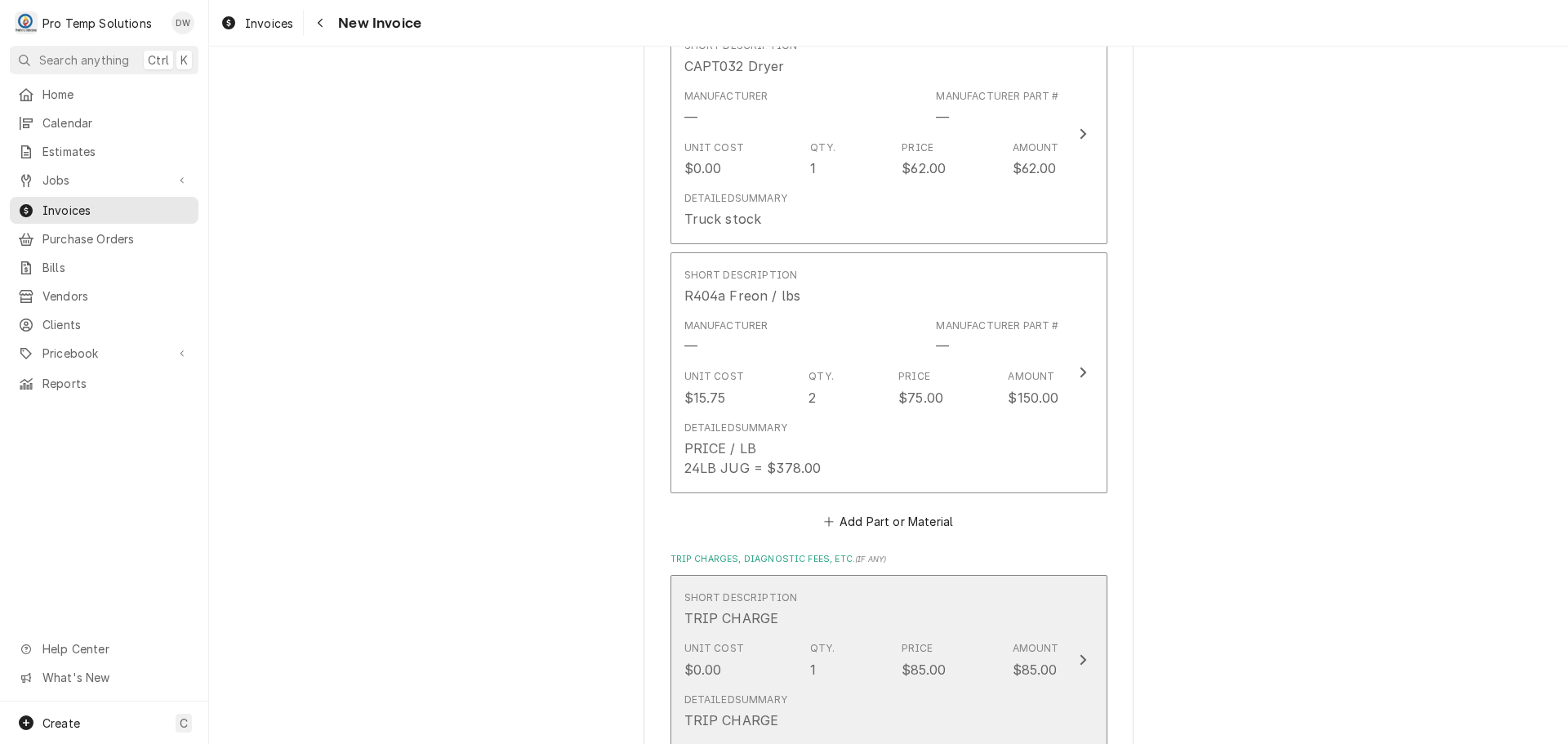
scroll to position [2174, 0]
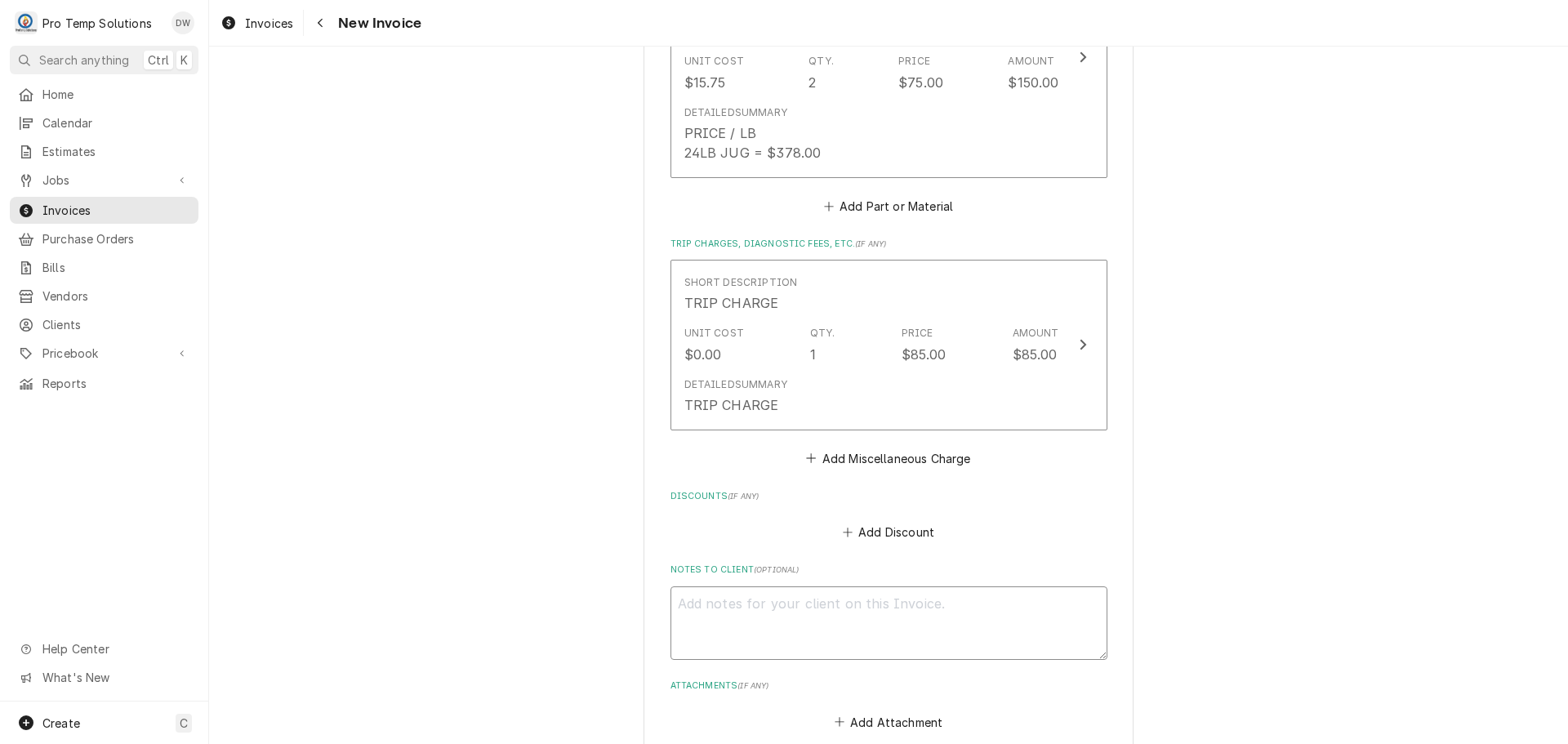
click at [693, 586] on textarea "Notes to Client ( optional )" at bounding box center [888, 623] width 436 height 74
type textarea "x"
type textarea "#"
type textarea "x"
type textarea "#0"
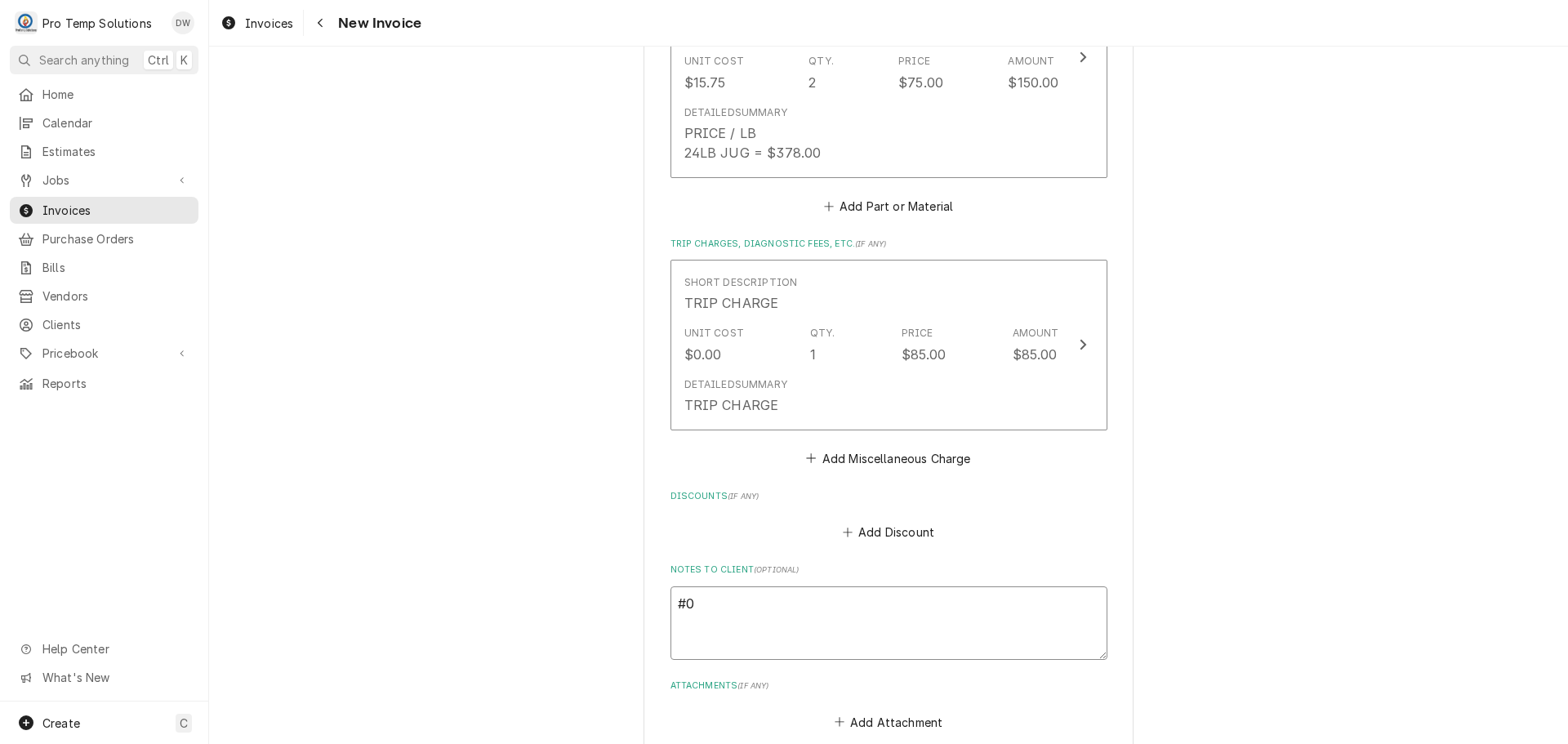
type textarea "x"
type textarea "#09"
type textarea "x"
type textarea "#092"
type textarea "x"
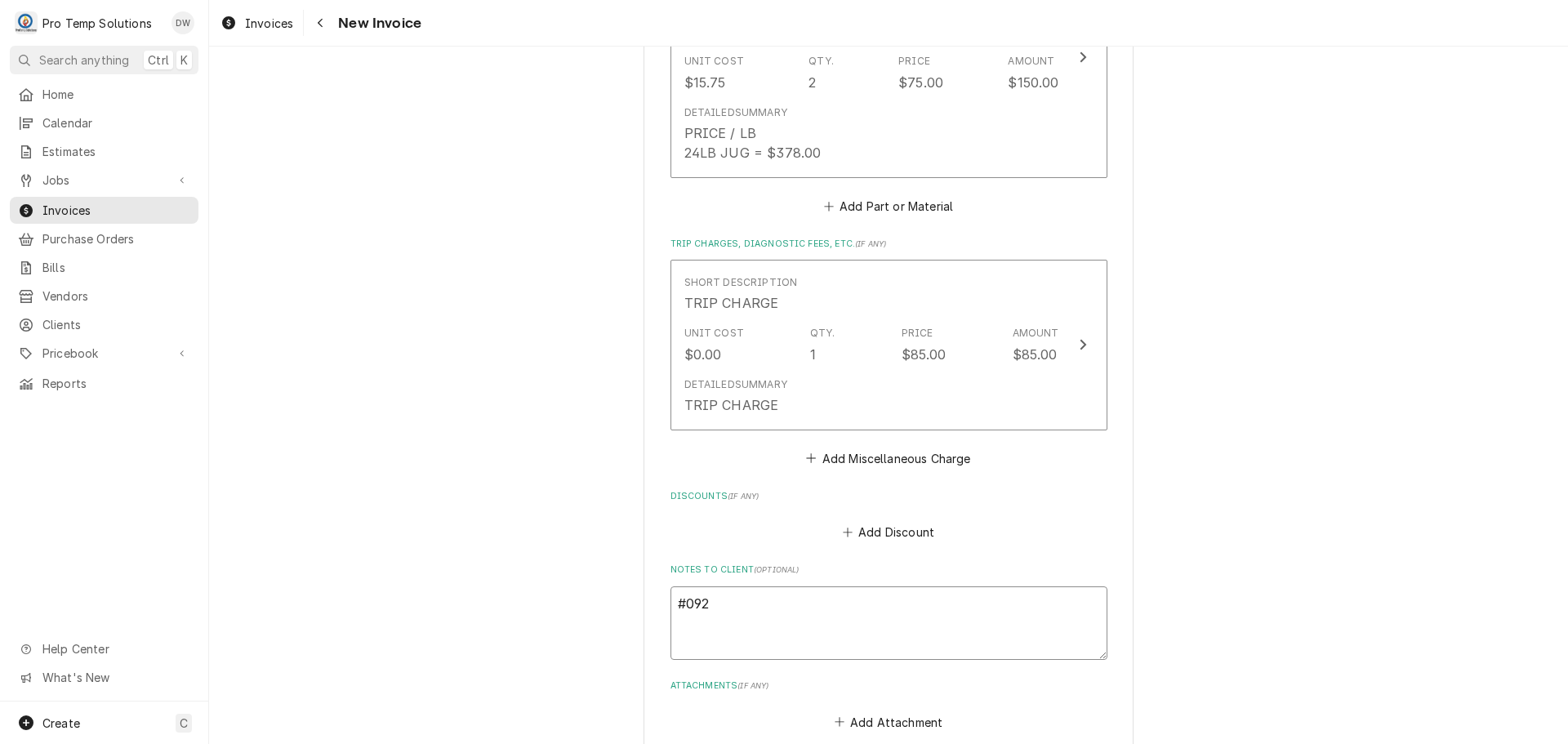
type textarea "#0922"
type textarea "x"
type textarea "#09222"
type textarea "x"
type textarea "#092225"
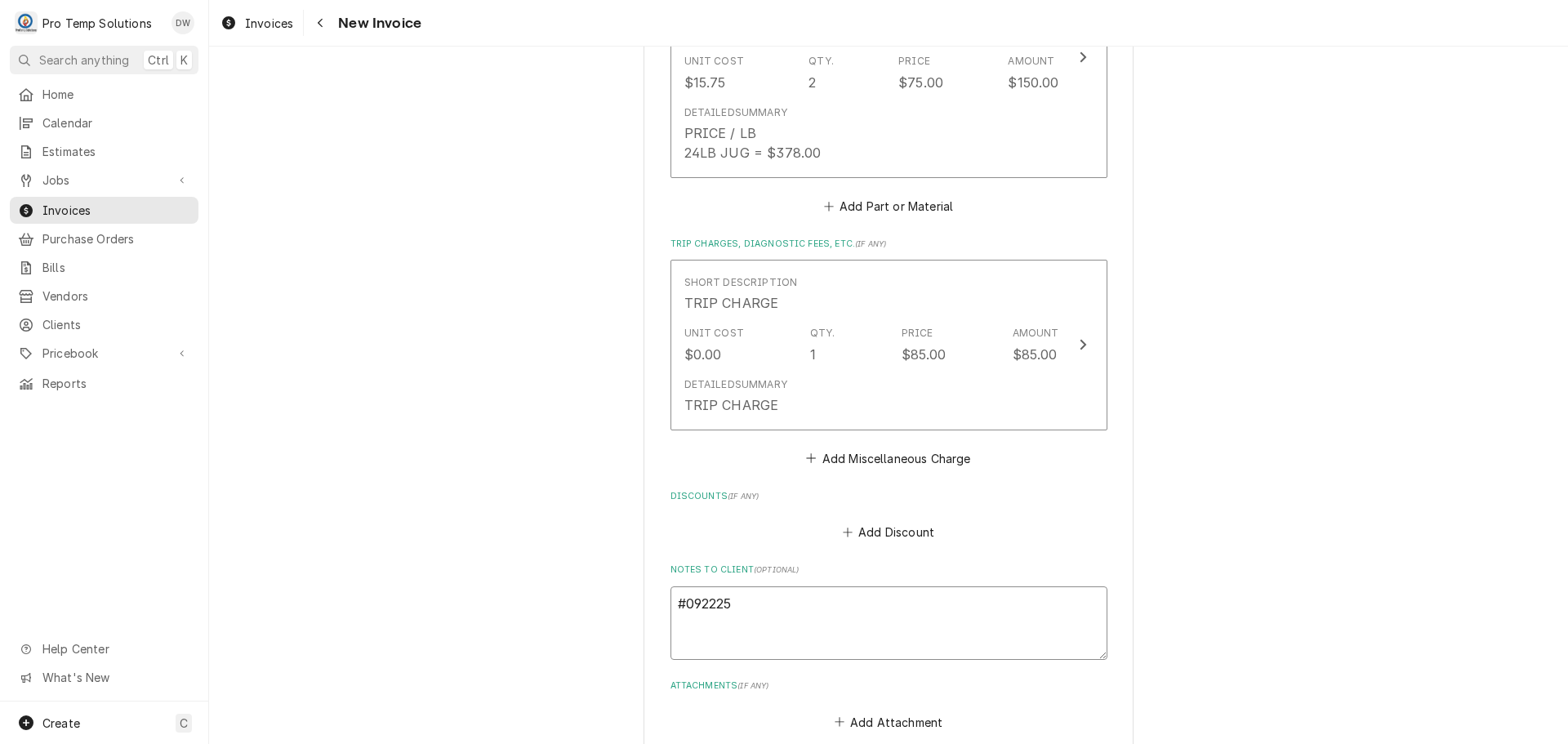
type textarea "x"
type textarea "#0922250"
type textarea "x"
type textarea "#09222500"
type textarea "x"
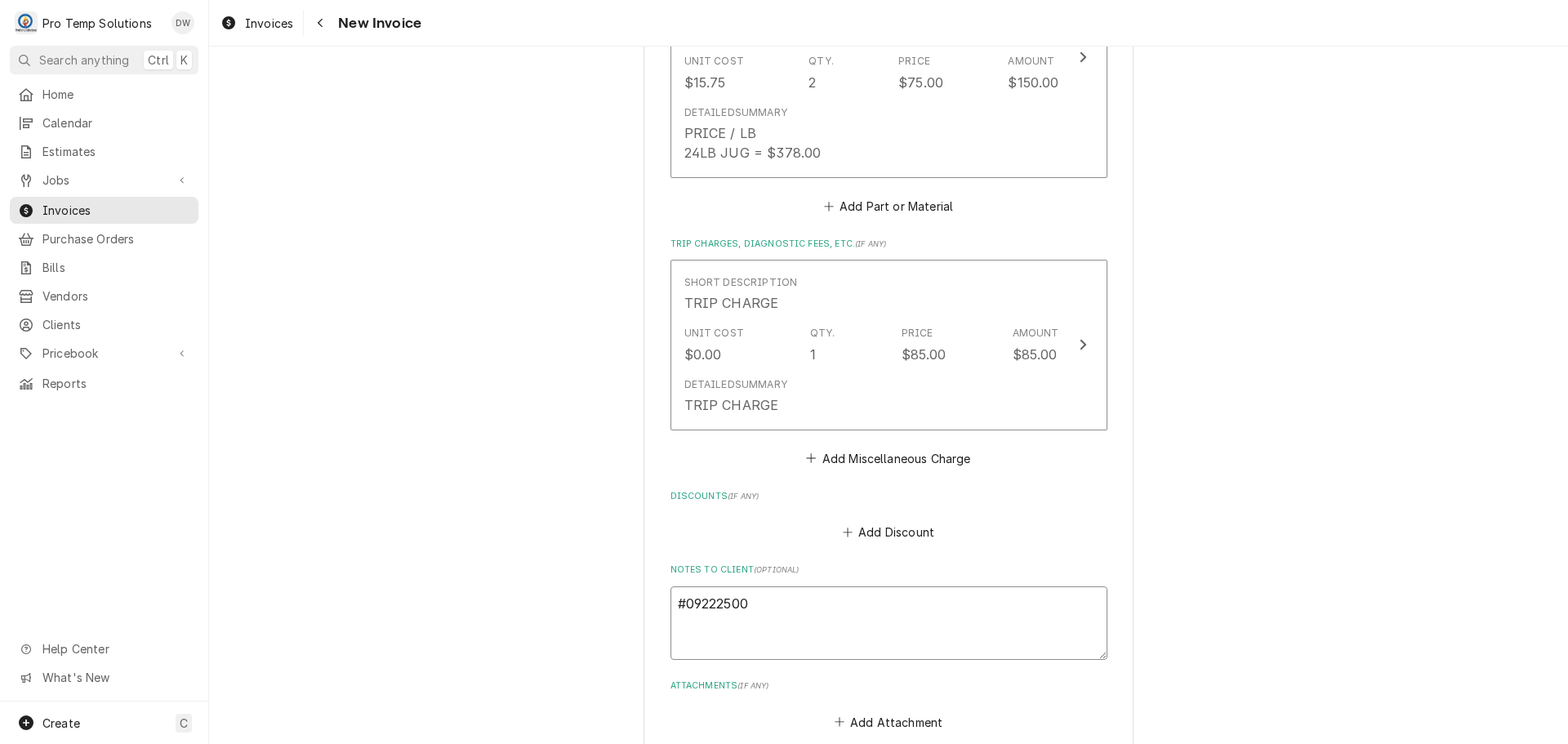
type textarea "#092225003"
type textarea "x"
type textarea "#092225003"
type textarea "x"
type textarea "#092225003 E"
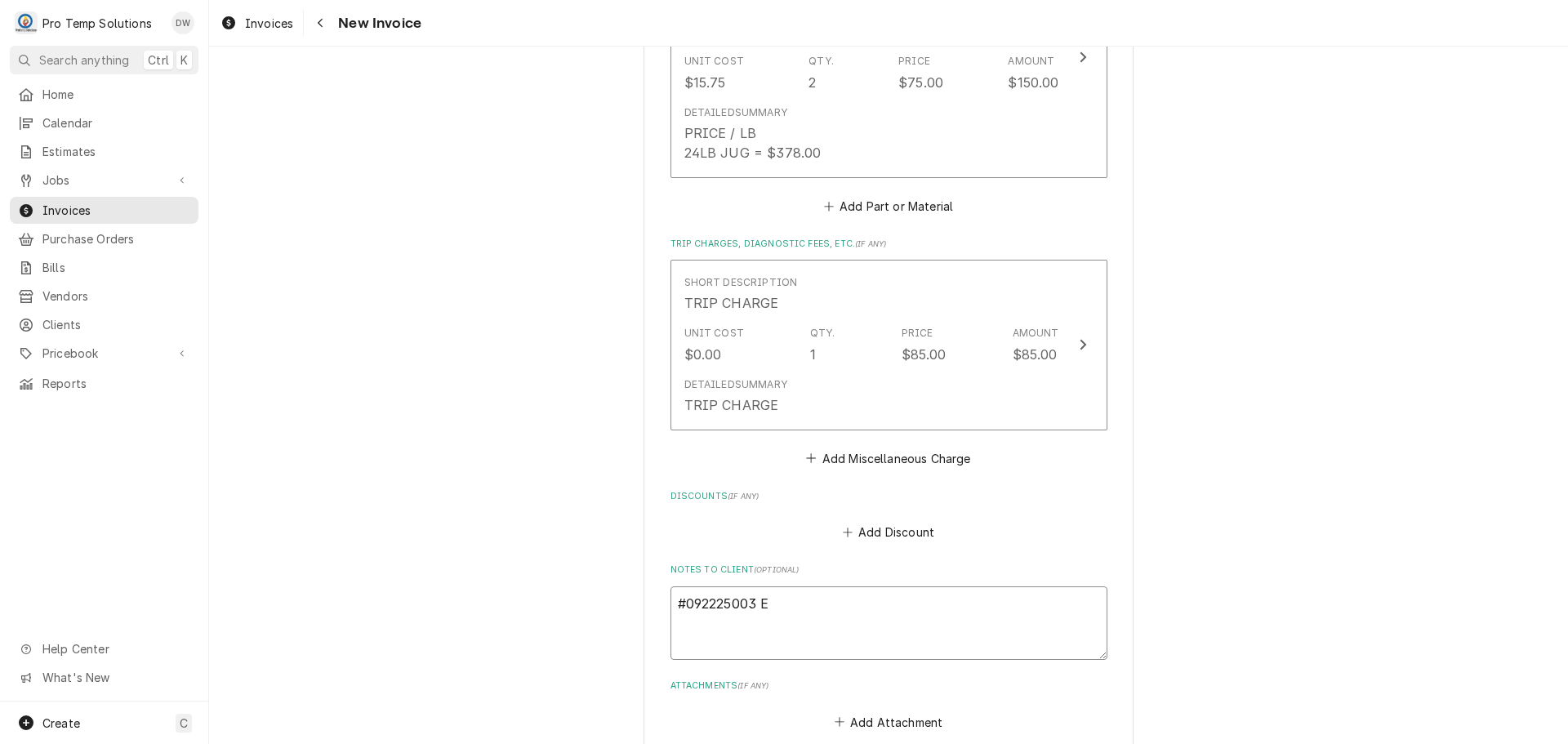
type textarea "x"
type textarea "#092225003 EV"
type textarea "x"
type textarea "#092225003 EVE"
type textarea "x"
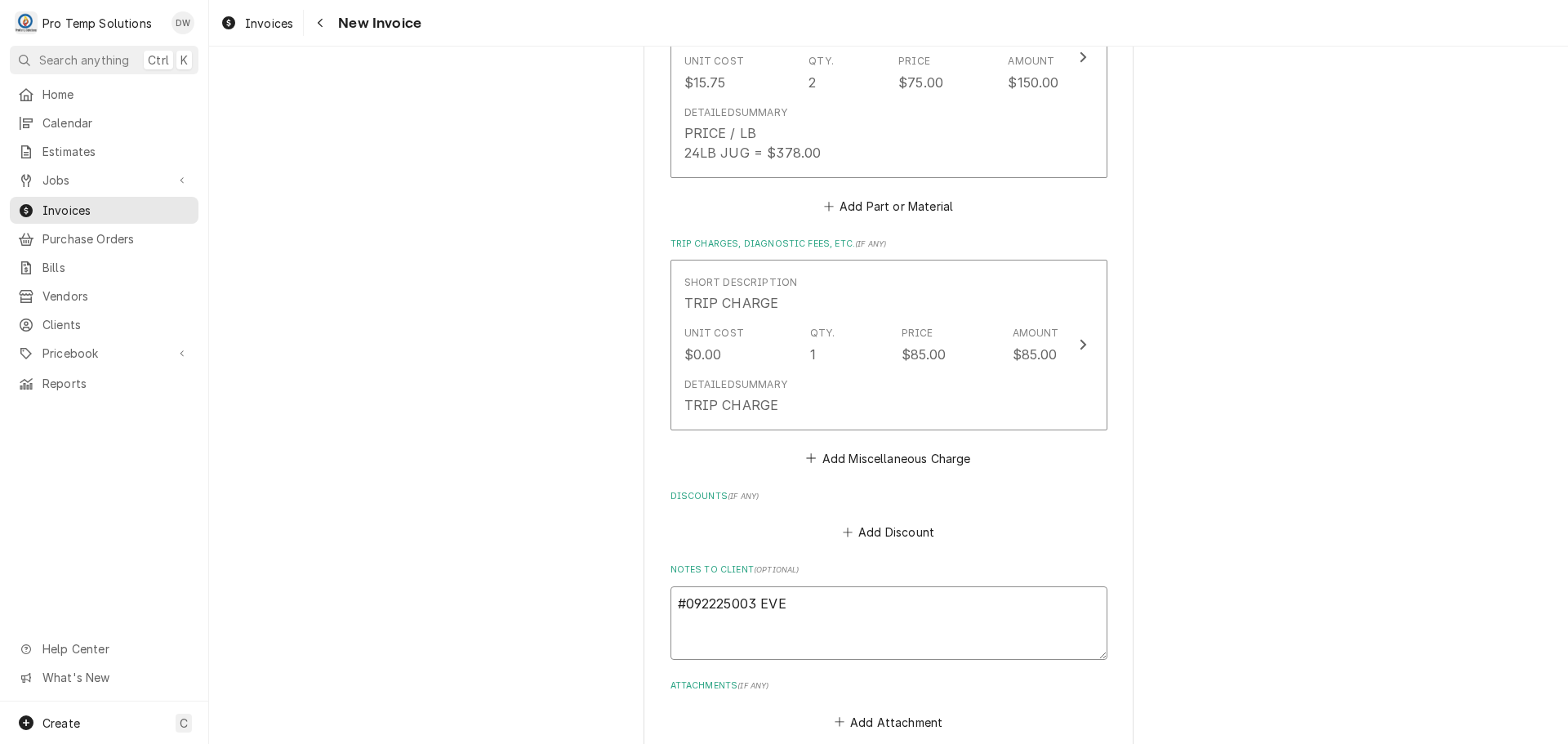
type textarea "#092225003 EVER"
type textarea "x"
type textarea "#092225003 EVERE"
type textarea "x"
type textarea "#092225003 EVERES"
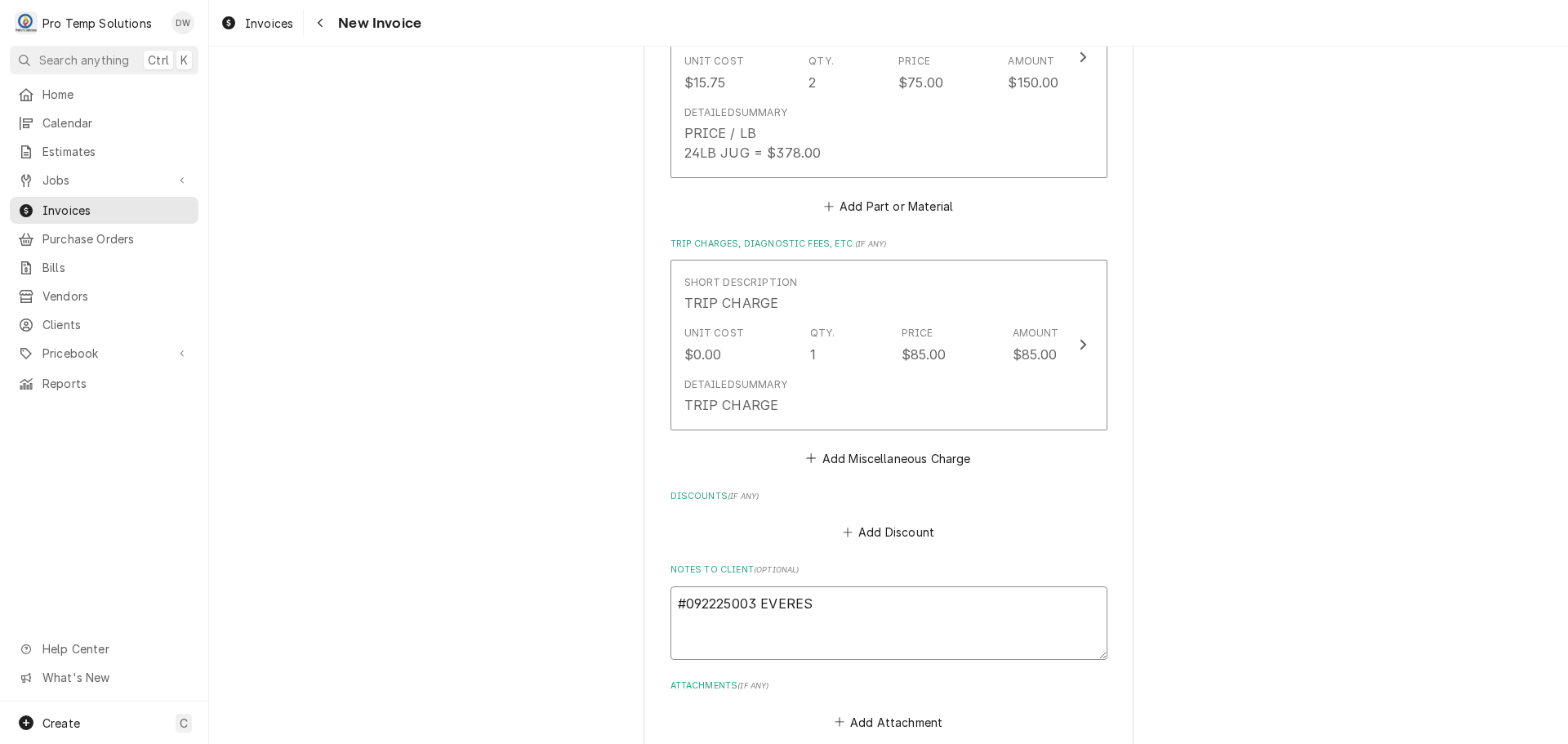
type textarea "x"
type textarea "#092225003 EVEREST"
type textarea "x"
type textarea "#092225003 EVEREST"
type textarea "x"
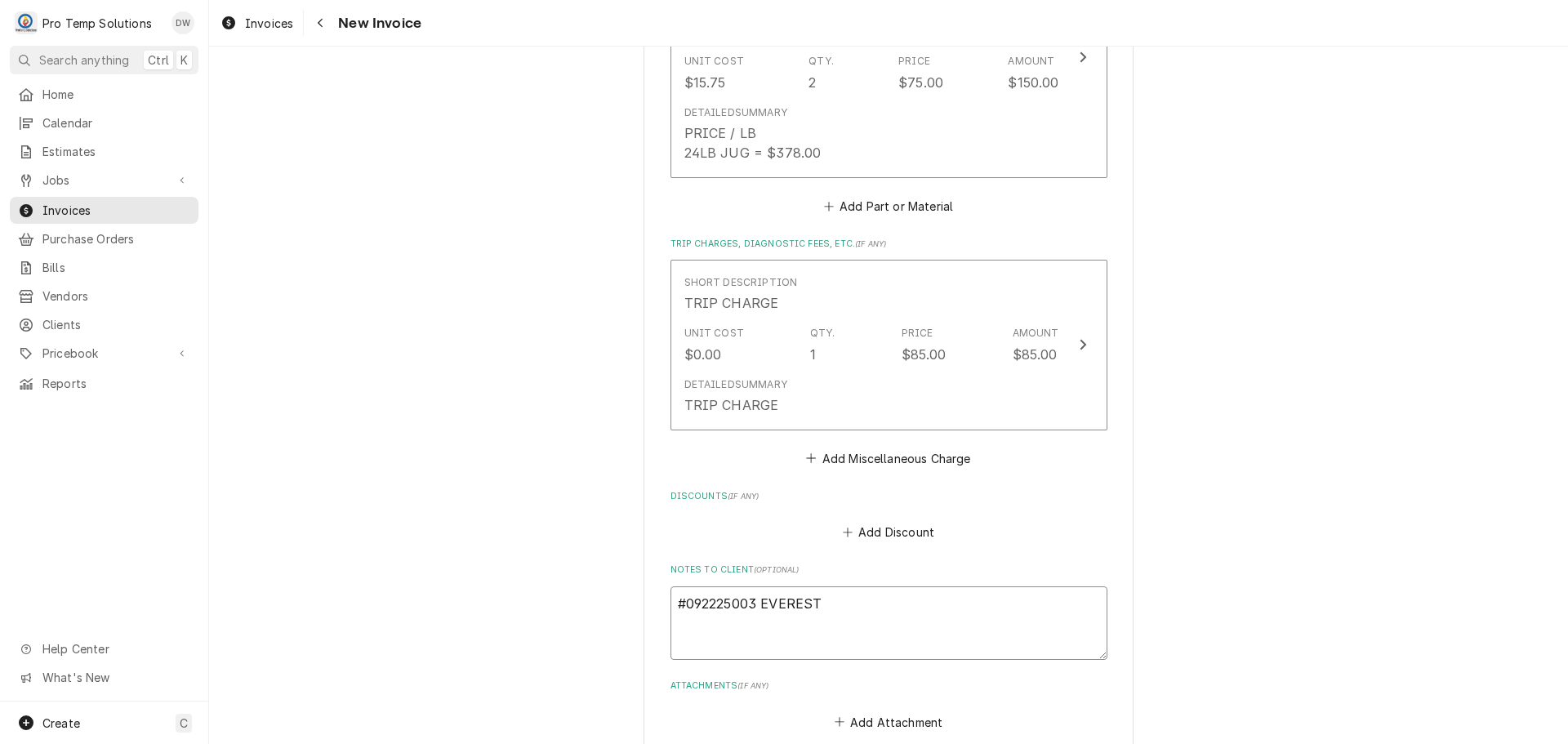
type textarea "#092225003 EVEREST K"
type textarea "x"
type textarea "#092225003 EVEREST KI"
type textarea "x"
type textarea "#092225003 EVEREST KIT"
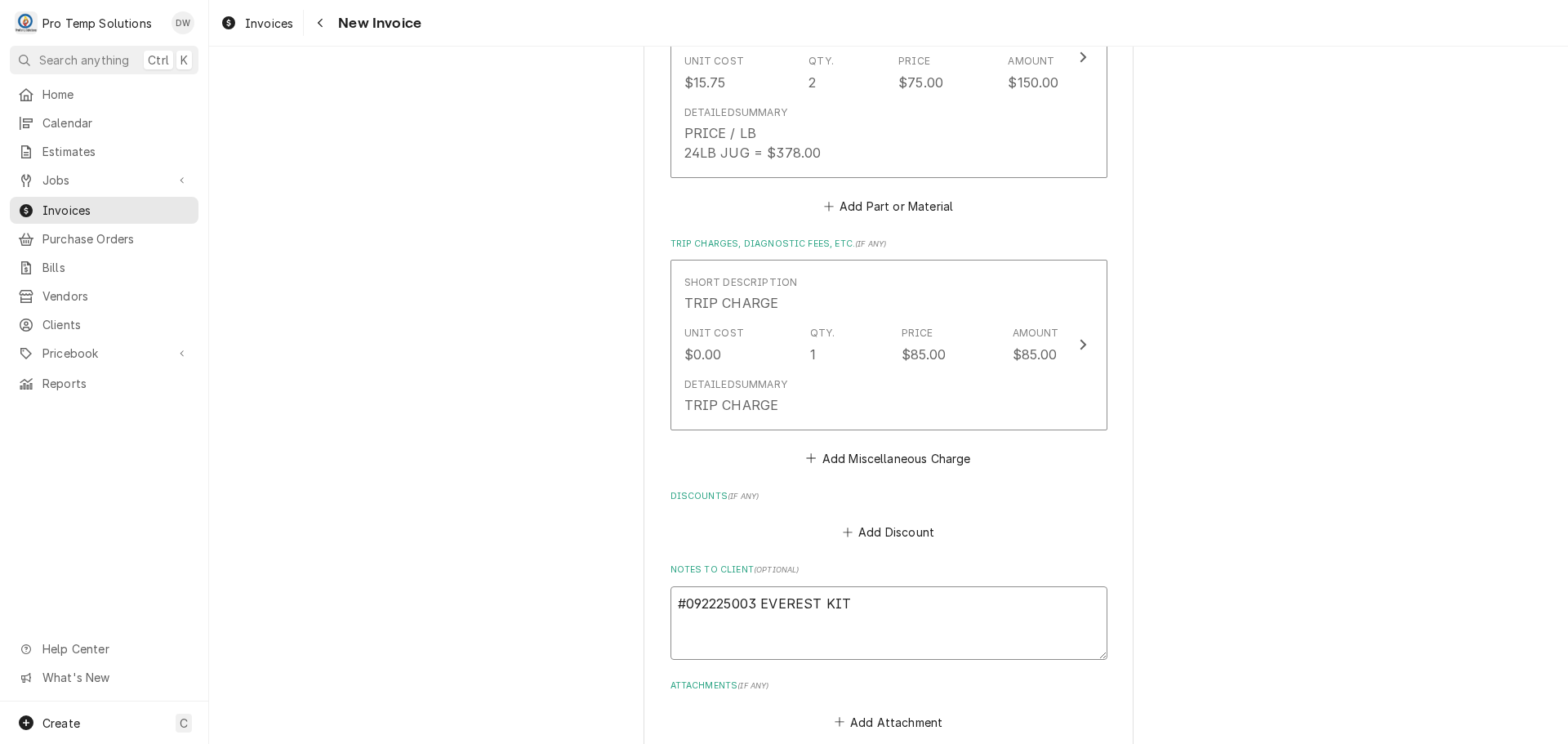
type textarea "x"
type textarea "#092225003 EVEREST KITC"
type textarea "x"
type textarea "#092225003 EVEREST KITCH"
type textarea "x"
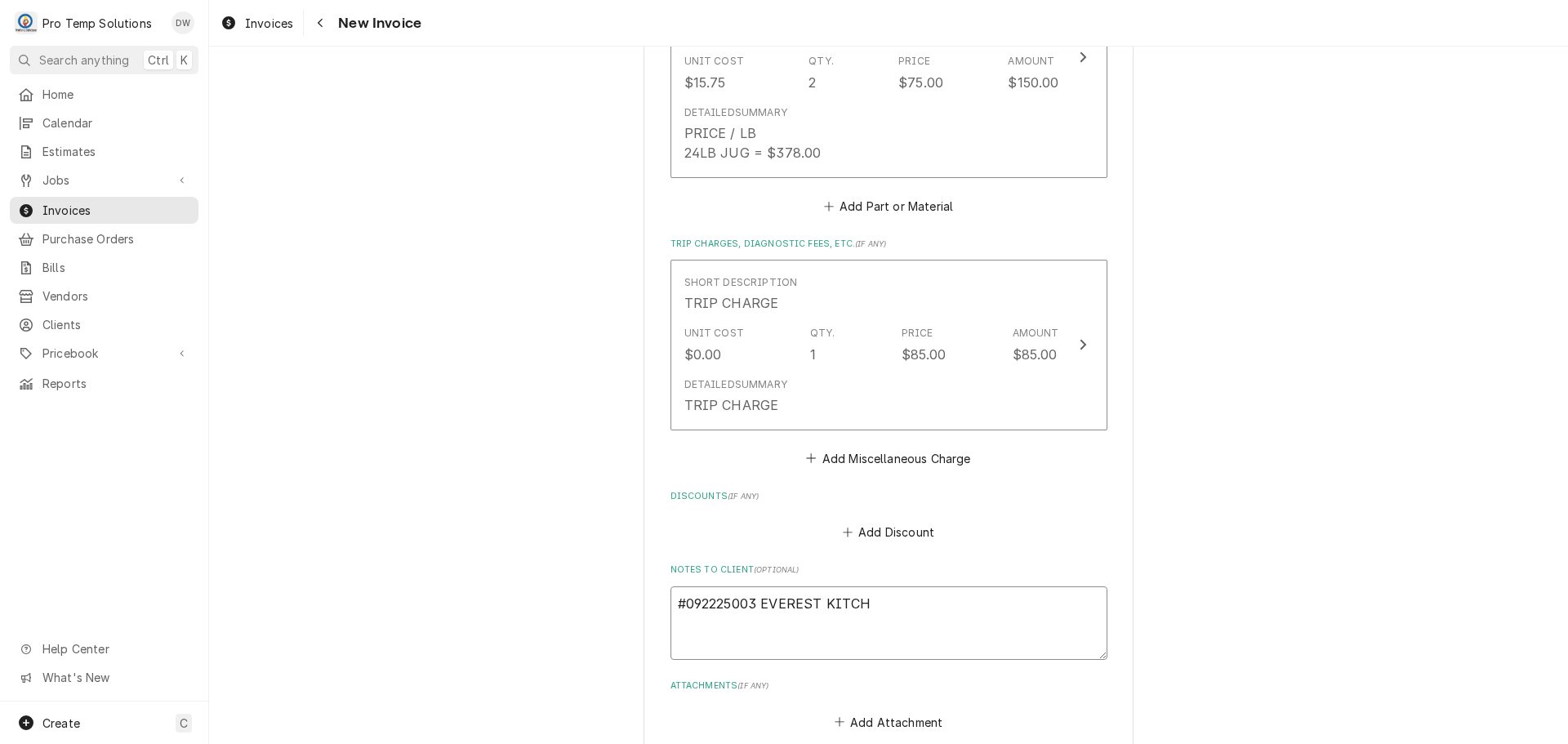
type textarea "#092225003 EVEREST KITCHE"
type textarea "x"
type textarea "#092225003 EVEREST KITCHEN"
type textarea "x"
type textarea "#092225003 EVEREST KITCHEN-"
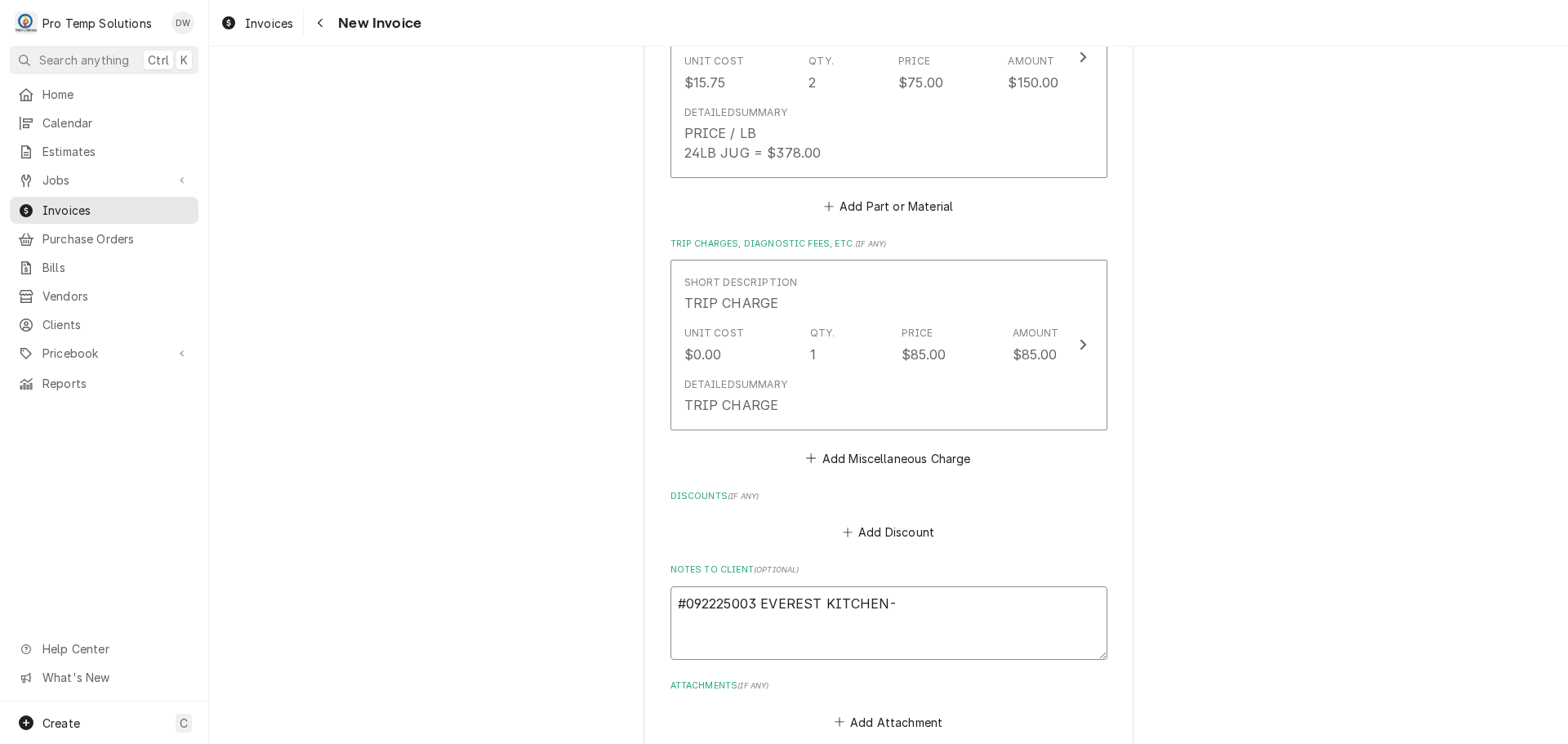
type textarea "x"
type textarea "#092225003 EVEREST KITCHEN-"
type textarea "x"
type textarea "#092225003 EVEREST KITCHEN- R"
type textarea "x"
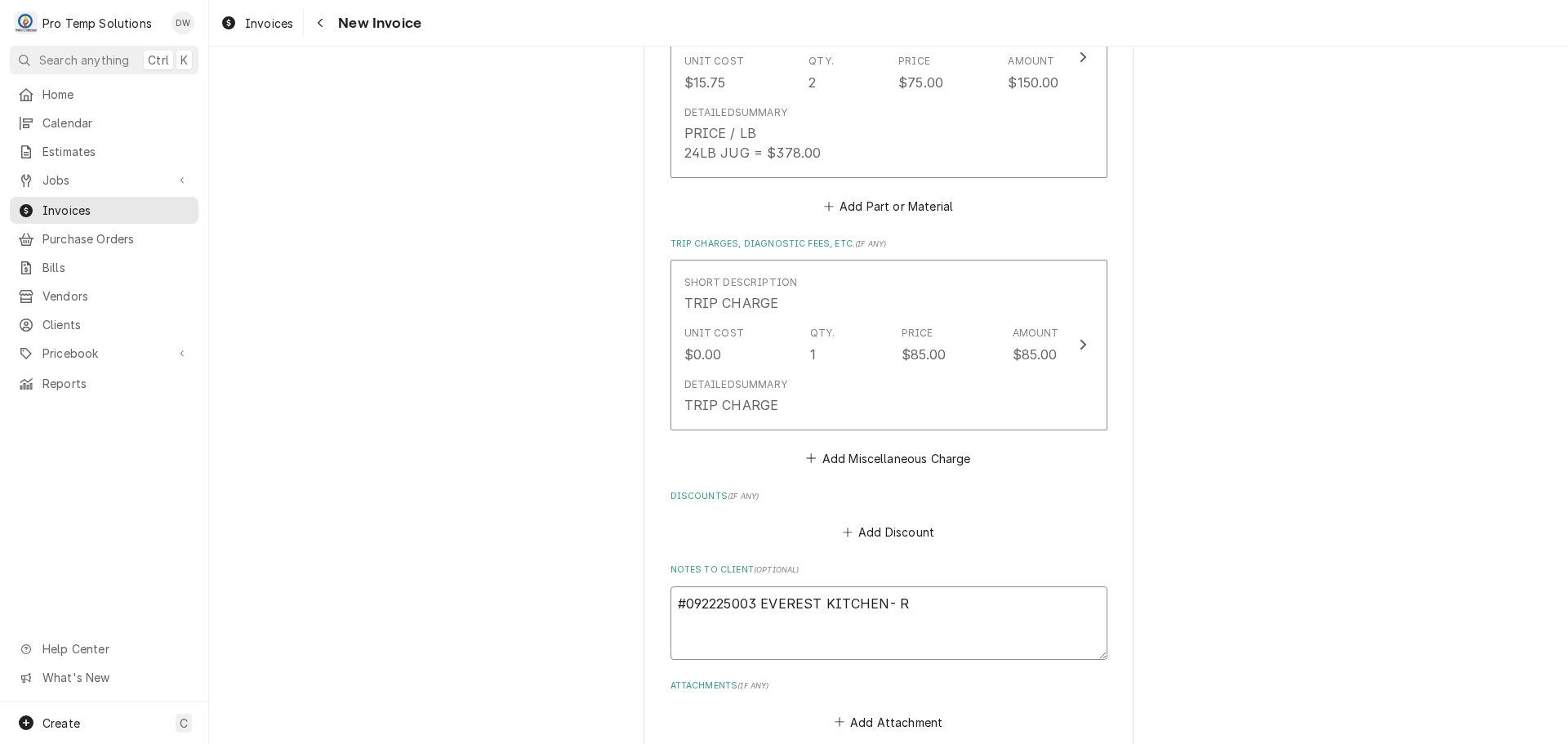
type textarea "#092225003 EVEREST KITCHEN- RI"
type textarea "x"
type textarea "#092225003 EVEREST KITCHEN- RIF"
type textarea "x"
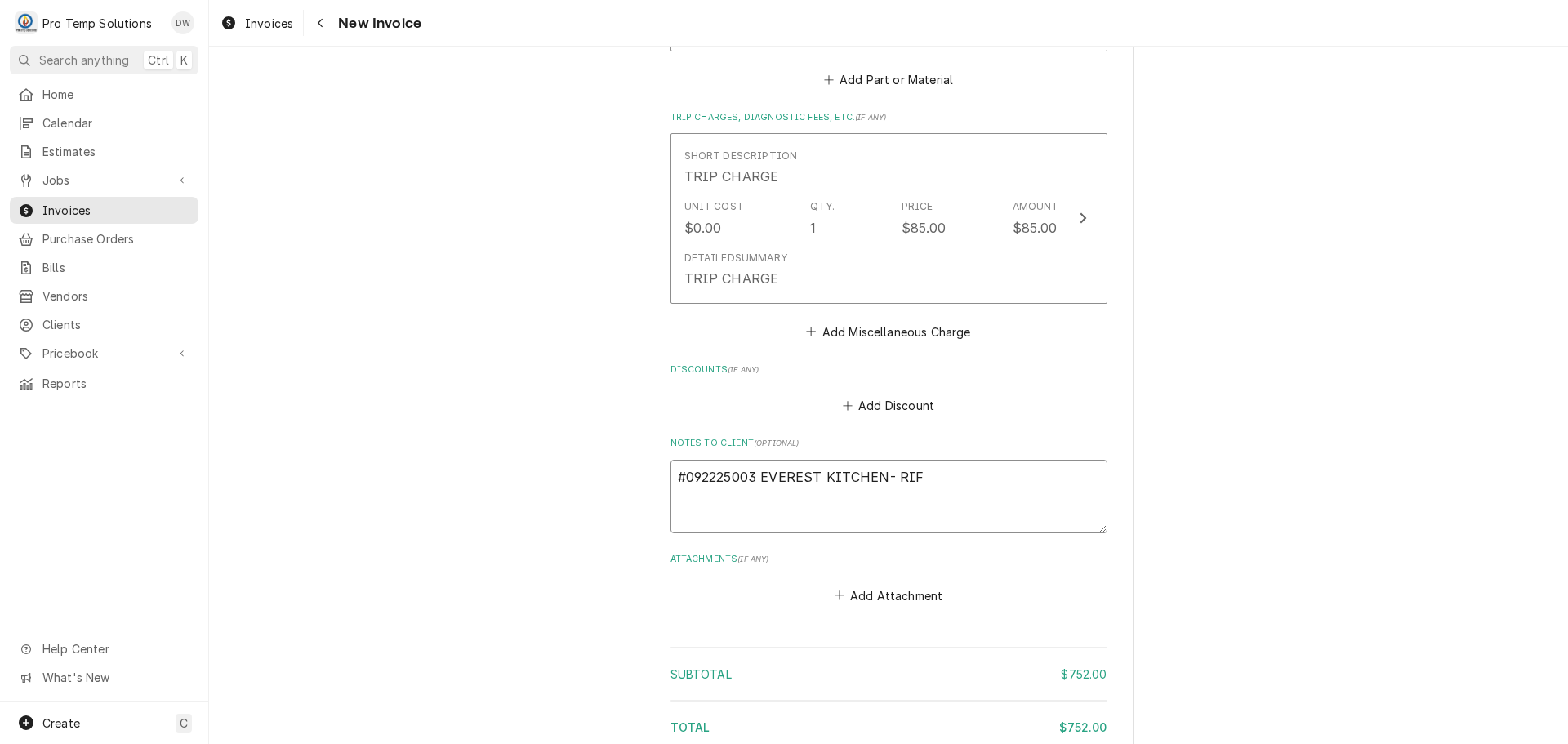
scroll to position [2454, 0]
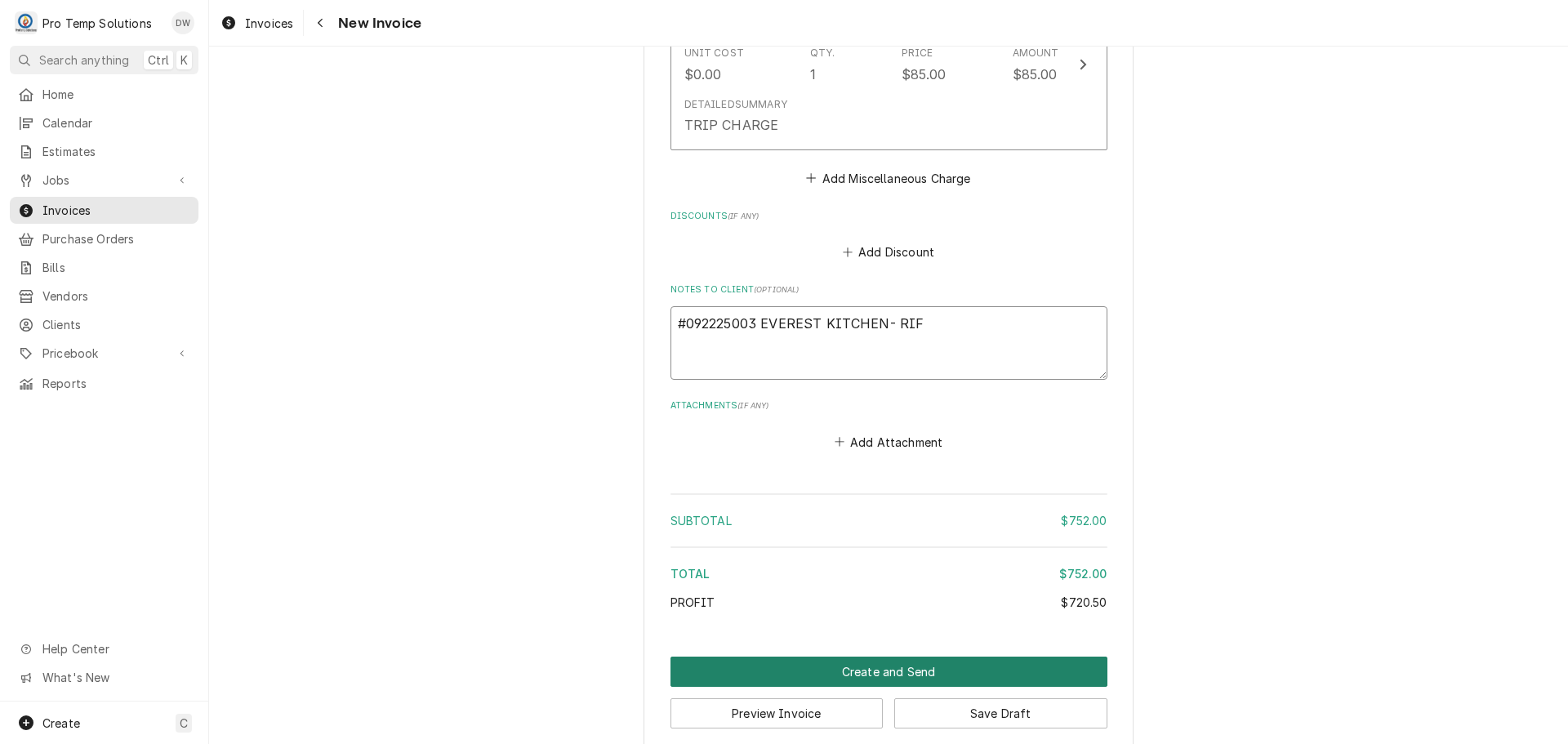
type textarea "#092225003 EVEREST KITCHEN- RIF"
click at [866, 656] on button "Create and Send" at bounding box center [888, 671] width 436 height 30
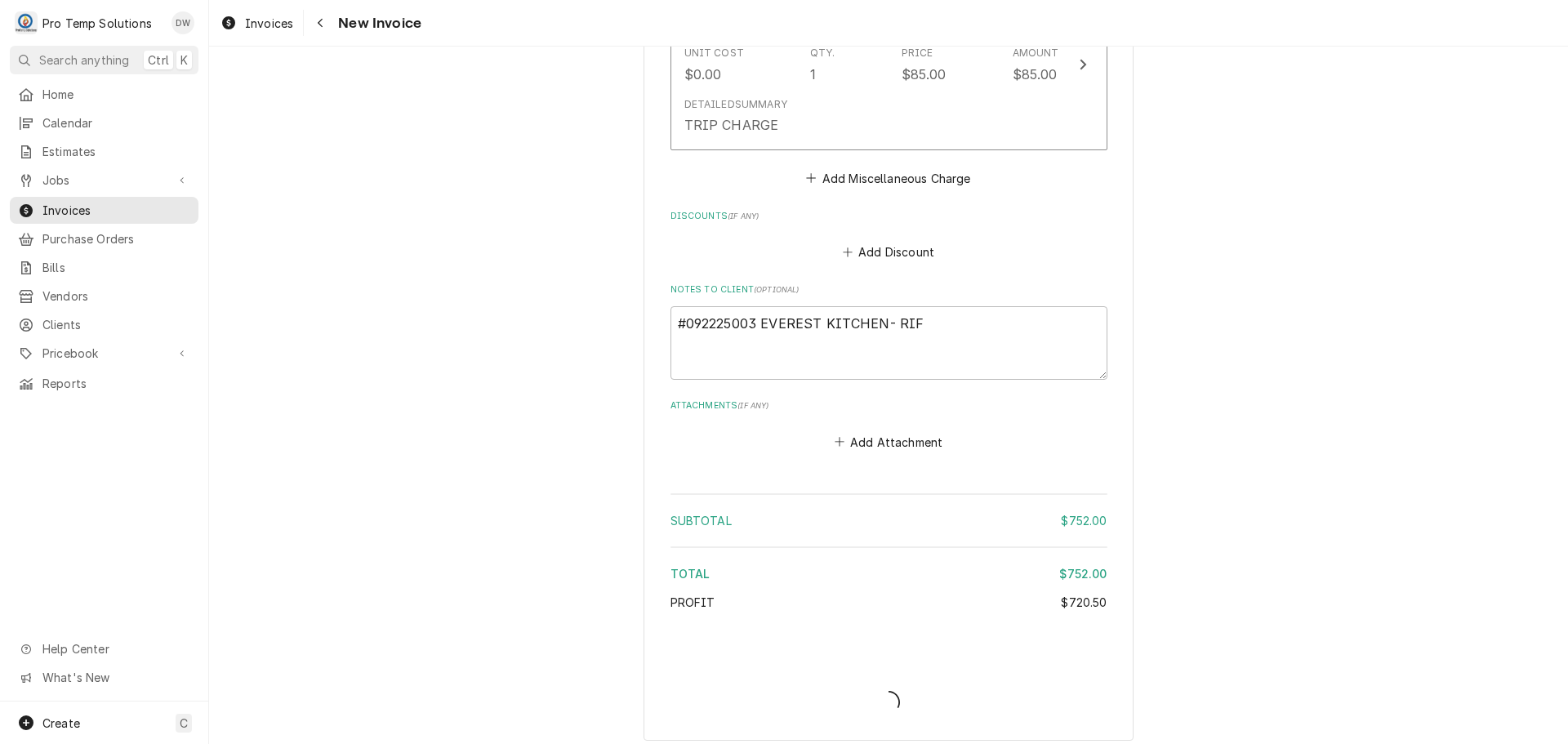
scroll to position [2445, 0]
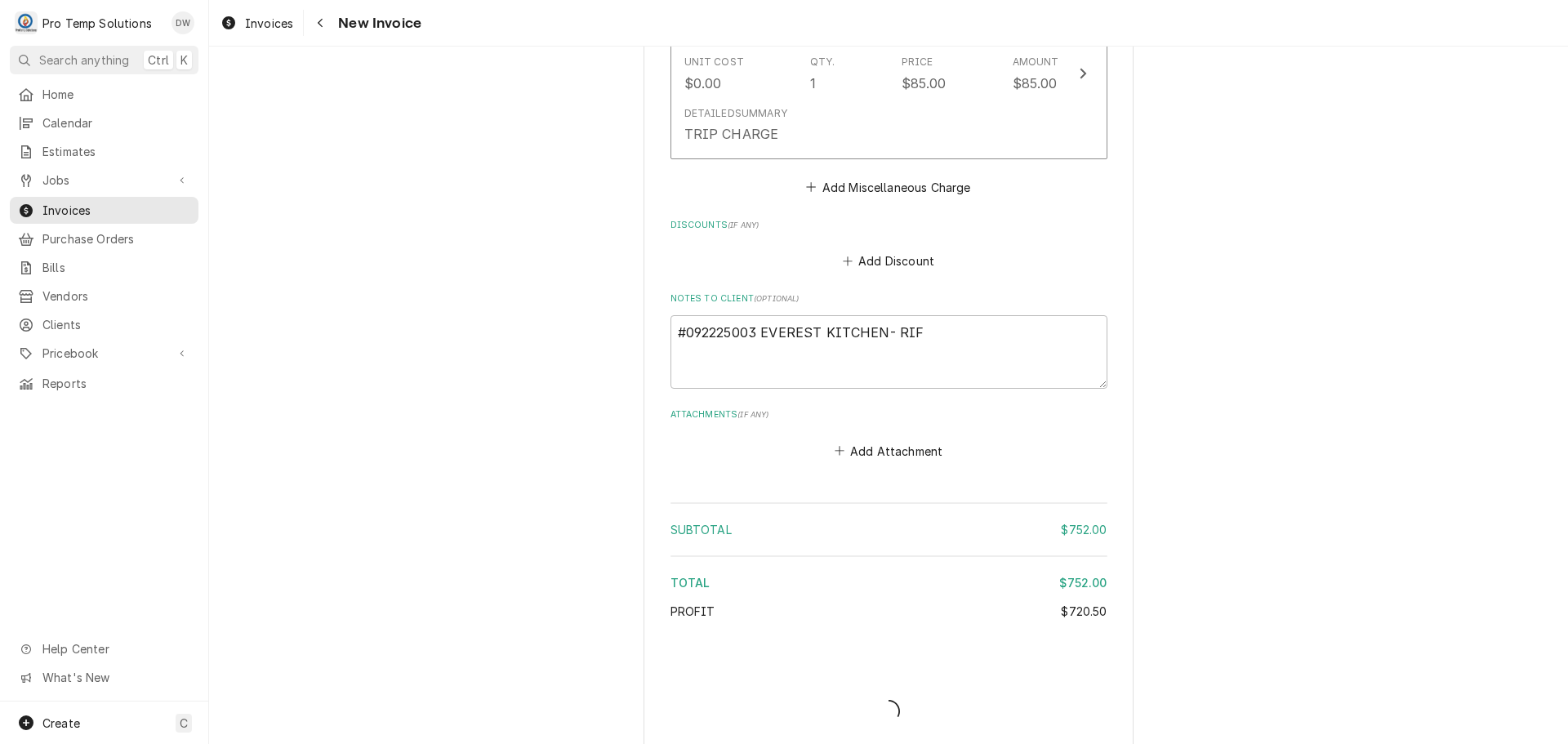
type textarea "x"
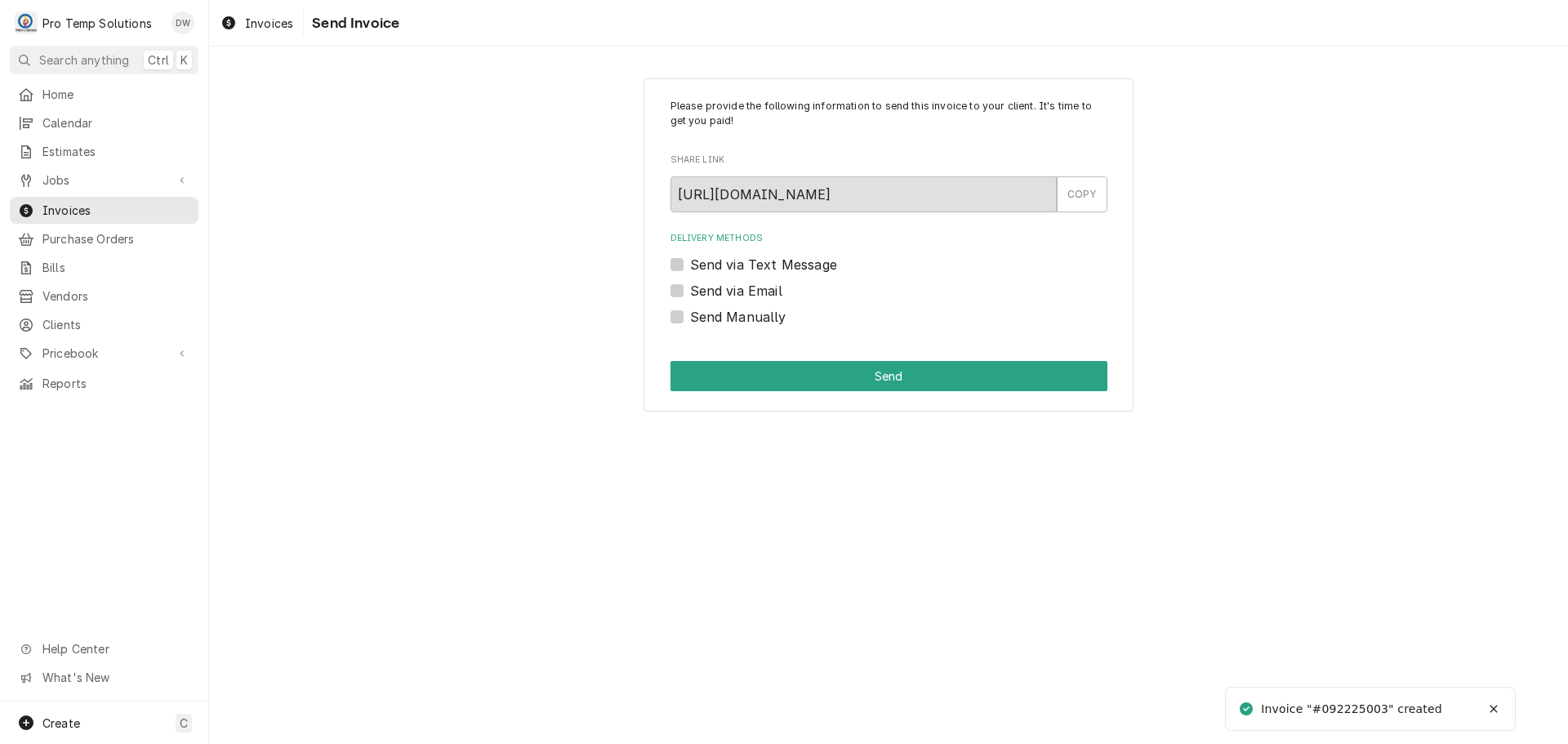
click at [690, 290] on label "Send via Email" at bounding box center [736, 291] width 92 height 20
click at [690, 290] on input "Send via Email" at bounding box center [908, 299] width 436 height 36
checkbox input "true"
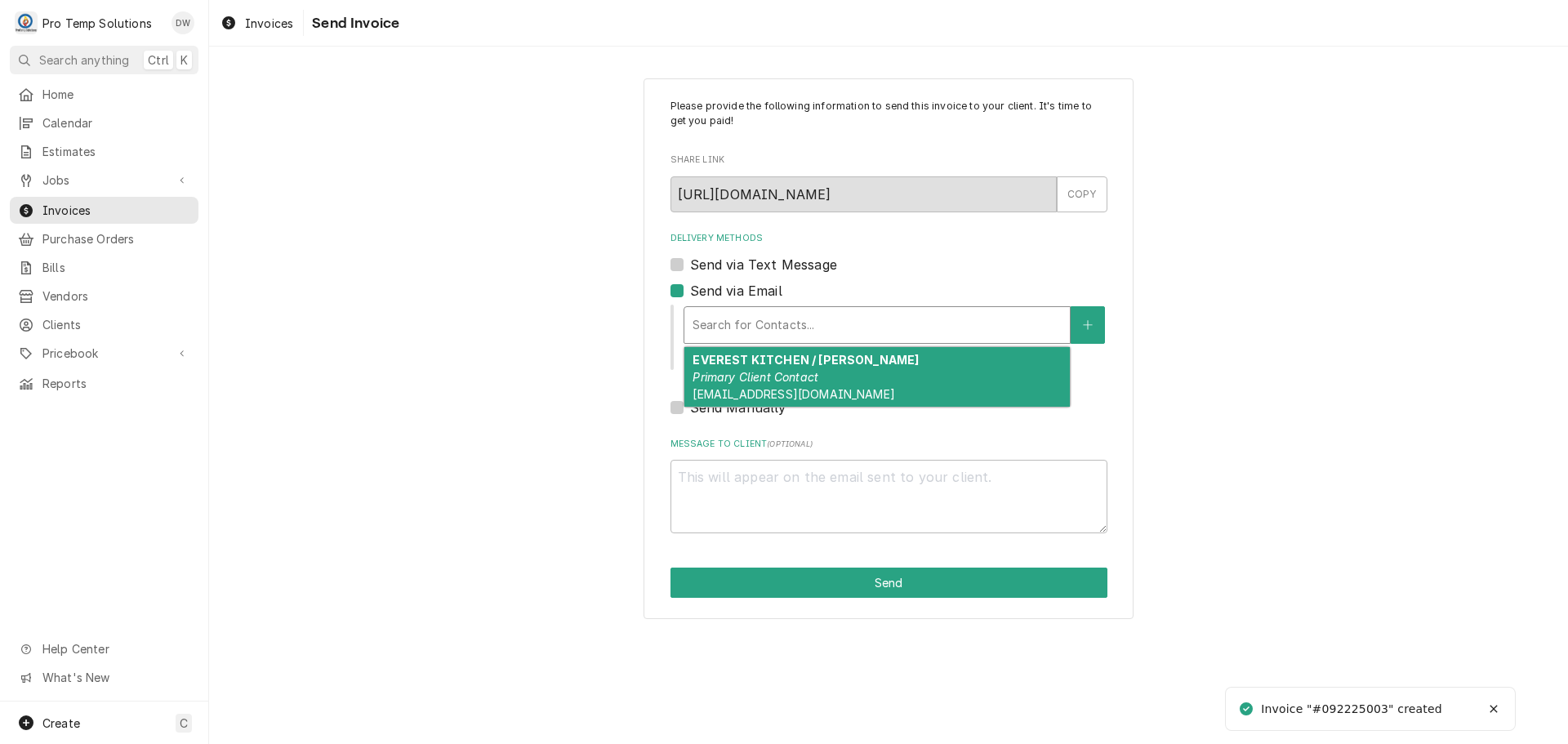
click at [821, 323] on div "Delivery Methods" at bounding box center [877, 325] width 370 height 29
click at [806, 375] on em "Primary Client Contact" at bounding box center [755, 376] width 126 height 14
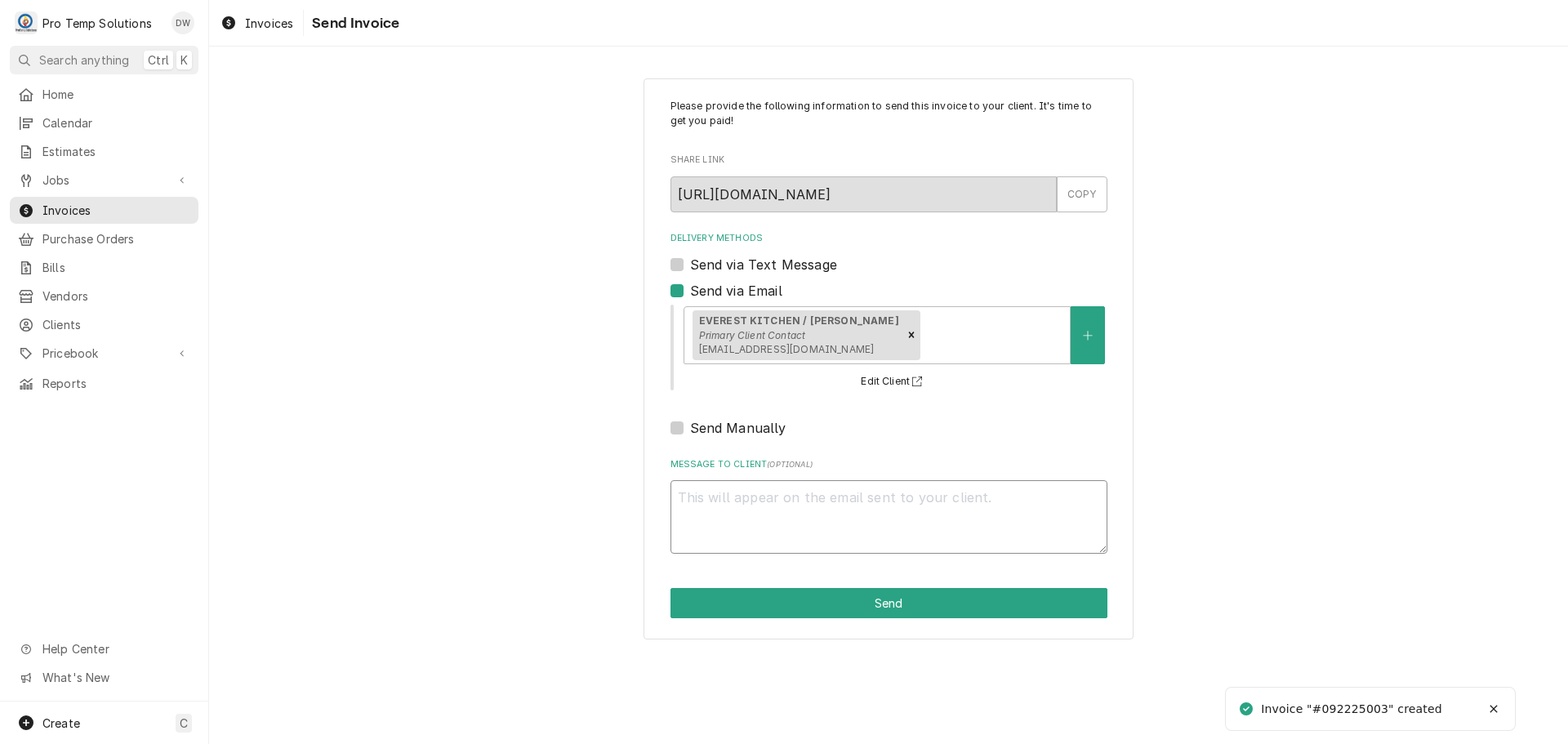
click at [734, 485] on textarea "Message to Client ( optional )" at bounding box center [888, 517] width 436 height 74
type textarea "x"
type textarea "#"
type textarea "x"
type textarea "#0"
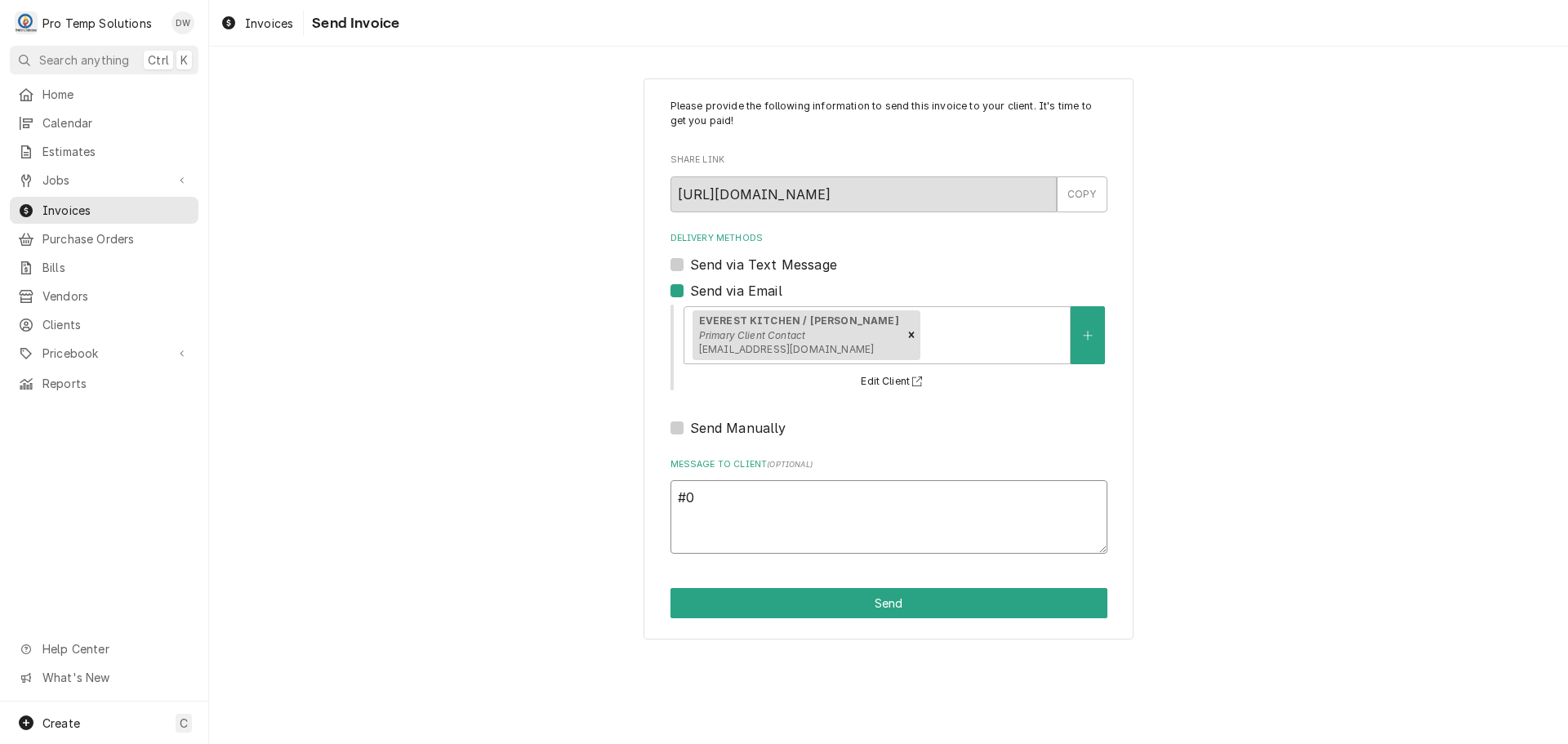
type textarea "x"
type textarea "#09"
type textarea "x"
type textarea "#092"
type textarea "x"
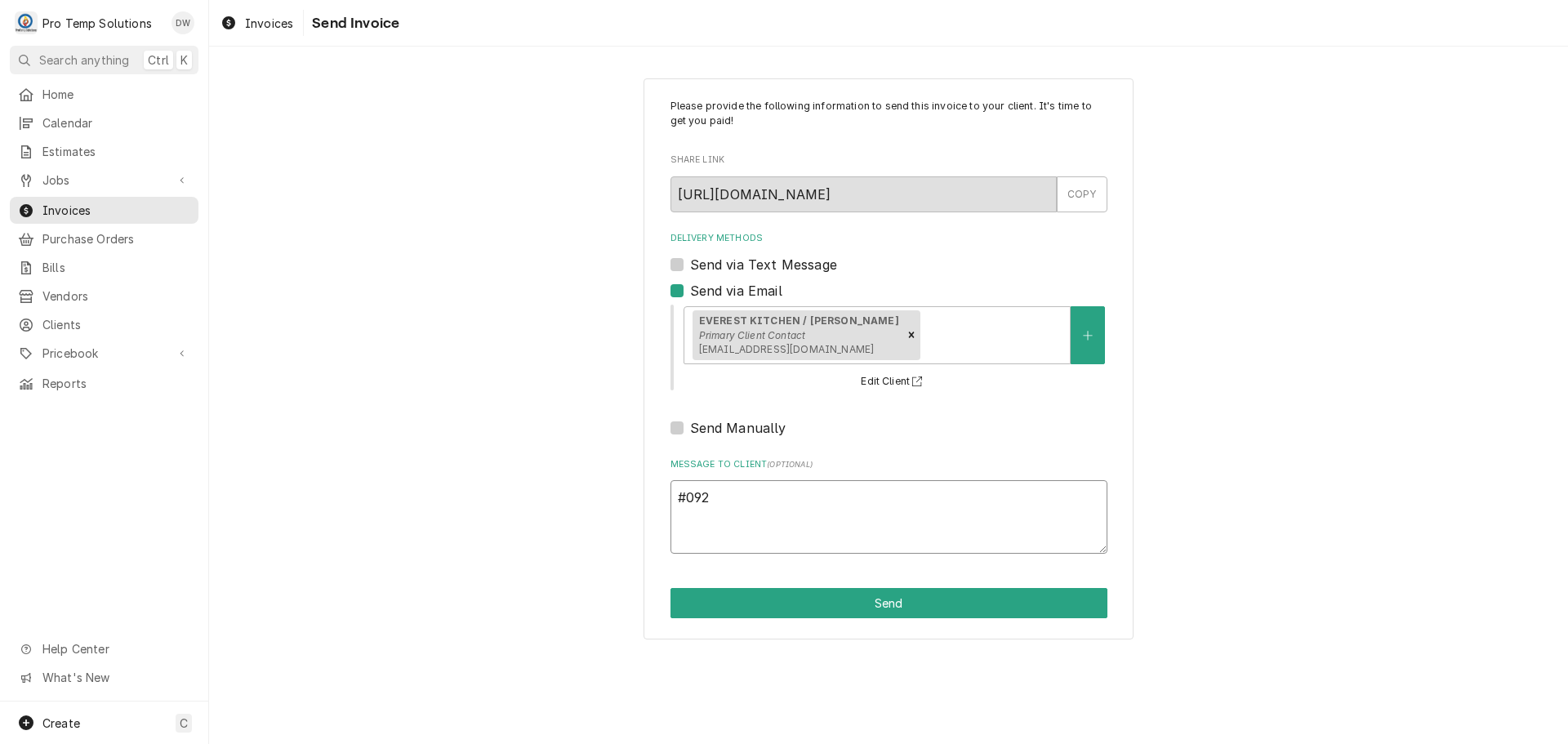
type textarea "#0922"
type textarea "x"
type textarea "#09222"
type textarea "x"
type textarea "#092225"
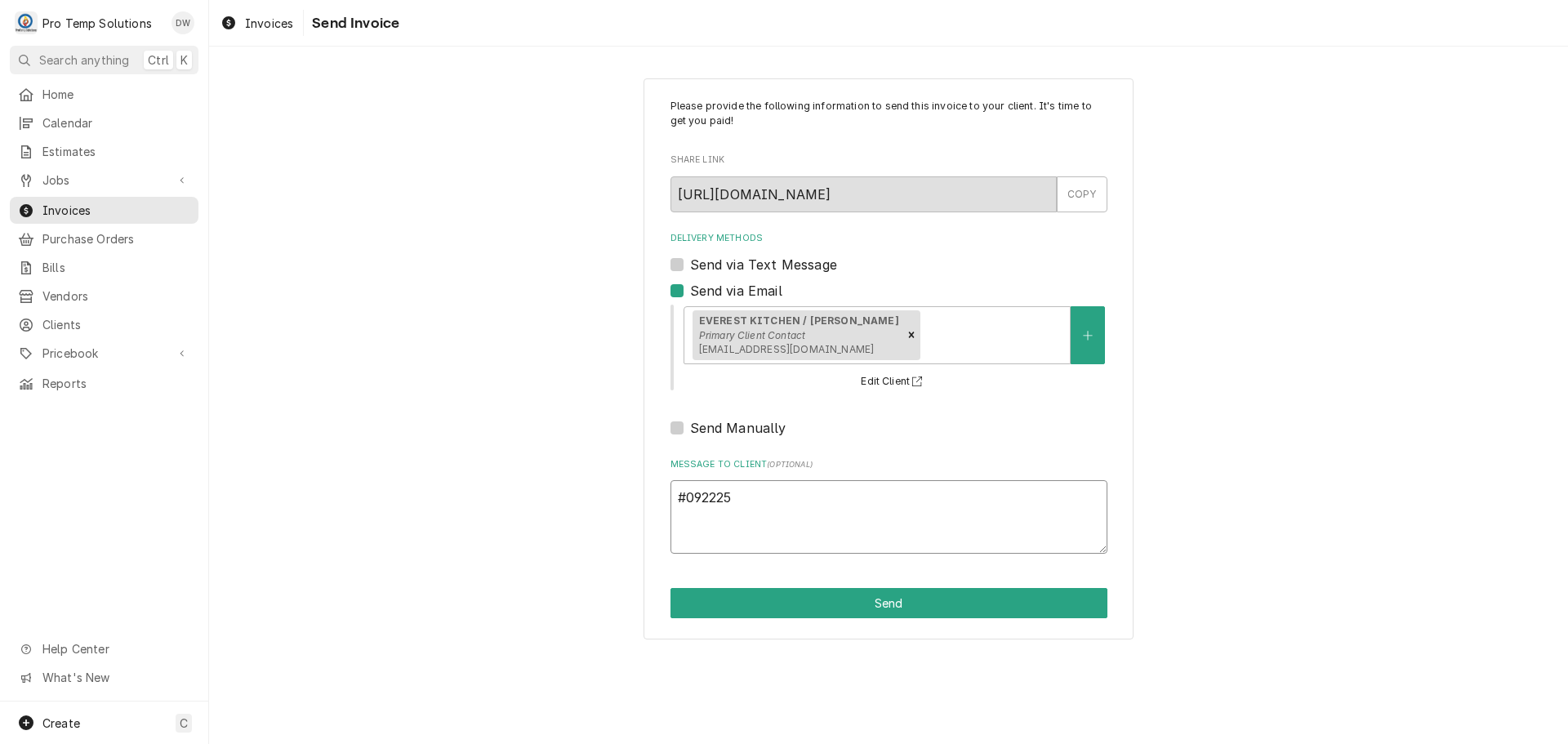
type textarea "x"
type textarea "#0922250"
type textarea "x"
type textarea "#09222500"
type textarea "x"
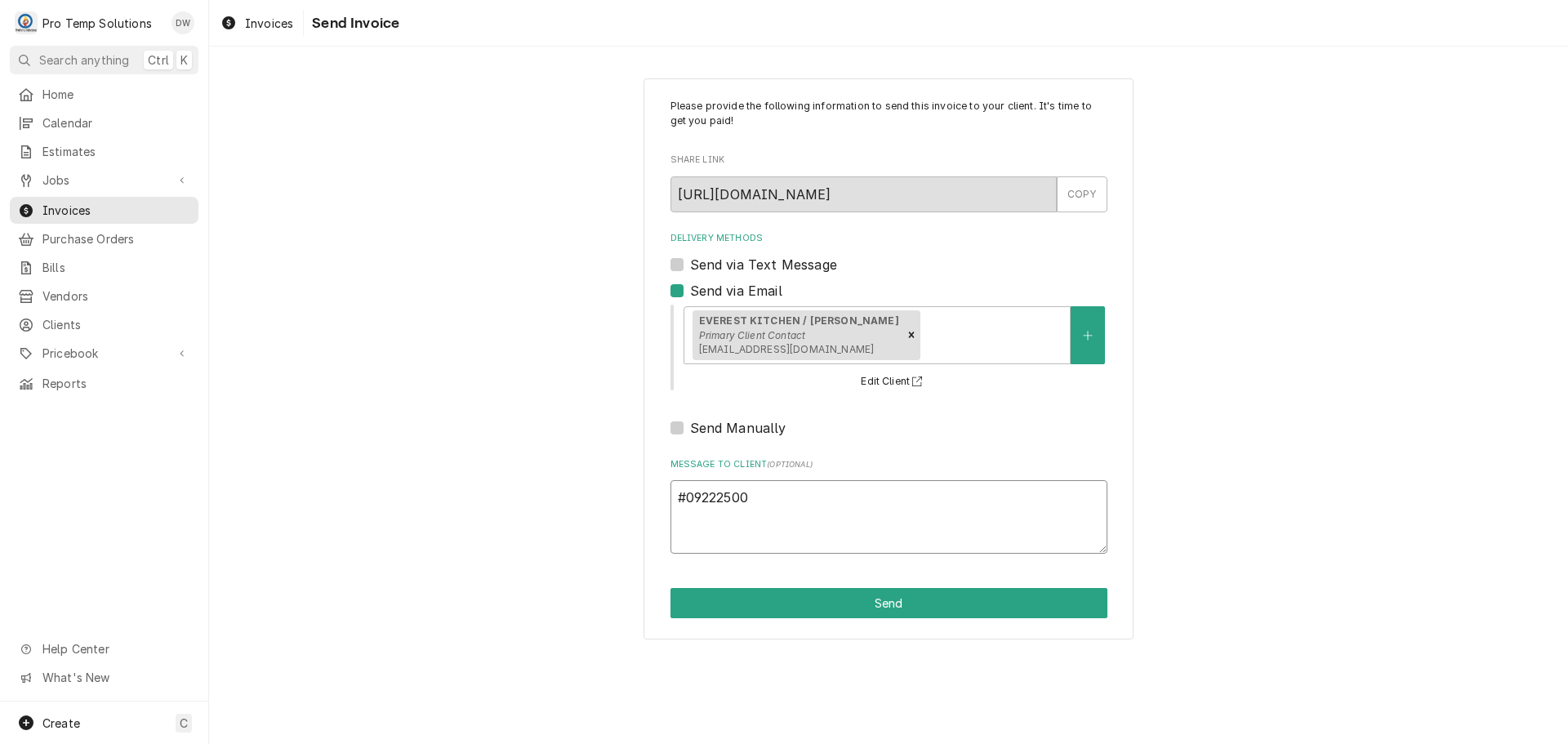
type textarea "#092225003"
type textarea "x"
type textarea "#092225003"
type textarea "x"
type textarea "#092225003 E"
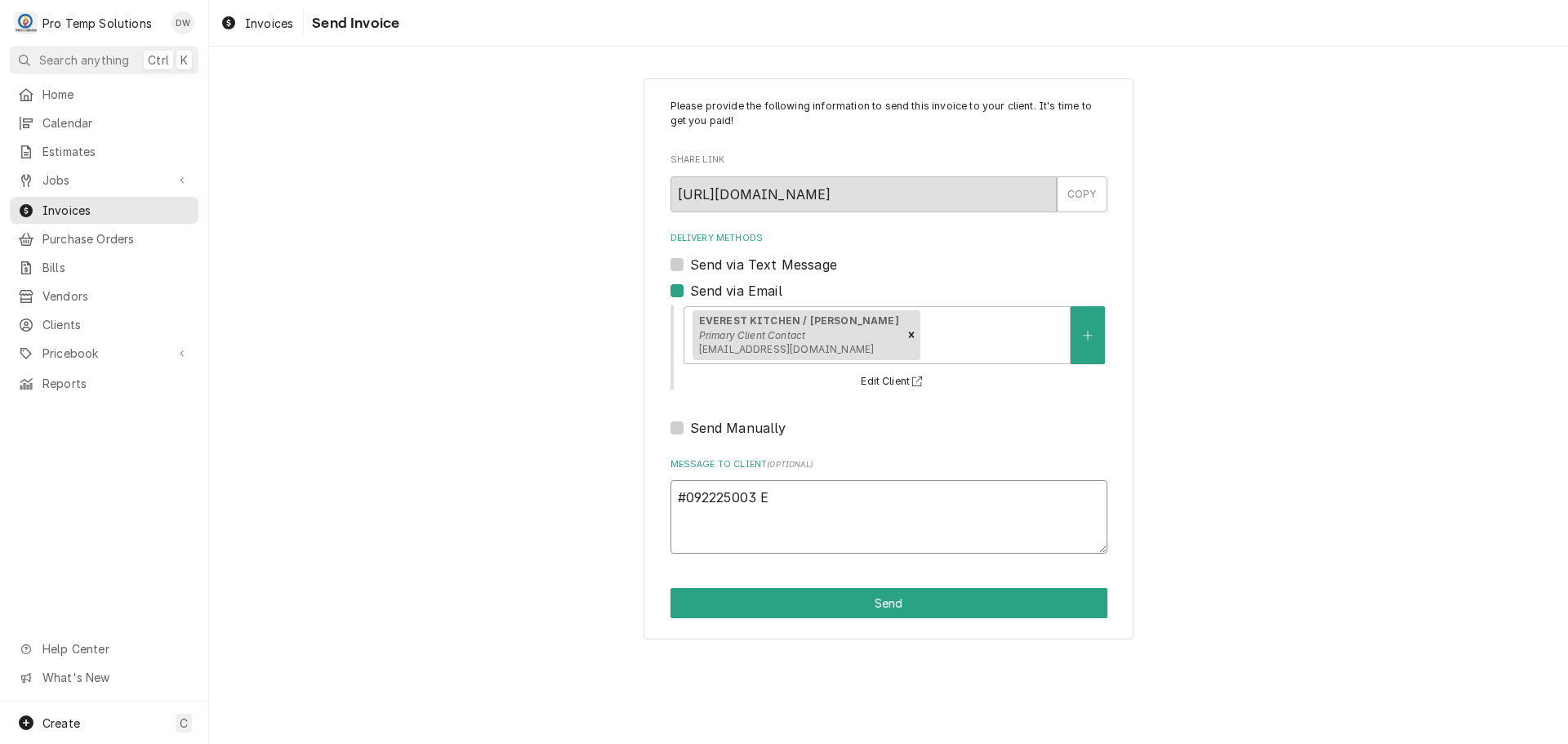
type textarea "x"
type textarea "#092225003 EV"
type textarea "x"
type textarea "#092225003 EVE"
type textarea "x"
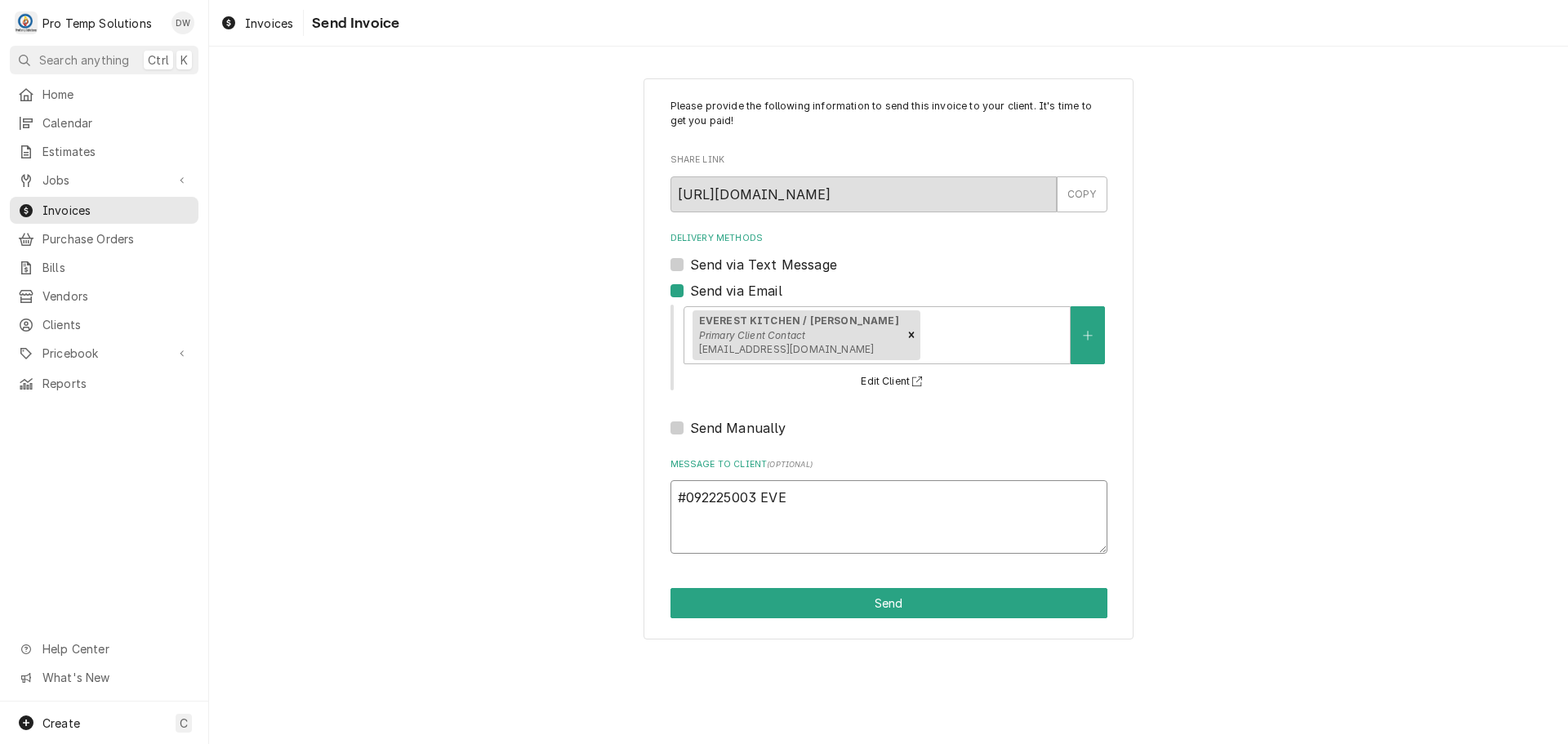
type textarea "#092225003 EVER"
type textarea "x"
type textarea "#092225003 EVERE"
type textarea "x"
type textarea "#092225003 EVERES"
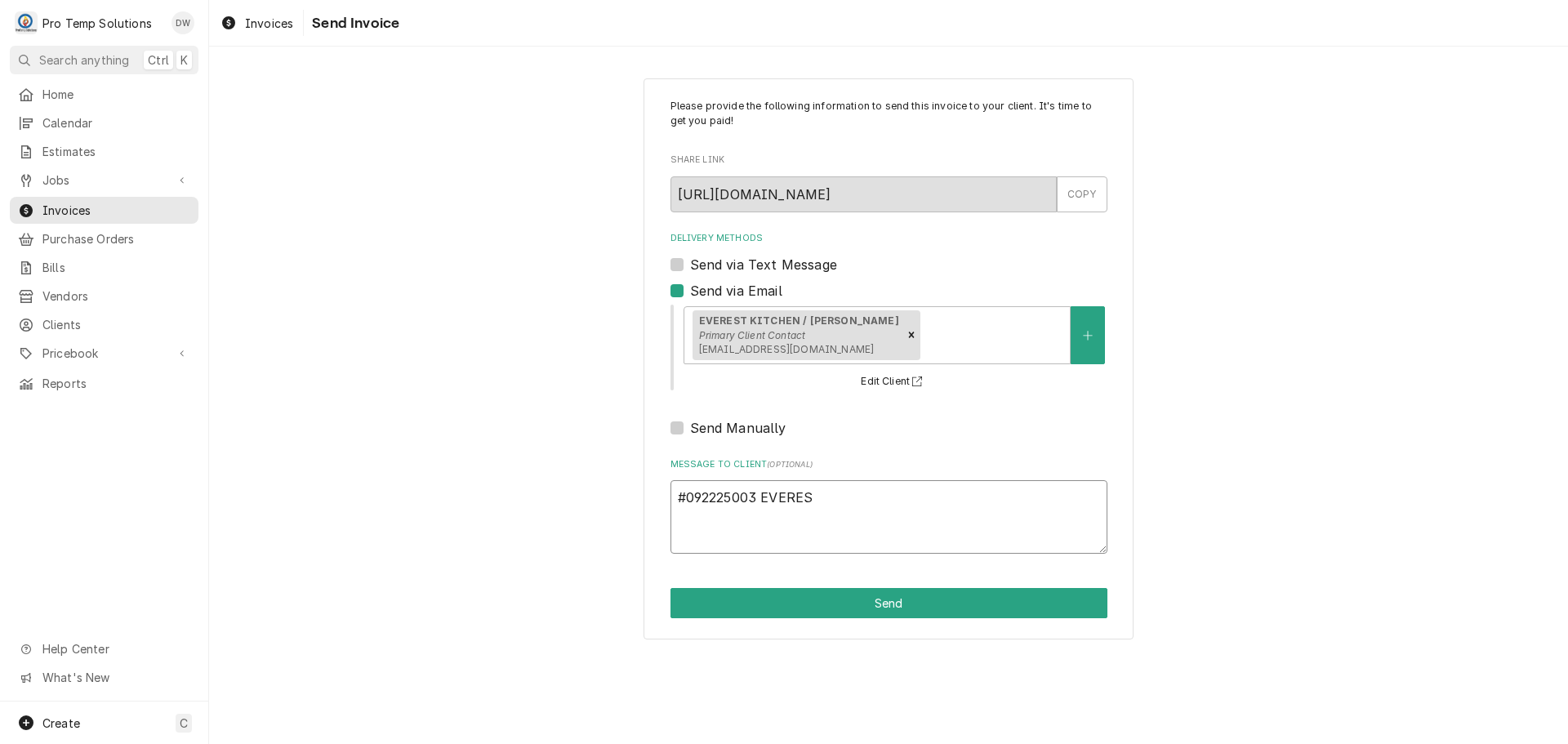
type textarea "x"
type textarea "#092225003 EVEREST"
type textarea "x"
type textarea "#092225003 EVEREST"
type textarea "x"
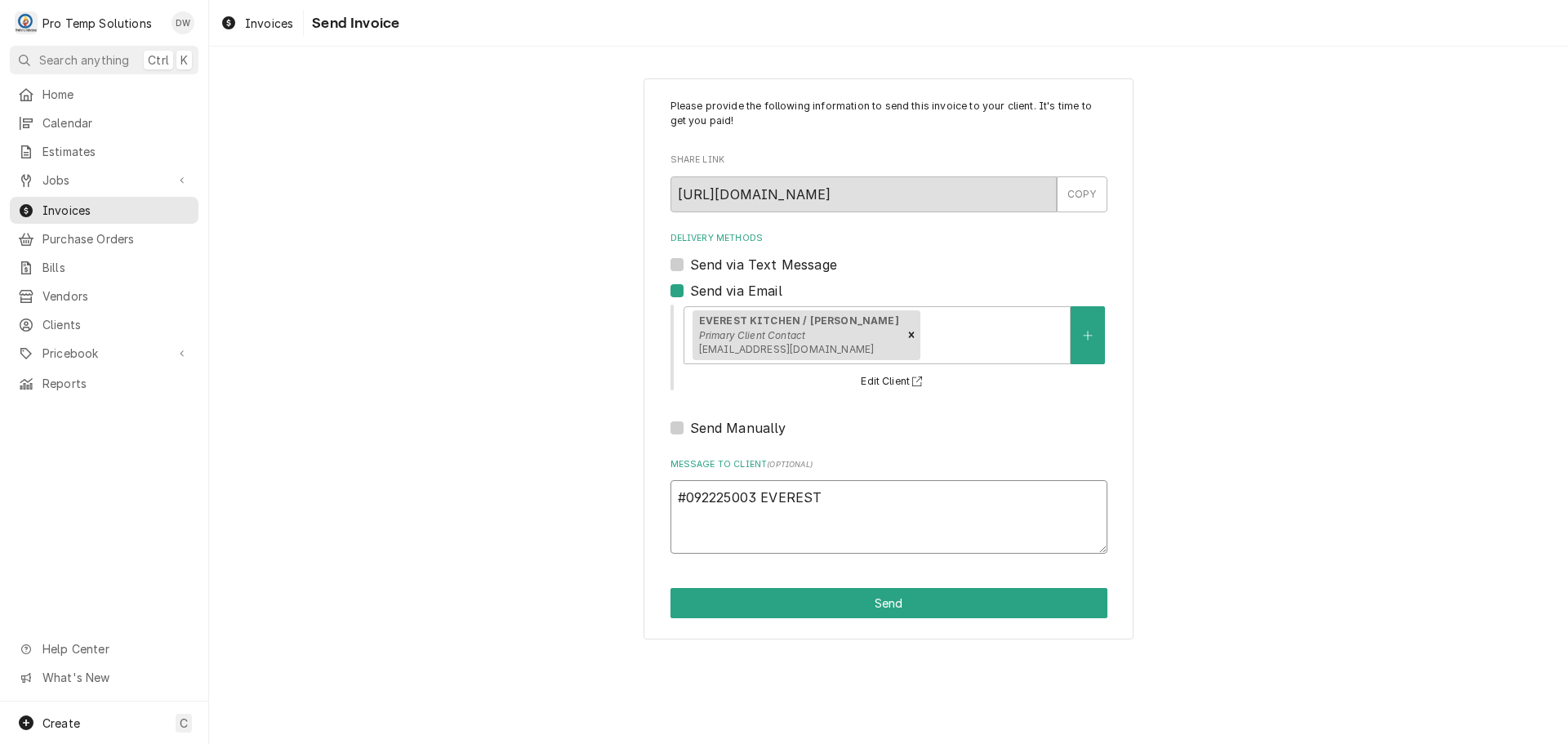
type textarea "#092225003 EVEREST K"
type textarea "x"
type textarea "#092225003 EVEREST KI"
type textarea "x"
type textarea "#092225003 EVEREST KIT"
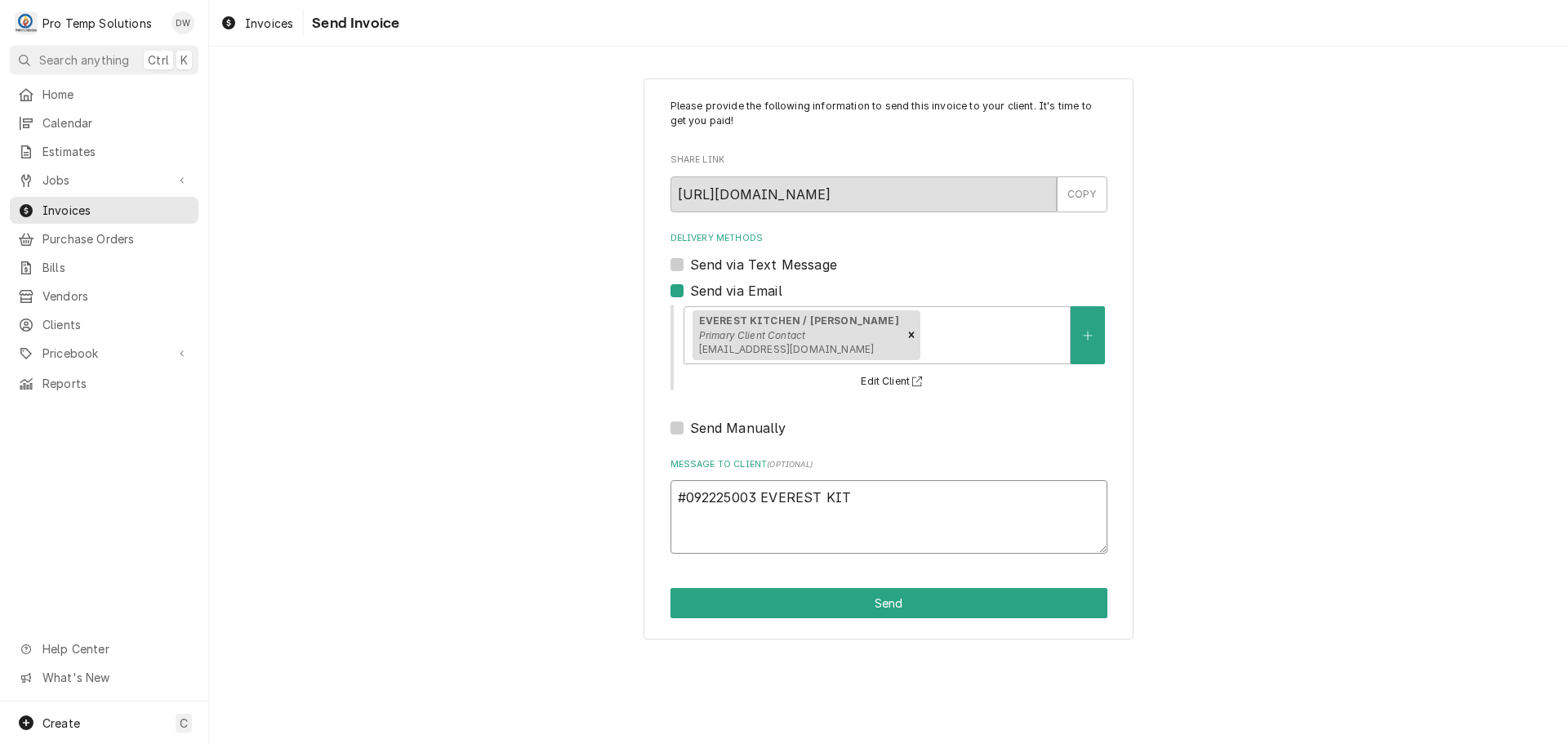
type textarea "x"
type textarea "#092225003 EVEREST KITC"
type textarea "x"
type textarea "#092225003 EVEREST KITCH"
type textarea "x"
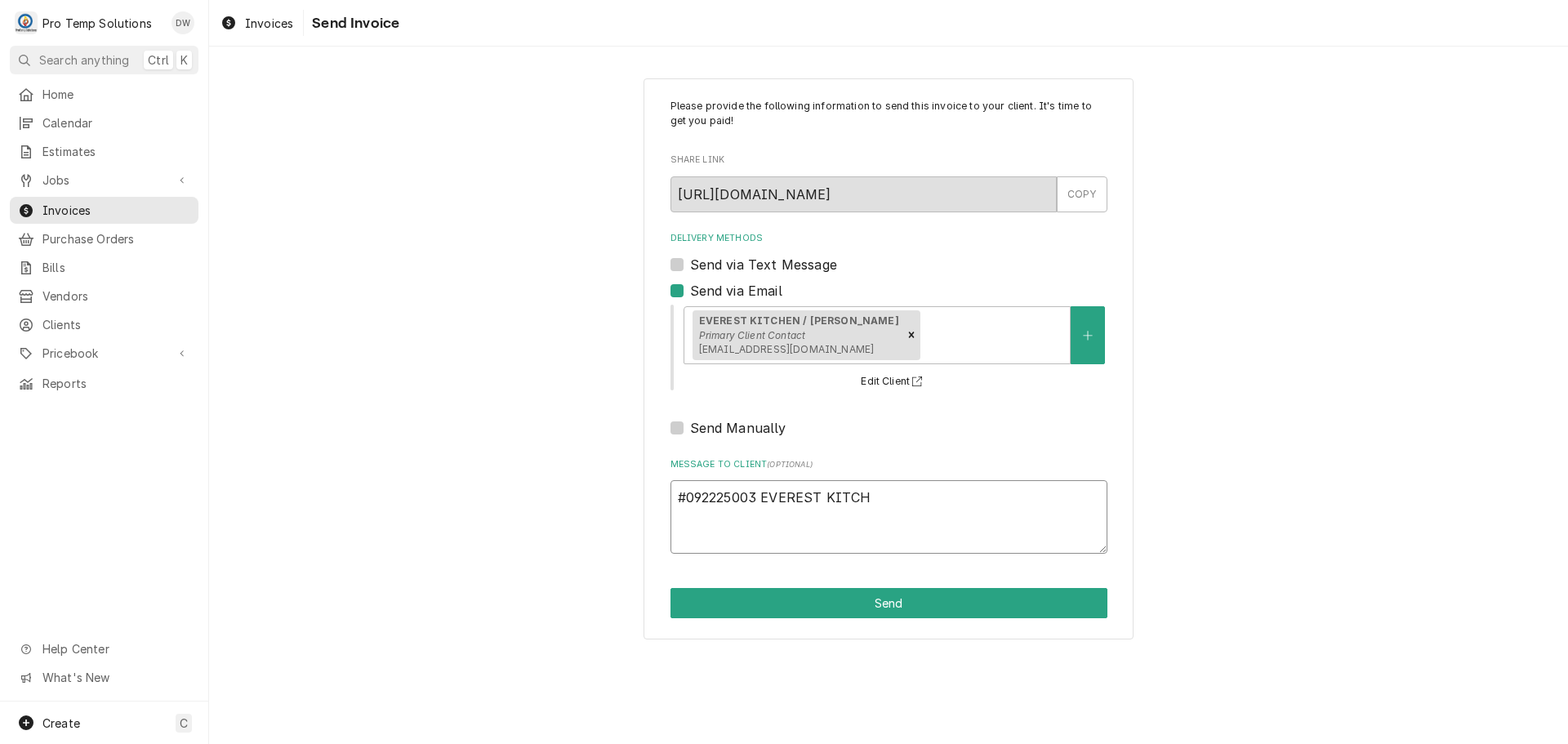
type textarea "#092225003 EVEREST KITCHE"
type textarea "x"
type textarea "#092225003 EVEREST KITCHEN"
type textarea "x"
type textarea "#092225003 EVEREST KITCHEN-"
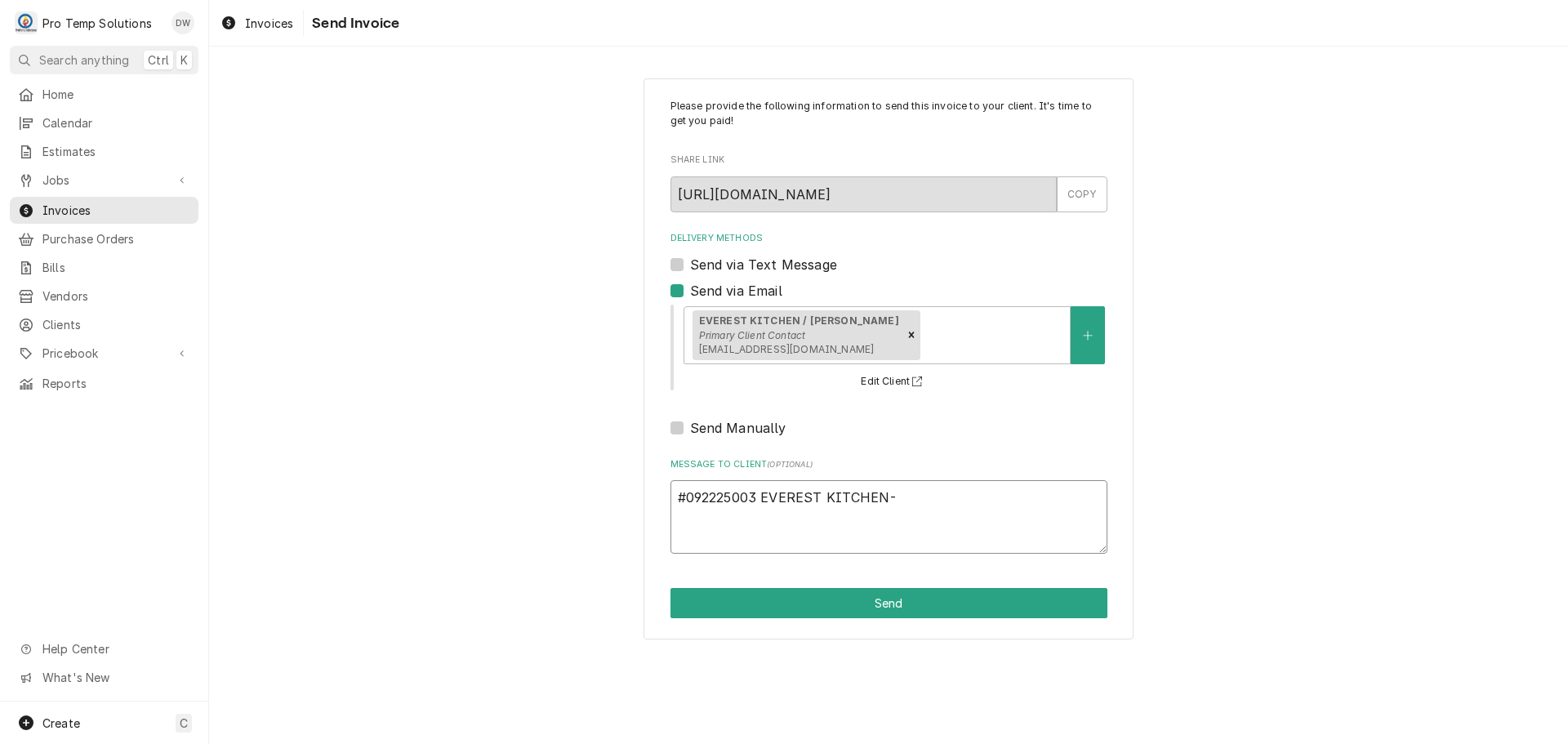
type textarea "x"
type textarea "#092225003 EVEREST KITCHEN-"
type textarea "x"
type textarea "#092225003 EVEREST KITCHEN- R"
type textarea "x"
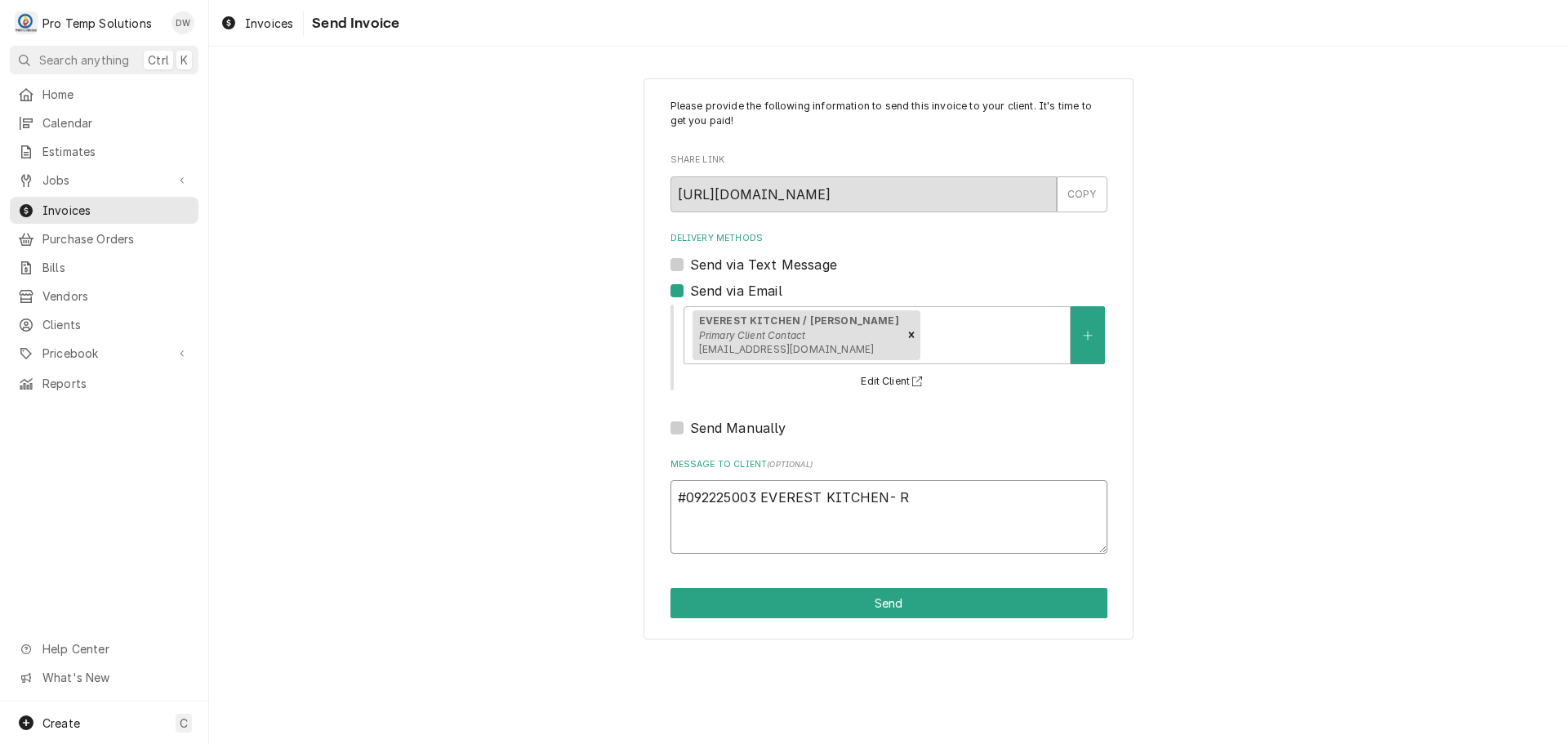
type textarea "#092225003 EVEREST KITCHEN- RI"
type textarea "x"
type textarea "#092225003 EVEREST KITCHEN- RIF"
type textarea "x"
type textarea "#092225003 EVEREST KITCHEN- RIF"
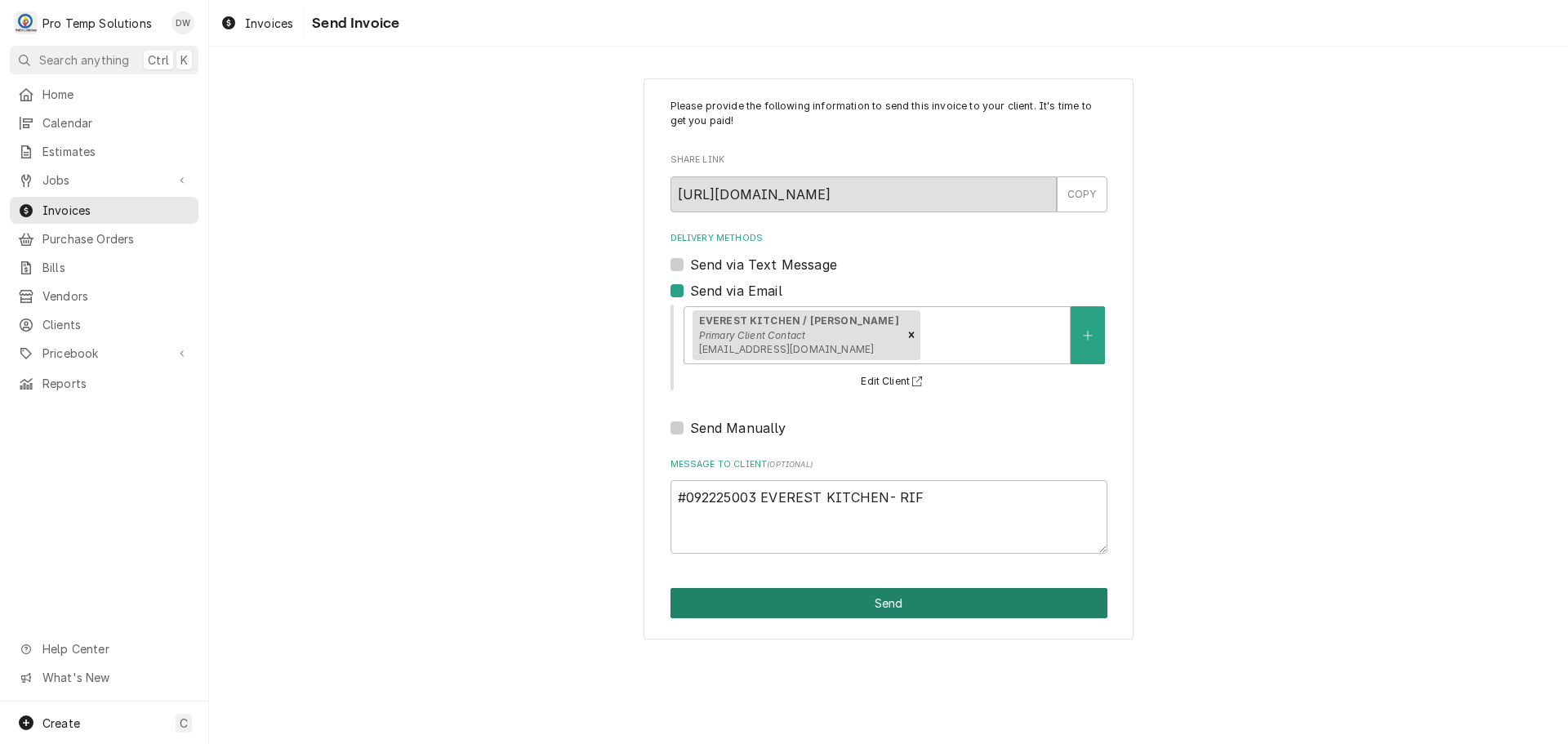
click at [887, 598] on button "Send" at bounding box center [888, 603] width 436 height 30
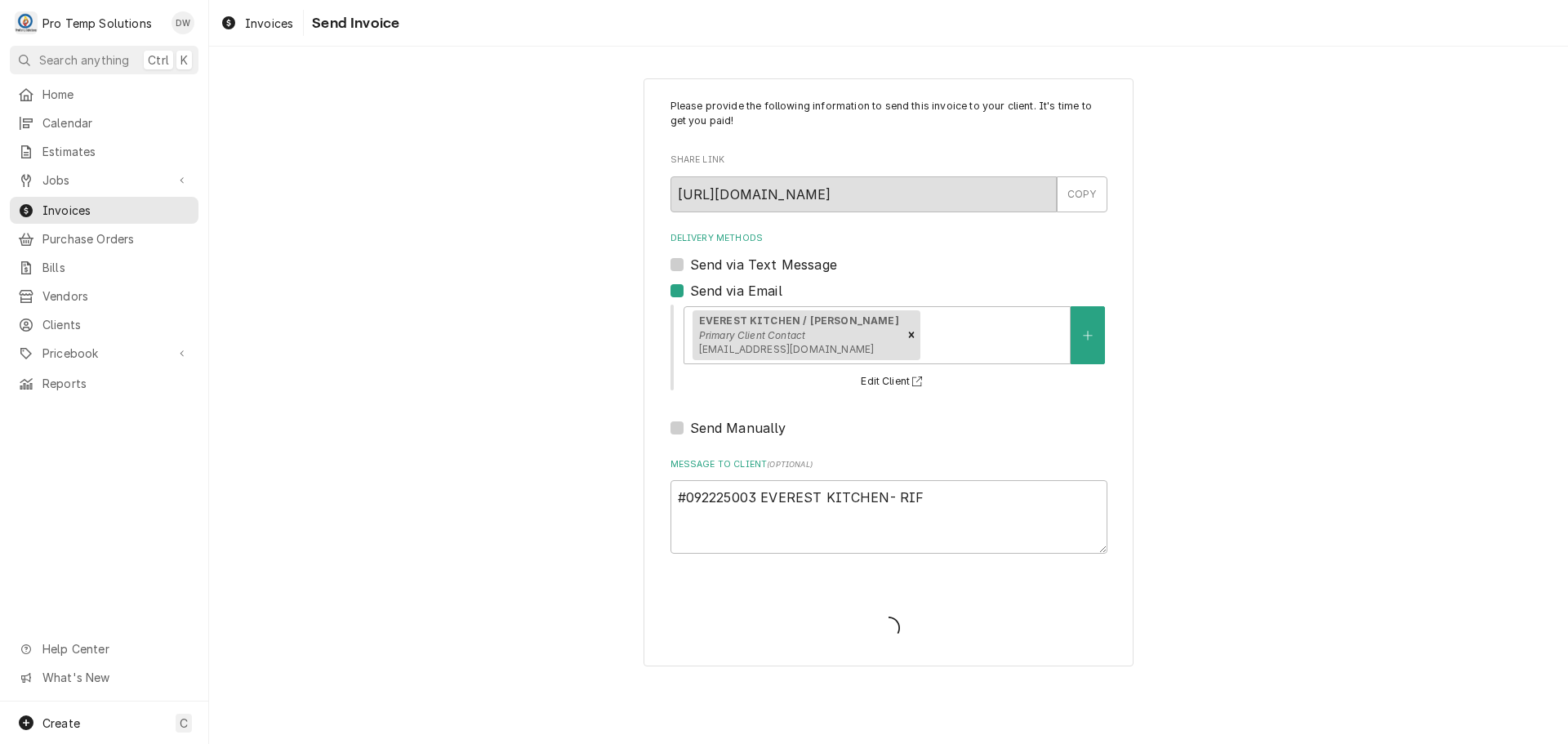
type textarea "x"
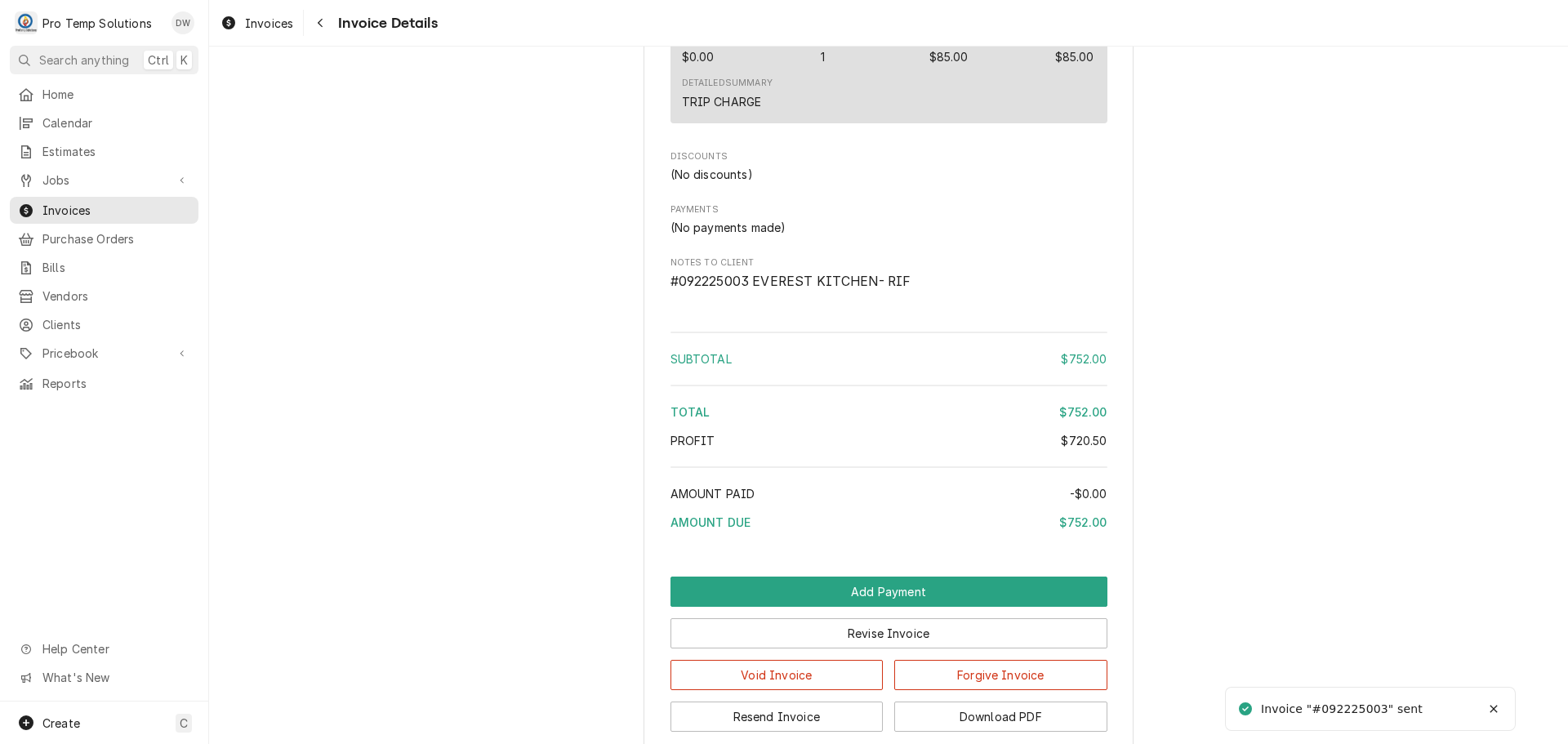
scroll to position [2203, 0]
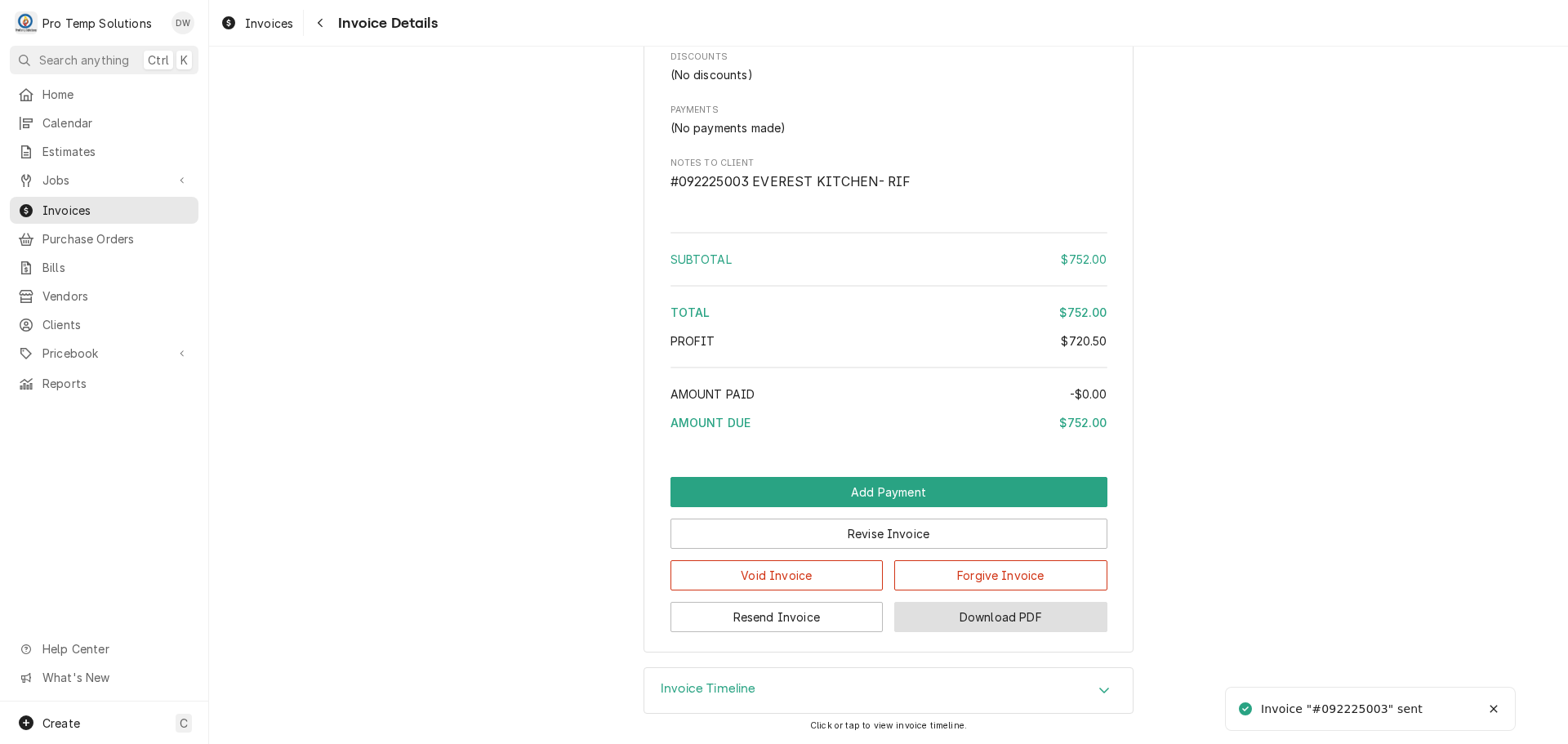
click at [992, 624] on button "Download PDF" at bounding box center [1000, 617] width 213 height 30
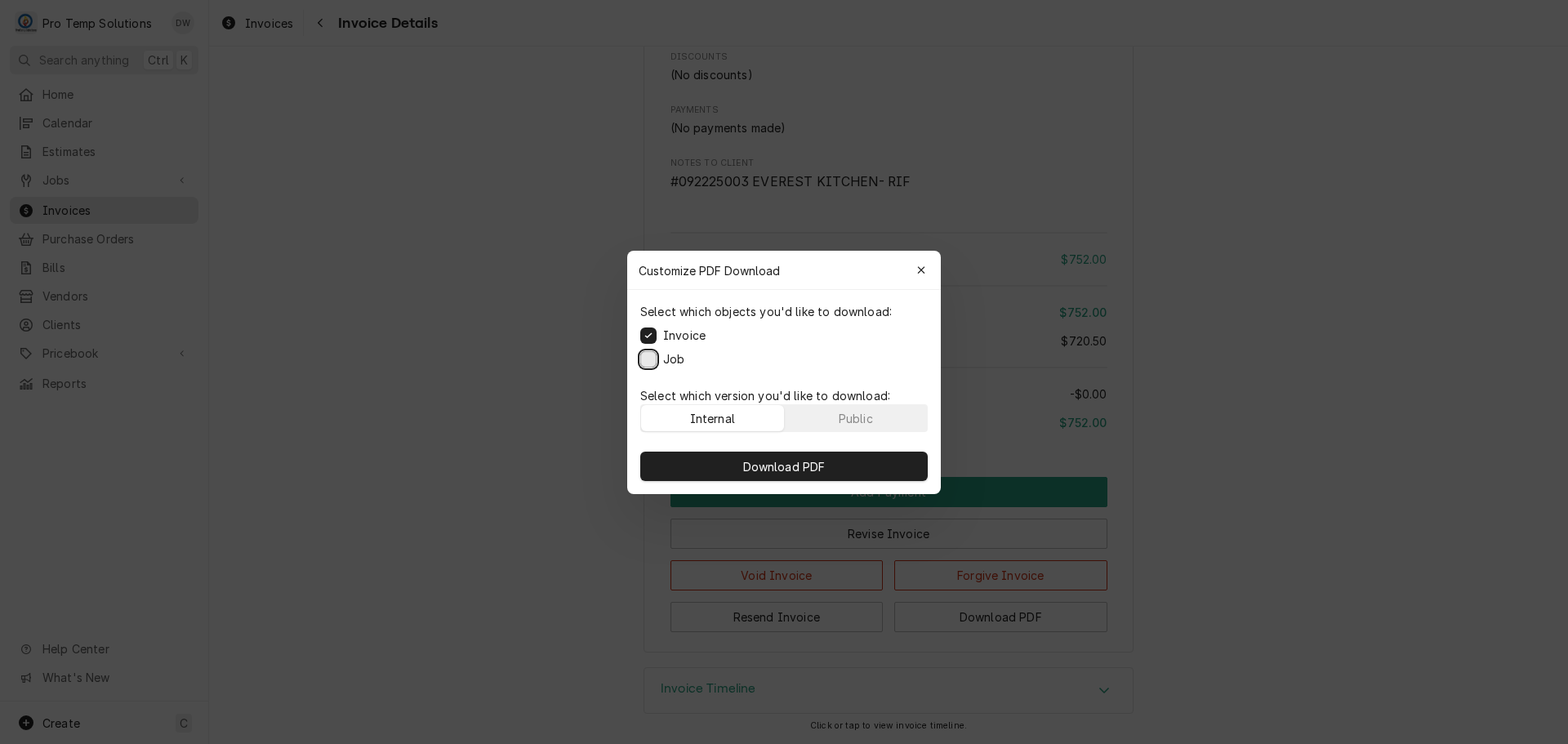
click at [650, 362] on button "Job" at bounding box center [648, 359] width 16 height 16
click at [791, 460] on span "Download PDF" at bounding box center [784, 465] width 89 height 17
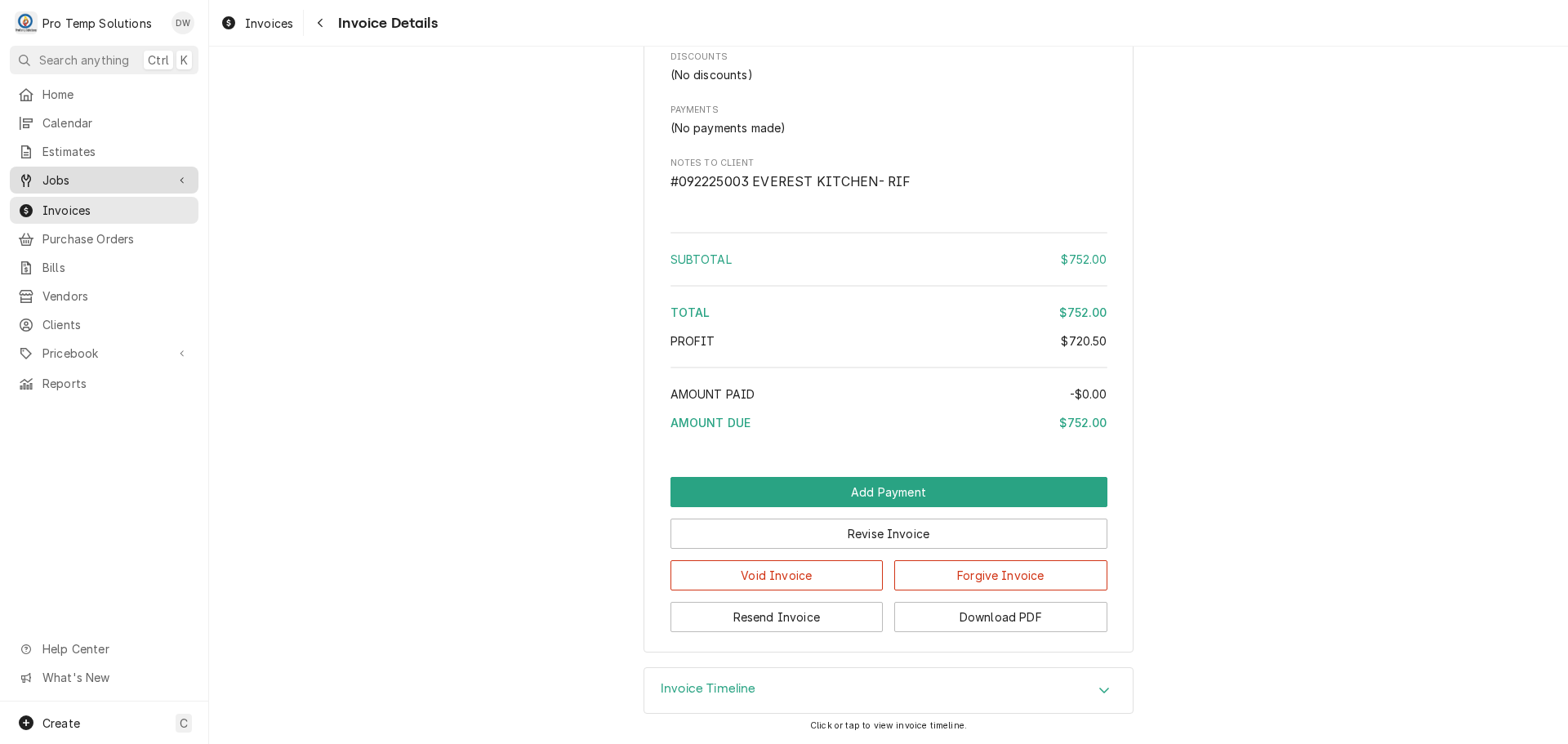
click at [65, 173] on span "Jobs" at bounding box center [104, 180] width 123 height 17
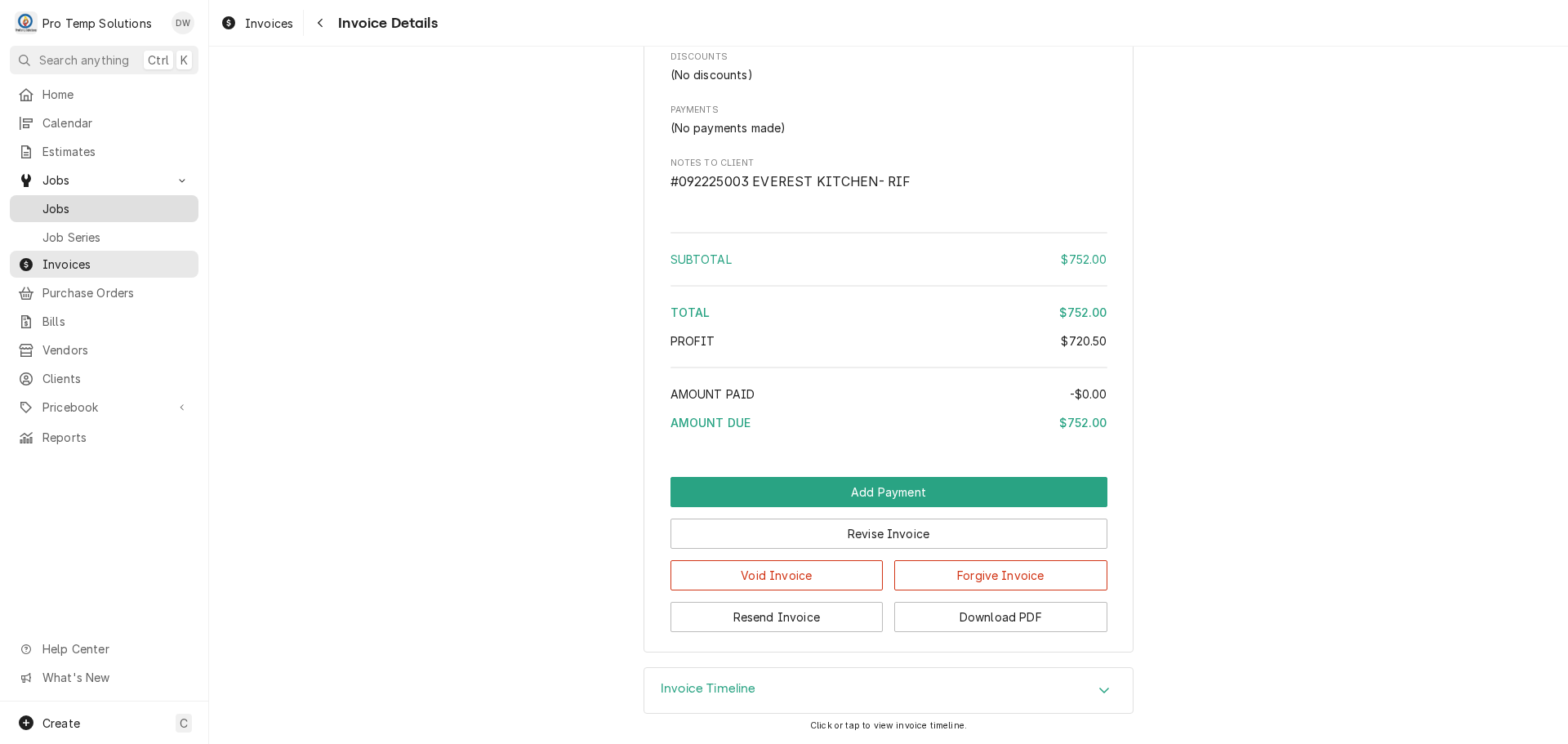
click at [69, 200] on span "Jobs" at bounding box center [117, 208] width 148 height 17
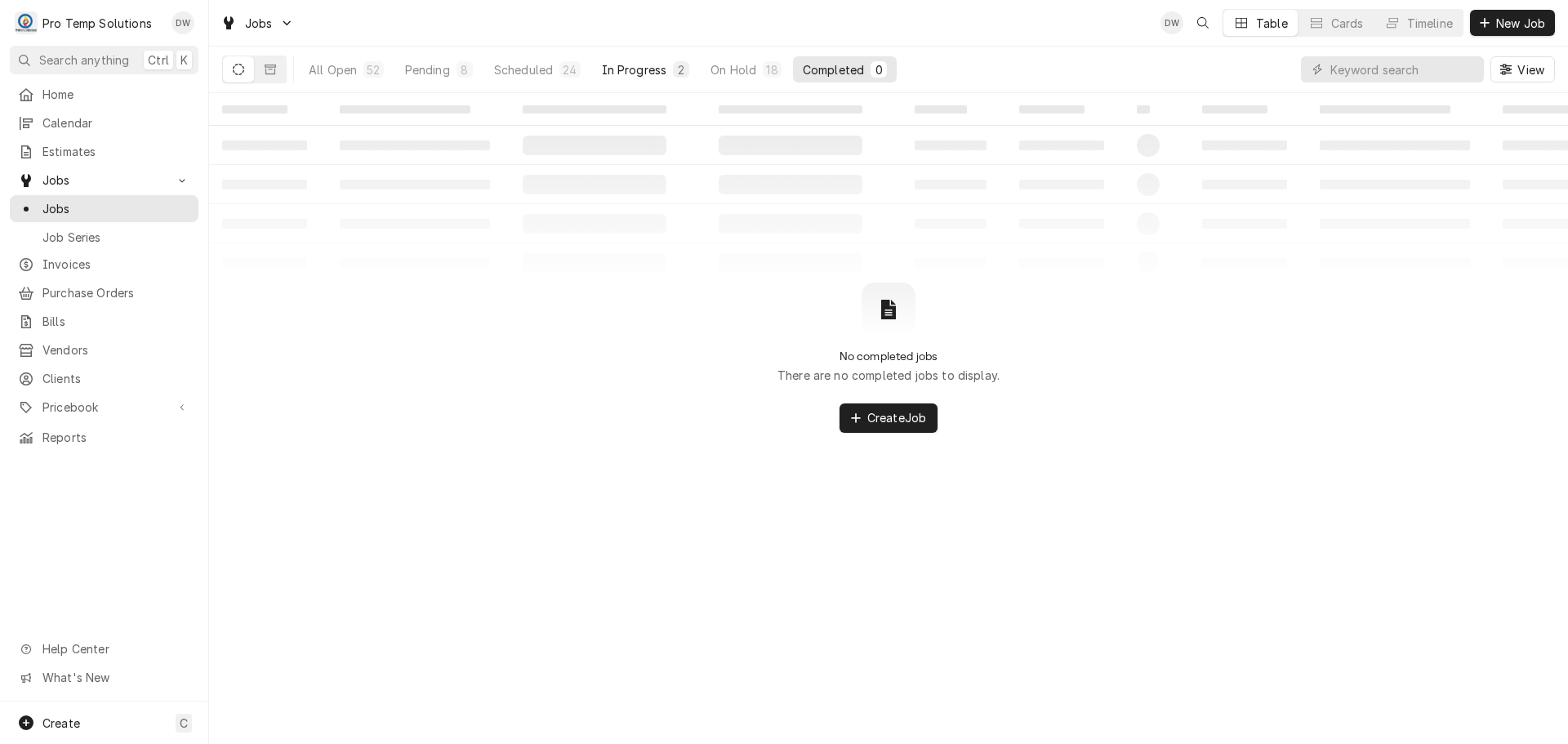
click at [642, 69] on div "In Progress" at bounding box center [634, 69] width 65 height 17
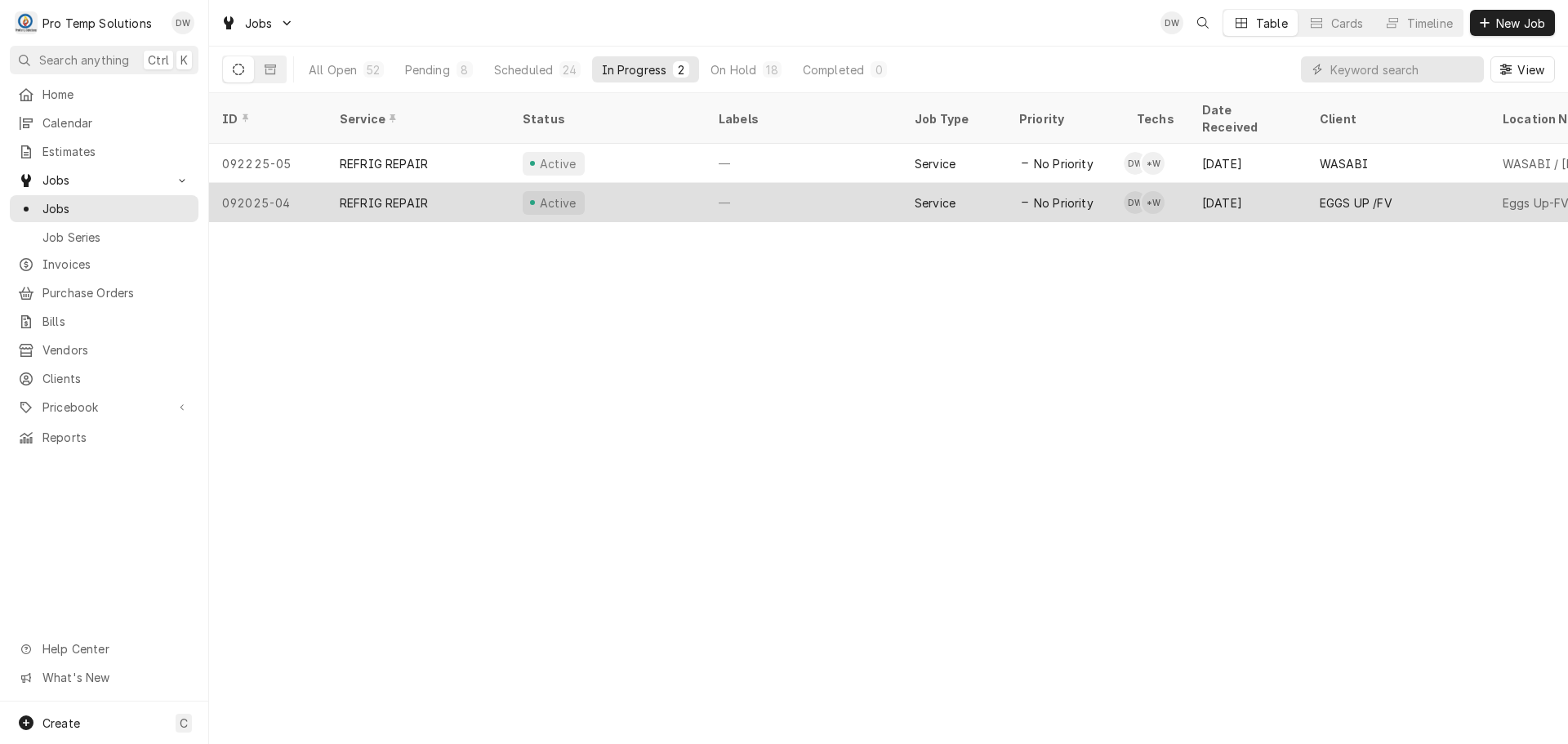
click at [792, 183] on div "—" at bounding box center [804, 202] width 196 height 39
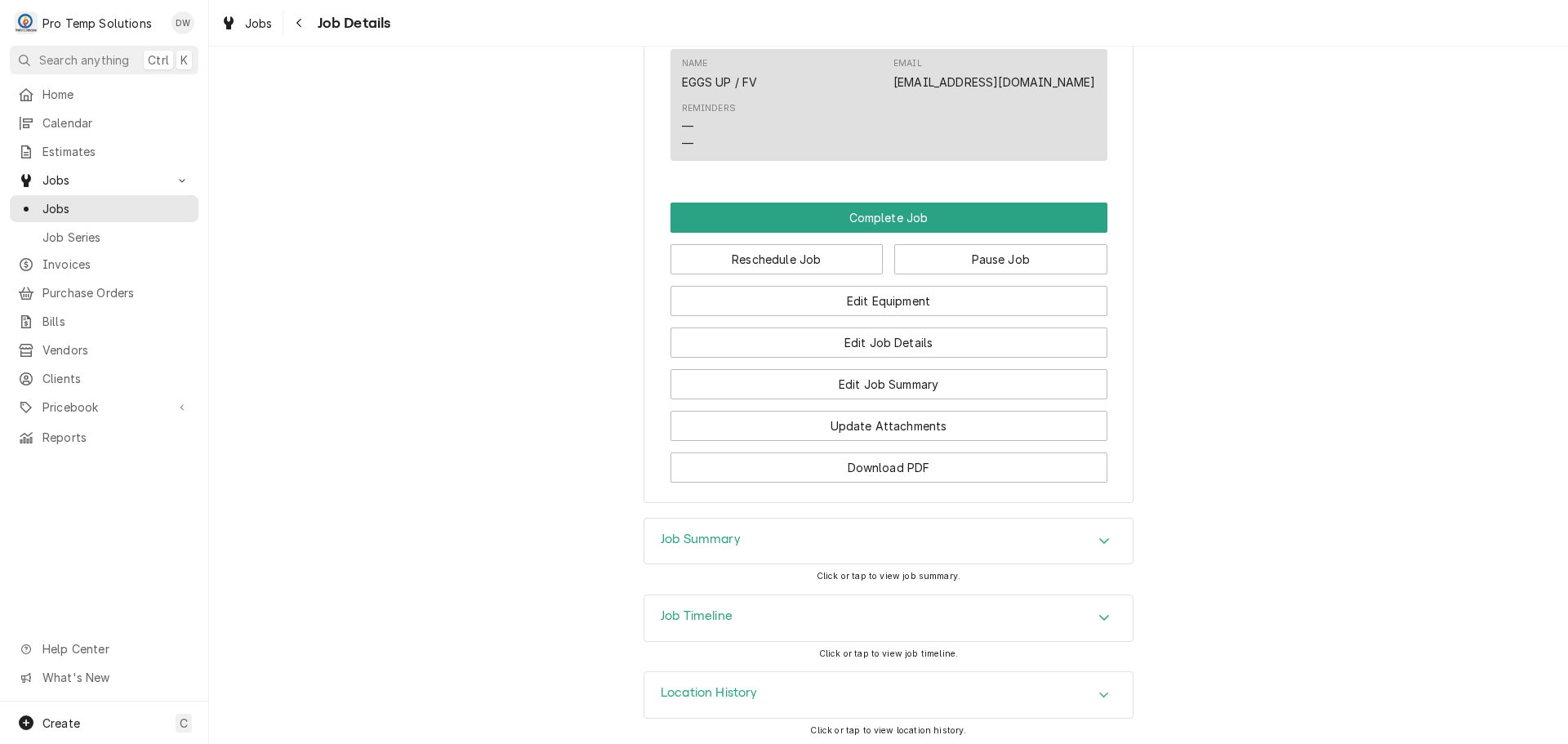
scroll to position [966, 0]
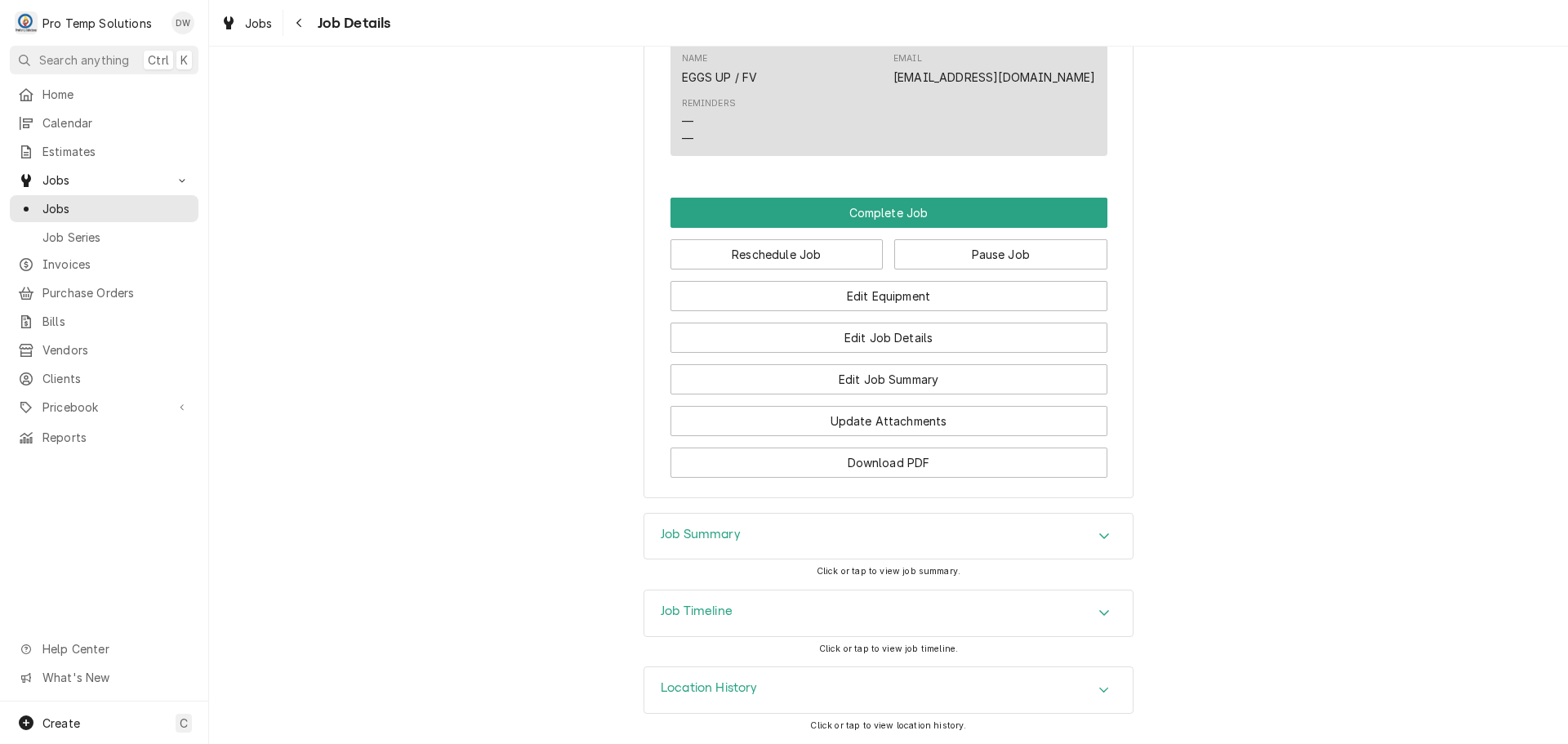
click at [798, 537] on div "Job Summary" at bounding box center [888, 536] width 488 height 46
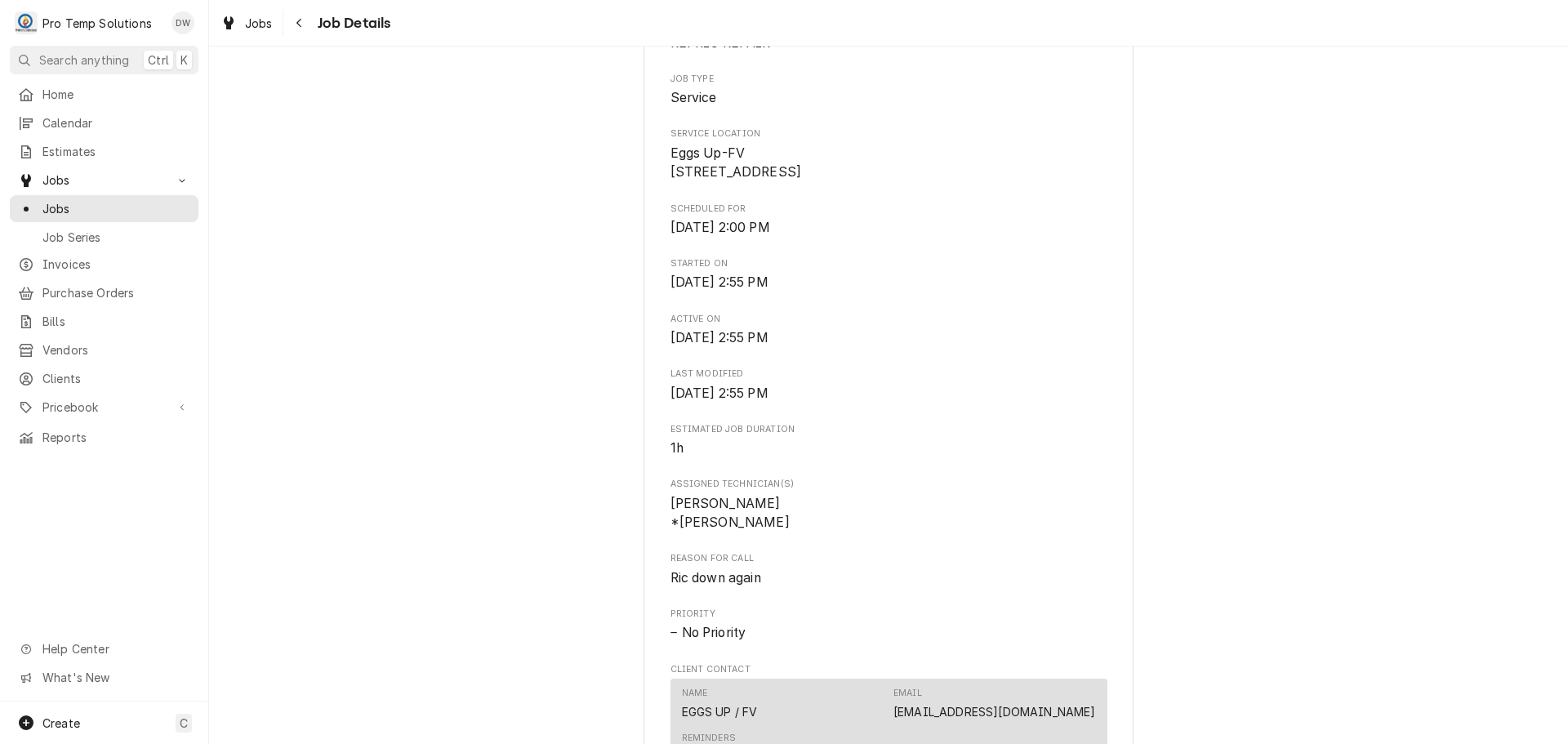
scroll to position [0, 0]
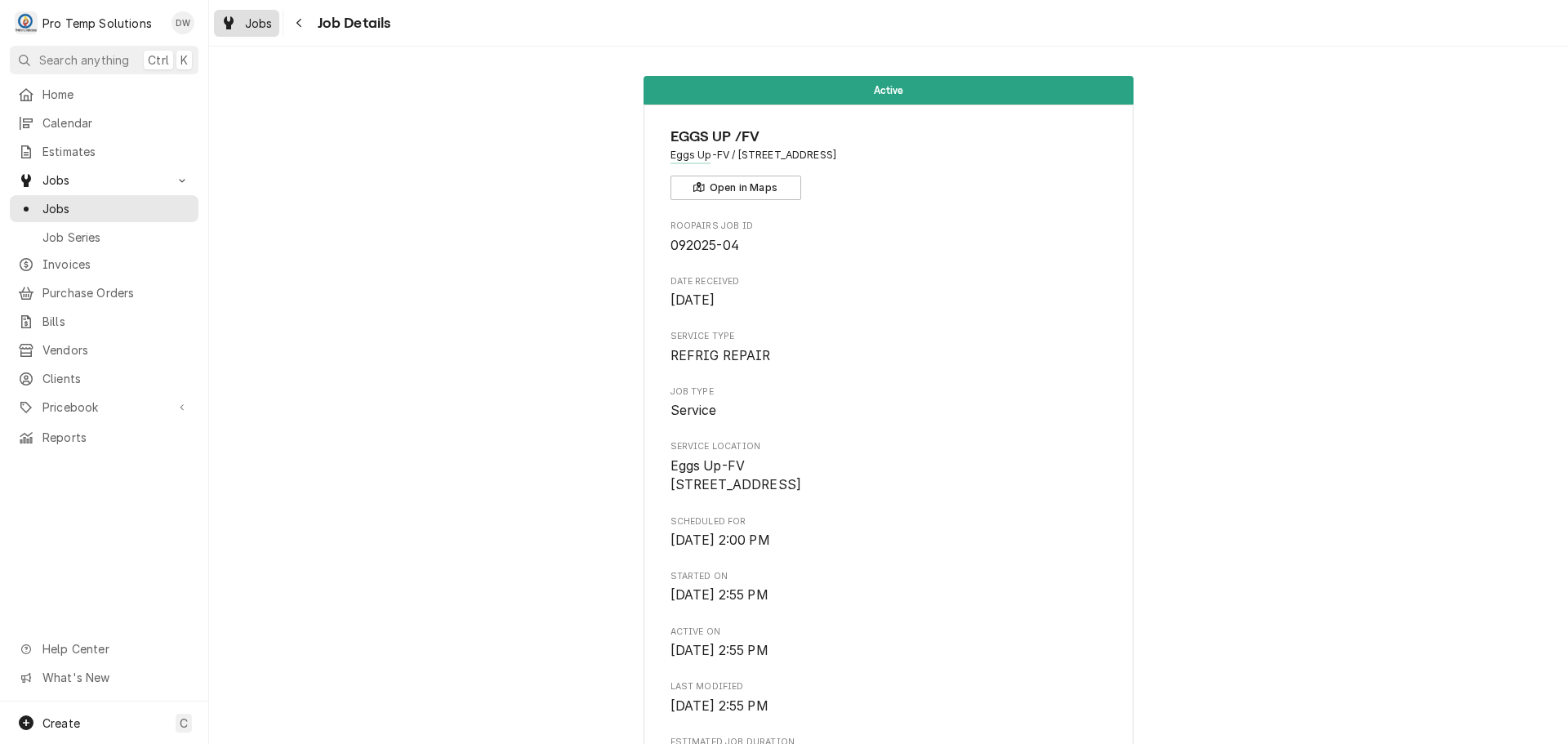
click at [261, 17] on span "Jobs" at bounding box center [259, 23] width 28 height 17
